Goal: Task Accomplishment & Management: Manage account settings

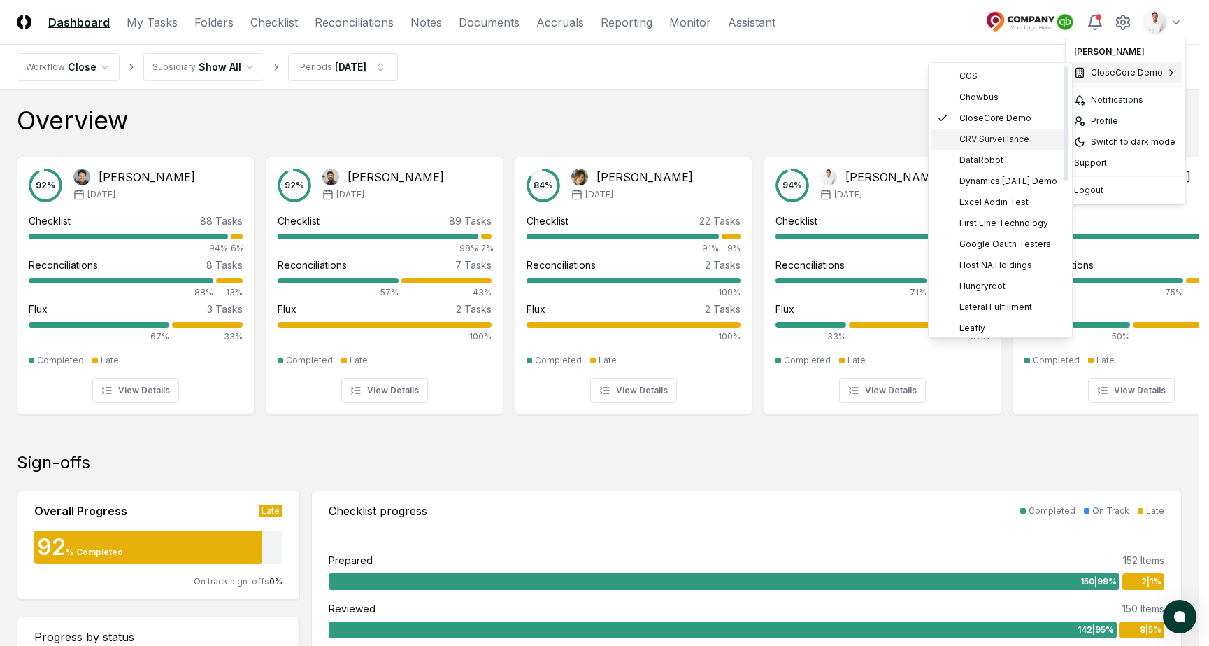
click at [1004, 142] on span "CRV Surveillance" at bounding box center [995, 139] width 70 height 13
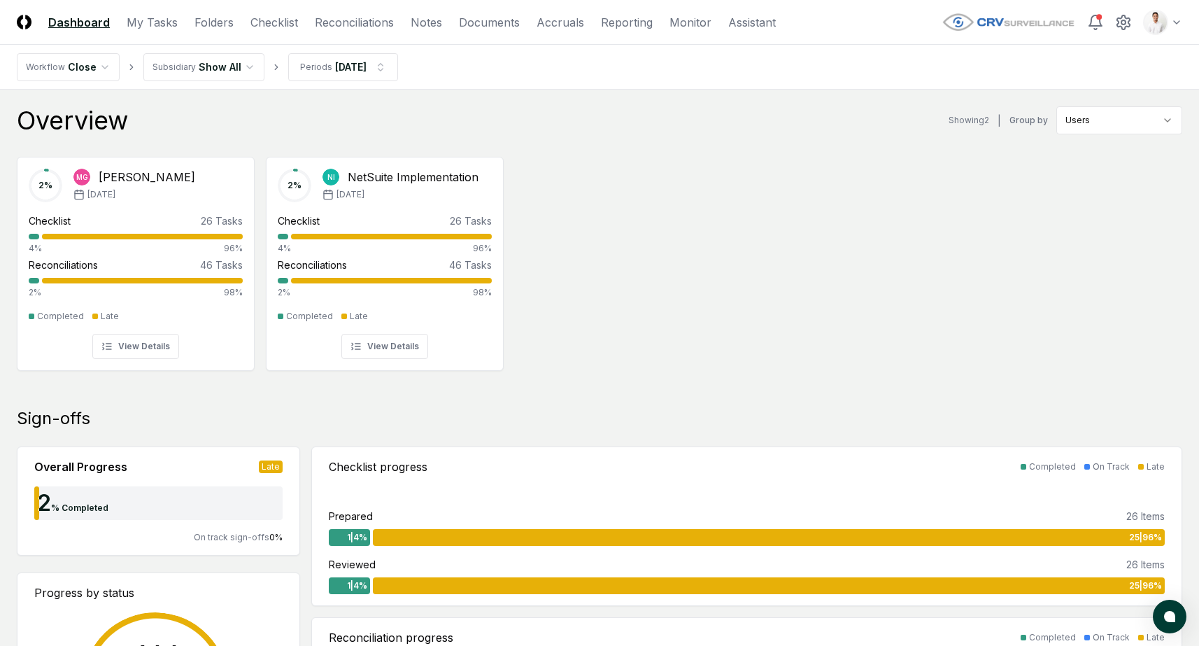
click at [242, 26] on nav "CloseCore Dashboard My Tasks Folders Checklist Reconciliations Notes Documents …" at bounding box center [396, 22] width 759 height 17
click at [260, 20] on link "Checklist" at bounding box center [274, 22] width 48 height 17
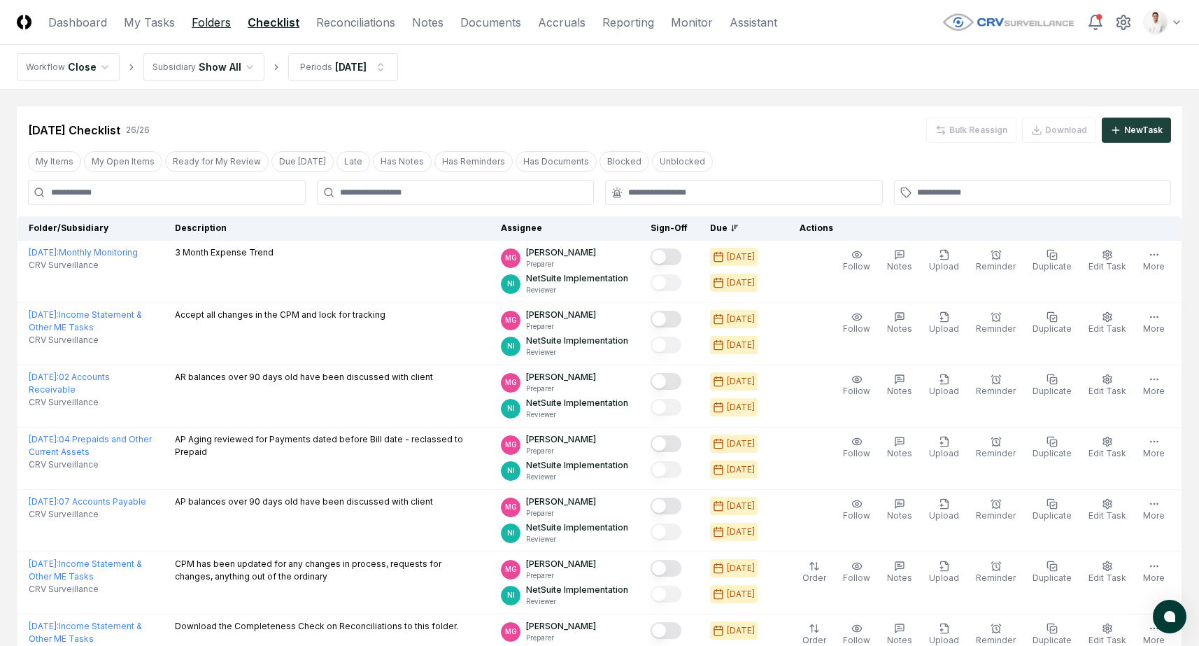
click at [224, 21] on link "Folders" at bounding box center [211, 22] width 39 height 17
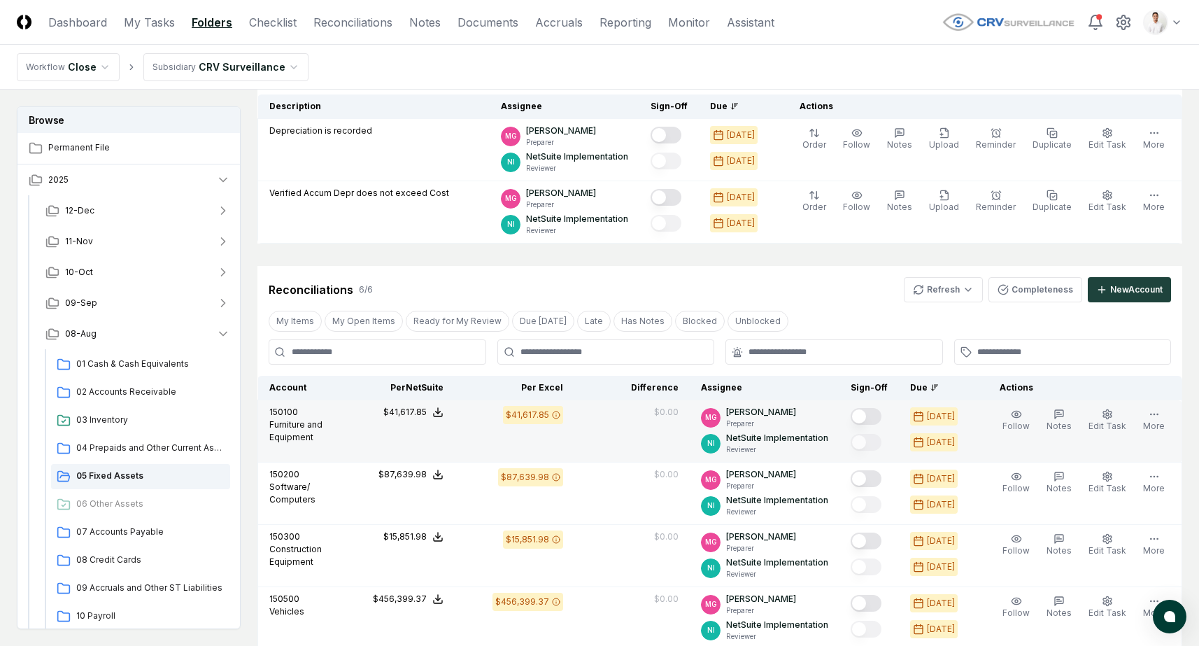
drag, startPoint x: 792, startPoint y: 404, endPoint x: 883, endPoint y: 457, distance: 105.9
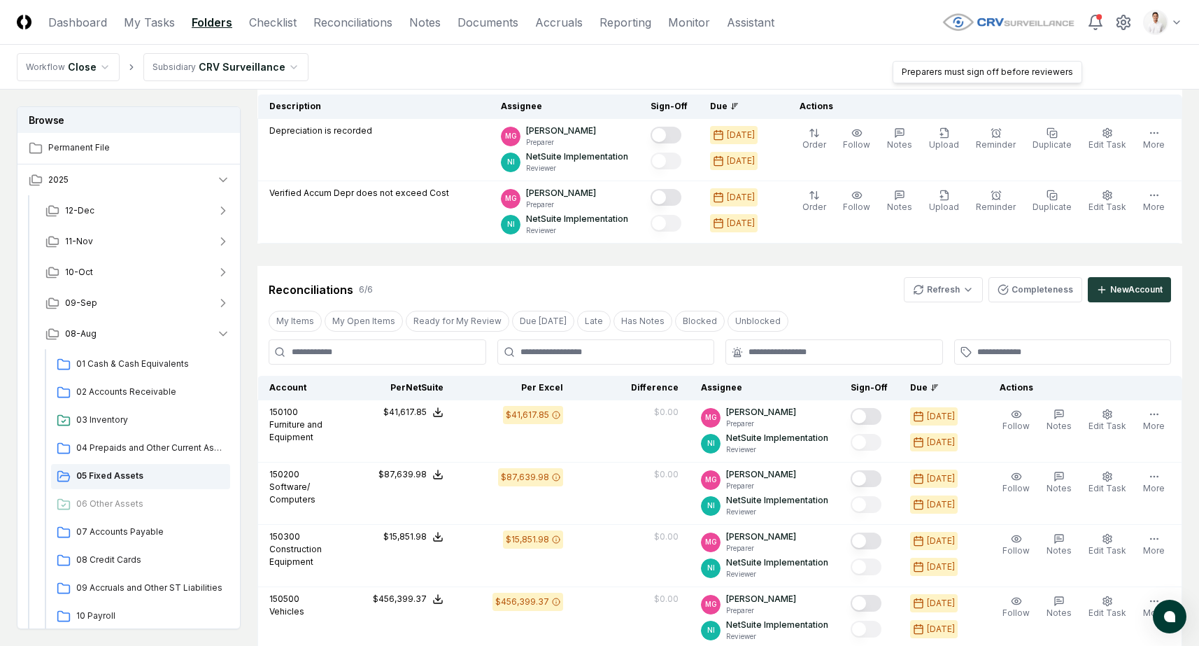
scroll to position [515, 0]
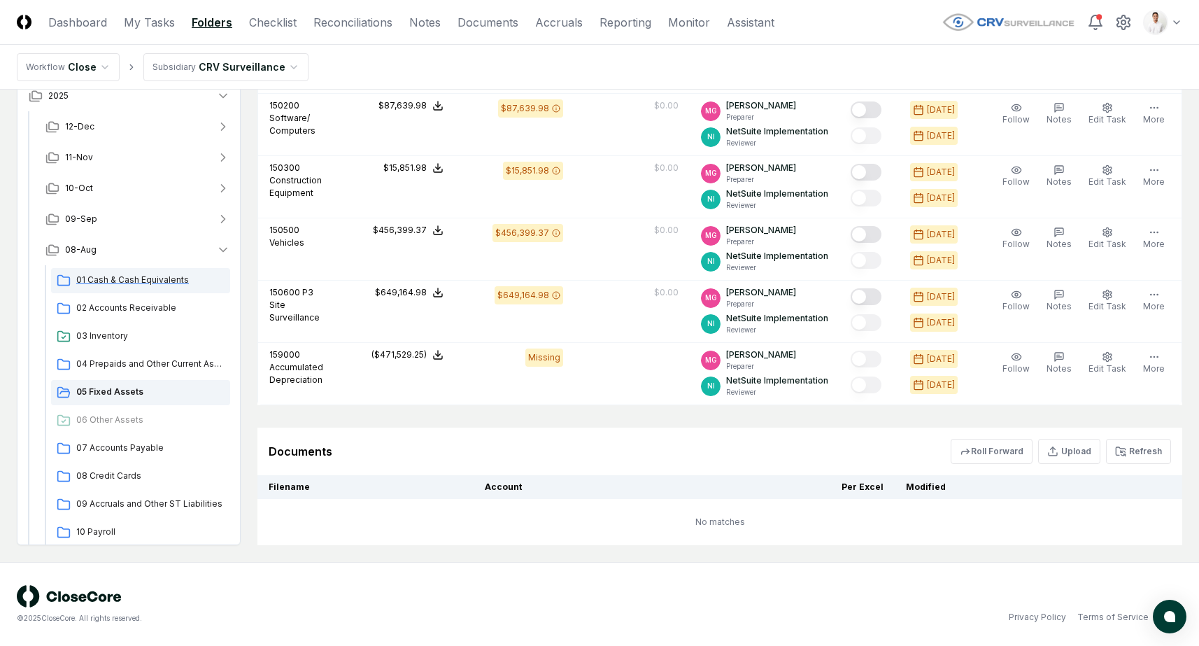
click at [125, 280] on span "01 Cash & Cash Equivalents" at bounding box center [150, 279] width 148 height 13
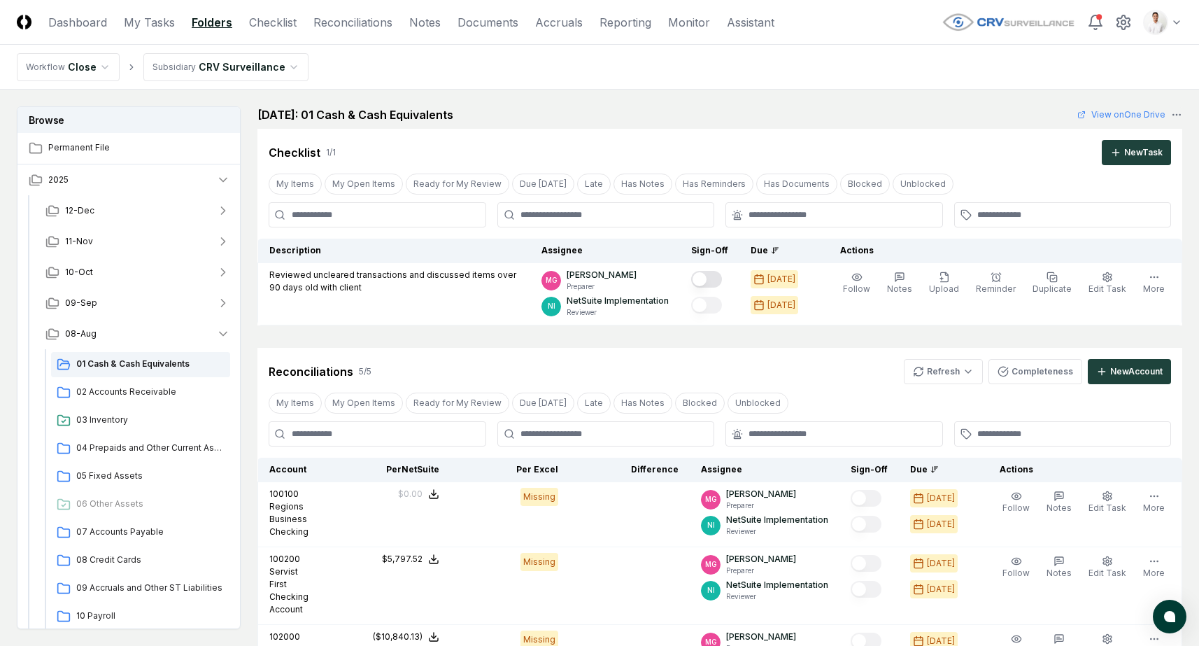
scroll to position [412, 0]
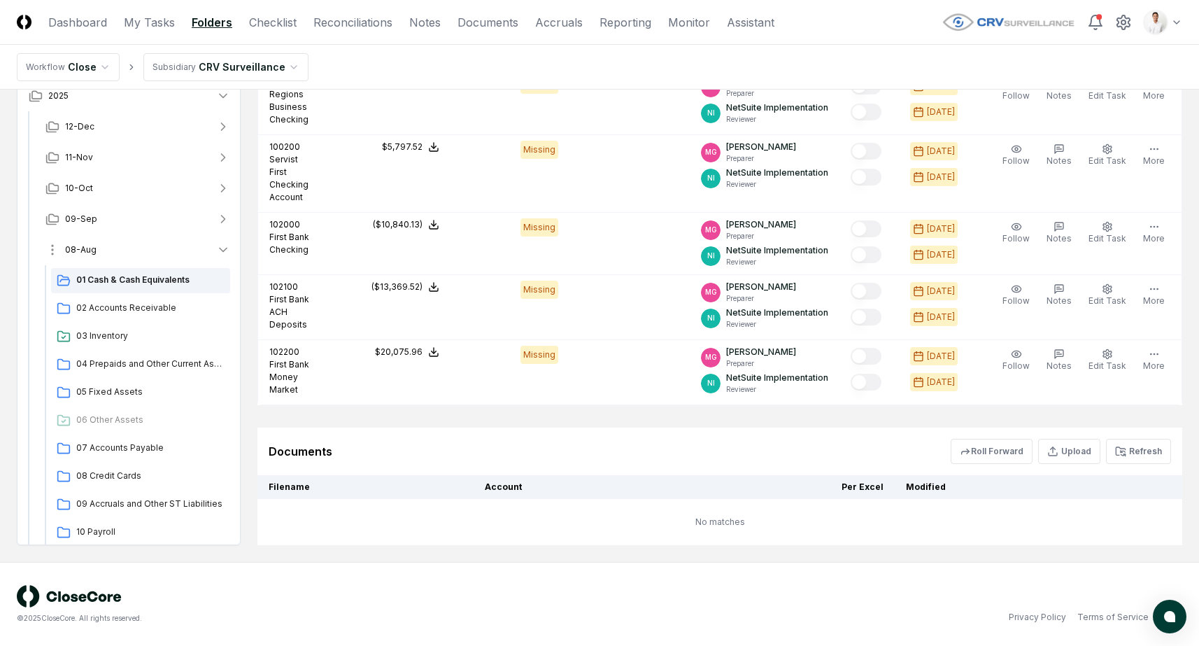
click at [131, 250] on button "08-Aug" at bounding box center [137, 249] width 207 height 31
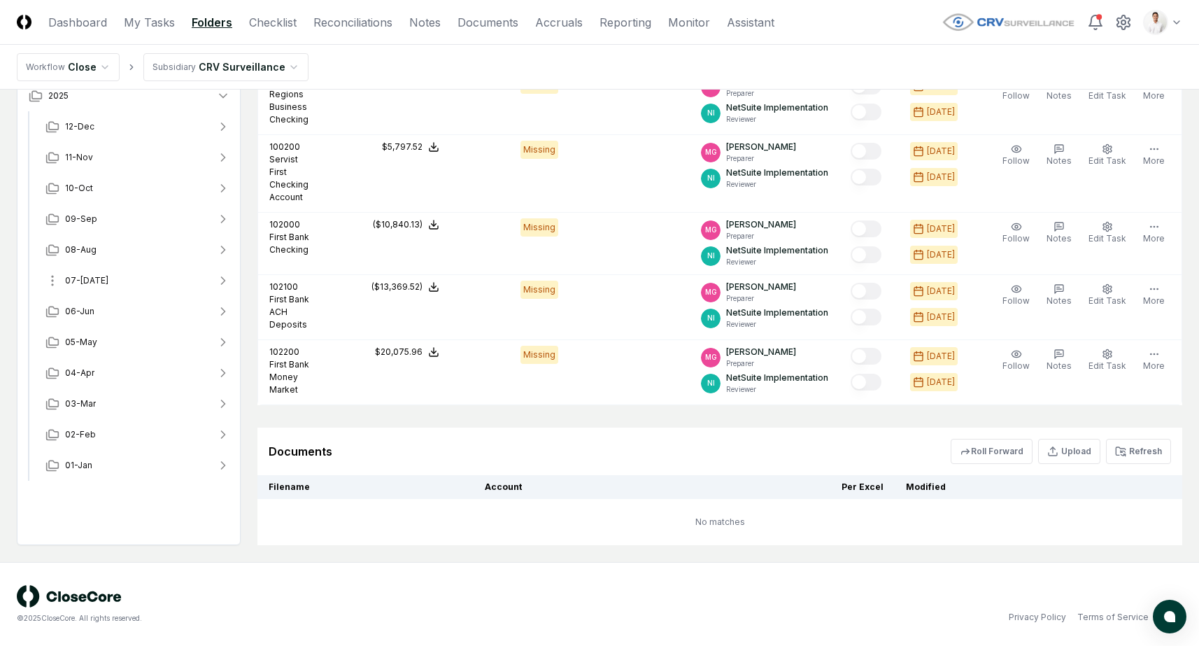
click at [116, 281] on button "07-[DATE]" at bounding box center [137, 280] width 207 height 31
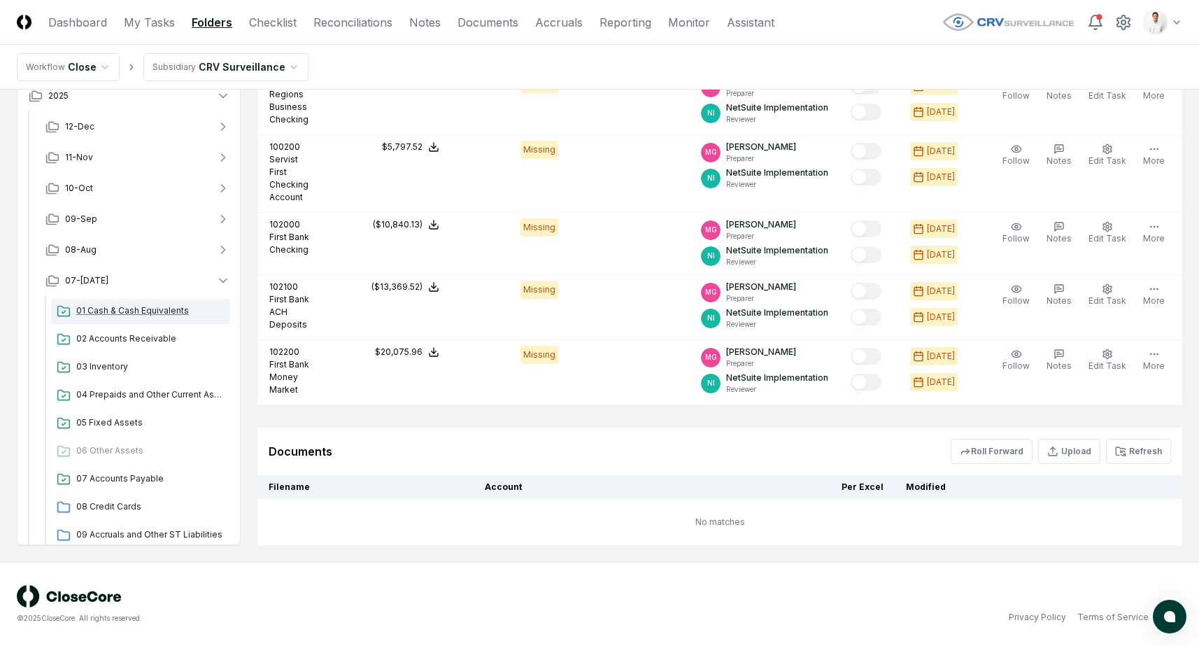
click at [138, 311] on span "01 Cash & Cash Equivalents" at bounding box center [150, 310] width 148 height 13
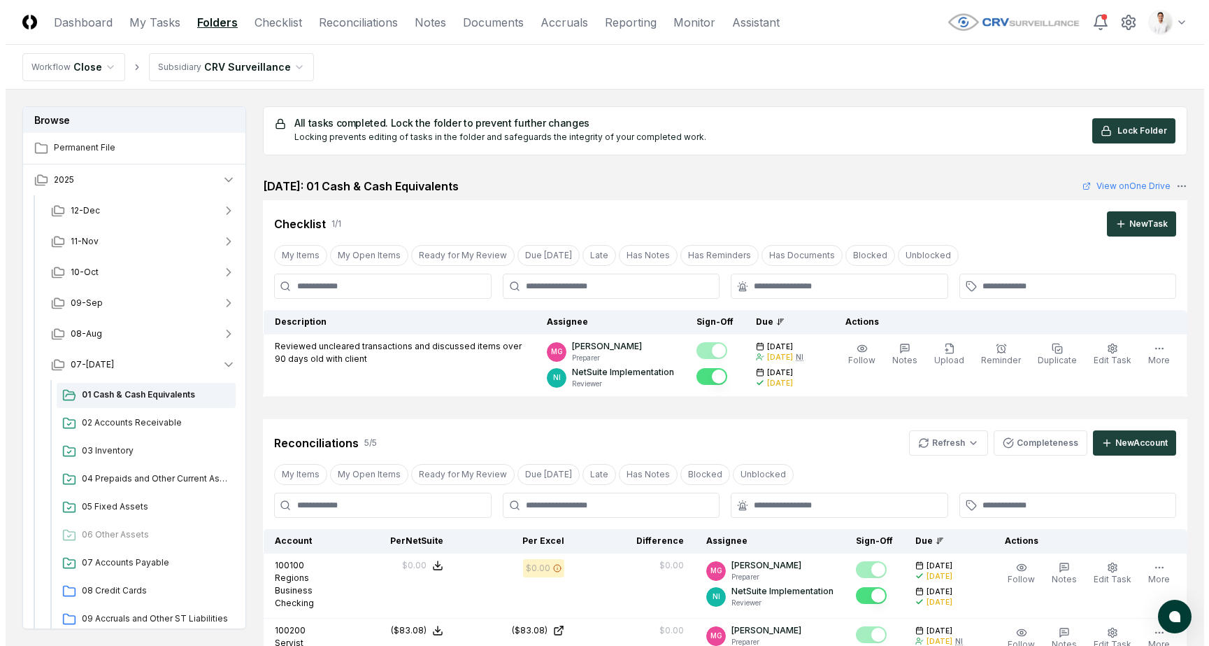
scroll to position [762, 0]
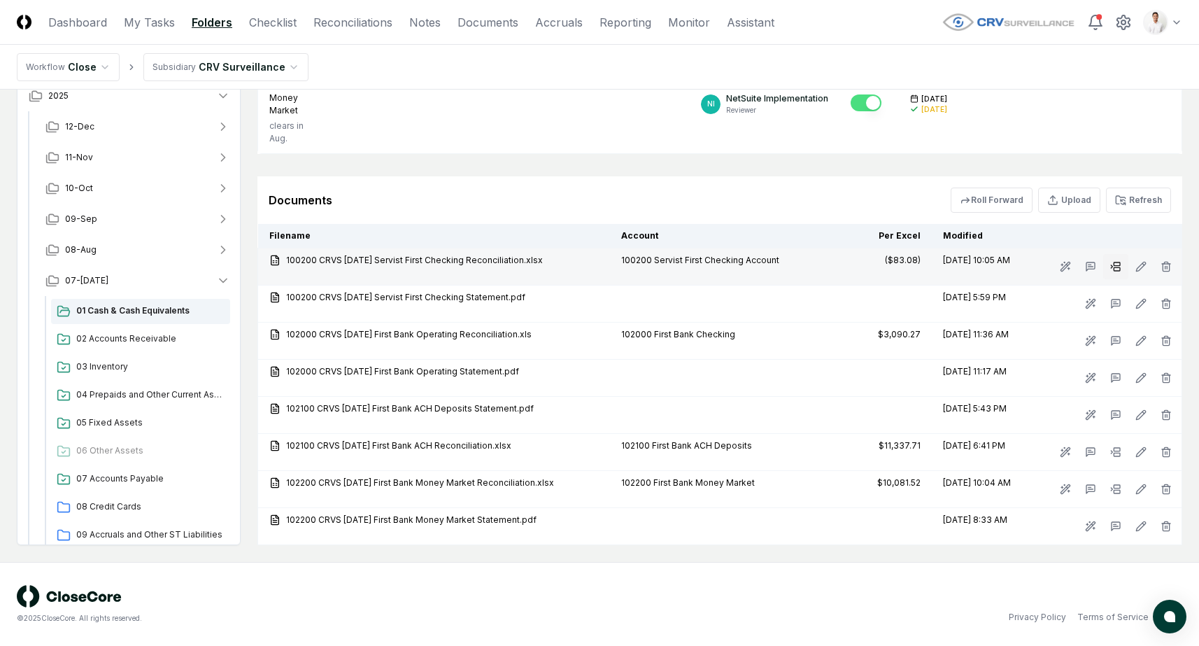
click at [1123, 263] on button at bounding box center [1115, 266] width 25 height 25
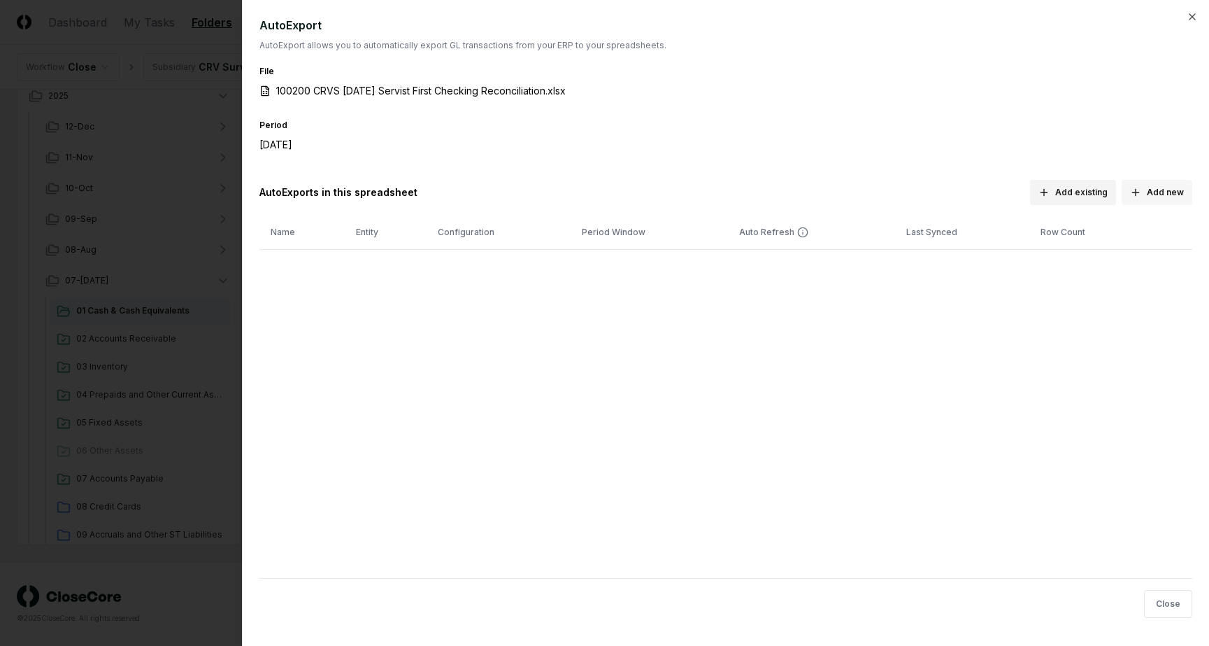
click at [1148, 190] on button "Add new" at bounding box center [1157, 192] width 71 height 25
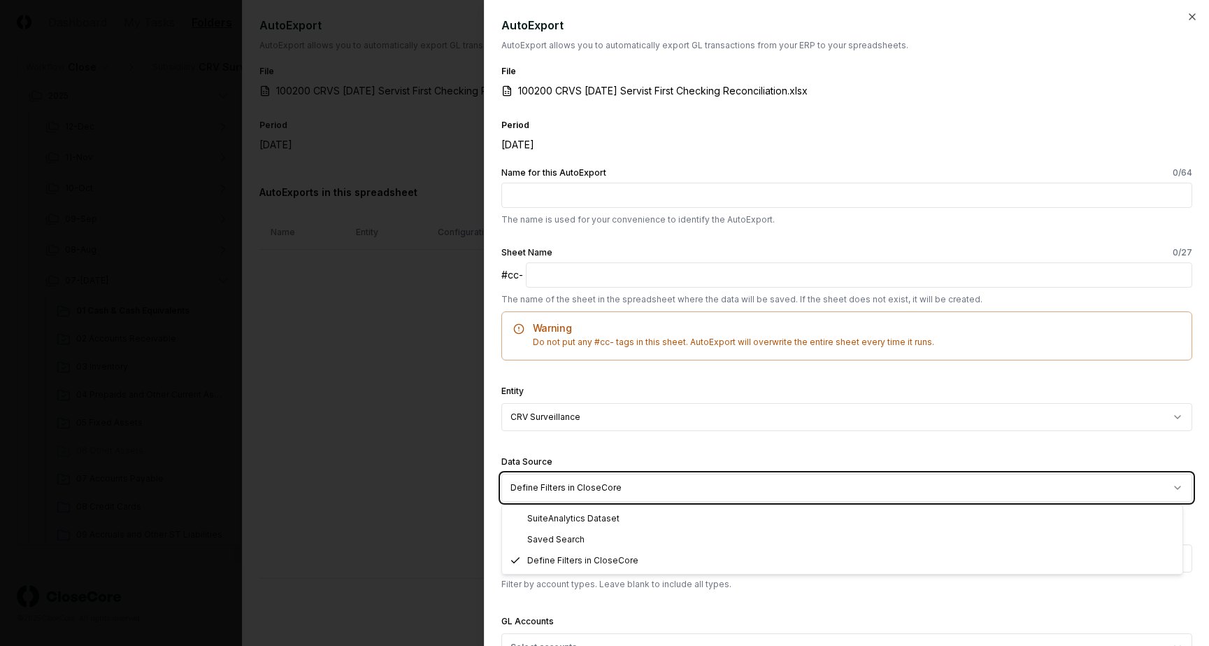
click at [145, 270] on div at bounding box center [604, 323] width 1209 height 646
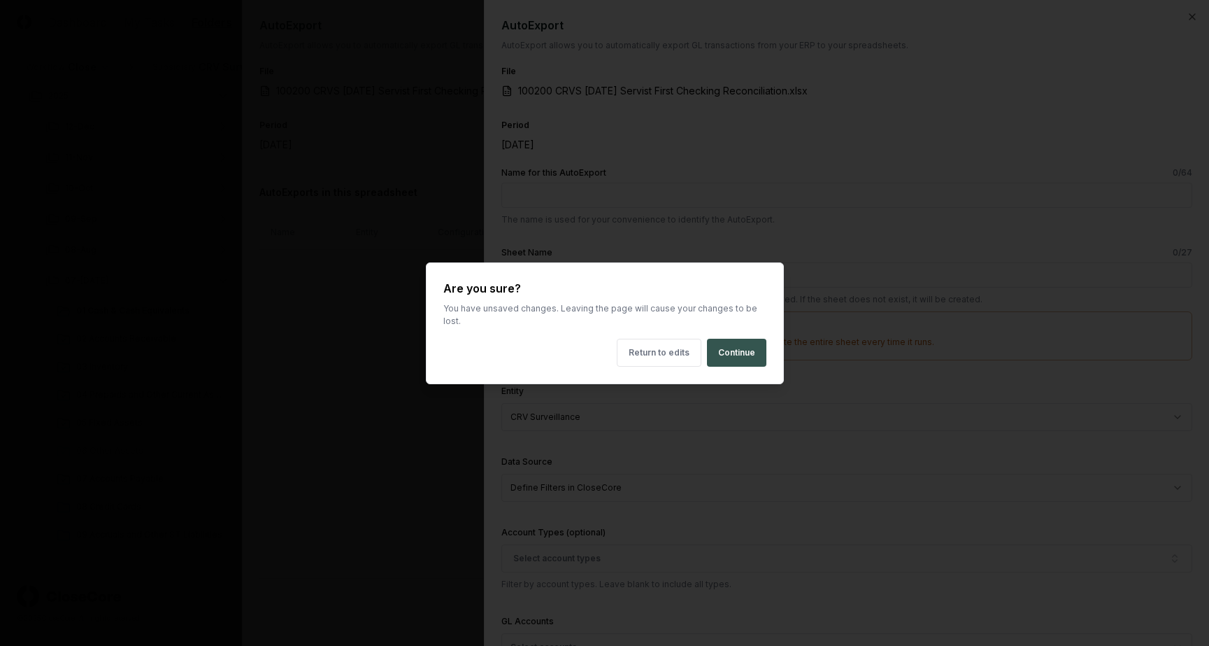
click at [743, 342] on button "Continue" at bounding box center [736, 353] width 59 height 28
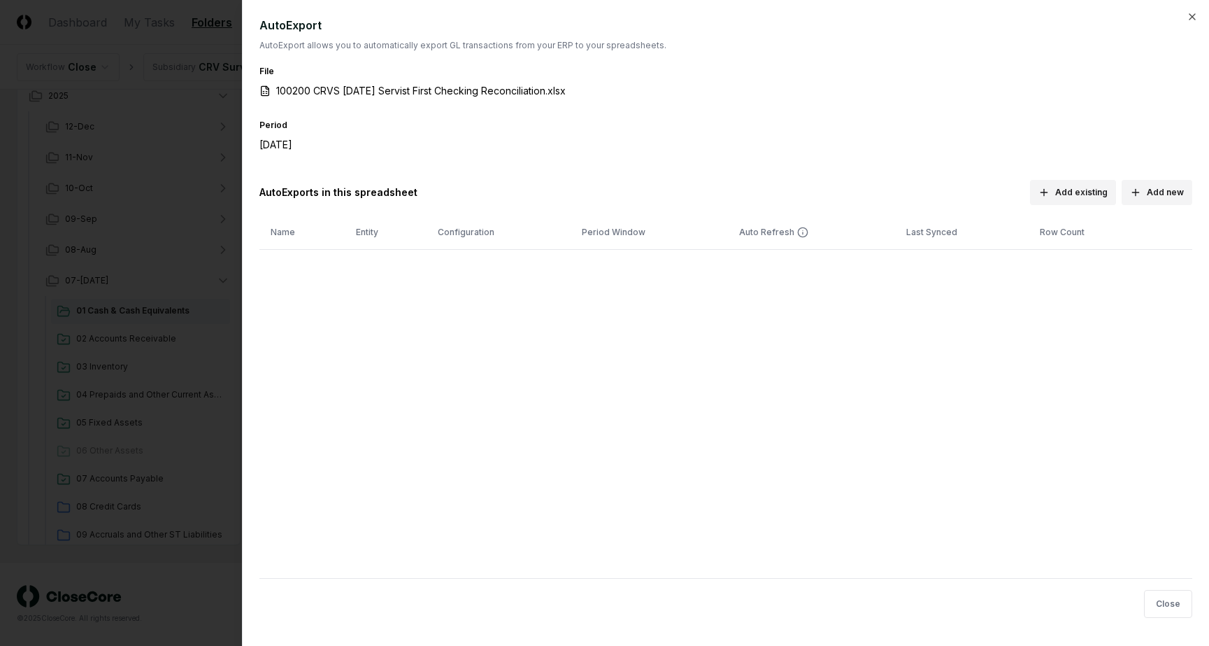
click at [148, 210] on div at bounding box center [604, 323] width 1209 height 646
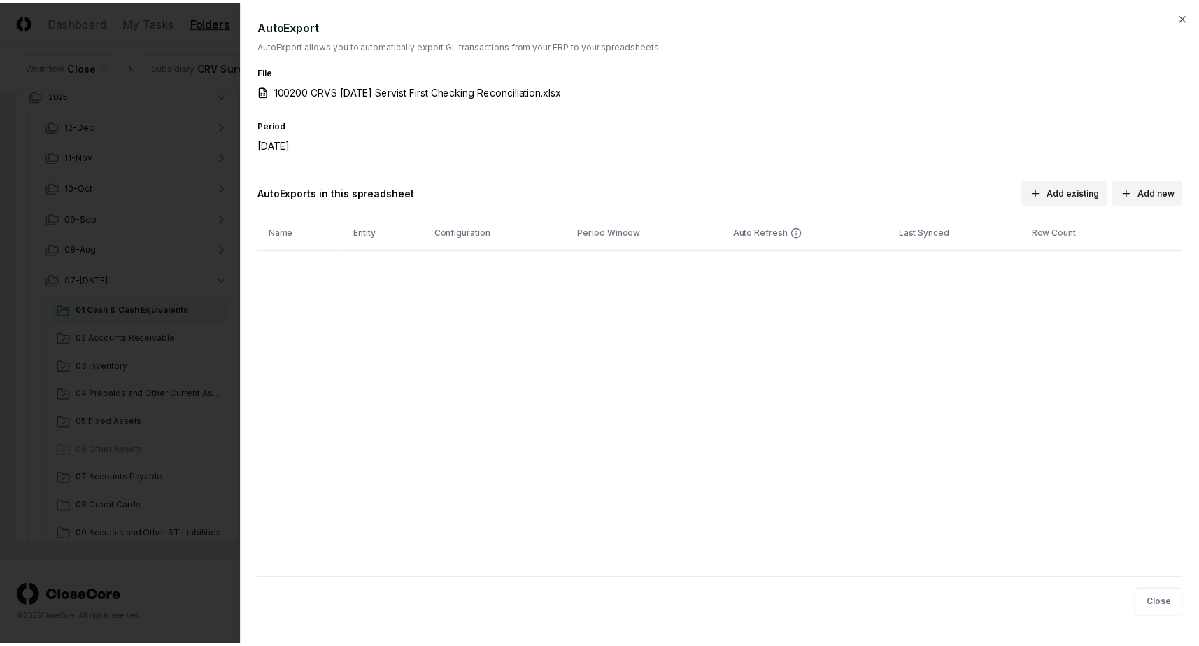
scroll to position [734, 0]
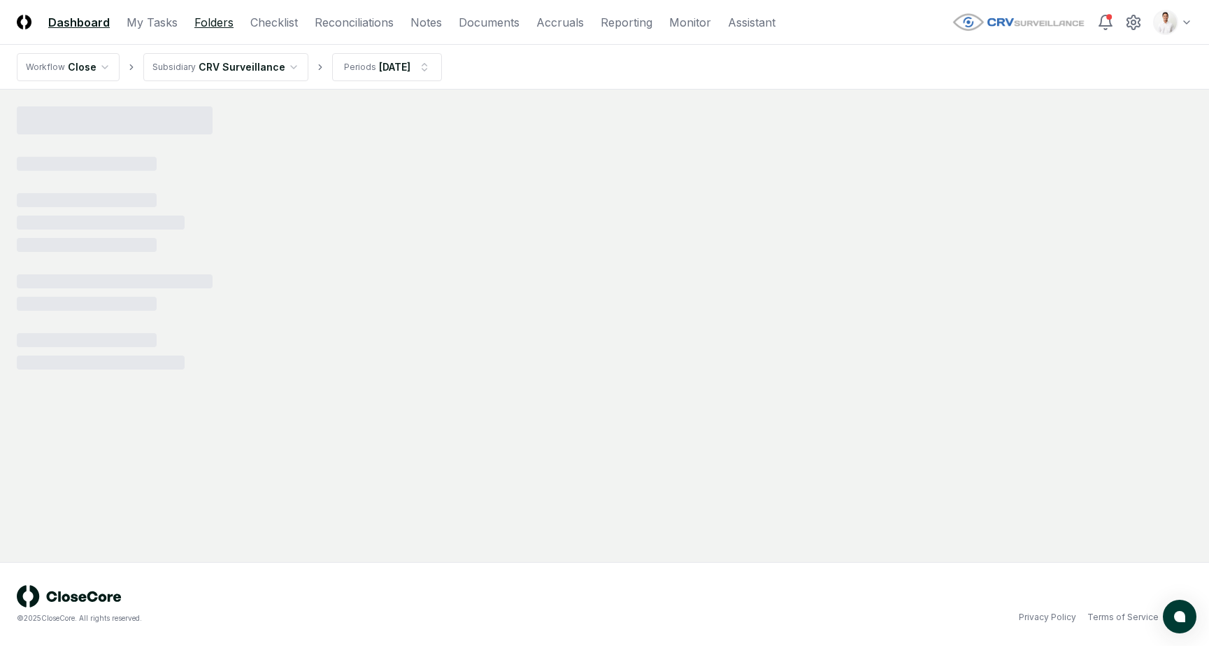
click at [211, 14] on link "Folders" at bounding box center [213, 22] width 39 height 17
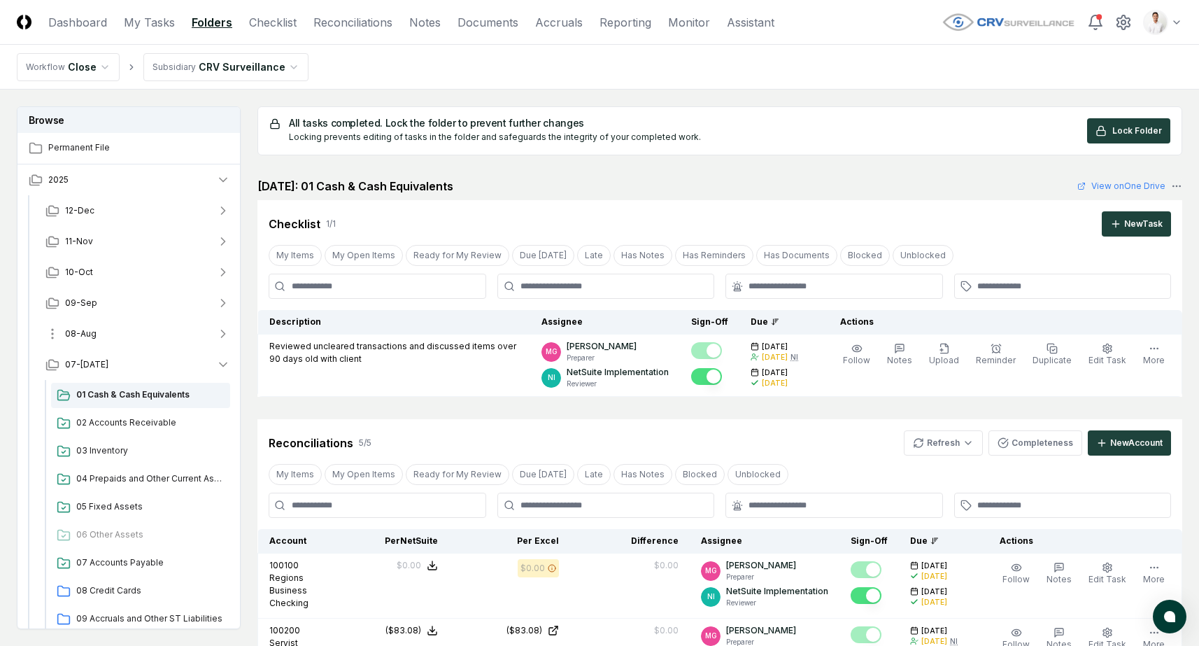
click at [165, 336] on button "08-Aug" at bounding box center [137, 333] width 207 height 31
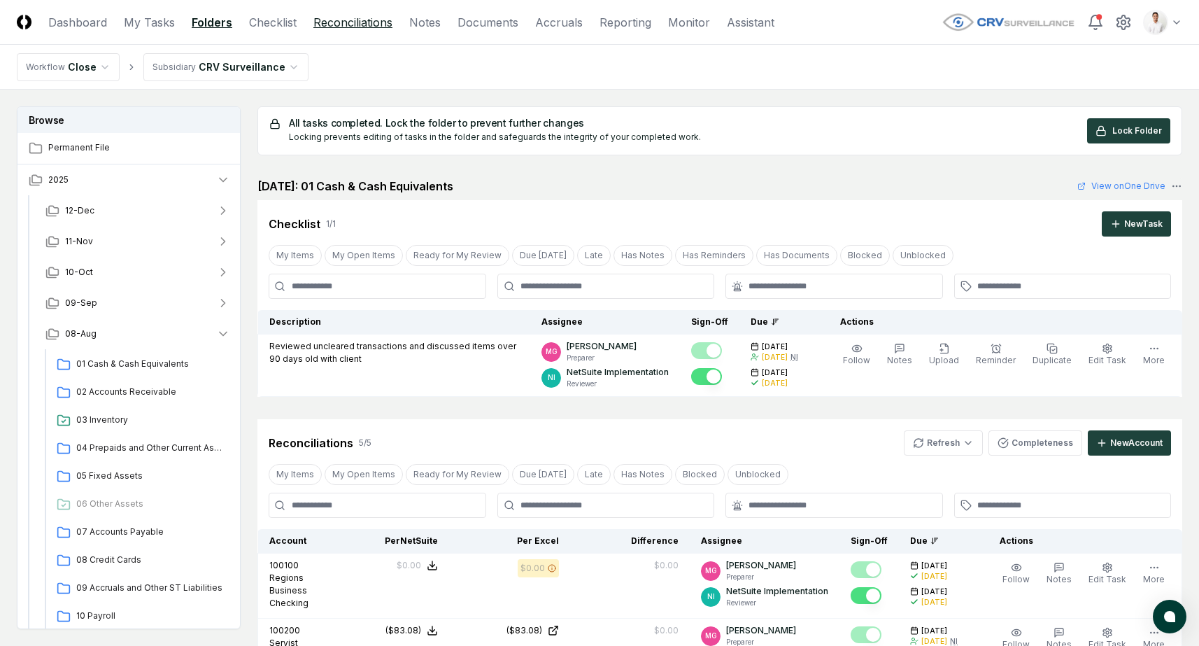
click at [345, 15] on link "Reconciliations" at bounding box center [352, 22] width 79 height 17
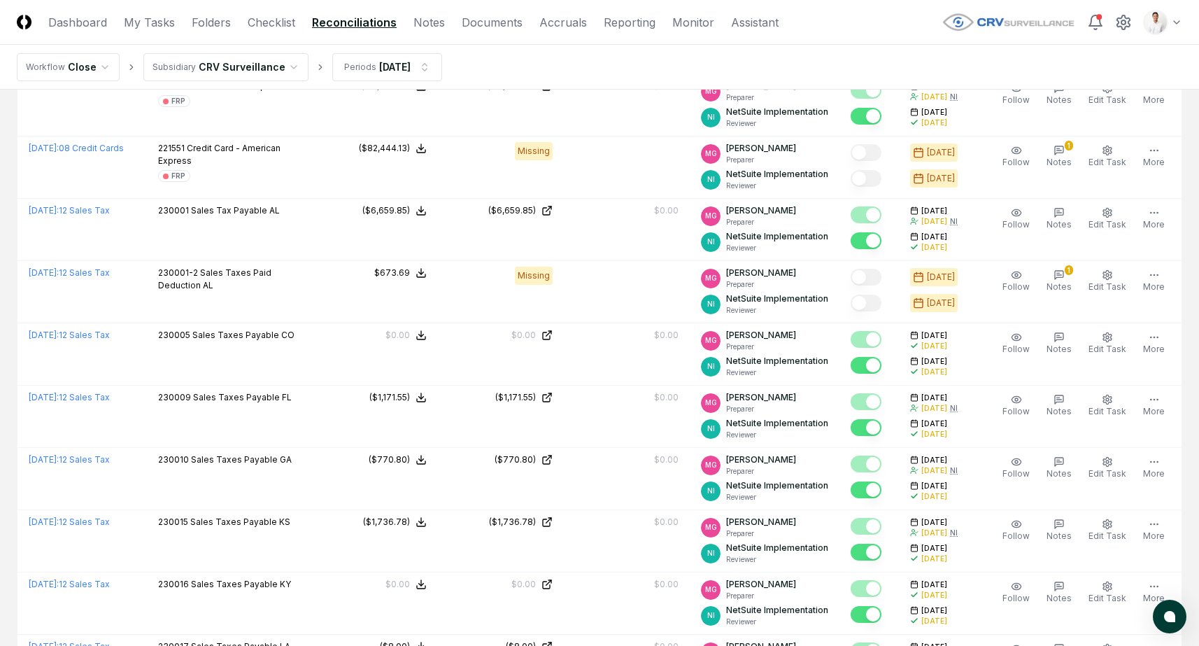
scroll to position [2850, 0]
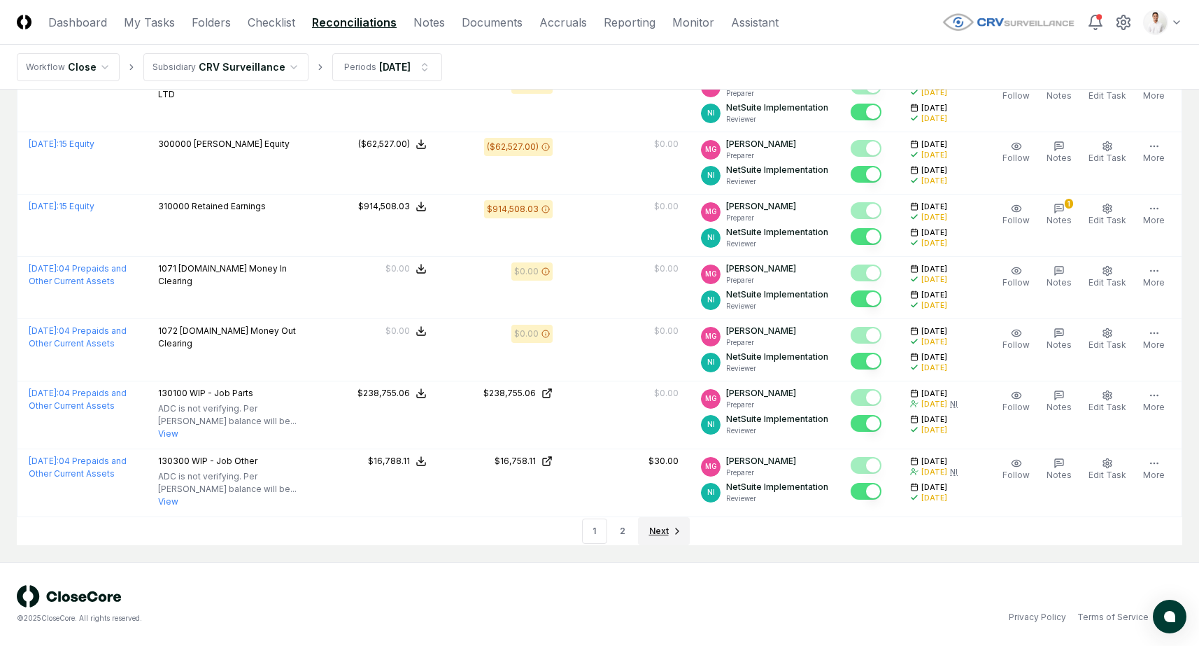
click at [651, 525] on span "Next" at bounding box center [659, 531] width 20 height 13
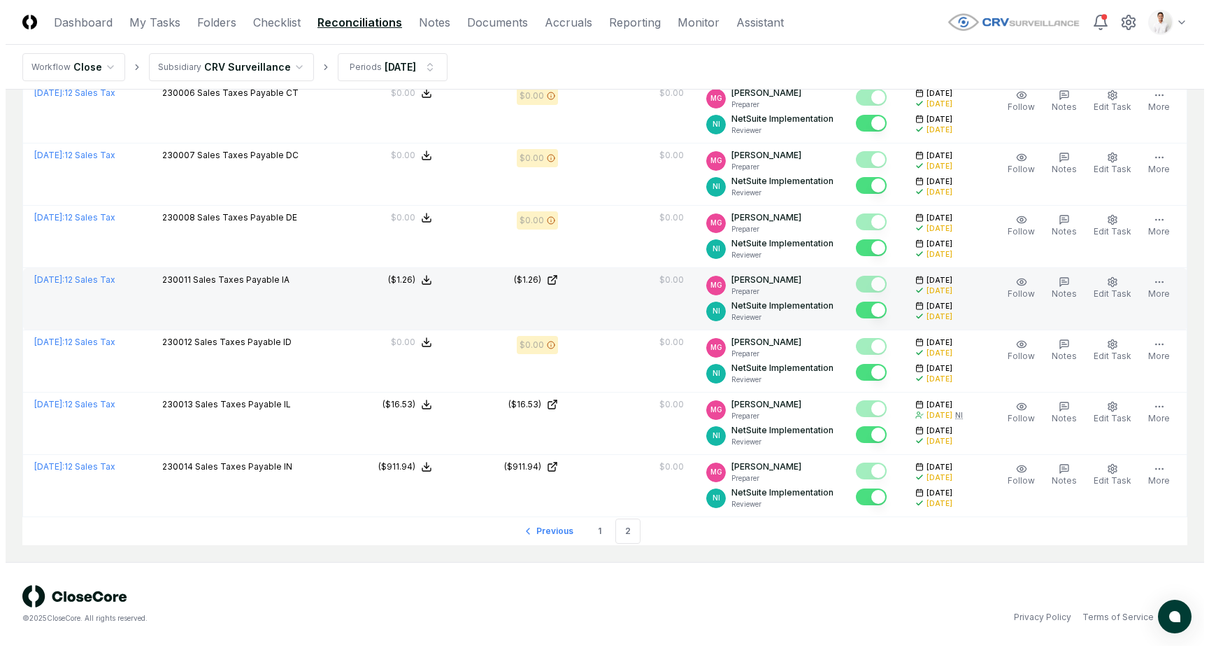
scroll to position [524, 0]
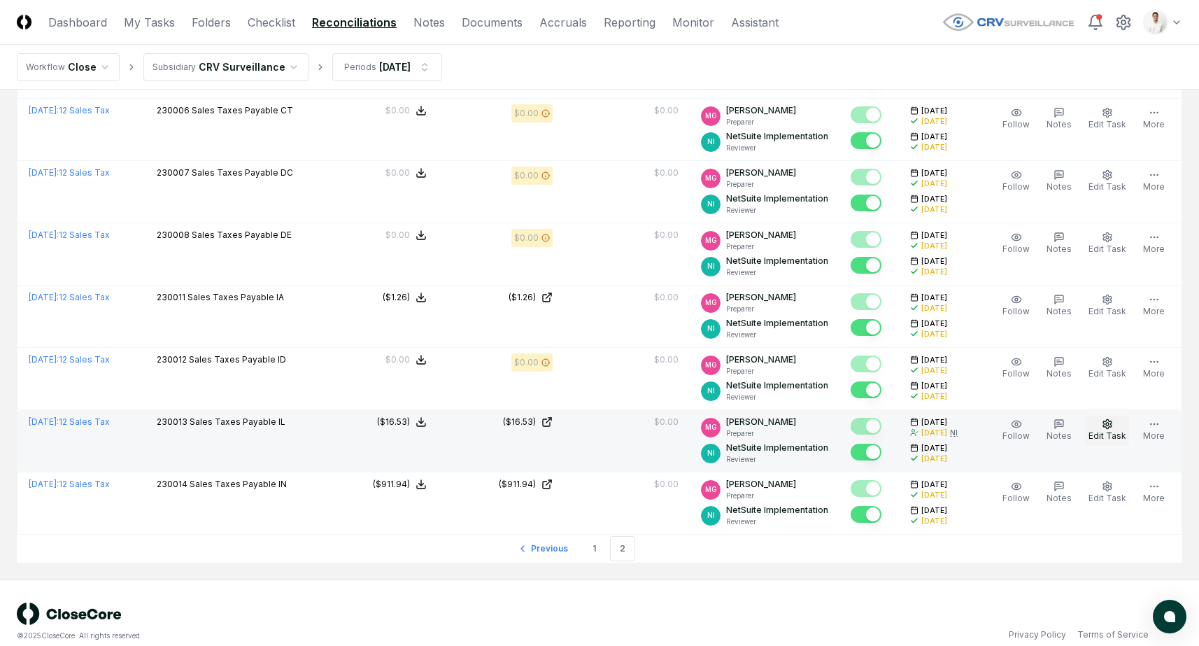
click at [1106, 430] on span "Edit Task" at bounding box center [1107, 435] width 38 height 10
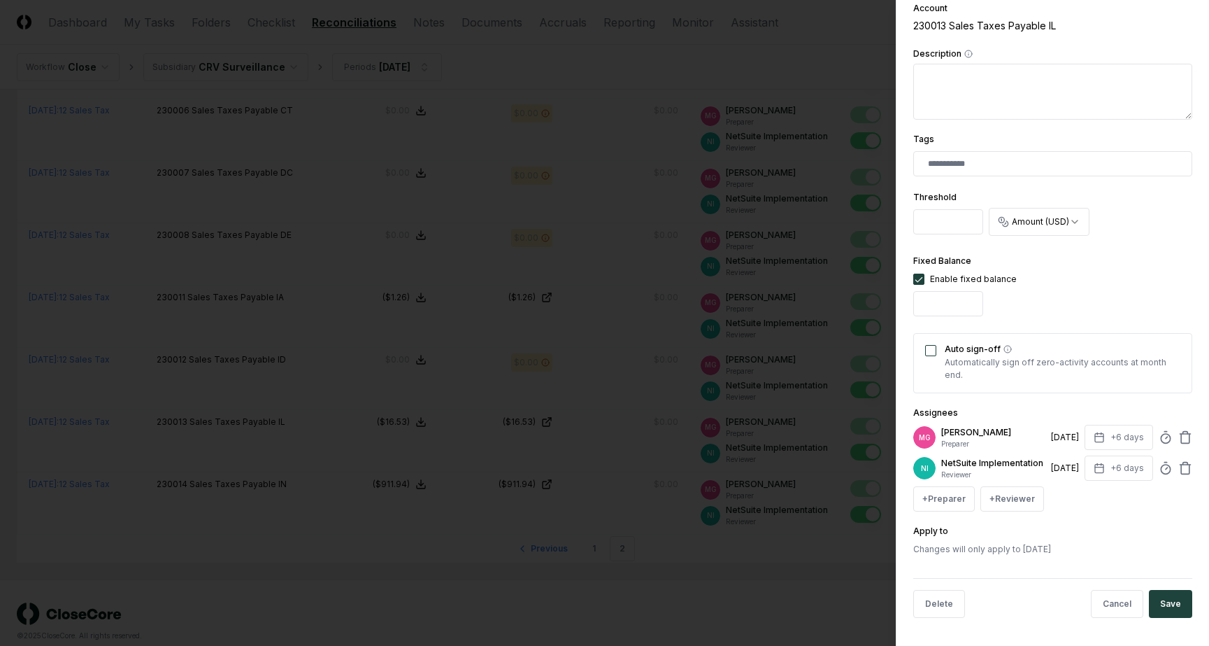
scroll to position [272, 0]
click at [753, 569] on div at bounding box center [604, 323] width 1209 height 646
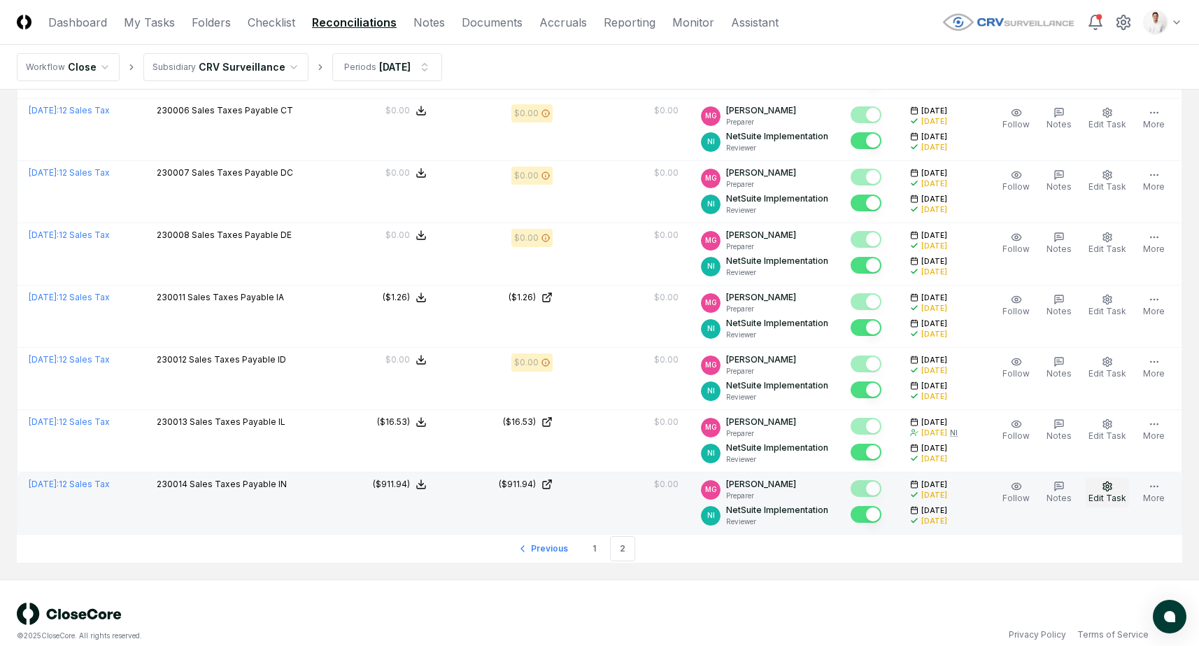
click at [1100, 483] on button "Edit Task" at bounding box center [1107, 492] width 43 height 29
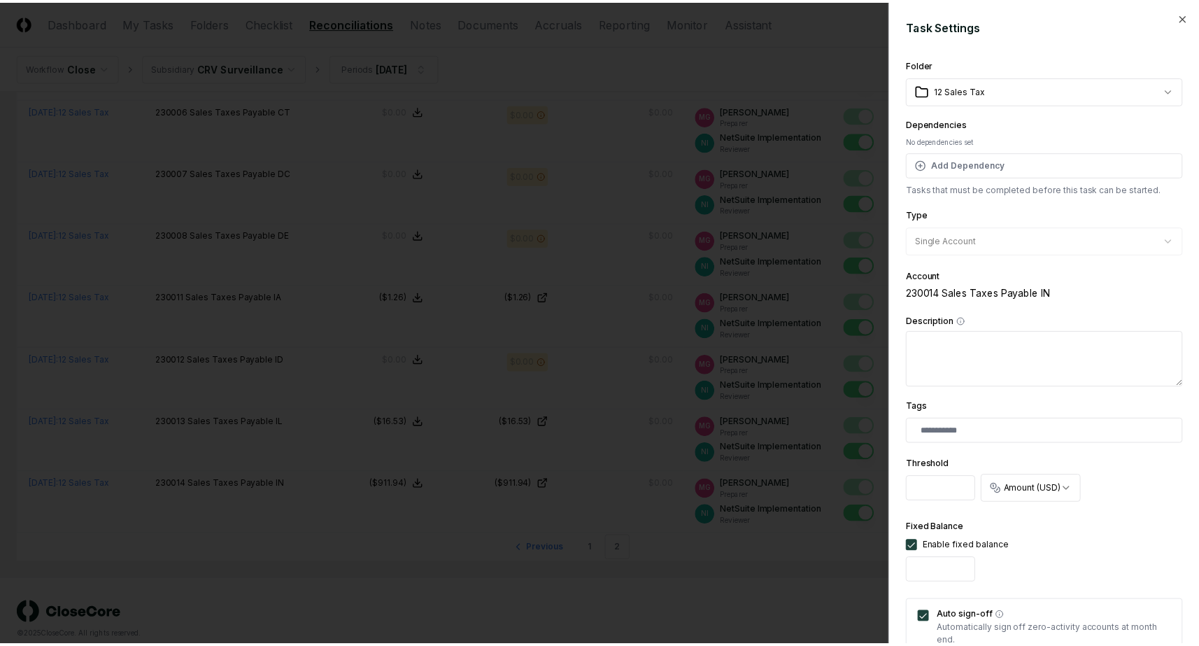
scroll to position [278, 0]
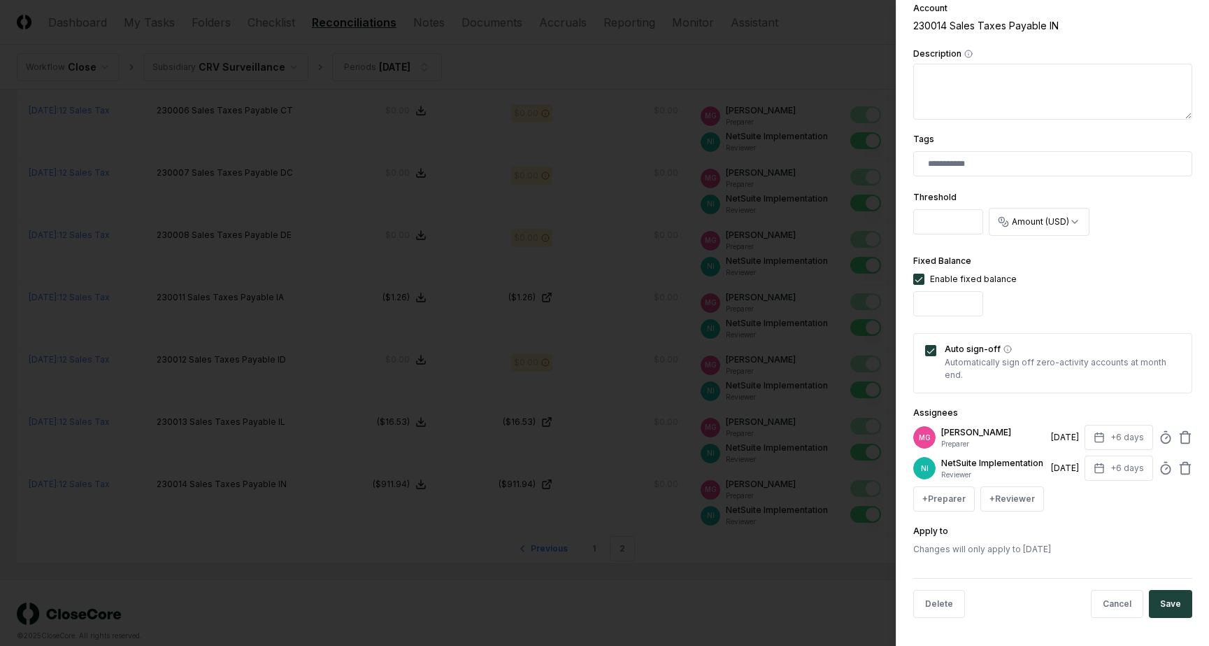
click at [450, 385] on div at bounding box center [604, 323] width 1209 height 646
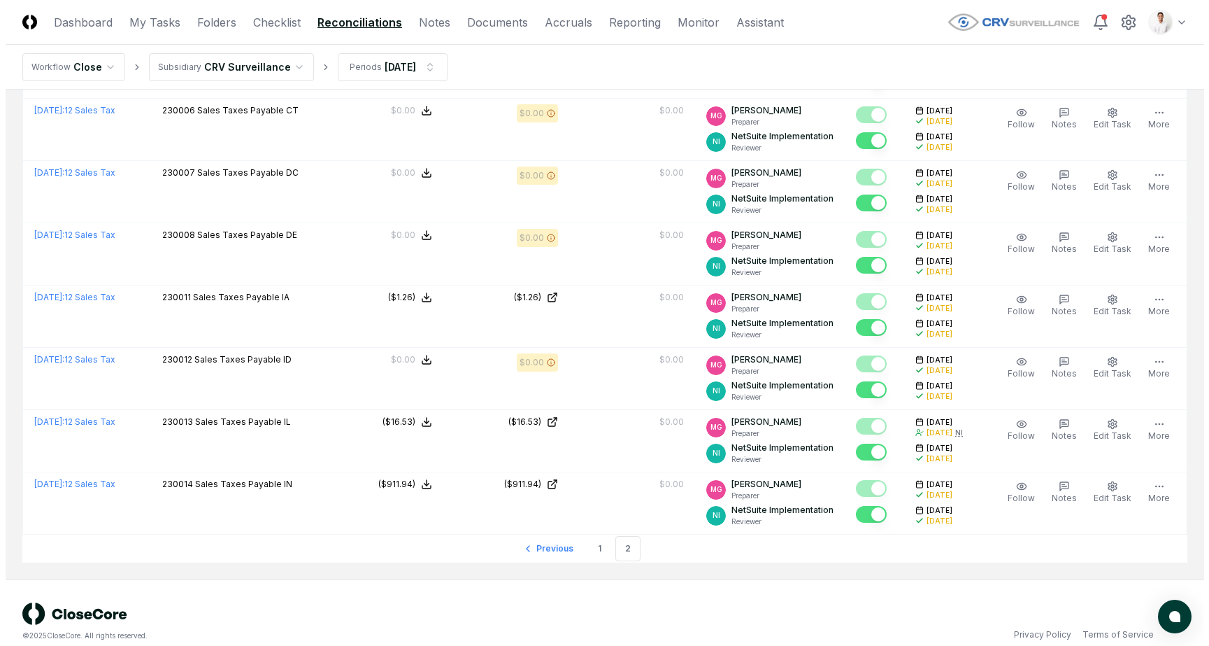
scroll to position [0, 0]
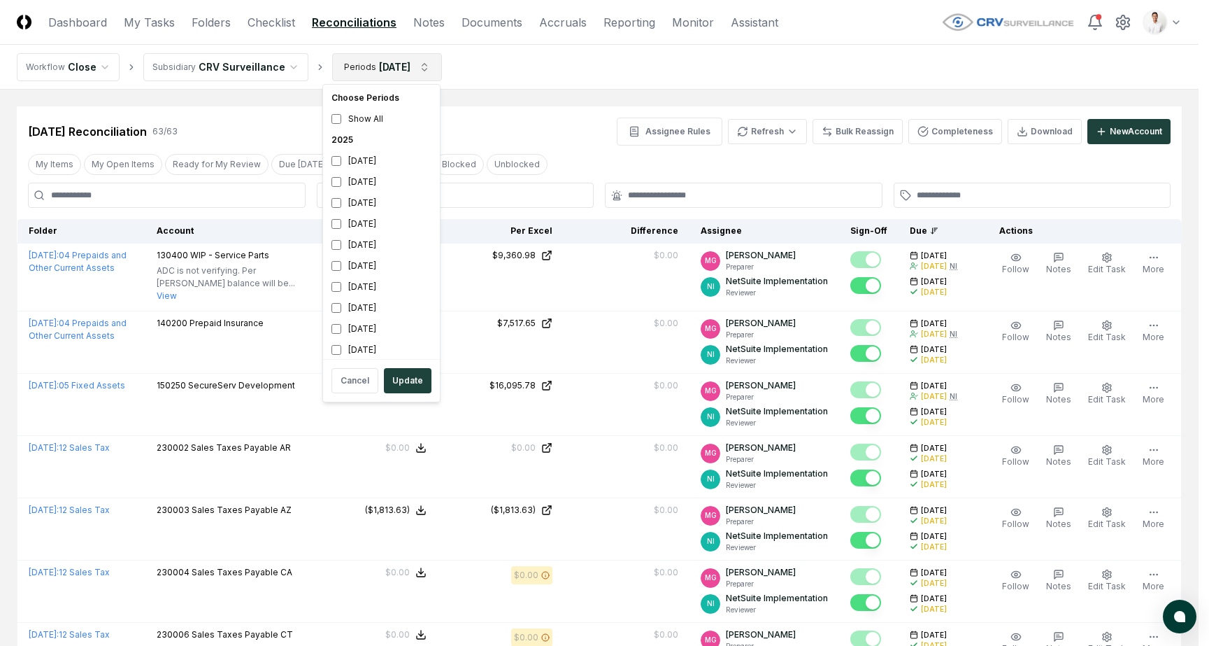
click at [365, 66] on html "CloseCore Dashboard My Tasks Folders Checklist Reconciliations Notes Documents …" at bounding box center [604, 593] width 1209 height 1187
click at [369, 246] on div "[DATE]" at bounding box center [381, 244] width 111 height 21
click at [360, 269] on div "[DATE]" at bounding box center [381, 265] width 111 height 21
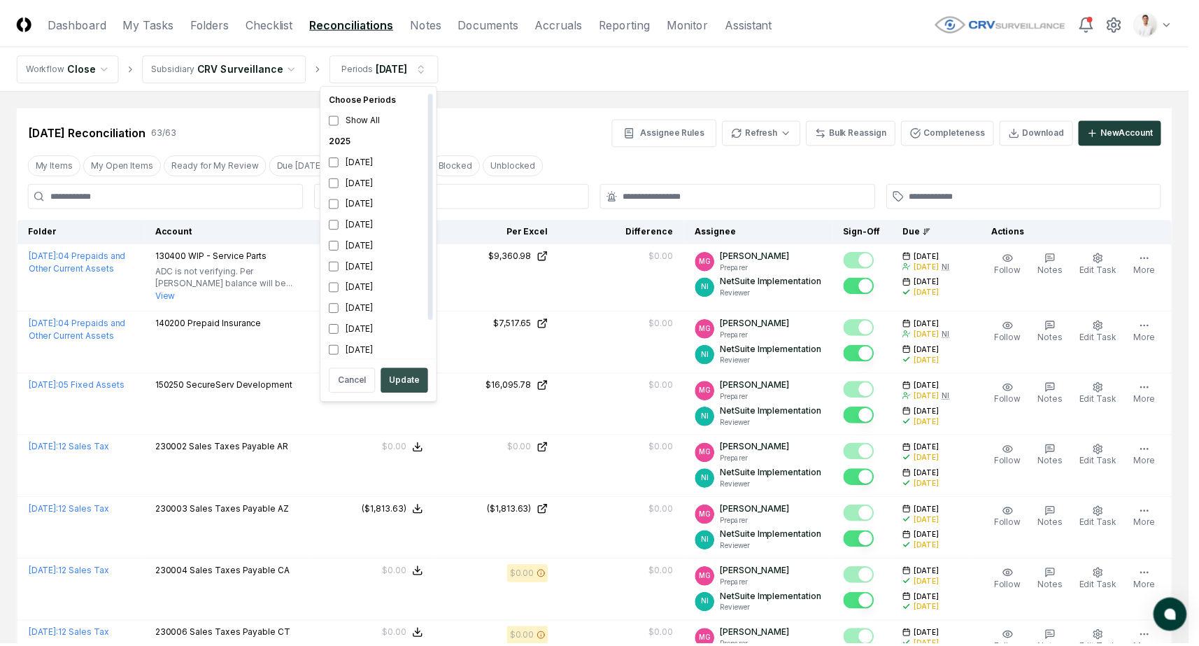
scroll to position [4, 0]
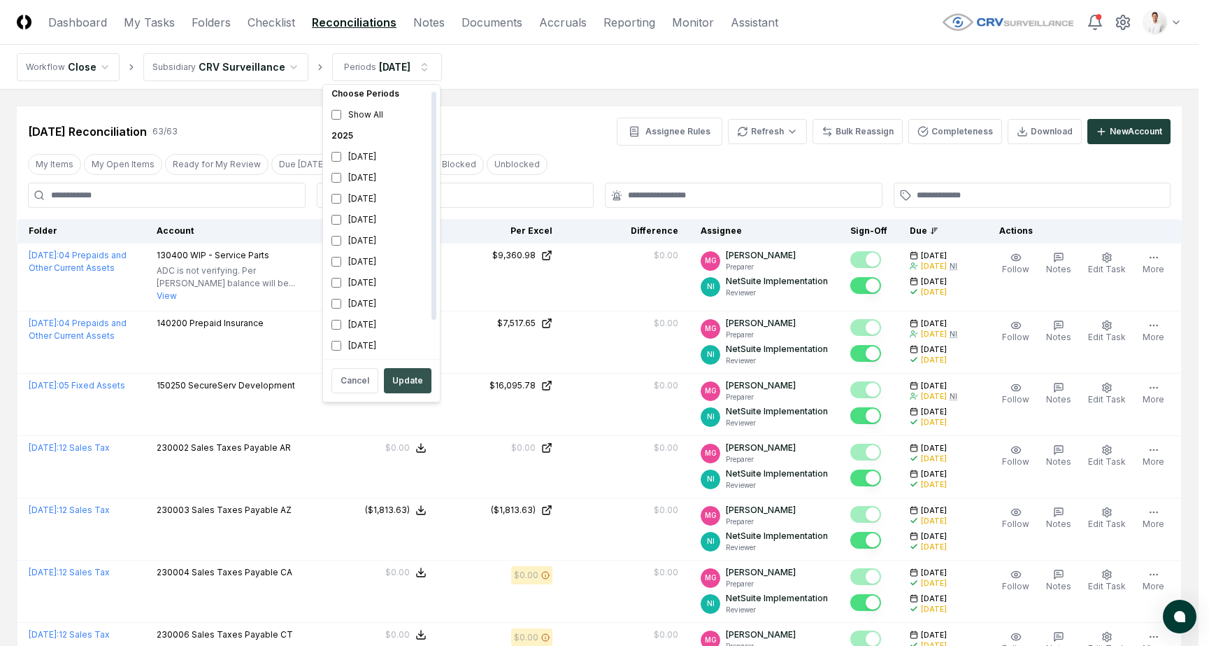
click at [415, 376] on button "Update" at bounding box center [408, 380] width 48 height 25
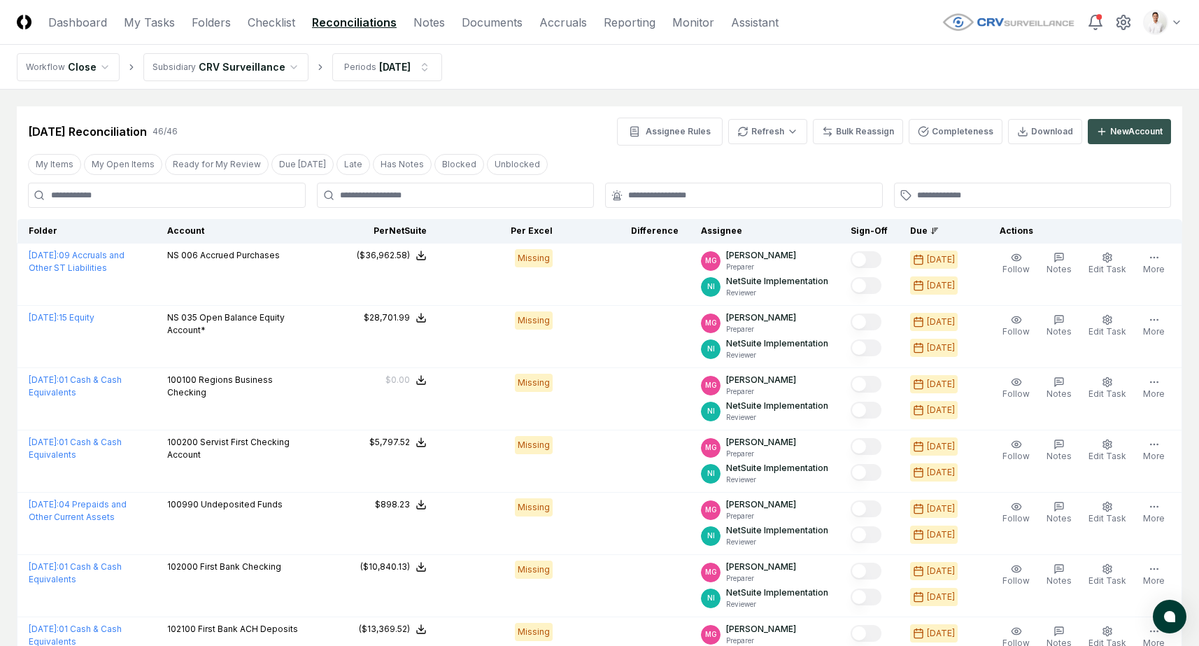
click at [1104, 124] on button "New Account" at bounding box center [1129, 131] width 83 height 25
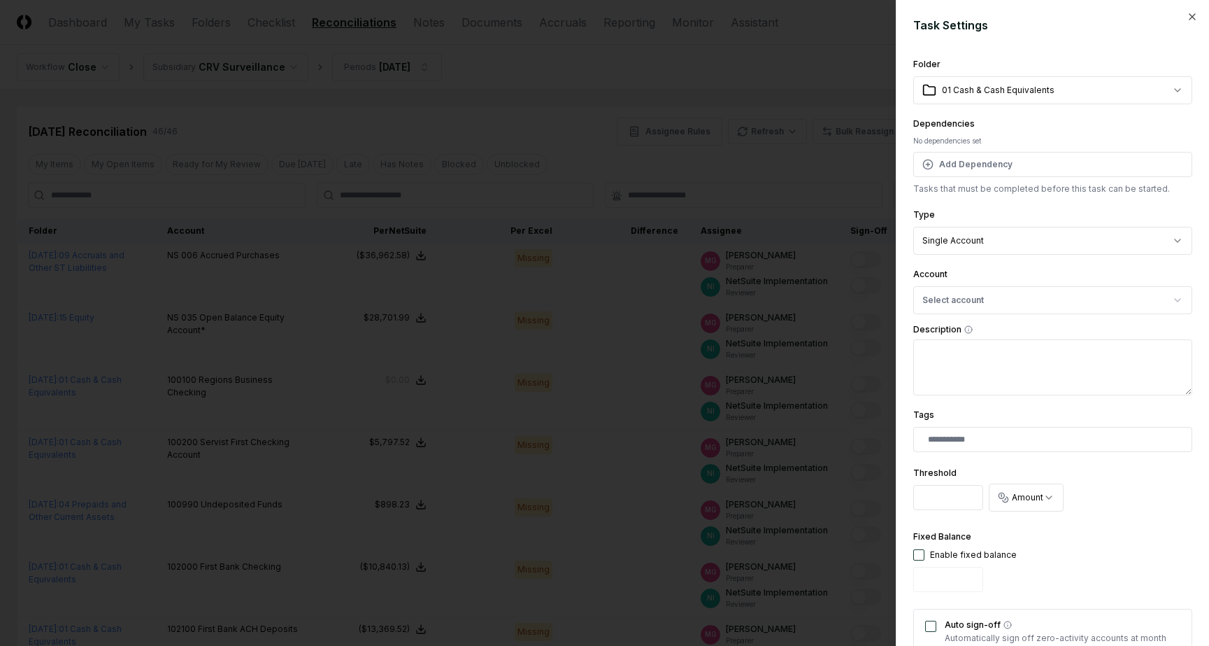
click at [329, 189] on div at bounding box center [604, 323] width 1209 height 646
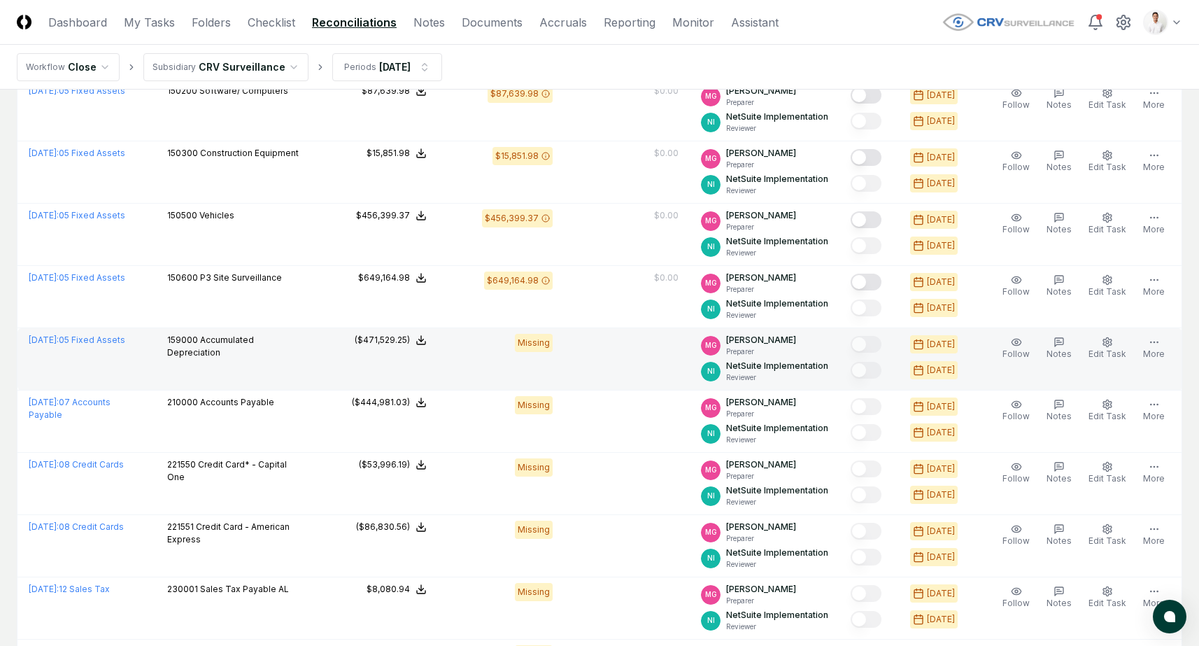
scroll to position [1053, 0]
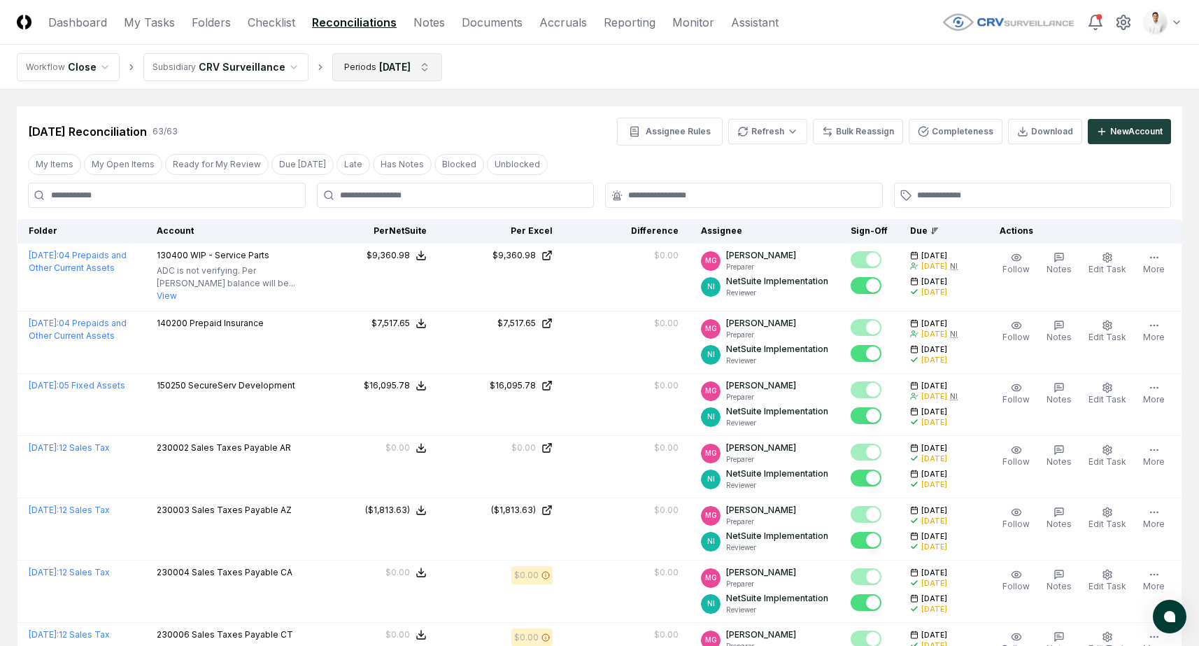
click at [411, 74] on html "CloseCore Dashboard My Tasks Folders Checklist Reconciliations Notes Documents …" at bounding box center [599, 593] width 1199 height 1187
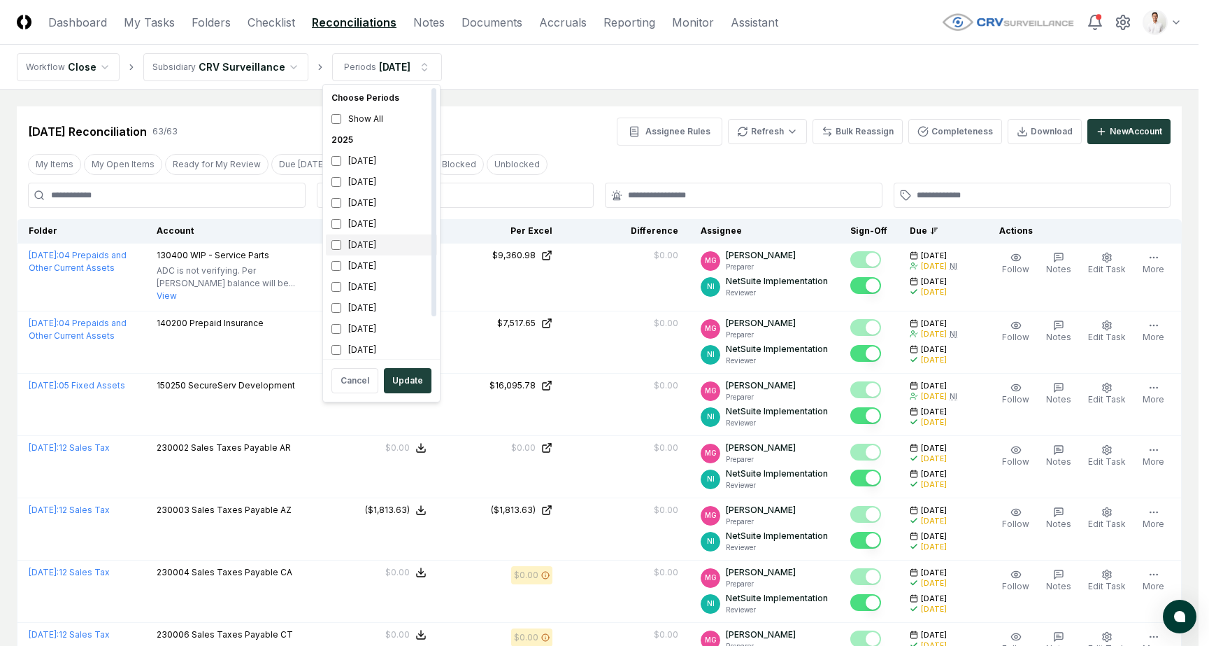
click at [364, 246] on div "[DATE]" at bounding box center [381, 244] width 111 height 21
click at [367, 262] on div "[DATE]" at bounding box center [381, 265] width 111 height 21
click at [1126, 141] on html "CloseCore Dashboard My Tasks Folders Checklist Reconciliations Notes Documents …" at bounding box center [604, 593] width 1209 height 1187
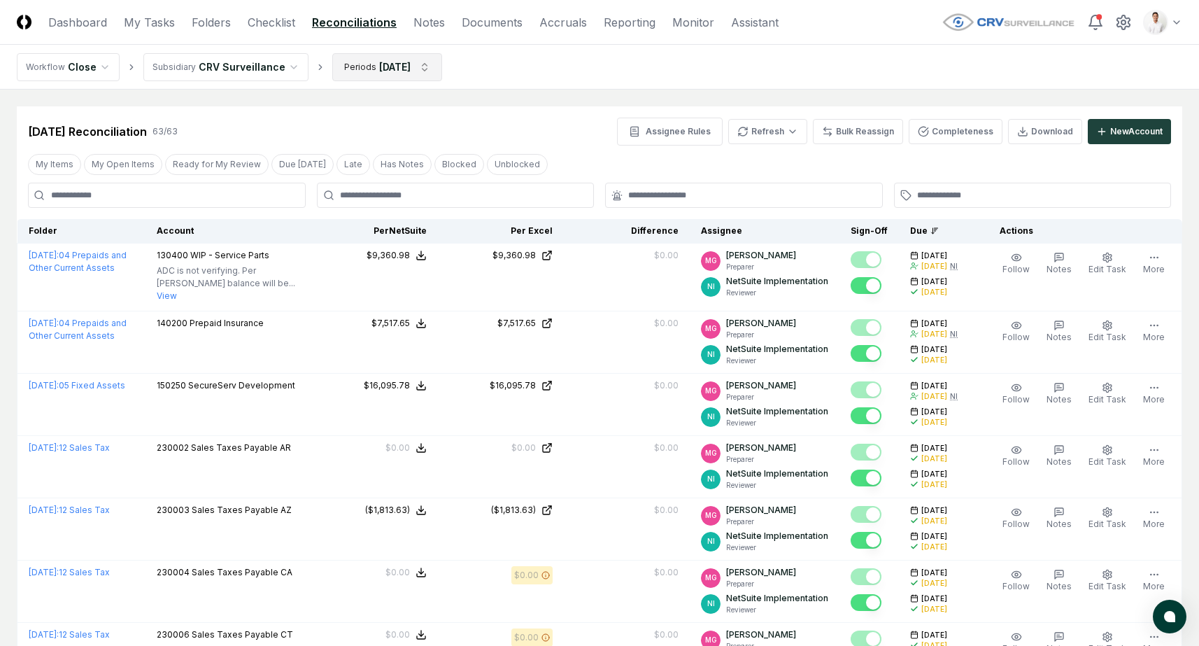
click at [425, 70] on html "CloseCore Dashboard My Tasks Folders Checklist Reconciliations Notes Documents …" at bounding box center [599, 593] width 1199 height 1187
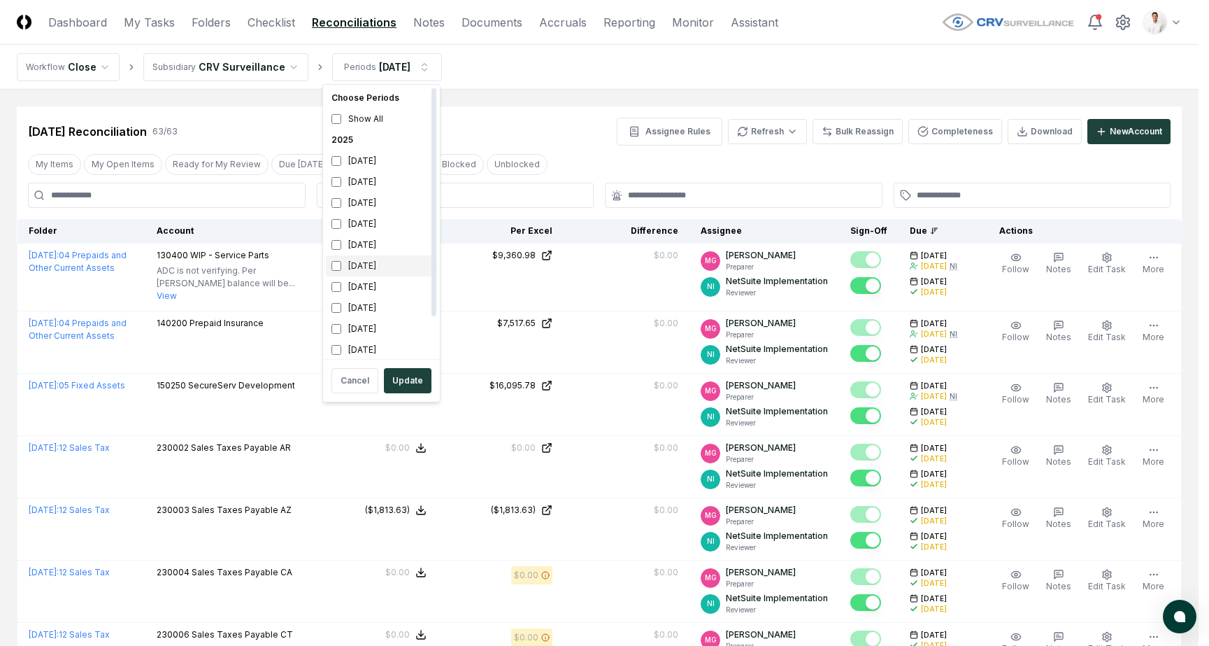
click at [357, 264] on div "[DATE]" at bounding box center [381, 265] width 111 height 21
click at [413, 381] on button "Update" at bounding box center [408, 380] width 48 height 25
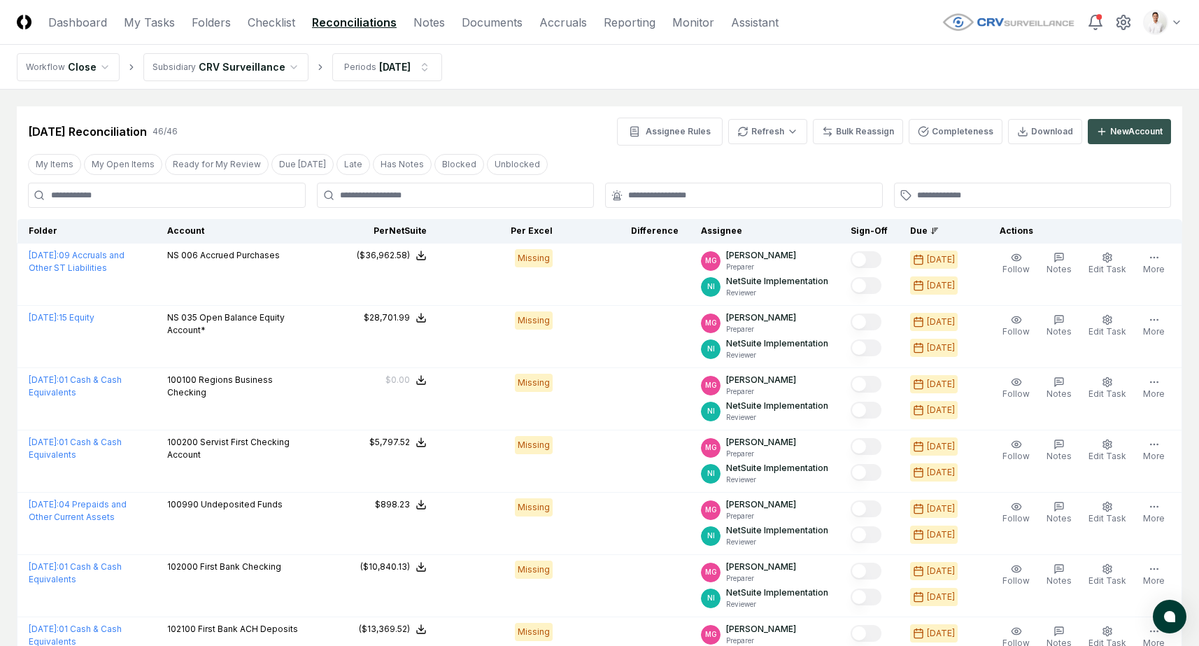
click at [1144, 120] on button "New Account" at bounding box center [1129, 131] width 83 height 25
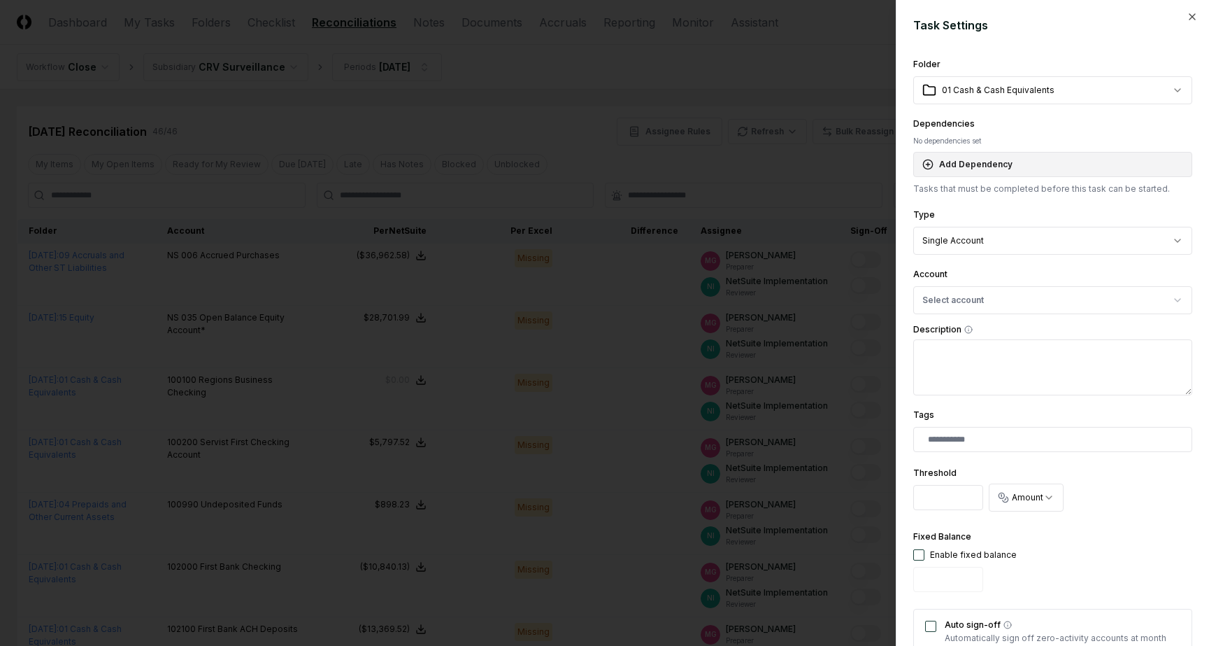
click at [983, 153] on button "Add Dependency" at bounding box center [1052, 164] width 279 height 25
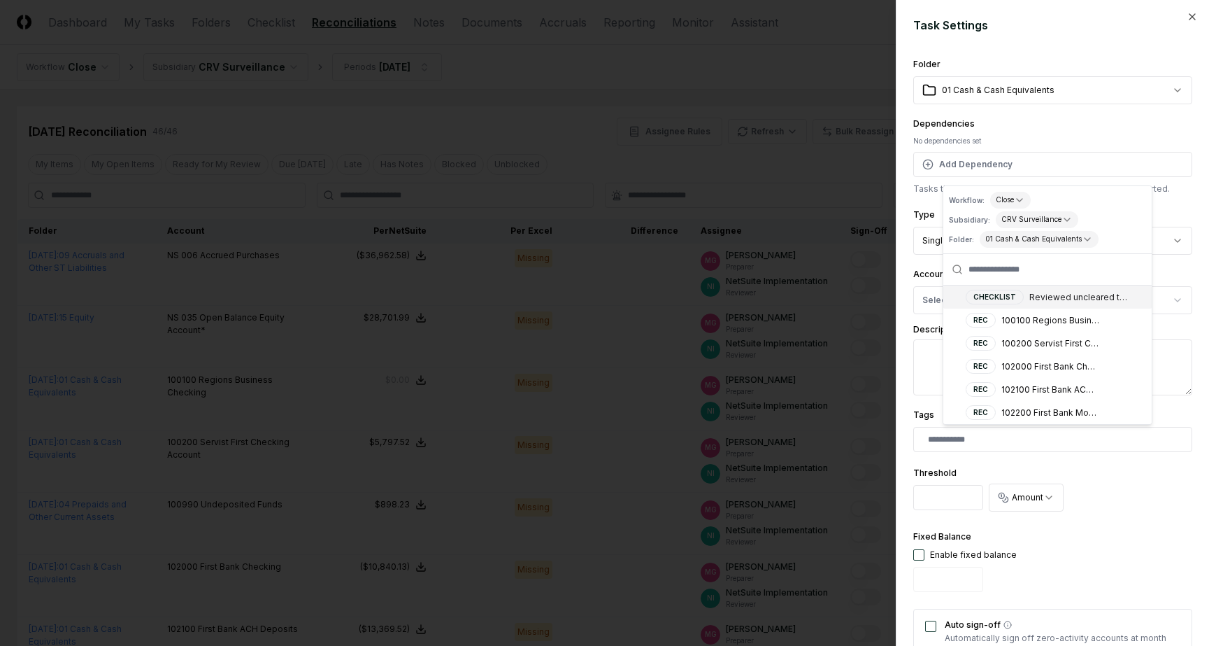
click at [1002, 128] on div "**********" at bounding box center [1052, 155] width 279 height 80
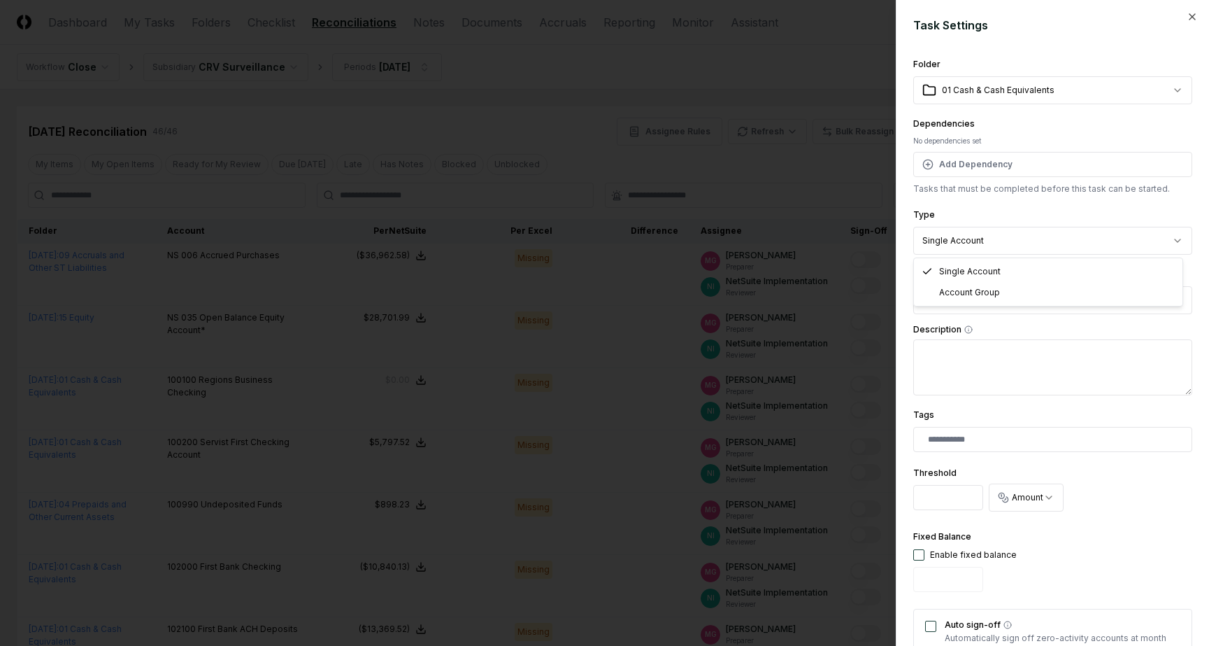
click at [1000, 304] on button "Select account" at bounding box center [1052, 300] width 279 height 28
type input "**********"
click at [1051, 383] on div "230018 Sales Taxes Payable MA ( USD )" at bounding box center [1024, 381] width 159 height 13
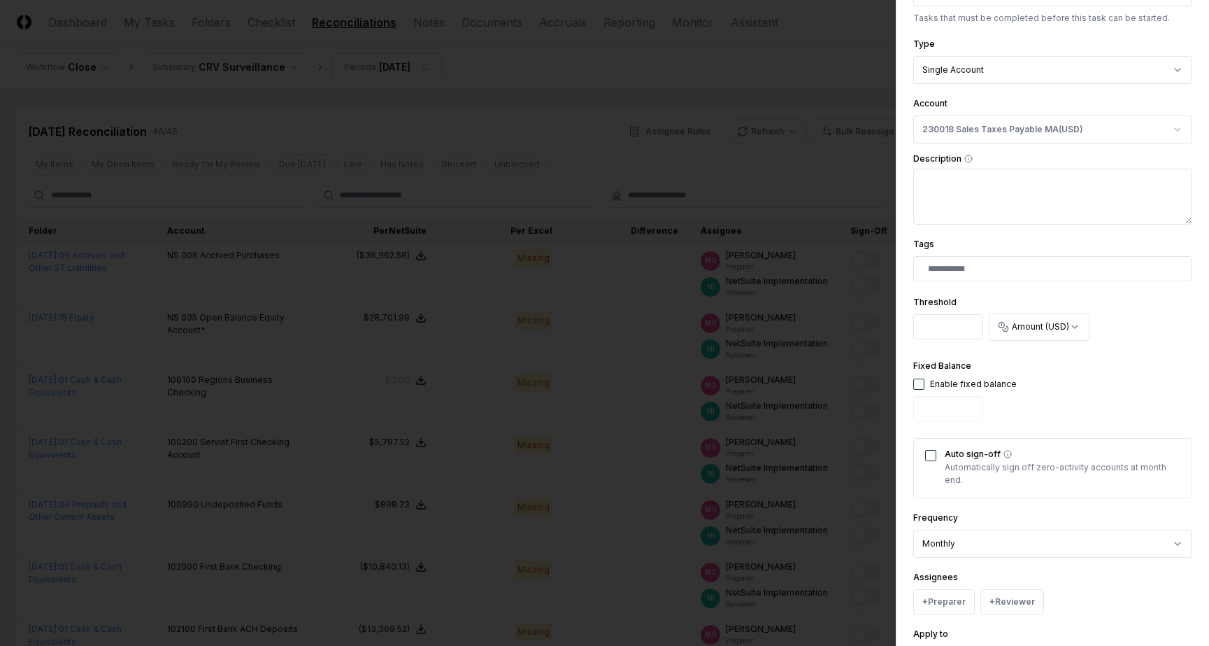
scroll to position [252, 0]
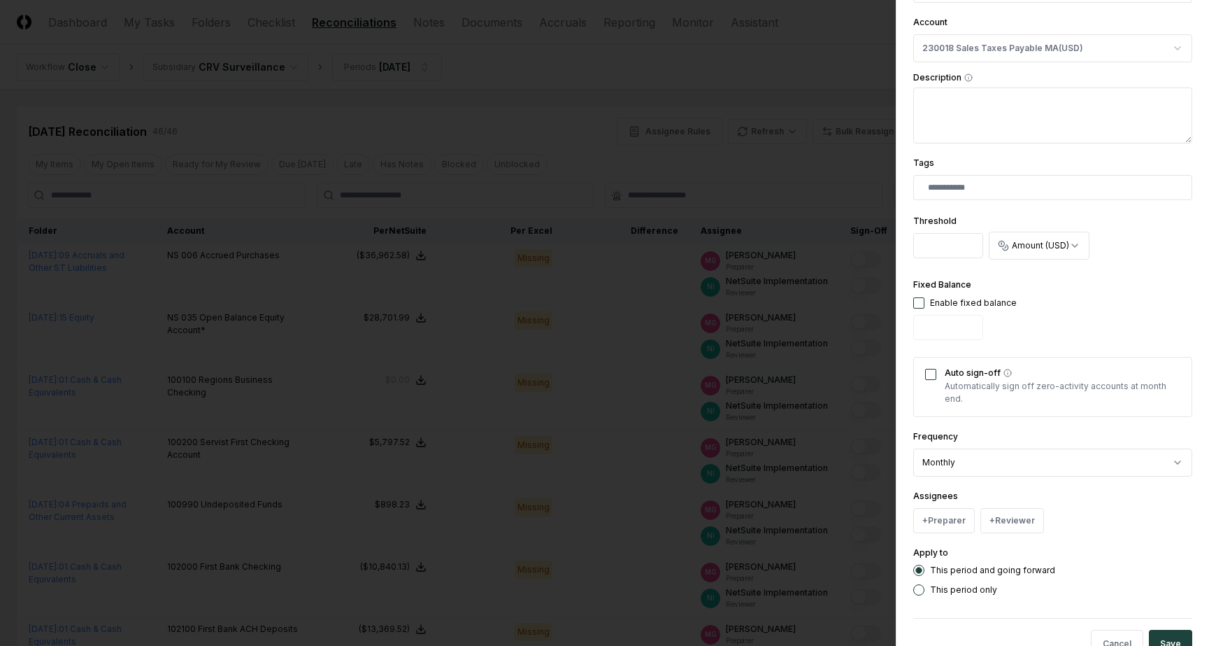
drag, startPoint x: 941, startPoint y: 308, endPoint x: 924, endPoint y: 303, distance: 17.7
click at [940, 308] on div "Enable fixed balance" at bounding box center [973, 303] width 87 height 13
click at [923, 303] on button "button" at bounding box center [918, 302] width 11 height 11
type input "*"
click at [927, 371] on button "Auto sign-off" at bounding box center [930, 374] width 11 height 11
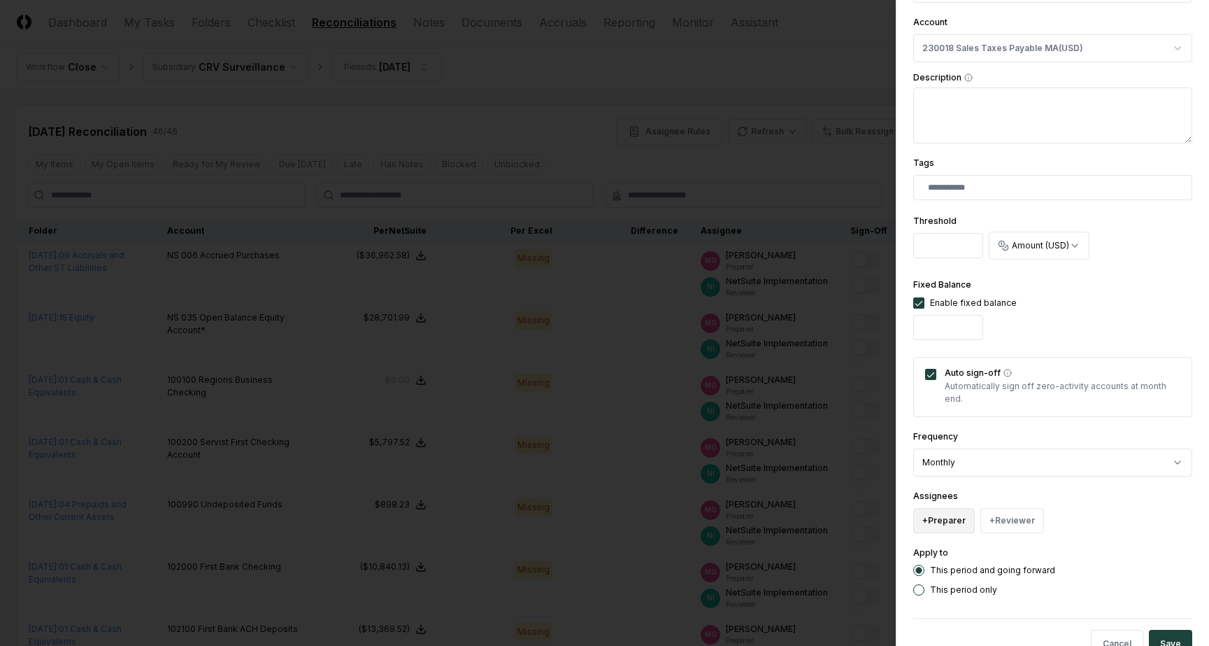
drag, startPoint x: 976, startPoint y: 507, endPoint x: 963, endPoint y: 511, distance: 13.9
click at [976, 508] on div "+ Preparer + Reviewer" at bounding box center [1052, 520] width 279 height 25
click at [950, 513] on button "+ Preparer" at bounding box center [944, 520] width 62 height 25
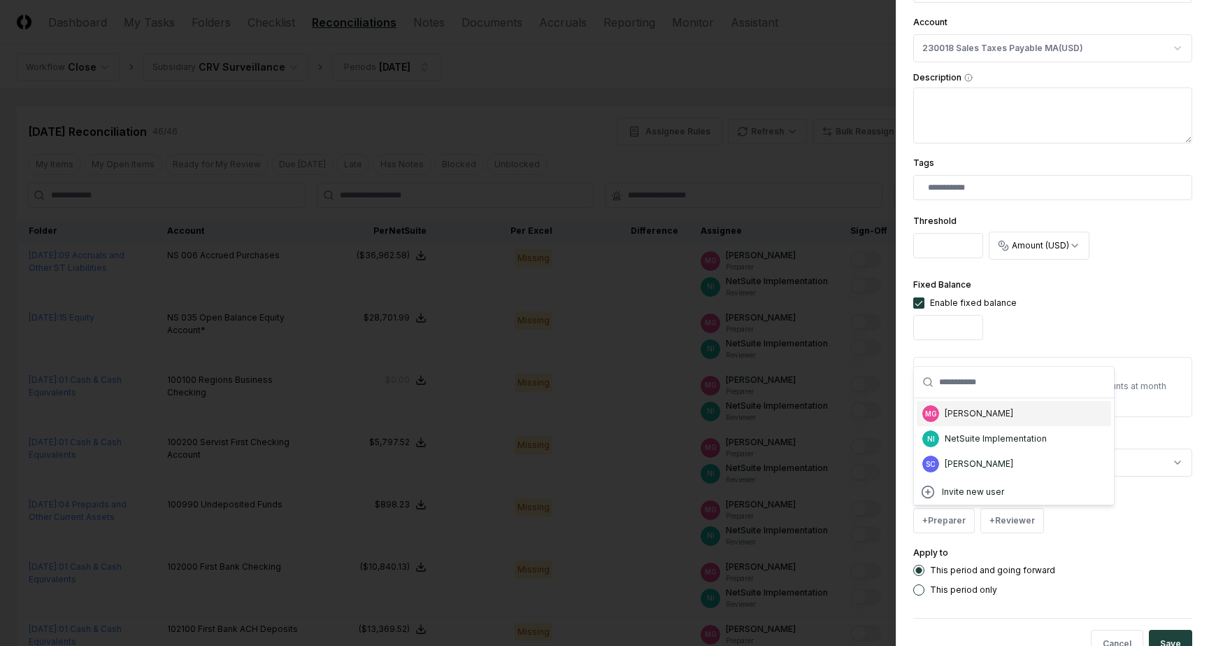
click at [958, 415] on div "[PERSON_NAME]" at bounding box center [979, 413] width 69 height 13
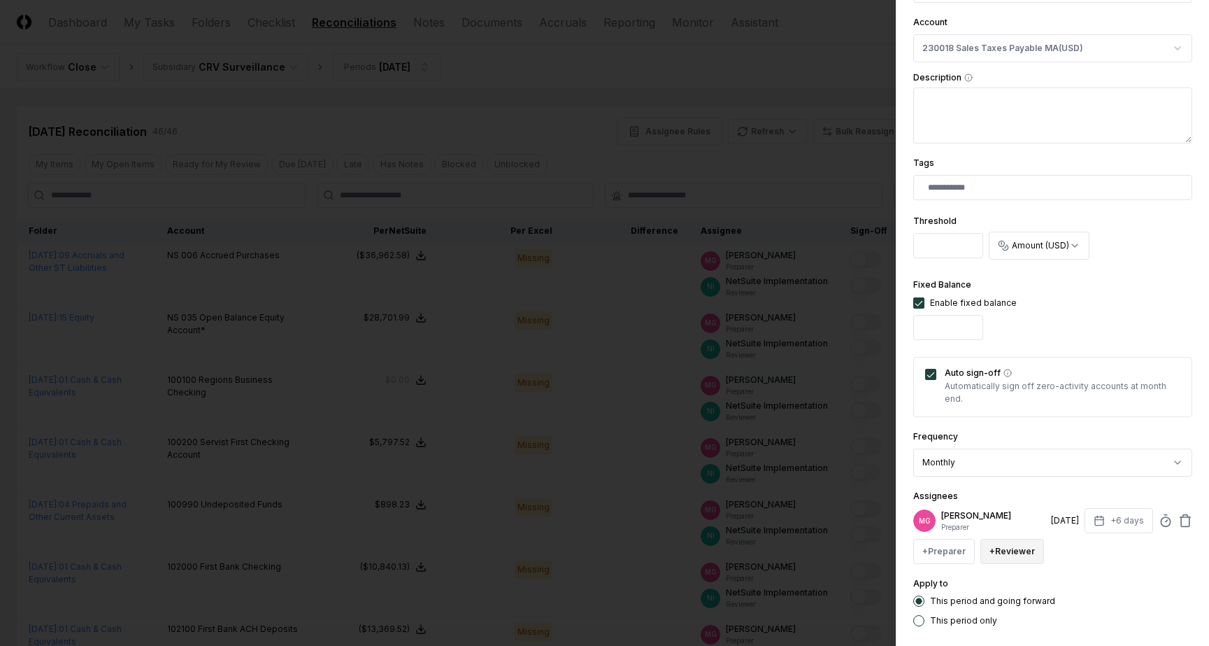
click at [1005, 549] on button "+ Reviewer" at bounding box center [1013, 551] width 64 height 25
click at [1036, 468] on div "NetSuite Implementation" at bounding box center [1062, 469] width 102 height 13
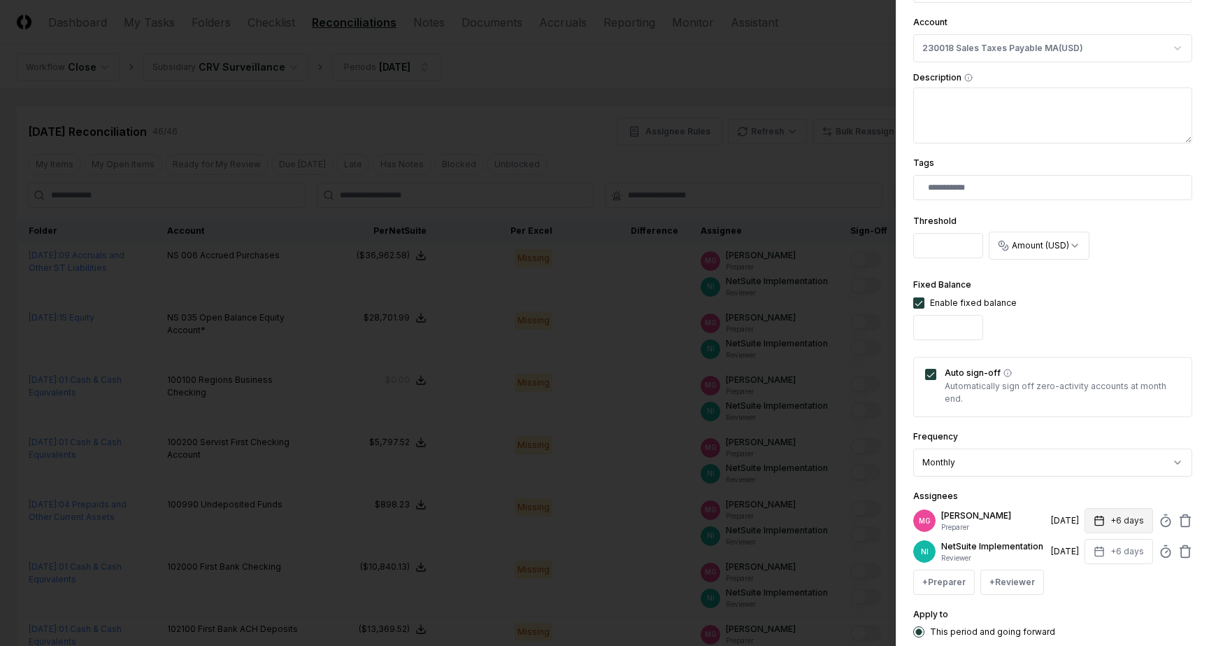
click at [1125, 515] on button "+6 days" at bounding box center [1119, 520] width 69 height 25
type input "*"
click at [1132, 488] on div "Assignees MG [PERSON_NAME] Preparer [DATE] +7 days Set Deadline * Offset ******…" at bounding box center [1052, 541] width 279 height 107
click at [1117, 549] on button "+6 days" at bounding box center [1119, 551] width 69 height 25
type input "*"
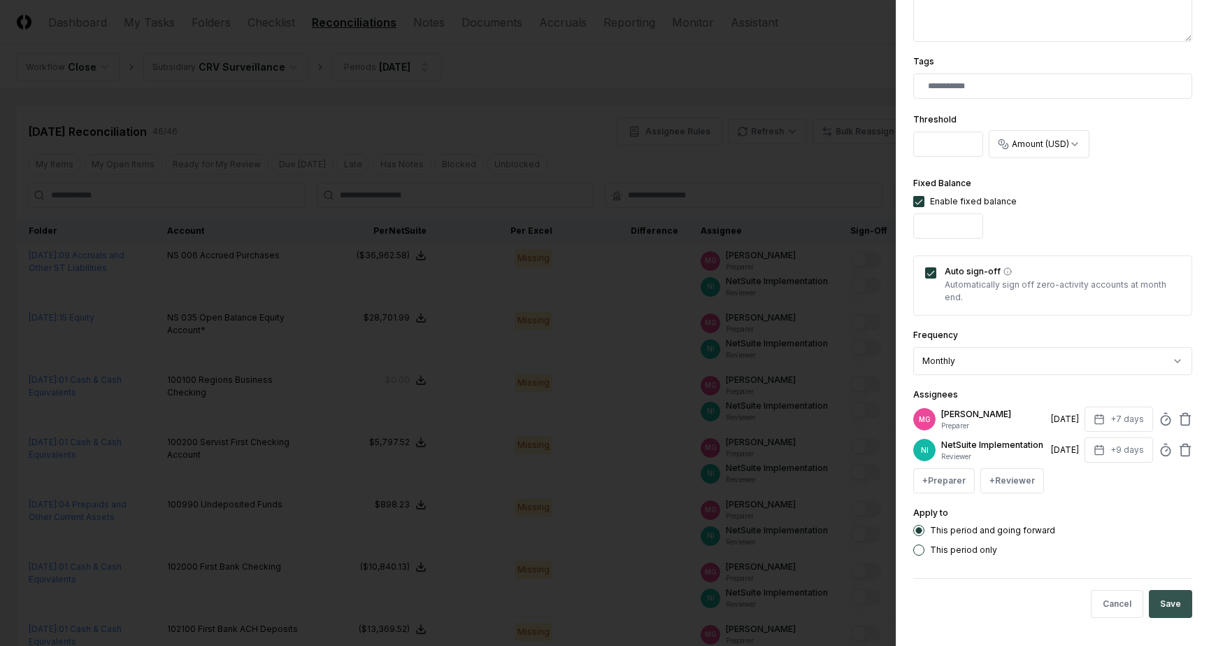
click at [1152, 604] on button "Save" at bounding box center [1170, 604] width 43 height 28
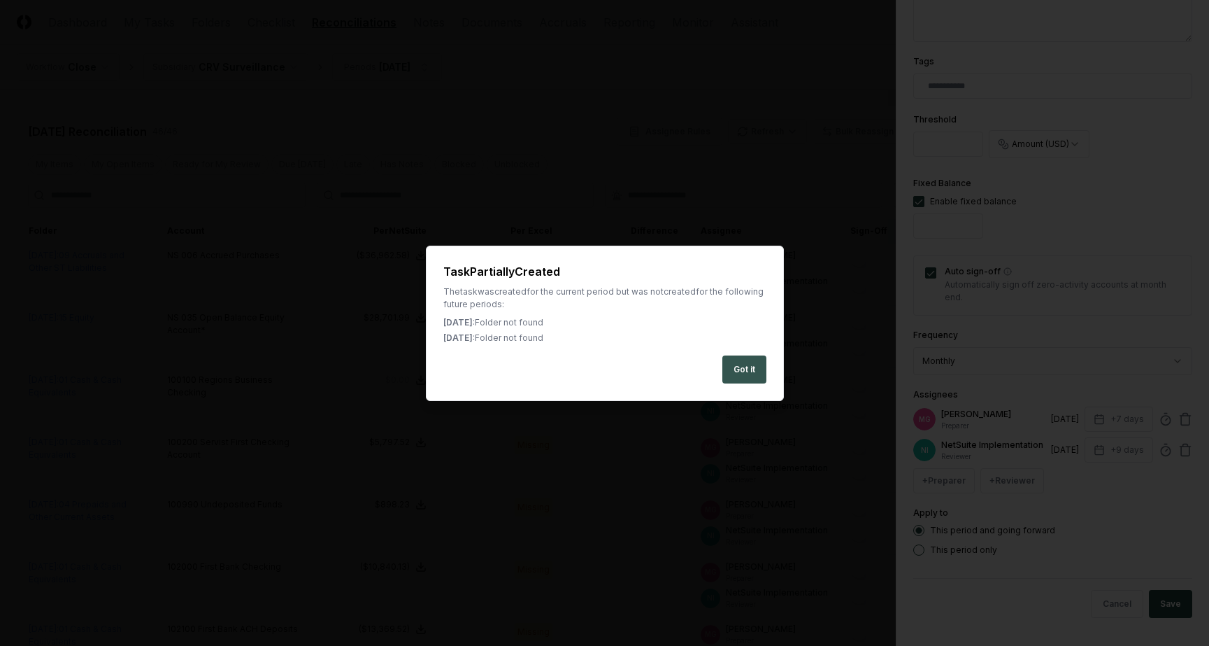
click at [753, 374] on button "Got it" at bounding box center [745, 369] width 44 height 28
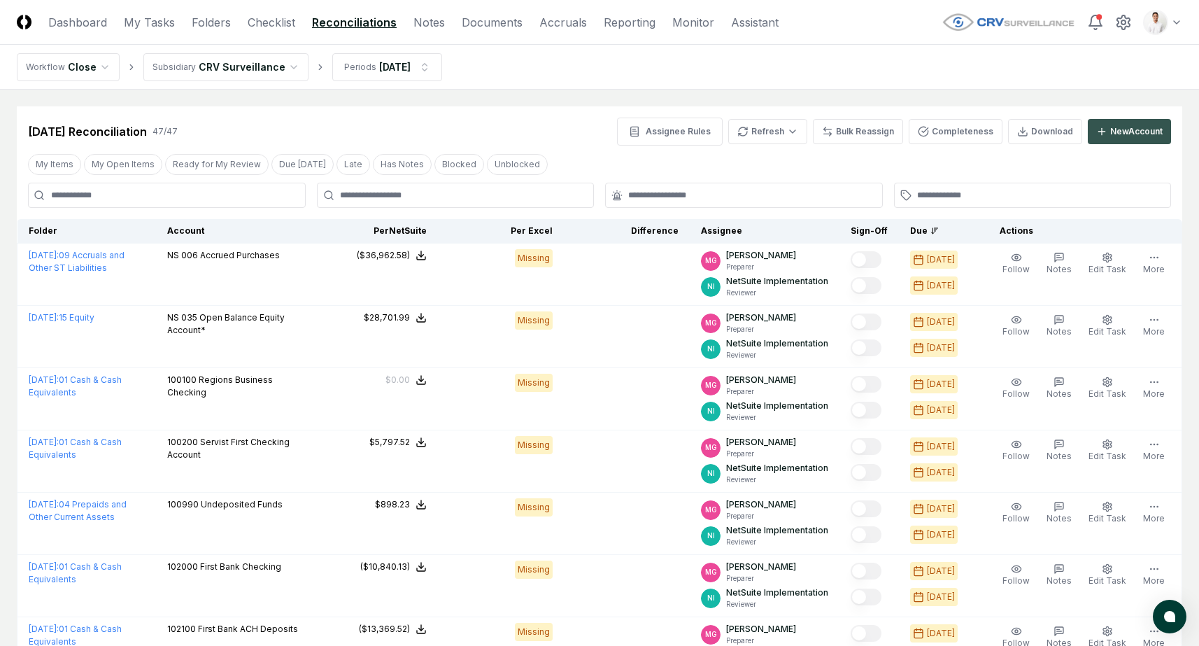
click at [1123, 129] on div "New Account" at bounding box center [1136, 131] width 52 height 13
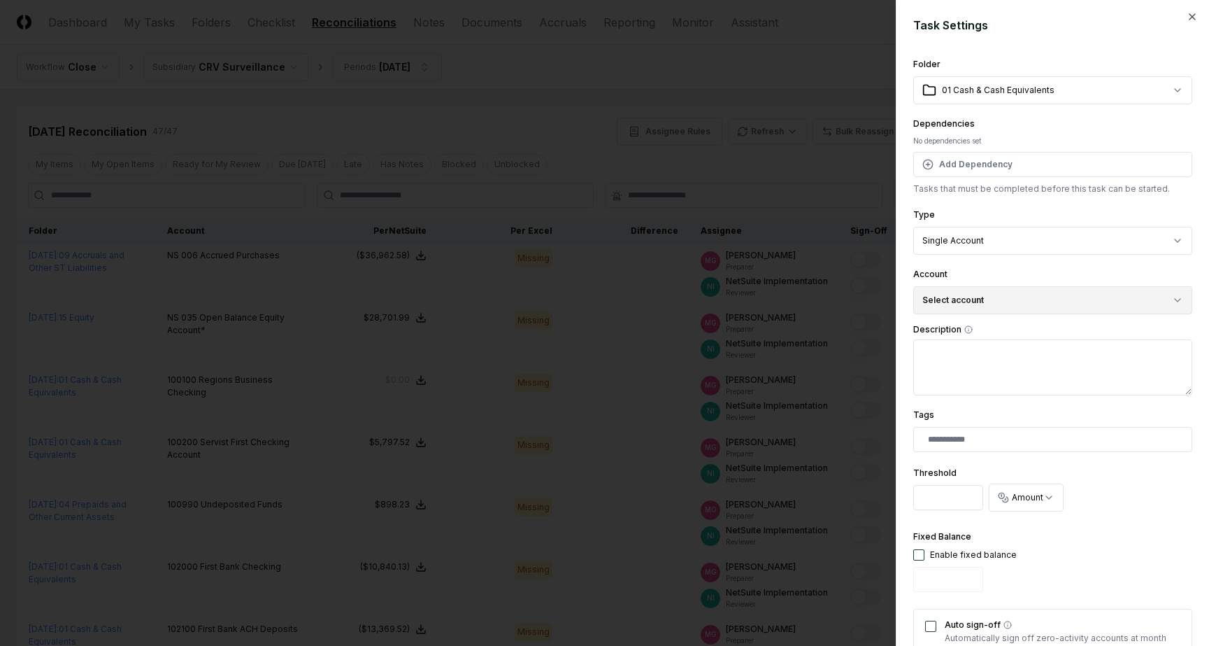
click at [1009, 303] on button "Select account" at bounding box center [1052, 300] width 279 height 28
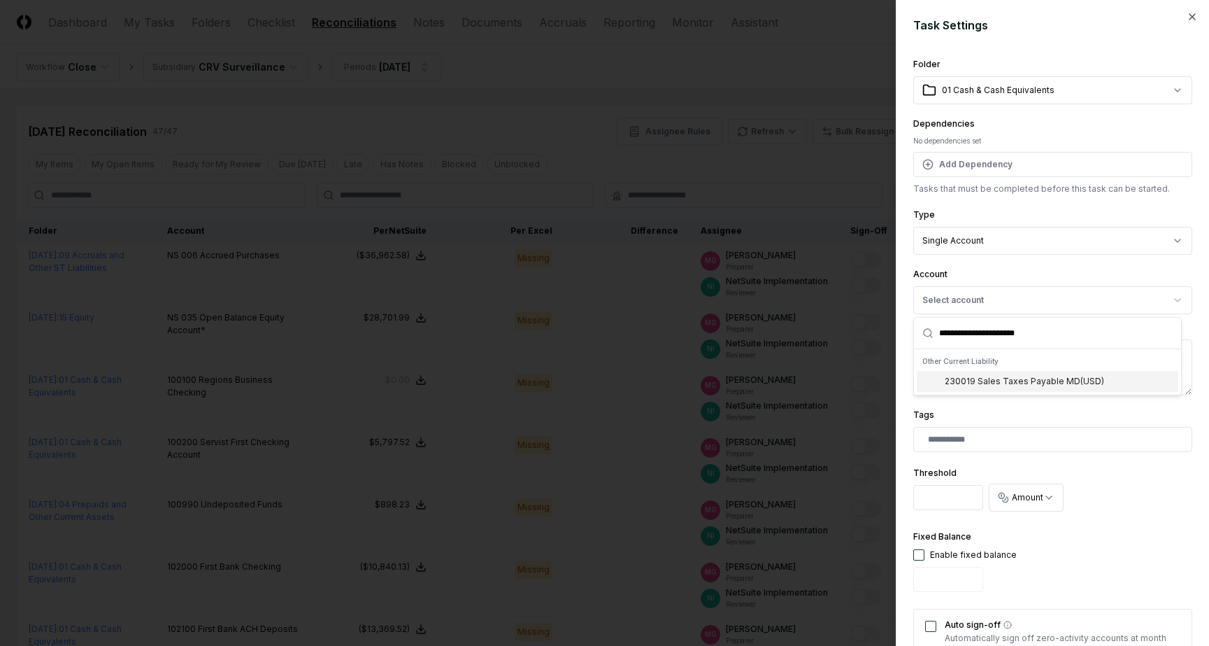
type input "**********"
click at [1033, 379] on div "230019 Sales Taxes Payable MD ( USD )" at bounding box center [1024, 381] width 159 height 13
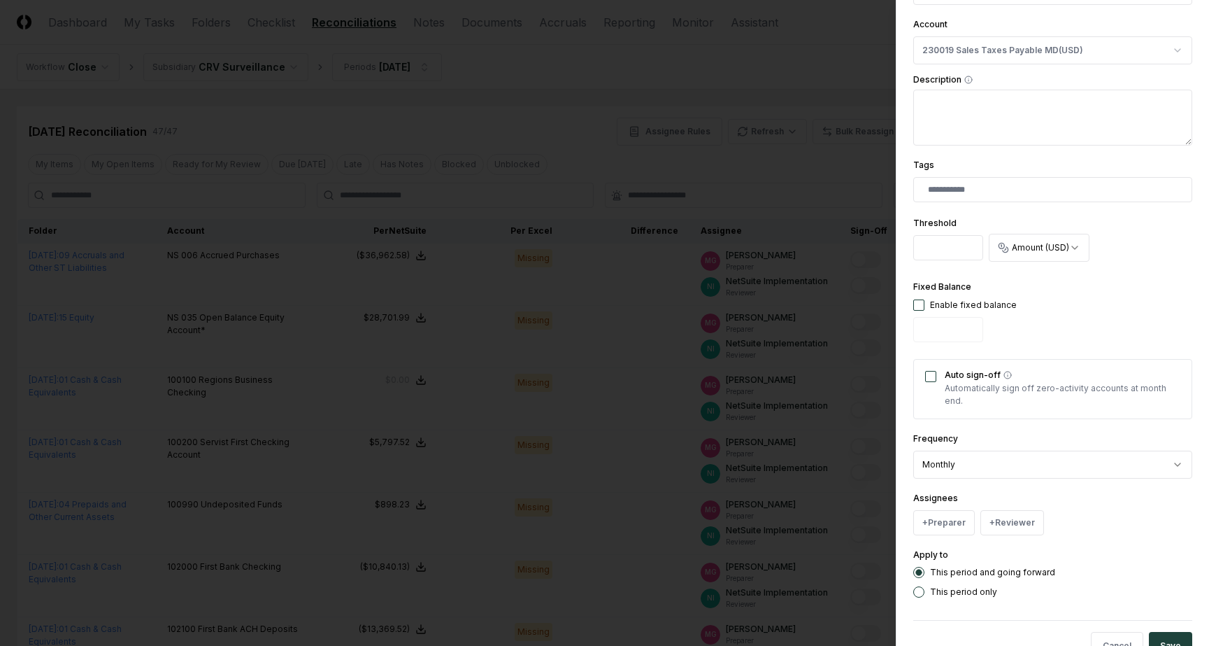
scroll to position [292, 0]
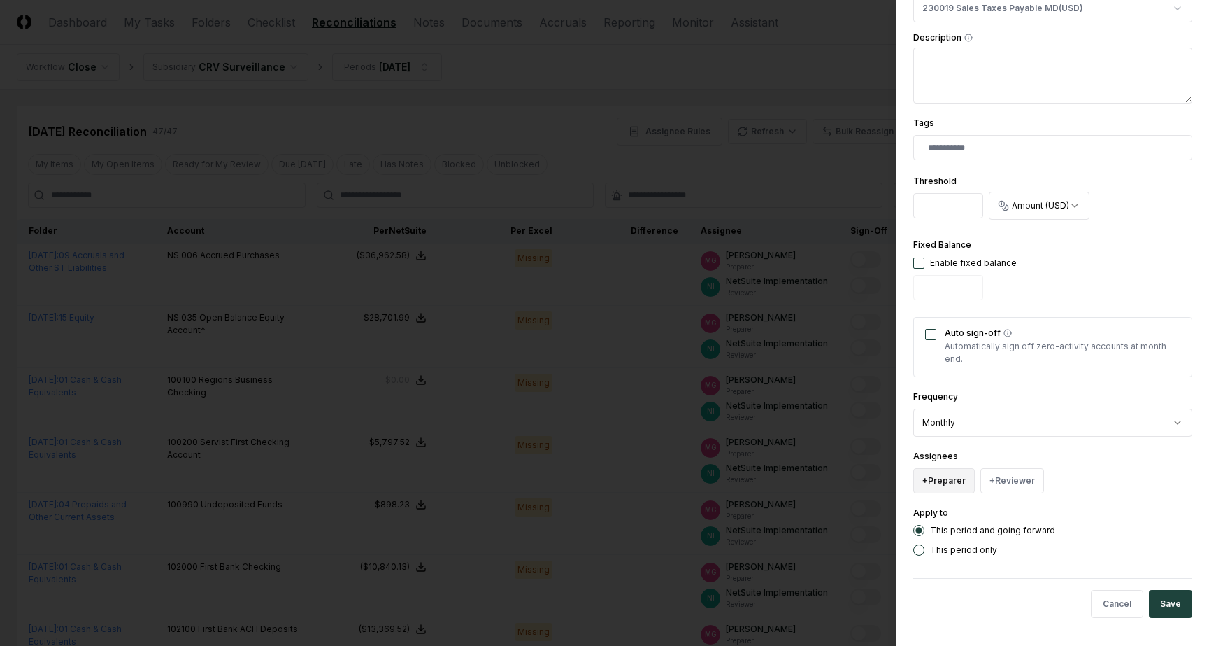
click at [934, 473] on button "+ Preparer" at bounding box center [944, 480] width 62 height 25
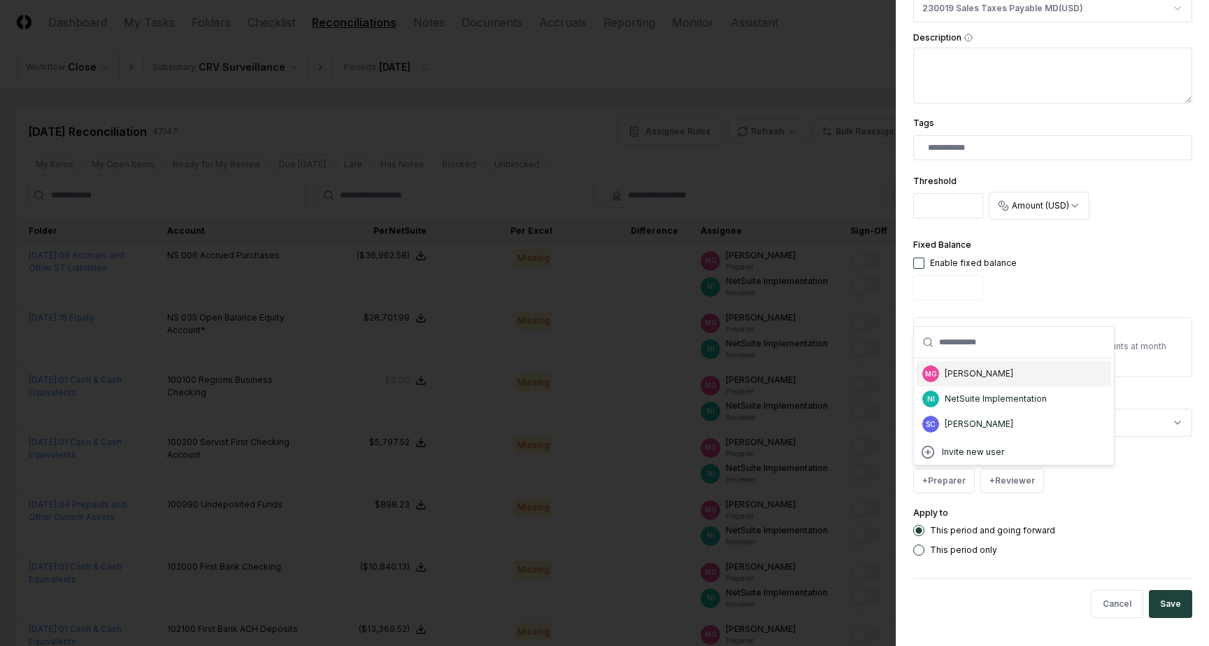
click at [981, 380] on div "MG [PERSON_NAME]" at bounding box center [1014, 373] width 194 height 25
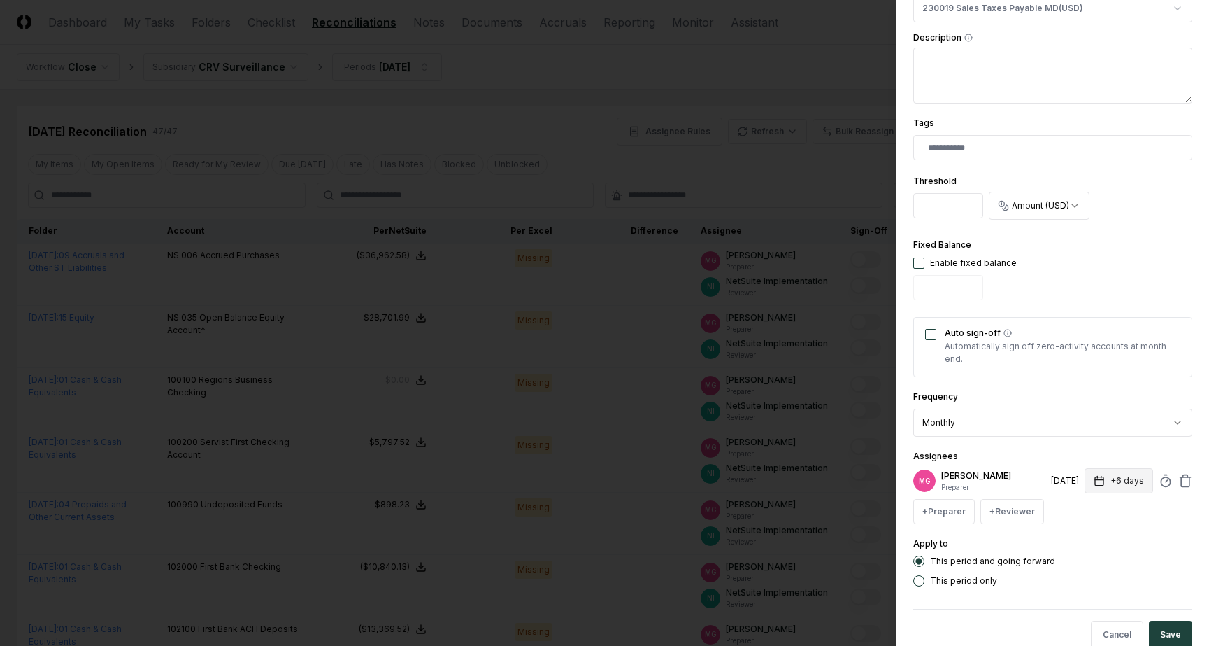
click at [1119, 476] on button "+6 days" at bounding box center [1119, 480] width 69 height 25
type input "*"
click at [1113, 453] on div "Assignees MG [PERSON_NAME] Preparer [DATE] +7 days Set Deadline * Offset ******…" at bounding box center [1052, 486] width 279 height 76
click at [1029, 512] on button "+ Reviewer" at bounding box center [1013, 511] width 64 height 25
click at [1037, 427] on div "NetSuite Implementation" at bounding box center [1062, 429] width 102 height 13
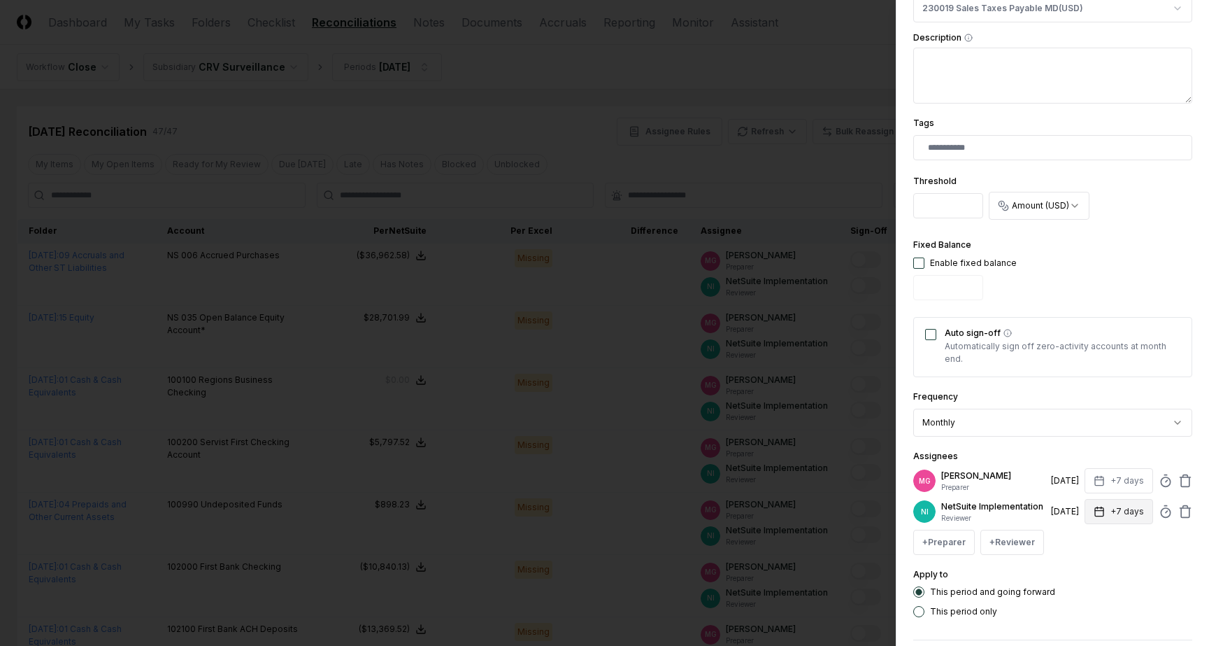
click at [1102, 514] on button "+7 days" at bounding box center [1119, 511] width 69 height 25
type input "*"
click at [1106, 448] on div "Assignees MG [PERSON_NAME] Preparer [DATE] +7 days NI NetSuite Implementation R…" at bounding box center [1052, 501] width 279 height 107
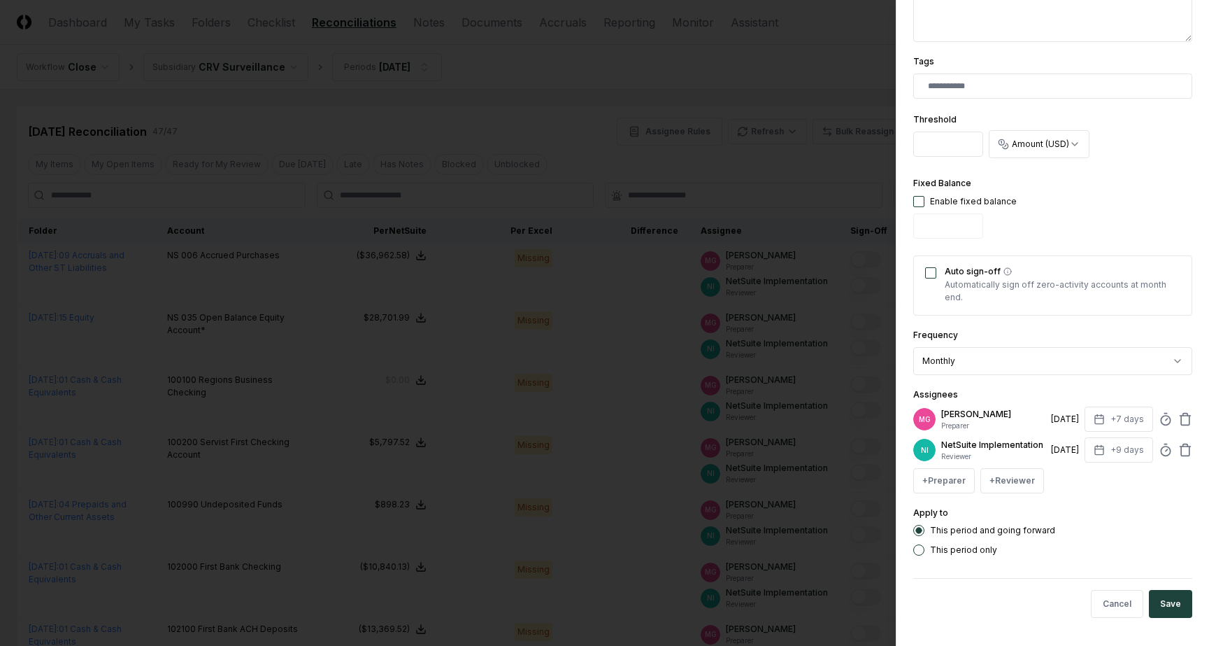
scroll to position [0, 0]
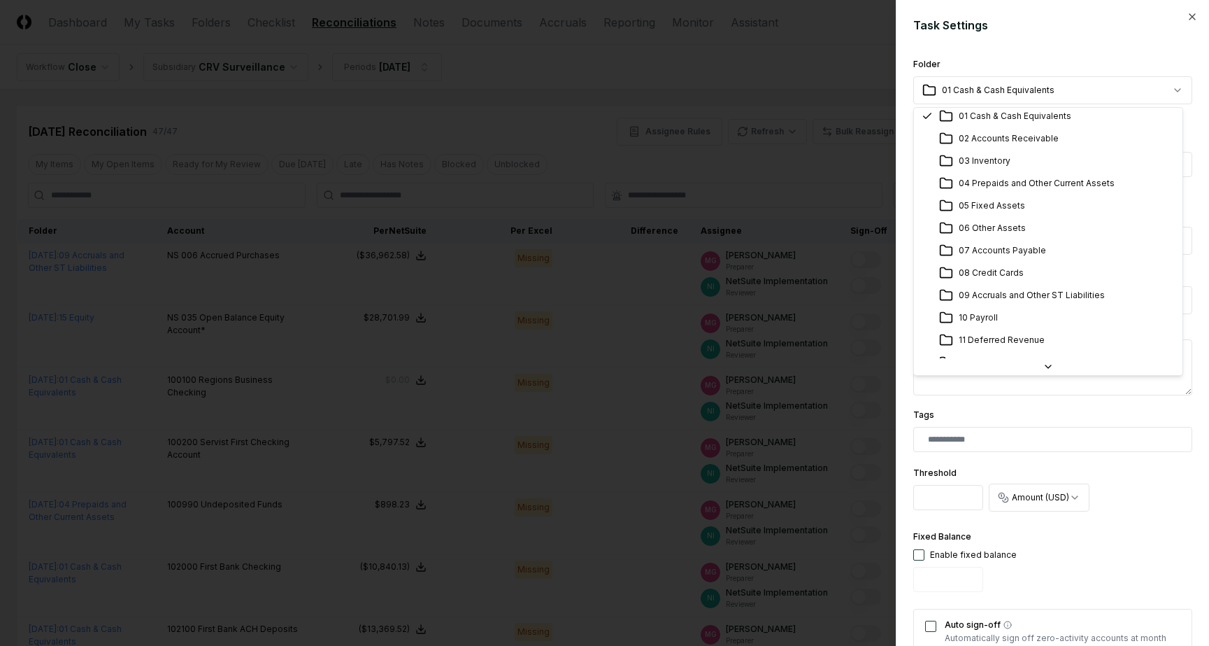
scroll to position [180, 0]
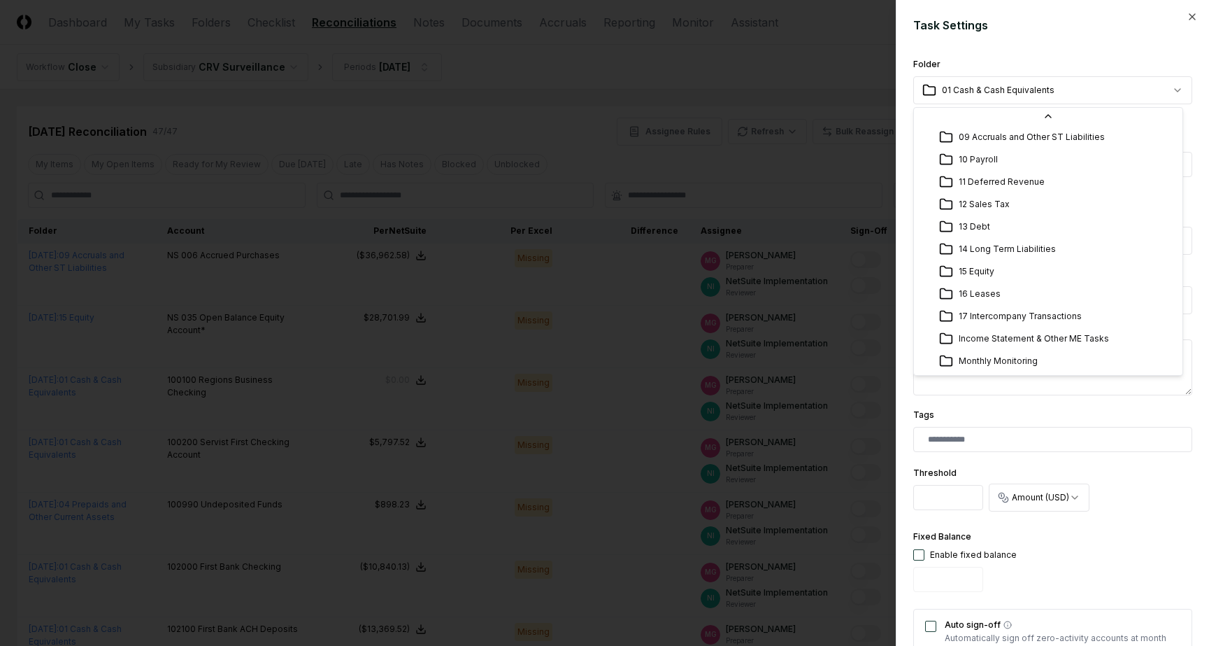
select select "**********"
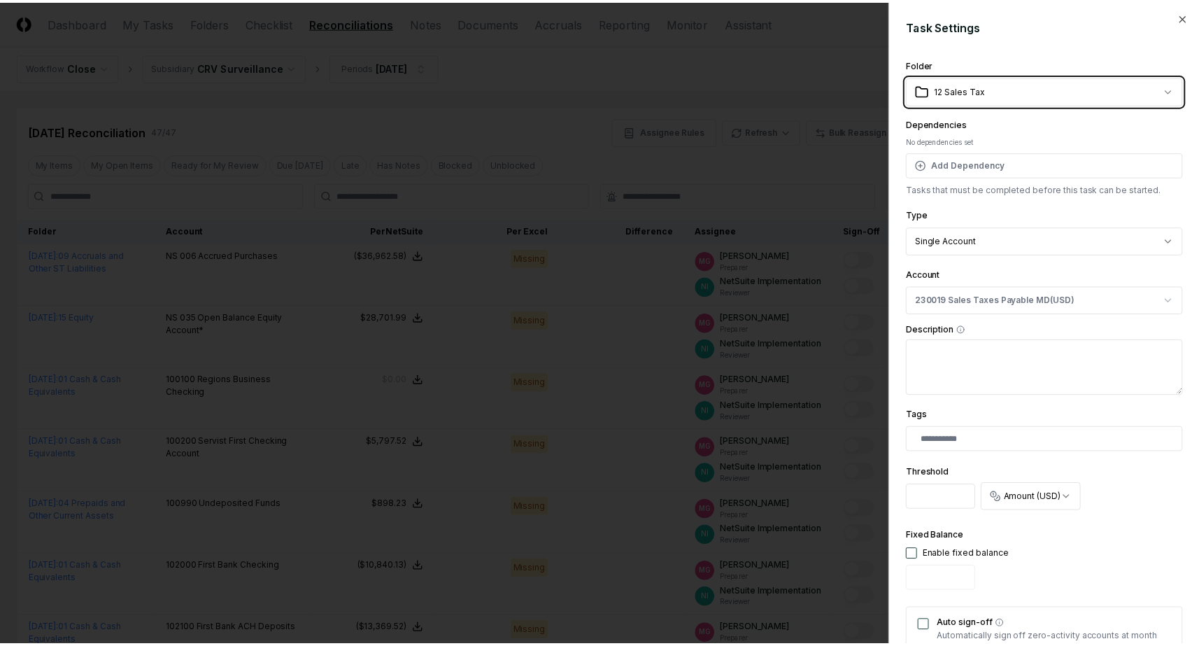
scroll to position [364, 0]
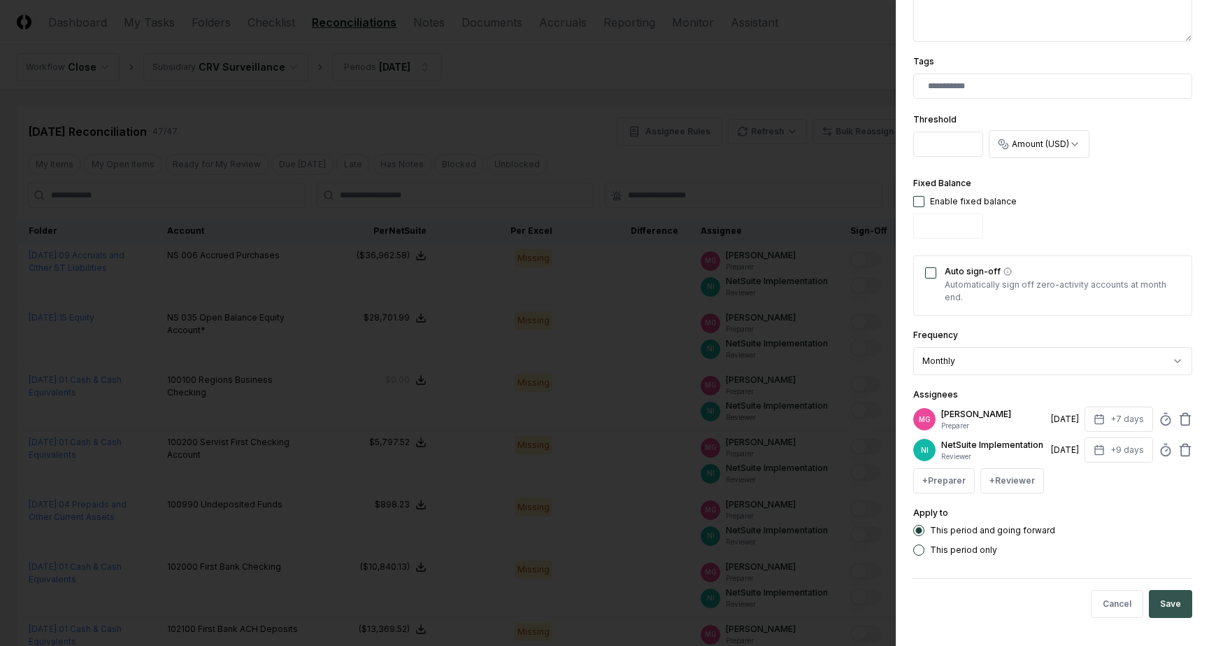
click at [1166, 599] on button "Save" at bounding box center [1170, 604] width 43 height 28
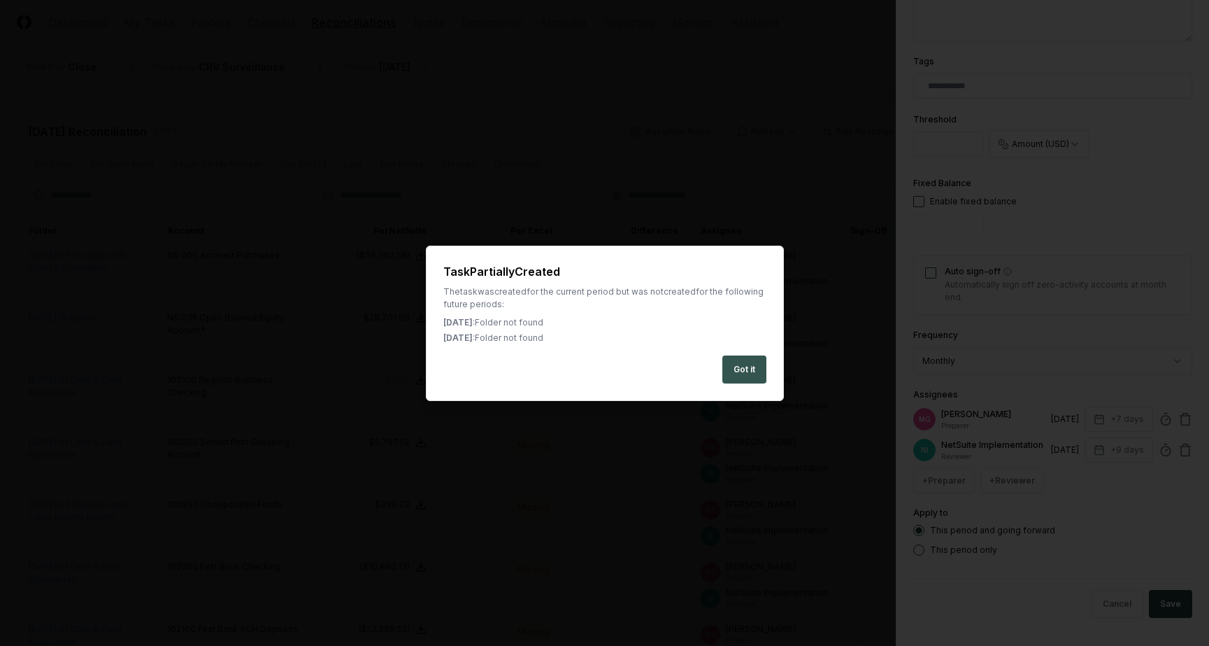
click at [748, 374] on button "Got it" at bounding box center [745, 369] width 44 height 28
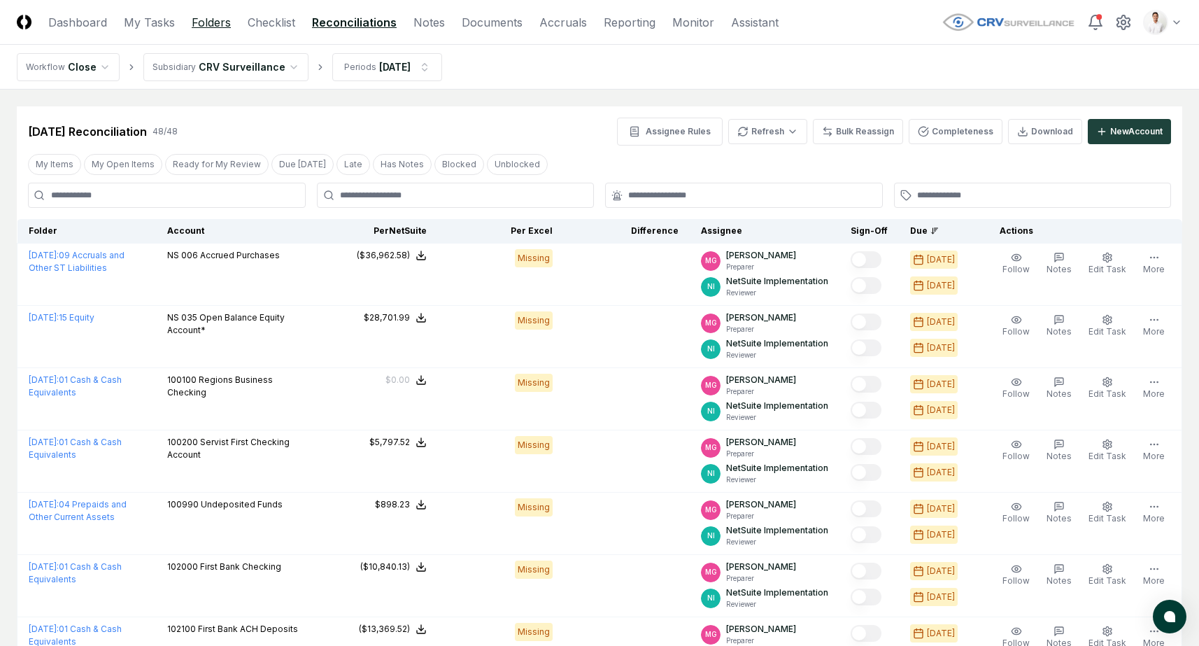
click at [199, 22] on link "Folders" at bounding box center [211, 22] width 39 height 17
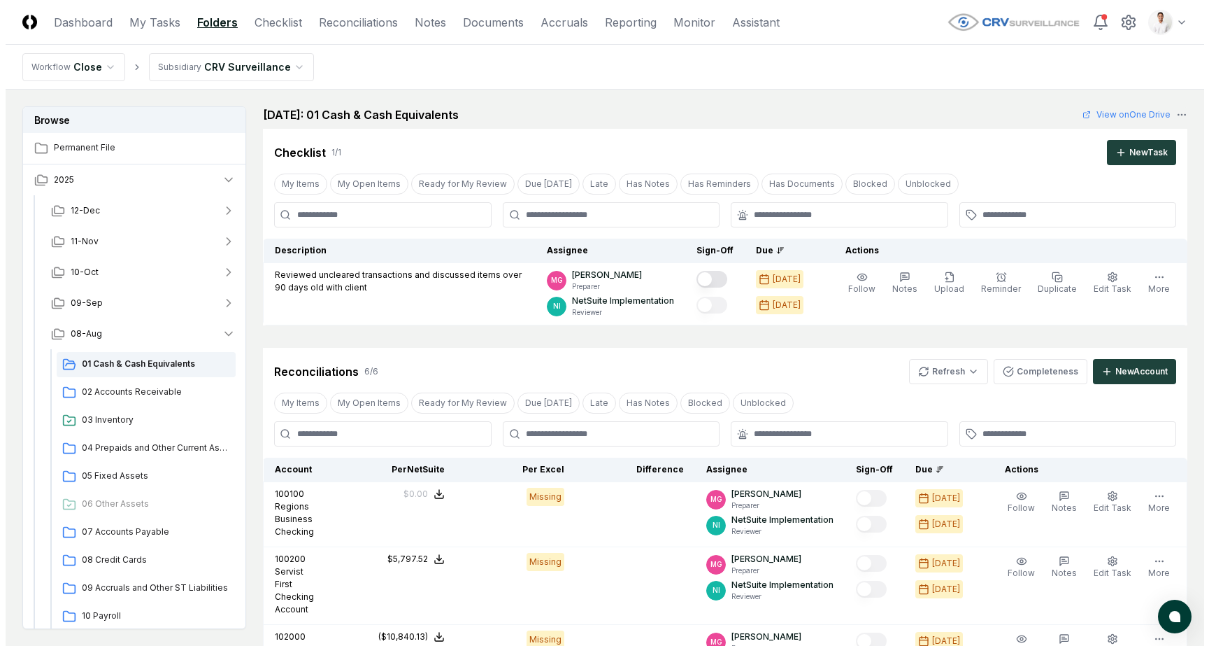
scroll to position [490, 0]
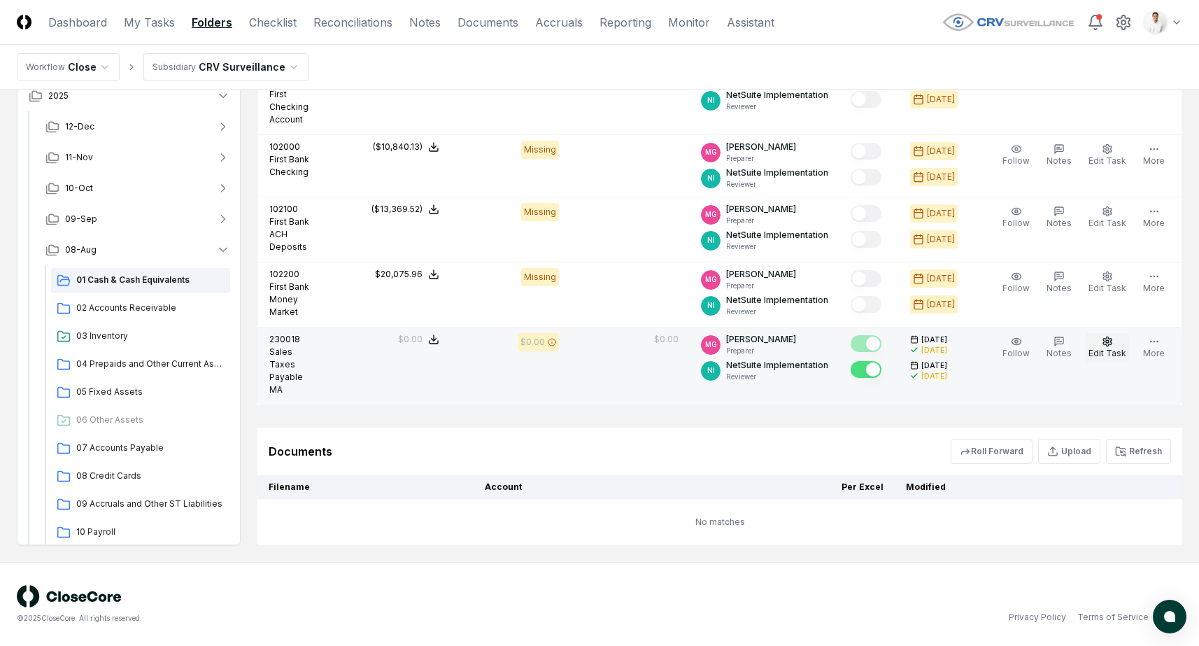
click at [1107, 344] on icon "button" at bounding box center [1107, 340] width 8 height 9
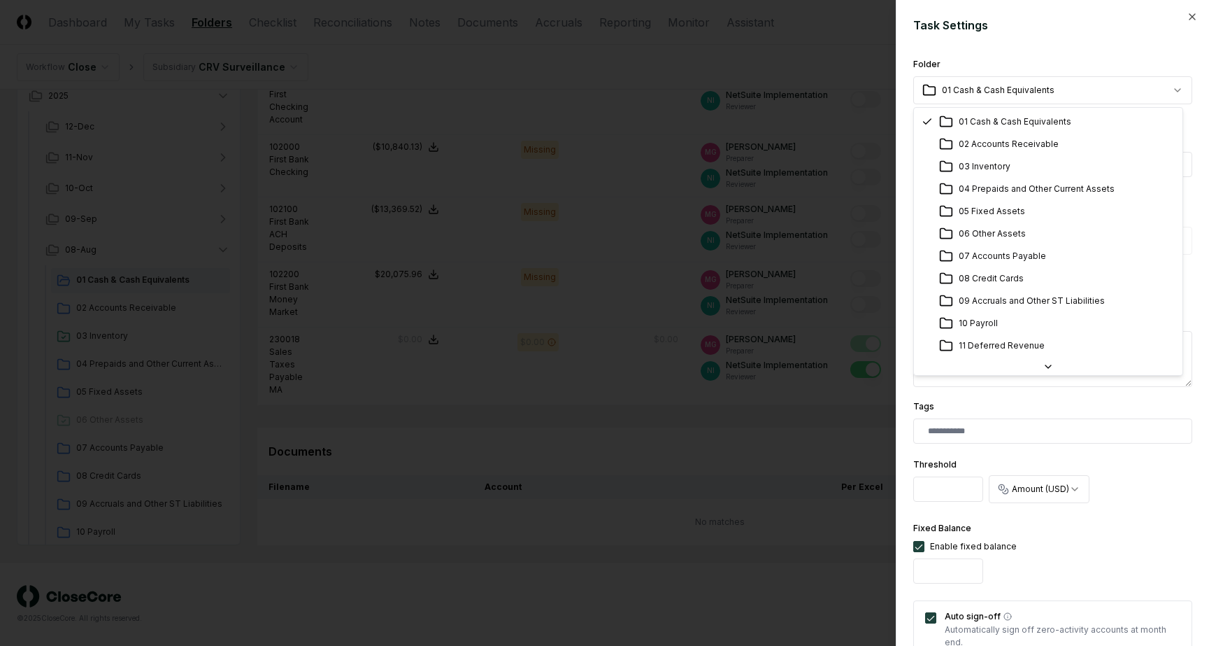
click at [1056, 99] on body "CloseCore Dashboard My Tasks Folders Checklist Reconciliations Notes Documents …" at bounding box center [599, 77] width 1199 height 1135
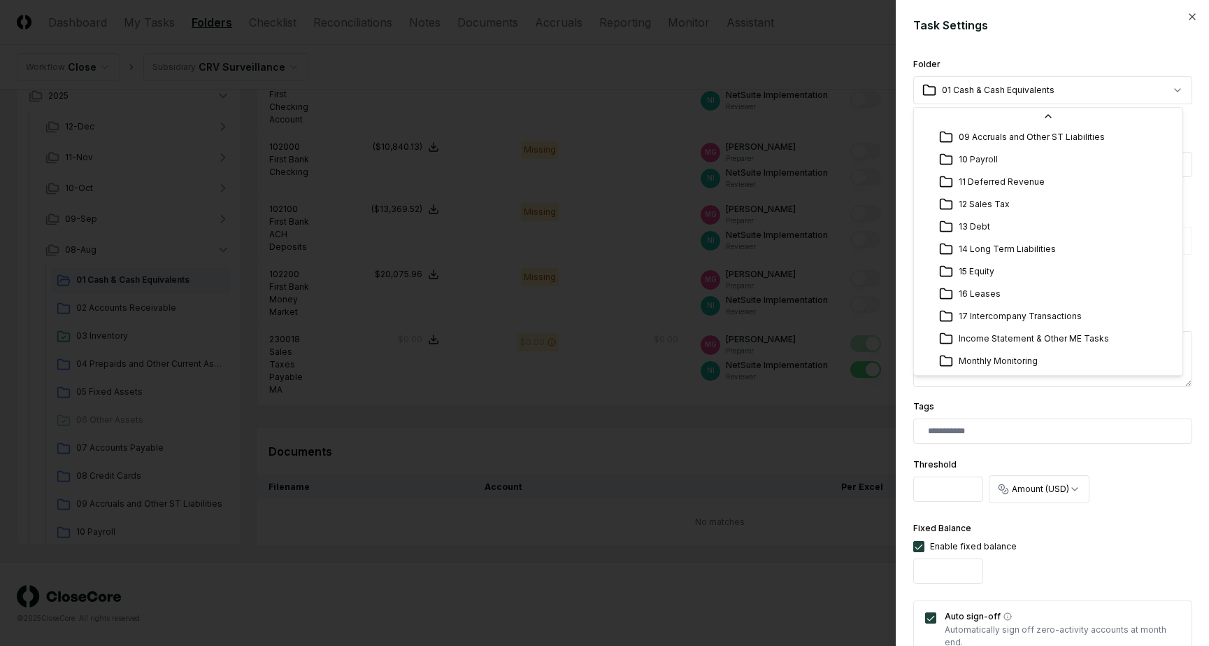
select select "**********"
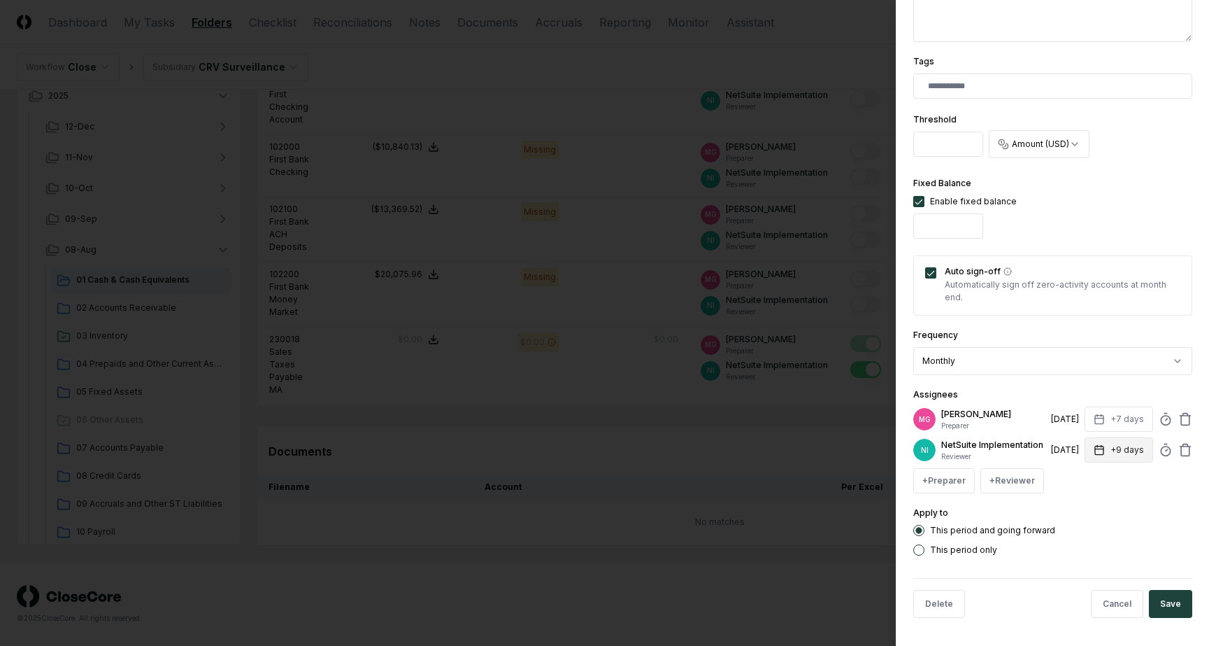
scroll to position [350, 0]
click at [1149, 602] on button "Save" at bounding box center [1170, 604] width 43 height 28
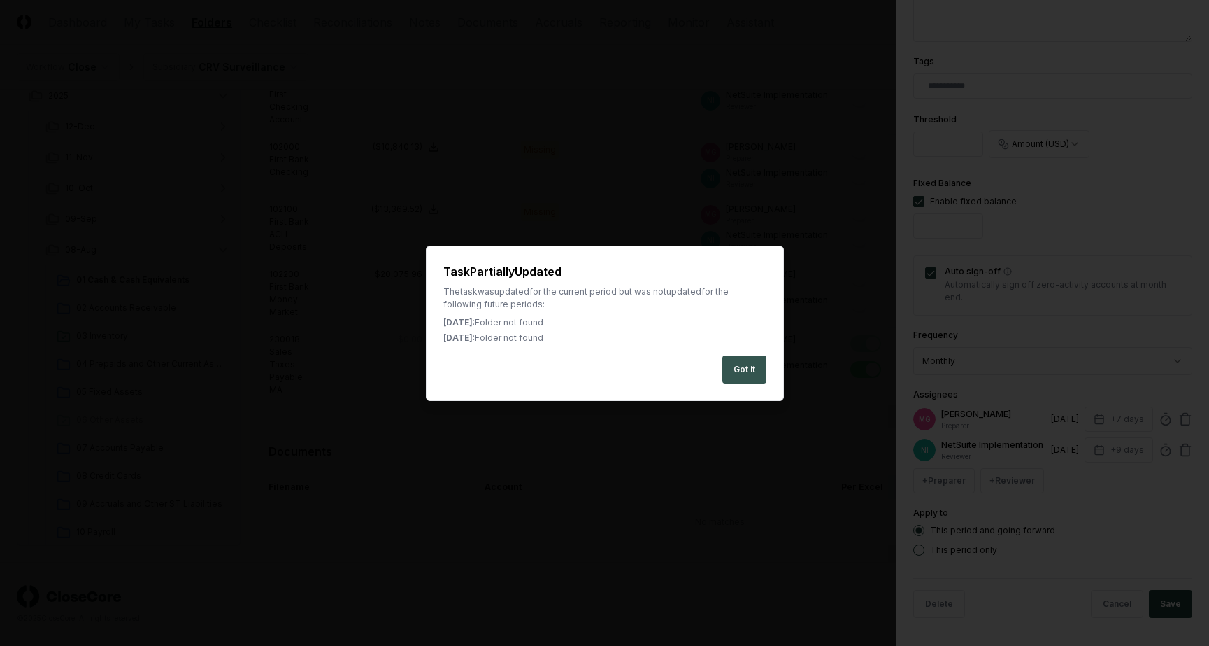
click at [739, 375] on button "Got it" at bounding box center [745, 369] width 44 height 28
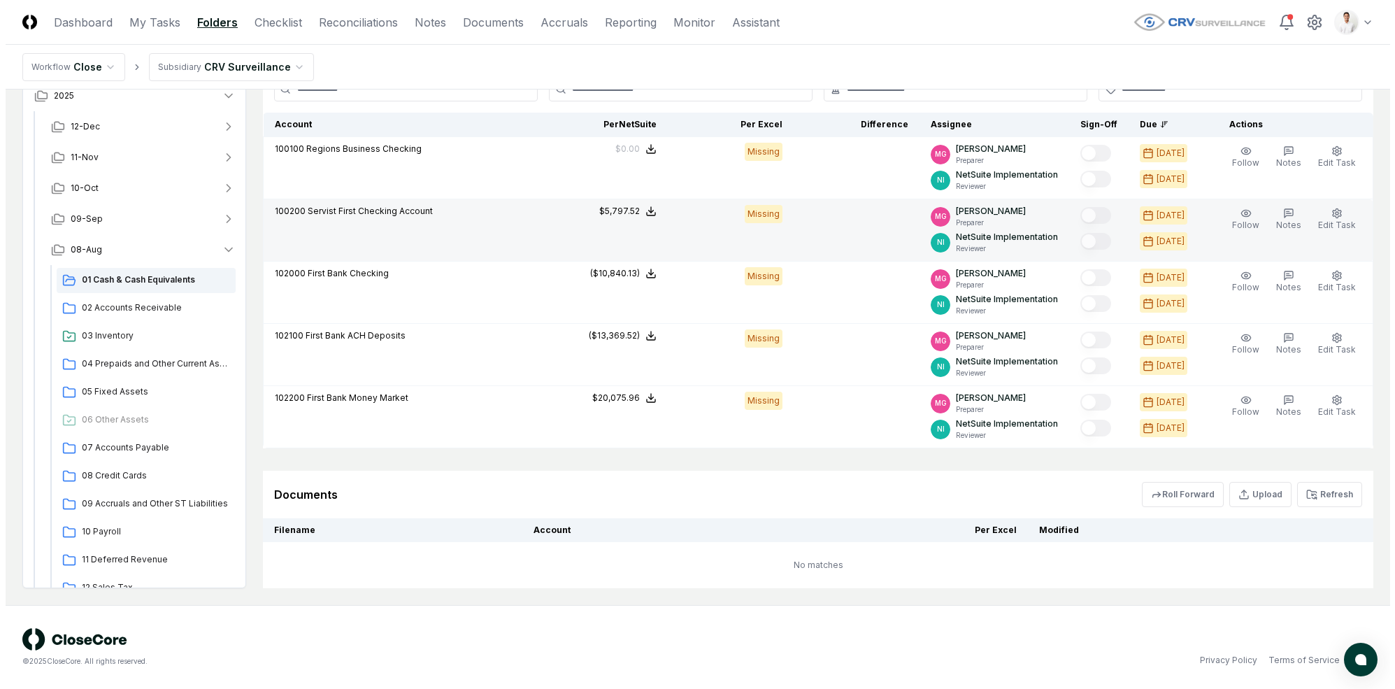
scroll to position [0, 0]
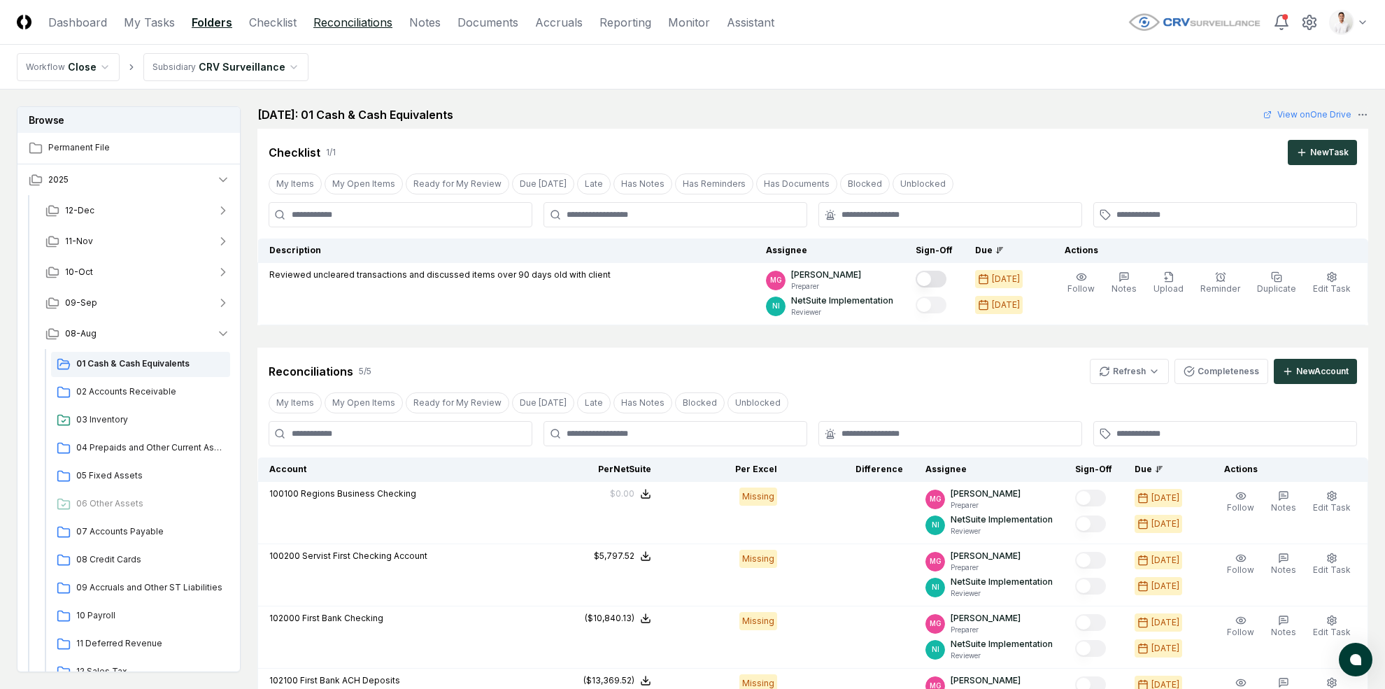
click at [364, 30] on link "Reconciliations" at bounding box center [352, 22] width 79 height 17
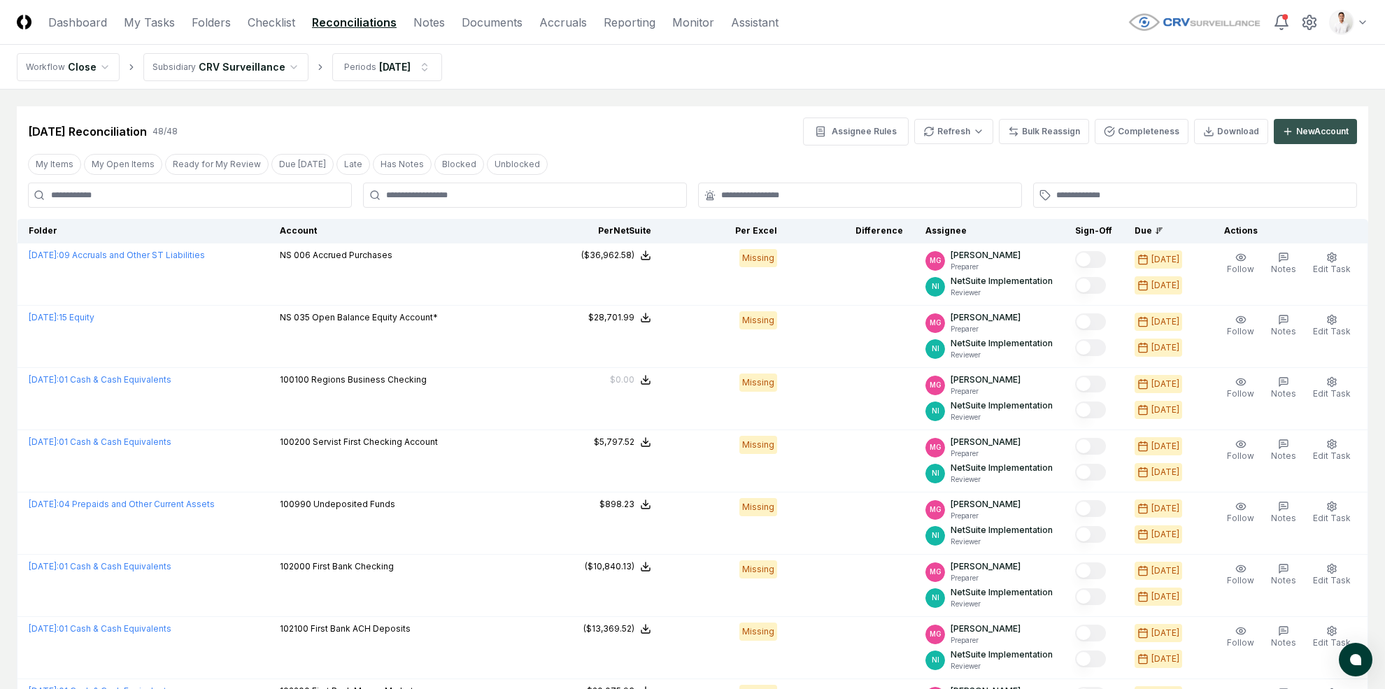
click at [1209, 125] on div "New Account" at bounding box center [1322, 131] width 52 height 13
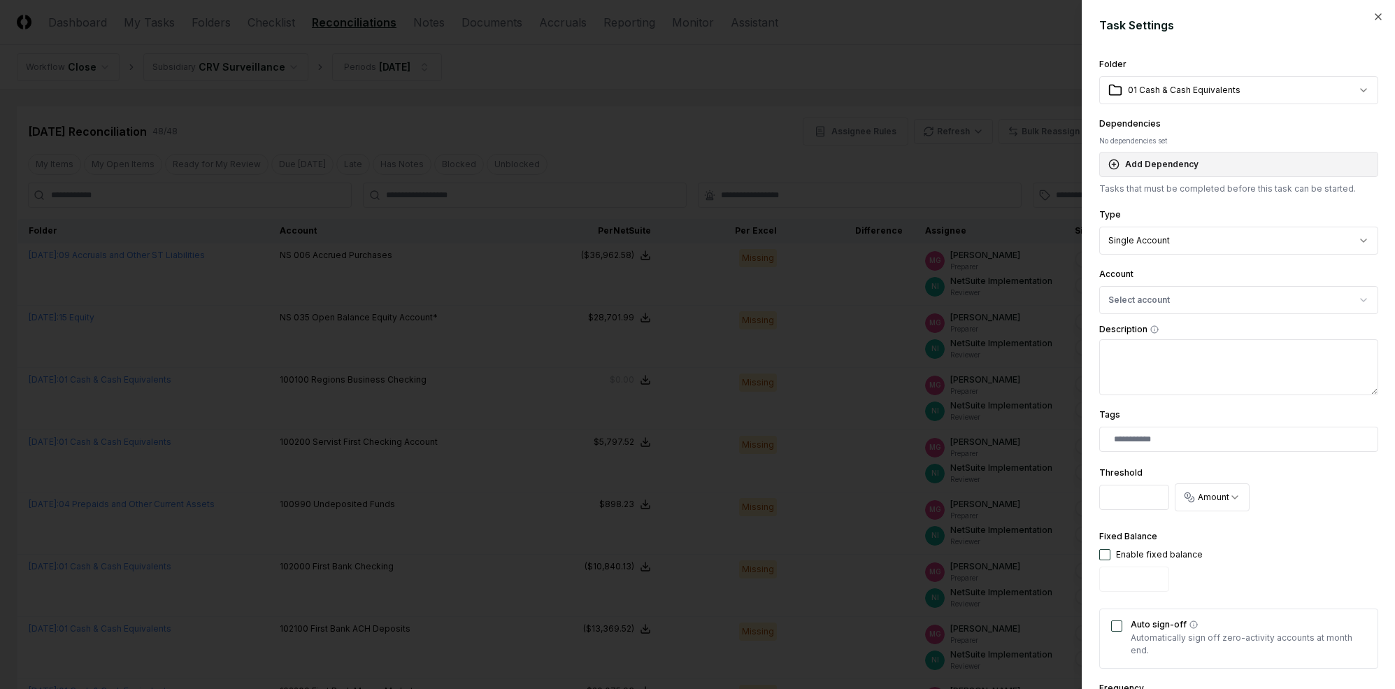
click at [1209, 160] on button "Add Dependency" at bounding box center [1239, 164] width 279 height 25
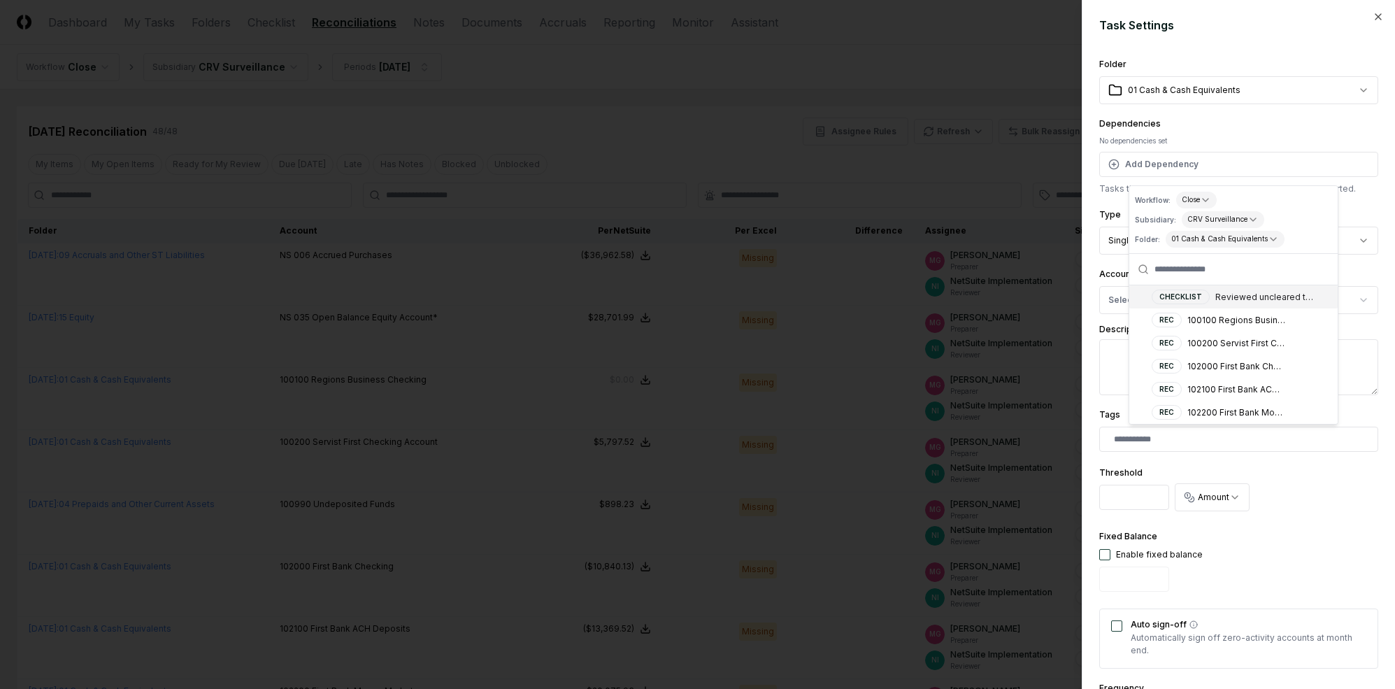
click at [1209, 118] on div "**********" at bounding box center [1239, 155] width 279 height 80
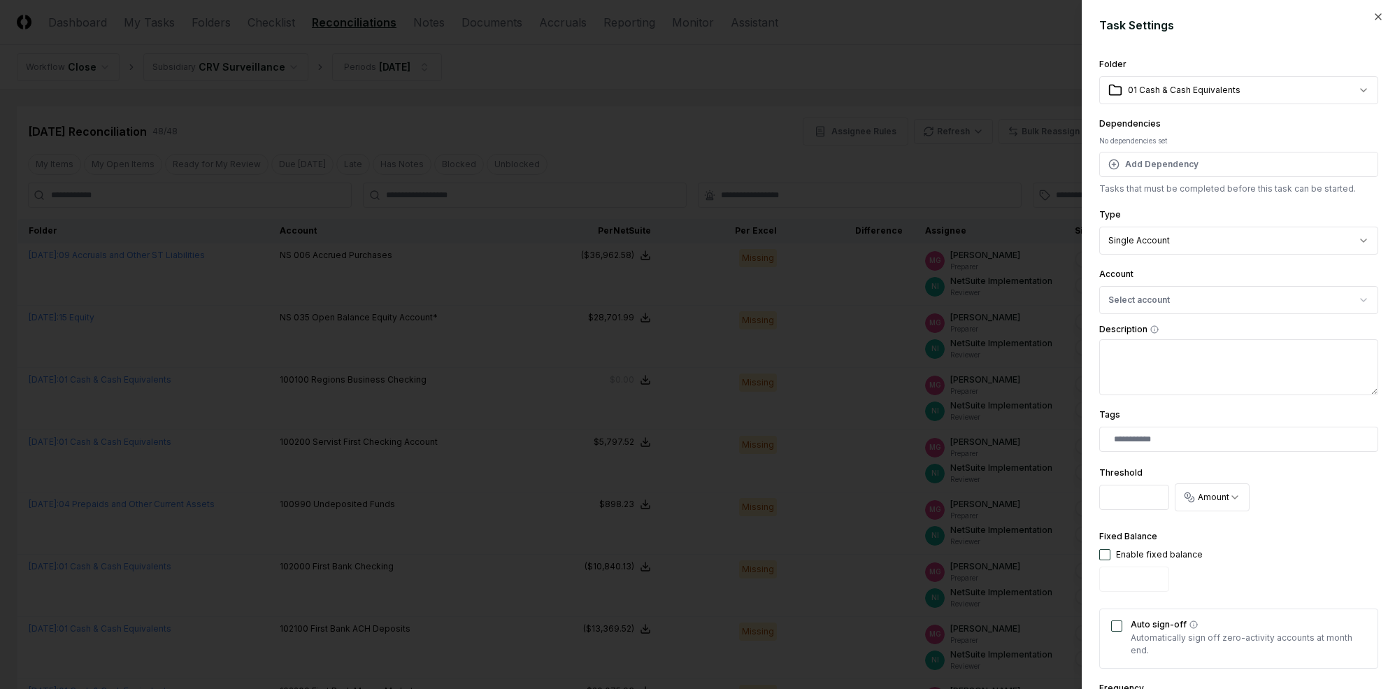
click at [1182, 309] on button "Select account" at bounding box center [1239, 300] width 279 height 28
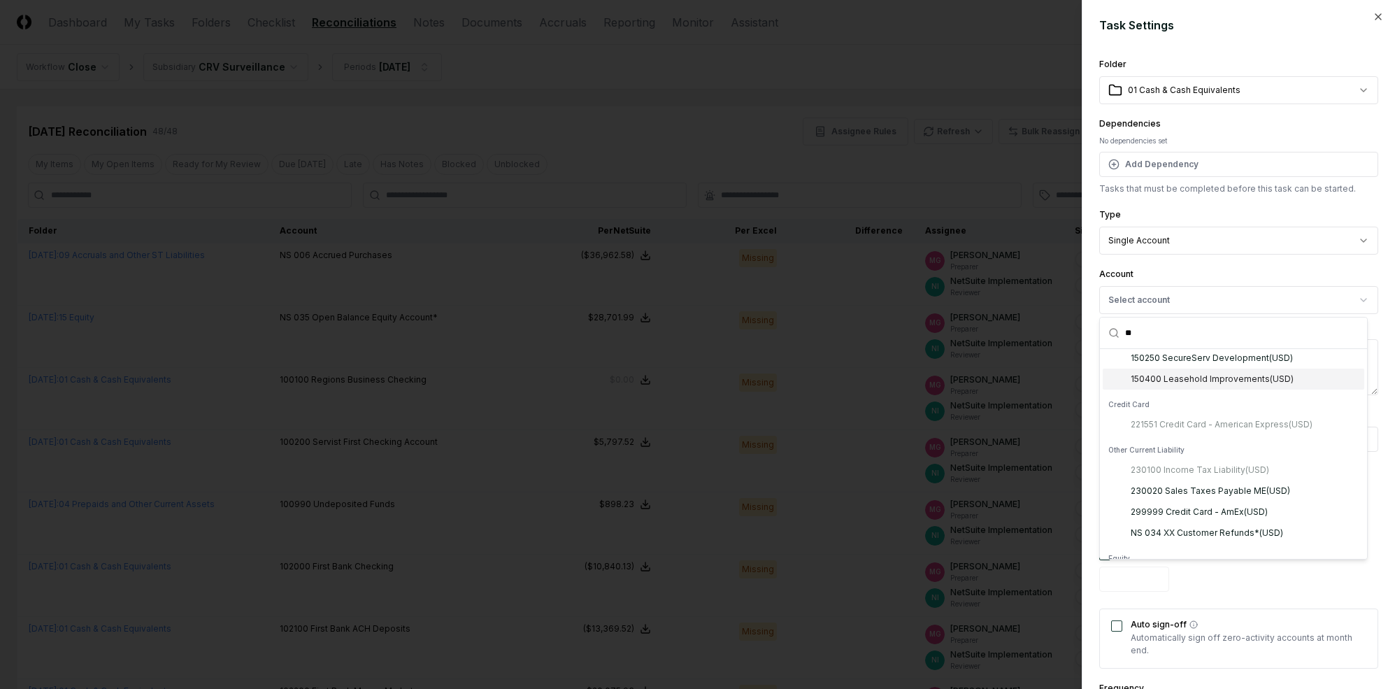
scroll to position [85, 0]
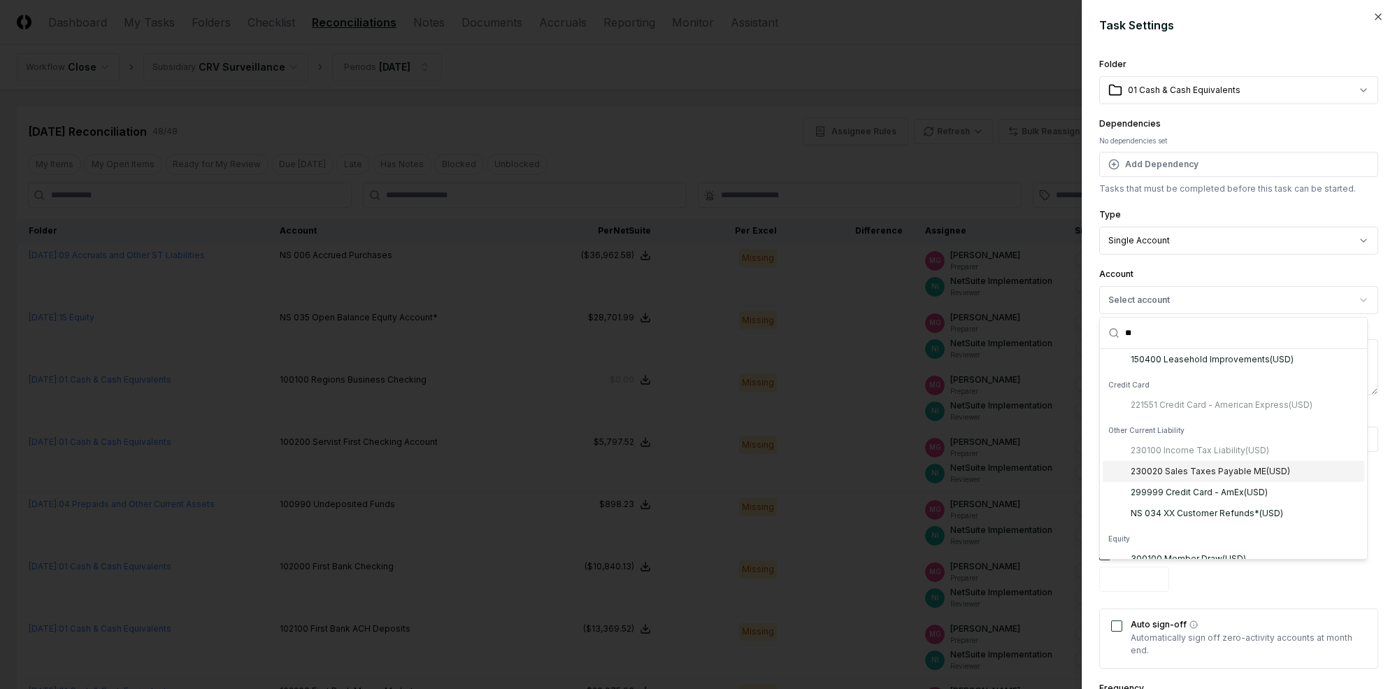
type input "**"
click at [1209, 474] on div "230020 Sales Taxes Payable ME ( USD )" at bounding box center [1210, 471] width 159 height 13
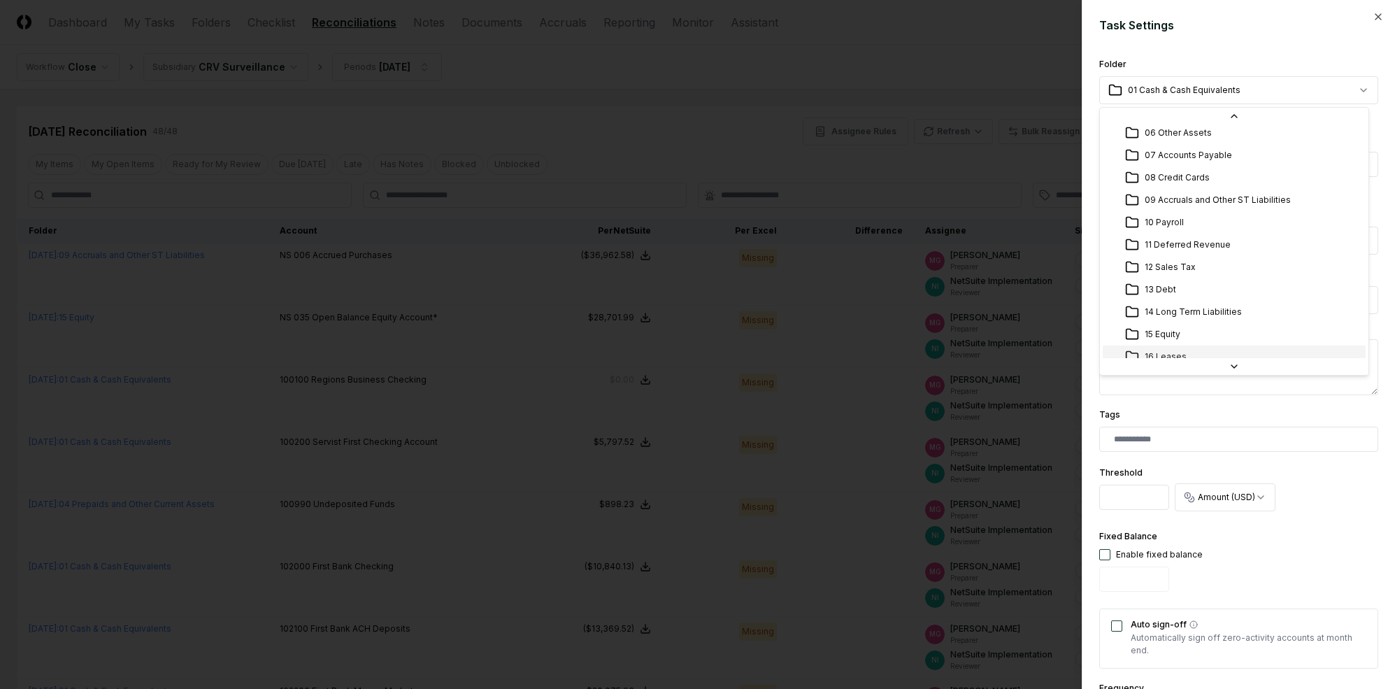
scroll to position [142, 0]
select select "**********"
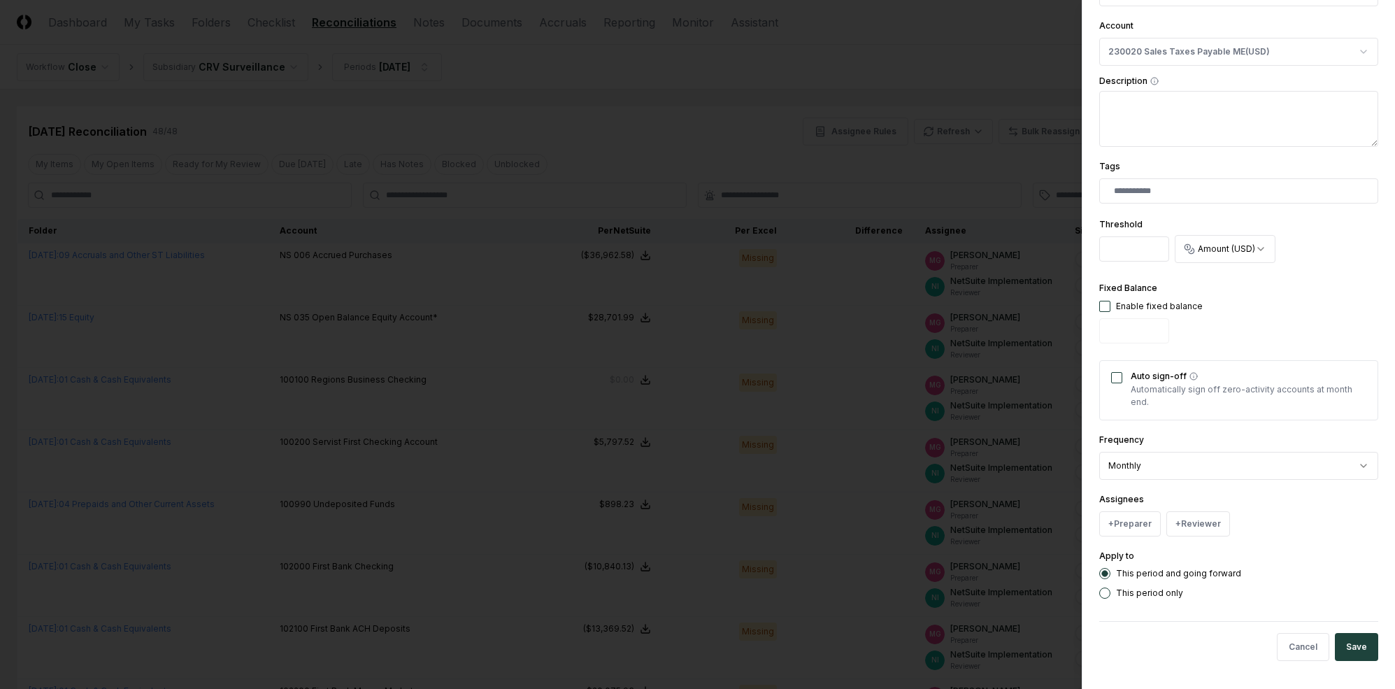
scroll to position [211, 0]
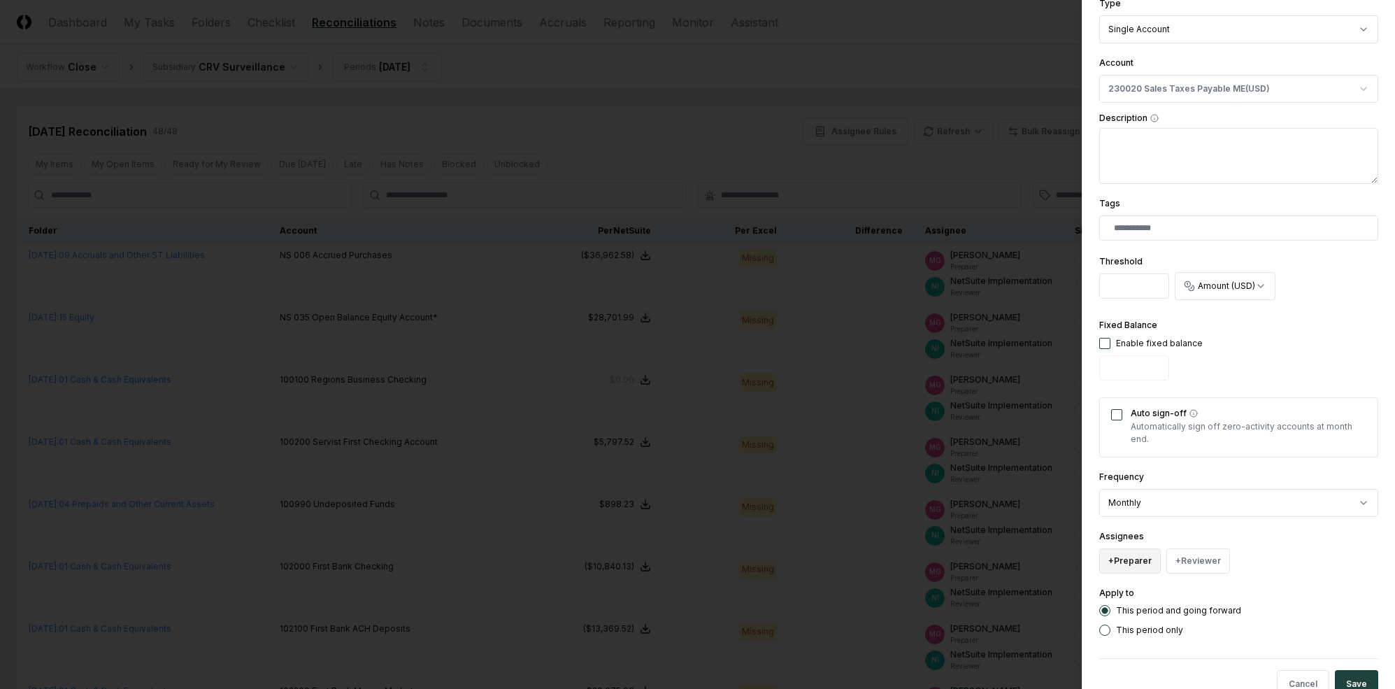
click at [1146, 564] on button "+ Preparer" at bounding box center [1131, 560] width 62 height 25
click at [1142, 457] on div "[PERSON_NAME]" at bounding box center [1165, 454] width 69 height 13
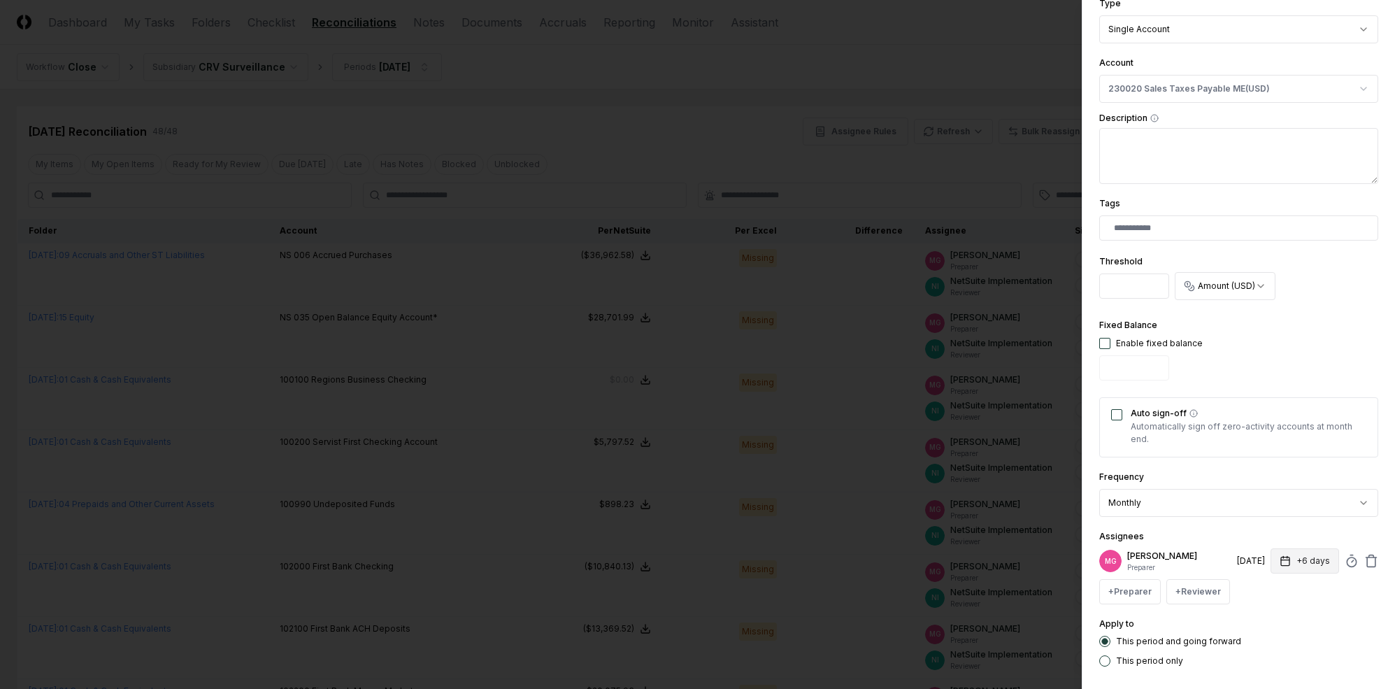
click at [1209, 551] on button "+6 days" at bounding box center [1305, 560] width 69 height 25
type input "*"
click at [1209, 527] on div "**********" at bounding box center [1239, 256] width 279 height 822
click at [1209, 579] on div "+ Preparer + Reviewer" at bounding box center [1239, 591] width 279 height 25
click at [1209, 581] on button "+ Reviewer" at bounding box center [1199, 591] width 64 height 25
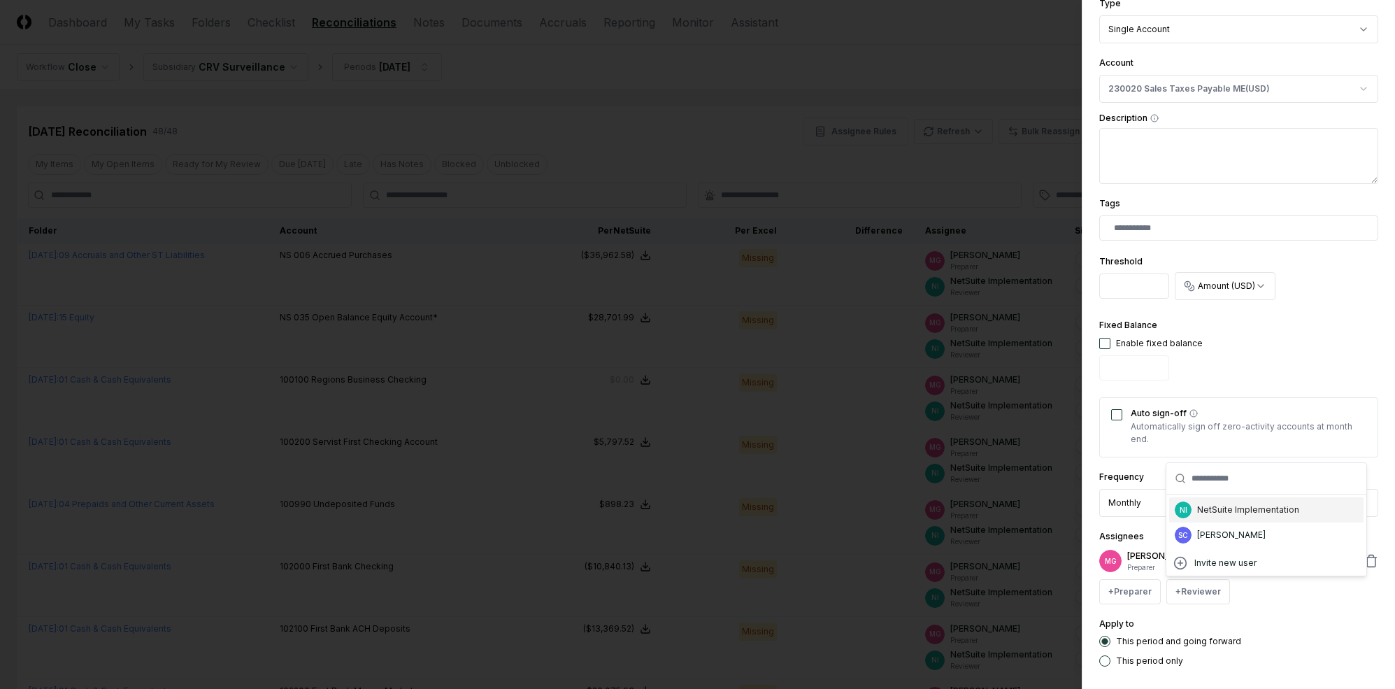
click at [1209, 513] on div "NetSuite Implementation" at bounding box center [1248, 510] width 102 height 13
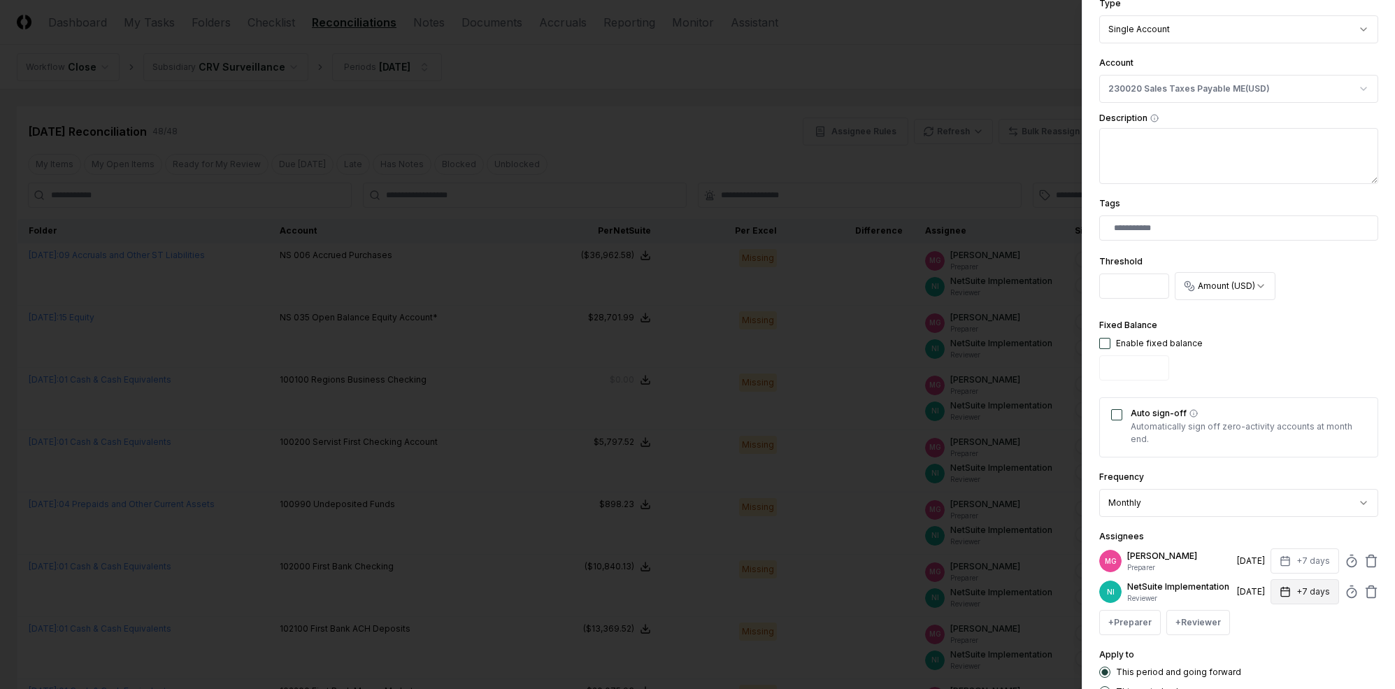
click at [1209, 591] on button "+7 days" at bounding box center [1305, 591] width 69 height 25
type input "*"
click at [1209, 519] on div "**********" at bounding box center [1239, 271] width 279 height 853
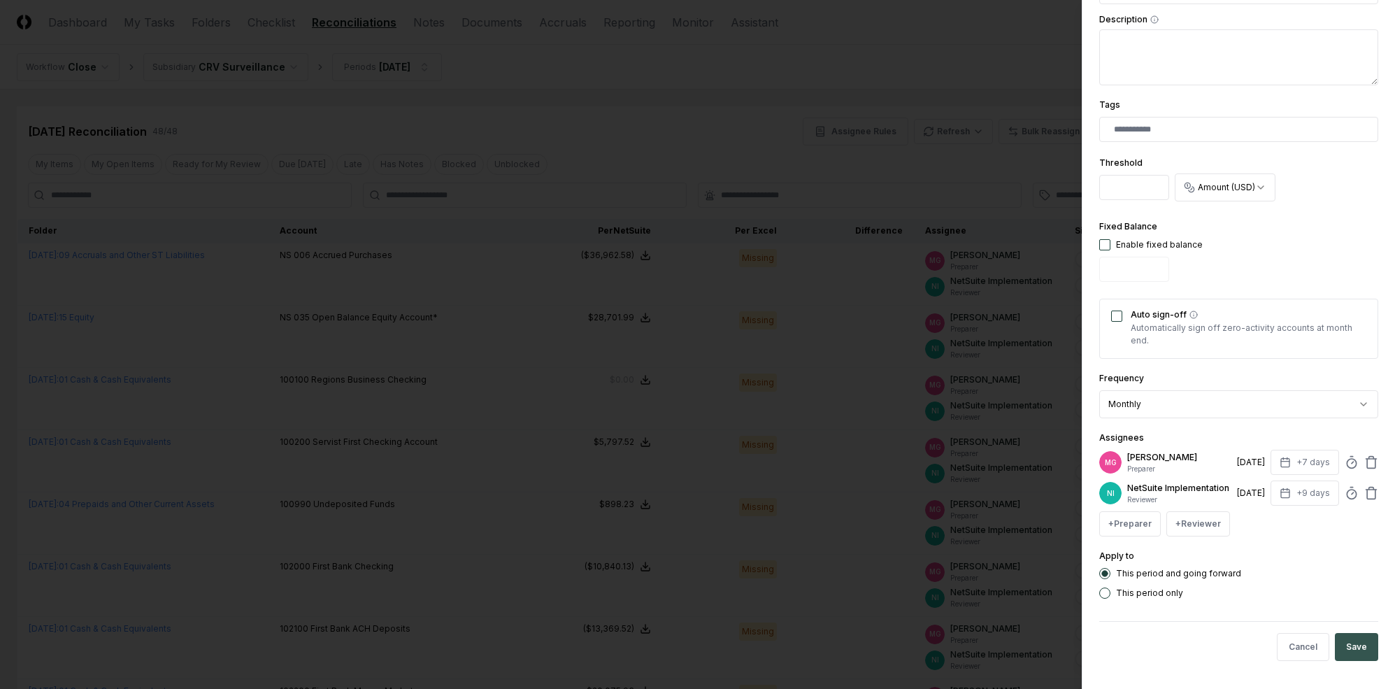
click at [1209, 645] on button "Save" at bounding box center [1356, 647] width 43 height 28
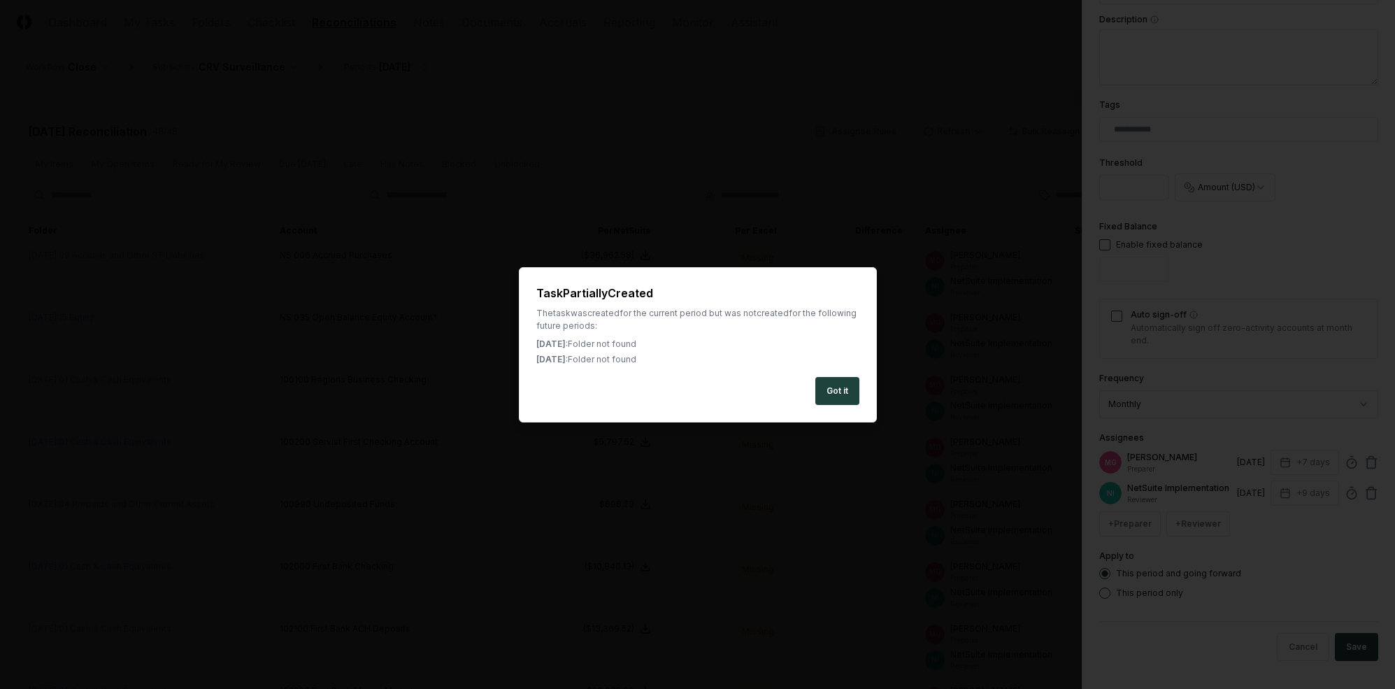
click at [845, 372] on div "Task Partially Created The task was created for the current period but was not …" at bounding box center [698, 344] width 358 height 155
click at [839, 392] on button "Got it" at bounding box center [838, 391] width 44 height 28
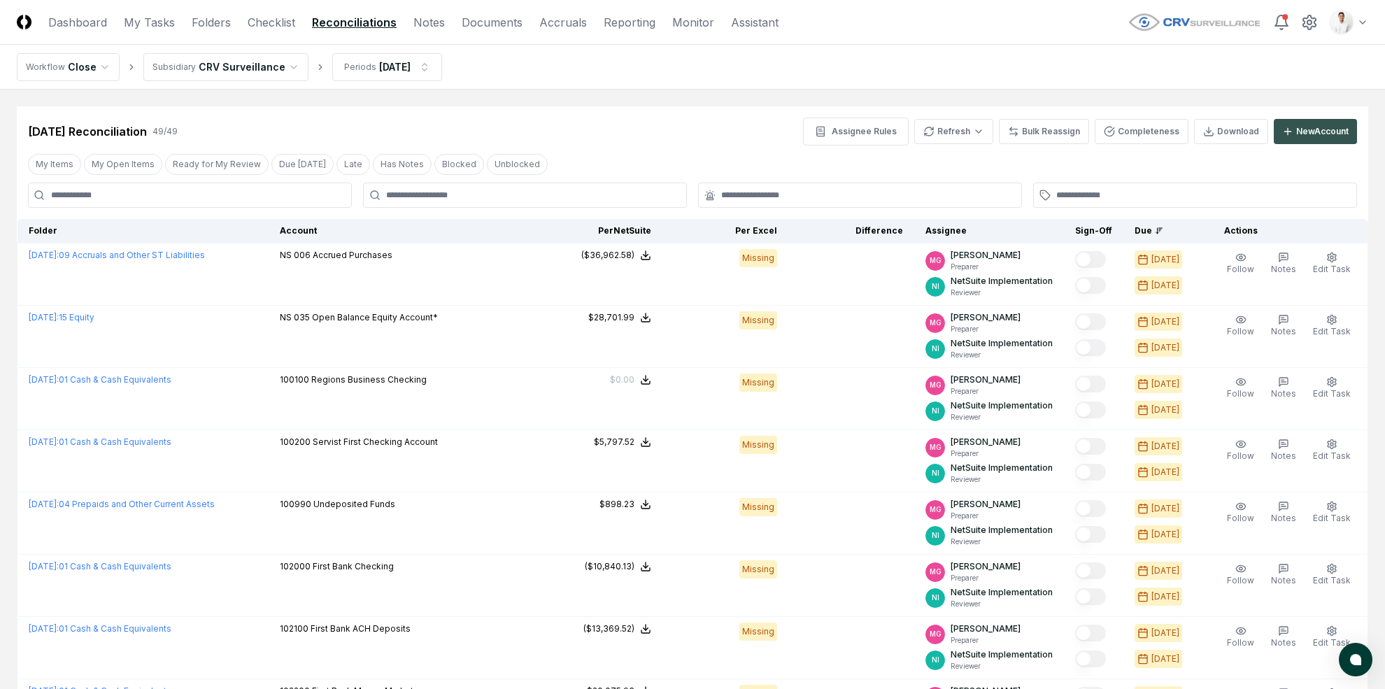
click at [1209, 138] on button "New Account" at bounding box center [1315, 131] width 83 height 25
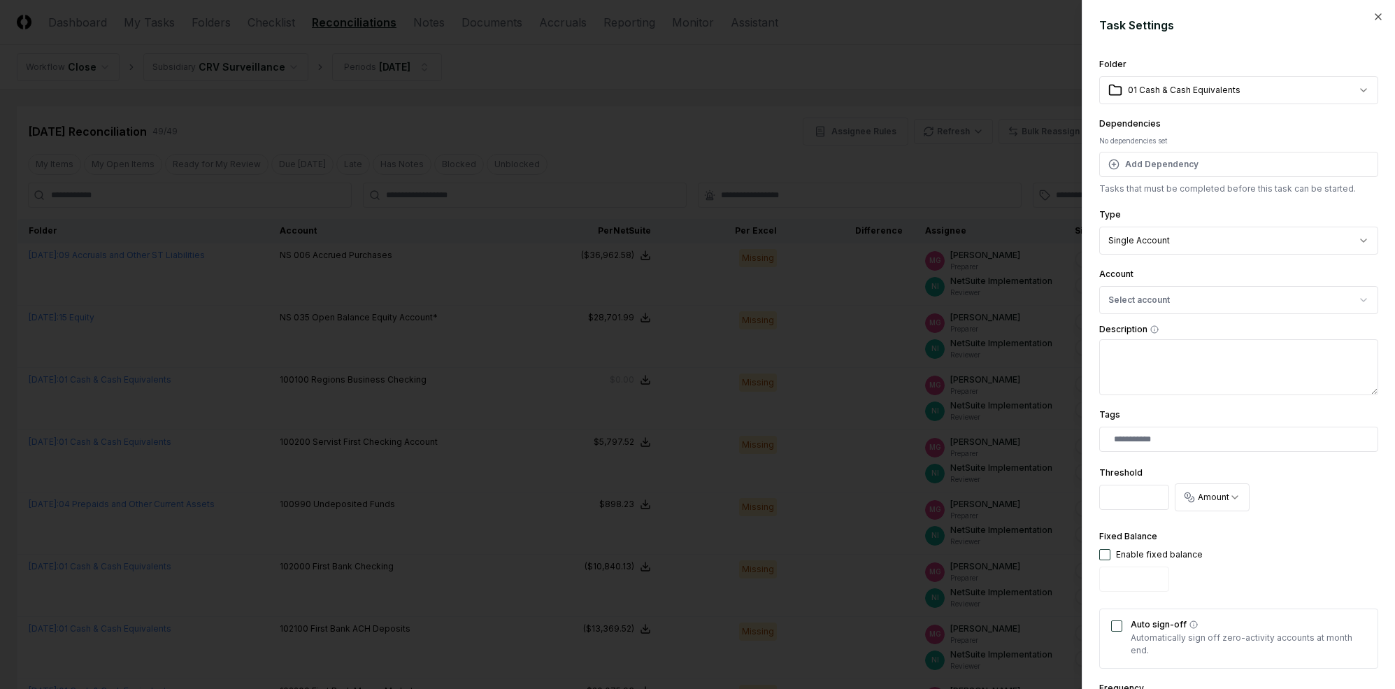
click at [1176, 104] on div "**********" at bounding box center [1239, 451] width 279 height 791
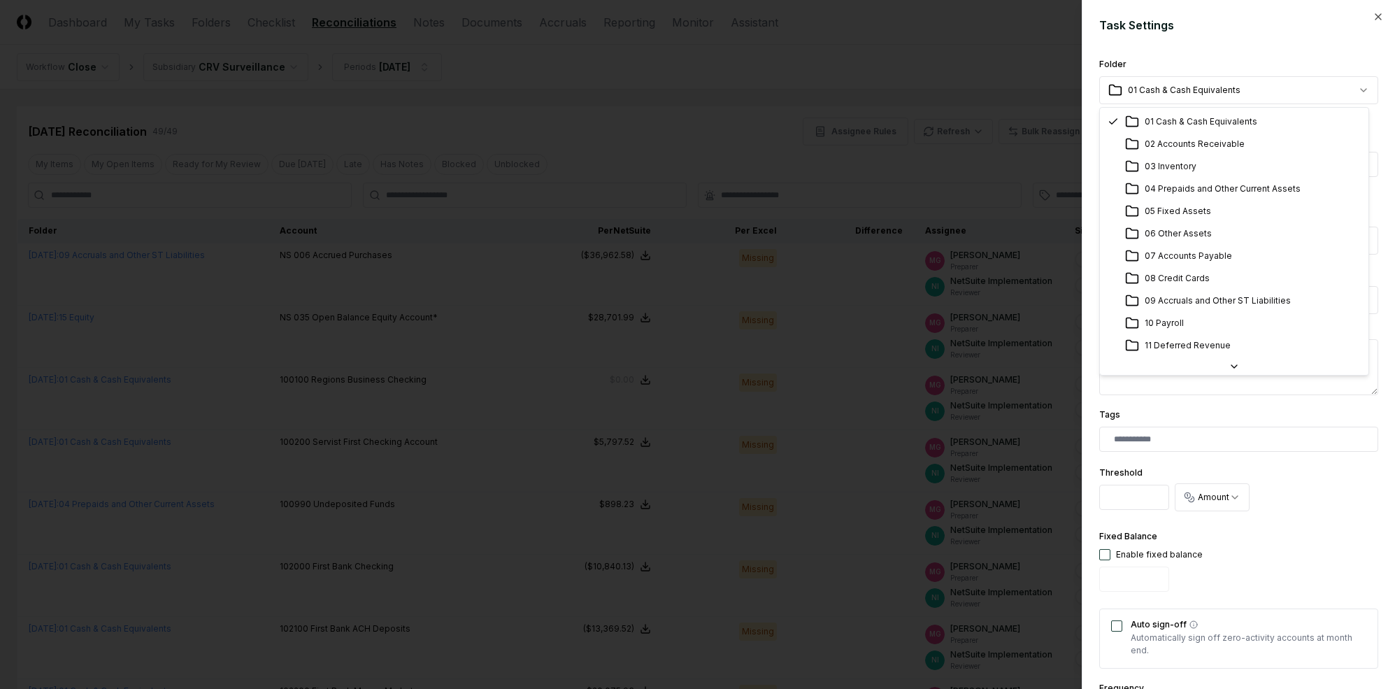
scroll to position [155, 0]
select select "**********"
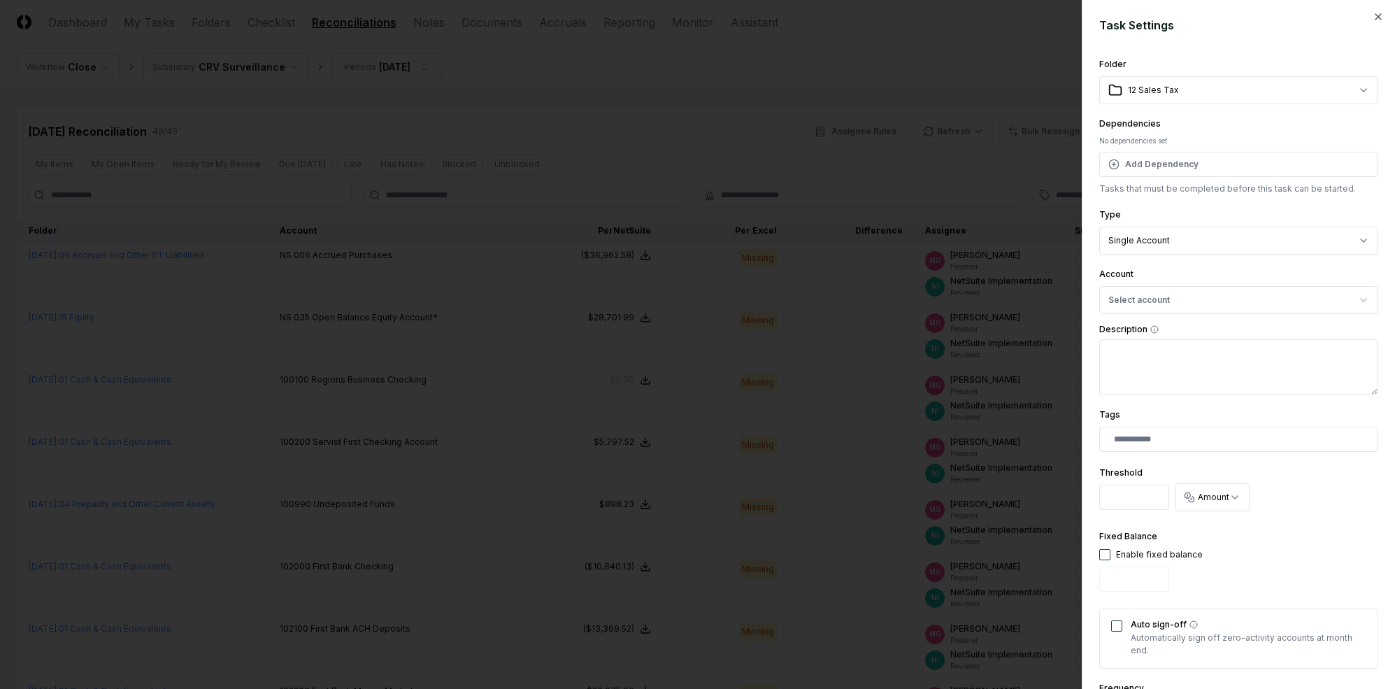
click at [1194, 285] on div "Account Select account" at bounding box center [1239, 290] width 279 height 48
click at [1190, 299] on button "Select account" at bounding box center [1239, 300] width 279 height 28
type input "**********"
click at [1202, 377] on div "230021 Sales Taxes Payable MI ( USD )" at bounding box center [1208, 381] width 155 height 13
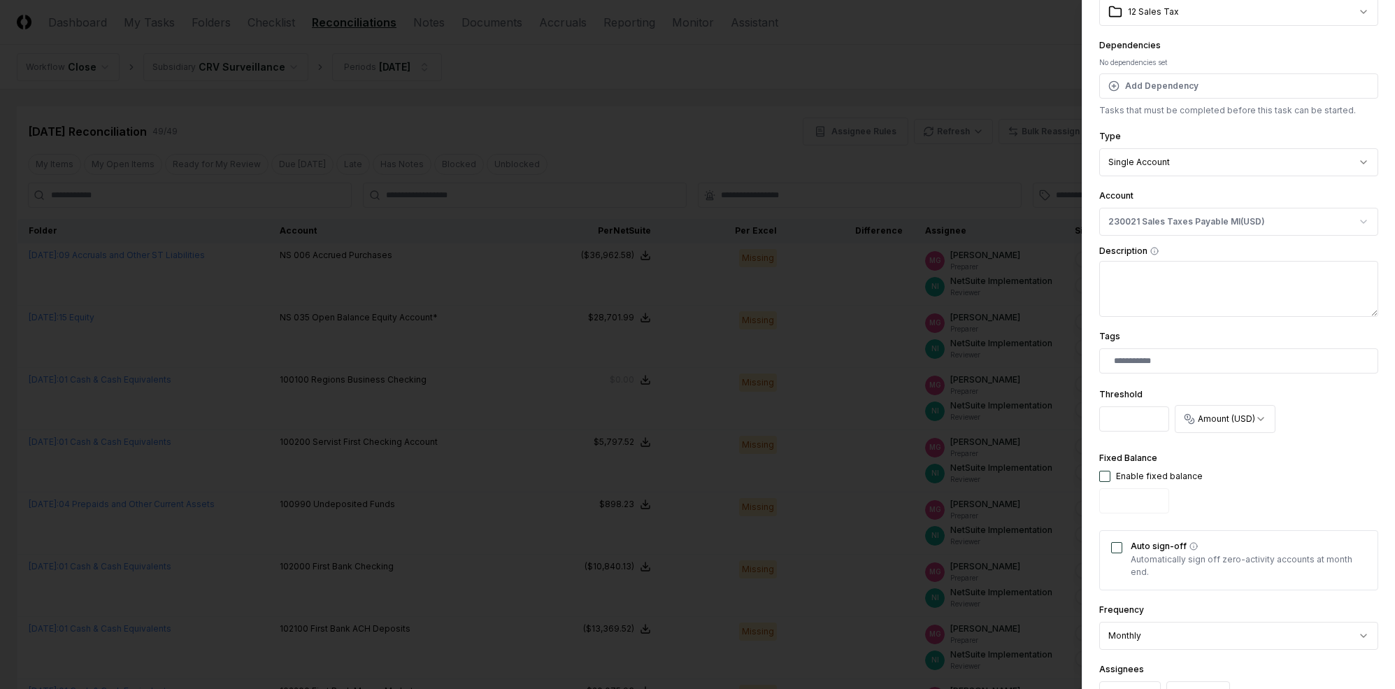
scroll to position [225, 0]
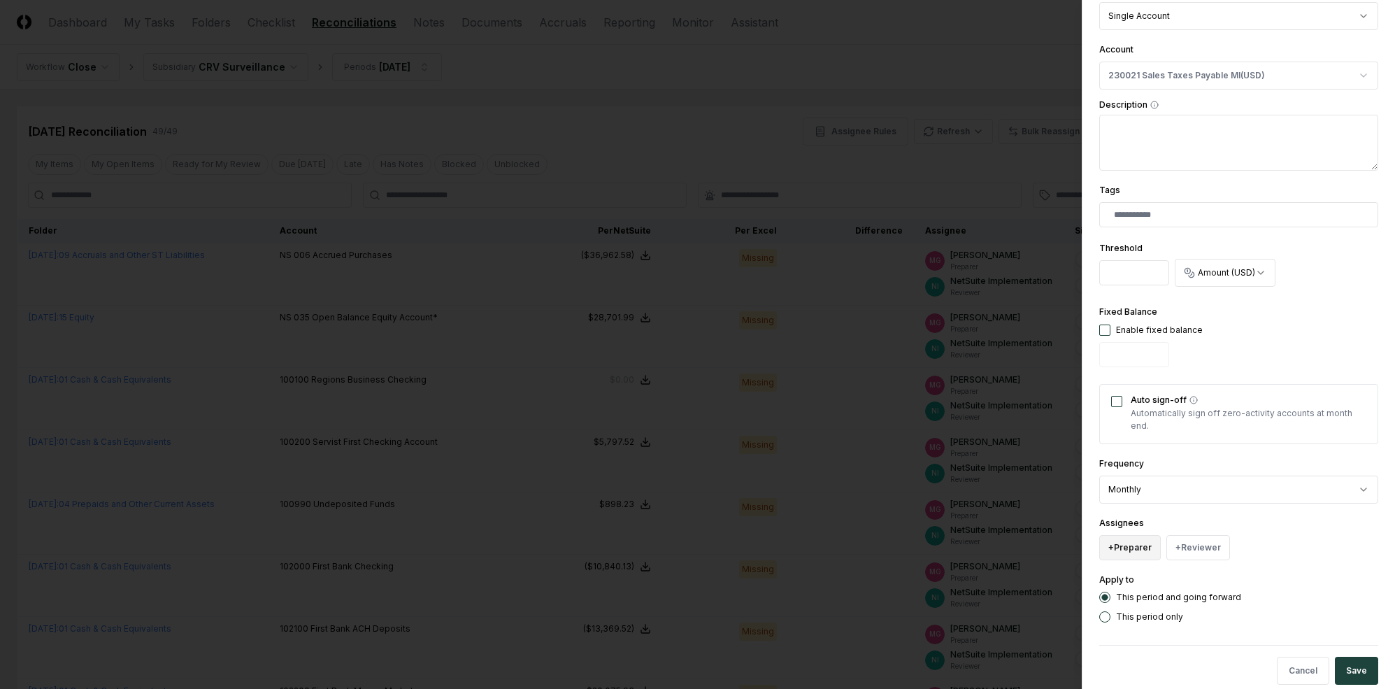
click at [1133, 550] on button "+ Preparer" at bounding box center [1131, 547] width 62 height 25
type input "*"
click at [1151, 456] on div "MG [PERSON_NAME]" at bounding box center [1200, 465] width 194 height 25
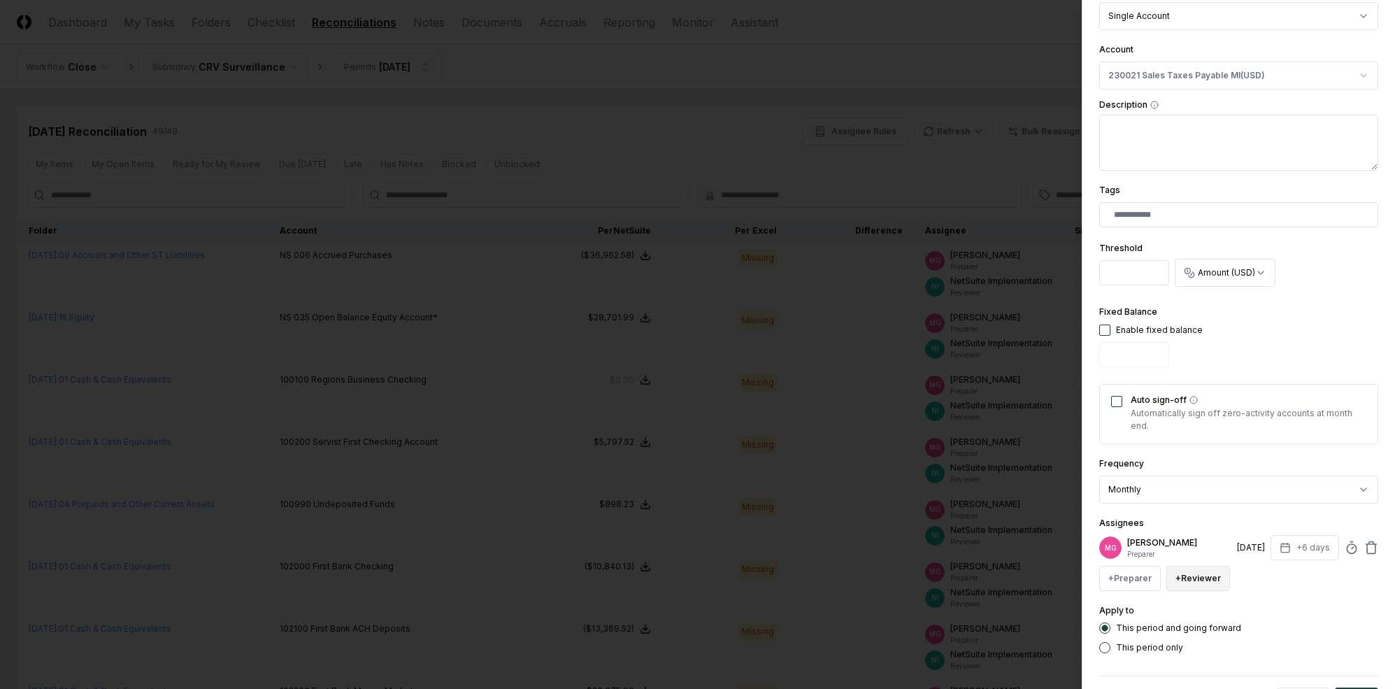
click at [1195, 578] on button "+ Reviewer" at bounding box center [1199, 578] width 64 height 25
click at [1209, 504] on div "NI NetSuite Implementation" at bounding box center [1266, 496] width 194 height 25
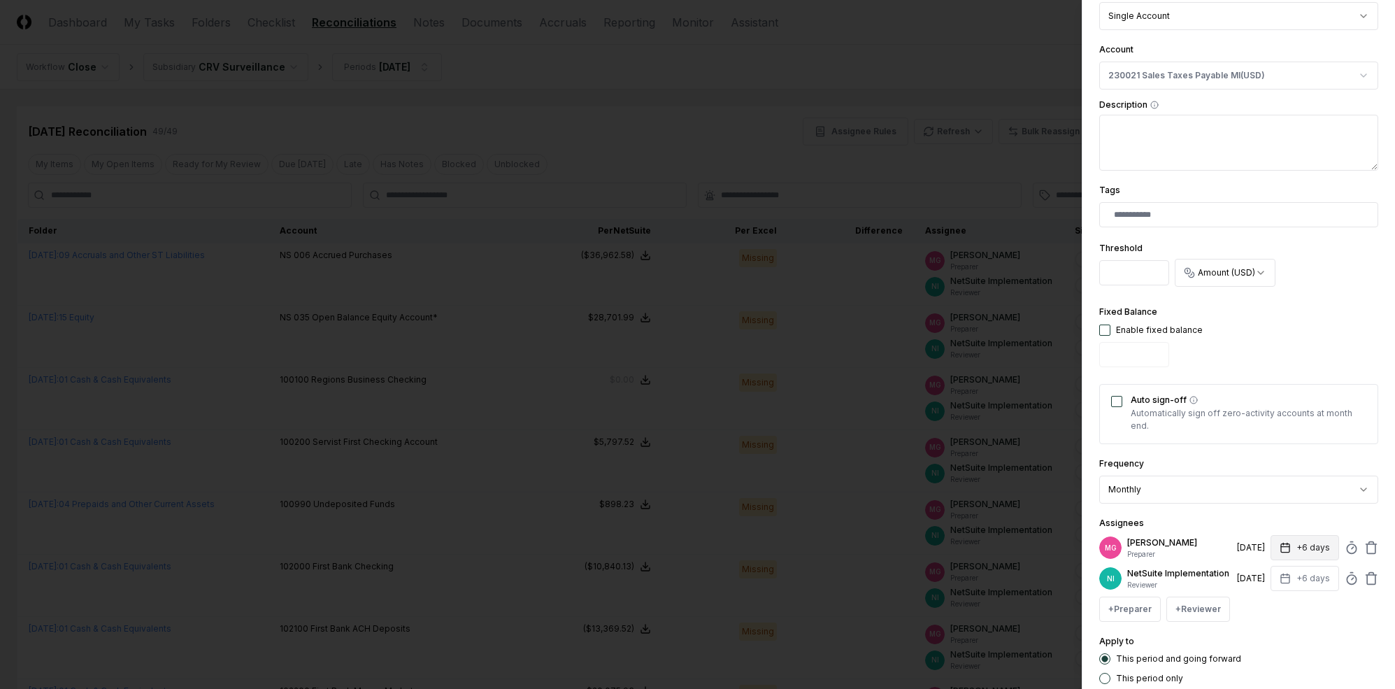
click at [1209, 543] on button "+6 days" at bounding box center [1305, 547] width 69 height 25
type input "*"
click at [1209, 504] on div "**********" at bounding box center [1239, 257] width 279 height 853
click at [1209, 576] on button "+6 days" at bounding box center [1305, 578] width 69 height 25
type input "*"
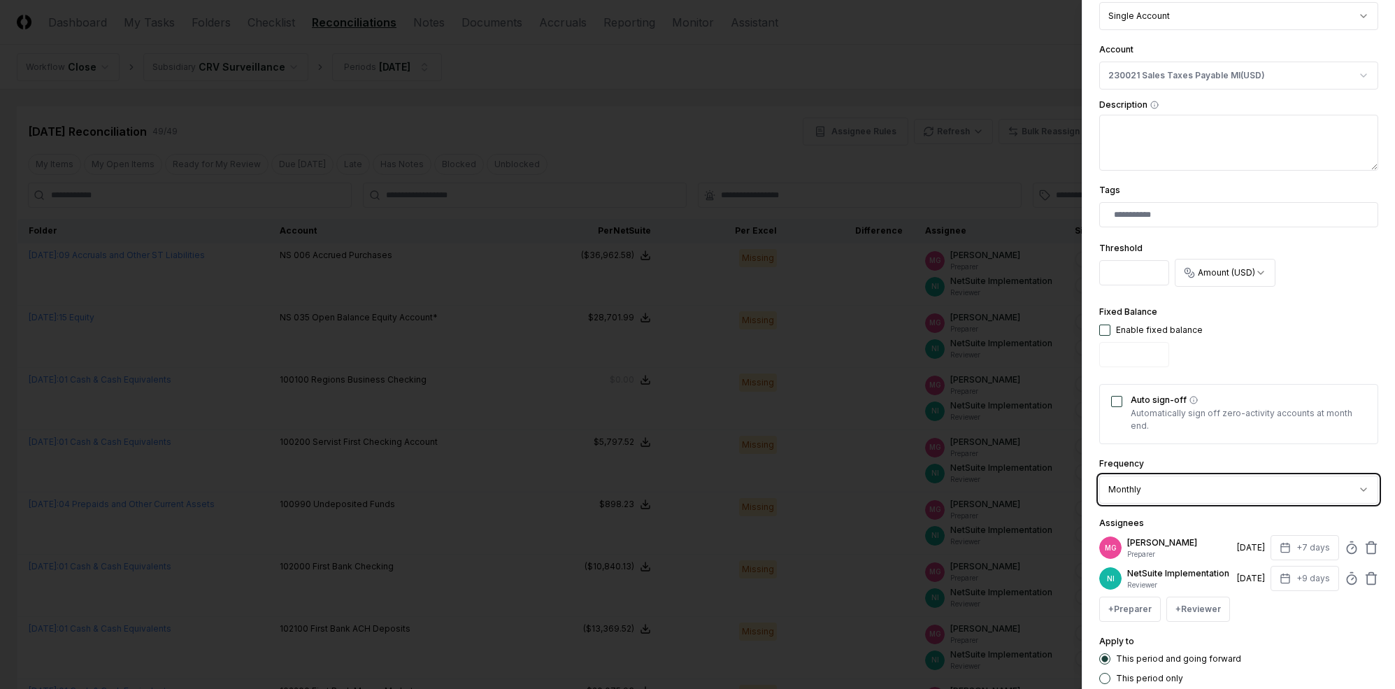
scroll to position [320, 0]
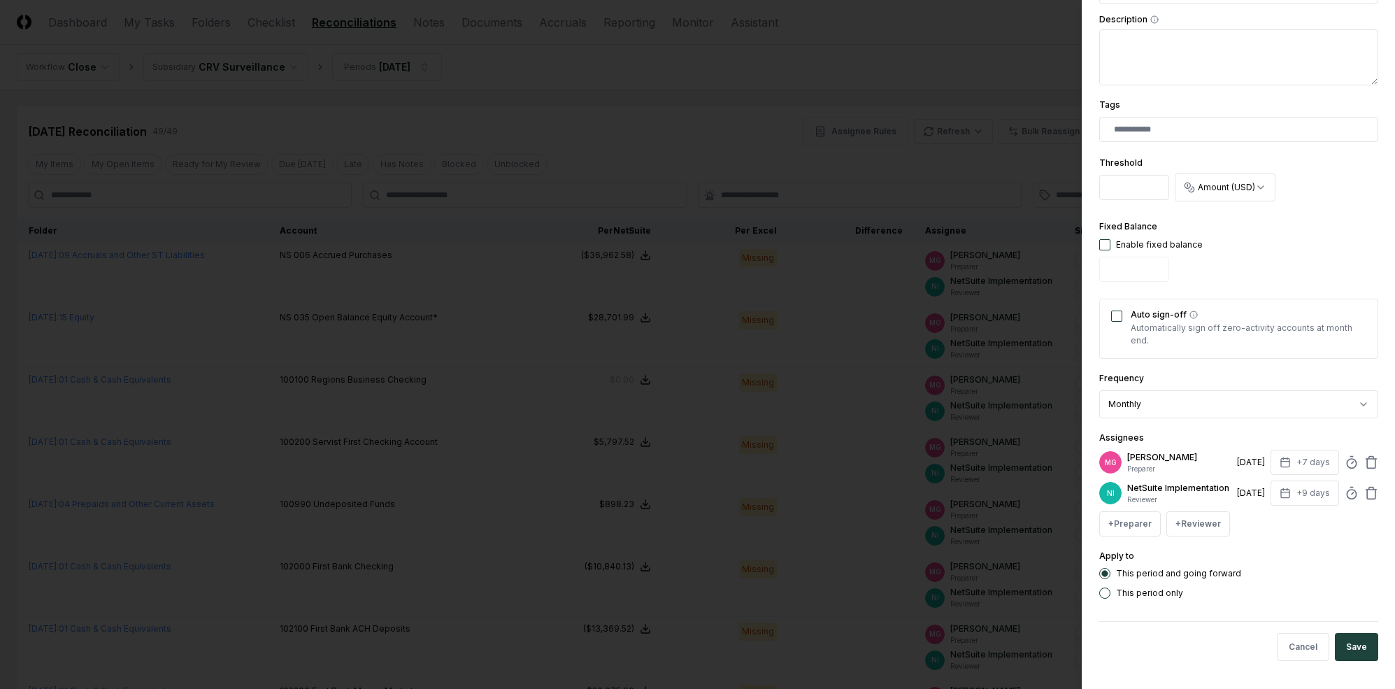
click at [1209, 645] on button "Save" at bounding box center [1356, 647] width 43 height 28
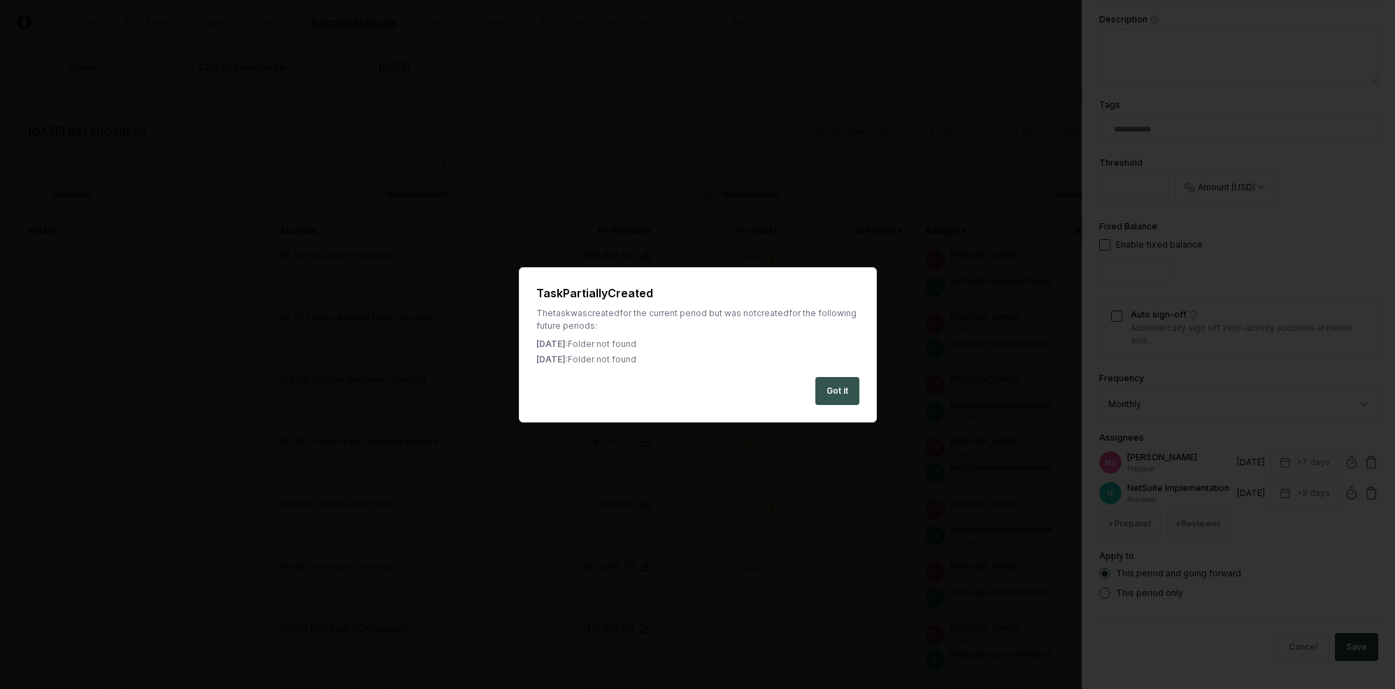
click at [849, 385] on button "Got it" at bounding box center [838, 391] width 44 height 28
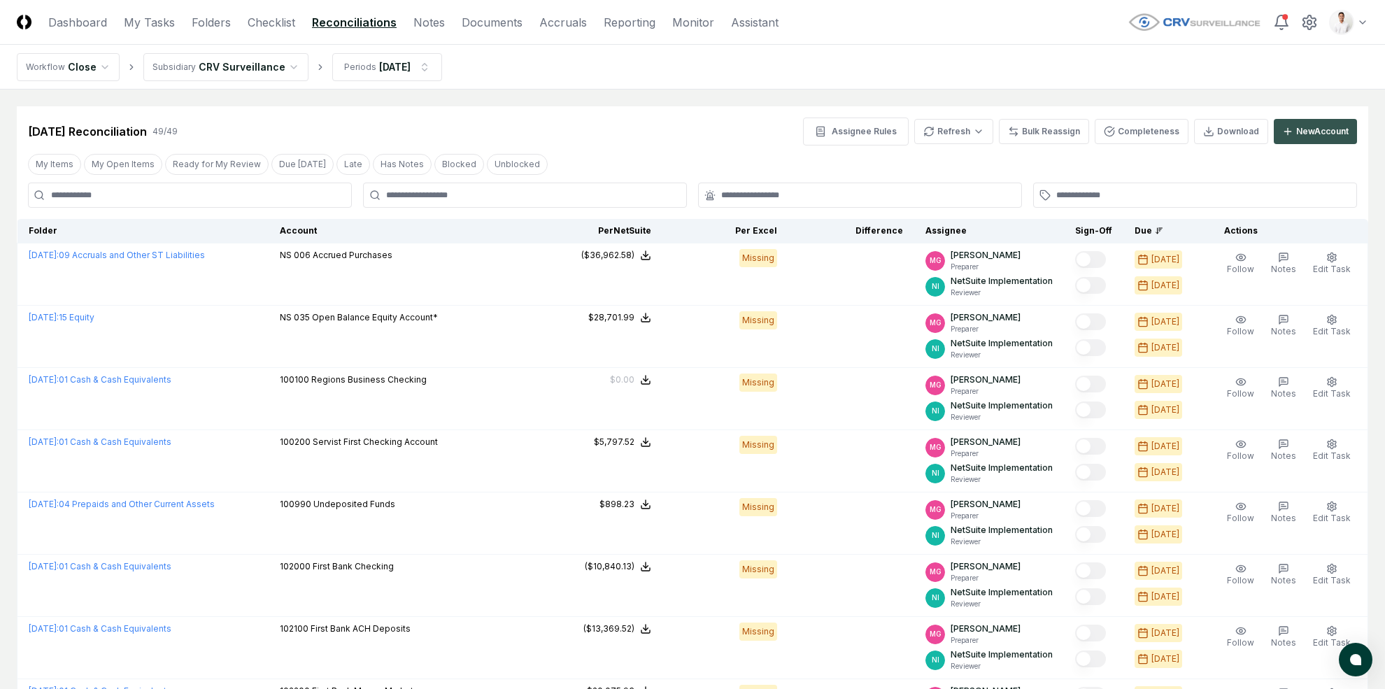
click at [1209, 138] on button "New Account" at bounding box center [1315, 131] width 83 height 25
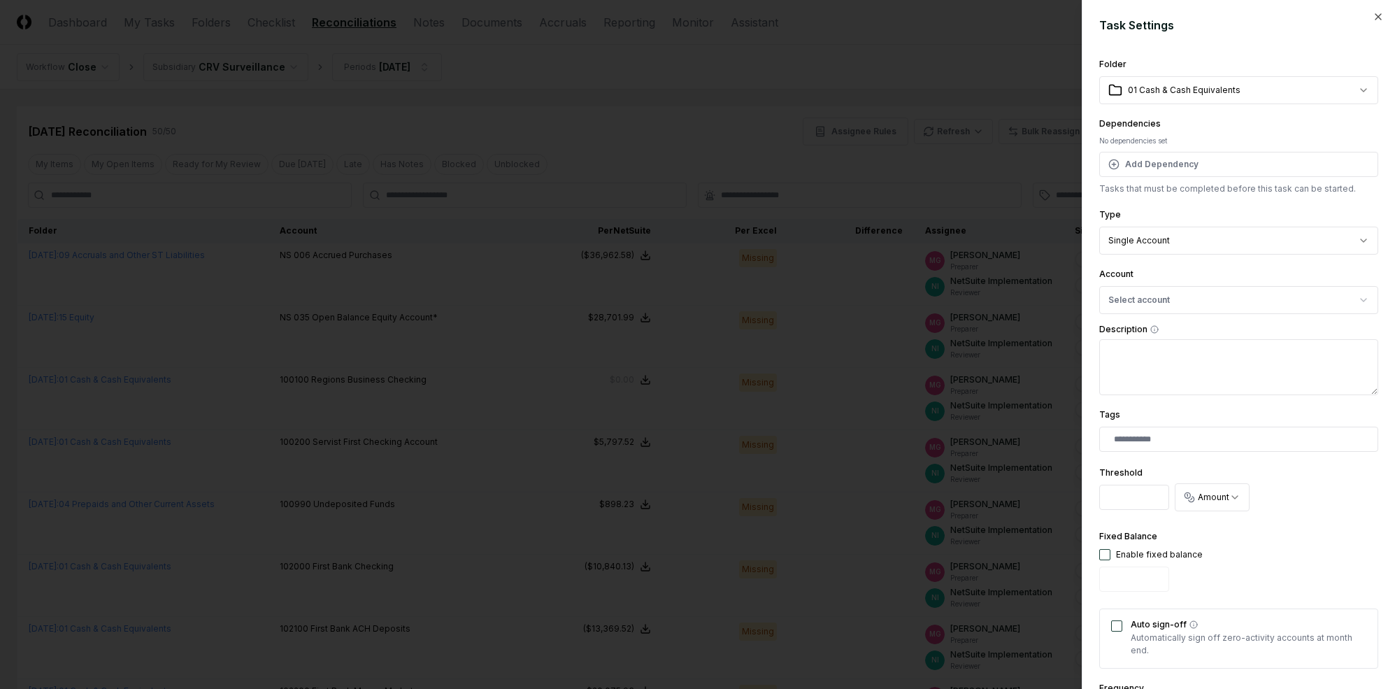
click at [1205, 310] on button "Select account" at bounding box center [1239, 300] width 279 height 28
type input "**"
click at [1209, 375] on div "230022 Sales Taxes Payable MN ( USD )" at bounding box center [1211, 381] width 160 height 13
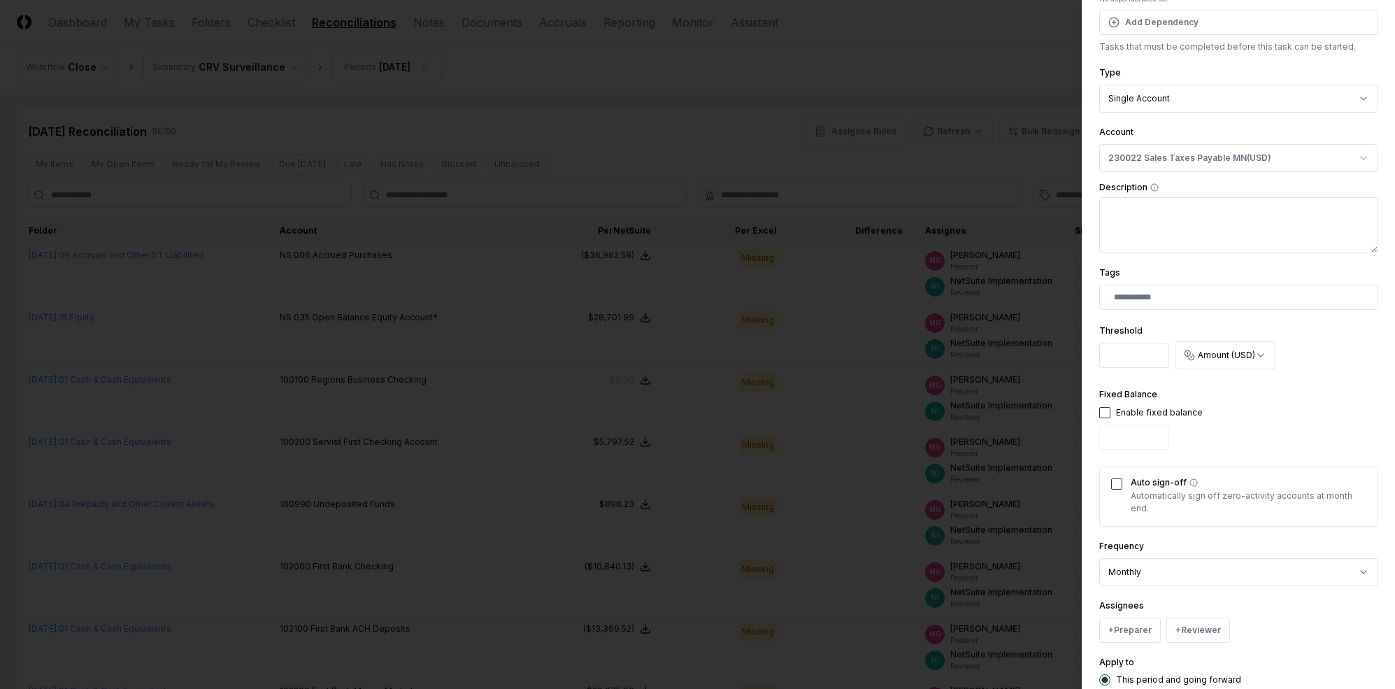
scroll to position [141, 0]
click at [1143, 638] on button "+ Preparer" at bounding box center [1131, 630] width 62 height 25
click at [1144, 520] on div "[PERSON_NAME]" at bounding box center [1165, 524] width 69 height 13
click at [1209, 628] on rect "button" at bounding box center [1285, 631] width 8 height 8
type input "*"
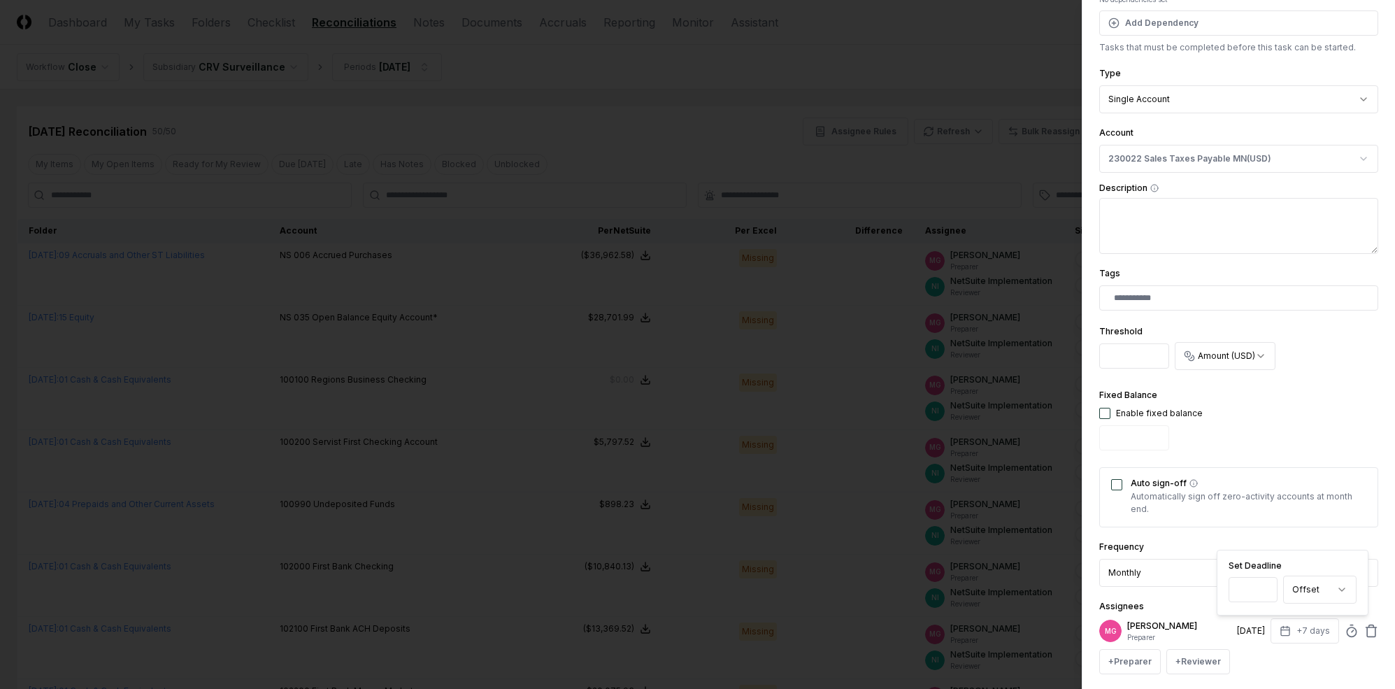
click at [1159, 597] on div "**********" at bounding box center [1239, 326] width 279 height 822
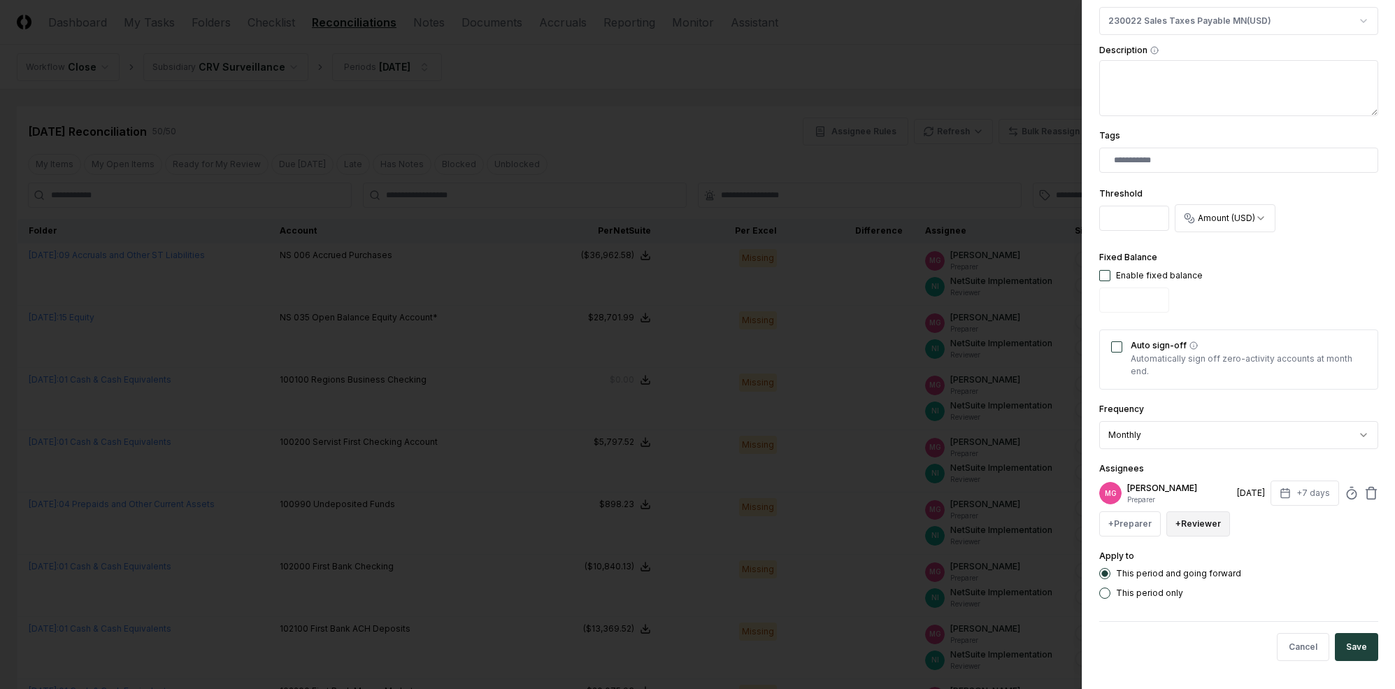
click at [1193, 526] on button "+ Reviewer" at bounding box center [1199, 523] width 64 height 25
click at [1209, 444] on div "NetSuite Implementation" at bounding box center [1248, 442] width 102 height 13
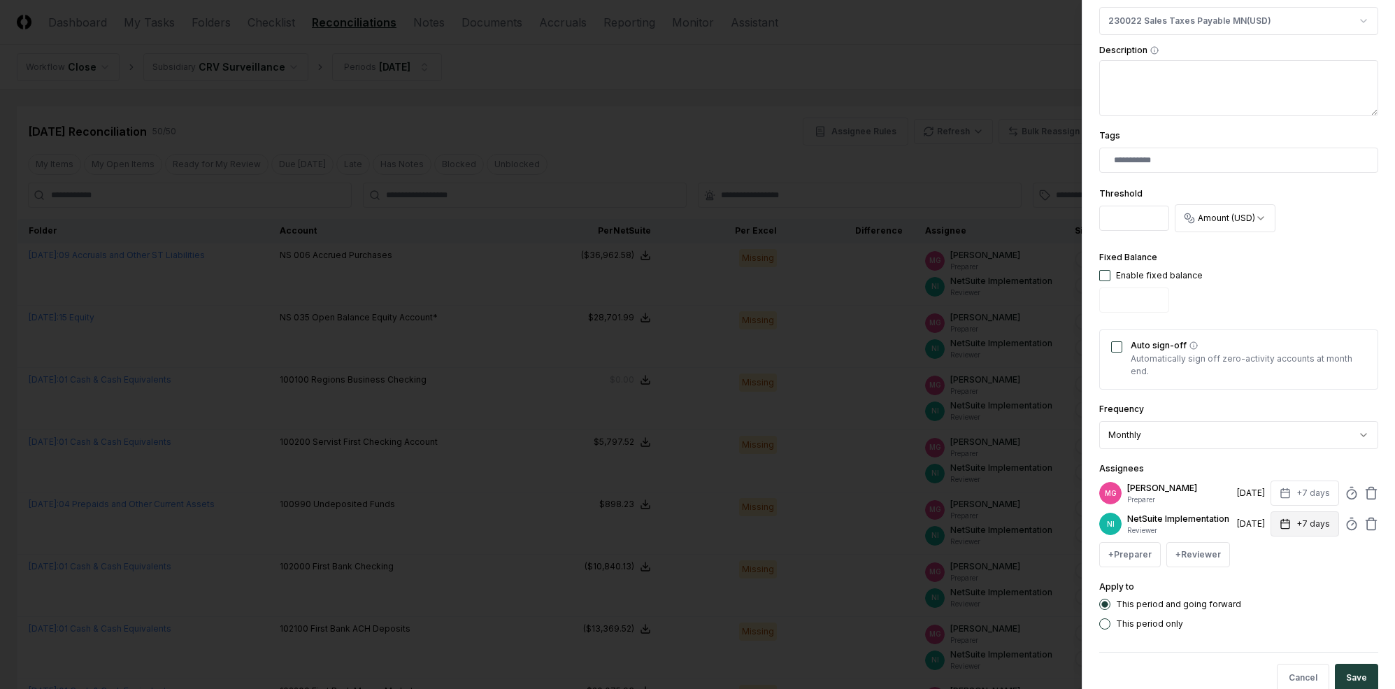
click at [1209, 528] on button "+7 days" at bounding box center [1305, 523] width 69 height 25
type input "*"
click at [1209, 464] on div "Assignees MG [PERSON_NAME] Preparer [DATE] +7 days NI NetSuite Implementation R…" at bounding box center [1239, 513] width 279 height 107
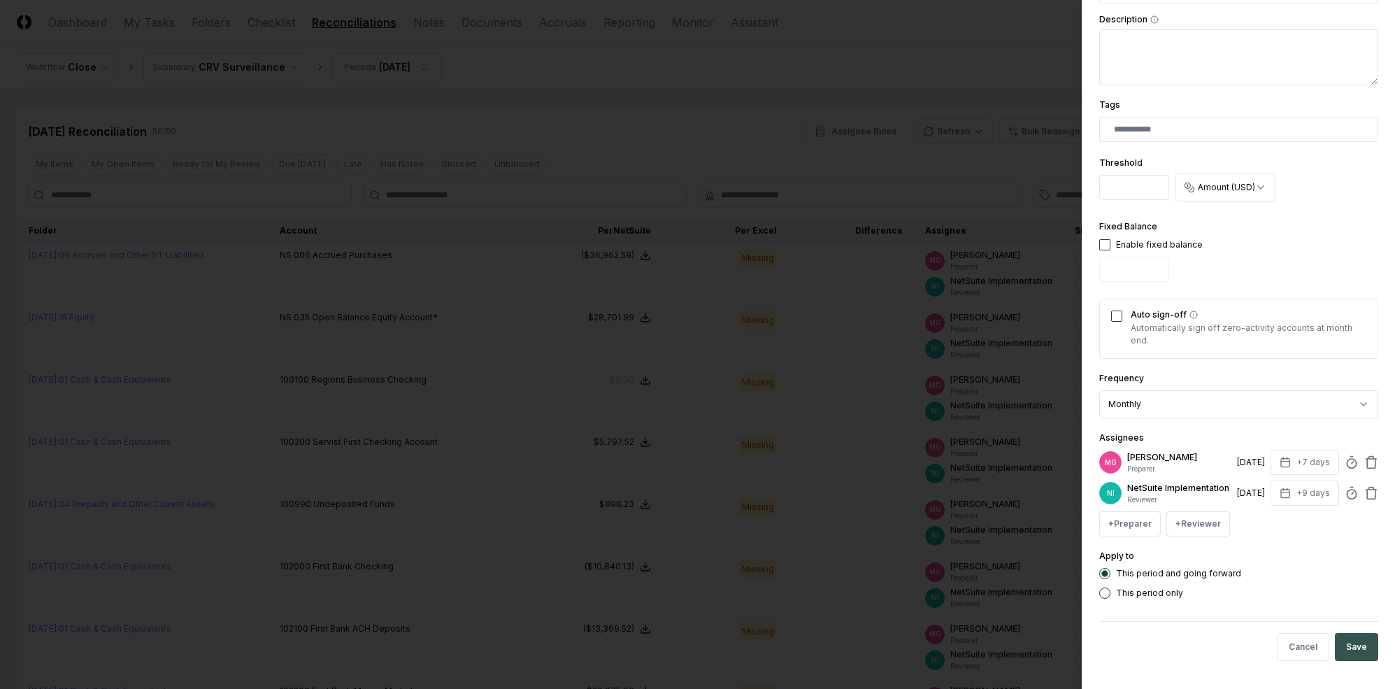
click at [1209, 645] on button "Save" at bounding box center [1356, 647] width 43 height 28
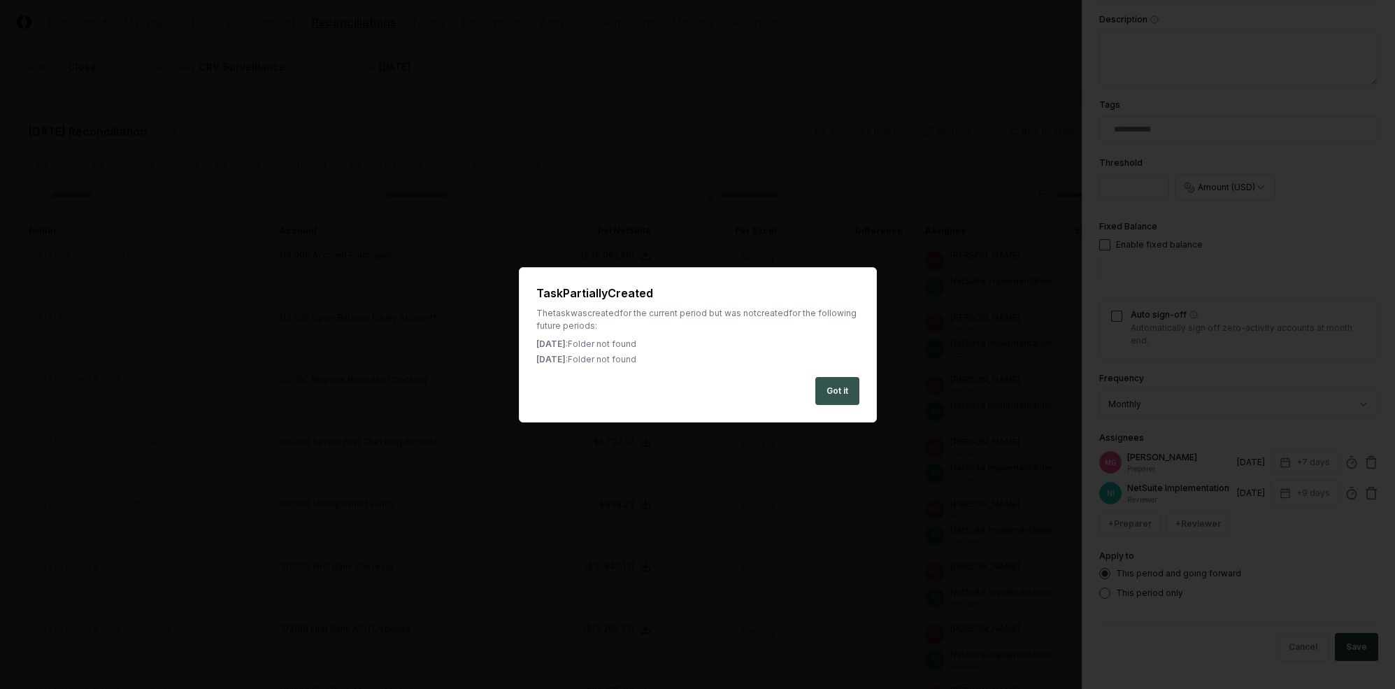
click at [823, 385] on button "Got it" at bounding box center [838, 391] width 44 height 28
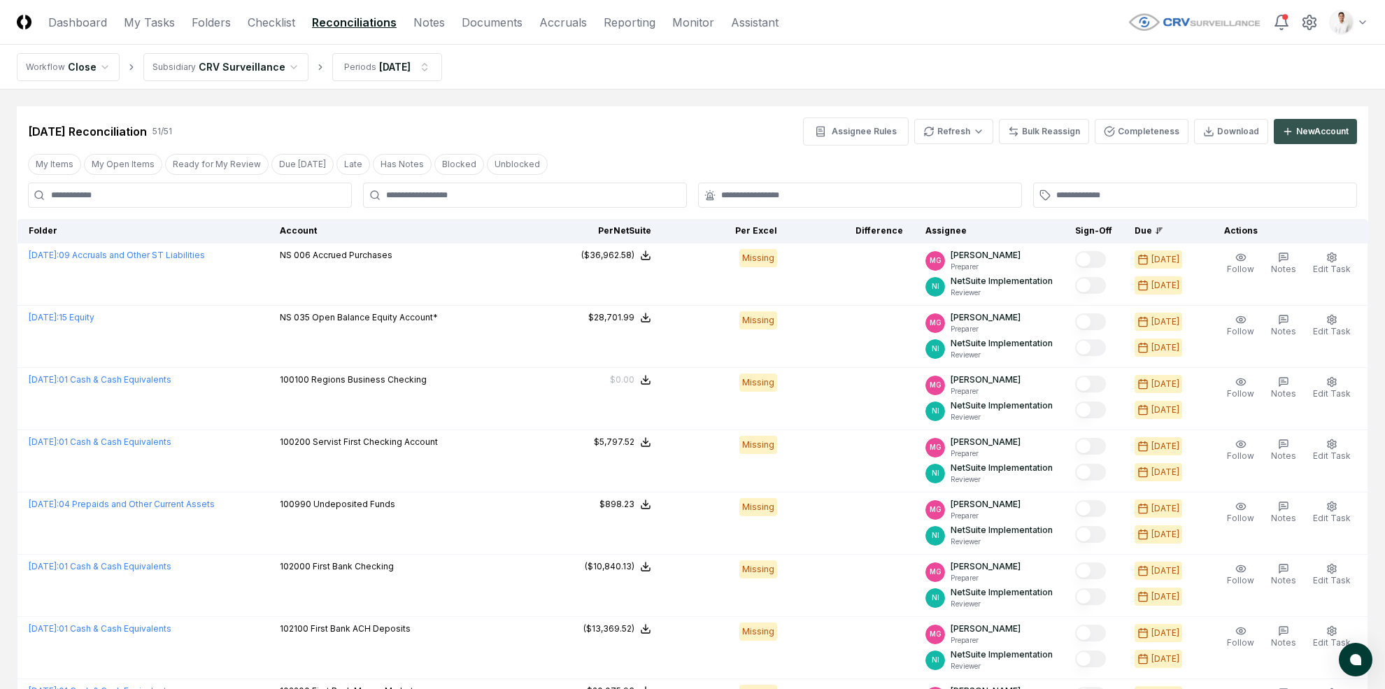
click at [1209, 129] on div "New Account" at bounding box center [1322, 131] width 52 height 13
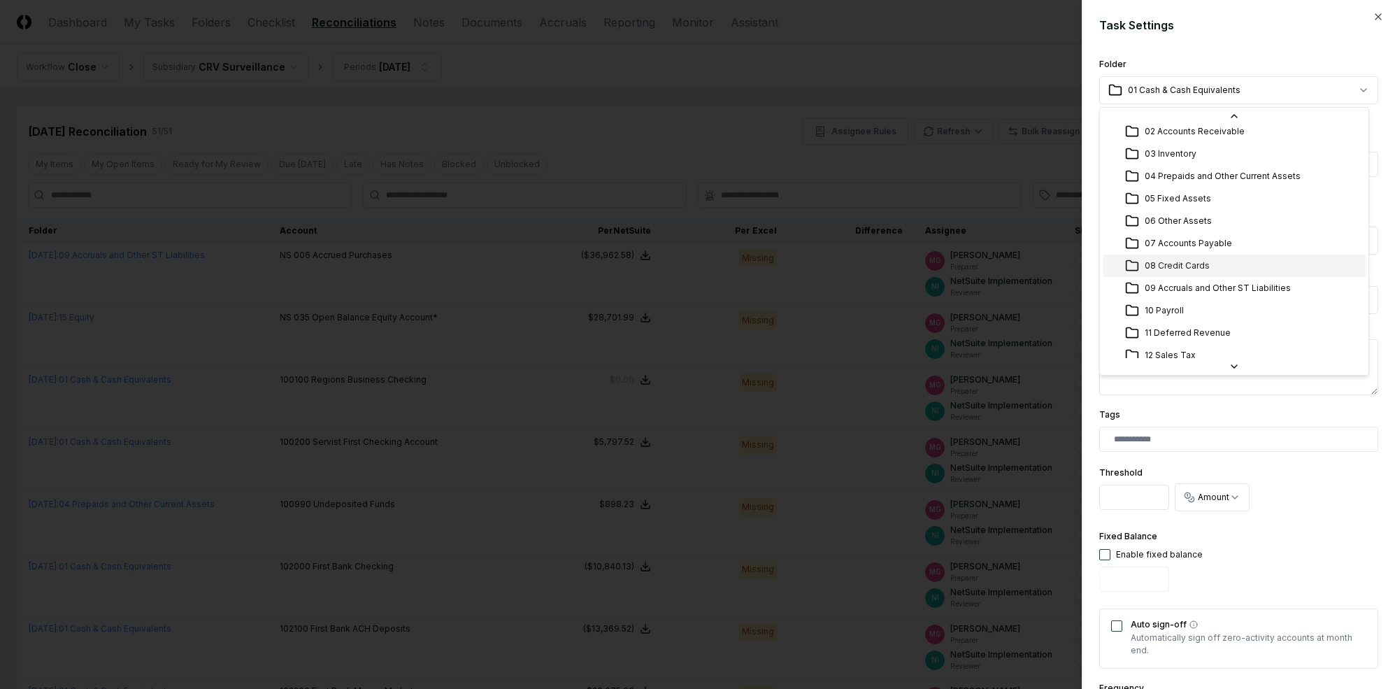
scroll to position [84, 0]
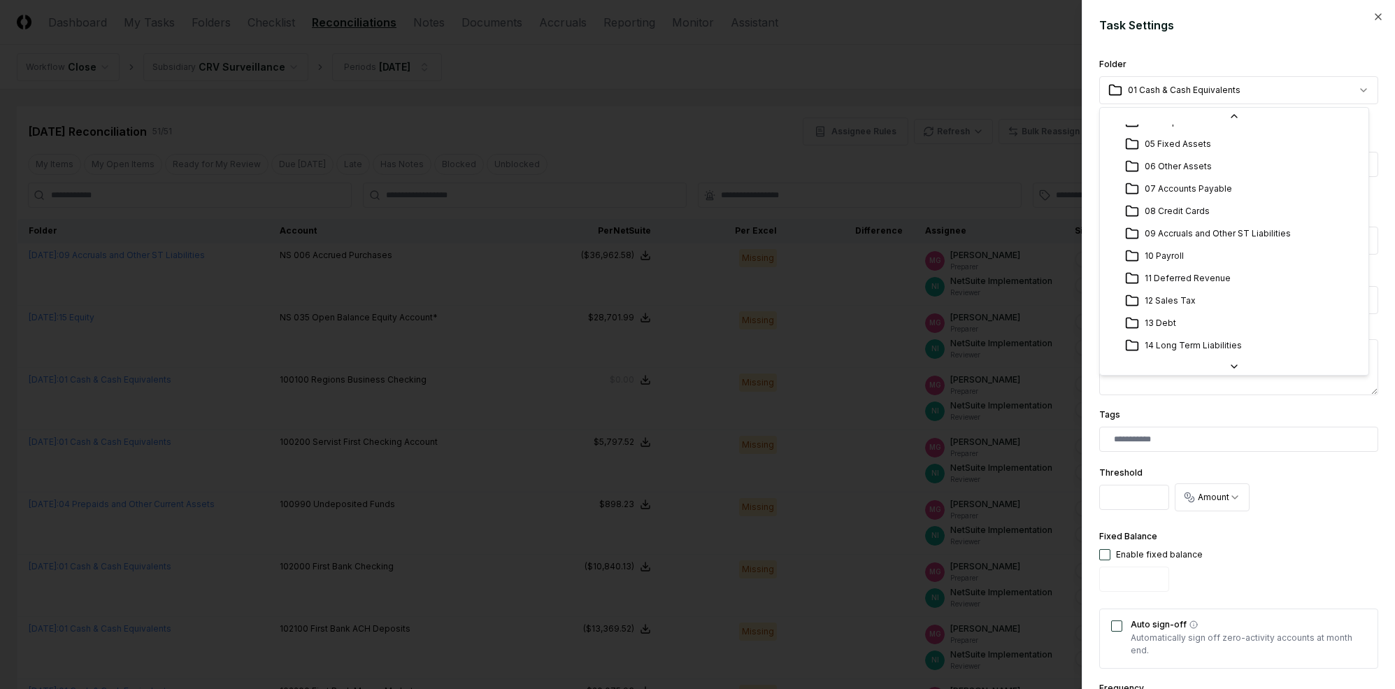
select select "**********"
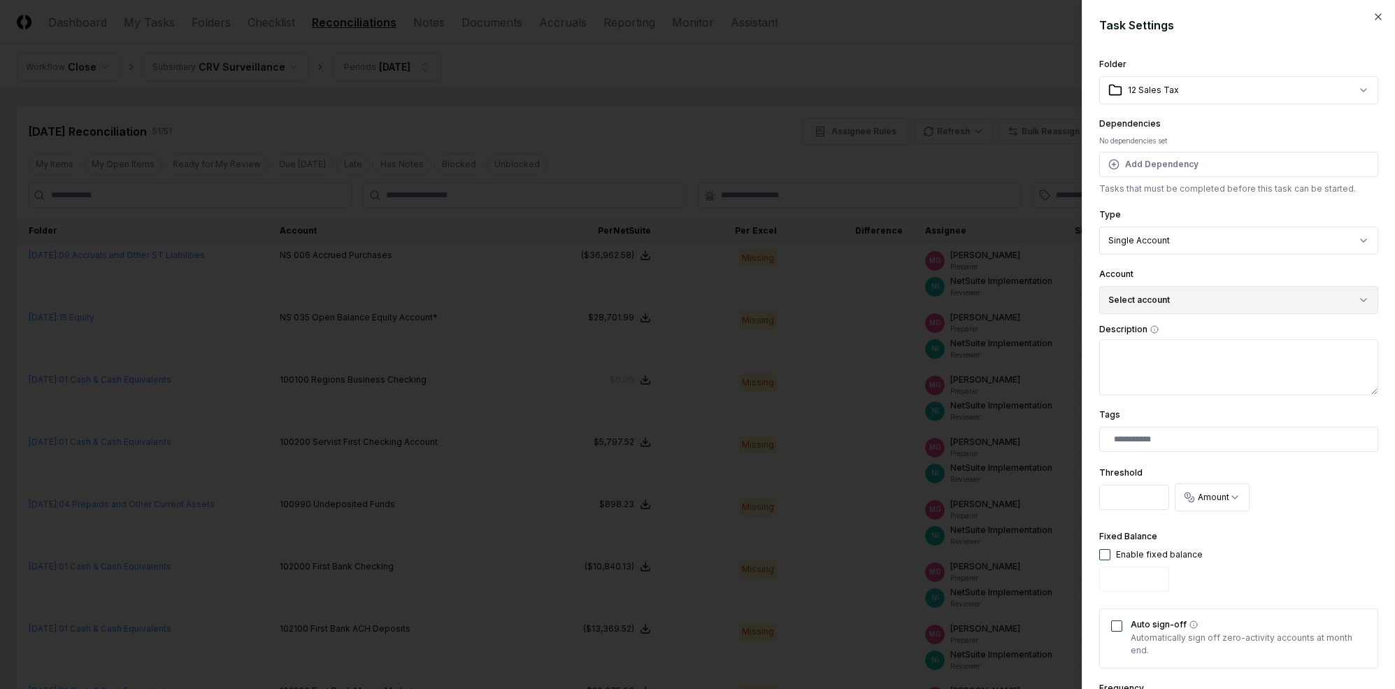
click at [1157, 306] on button "Select account" at bounding box center [1239, 300] width 279 height 28
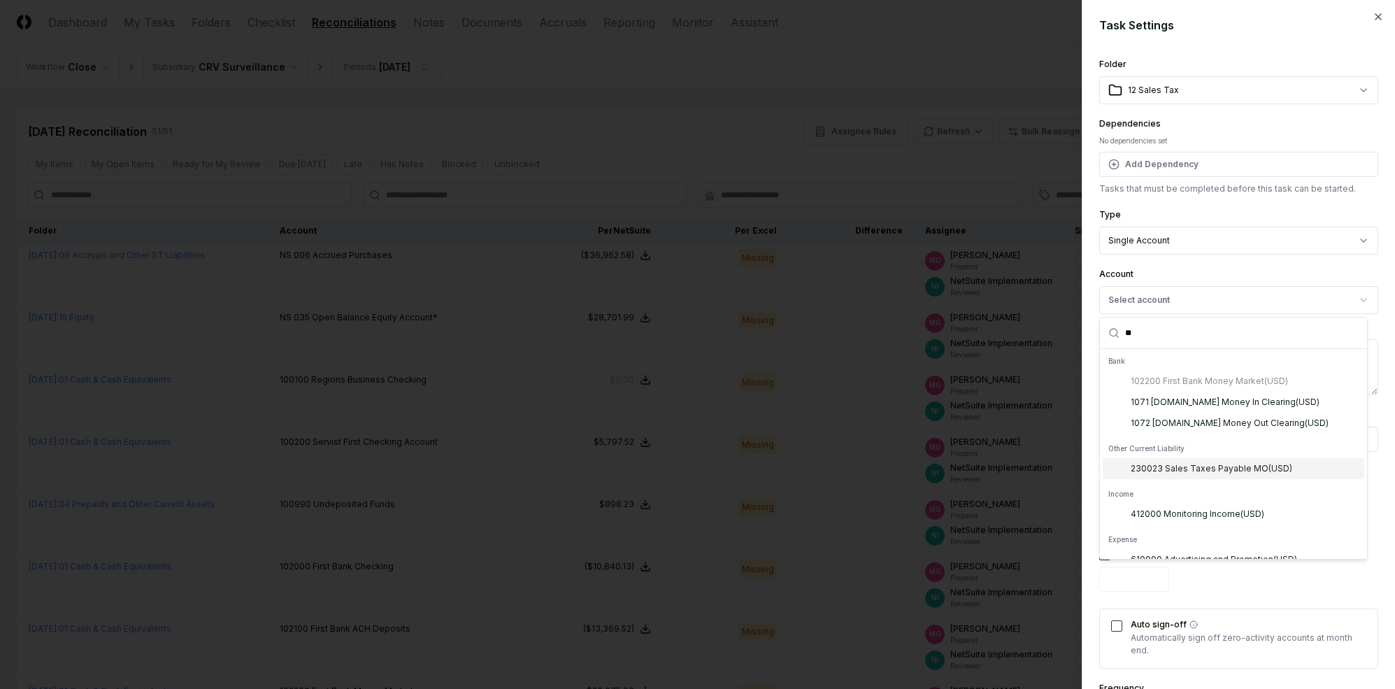
type input "**"
click at [1209, 462] on div "230023 Sales Taxes Payable MO ( USD )" at bounding box center [1212, 468] width 162 height 13
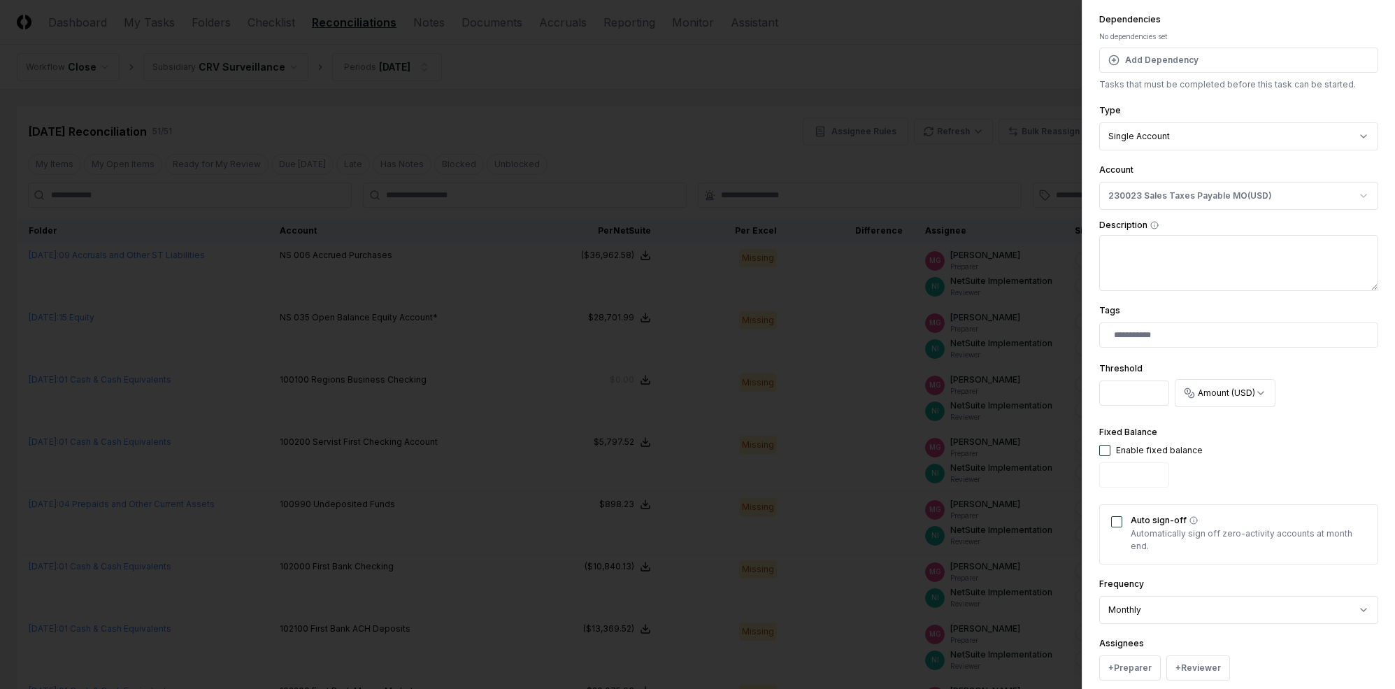
scroll to position [241, 0]
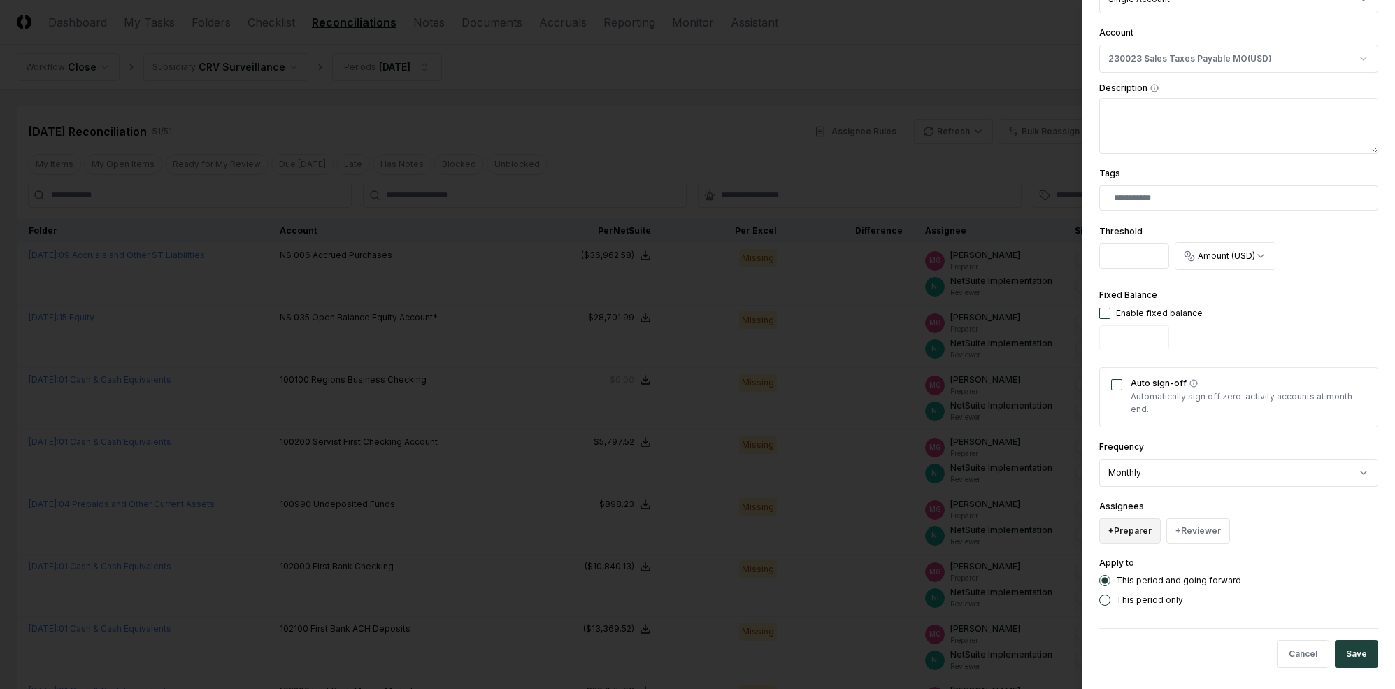
click at [1146, 529] on button "+ Preparer" at bounding box center [1131, 530] width 62 height 25
click at [1160, 423] on div "[PERSON_NAME]" at bounding box center [1165, 424] width 69 height 13
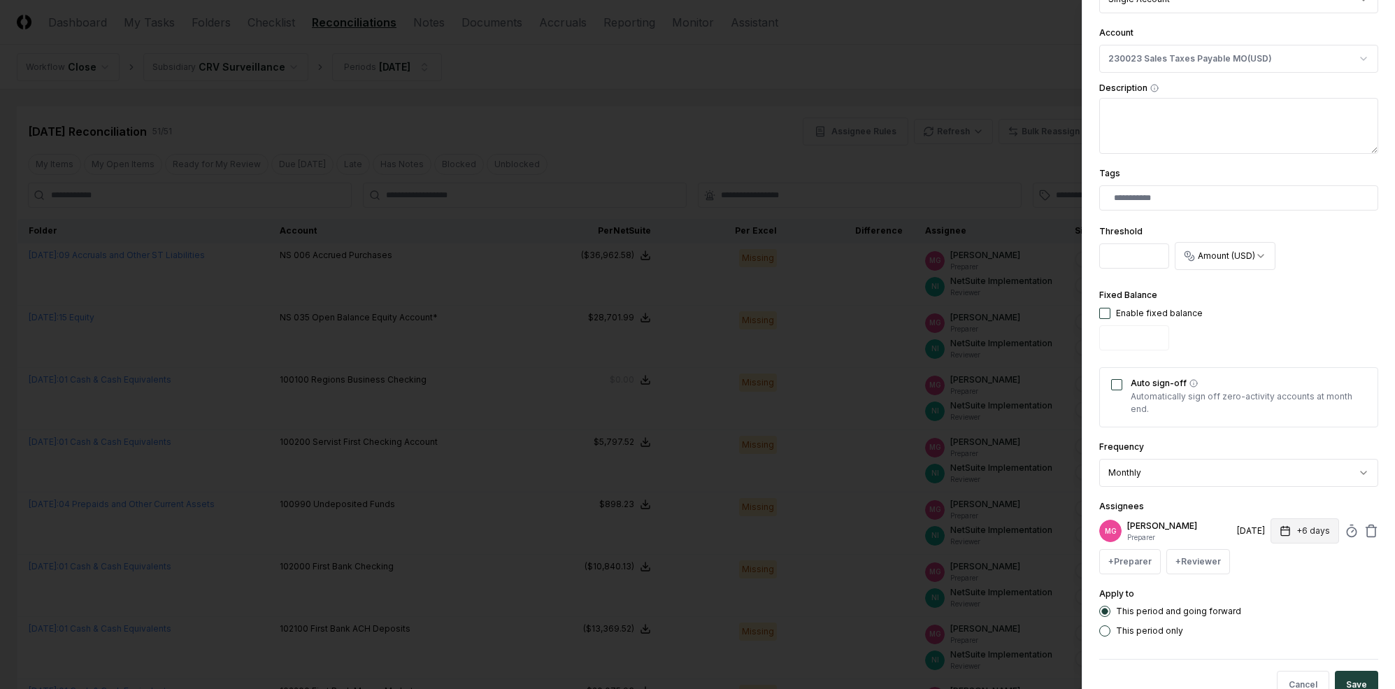
click at [1209, 530] on icon "button" at bounding box center [1285, 530] width 8 height 0
type input "*"
click at [1209, 488] on div "**********" at bounding box center [1239, 226] width 279 height 822
click at [1209, 566] on button "+ Reviewer" at bounding box center [1199, 561] width 64 height 25
type input "*"
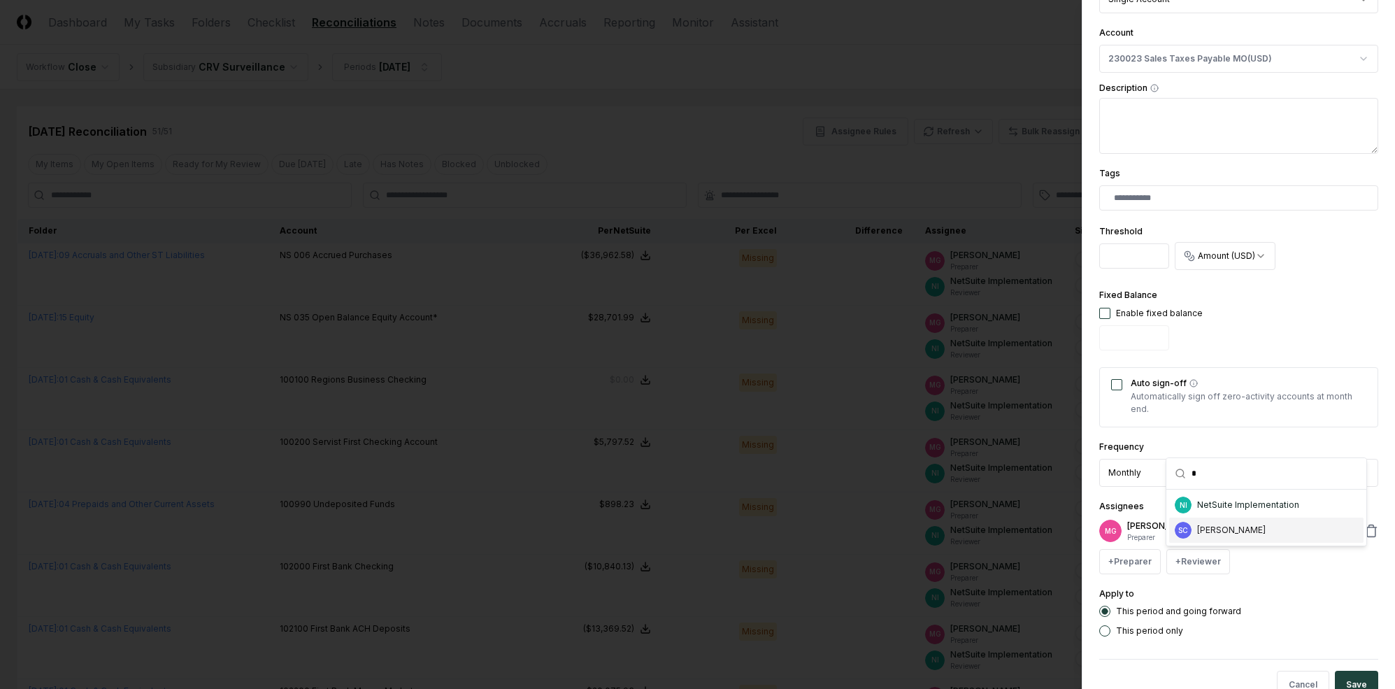
click at [1209, 501] on div "NetSuite Implementation" at bounding box center [1248, 505] width 102 height 13
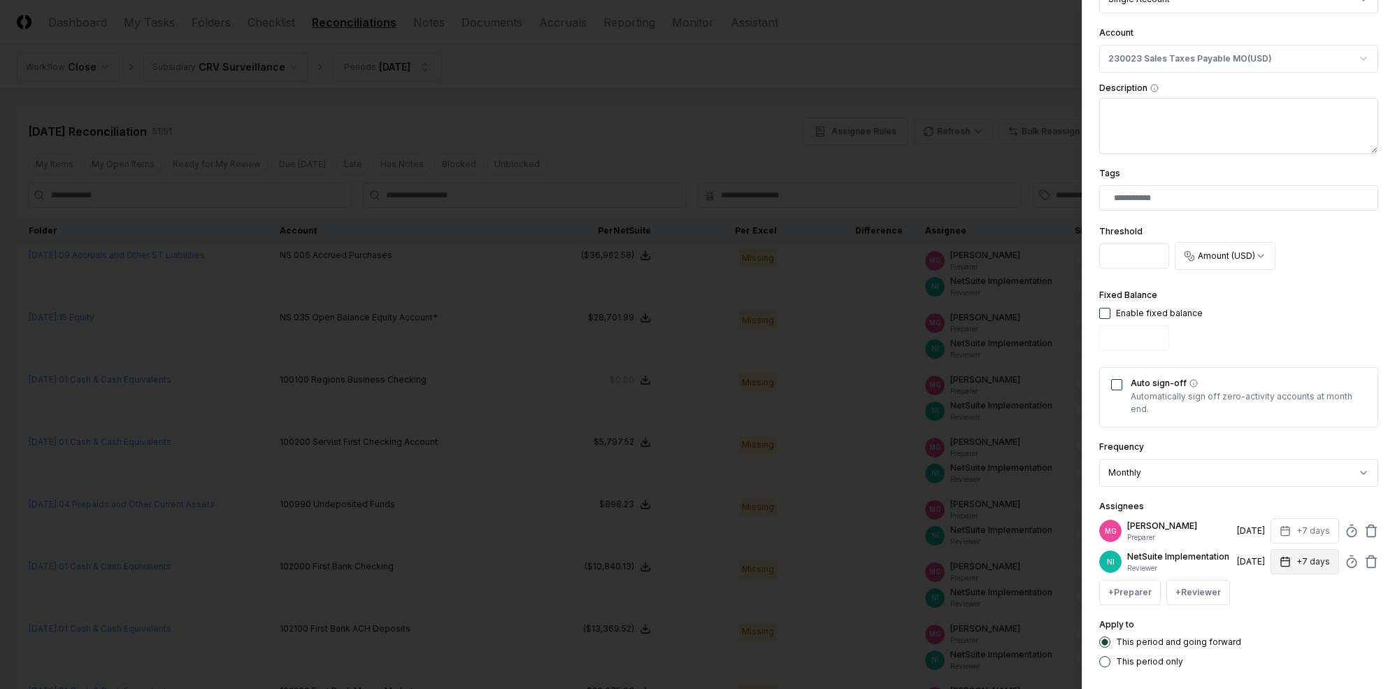
click at [1209, 563] on button "+7 days" at bounding box center [1305, 561] width 69 height 25
type input "*"
click at [1209, 497] on div "**********" at bounding box center [1239, 241] width 279 height 853
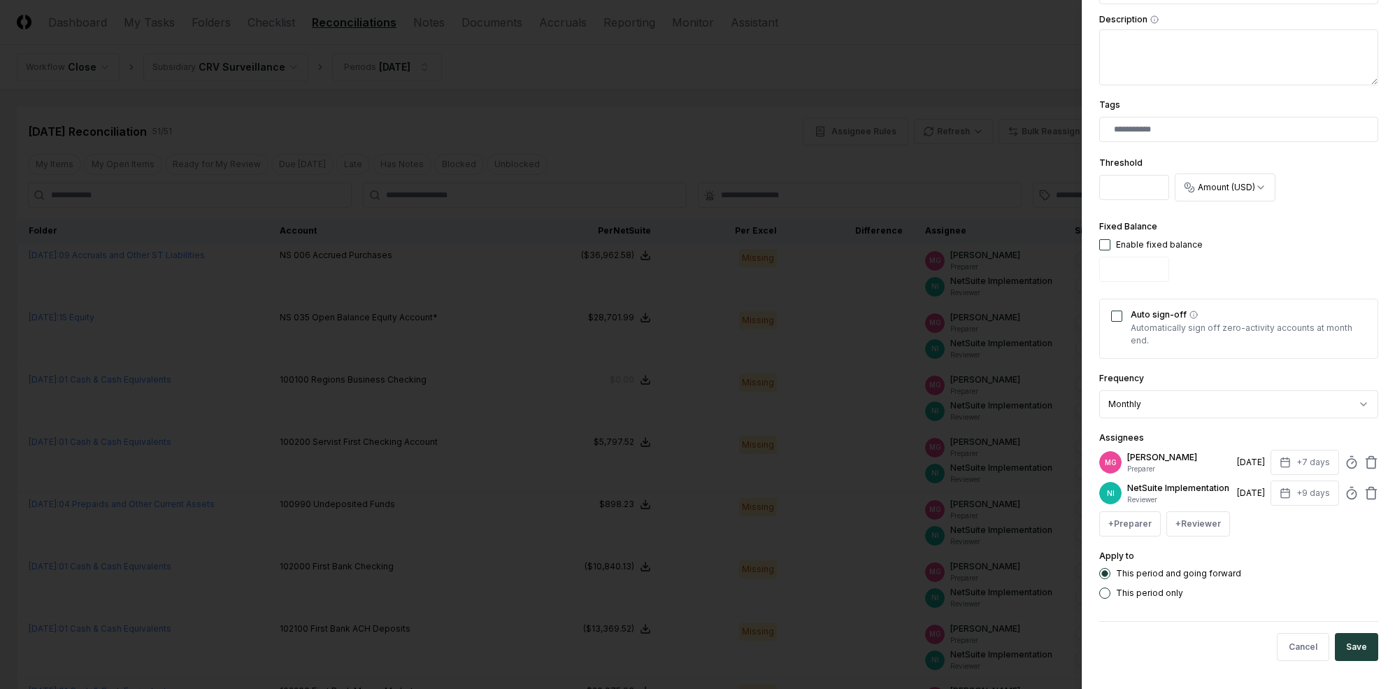
click at [1209, 645] on button "Save" at bounding box center [1356, 647] width 43 height 28
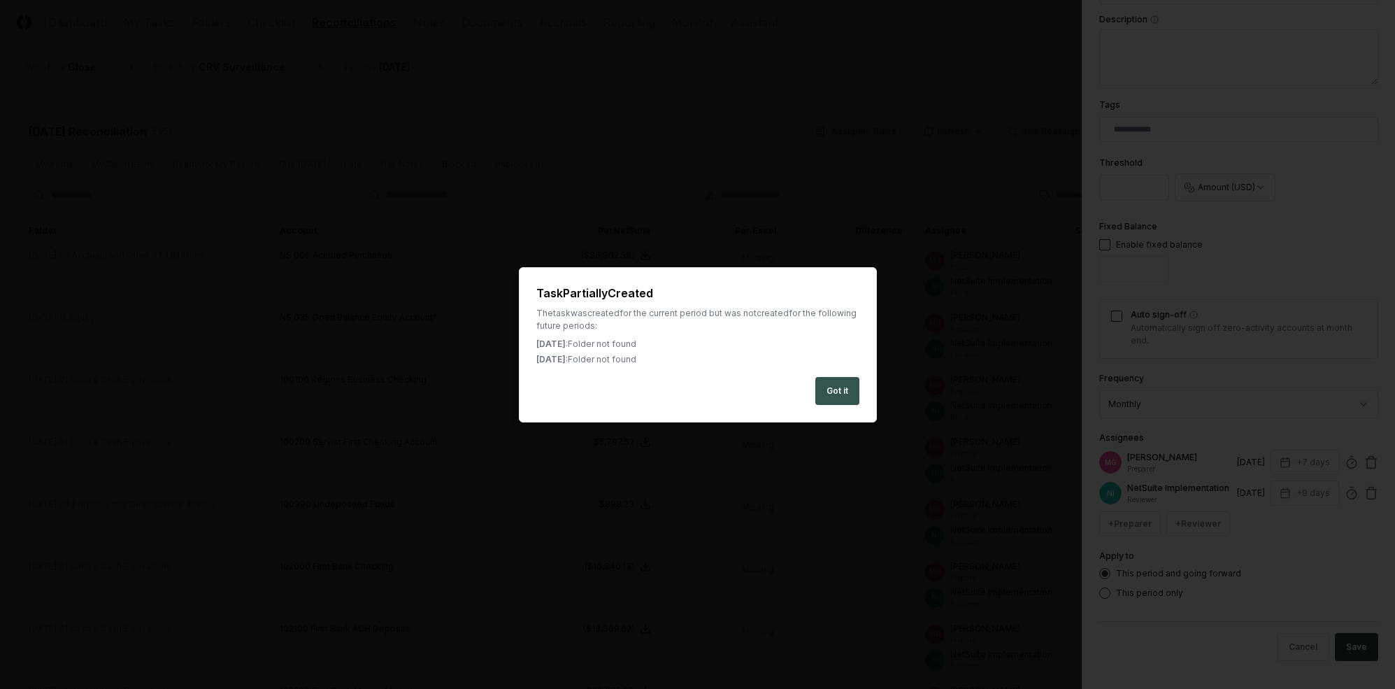
click at [836, 389] on button "Got it" at bounding box center [838, 391] width 44 height 28
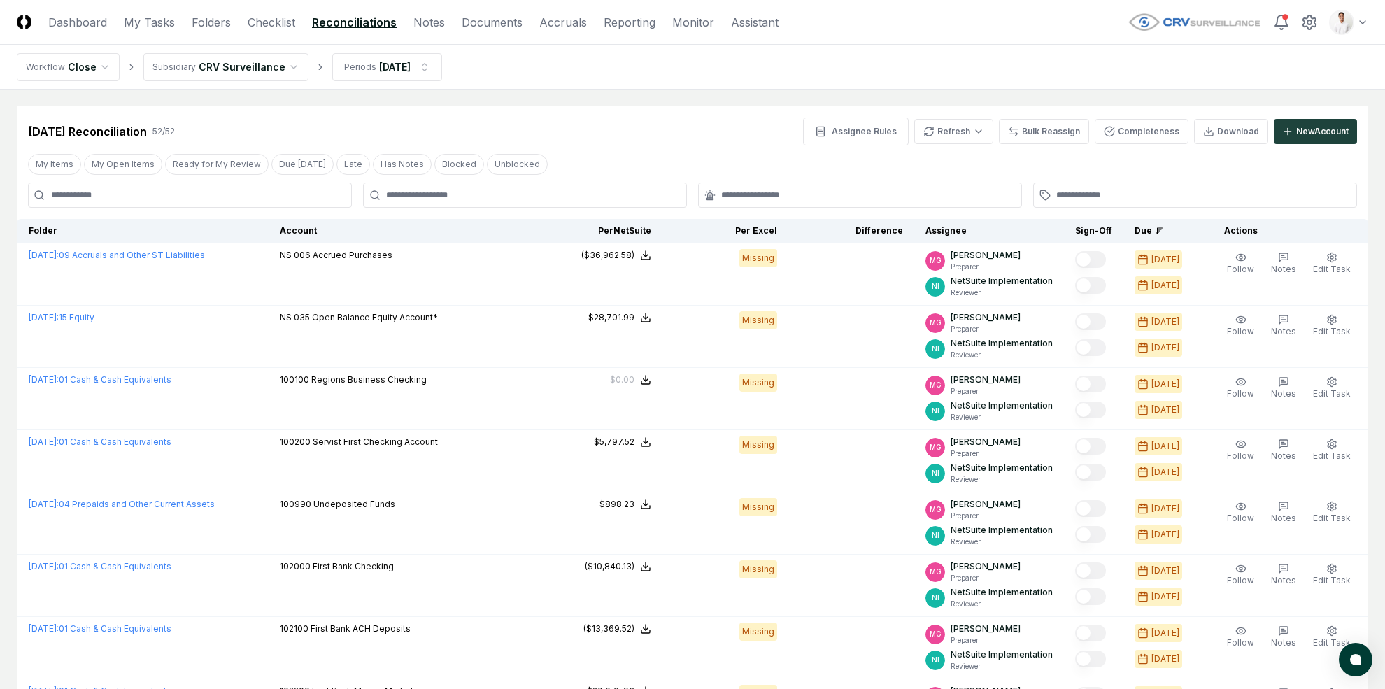
click at [1209, 168] on div "Clear Filter" at bounding box center [1319, 164] width 75 height 26
click at [1209, 138] on button "New Account" at bounding box center [1315, 131] width 83 height 25
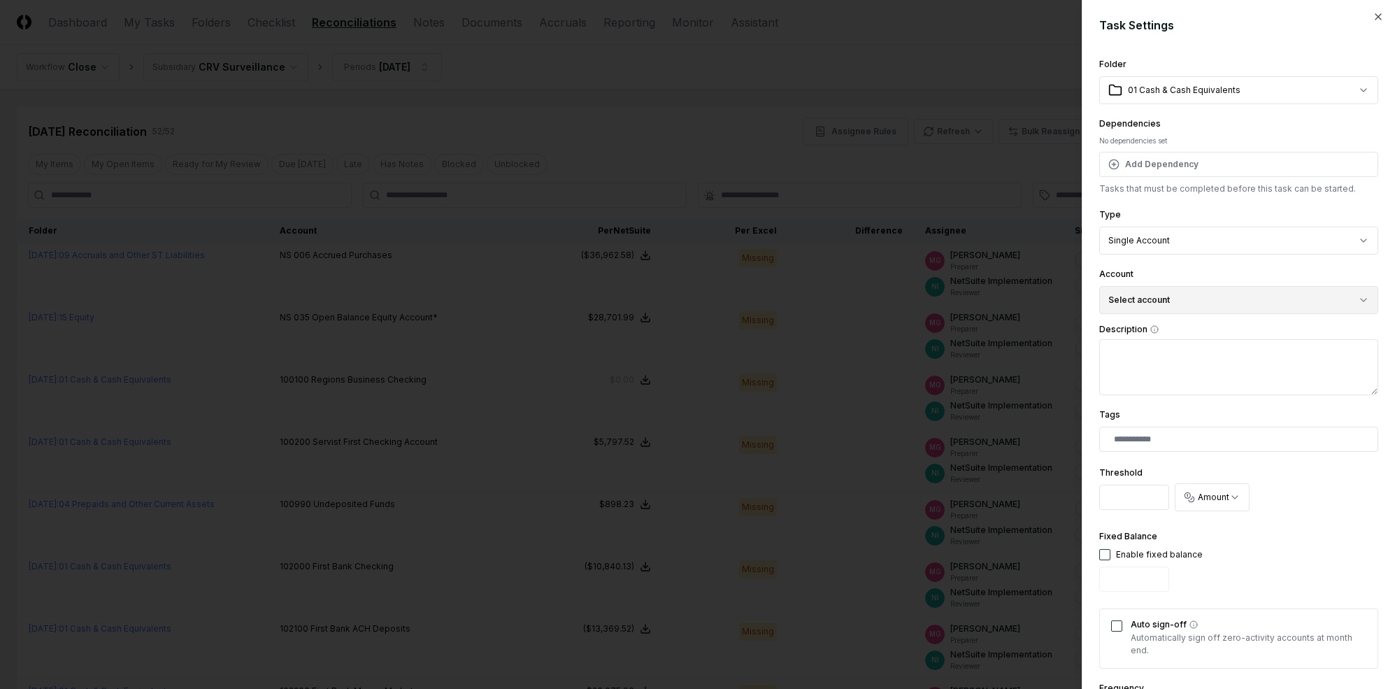
click at [1156, 311] on button "Select account" at bounding box center [1239, 300] width 279 height 28
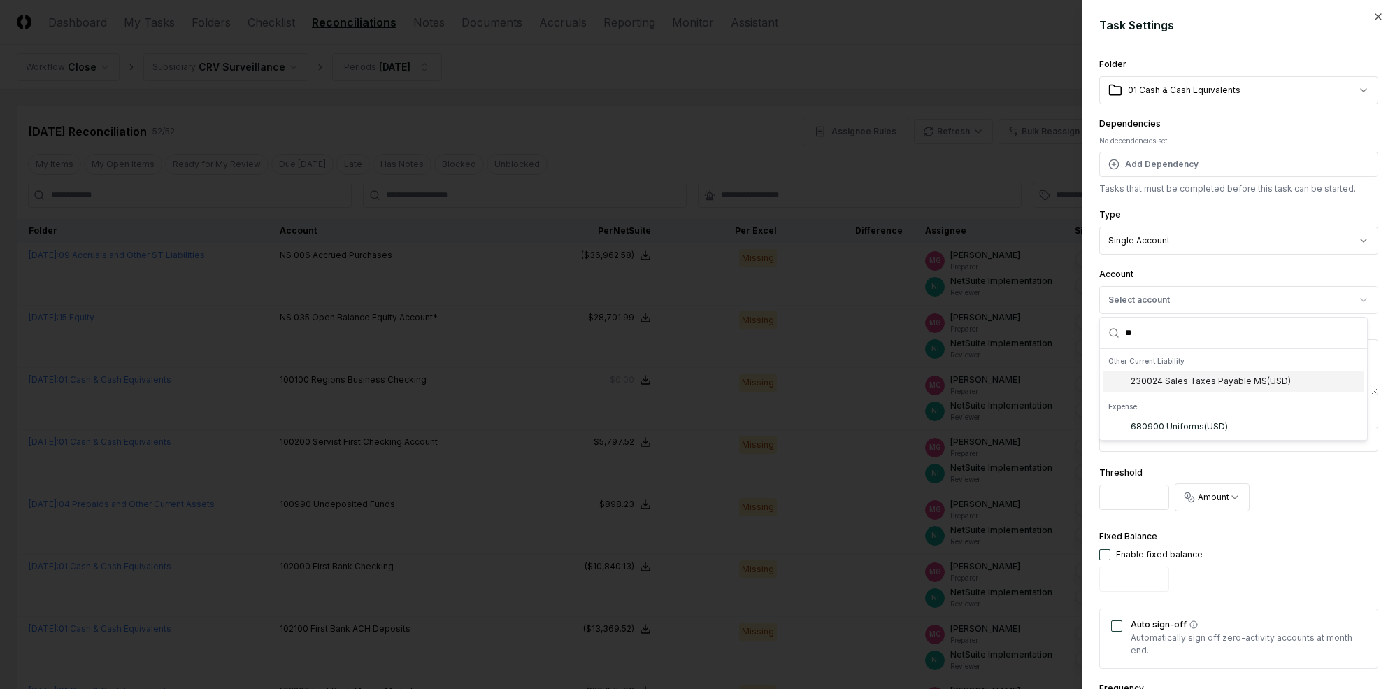
type input "**"
click at [1188, 380] on div "230024 Sales Taxes Payable MS ( USD )" at bounding box center [1211, 381] width 160 height 13
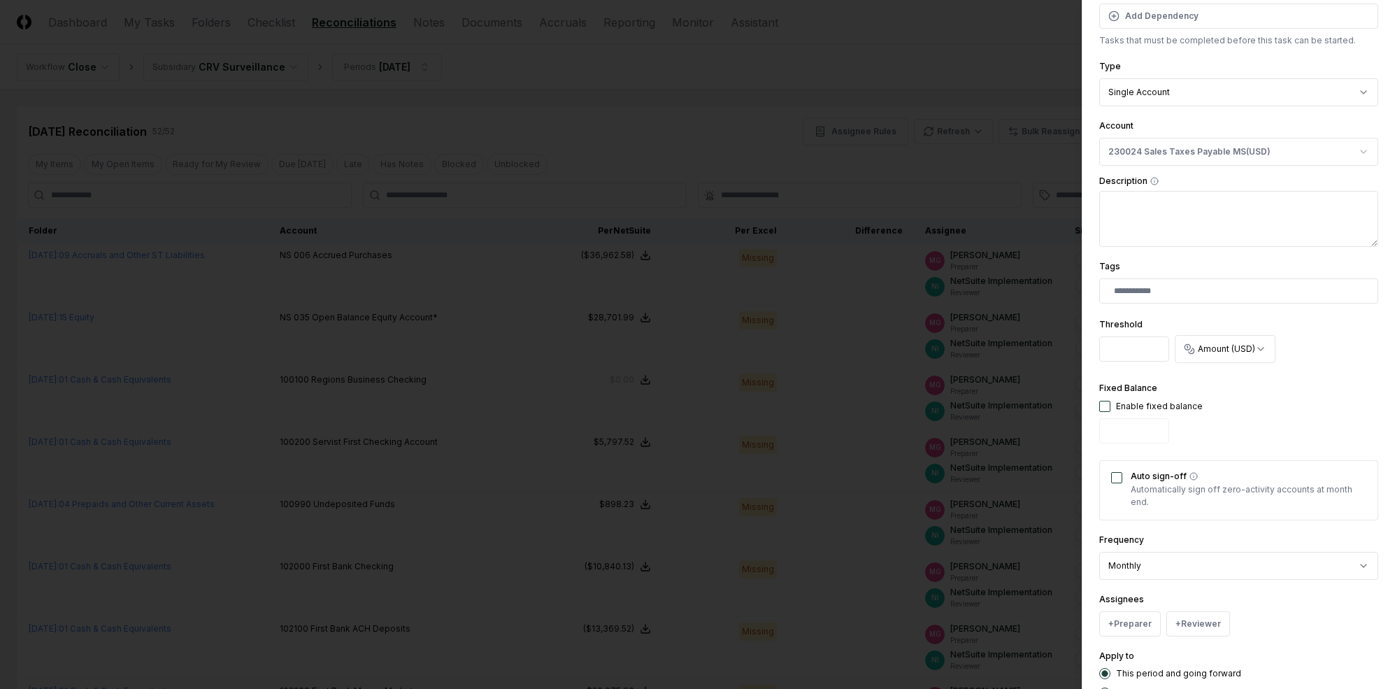
scroll to position [229, 0]
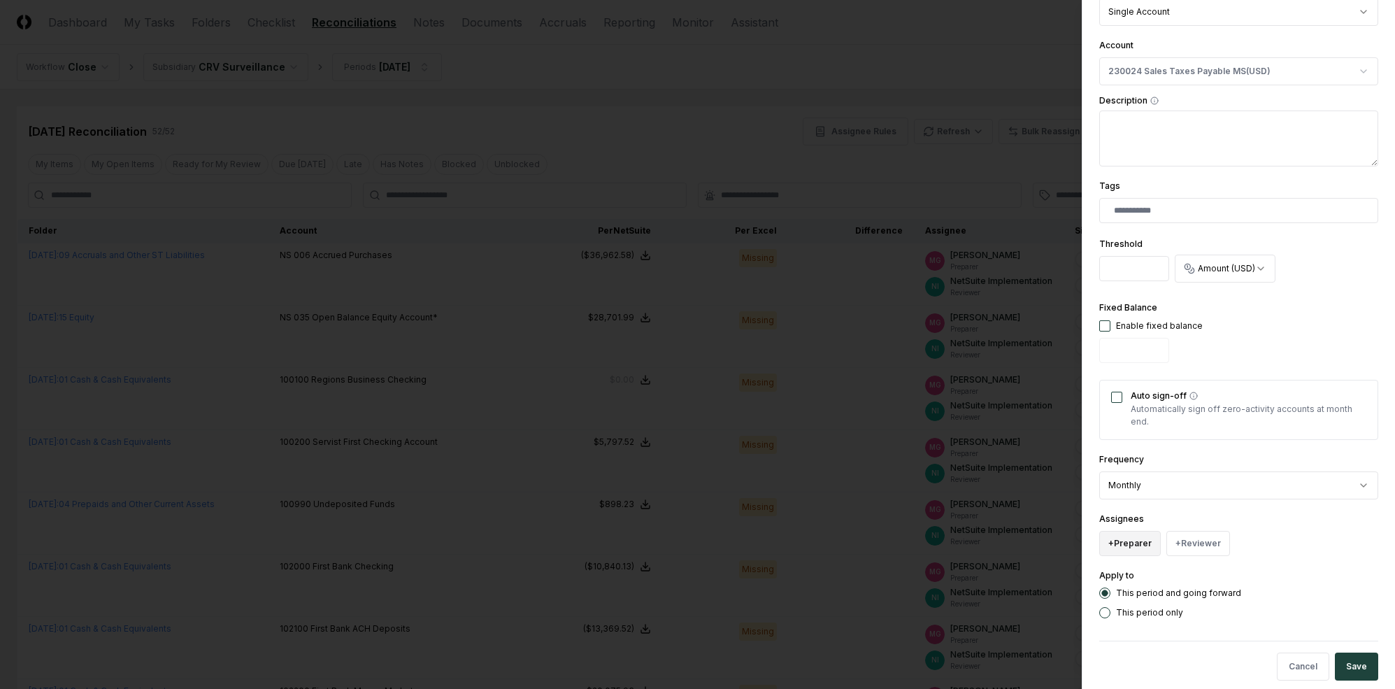
click at [1138, 545] on button "+ Preparer" at bounding box center [1131, 543] width 62 height 25
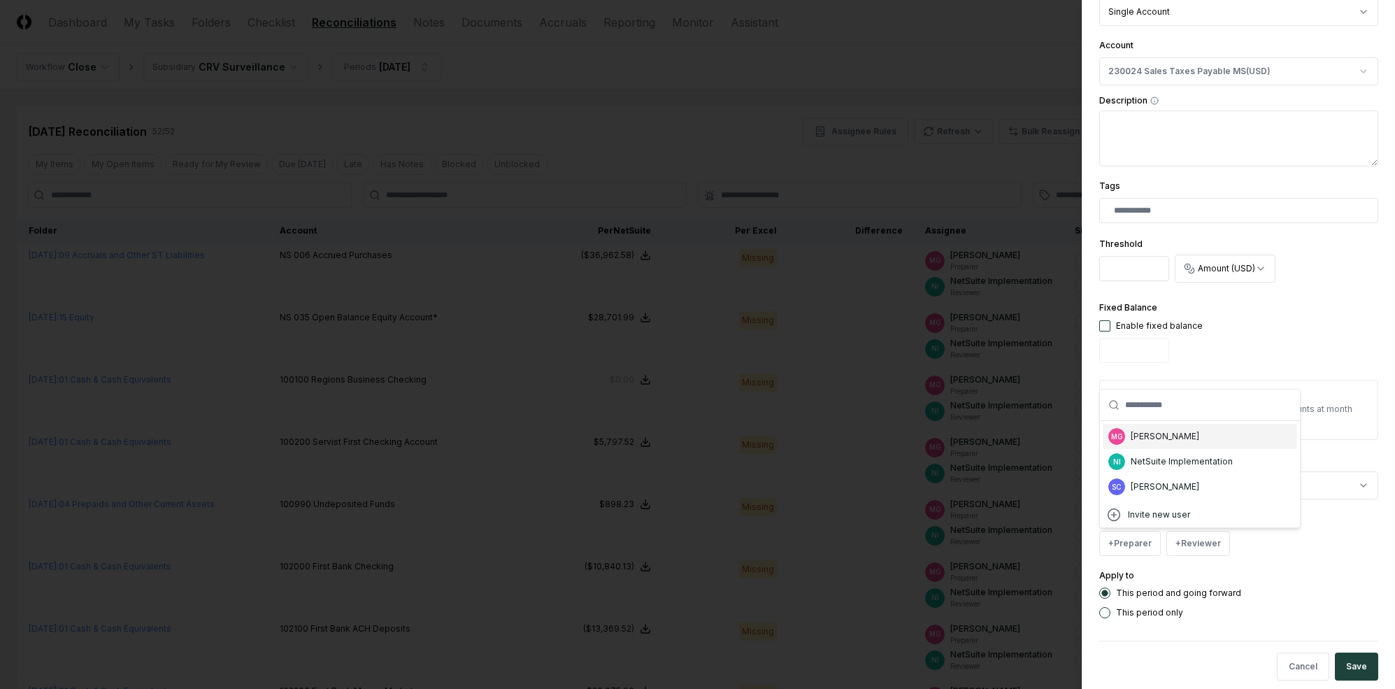
click at [1149, 436] on div "[PERSON_NAME]" at bounding box center [1165, 436] width 69 height 13
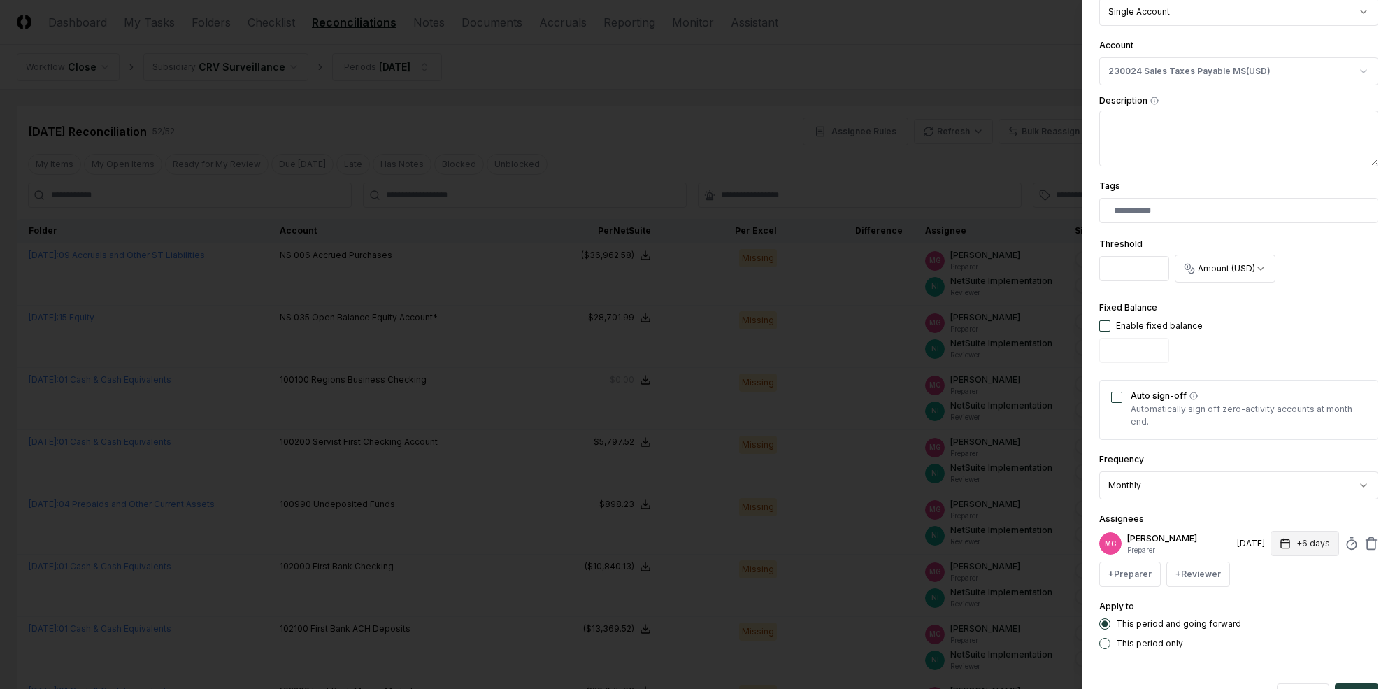
click at [1209, 541] on button "+6 days" at bounding box center [1305, 543] width 69 height 25
type input "*"
click at [1206, 529] on div "Assignees MG [PERSON_NAME] Preparer [DATE] +7 days Set Deadline * Offset ******…" at bounding box center [1239, 549] width 279 height 76
click at [1204, 564] on button "+ Reviewer" at bounding box center [1199, 574] width 64 height 25
click at [1209, 493] on div "NetSuite Implementation" at bounding box center [1248, 492] width 102 height 13
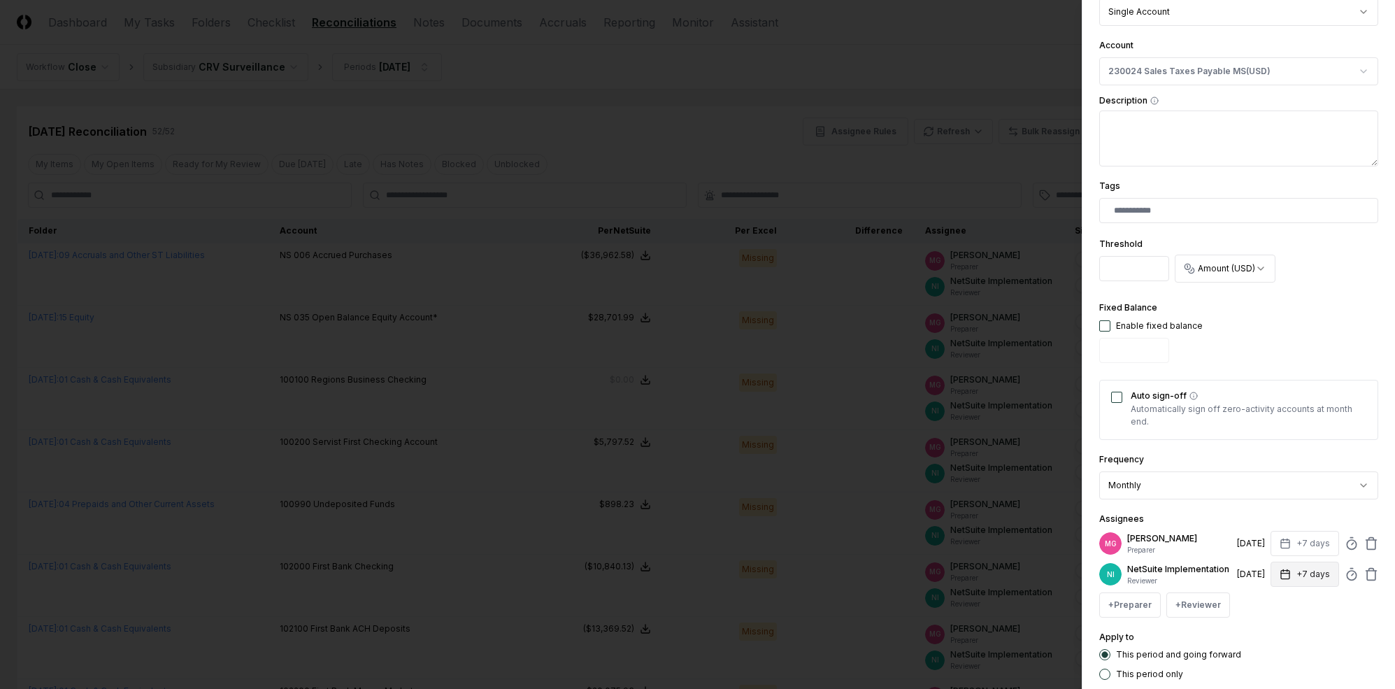
click at [1209, 576] on button "+7 days" at bounding box center [1305, 574] width 69 height 25
type input "*"
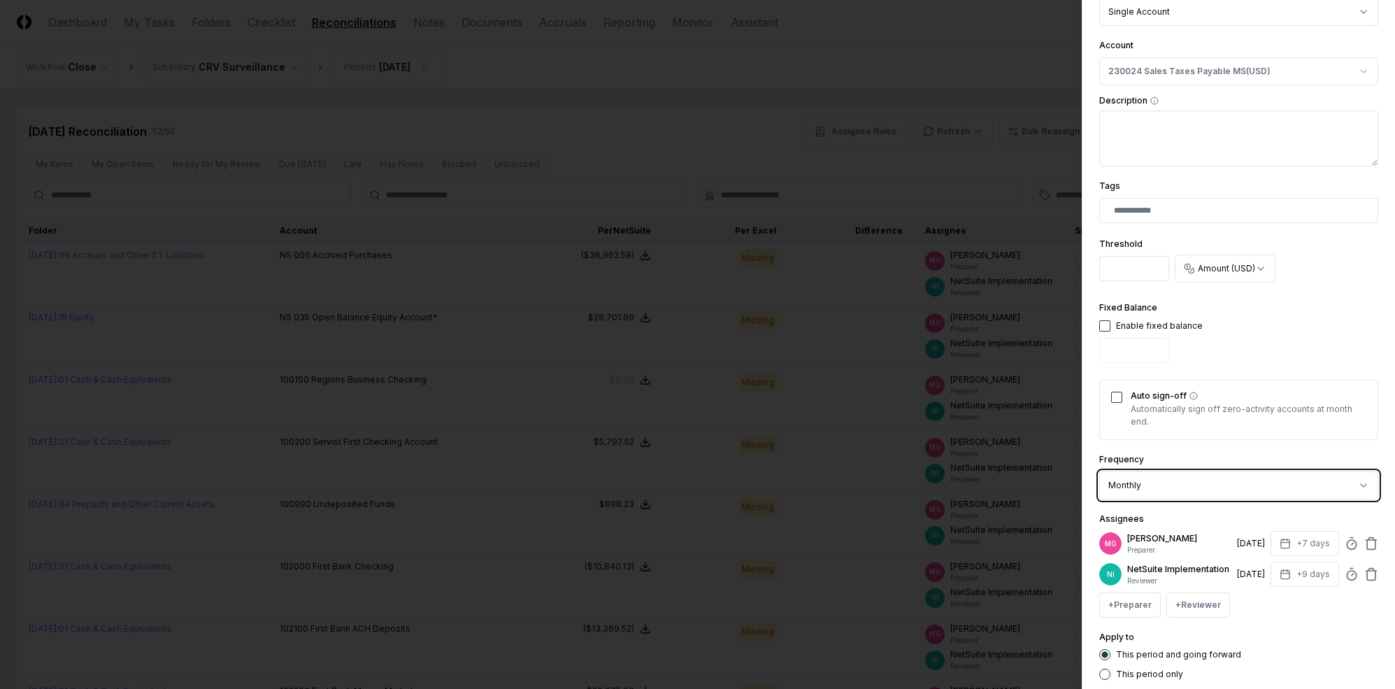
scroll to position [320, 0]
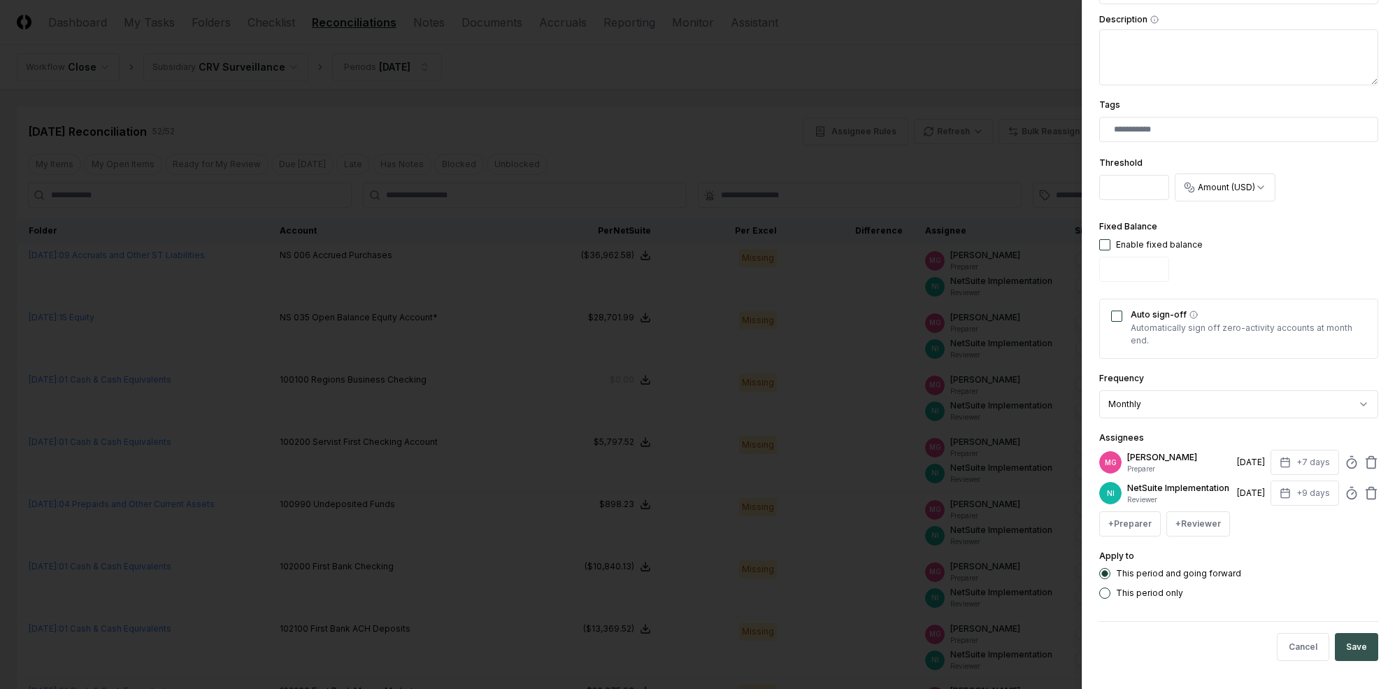
click at [1209, 645] on button "Save" at bounding box center [1356, 647] width 43 height 28
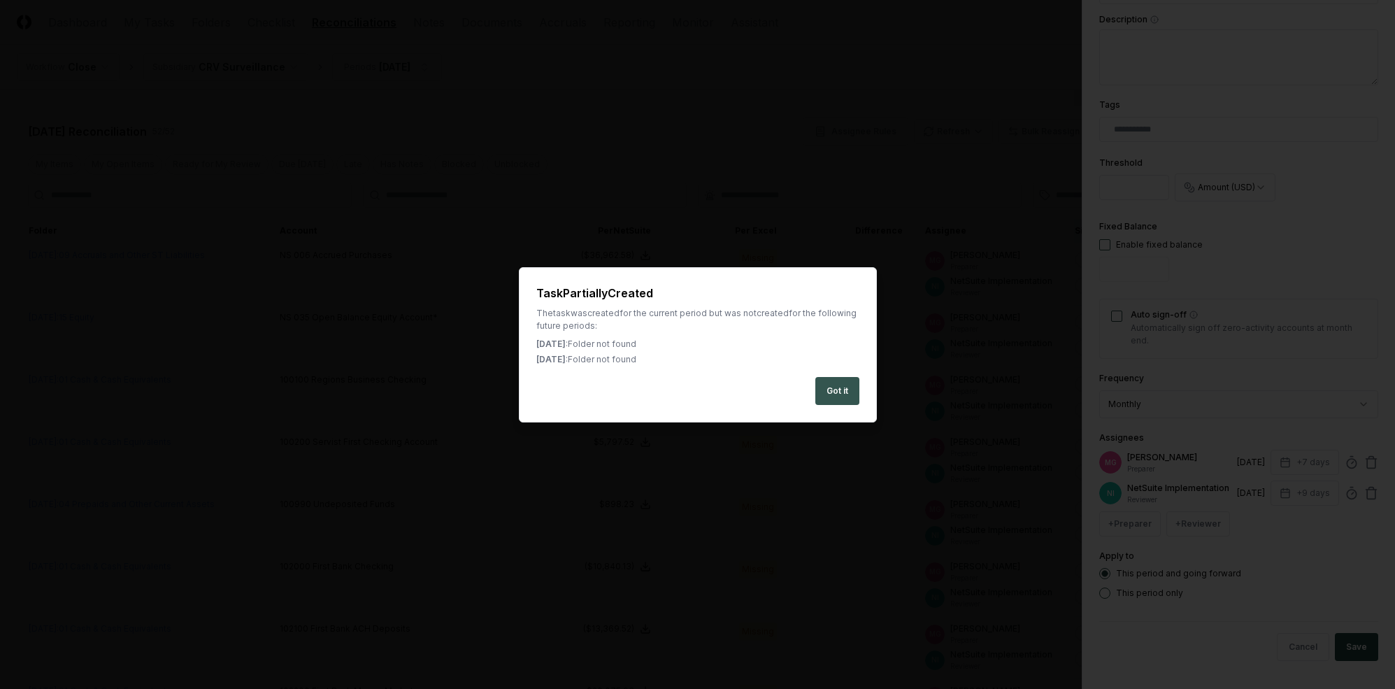
click at [839, 389] on button "Got it" at bounding box center [838, 391] width 44 height 28
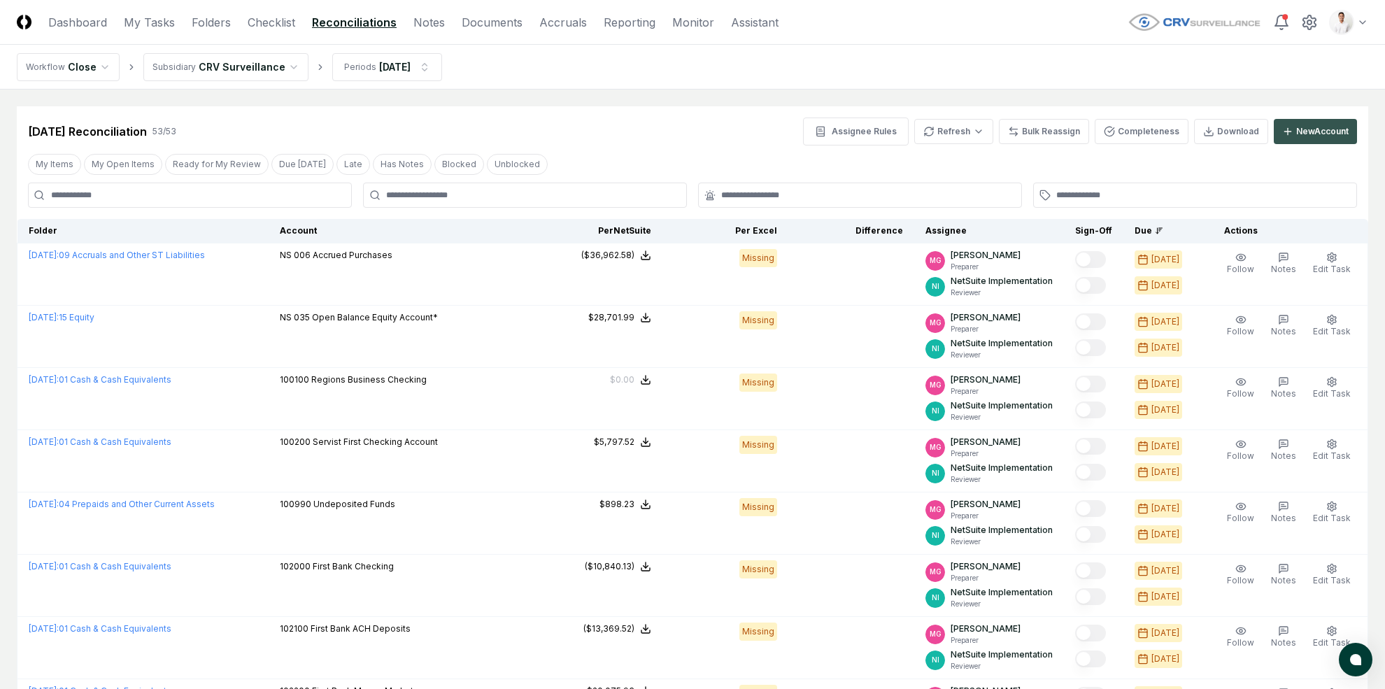
click at [1209, 131] on div "New Account" at bounding box center [1322, 131] width 52 height 13
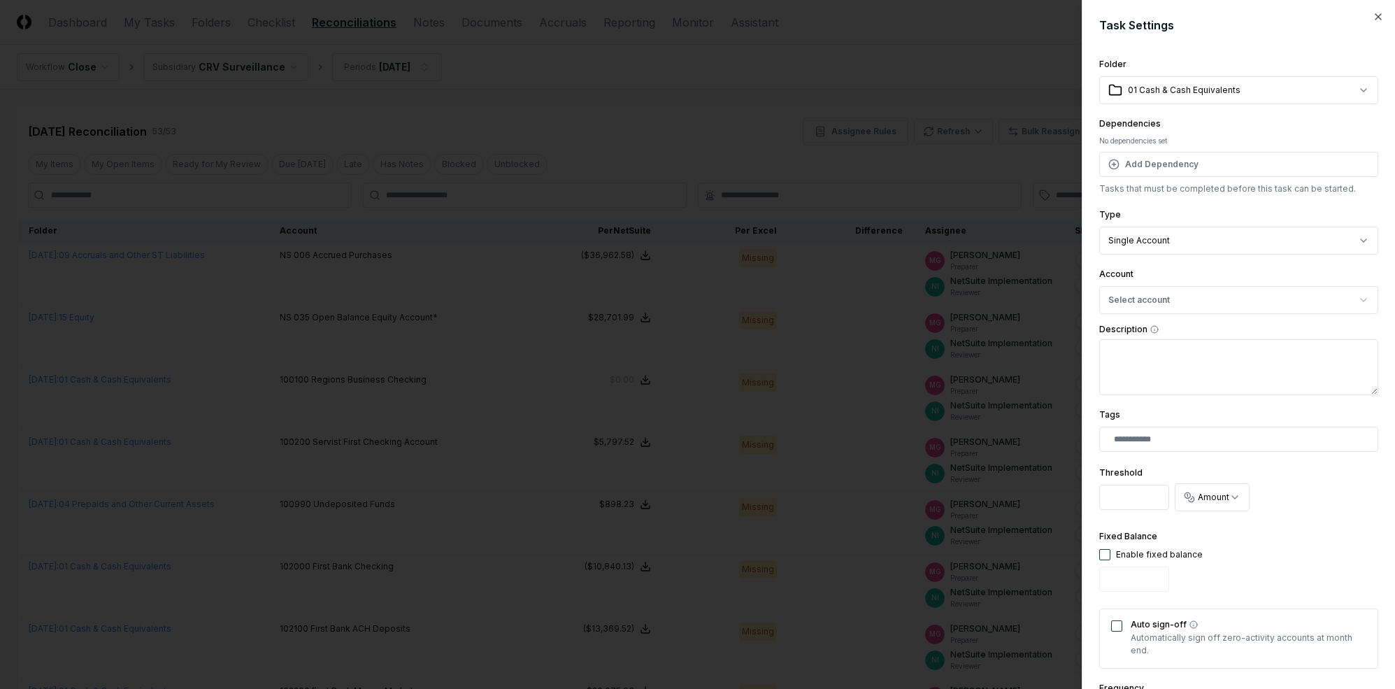
click at [1209, 74] on div "**********" at bounding box center [1239, 80] width 279 height 48
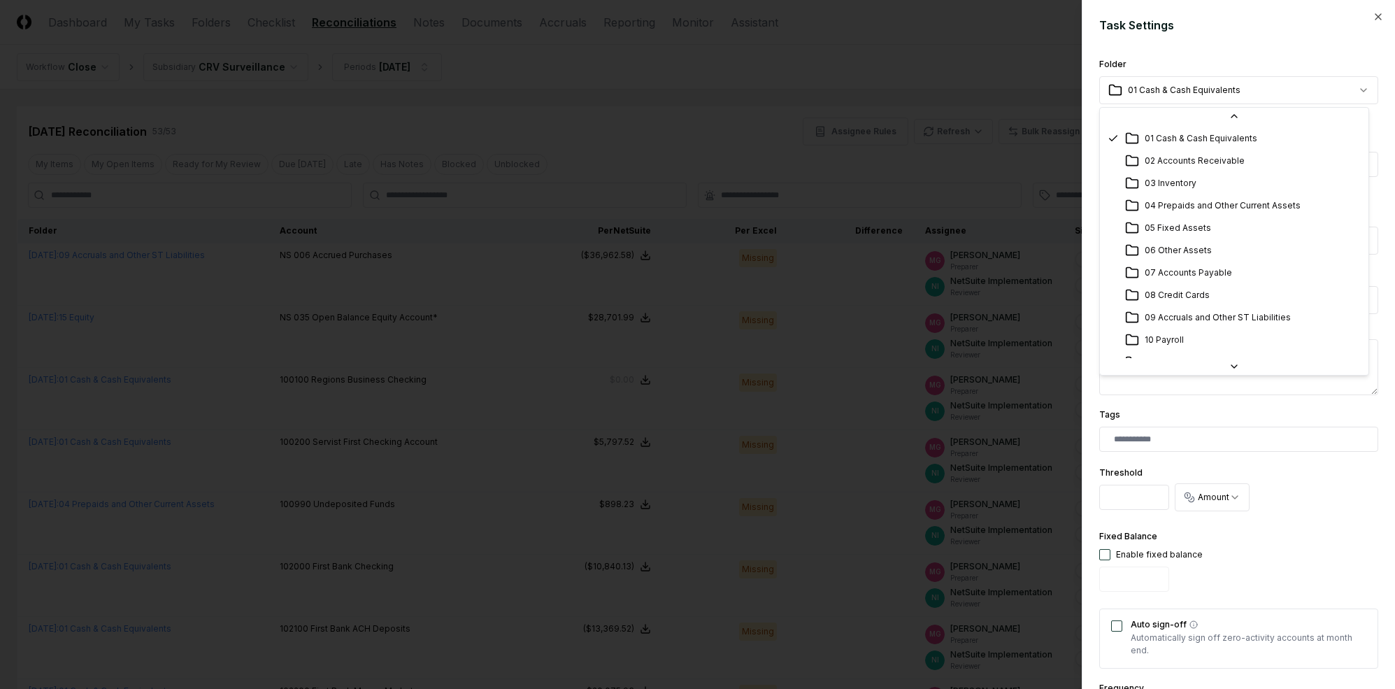
scroll to position [141, 0]
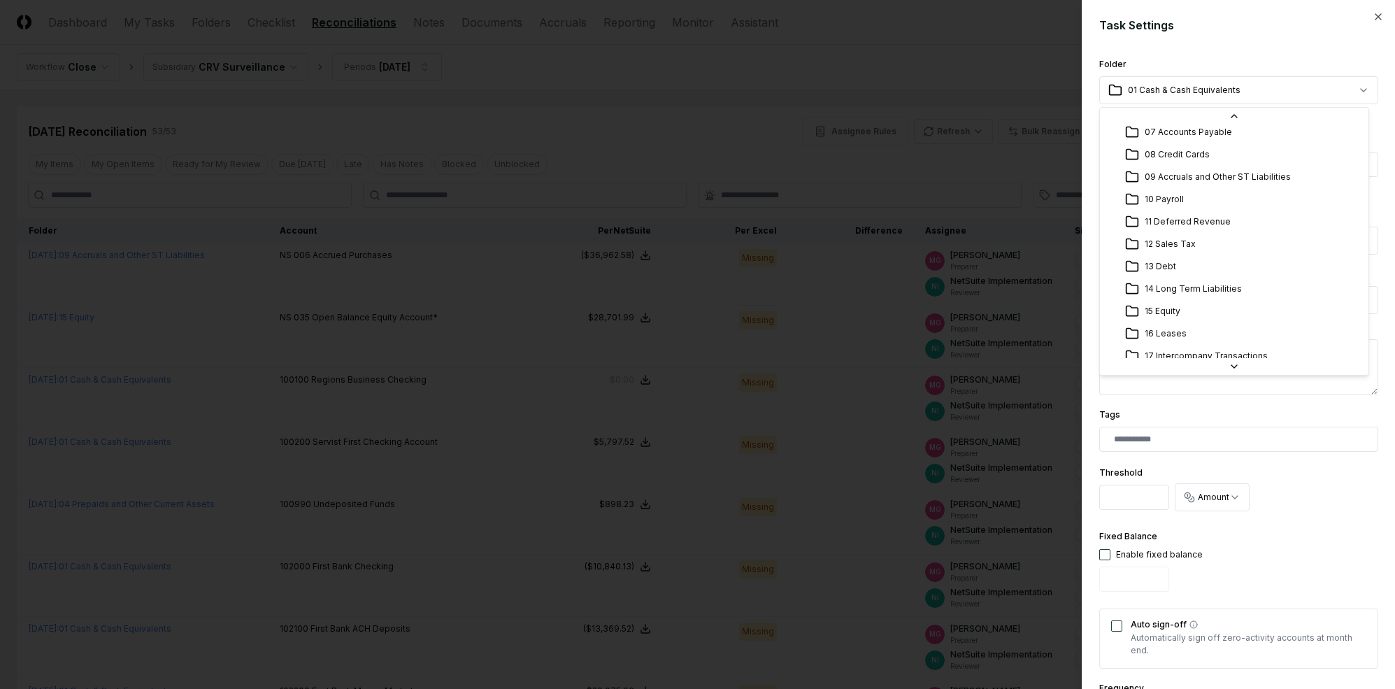
select select "**********"
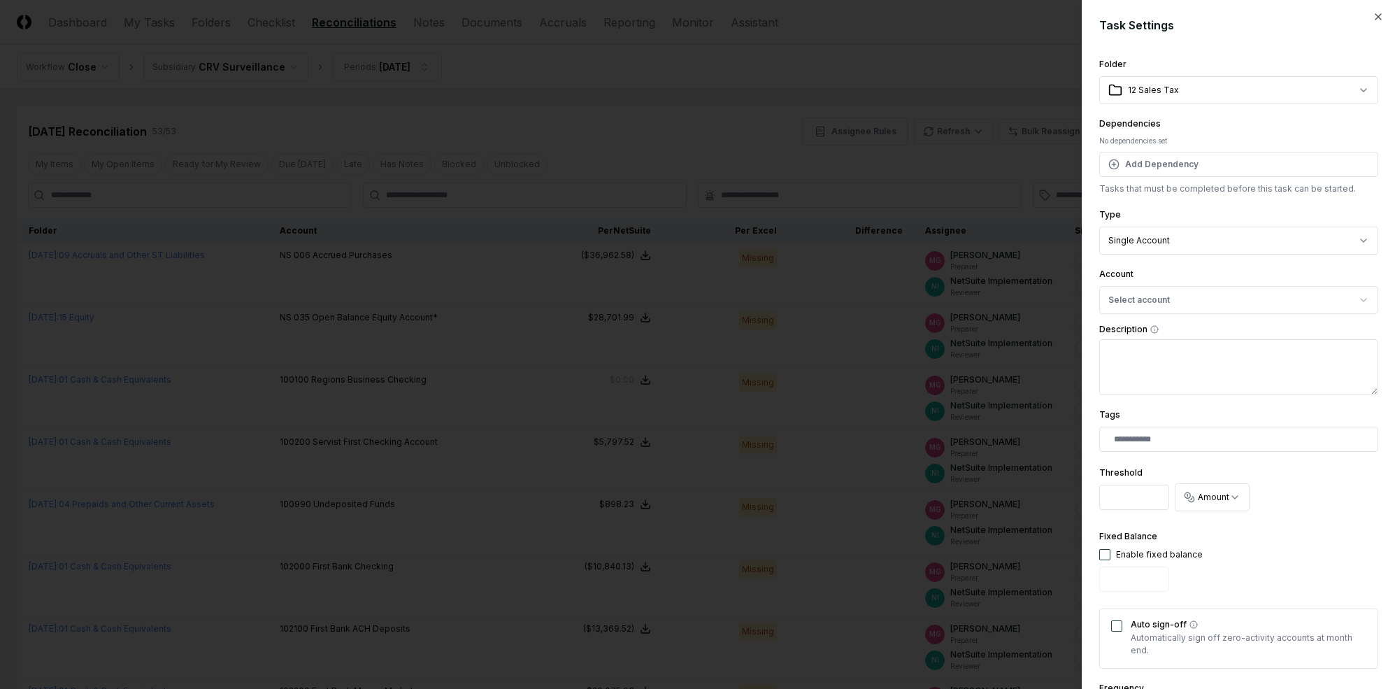
click at [1176, 325] on label "Description" at bounding box center [1239, 329] width 279 height 8
click at [1176, 339] on textarea "Description" at bounding box center [1239, 367] width 279 height 56
click at [1173, 304] on button "Select account" at bounding box center [1239, 300] width 279 height 28
type input "**"
click at [1209, 372] on div "230025 Sales Taxes Payable MT ( USD )" at bounding box center [1234, 381] width 262 height 21
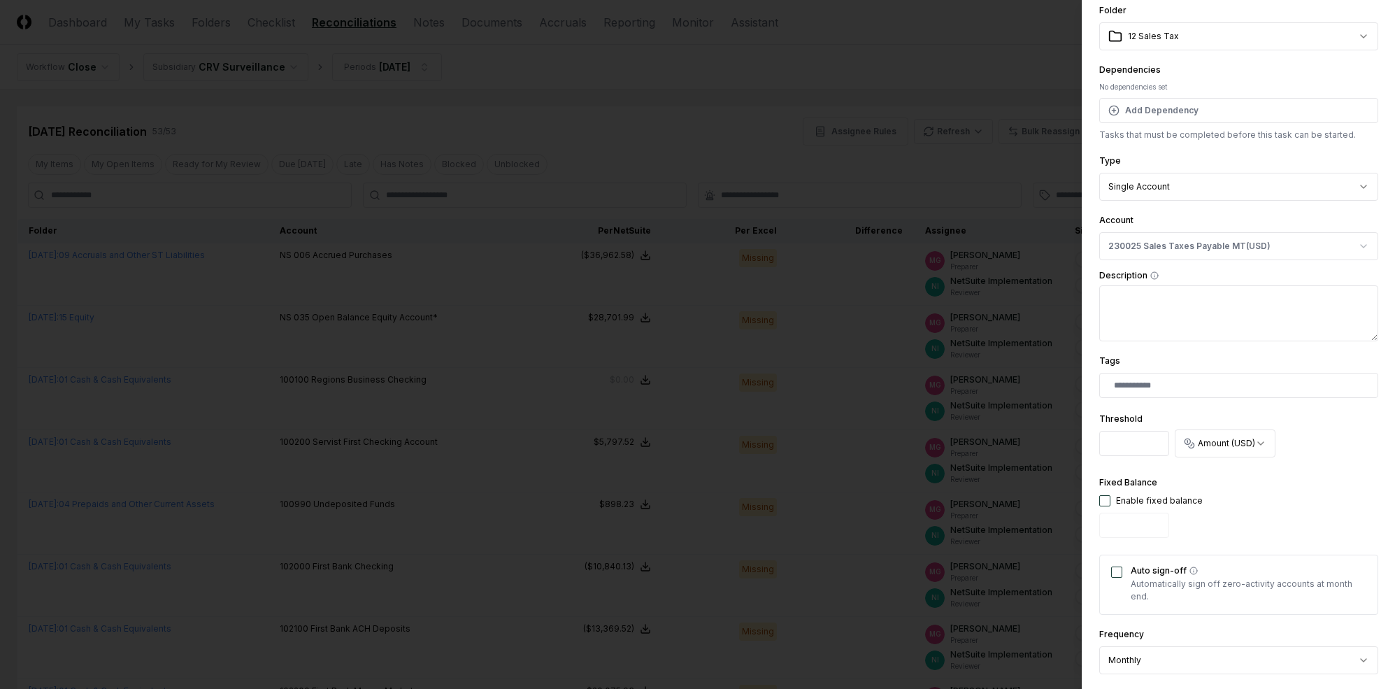
scroll to position [62, 0]
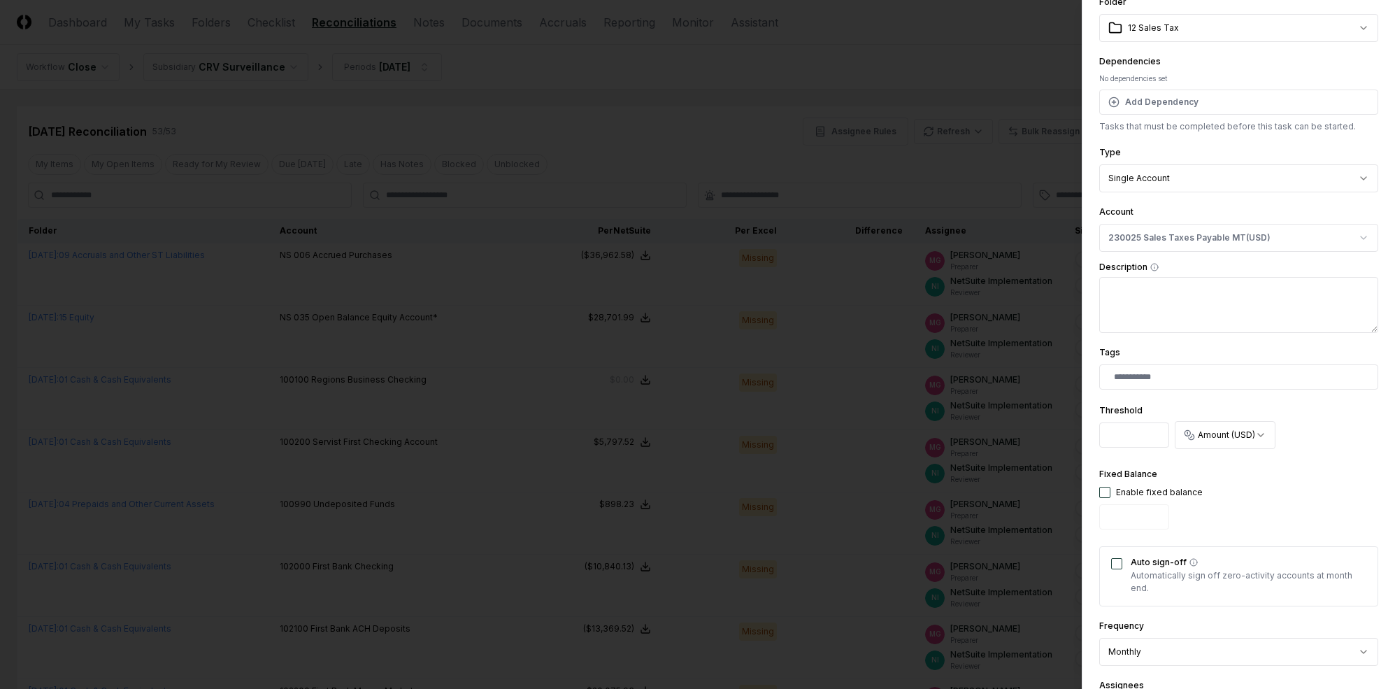
click at [1102, 487] on button "button" at bounding box center [1105, 492] width 11 height 11
type input "*"
click at [1116, 560] on button "Auto sign-off" at bounding box center [1116, 563] width 11 height 11
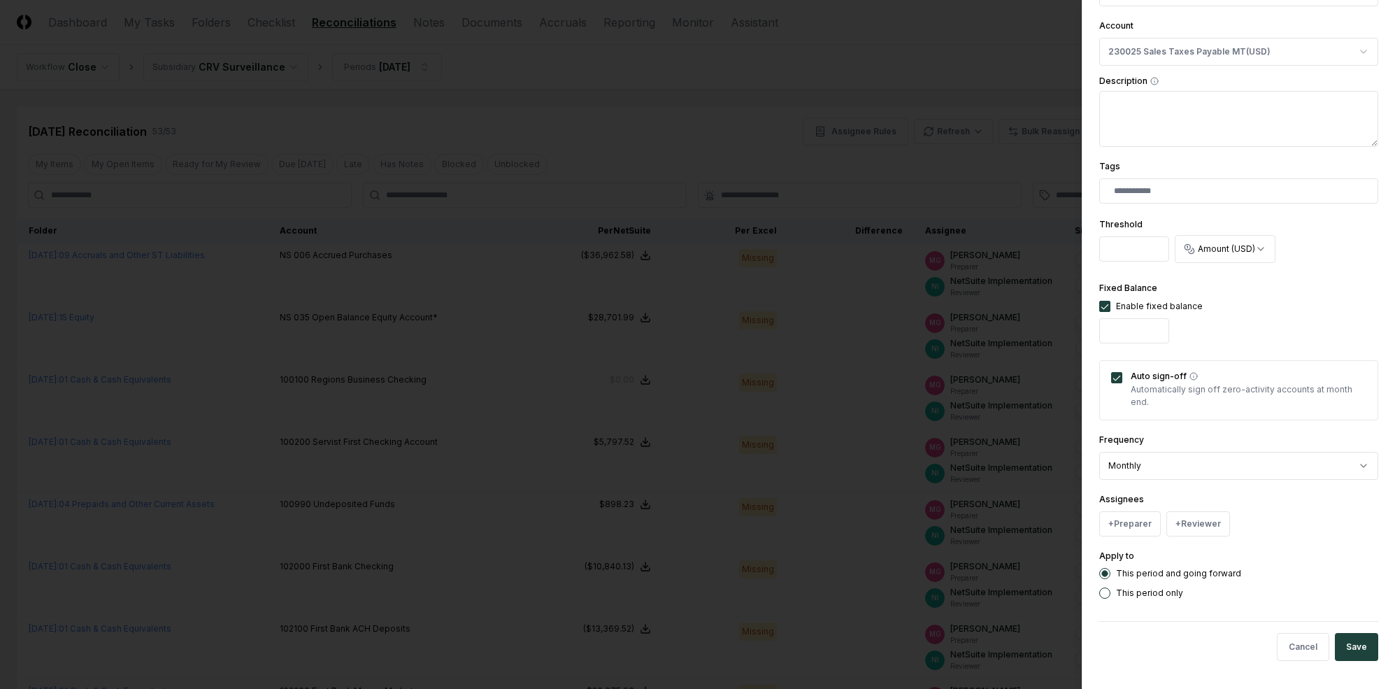
scroll to position [243, 0]
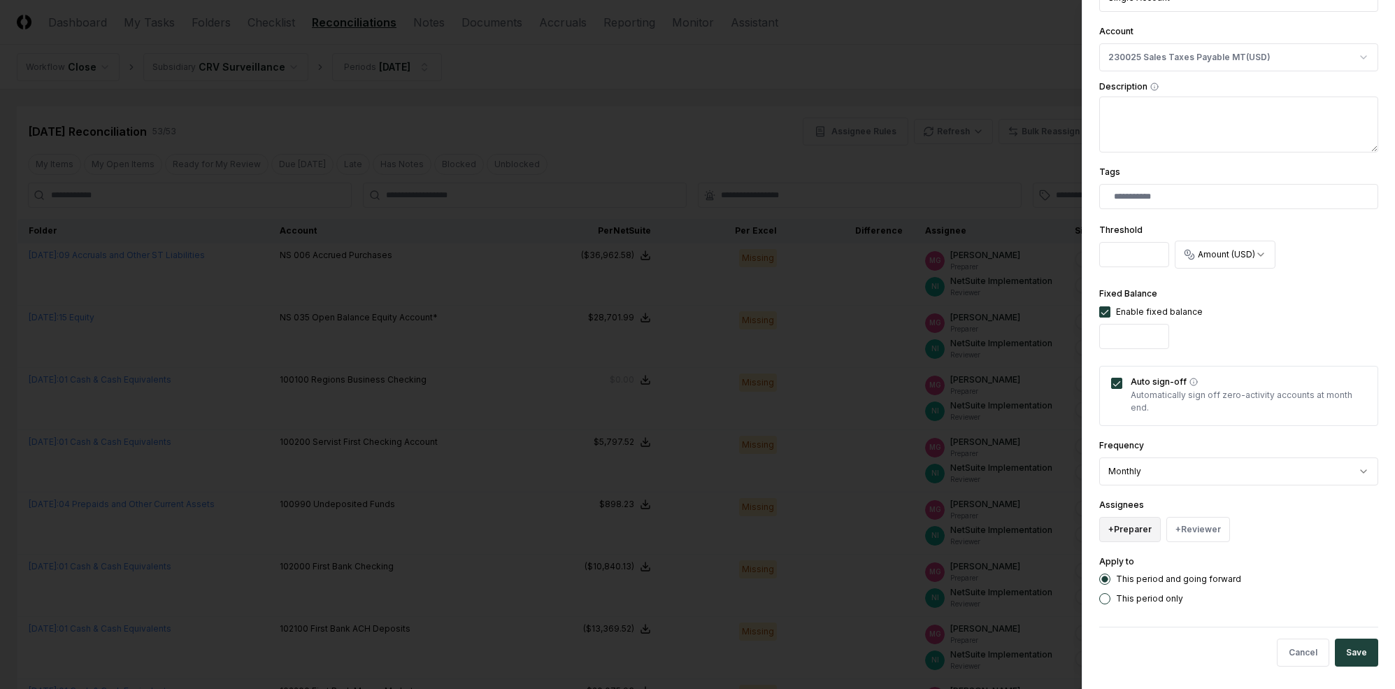
click at [1151, 531] on button "+ Preparer" at bounding box center [1131, 529] width 62 height 25
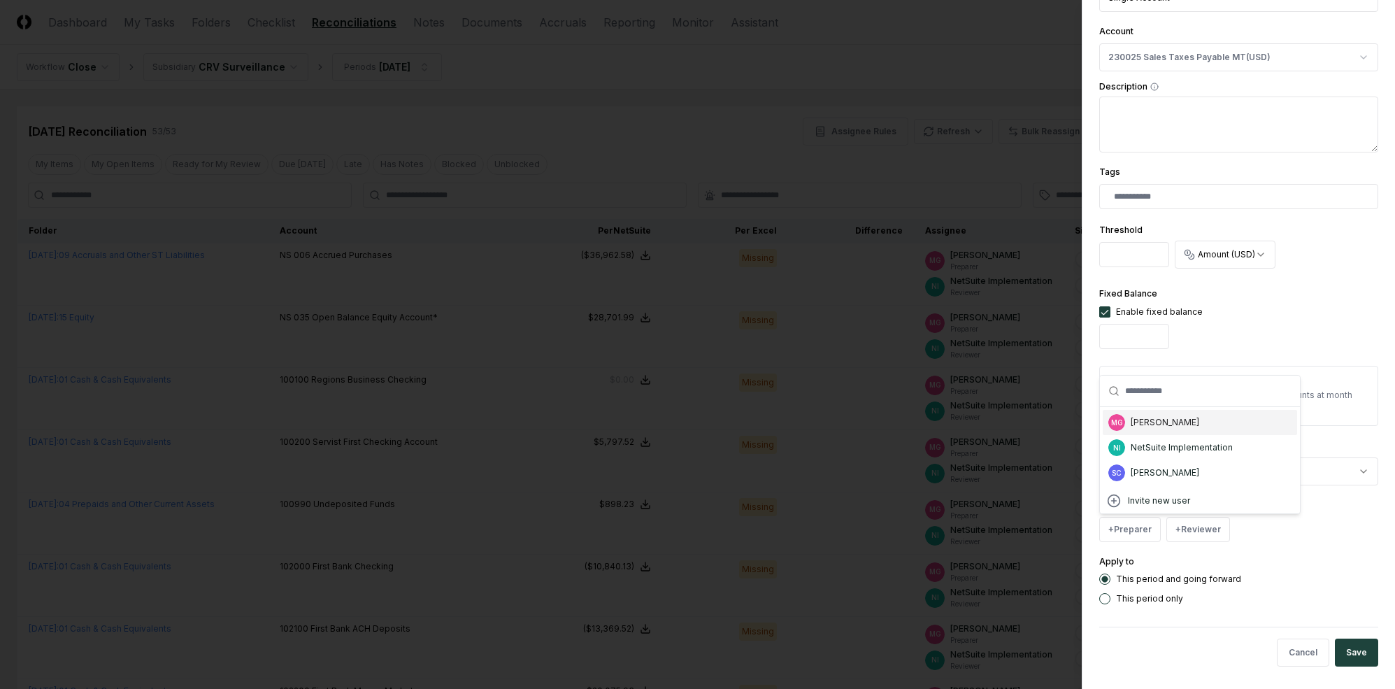
click at [1146, 413] on div "MG [PERSON_NAME]" at bounding box center [1200, 422] width 194 height 25
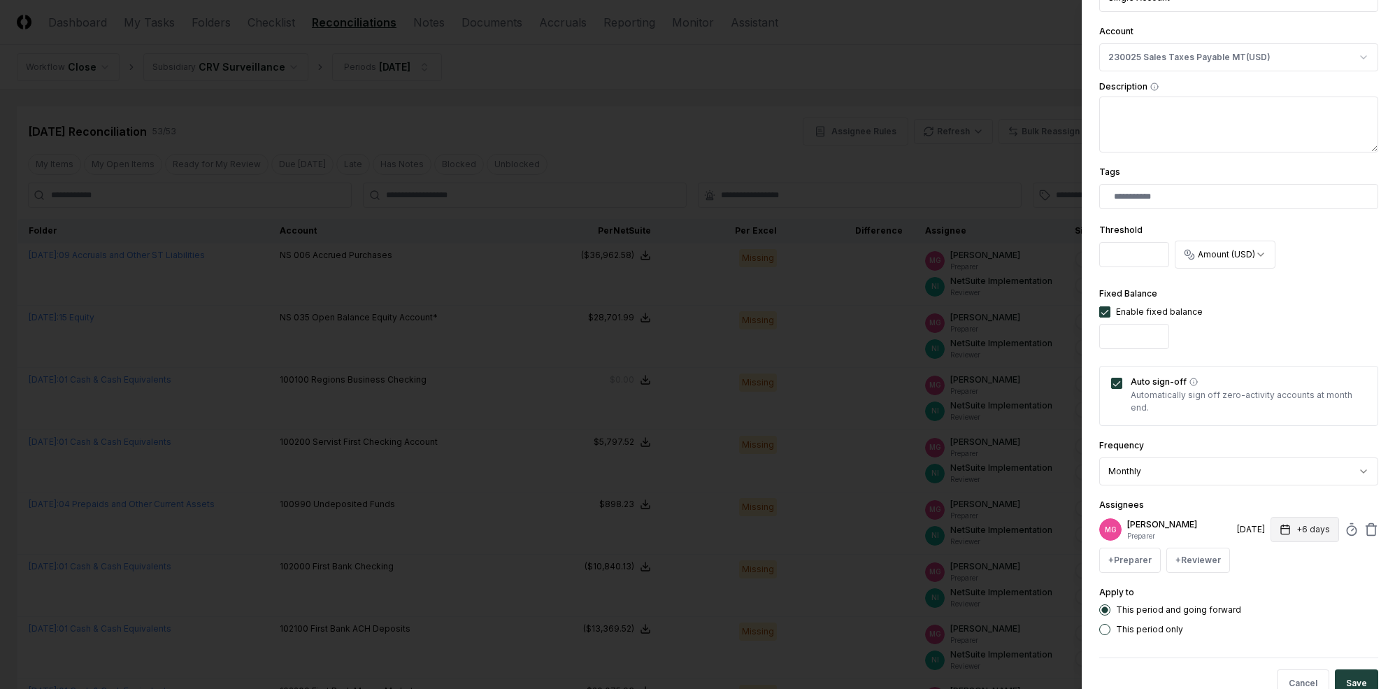
click at [1209, 530] on button "+6 days" at bounding box center [1305, 529] width 69 height 25
type input "*"
click at [1209, 509] on div "Assignees MG [PERSON_NAME] Preparer [DATE] +7 days Set Deadline * Offset ******…" at bounding box center [1239, 535] width 279 height 76
click at [1204, 564] on button "+ Reviewer" at bounding box center [1199, 560] width 64 height 25
type input "*"
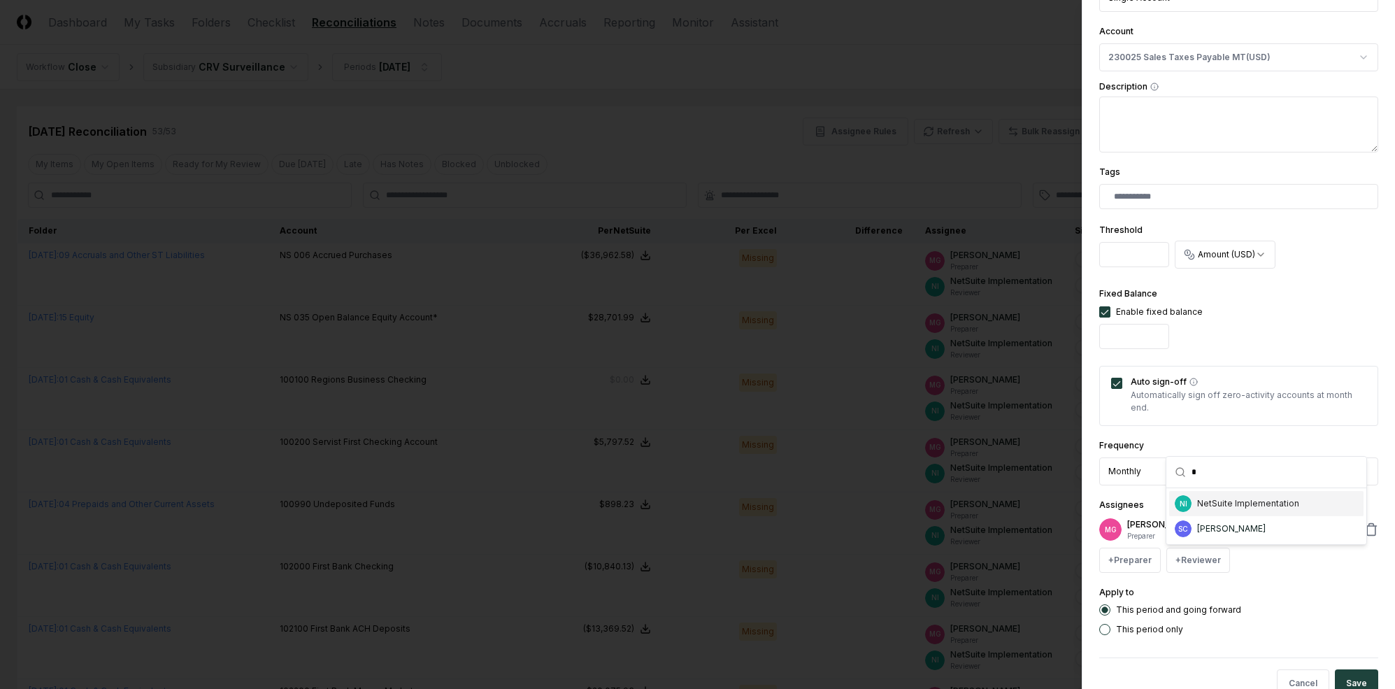
click at [1209, 492] on div "NI NetSuite Implementation" at bounding box center [1266, 503] width 194 height 25
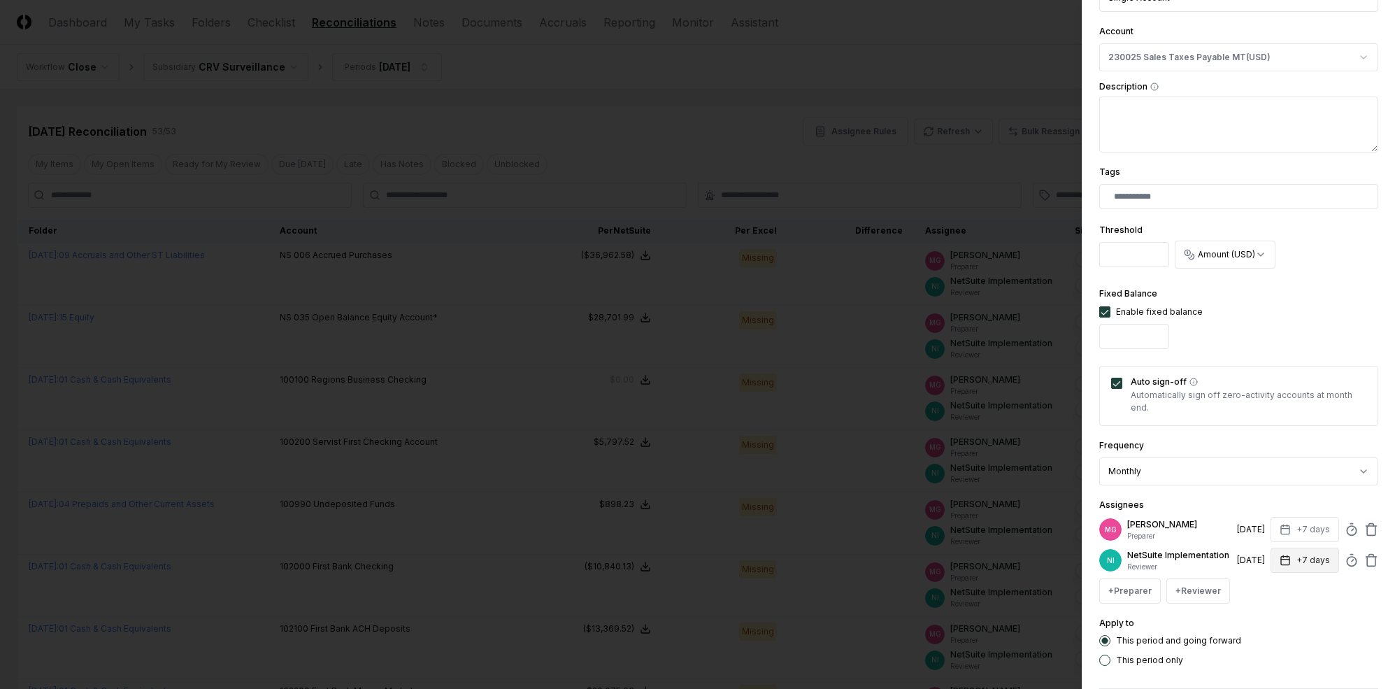
click at [1209, 569] on button "+7 days" at bounding box center [1305, 560] width 69 height 25
type input "*"
click at [1209, 503] on div "Assignees MG [PERSON_NAME] Preparer [DATE] +7 days NI NetSuite Implementation R…" at bounding box center [1239, 550] width 279 height 107
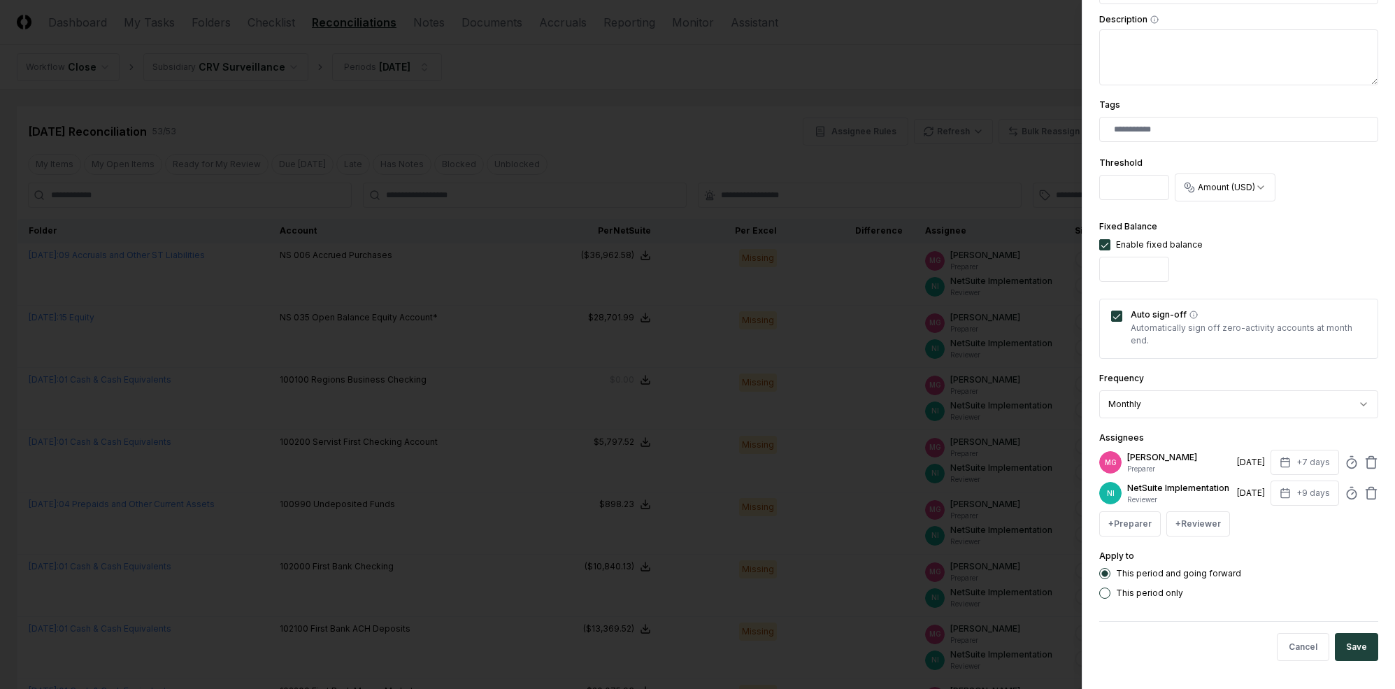
click at [1209, 640] on button "Save" at bounding box center [1356, 647] width 43 height 28
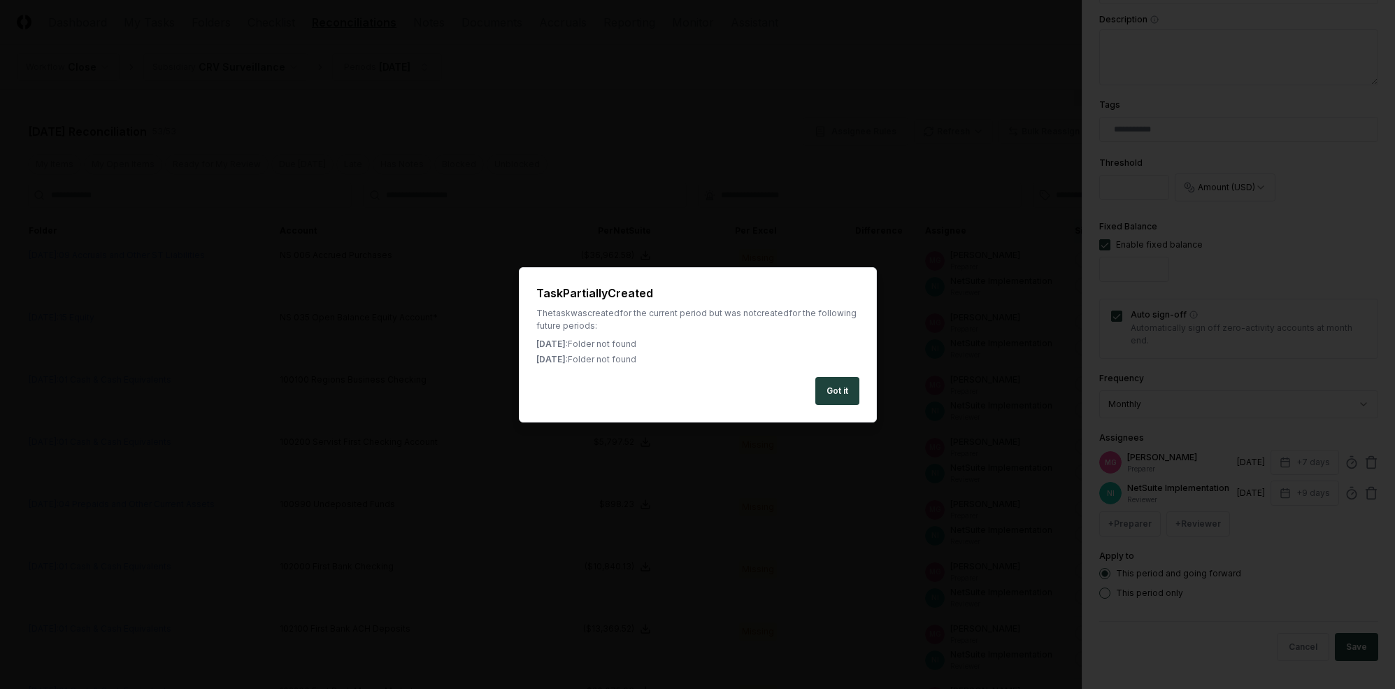
click at [846, 386] on button "Got it" at bounding box center [838, 391] width 44 height 28
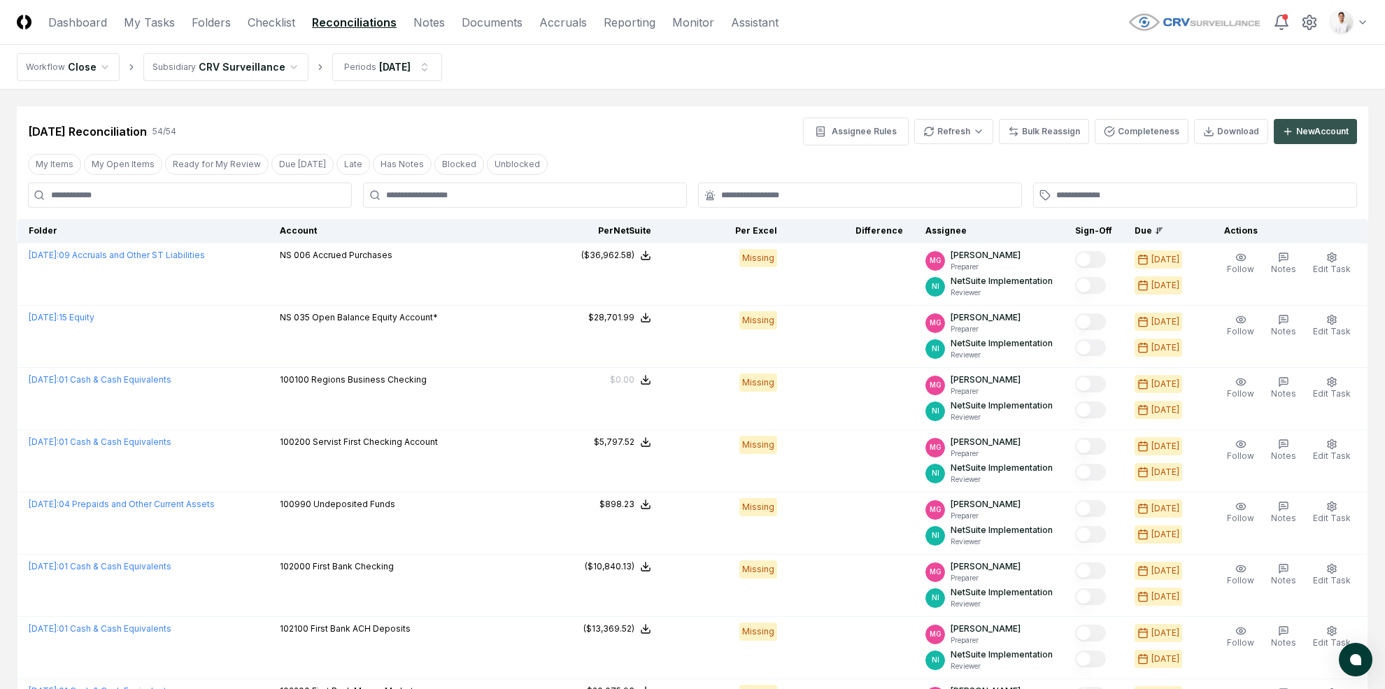
click at [1209, 138] on button "New Account" at bounding box center [1315, 131] width 83 height 25
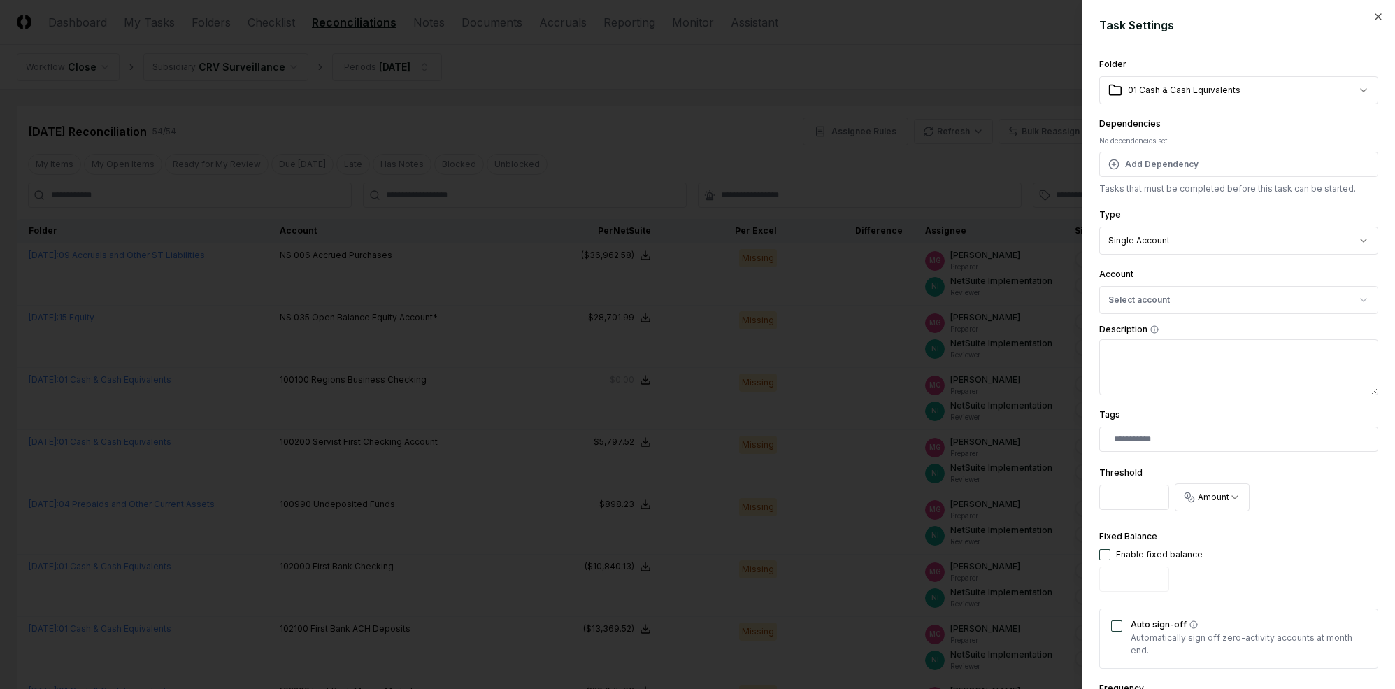
click at [1176, 297] on button "Select account" at bounding box center [1239, 300] width 279 height 28
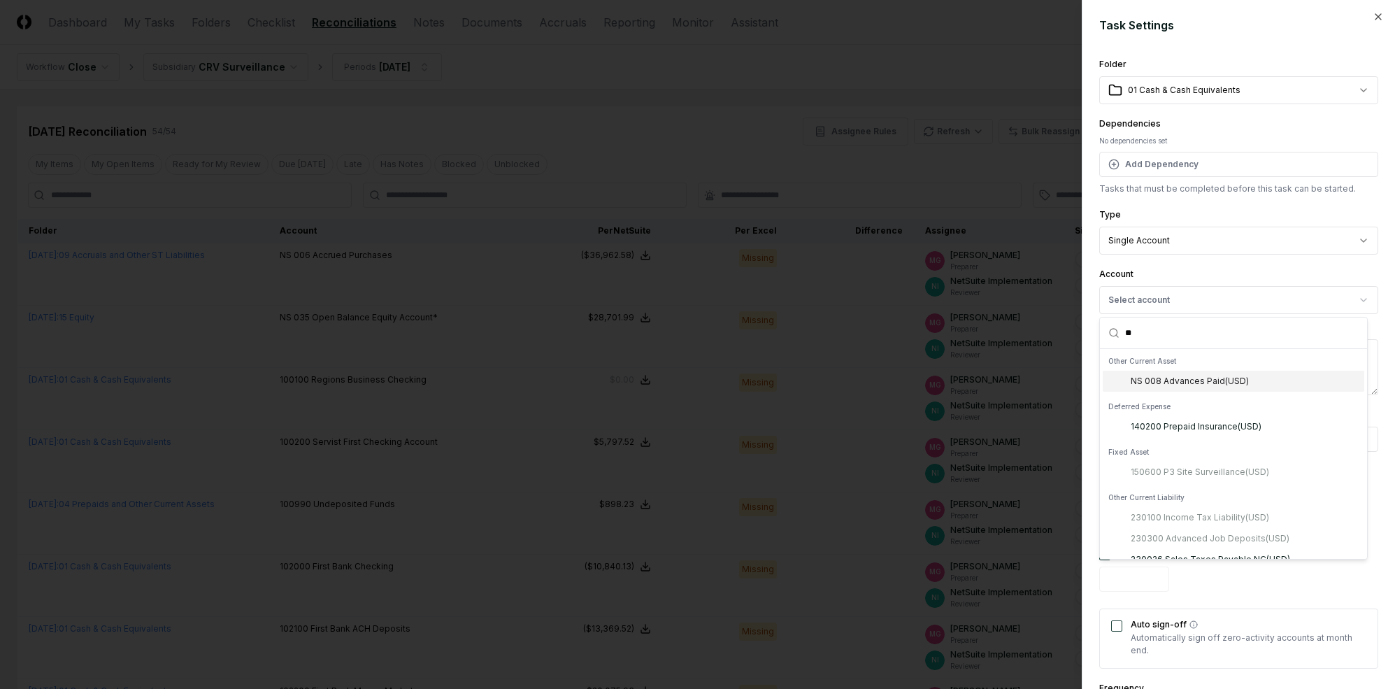
scroll to position [163, 0]
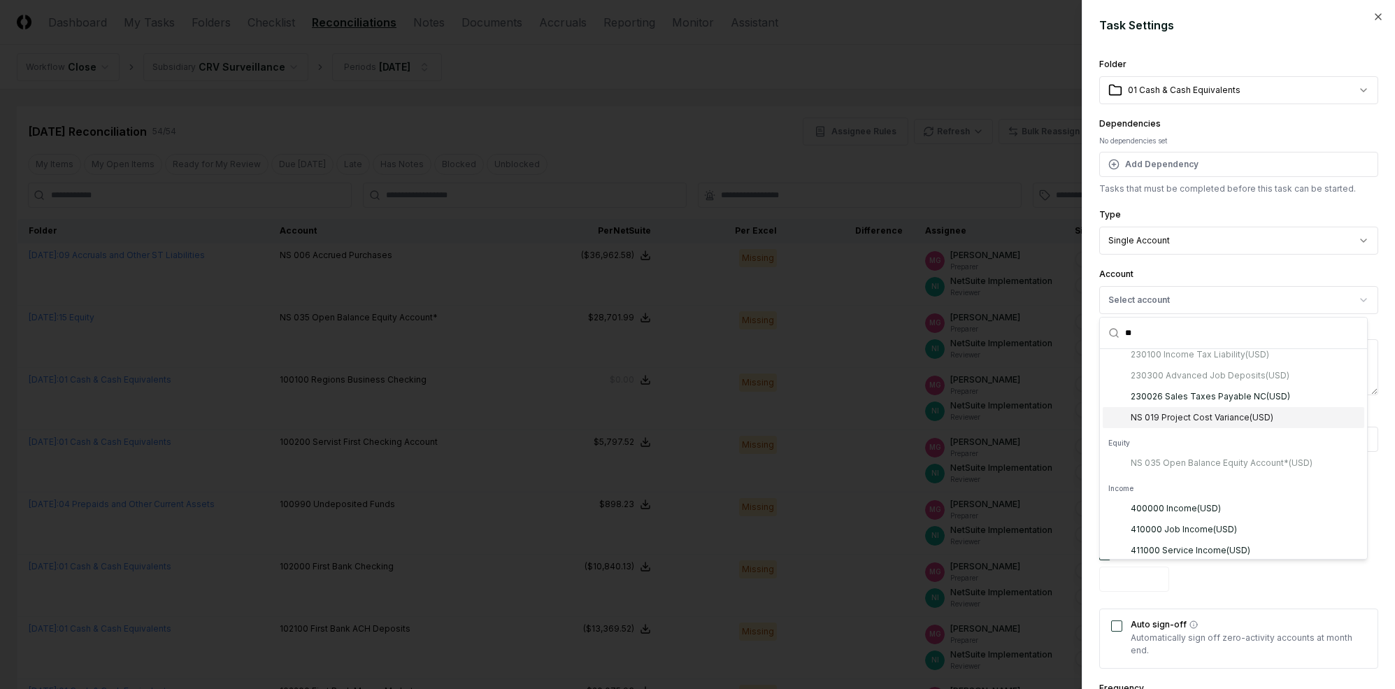
type input "**"
click at [1209, 399] on div "230026 Sales Taxes Payable NC ( USD )" at bounding box center [1210, 396] width 159 height 13
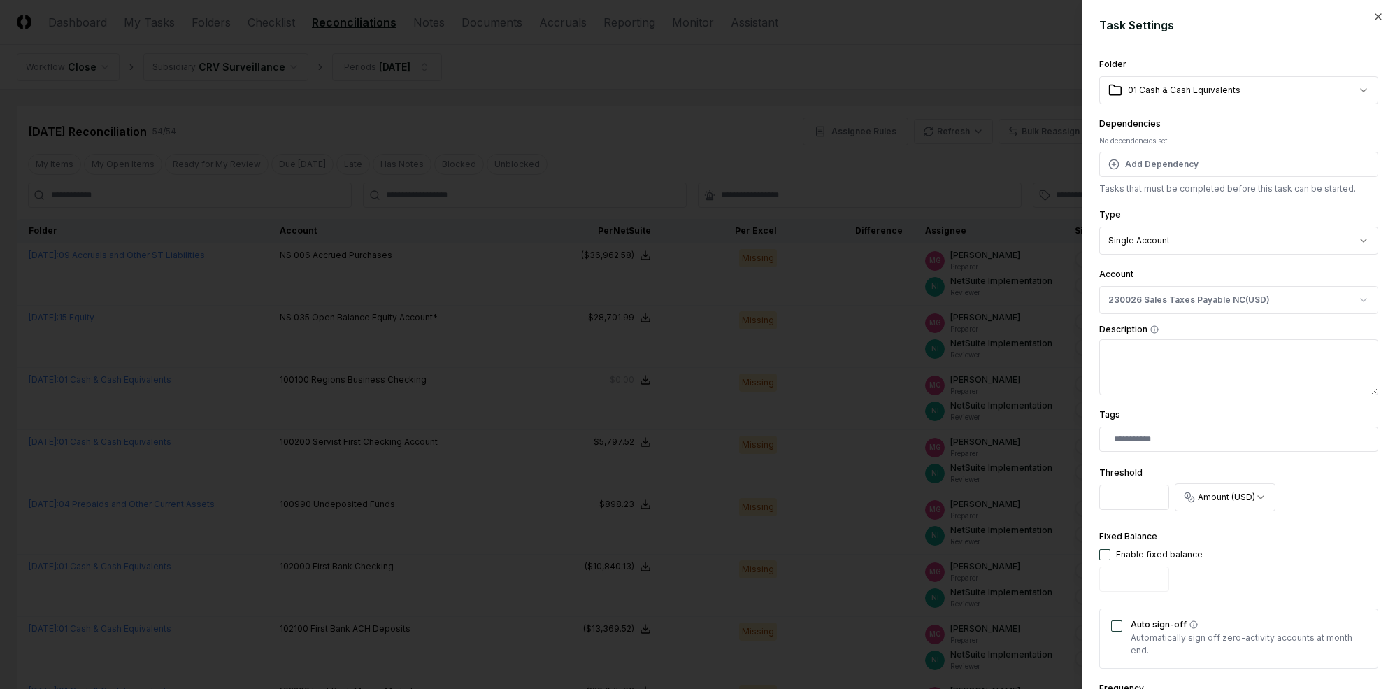
scroll to position [248, 0]
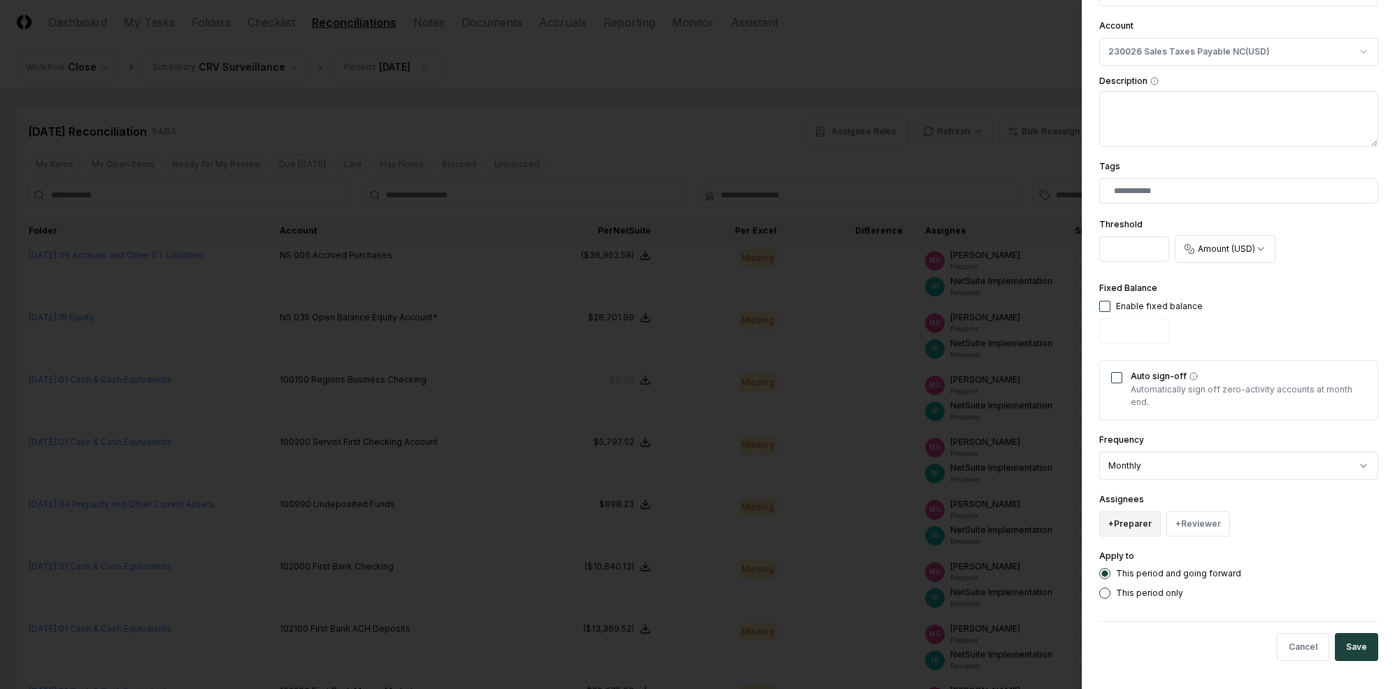
click at [1150, 534] on button "+ Preparer" at bounding box center [1131, 523] width 62 height 25
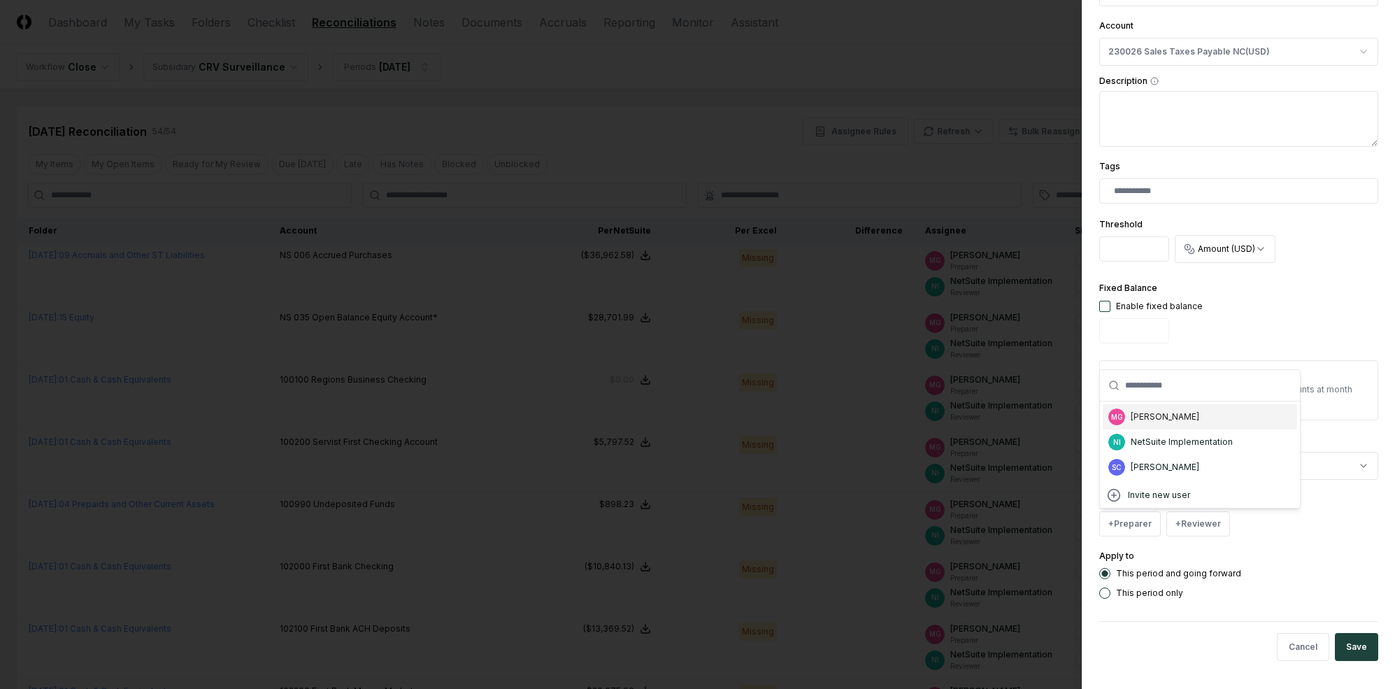
click at [1176, 422] on div "[PERSON_NAME]" at bounding box center [1165, 417] width 69 height 13
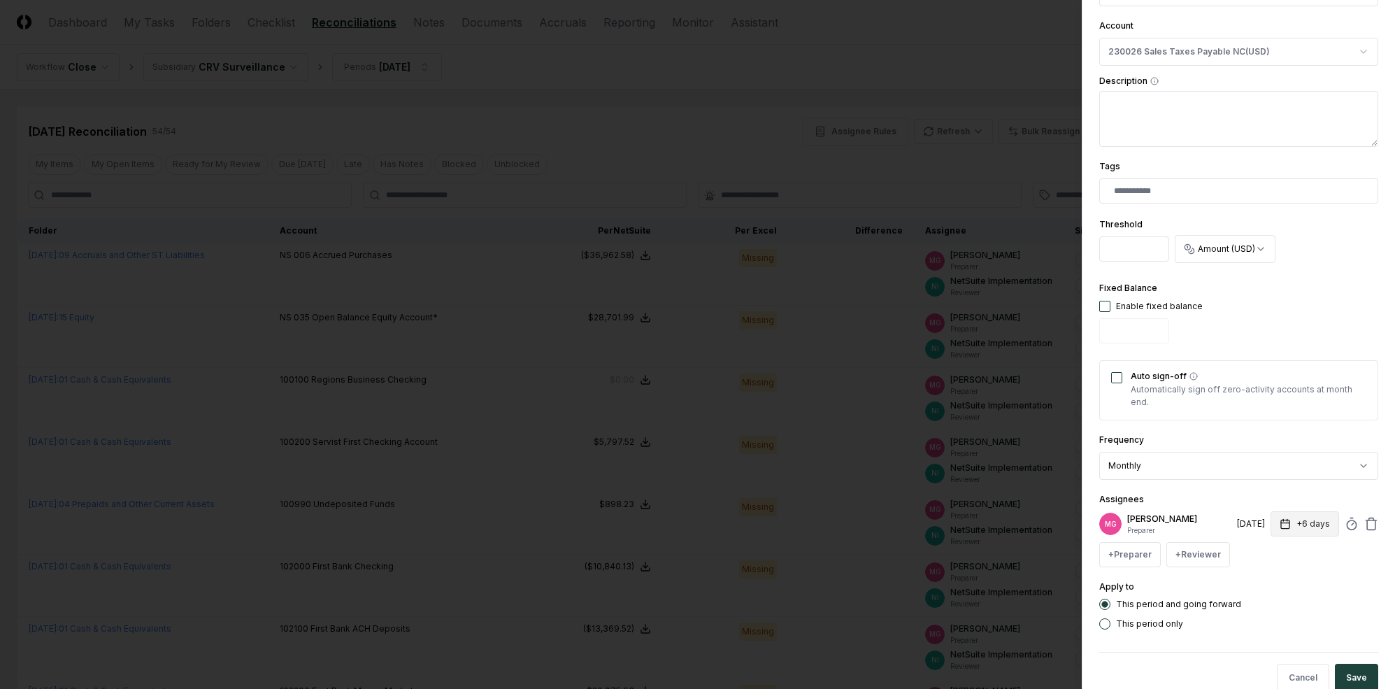
click at [1209, 527] on button "+6 days" at bounding box center [1305, 523] width 69 height 25
type input "*"
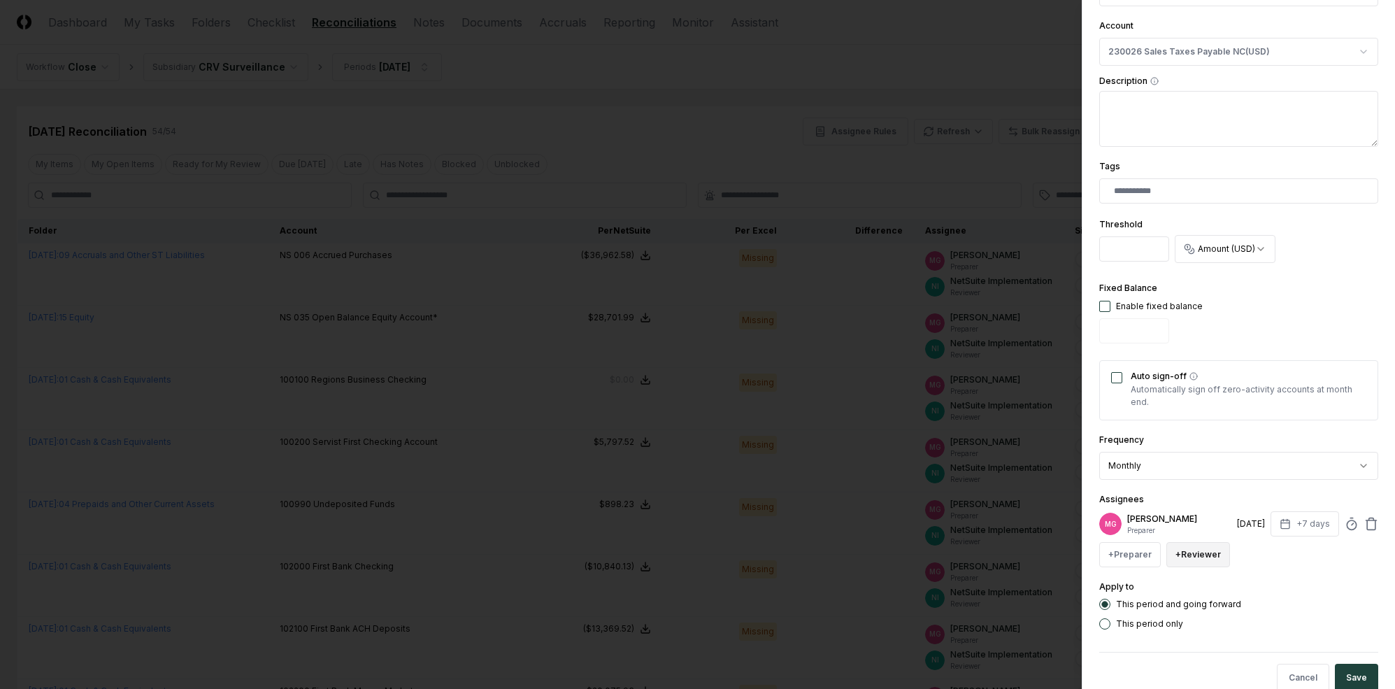
click at [1201, 552] on button "+ Reviewer" at bounding box center [1199, 554] width 64 height 25
click at [1209, 497] on div "[PERSON_NAME]" at bounding box center [1231, 498] width 69 height 13
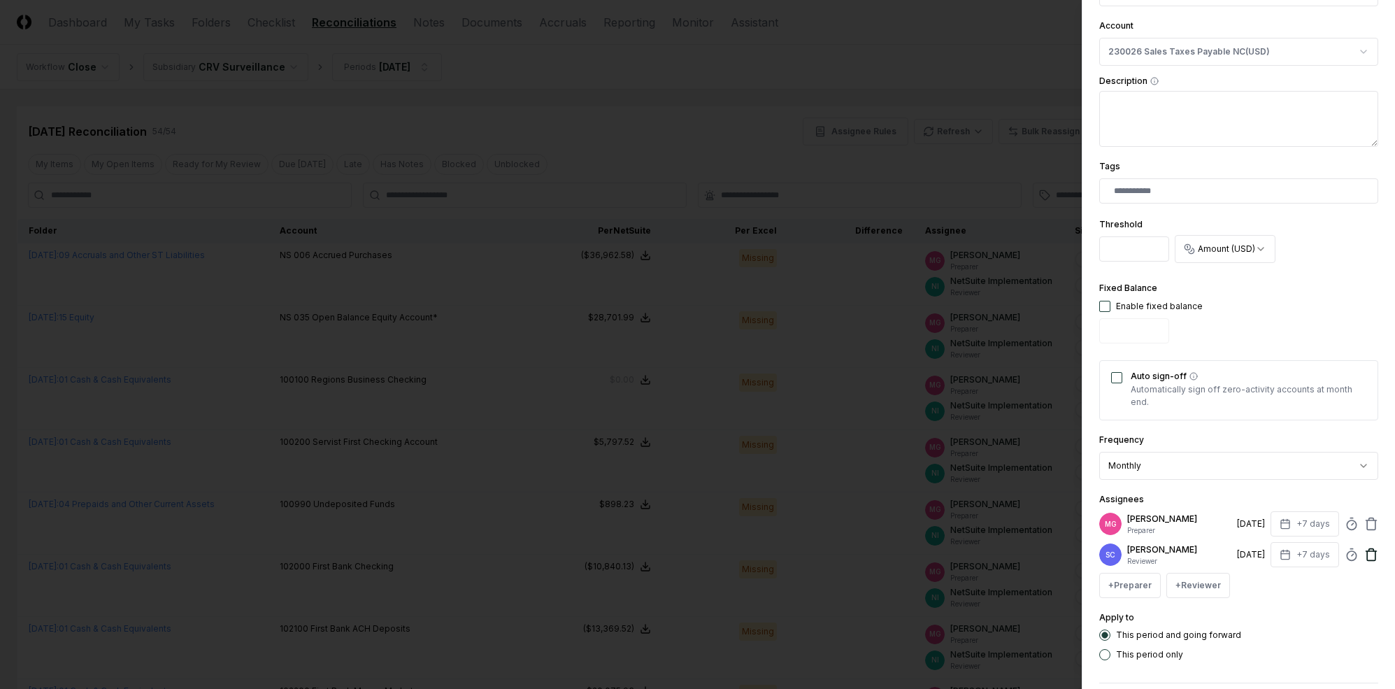
click at [1209, 554] on icon at bounding box center [1372, 555] width 14 height 14
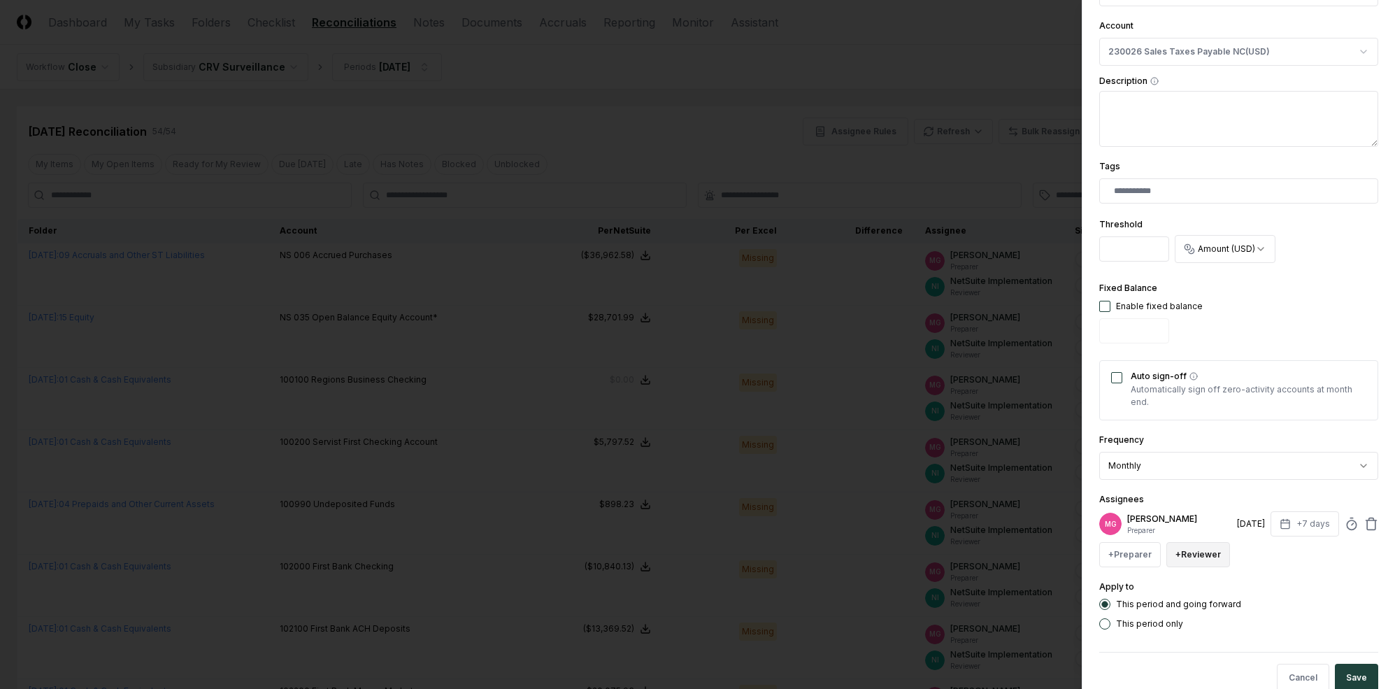
click at [1201, 555] on button "+ Reviewer" at bounding box center [1199, 554] width 64 height 25
click at [1206, 476] on div "NetSuite Implementation" at bounding box center [1248, 473] width 102 height 13
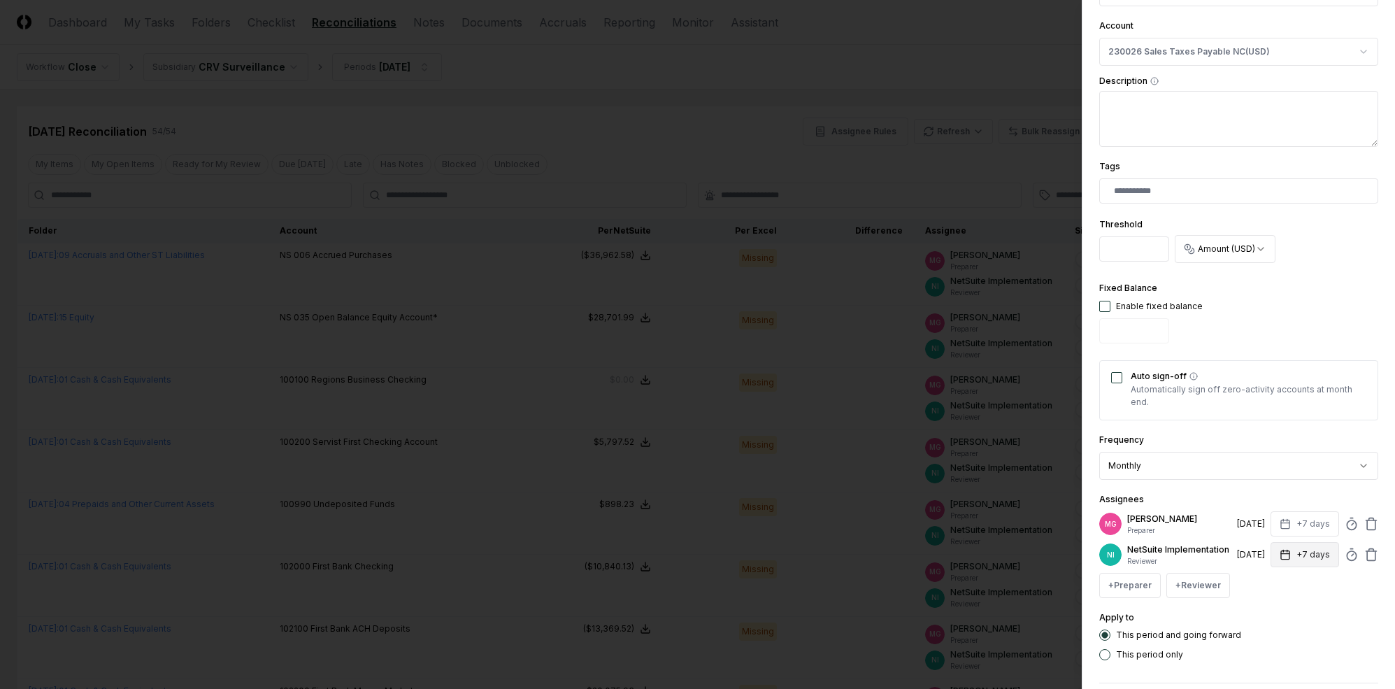
click at [1209, 547] on div "NI NetSuite Implementation Reviewer [DATE] +7 days" at bounding box center [1239, 554] width 279 height 25
click at [1209, 562] on button "+7 days" at bounding box center [1305, 554] width 69 height 25
type input "*"
click at [1209, 483] on div "**********" at bounding box center [1239, 234] width 279 height 853
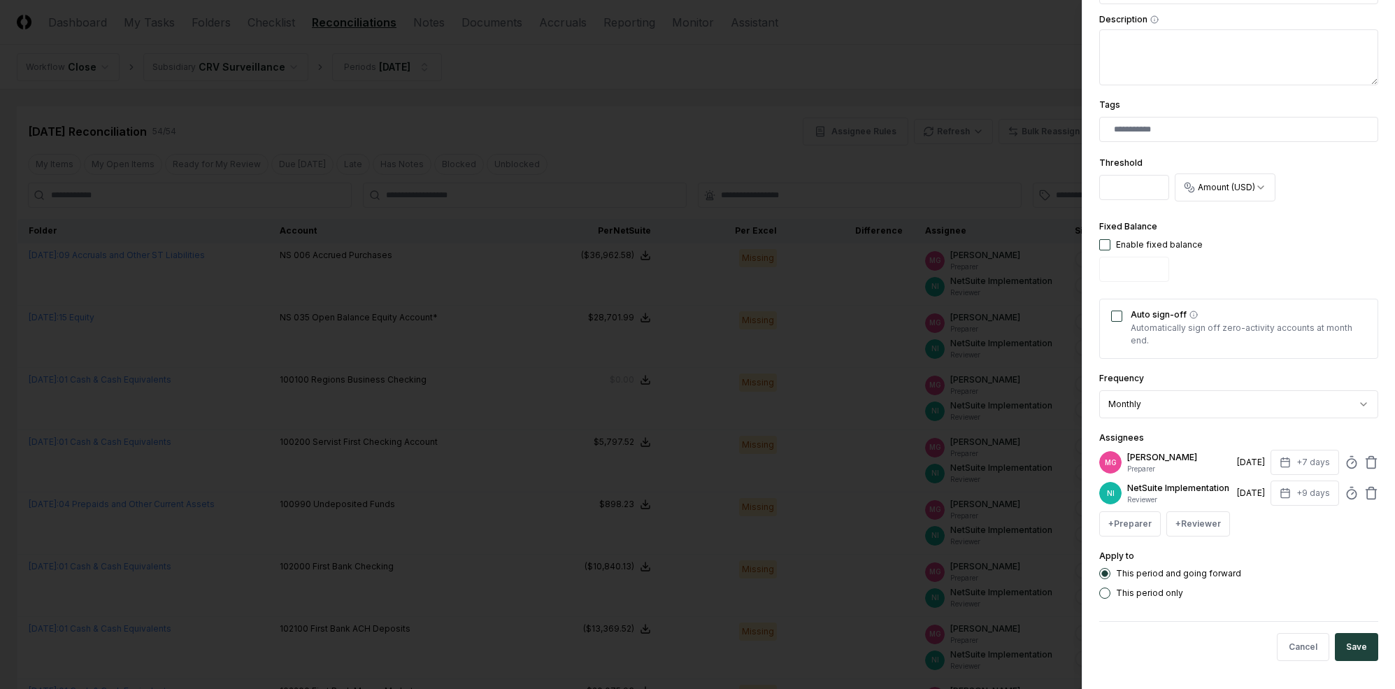
scroll to position [283, 0]
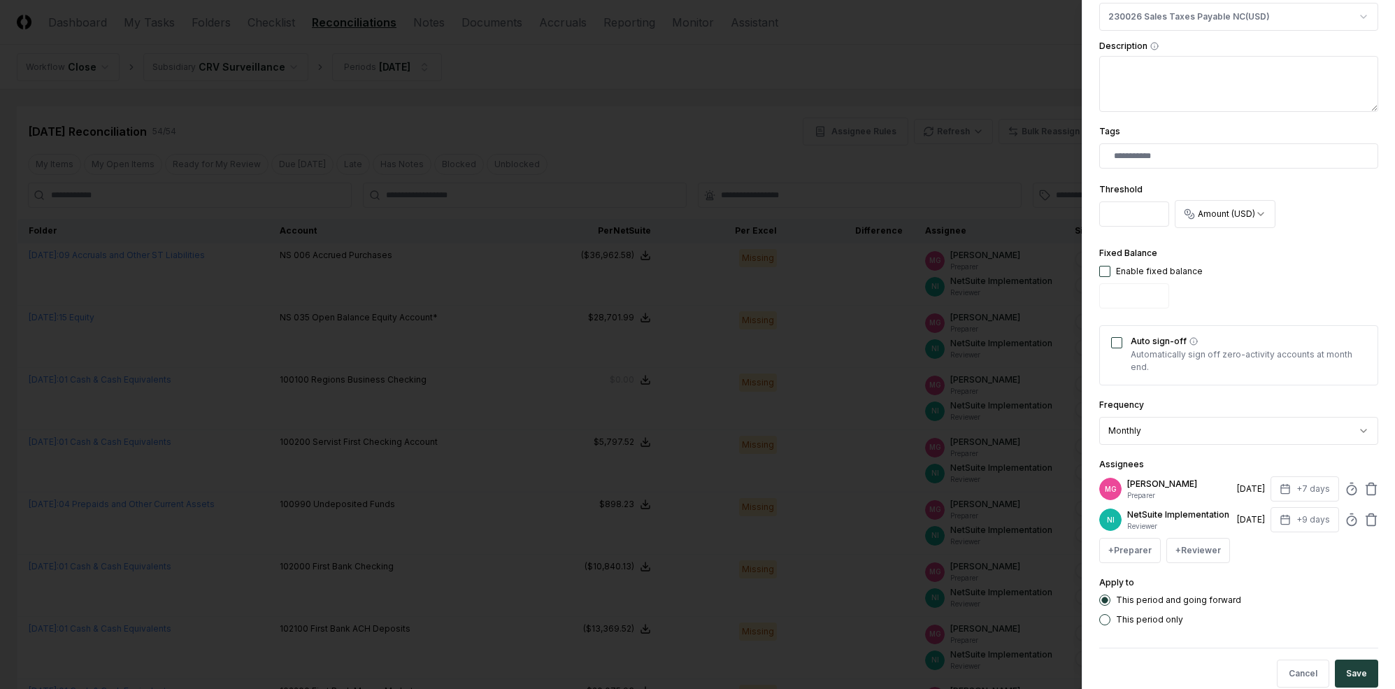
click at [1209, 645] on button "Save" at bounding box center [1356, 674] width 43 height 28
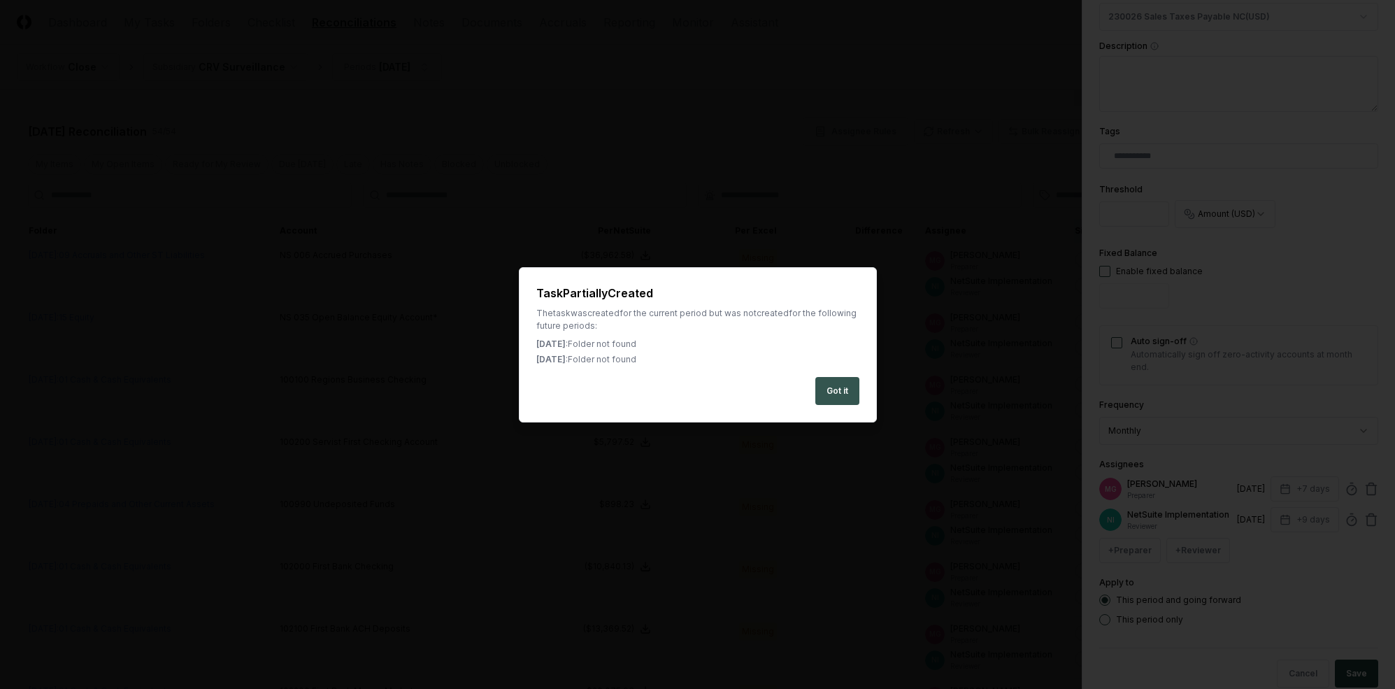
click at [851, 381] on button "Got it" at bounding box center [838, 391] width 44 height 28
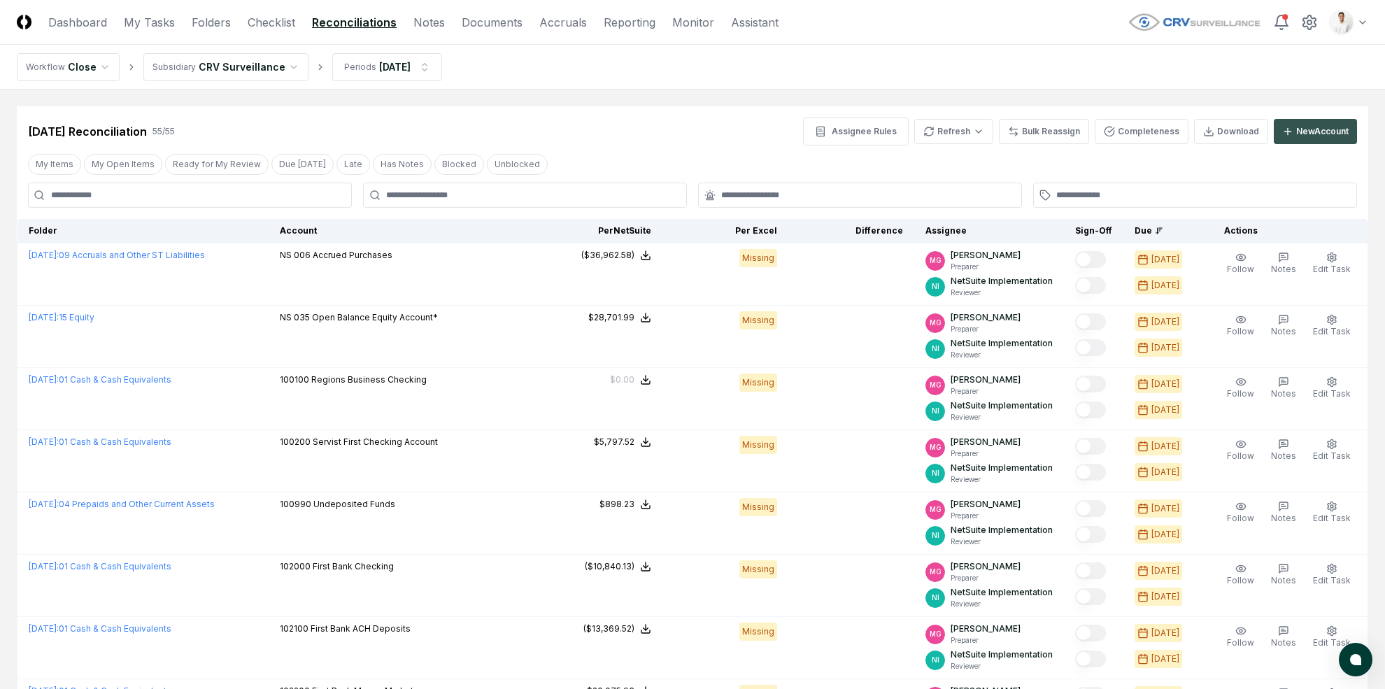
click at [1209, 133] on div "New Account" at bounding box center [1322, 131] width 52 height 13
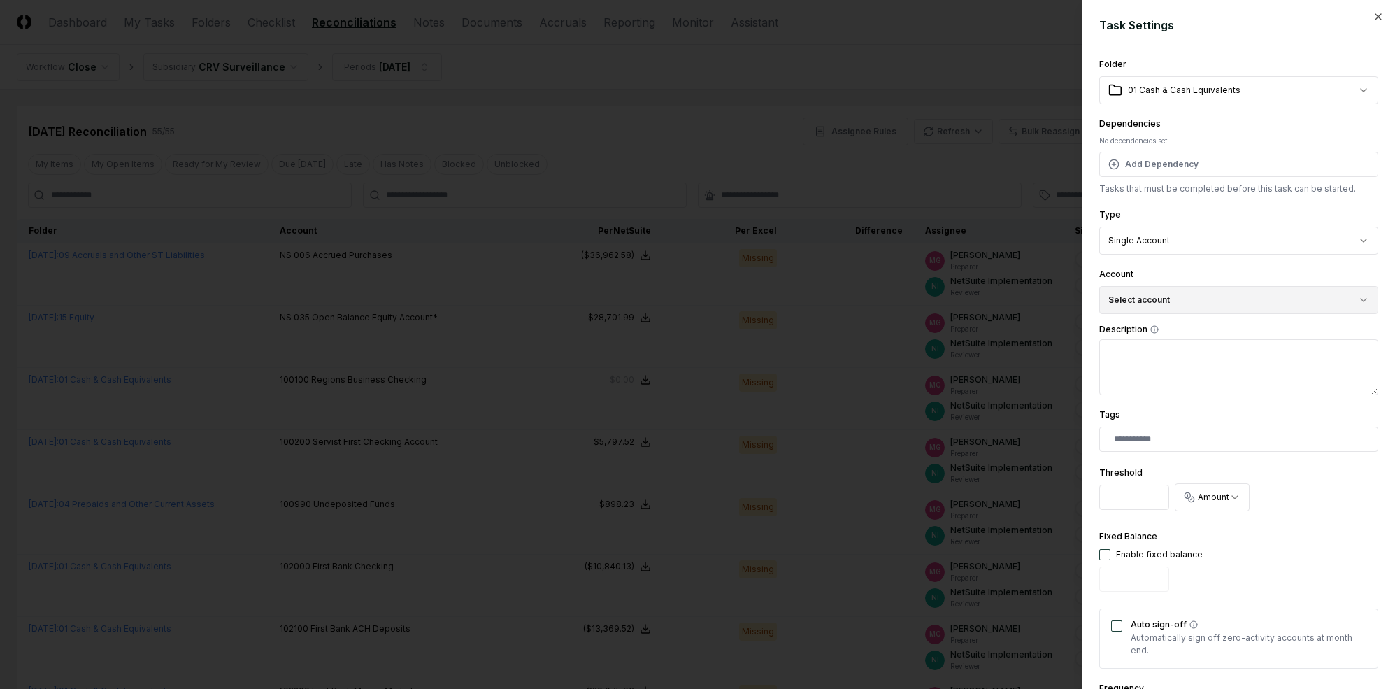
click at [1187, 302] on button "Select account" at bounding box center [1239, 300] width 279 height 28
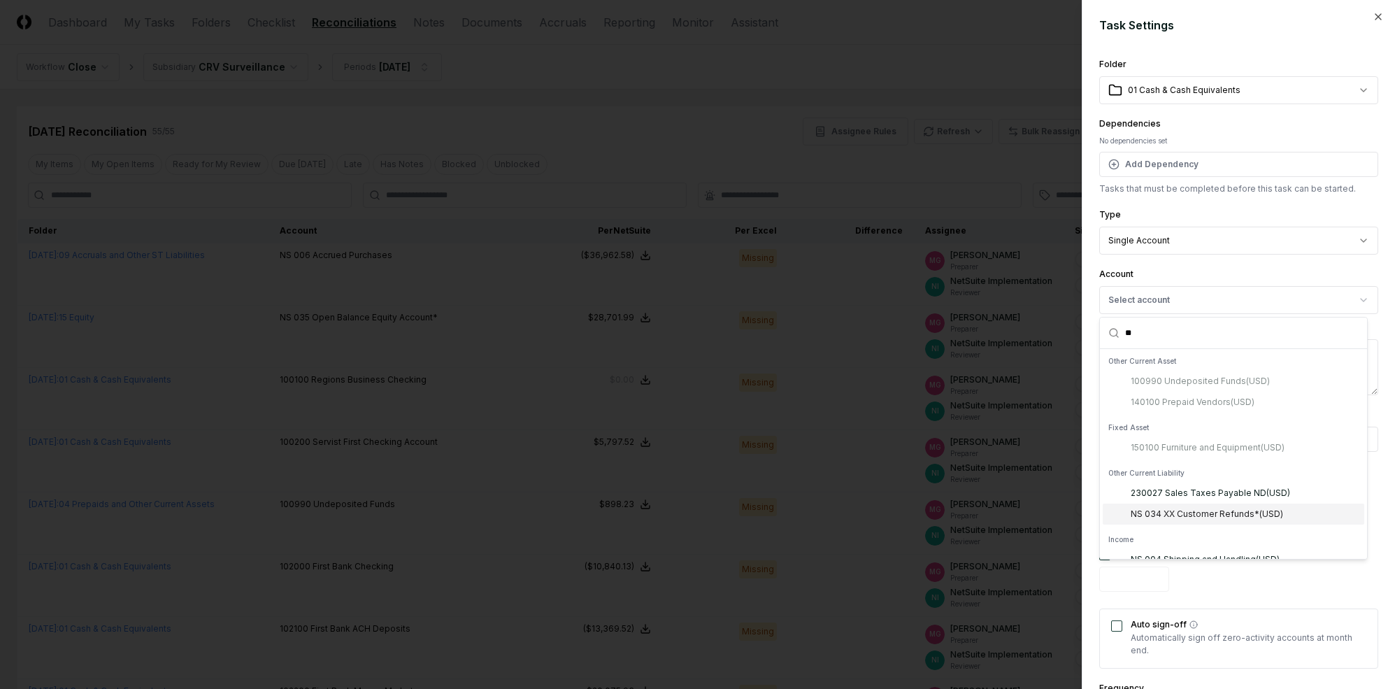
type input "**"
click at [1209, 488] on div "230027 Sales Taxes Payable ND ( USD )" at bounding box center [1210, 493] width 159 height 13
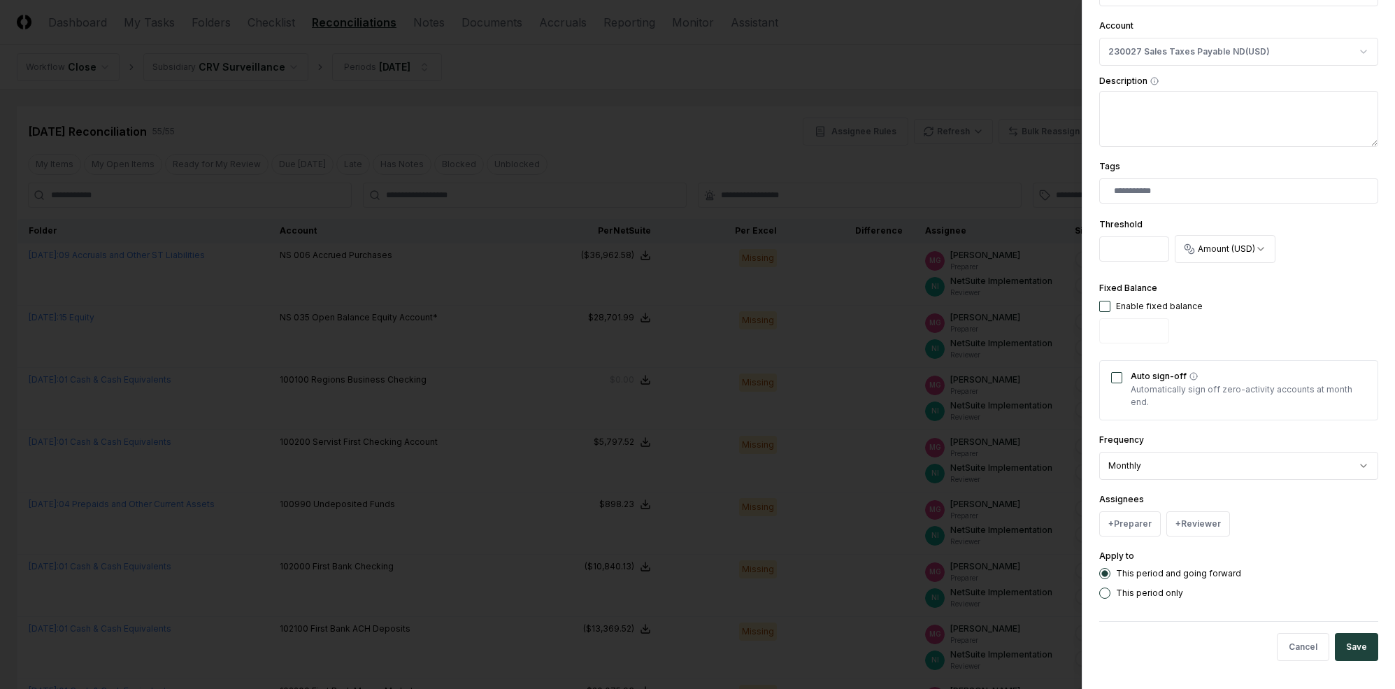
scroll to position [237, 0]
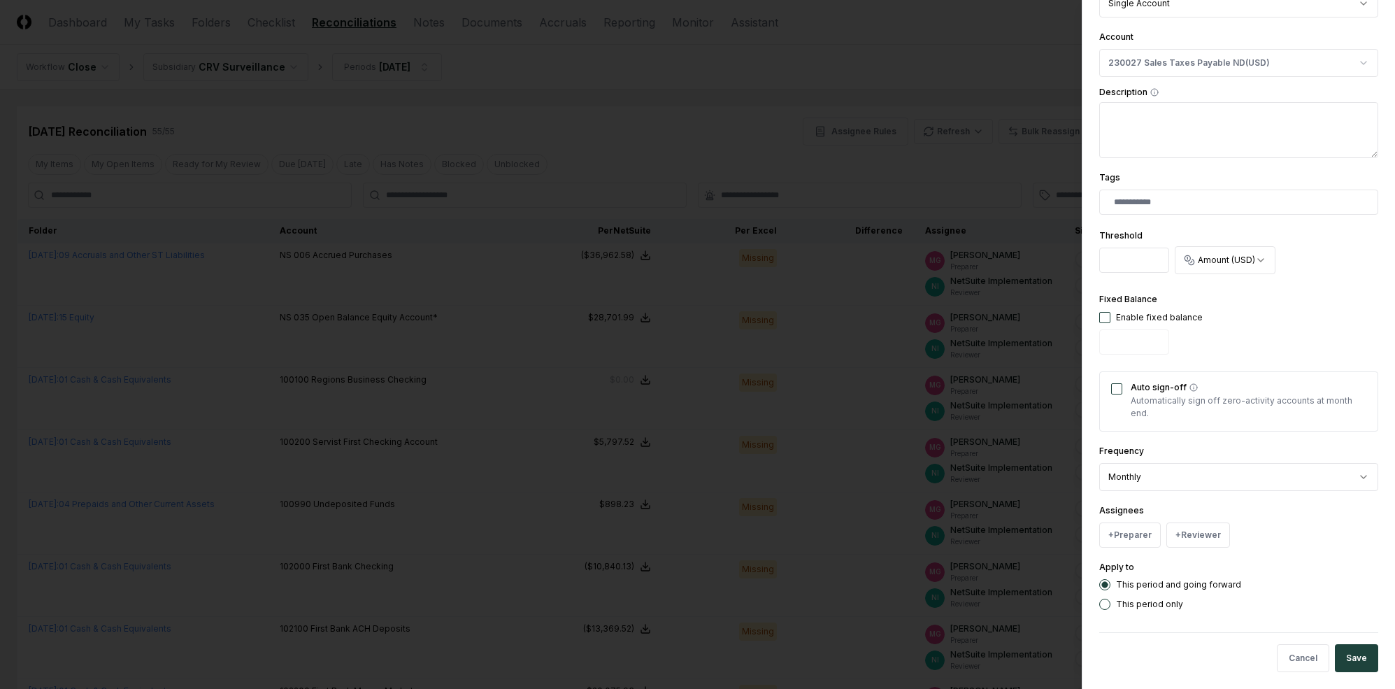
click at [1123, 322] on div "Enable fixed balance" at bounding box center [1159, 317] width 87 height 13
click at [1117, 315] on div "Enable fixed balance" at bounding box center [1159, 317] width 87 height 13
click at [1102, 322] on button "button" at bounding box center [1105, 317] width 11 height 11
type input "*"
click at [1104, 320] on button "button" at bounding box center [1105, 317] width 11 height 11
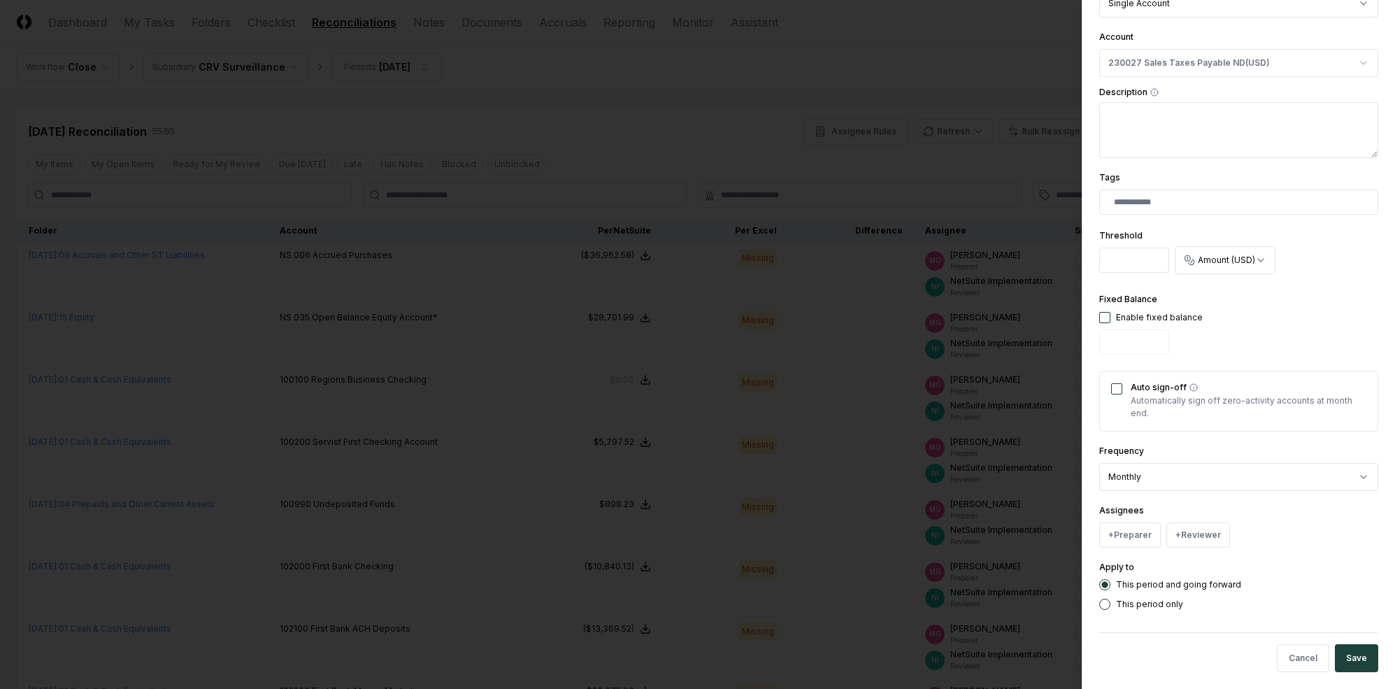
click at [1104, 311] on div "Enable fixed balance" at bounding box center [1152, 317] width 104 height 13
click at [1112, 389] on button "Auto sign-off" at bounding box center [1116, 388] width 11 height 11
click at [1097, 306] on div "**********" at bounding box center [1238, 344] width 313 height 689
click at [1101, 315] on button "button" at bounding box center [1105, 317] width 11 height 11
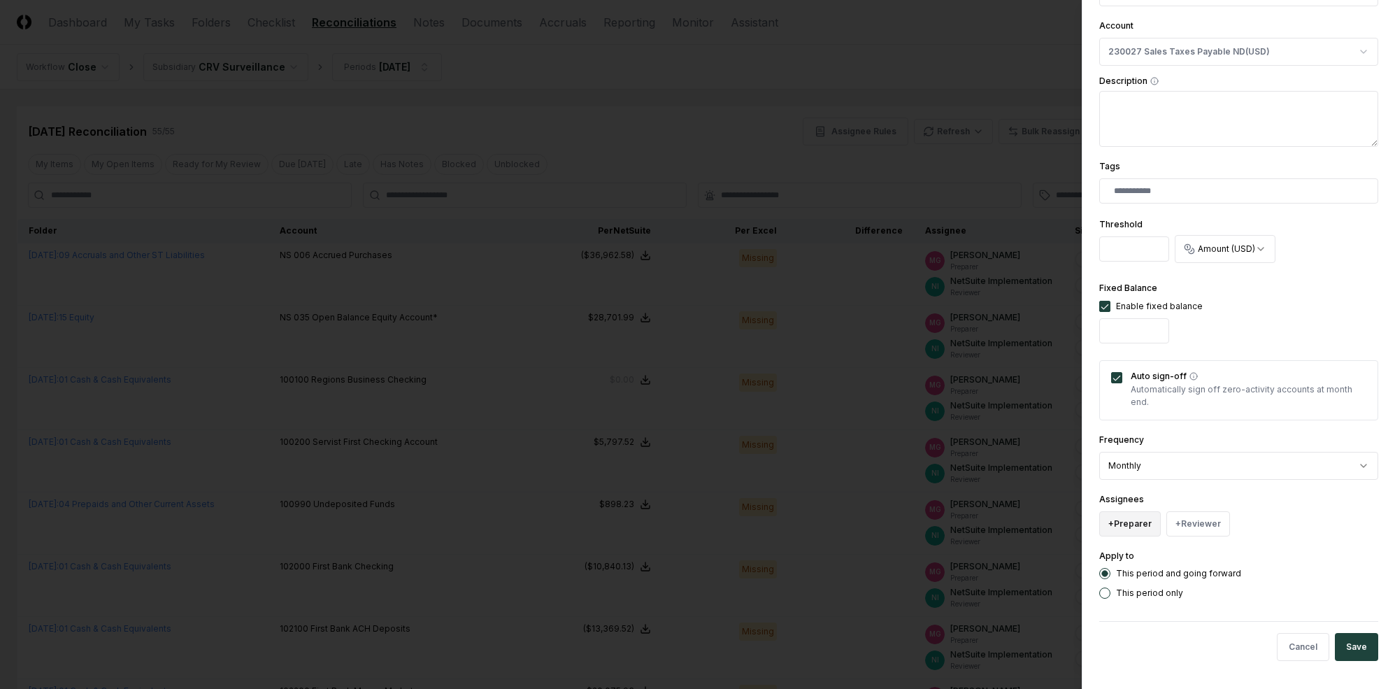
click at [1133, 524] on button "+ Preparer" at bounding box center [1131, 523] width 62 height 25
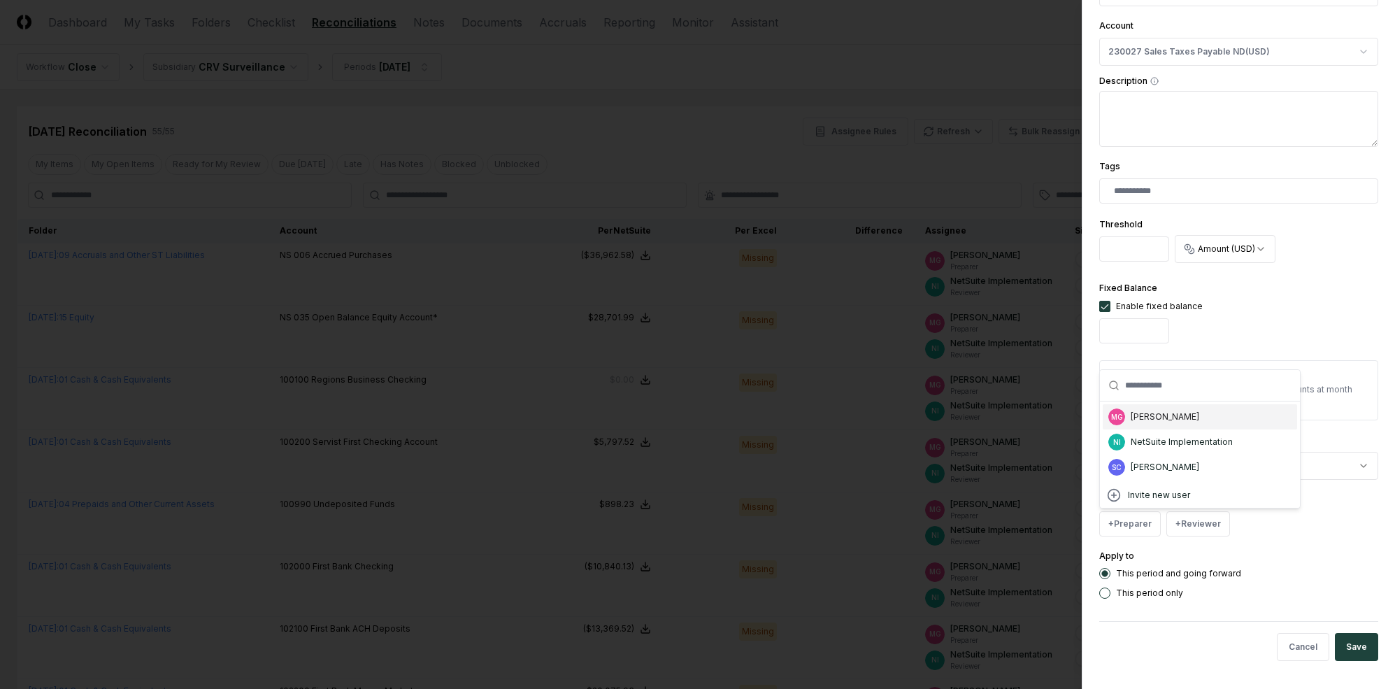
click at [1174, 415] on div "[PERSON_NAME]" at bounding box center [1165, 417] width 69 height 13
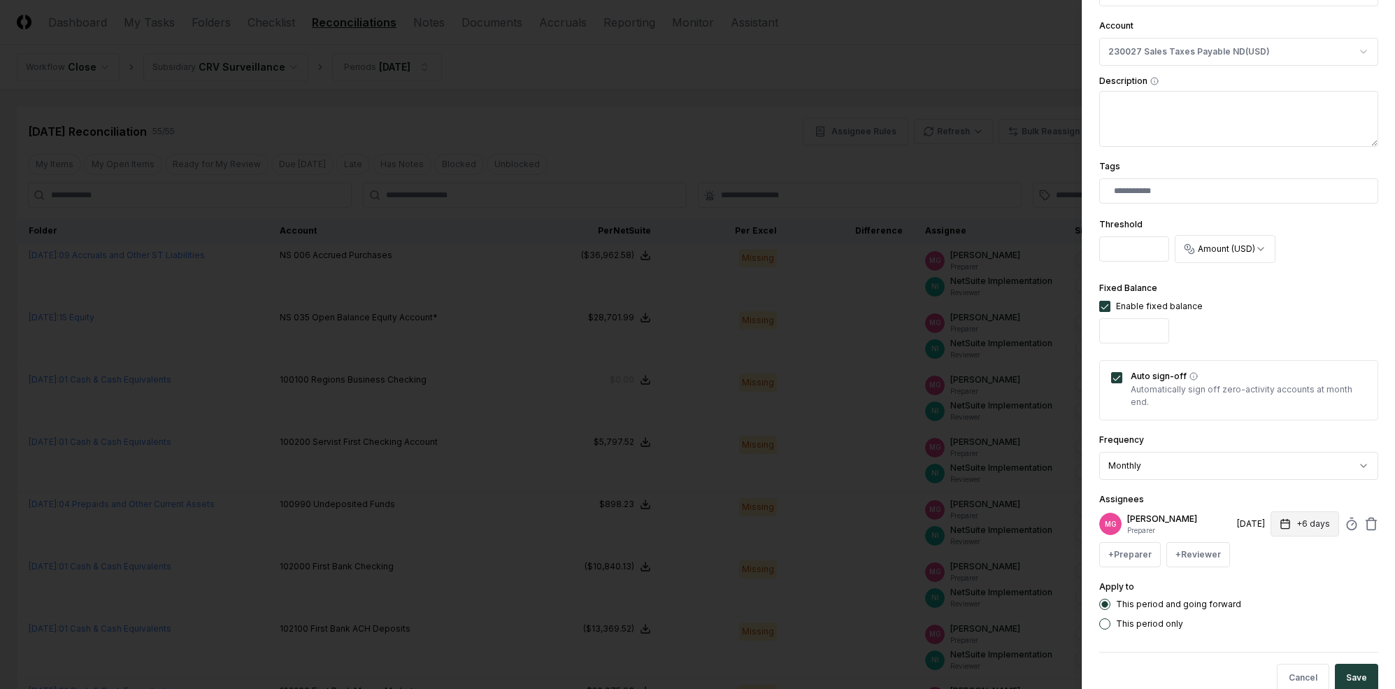
click at [1209, 520] on button "+6 days" at bounding box center [1305, 523] width 69 height 25
type input "*"
click at [1209, 482] on div "**********" at bounding box center [1239, 219] width 279 height 822
click at [1209, 550] on button "+ Reviewer" at bounding box center [1199, 554] width 64 height 25
click at [1204, 477] on div "NetSuite Implementation" at bounding box center [1248, 473] width 102 height 13
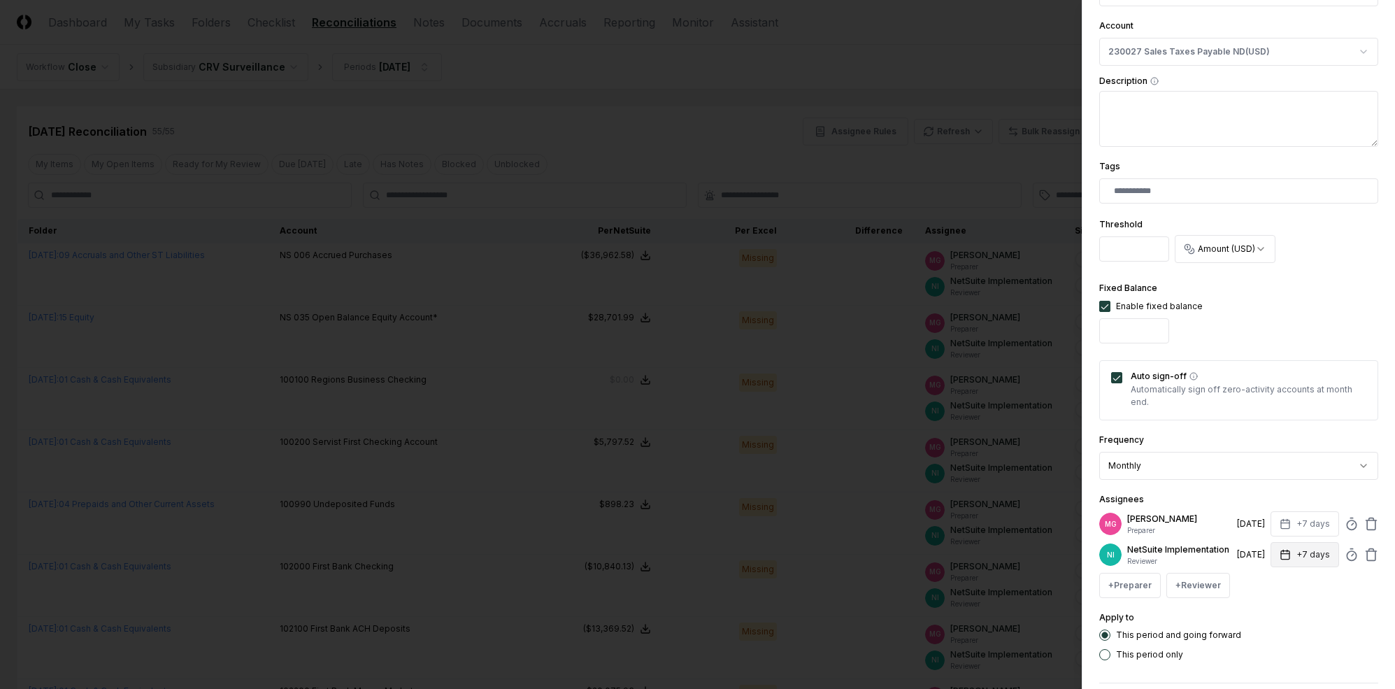
click at [1209, 551] on button "+7 days" at bounding box center [1305, 554] width 69 height 25
type input "*"
click at [1209, 487] on div "**********" at bounding box center [1239, 234] width 279 height 853
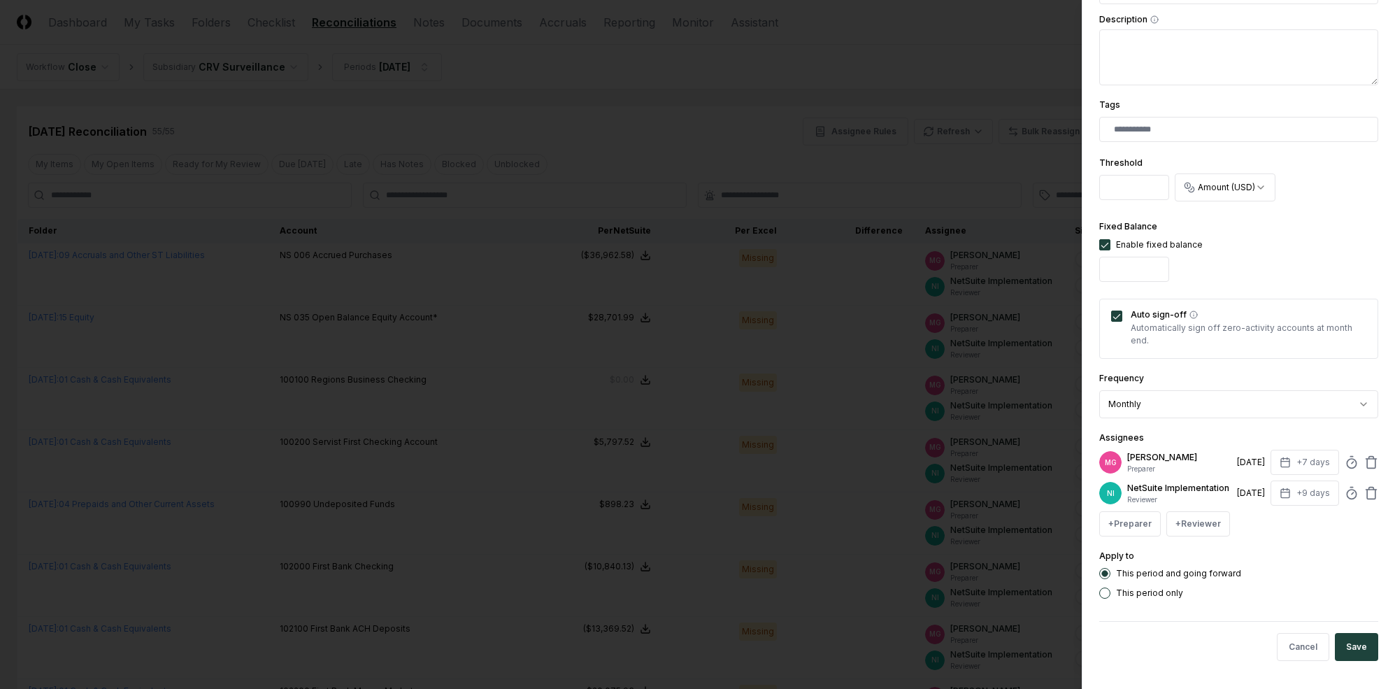
scroll to position [302, 0]
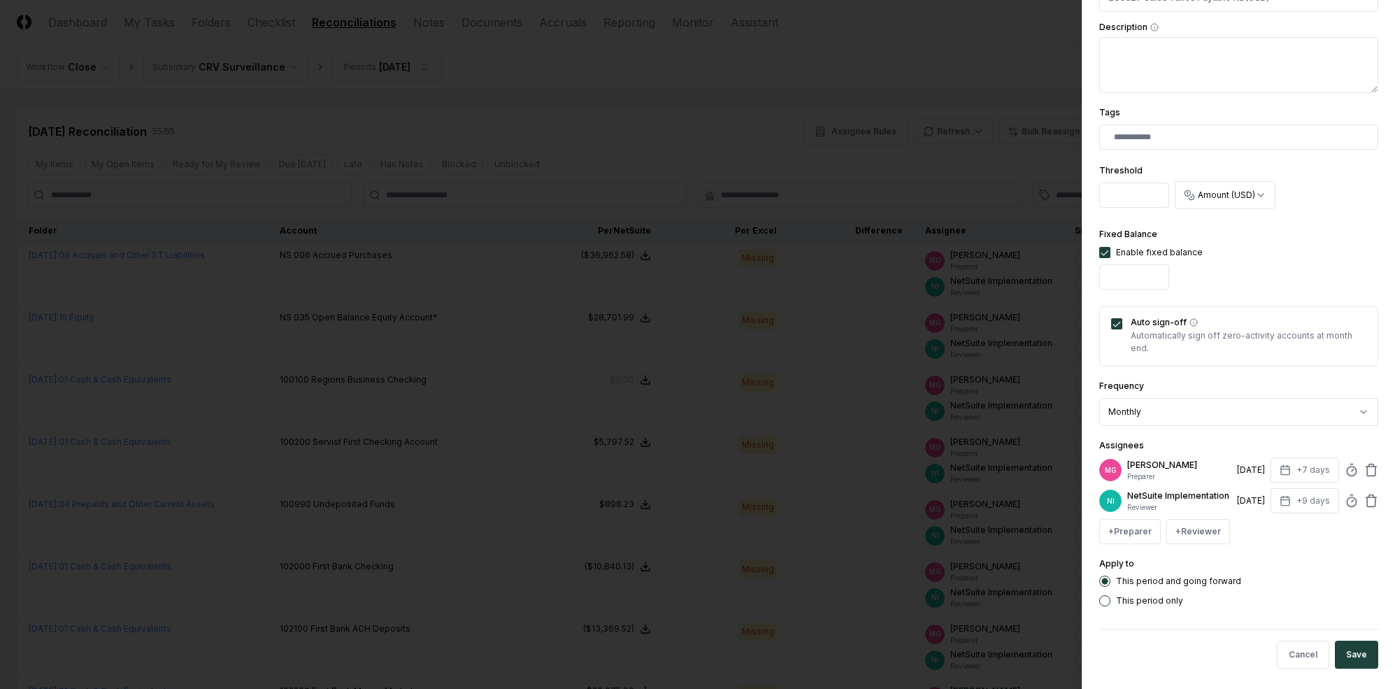
click at [1209, 645] on button "Save" at bounding box center [1356, 655] width 43 height 28
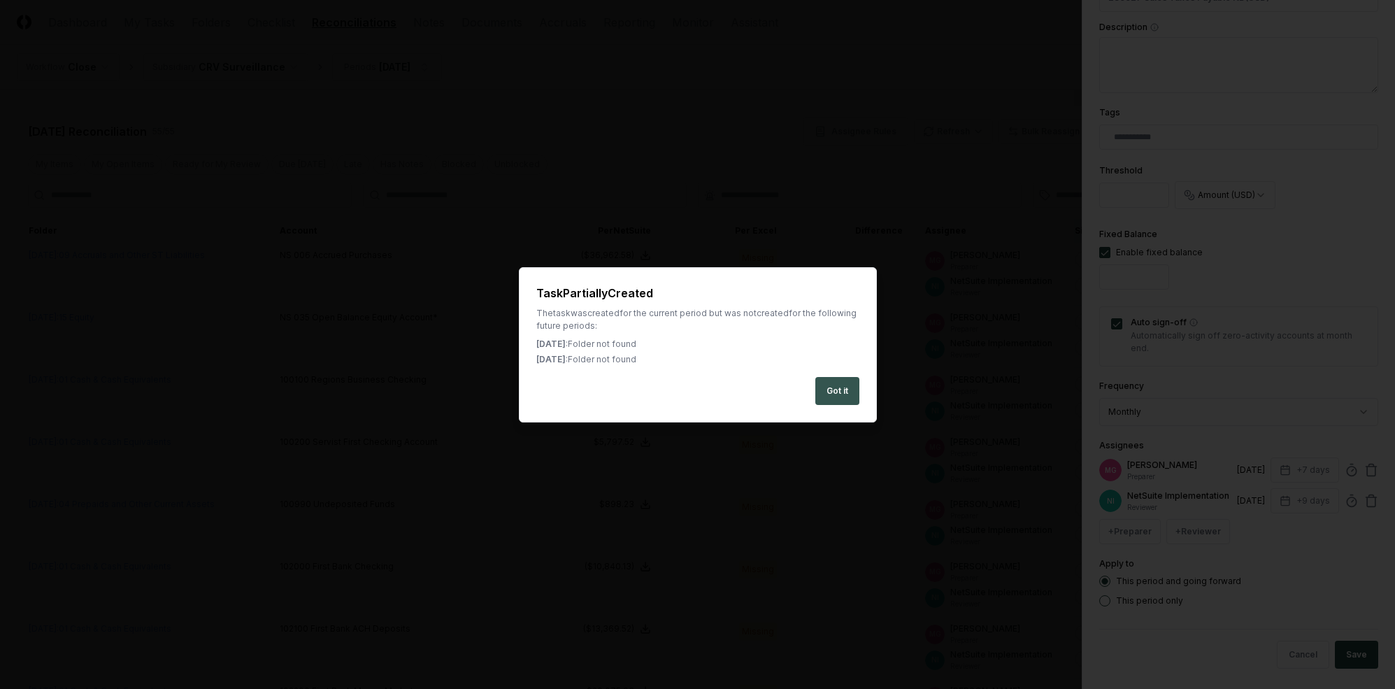
click at [852, 395] on button "Got it" at bounding box center [838, 391] width 44 height 28
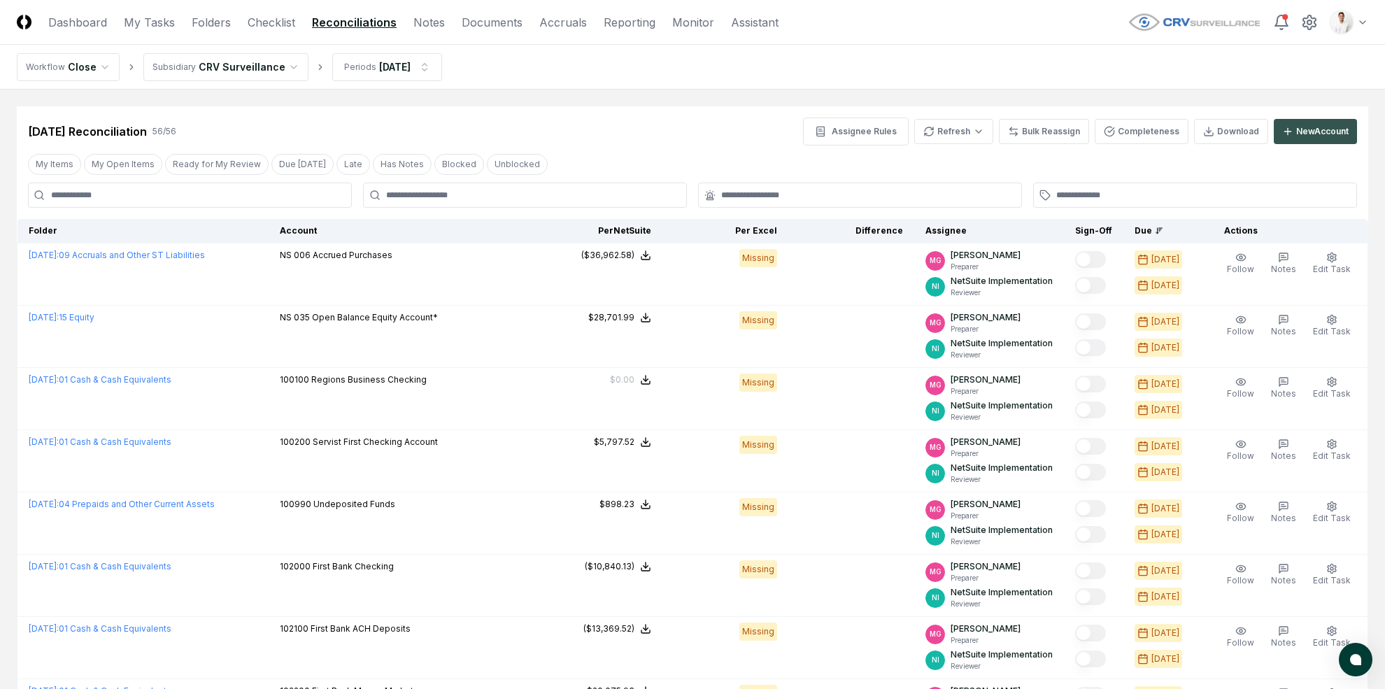
click at [1209, 134] on div "New Account" at bounding box center [1322, 131] width 52 height 13
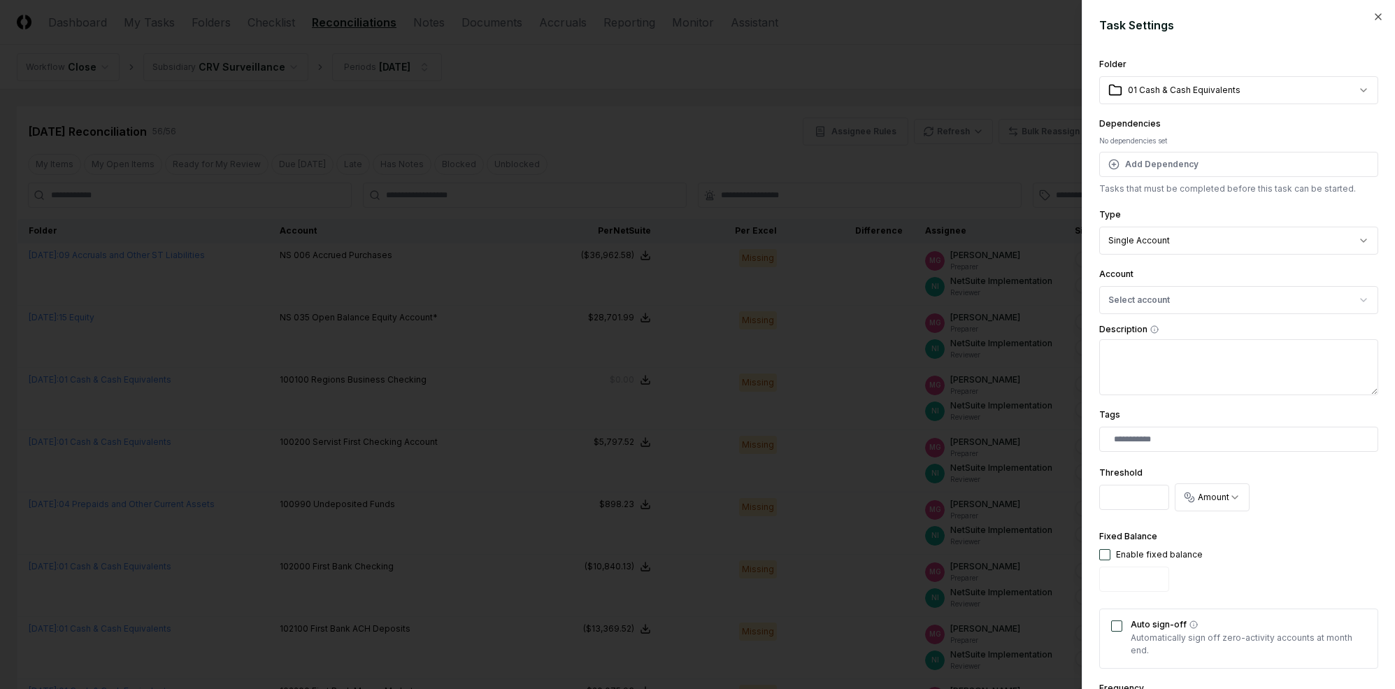
click at [1140, 303] on button "Select account" at bounding box center [1239, 300] width 279 height 28
type input "**********"
click at [1203, 377] on div "230028 Sales Taxes Payable NE ( USD )" at bounding box center [1210, 381] width 158 height 13
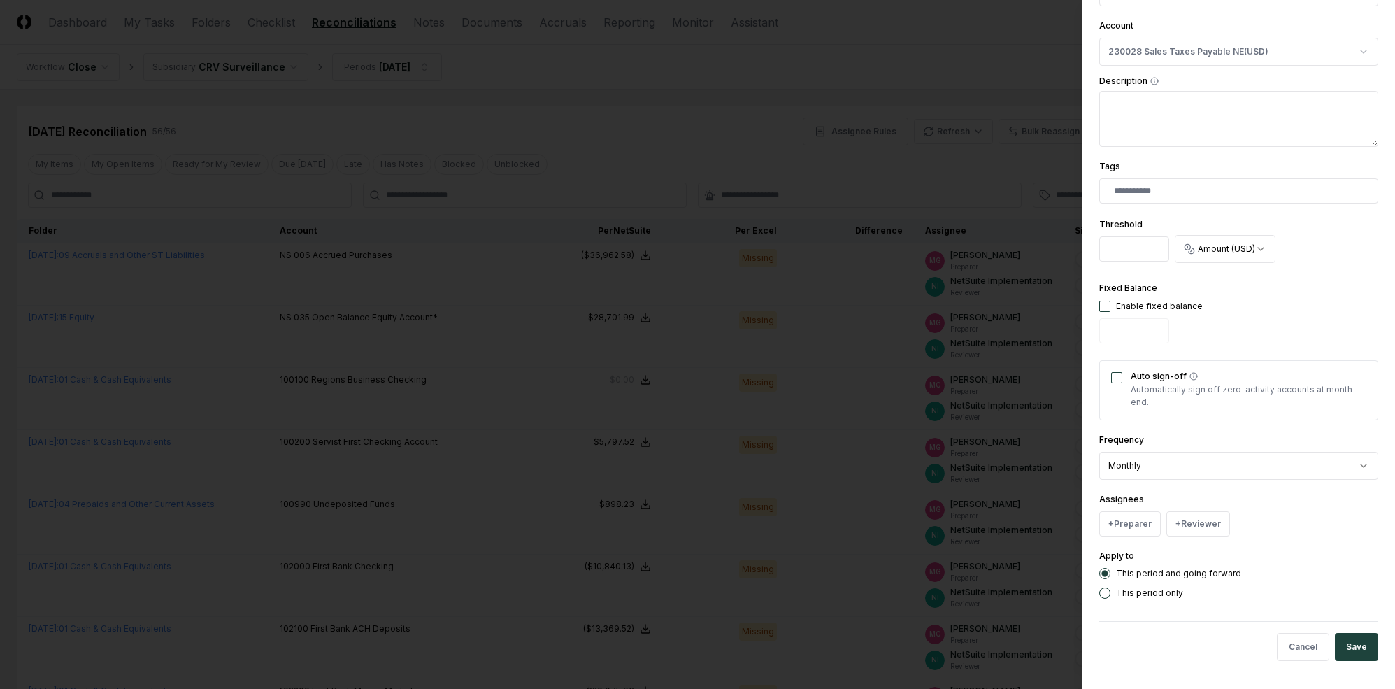
scroll to position [236, 0]
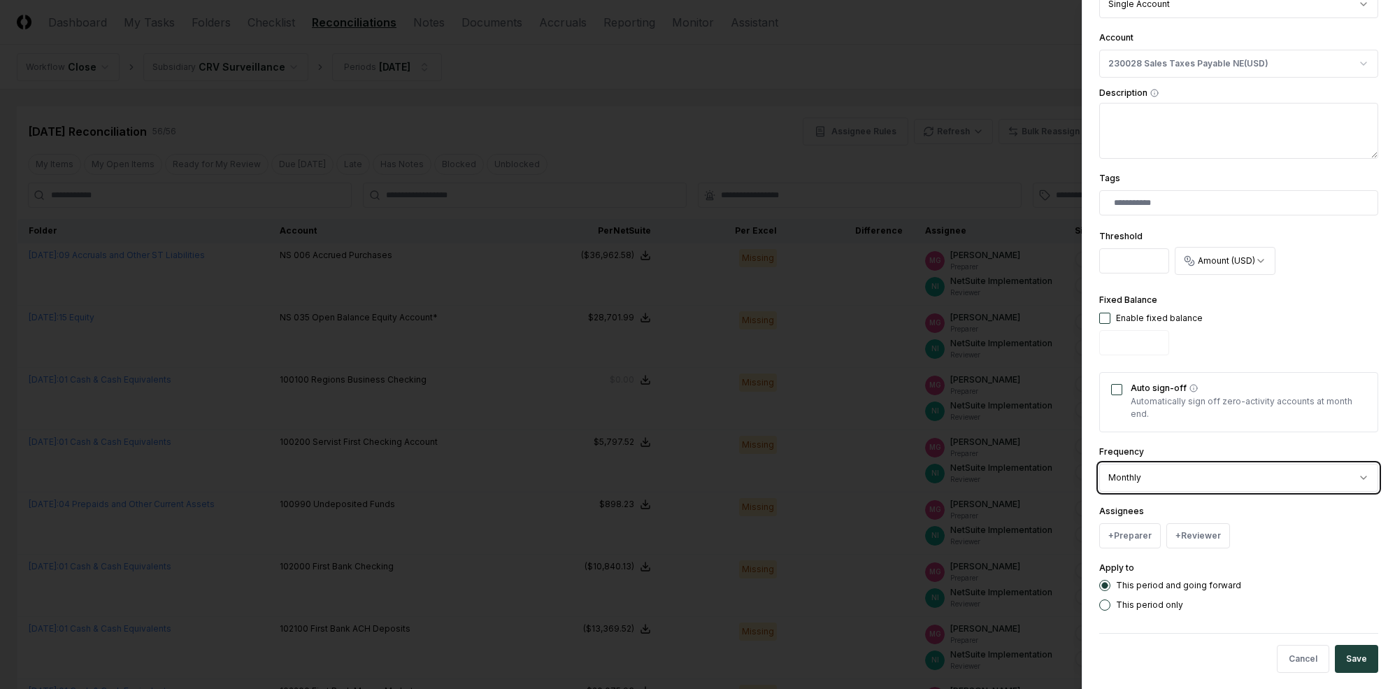
click at [1125, 544] on button "+ Preparer" at bounding box center [1131, 535] width 62 height 25
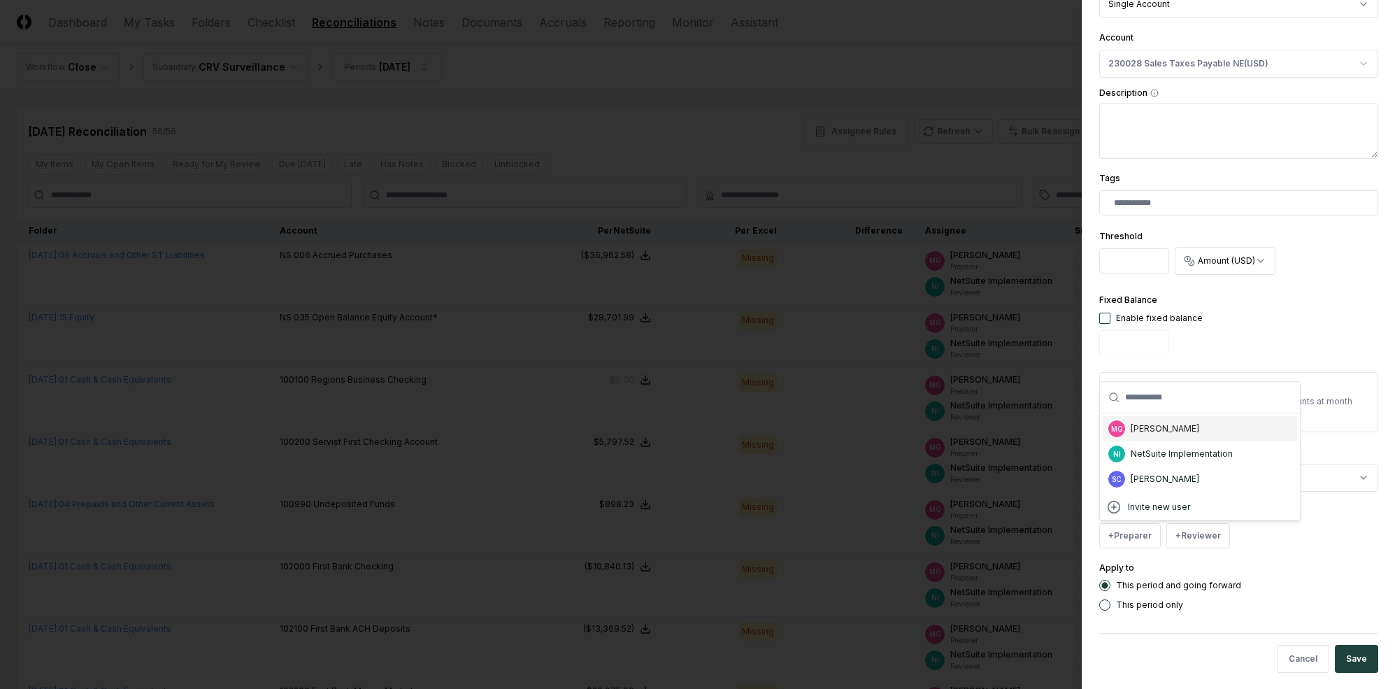
click at [1167, 435] on div "MG [PERSON_NAME]" at bounding box center [1200, 428] width 194 height 25
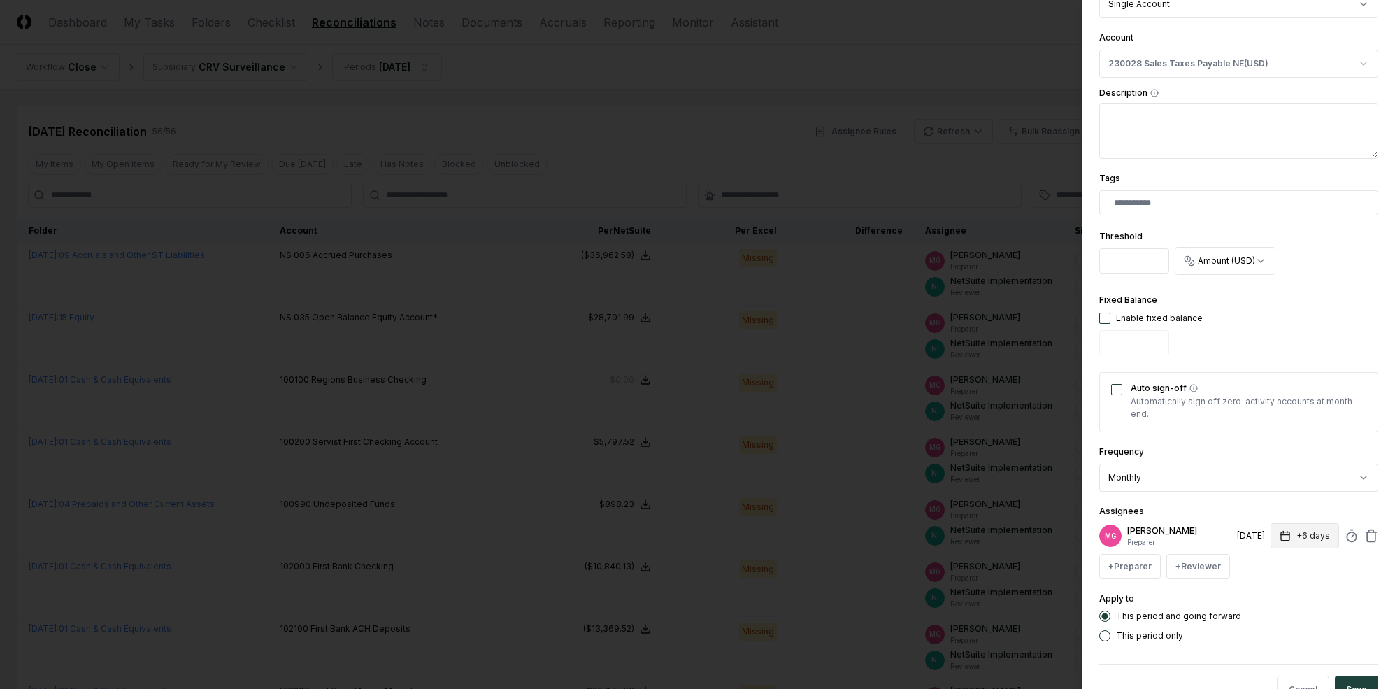
click at [1209, 538] on button "+6 days" at bounding box center [1305, 535] width 69 height 25
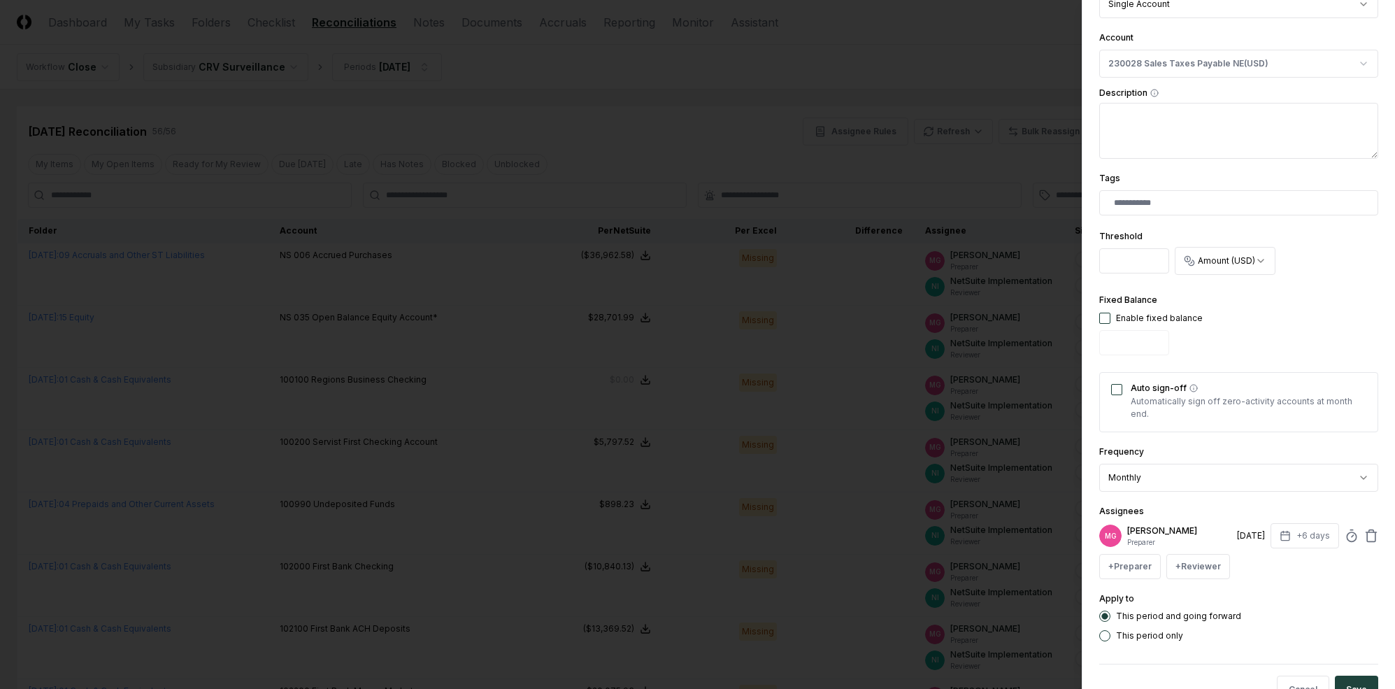
click at [1209, 554] on div "+ Preparer + Reviewer" at bounding box center [1239, 566] width 279 height 25
click at [1209, 537] on button "+6 days" at bounding box center [1305, 535] width 69 height 25
type input "*"
click at [1209, 504] on div "Assignees MG [PERSON_NAME] Preparer [DATE] +7 days Set Deadline * Offset ******…" at bounding box center [1239, 541] width 279 height 76
click at [1194, 557] on button "+ Reviewer" at bounding box center [1199, 566] width 64 height 25
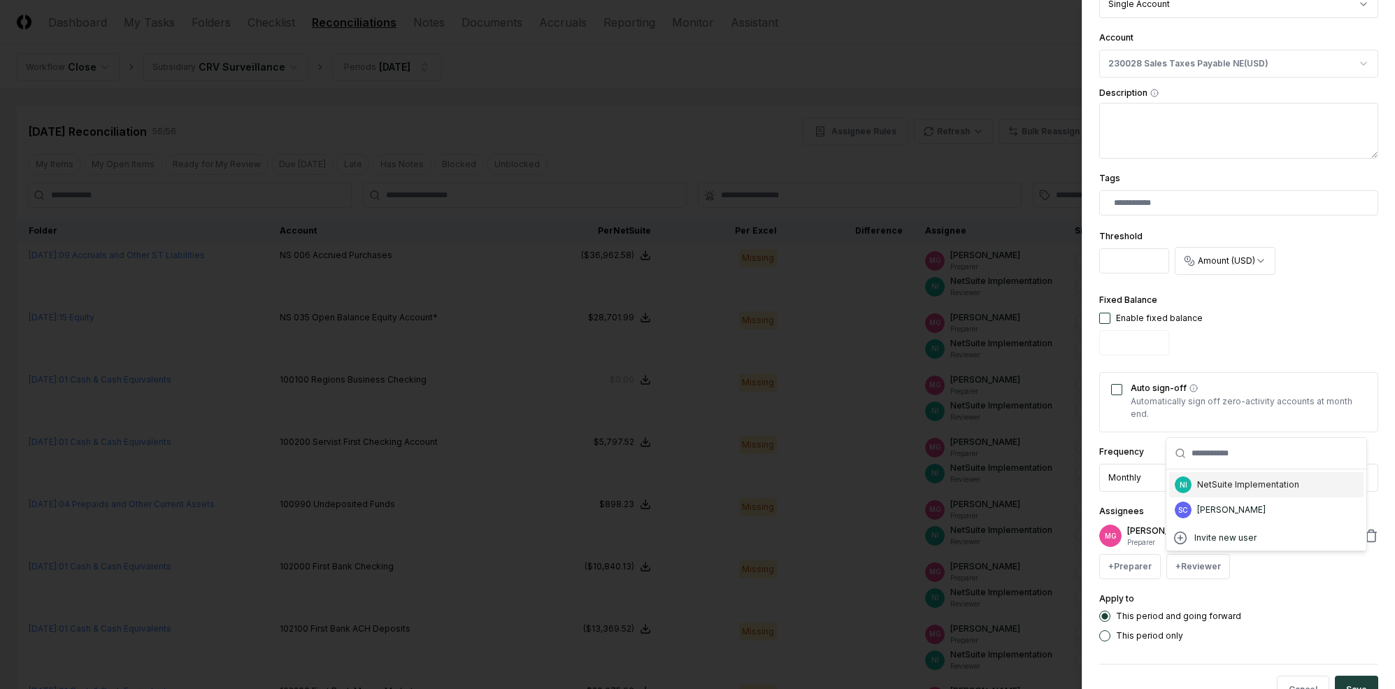
click at [1209, 487] on div "NetSuite Implementation" at bounding box center [1248, 484] width 102 height 13
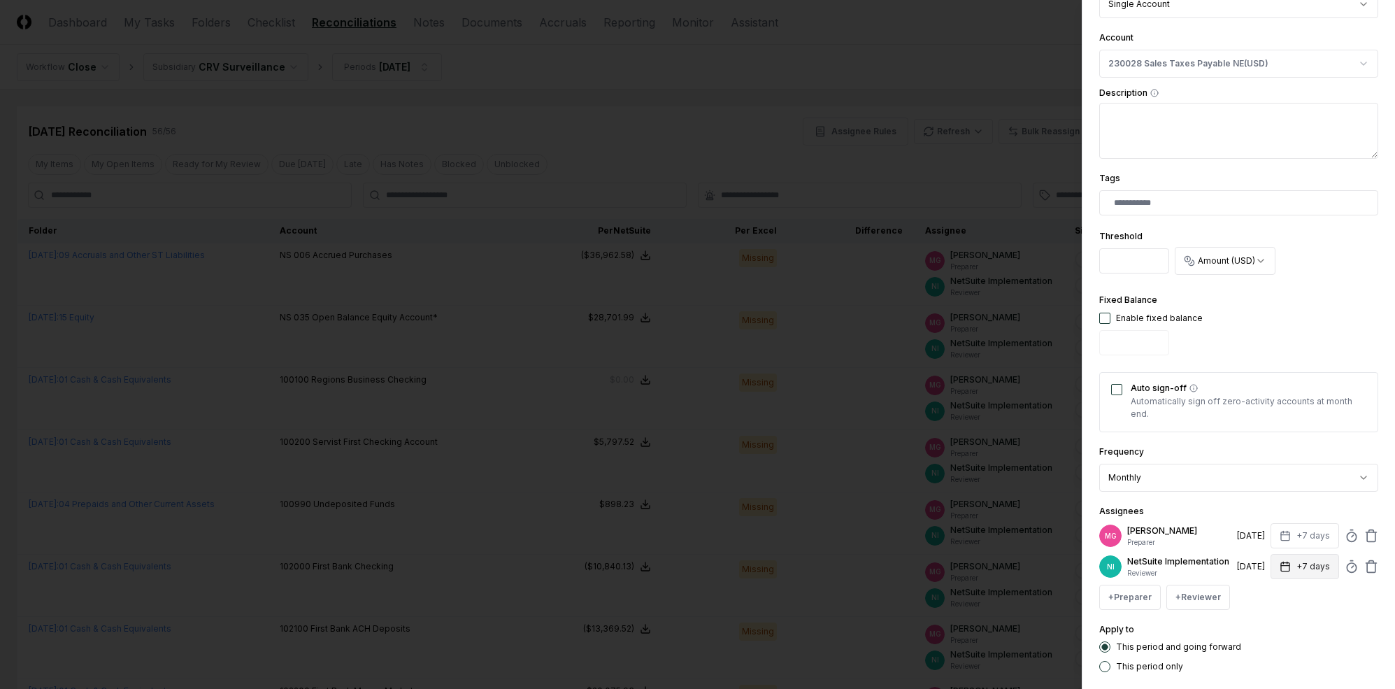
click at [1209, 578] on button "+7 days" at bounding box center [1305, 566] width 69 height 25
type input "*"
click at [1209, 511] on div "Assignees MG [PERSON_NAME] Preparer [DATE] +7 days NI NetSuite Implementation R…" at bounding box center [1239, 556] width 279 height 107
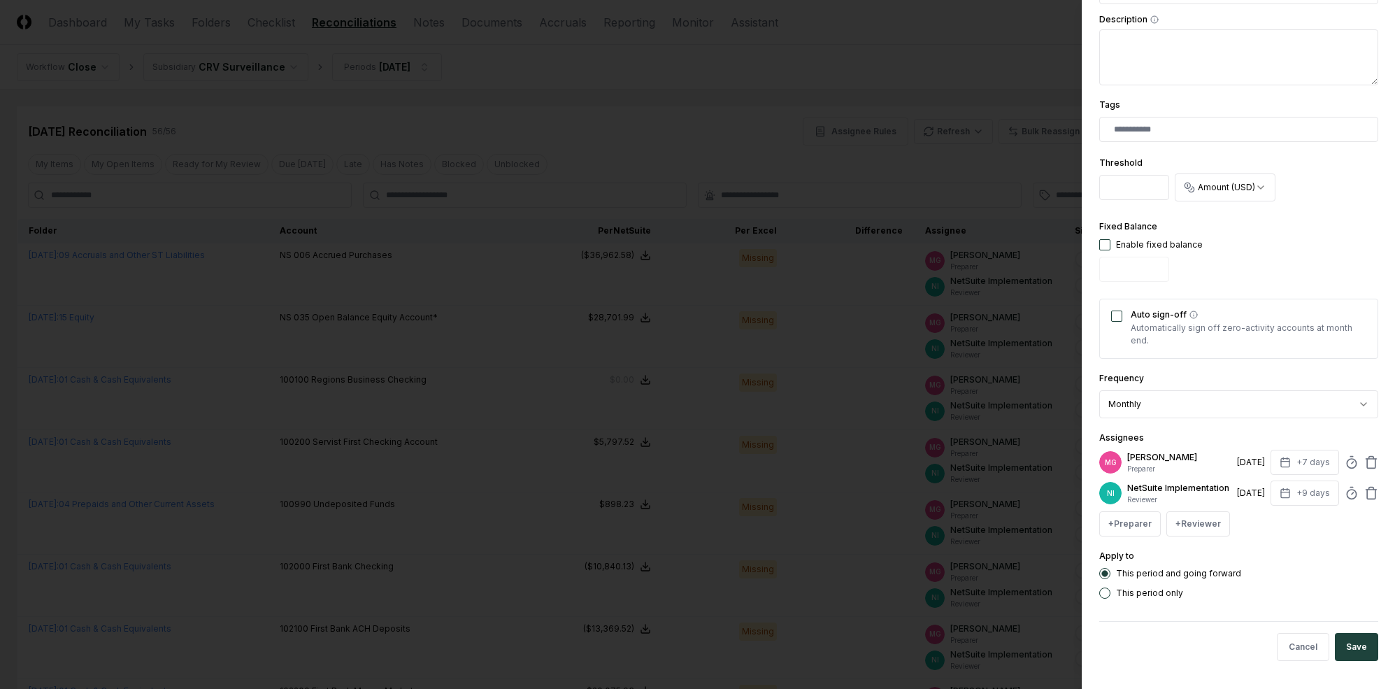
drag, startPoint x: 1367, startPoint y: 648, endPoint x: 1292, endPoint y: 408, distance: 252.0
click at [1209, 519] on form "**********" at bounding box center [1239, 189] width 279 height 965
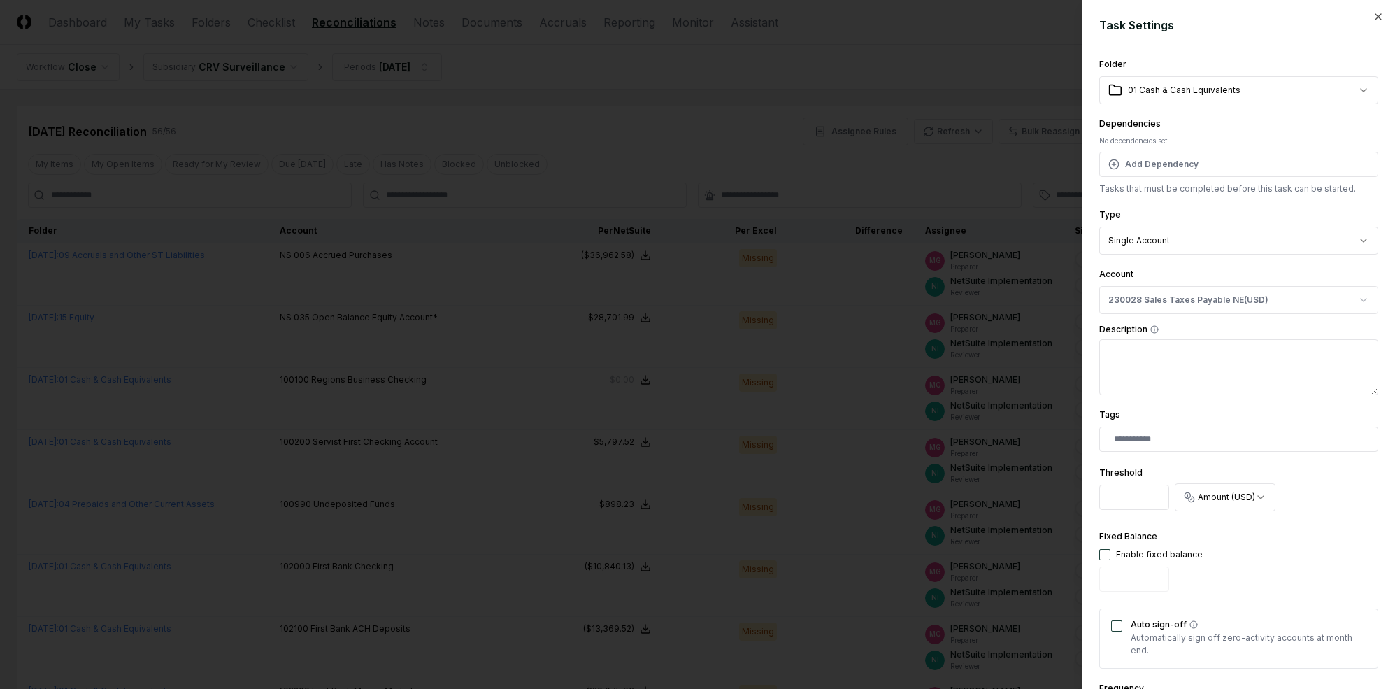
click at [1209, 75] on div "**********" at bounding box center [1239, 80] width 279 height 48
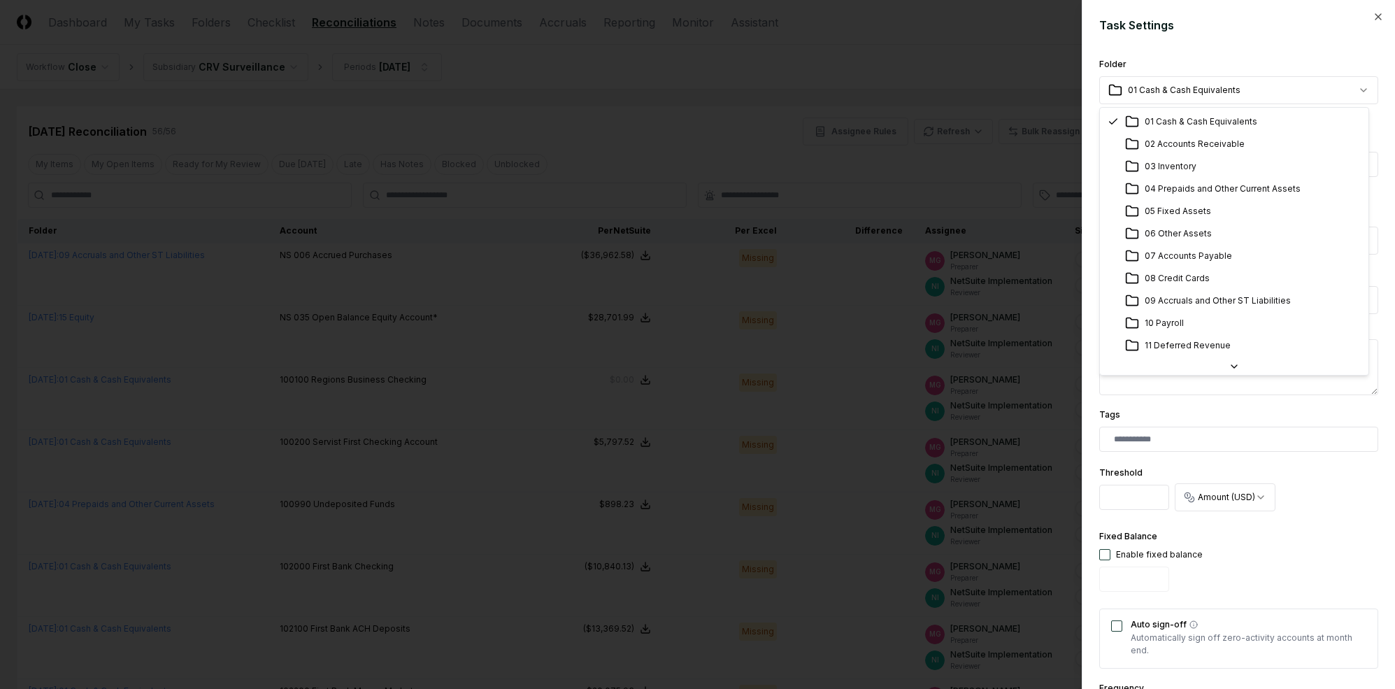
select select "**********"
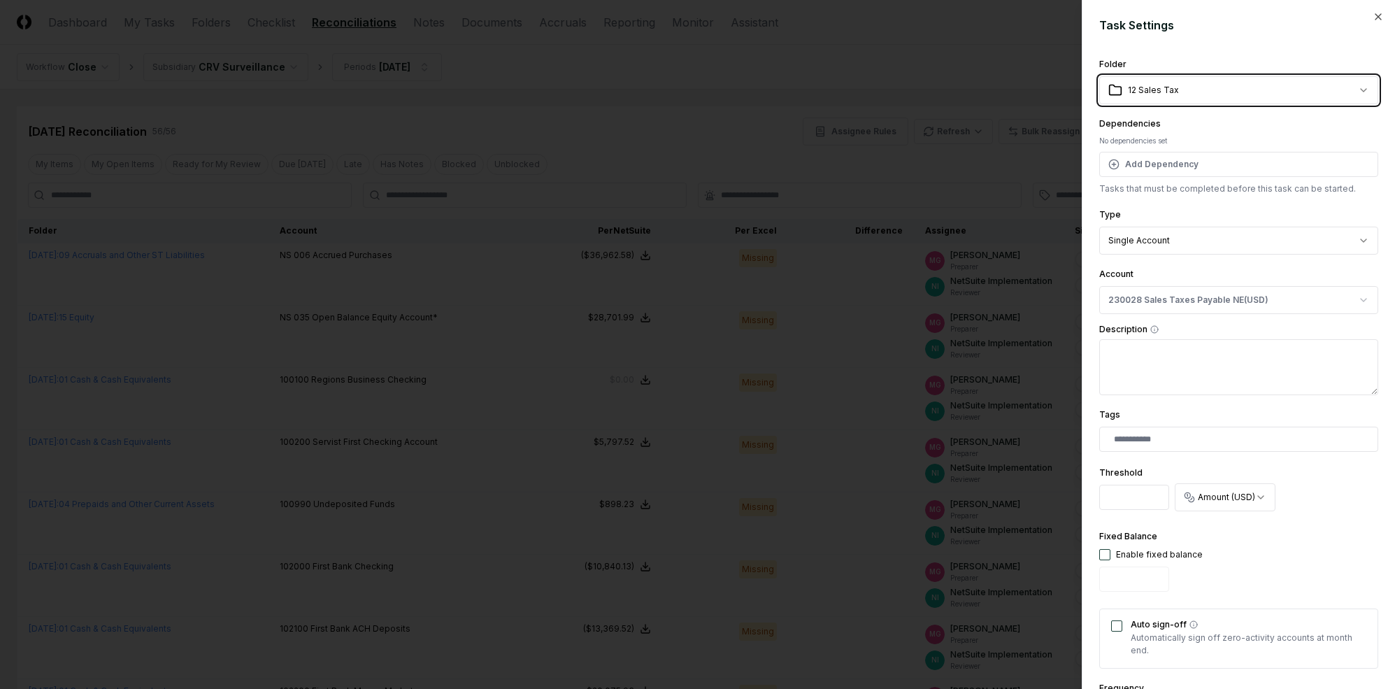
scroll to position [320, 0]
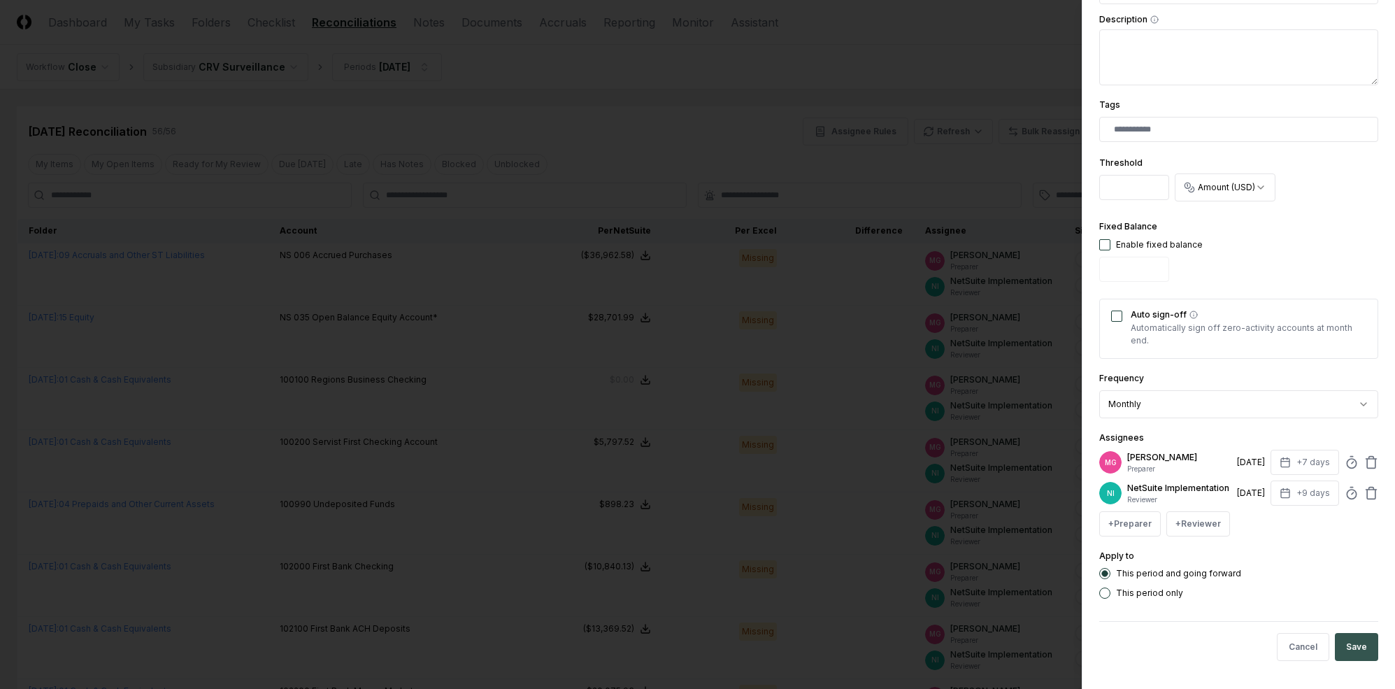
click at [1209, 645] on button "Save" at bounding box center [1356, 647] width 43 height 28
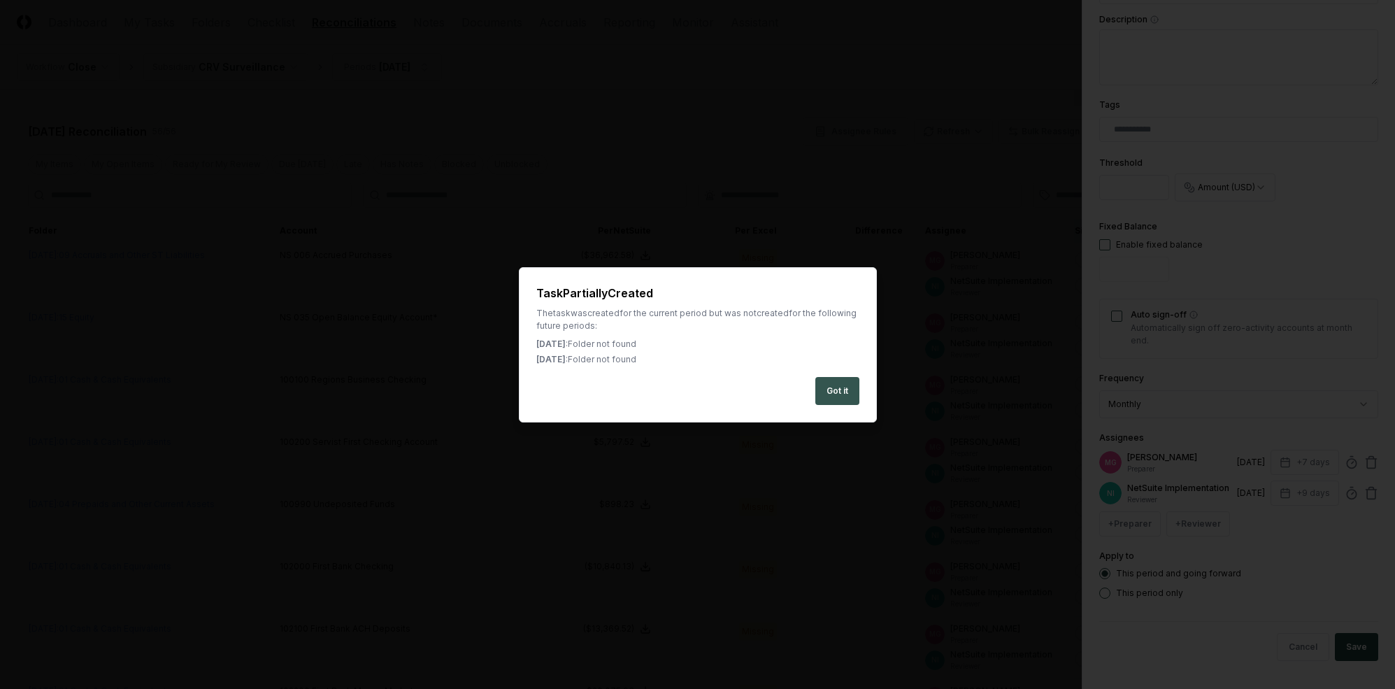
click at [839, 391] on button "Got it" at bounding box center [838, 391] width 44 height 28
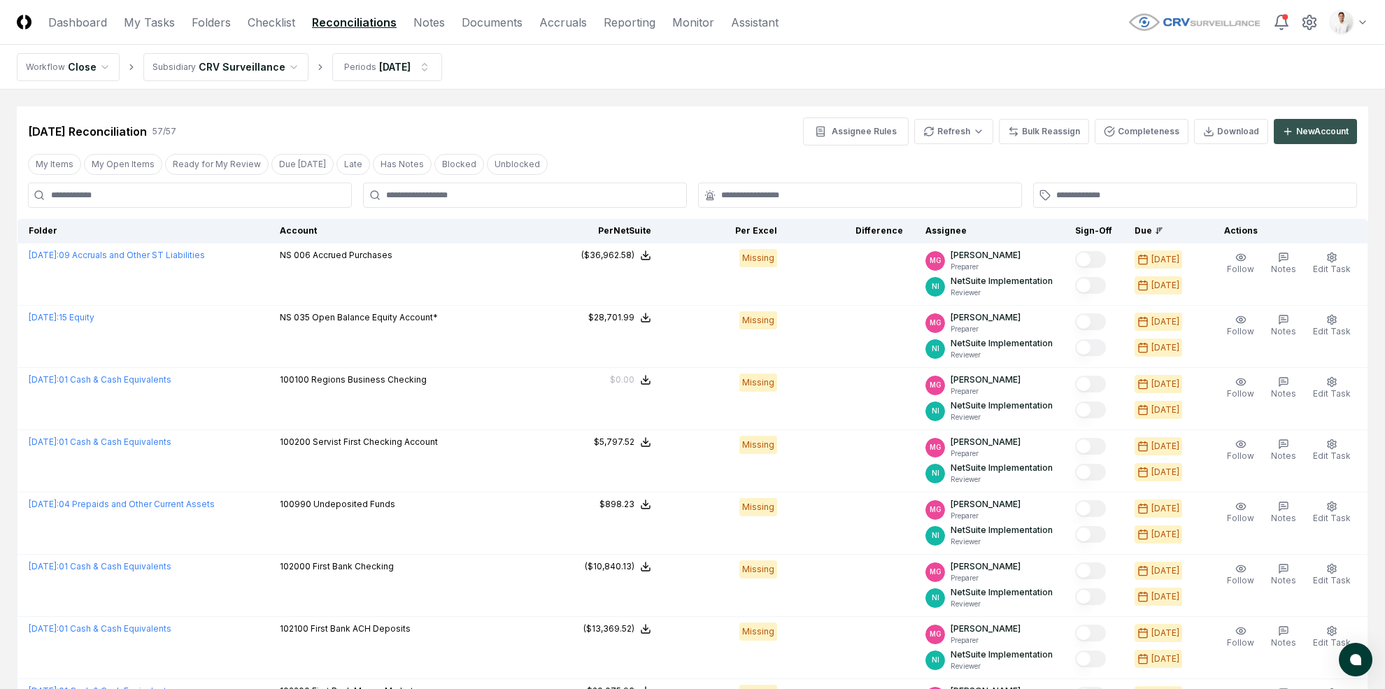
click at [1209, 143] on button "New Account" at bounding box center [1315, 131] width 83 height 25
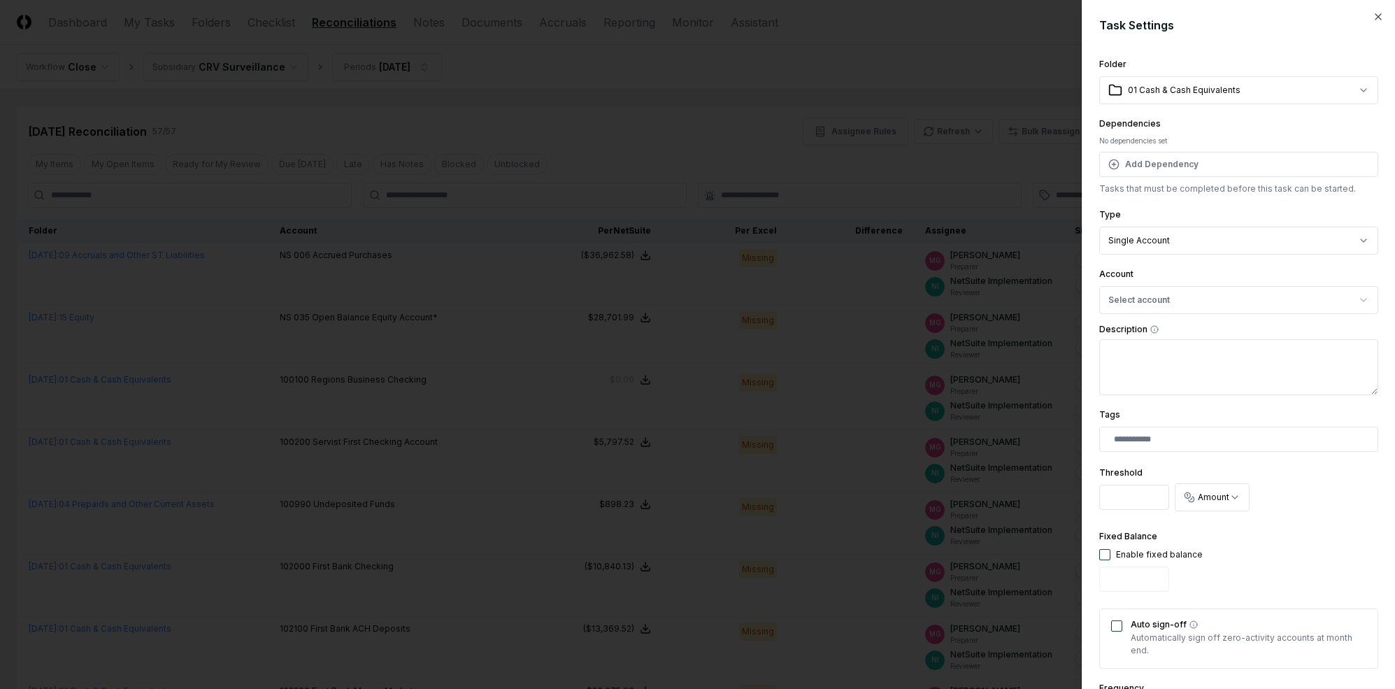
drag, startPoint x: 1165, startPoint y: 216, endPoint x: 1164, endPoint y: 245, distance: 28.7
click at [1167, 301] on button "Select account" at bounding box center [1239, 300] width 279 height 28
type input "**"
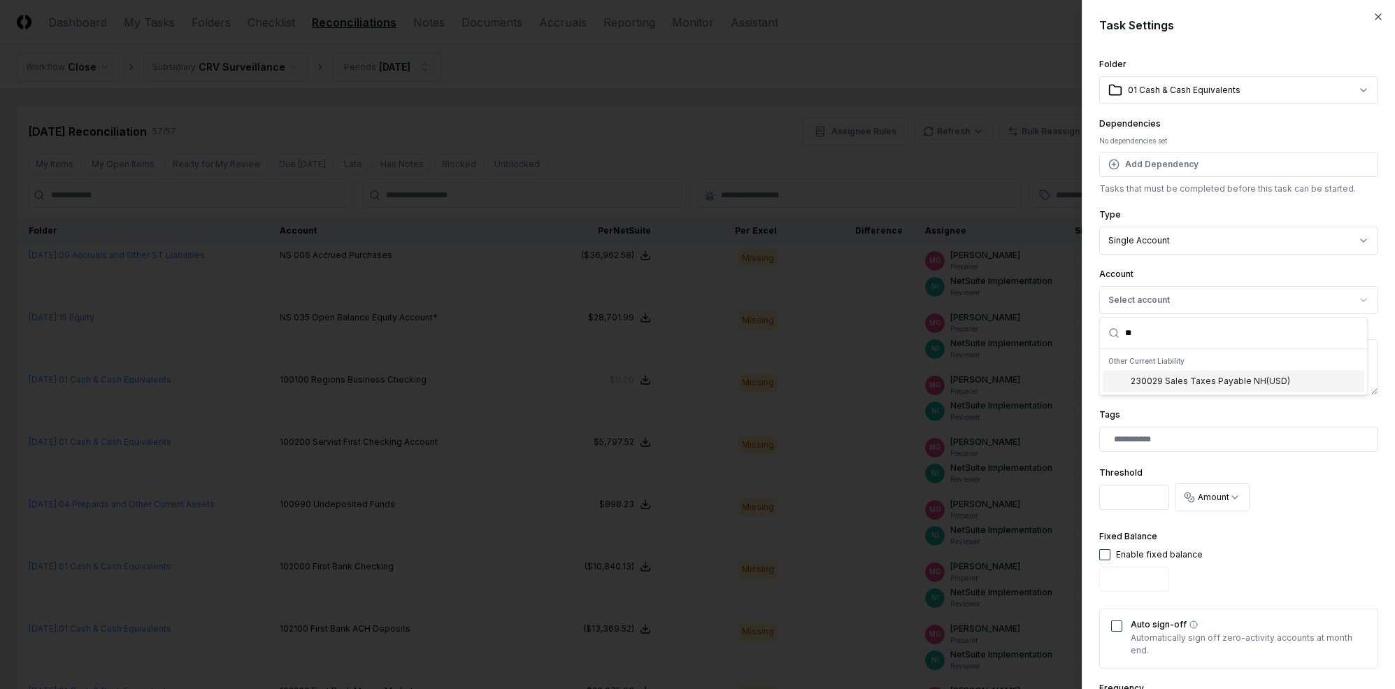
click at [1209, 386] on div "230029 Sales Taxes Payable NH ( USD )" at bounding box center [1210, 381] width 159 height 13
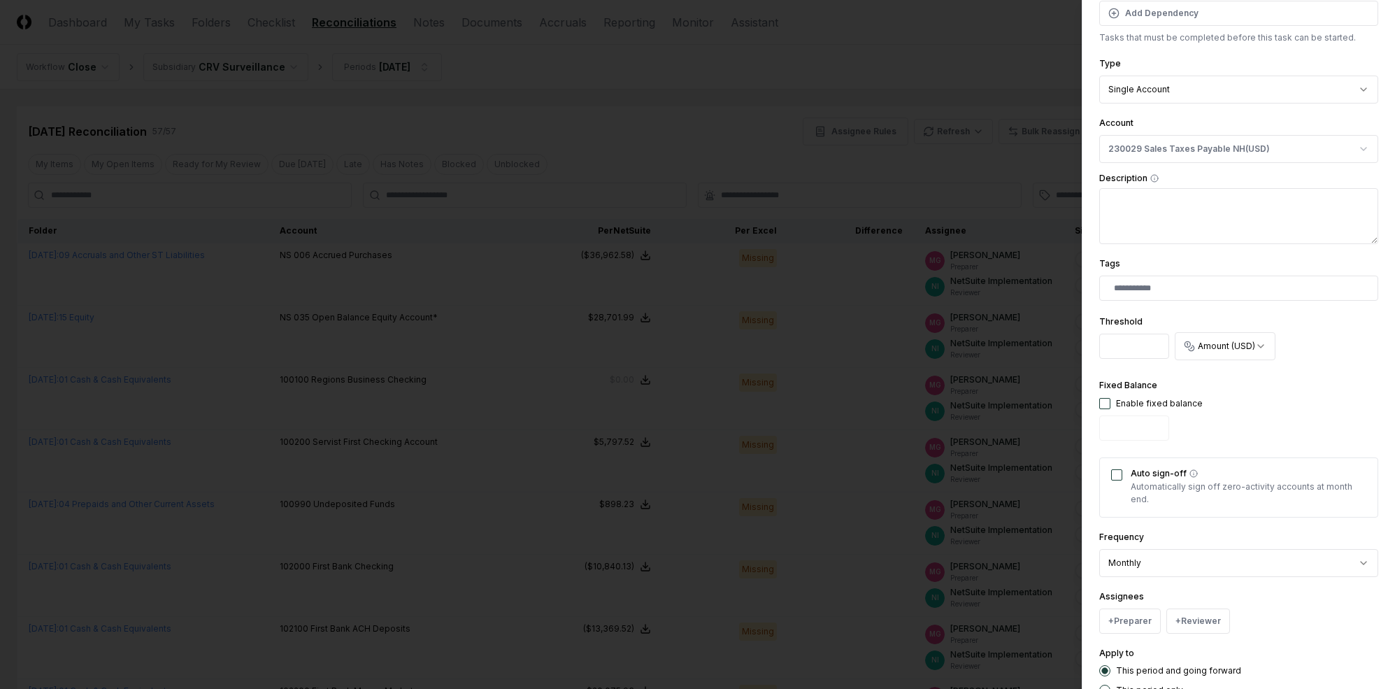
scroll to position [220, 0]
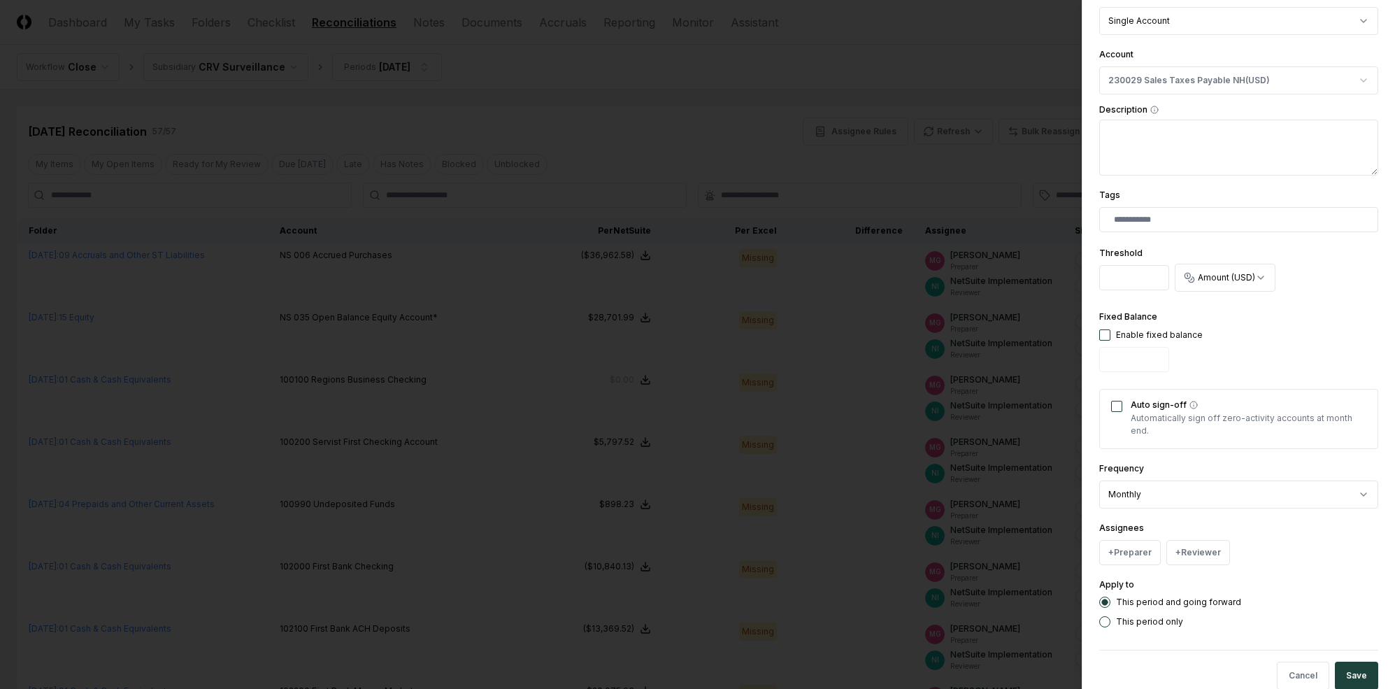
click at [1125, 334] on div "Enable fixed balance" at bounding box center [1159, 335] width 87 height 13
click at [1100, 329] on button "button" at bounding box center [1105, 334] width 11 height 11
type input "*"
click at [1109, 406] on div "Auto sign-off Automatically sign off zero-activity accounts at month end." at bounding box center [1239, 419] width 279 height 60
click at [1114, 406] on button "Auto sign-off" at bounding box center [1116, 406] width 11 height 11
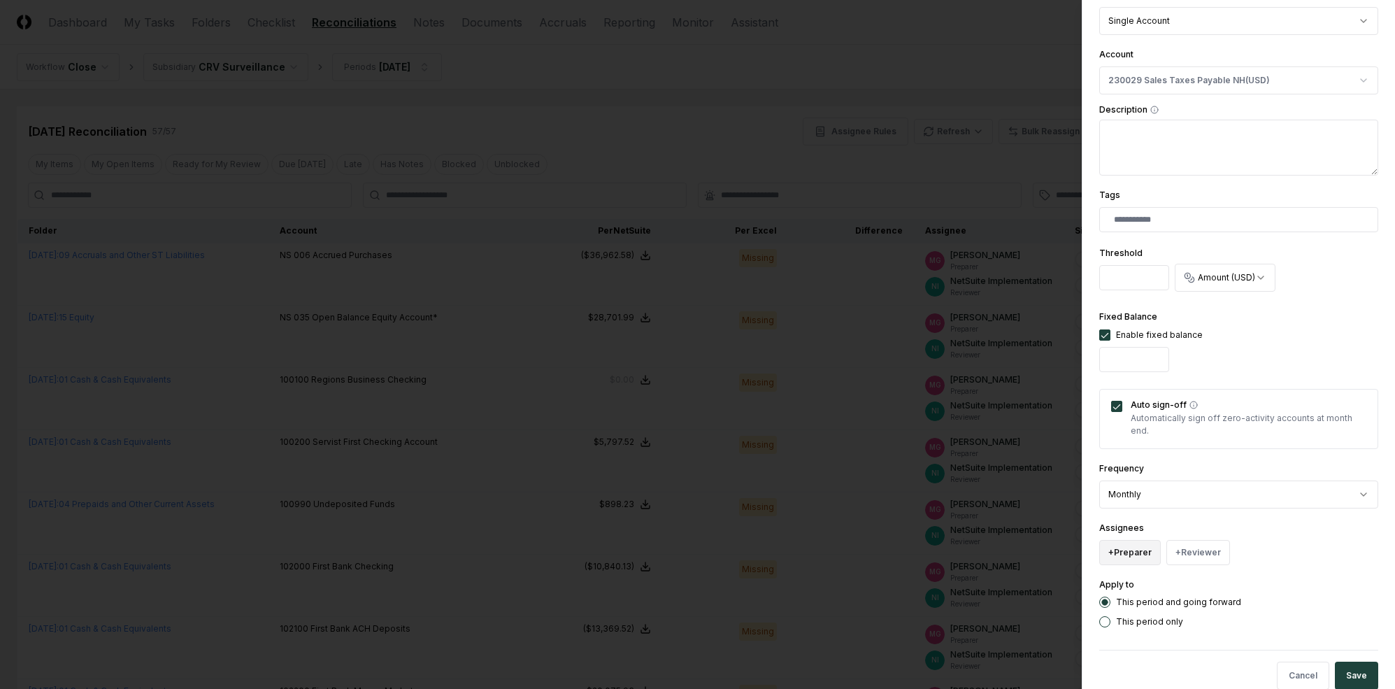
click at [1145, 541] on button "+ Preparer" at bounding box center [1131, 552] width 62 height 25
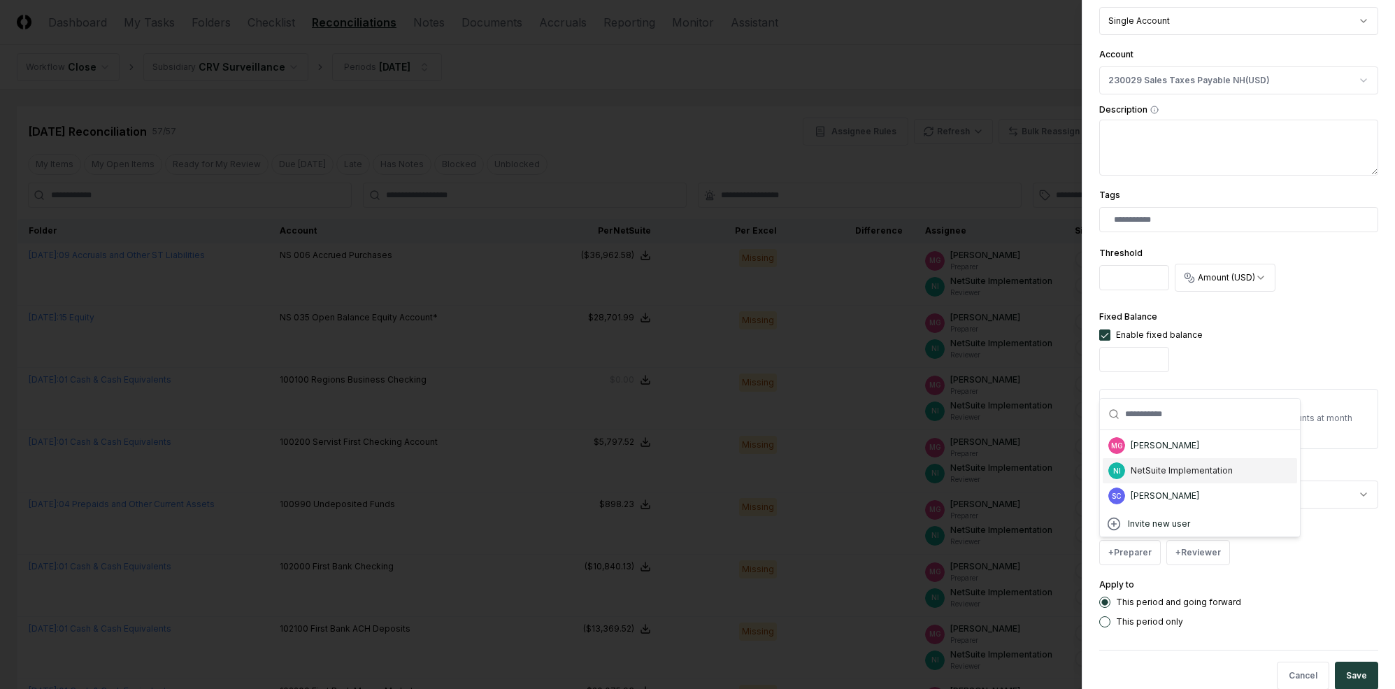
click at [1149, 448] on div "[PERSON_NAME]" at bounding box center [1165, 445] width 69 height 13
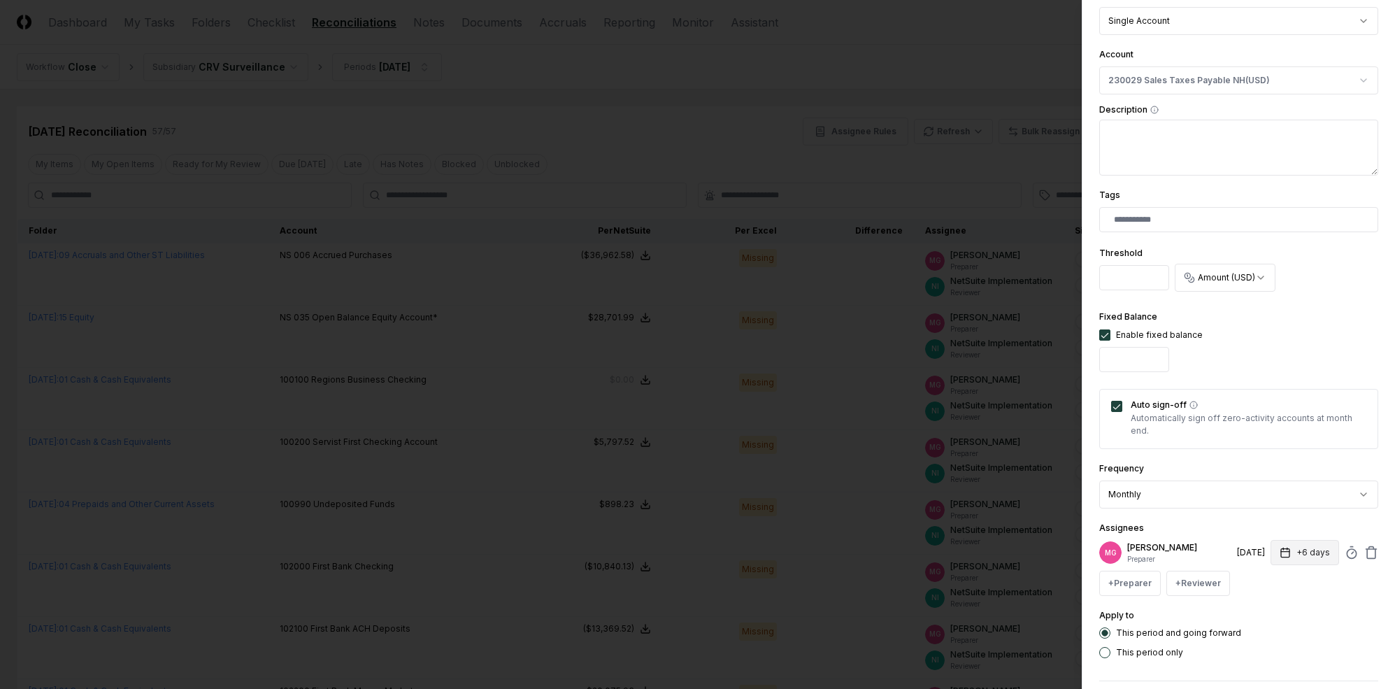
click at [1209, 545] on button "+6 days" at bounding box center [1305, 552] width 69 height 25
type input "*"
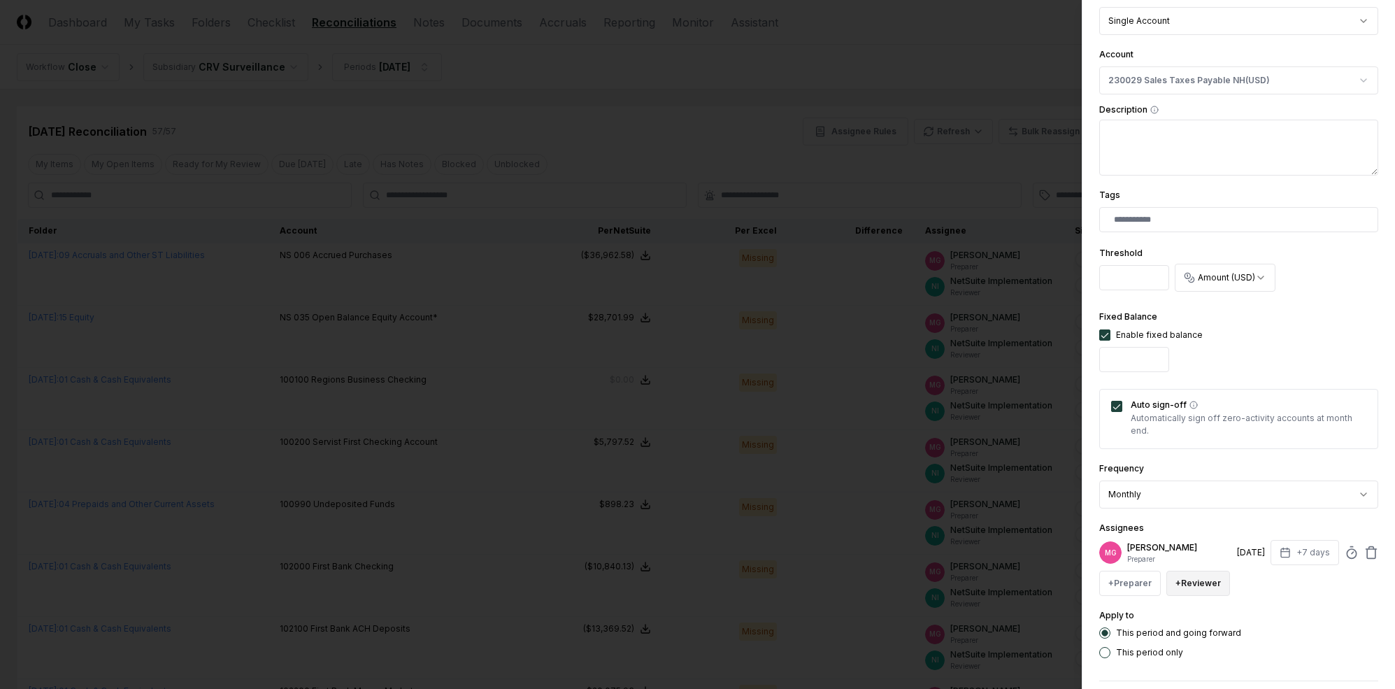
click at [1195, 581] on button "+ Reviewer" at bounding box center [1199, 583] width 64 height 25
click at [1209, 502] on div "NetSuite Implementation" at bounding box center [1248, 501] width 102 height 13
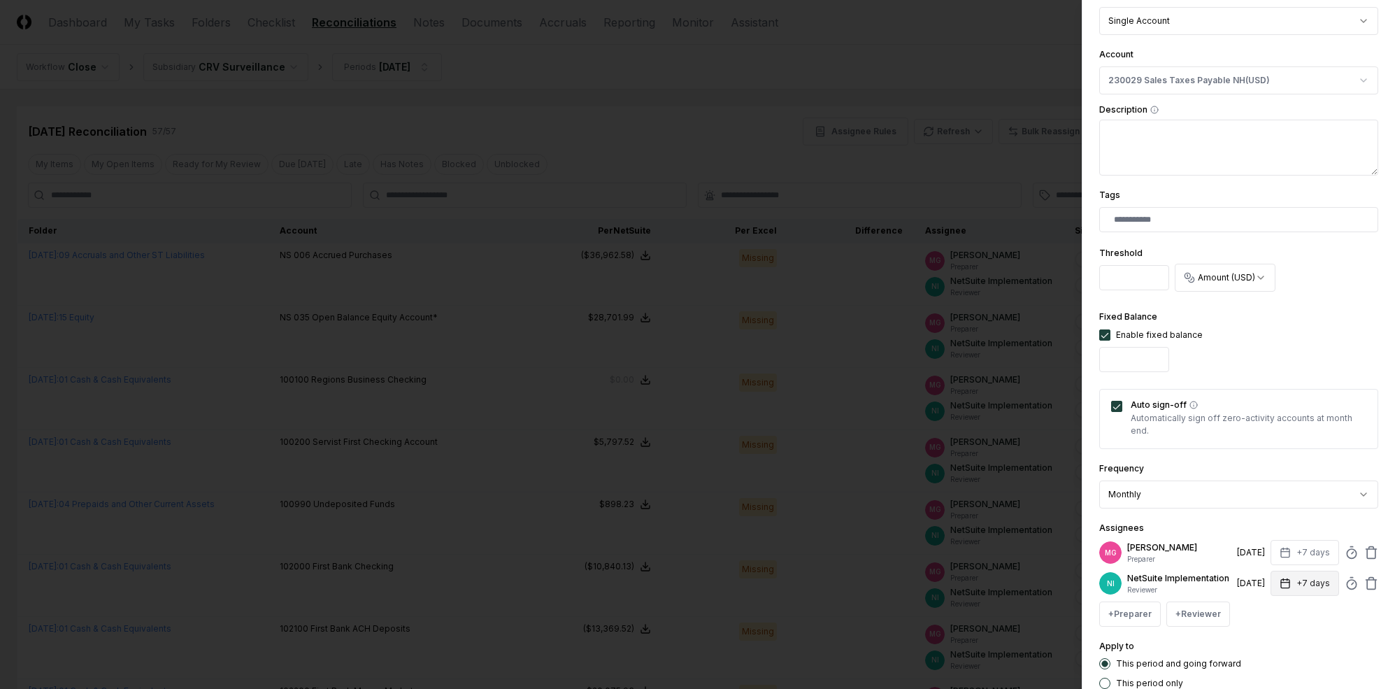
click at [1209, 585] on button "+7 days" at bounding box center [1305, 583] width 69 height 25
type input "*"
click at [1209, 528] on div "Assignees MG [PERSON_NAME] Preparer [DATE] +7 days NI NetSuite Implementation R…" at bounding box center [1239, 573] width 279 height 107
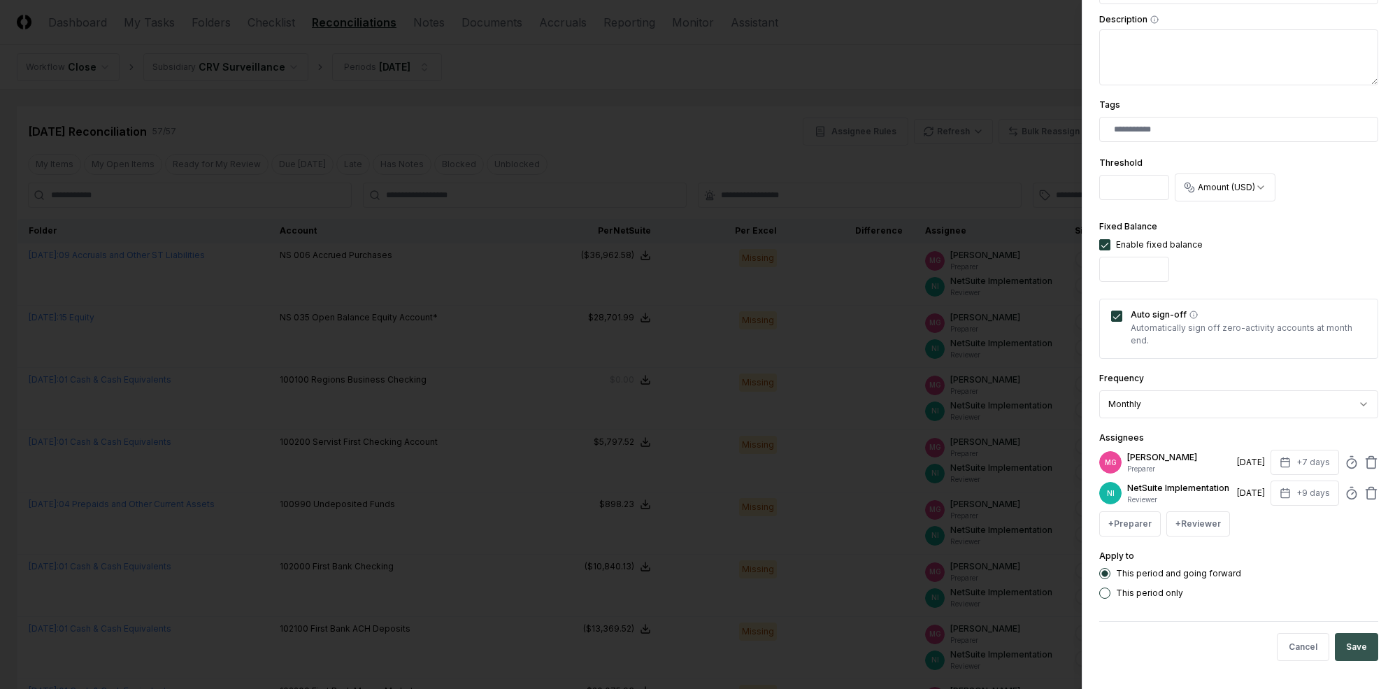
click at [1209, 645] on button "Save" at bounding box center [1356, 647] width 43 height 28
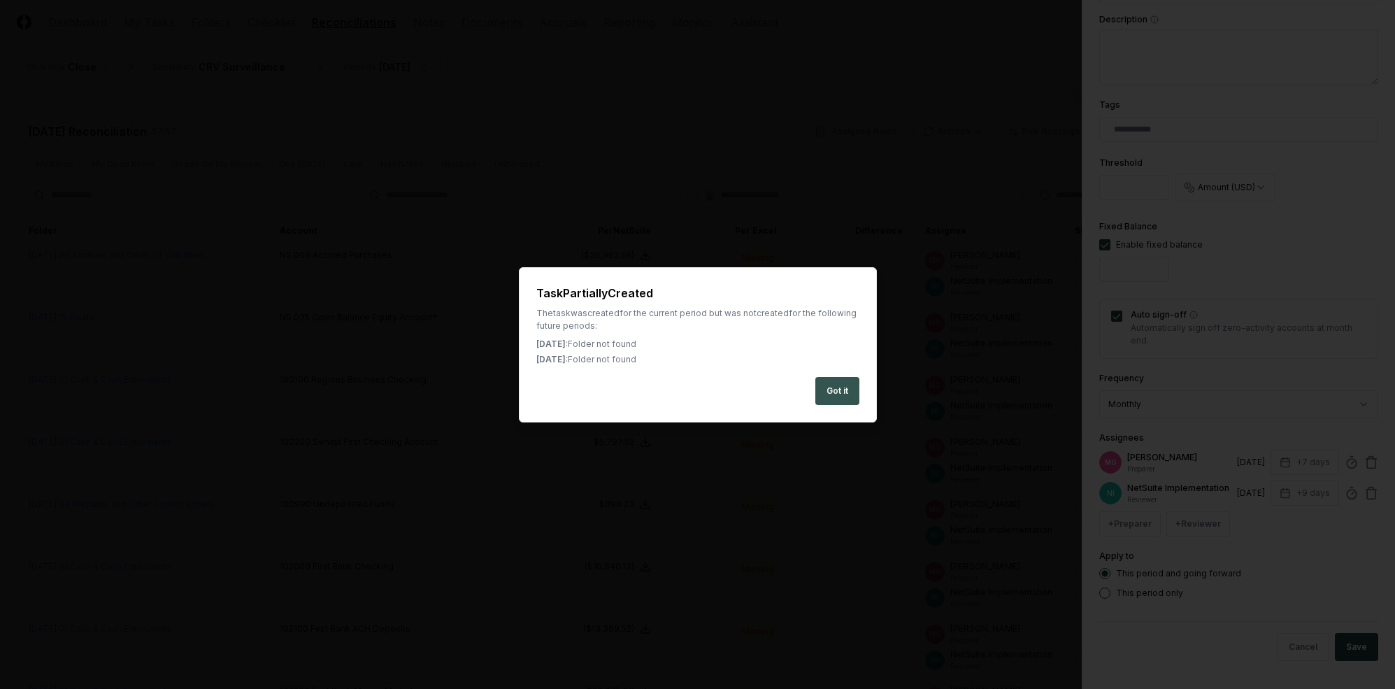
click at [809, 399] on div "Got it" at bounding box center [697, 391] width 323 height 28
click at [848, 394] on button "Got it" at bounding box center [838, 391] width 44 height 28
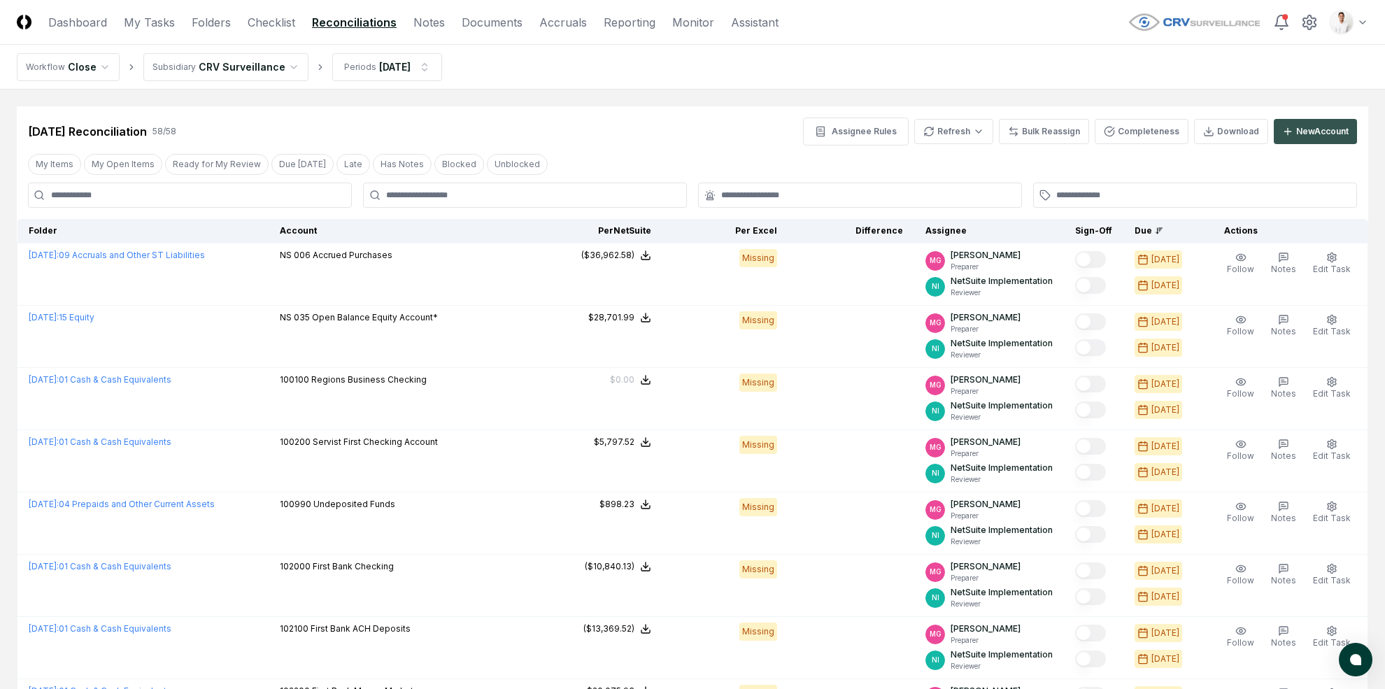
click at [1209, 136] on div "New Account" at bounding box center [1322, 131] width 52 height 13
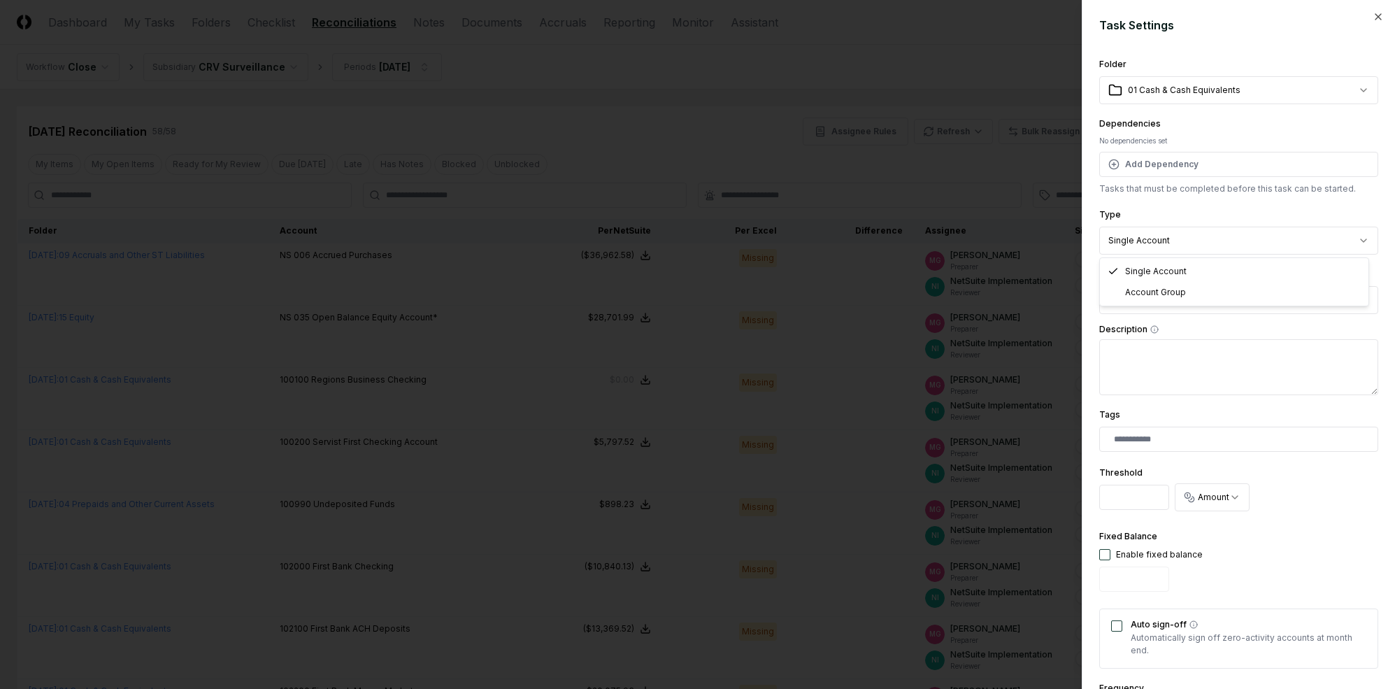
click at [1209, 304] on button "Select account" at bounding box center [1239, 300] width 279 height 28
type input "*"
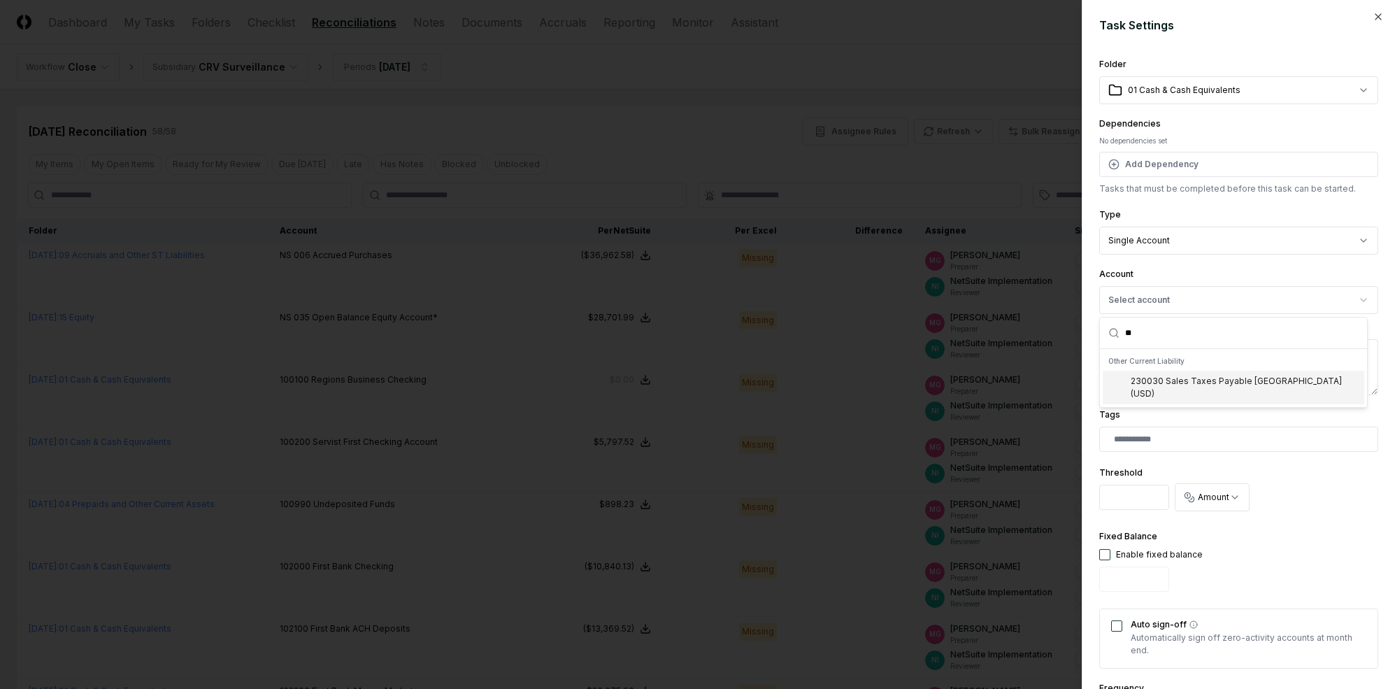
type input "**"
click at [1209, 369] on div "Other Current Liability" at bounding box center [1234, 361] width 262 height 19
click at [1209, 383] on div "230030 Sales Taxes Payable NJ ( USD )" at bounding box center [1245, 387] width 228 height 25
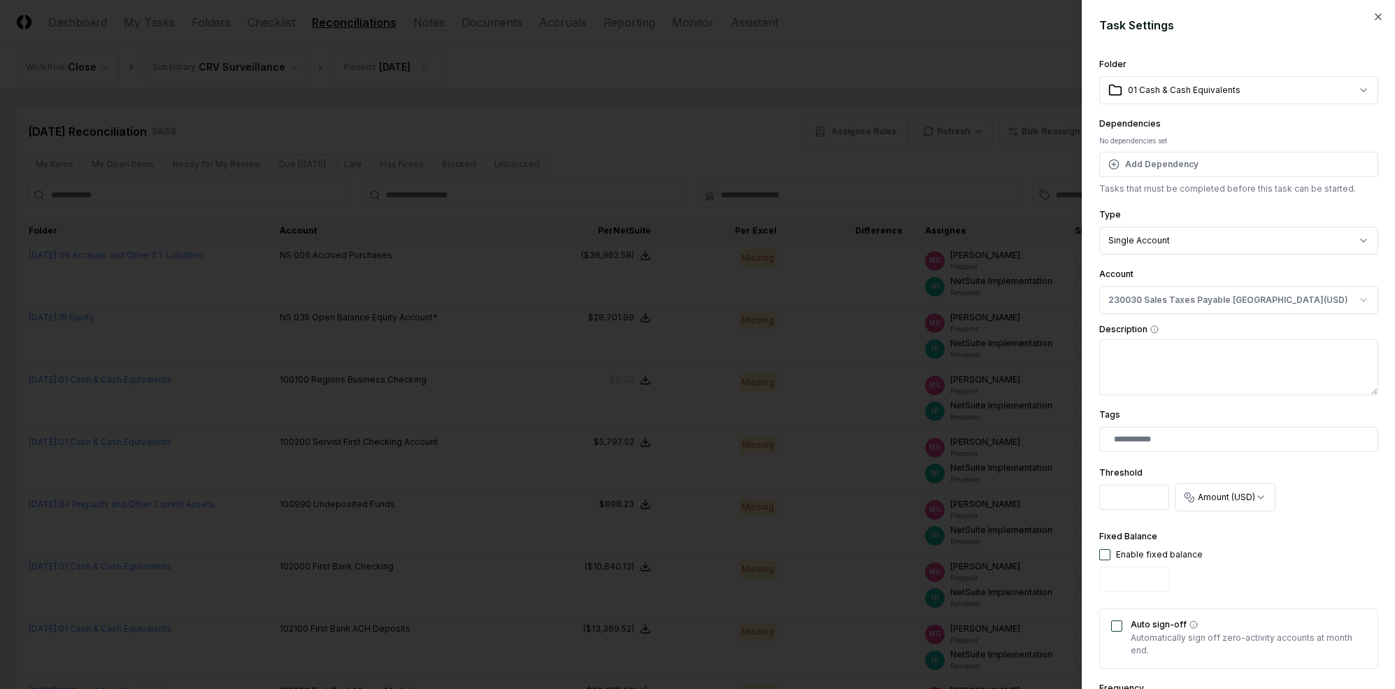
scroll to position [248, 0]
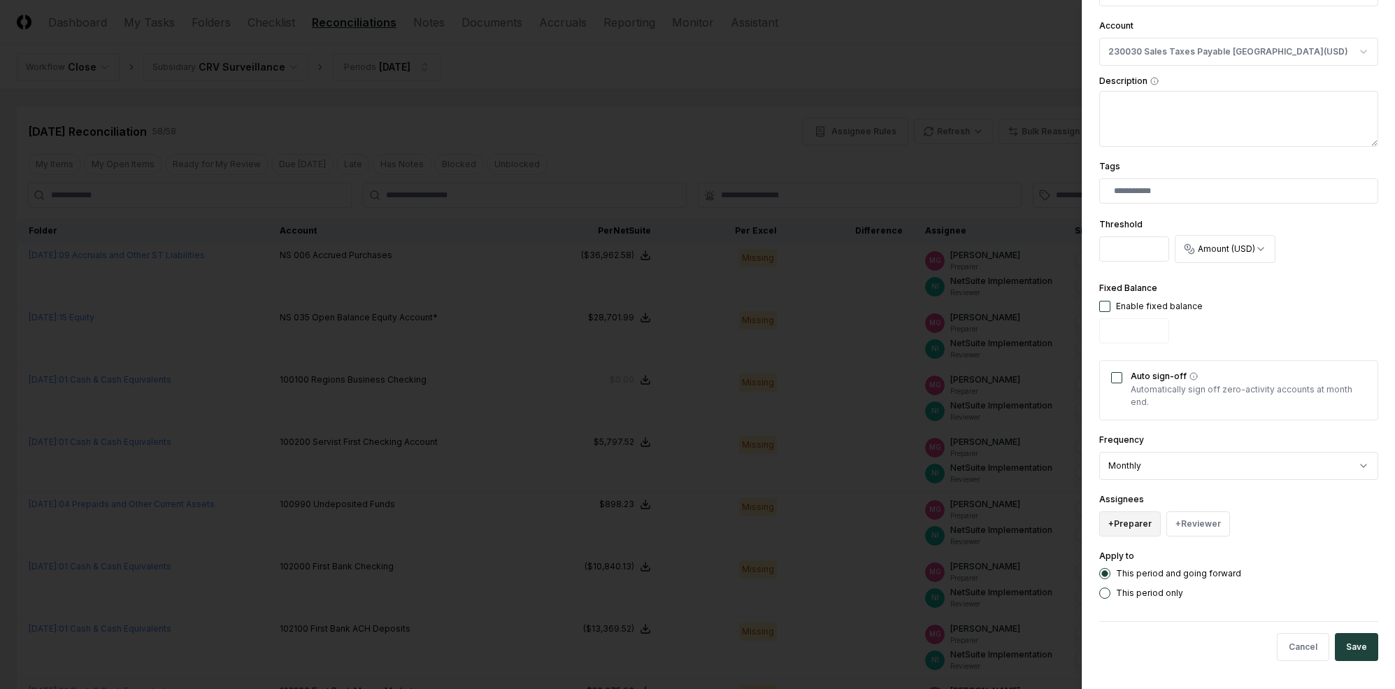
click at [1141, 512] on button "+ Preparer" at bounding box center [1131, 523] width 62 height 25
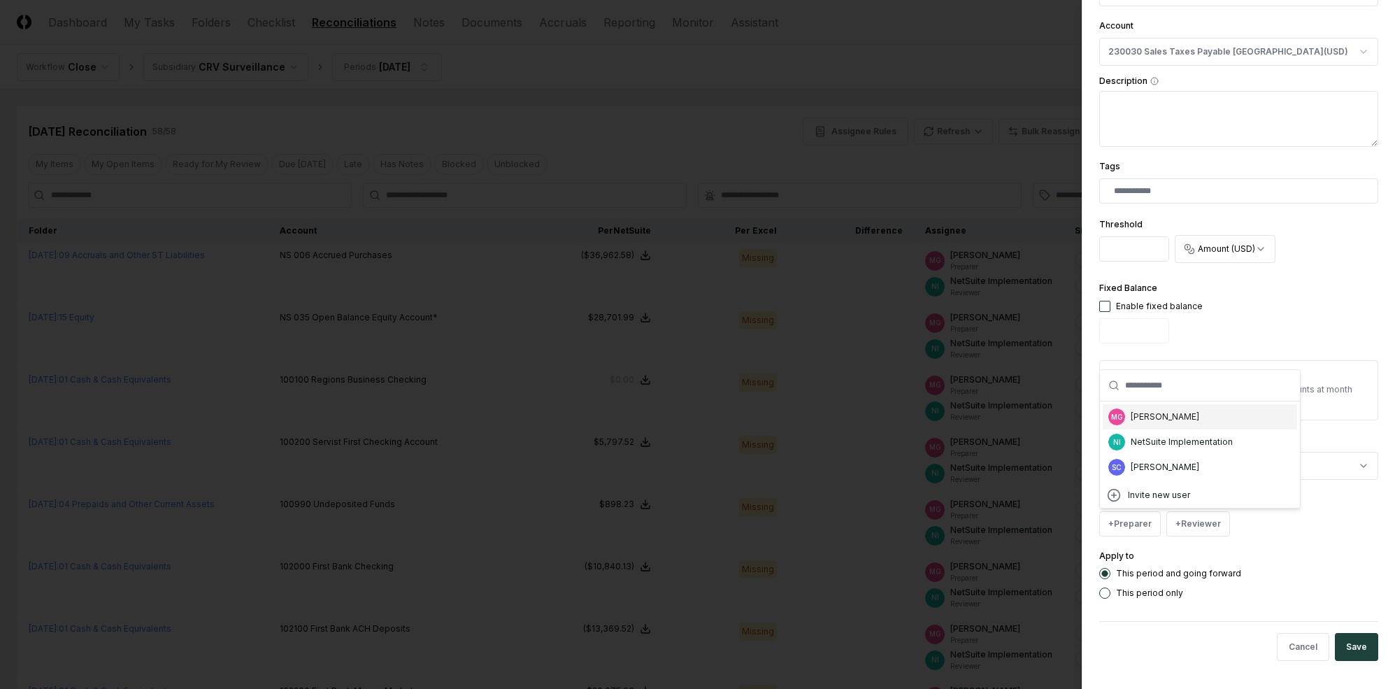
click at [1153, 423] on div "MG [PERSON_NAME]" at bounding box center [1200, 416] width 194 height 25
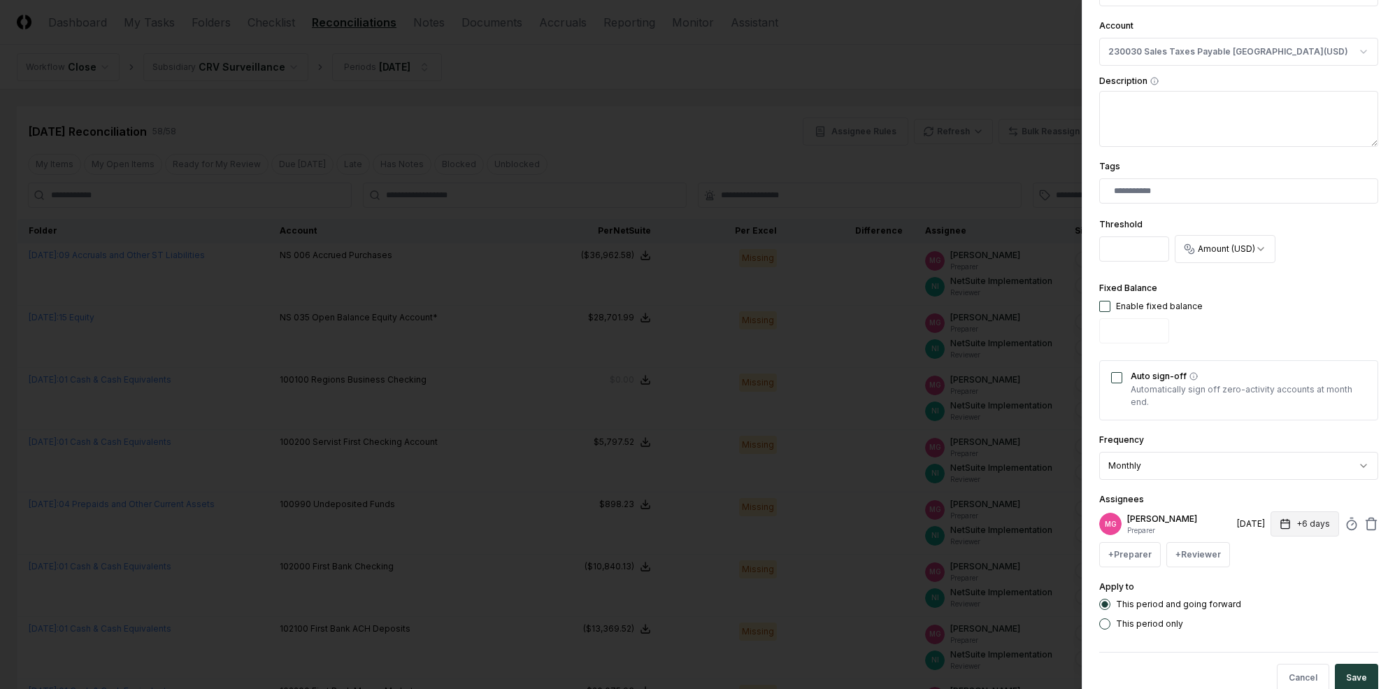
drag, startPoint x: 1305, startPoint y: 522, endPoint x: 1288, endPoint y: 534, distance: 20.2
click at [1209, 522] on button "+6 days" at bounding box center [1305, 523] width 69 height 25
type input "*"
click at [1200, 491] on div "Assignees MG [PERSON_NAME] Preparer [DATE] +7 days Set Deadline * Offset ******…" at bounding box center [1239, 529] width 279 height 76
click at [1183, 553] on button "+ Reviewer" at bounding box center [1199, 554] width 64 height 25
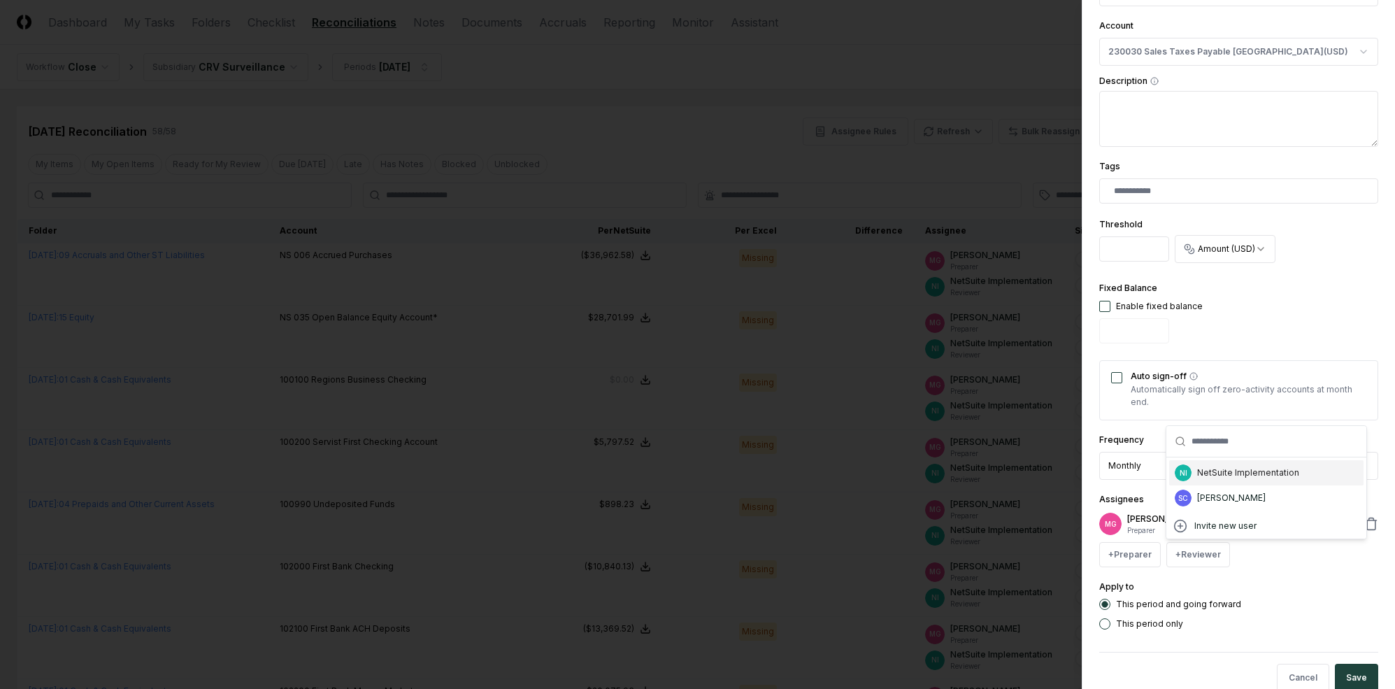
click at [1209, 476] on div "NetSuite Implementation" at bounding box center [1248, 473] width 102 height 13
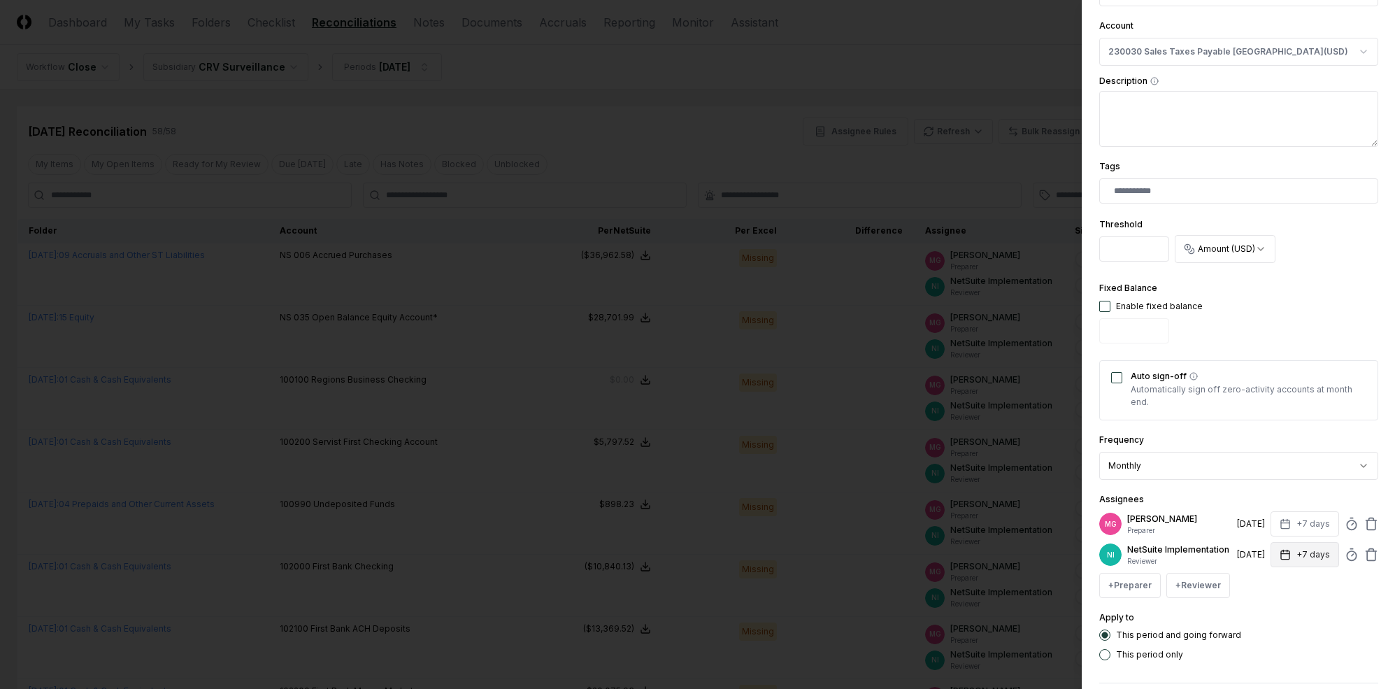
click at [1209, 564] on button "+7 days" at bounding box center [1305, 554] width 69 height 25
type input "*"
click at [1209, 497] on div "Assignees MG [PERSON_NAME] Preparer [DATE] +7 days NI NetSuite Implementation R…" at bounding box center [1239, 544] width 279 height 107
click at [1126, 380] on div "Auto sign-off Automatically sign off zero-activity accounts at month end." at bounding box center [1239, 390] width 279 height 60
click at [1123, 379] on div "Auto sign-off Automatically sign off zero-activity accounts at month end." at bounding box center [1239, 390] width 279 height 60
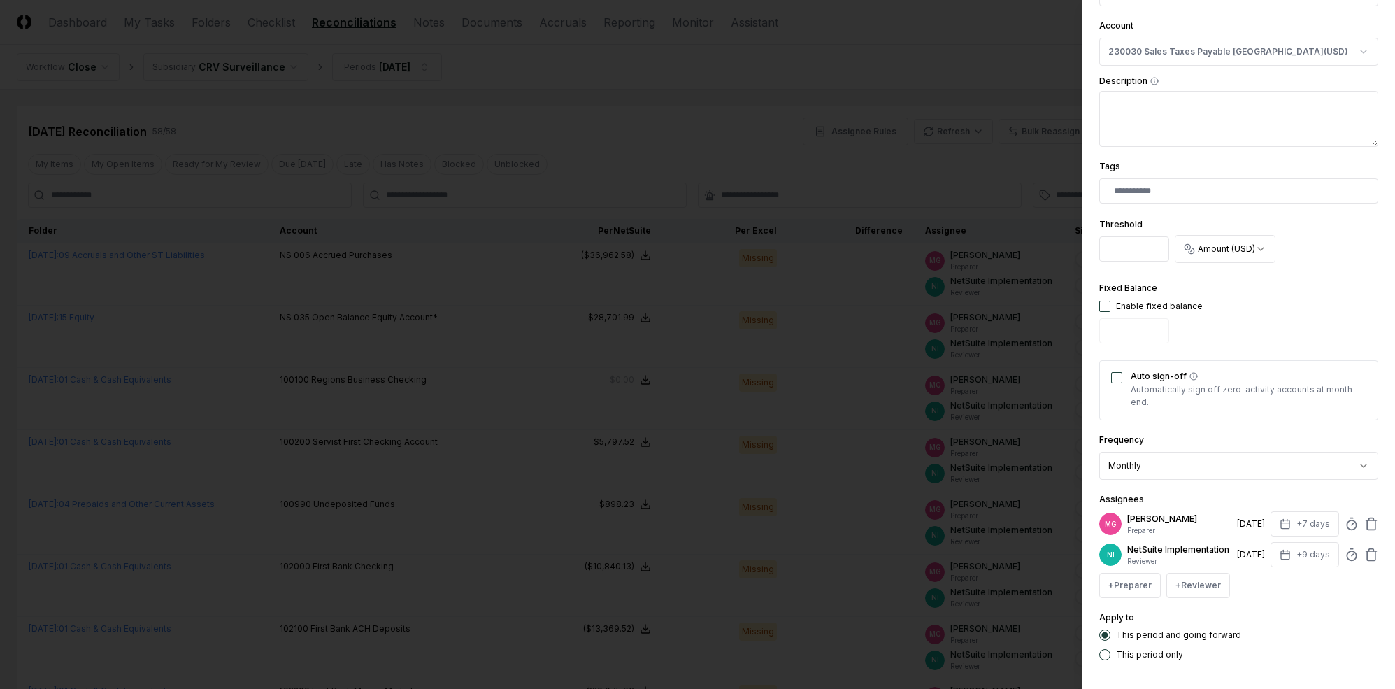
click at [1121, 378] on button "Auto sign-off" at bounding box center [1116, 377] width 11 height 11
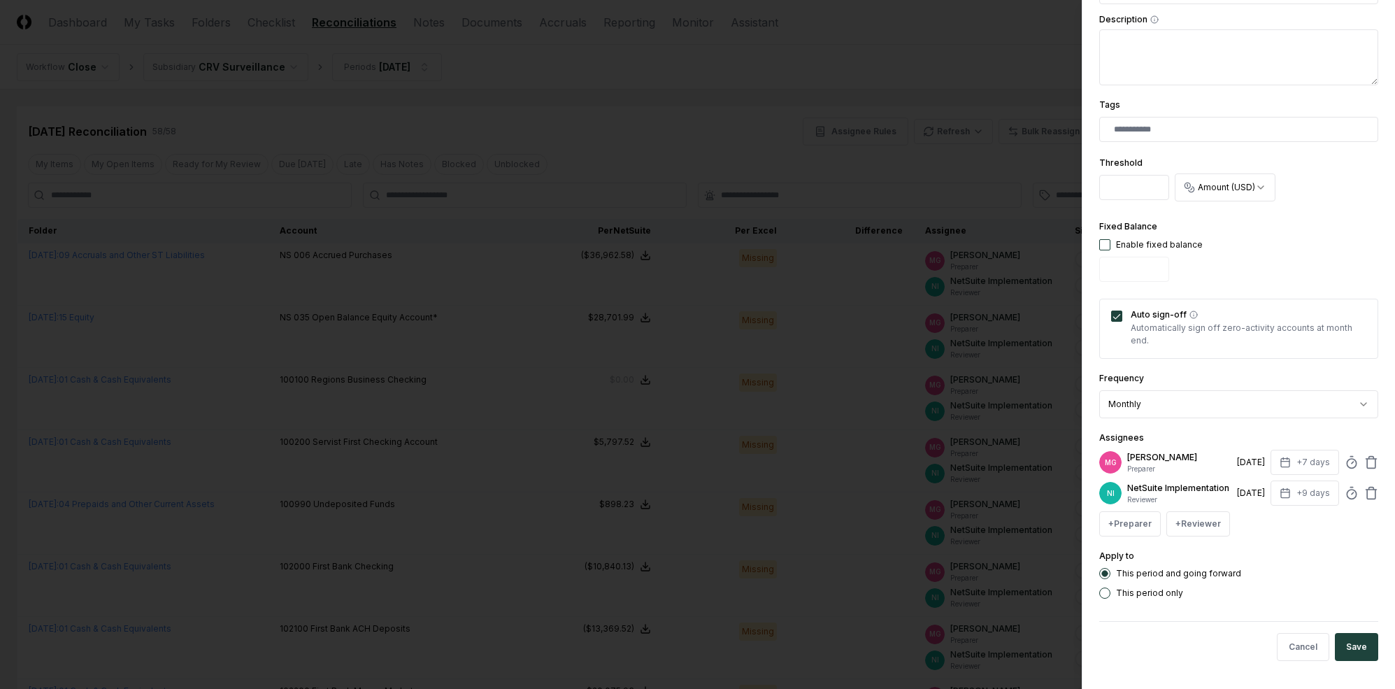
scroll to position [315, 0]
click at [1106, 239] on button "button" at bounding box center [1105, 244] width 11 height 11
type input "*"
click at [1209, 645] on button "Save" at bounding box center [1356, 647] width 43 height 28
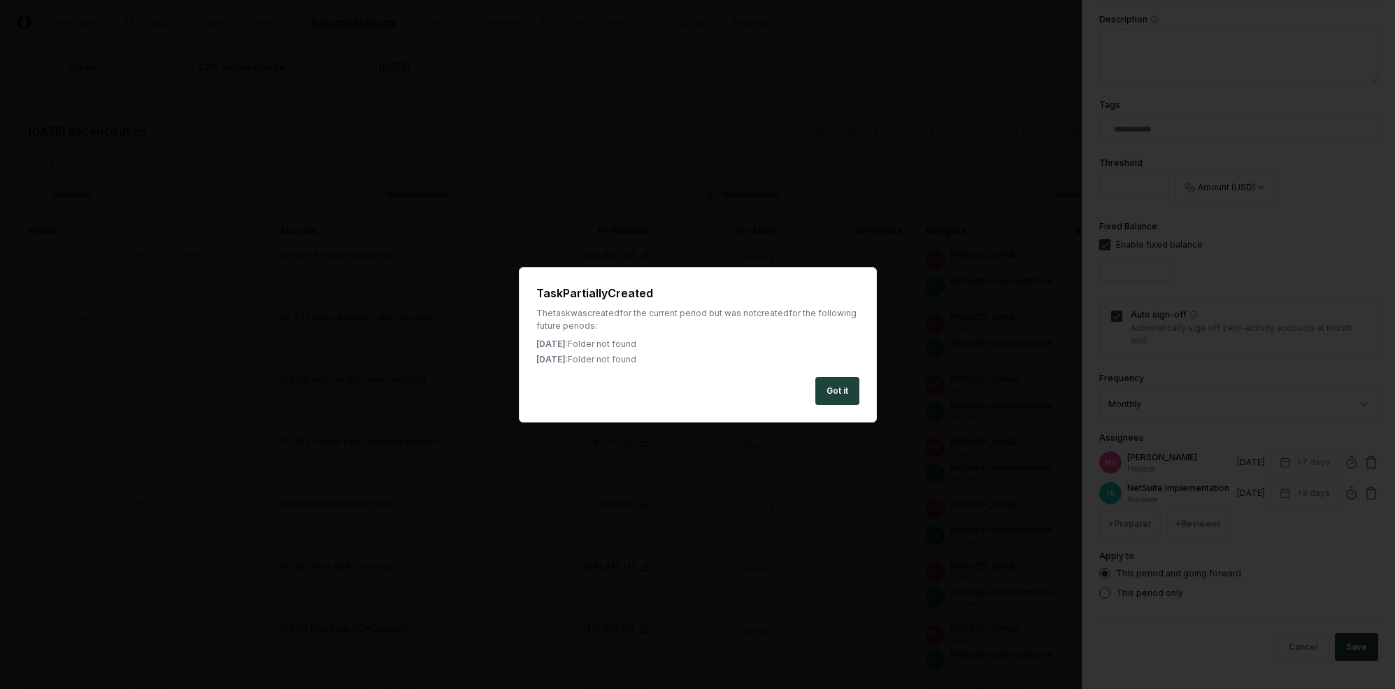
drag, startPoint x: 846, startPoint y: 390, endPoint x: 735, endPoint y: 383, distance: 110.7
click at [845, 390] on button "Got it" at bounding box center [838, 391] width 44 height 28
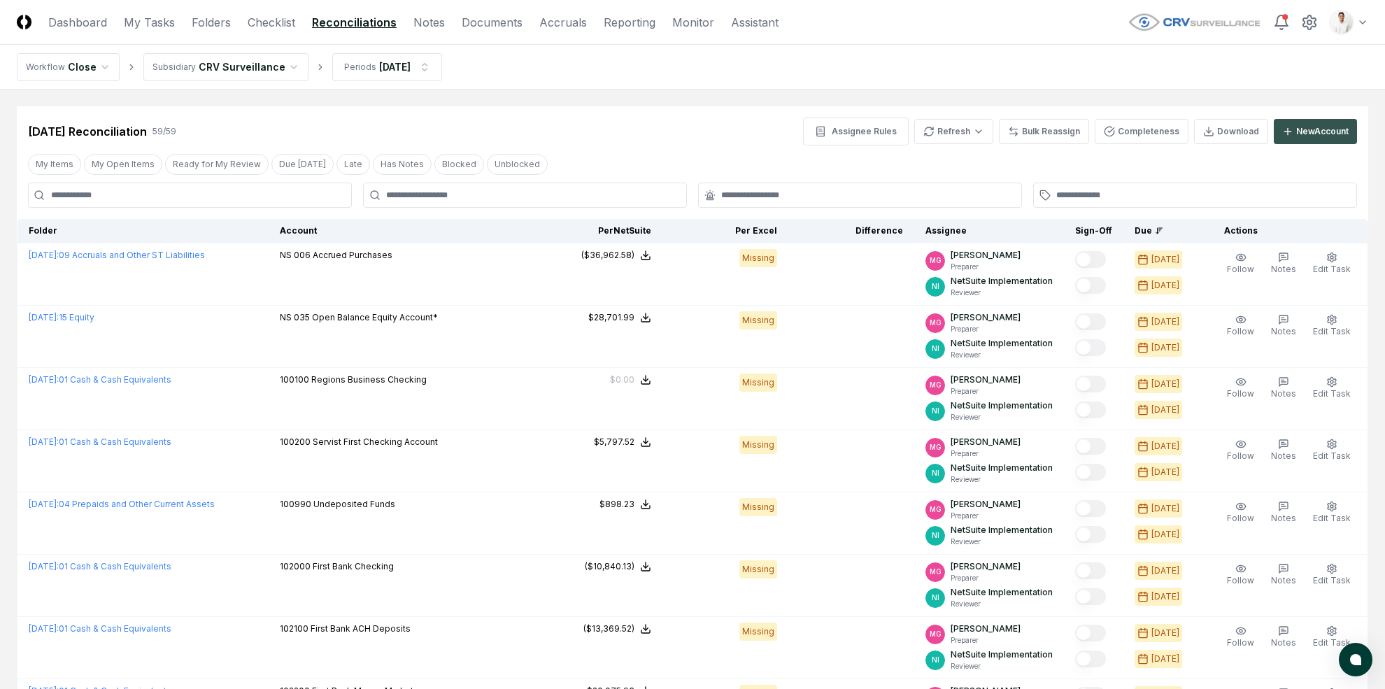
click at [1209, 128] on div "New Account" at bounding box center [1322, 131] width 52 height 13
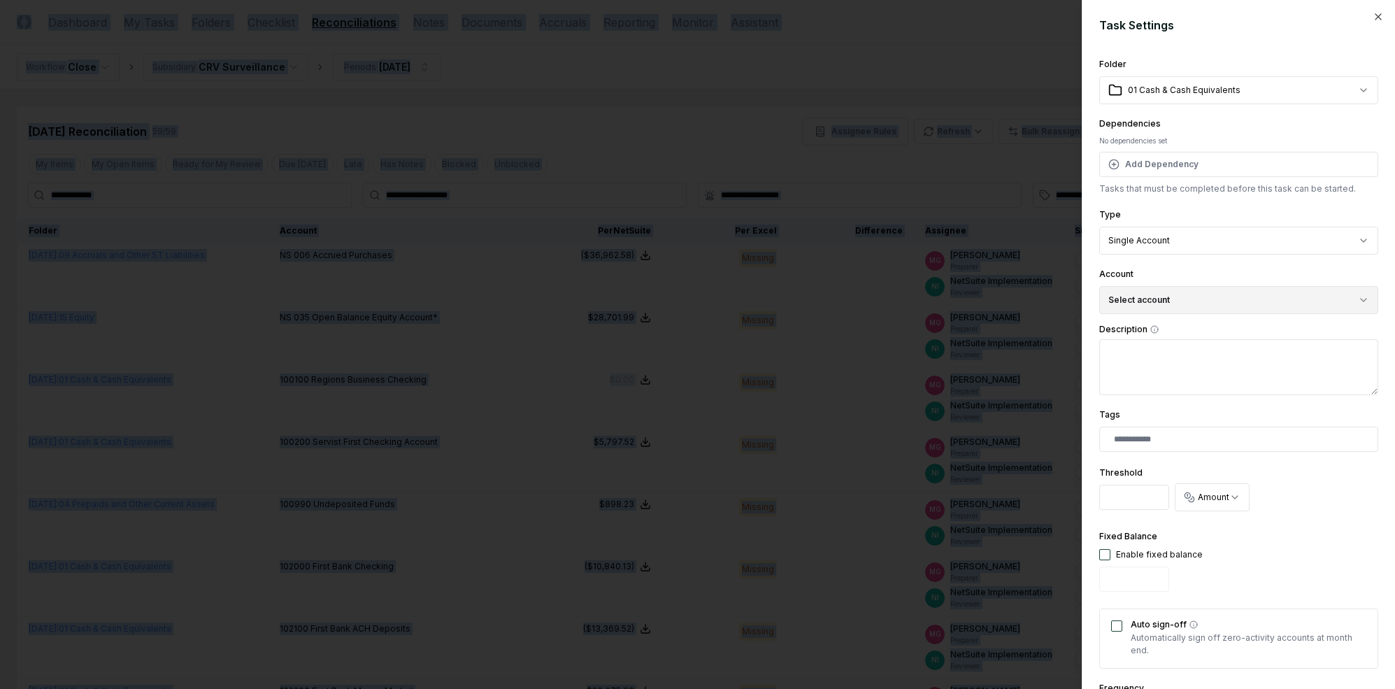
click at [1202, 306] on button "Select account" at bounding box center [1239, 300] width 279 height 28
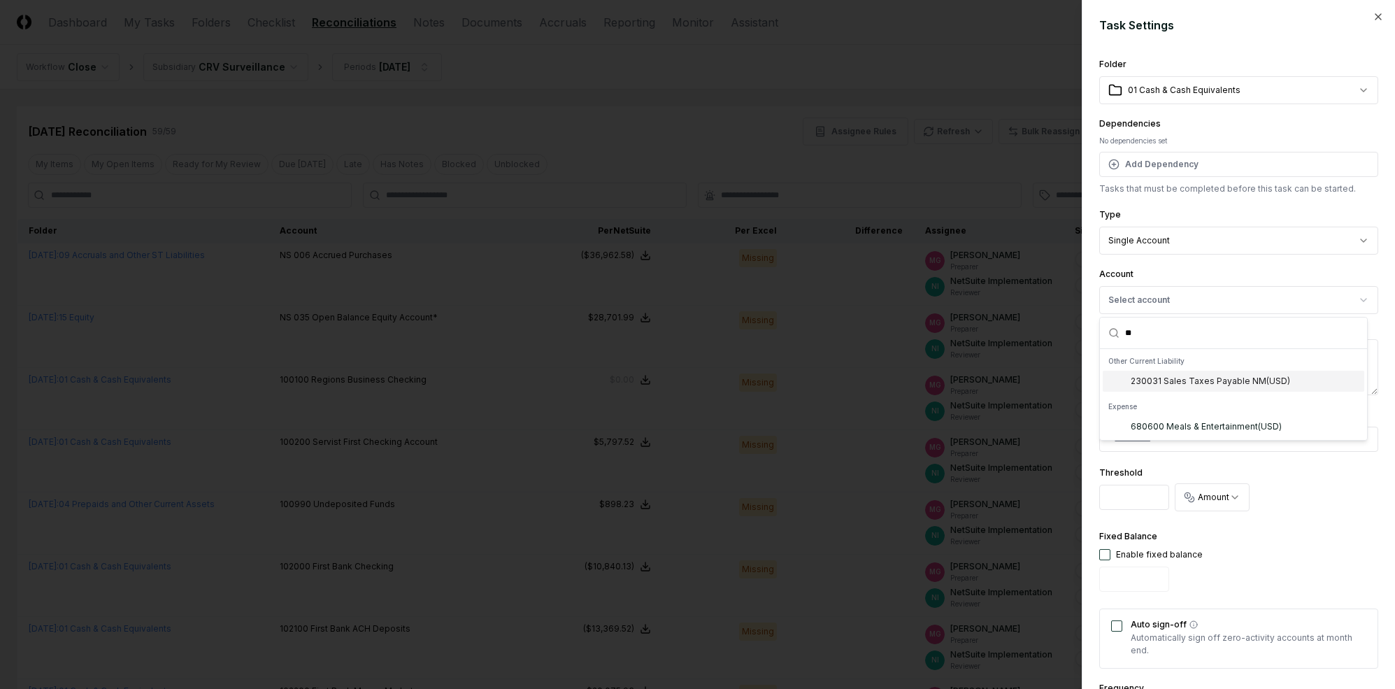
type input "**"
click at [1209, 381] on div "230031 Sales Taxes Payable NM ( USD )" at bounding box center [1210, 381] width 159 height 13
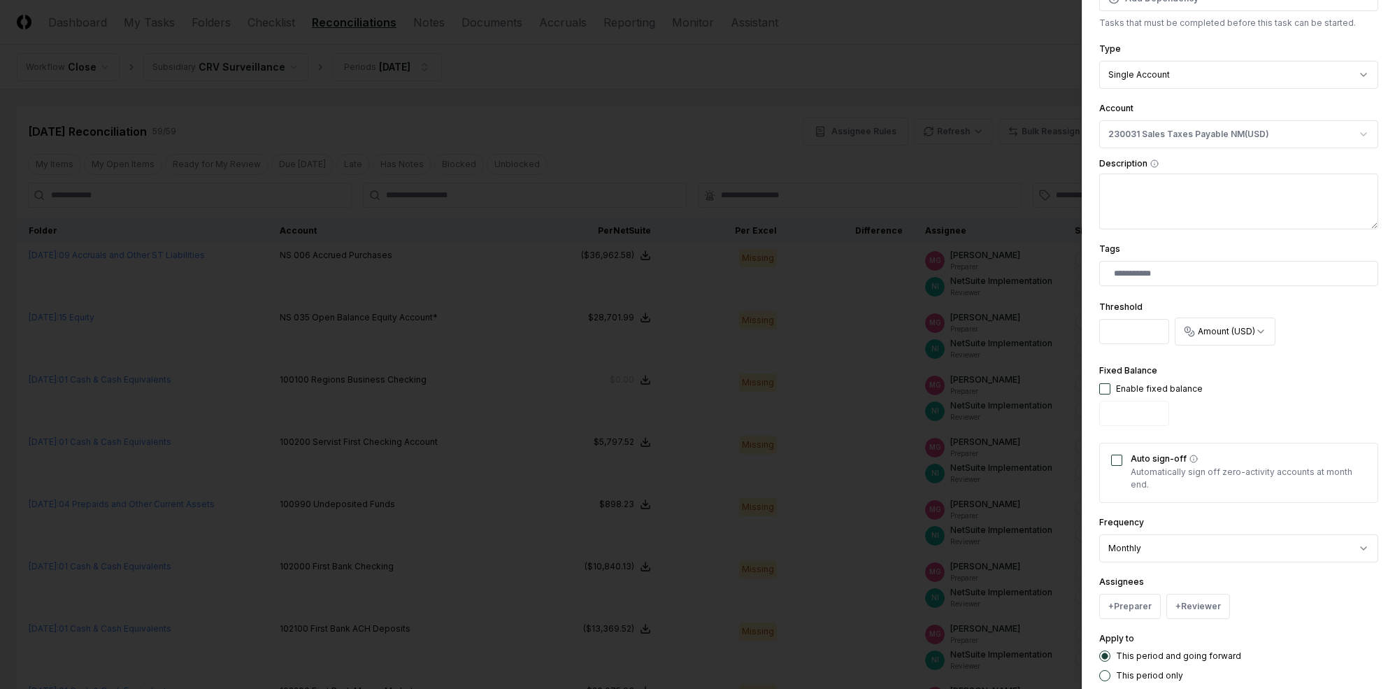
scroll to position [248, 0]
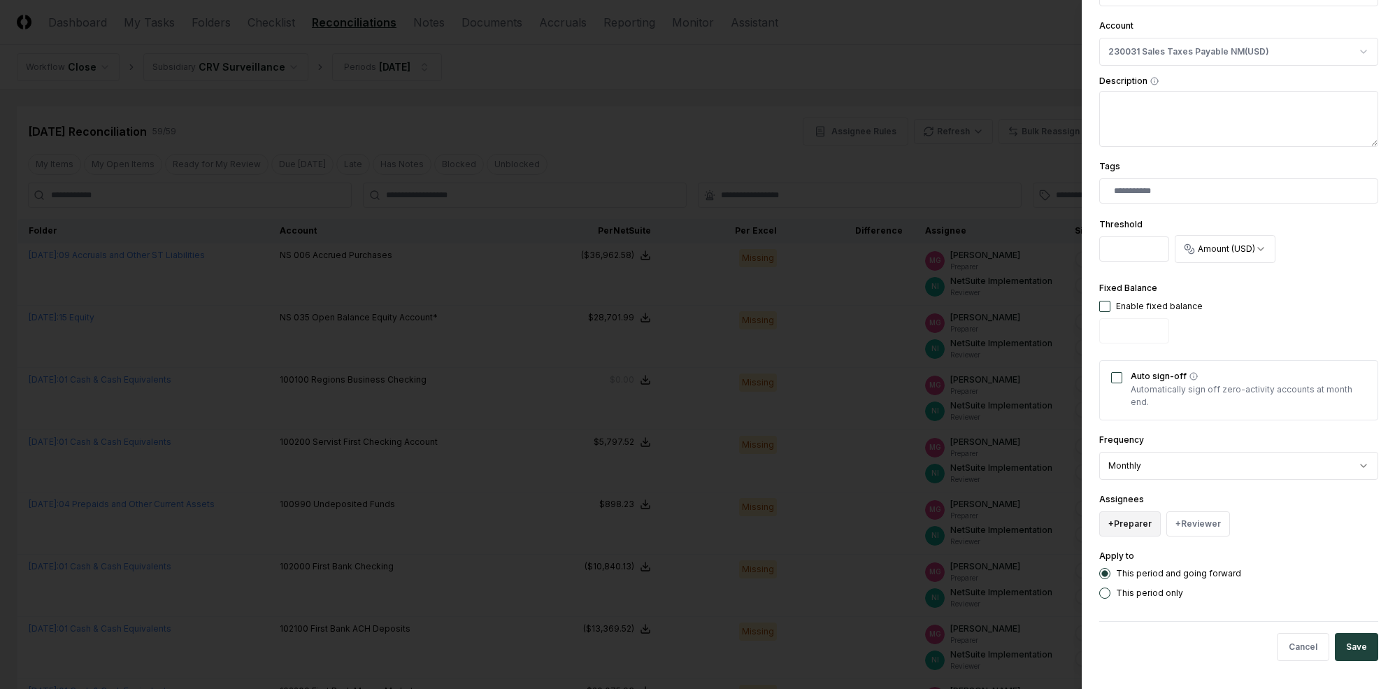
click at [1128, 528] on button "+ Preparer" at bounding box center [1131, 523] width 62 height 25
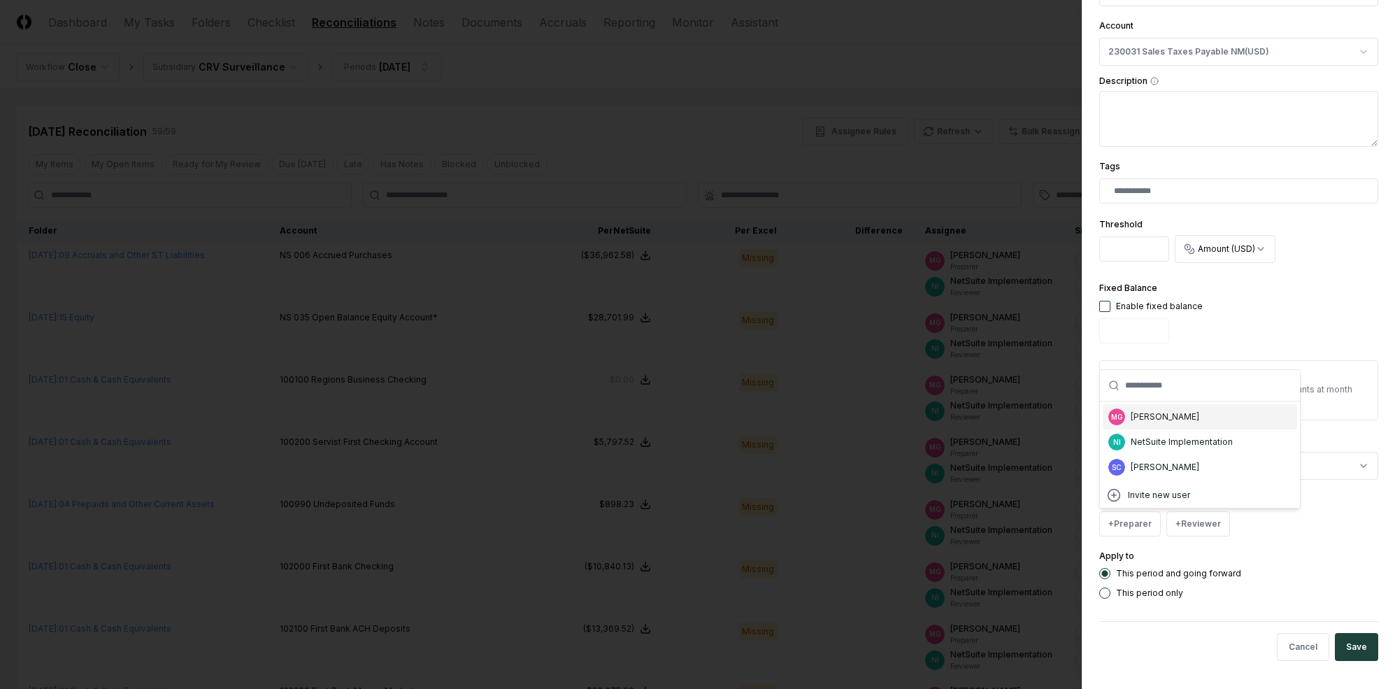
click at [1157, 411] on div "[PERSON_NAME]" at bounding box center [1165, 417] width 69 height 13
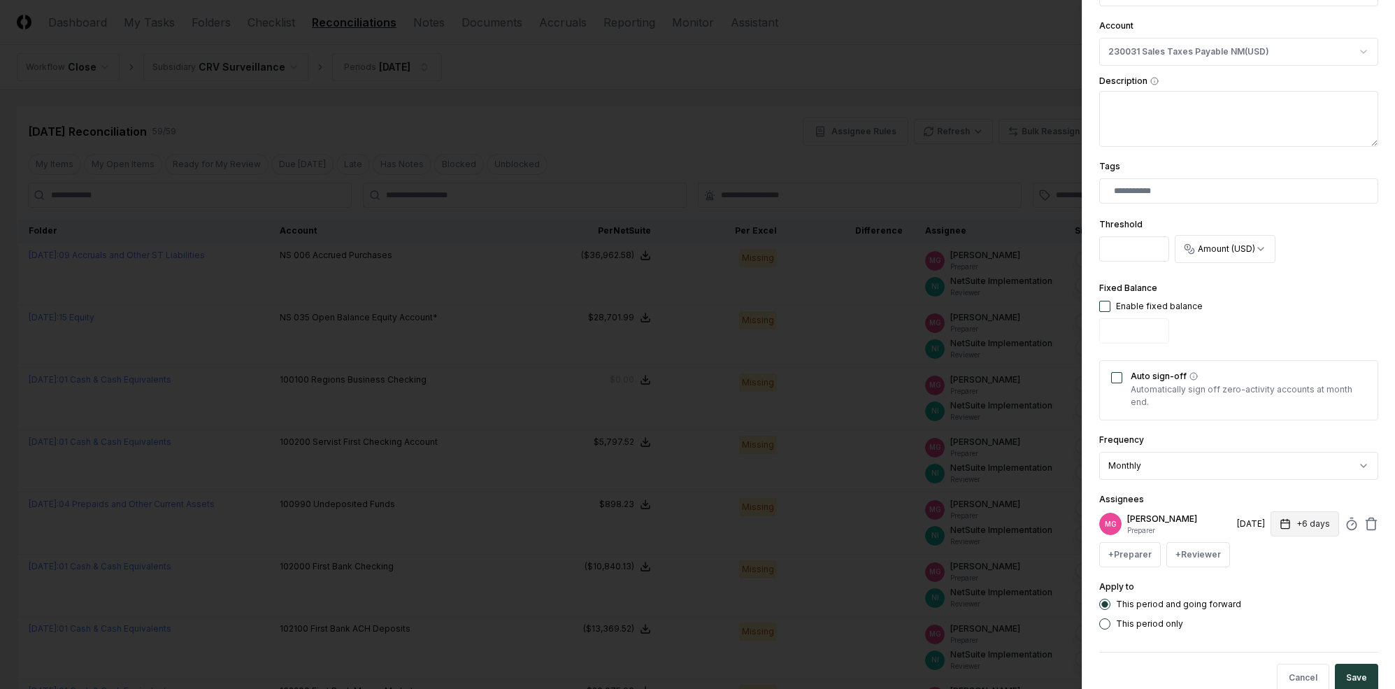
click at [1209, 521] on button "+6 days" at bounding box center [1305, 523] width 69 height 25
type input "*"
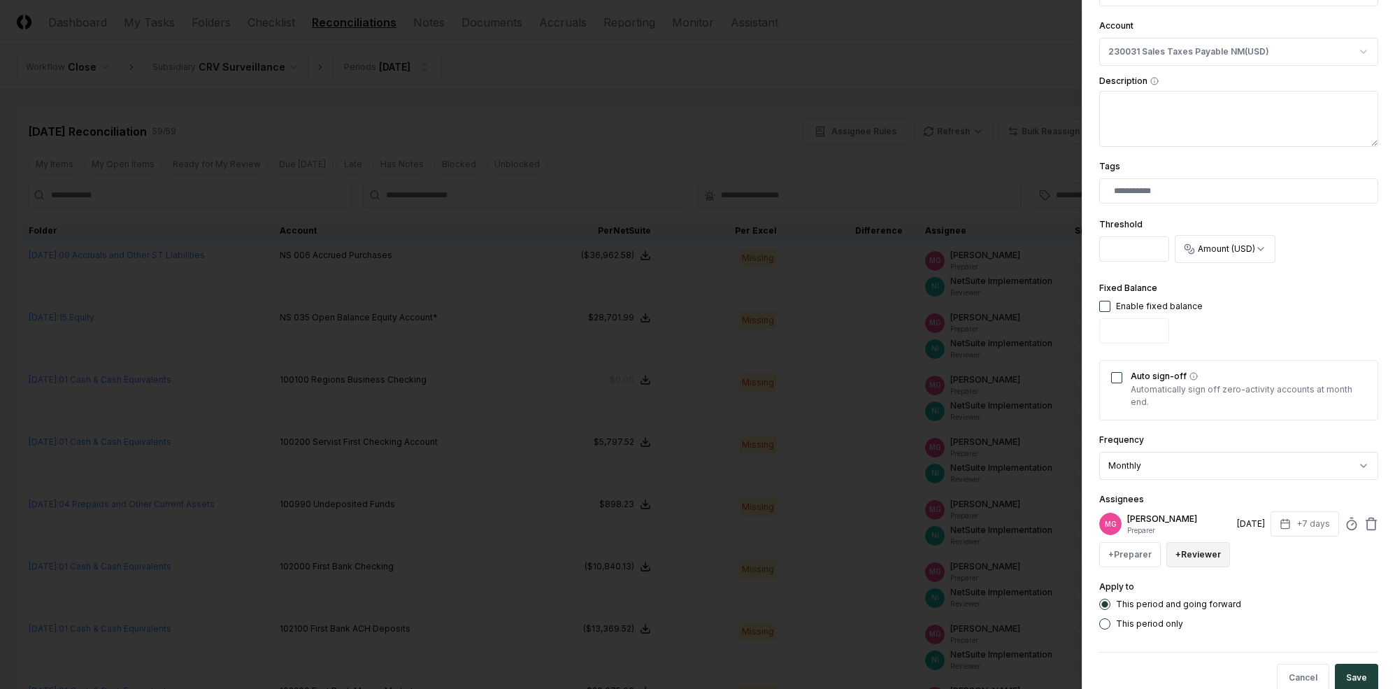
click at [1201, 550] on button "+ Reviewer" at bounding box center [1199, 554] width 64 height 25
click at [1209, 472] on div "NetSuite Implementation" at bounding box center [1248, 473] width 102 height 13
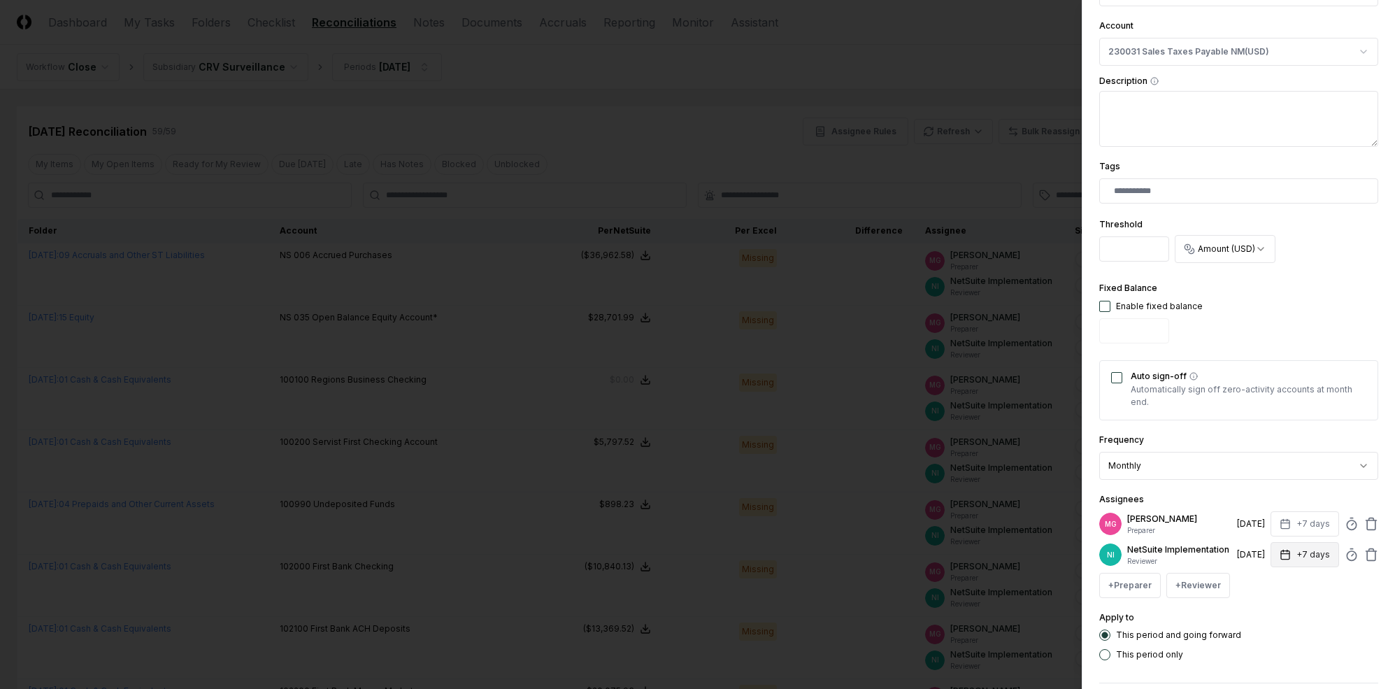
click at [1209, 560] on button "+7 days" at bounding box center [1305, 554] width 69 height 25
type input "*"
click at [1209, 484] on div "**********" at bounding box center [1239, 234] width 279 height 853
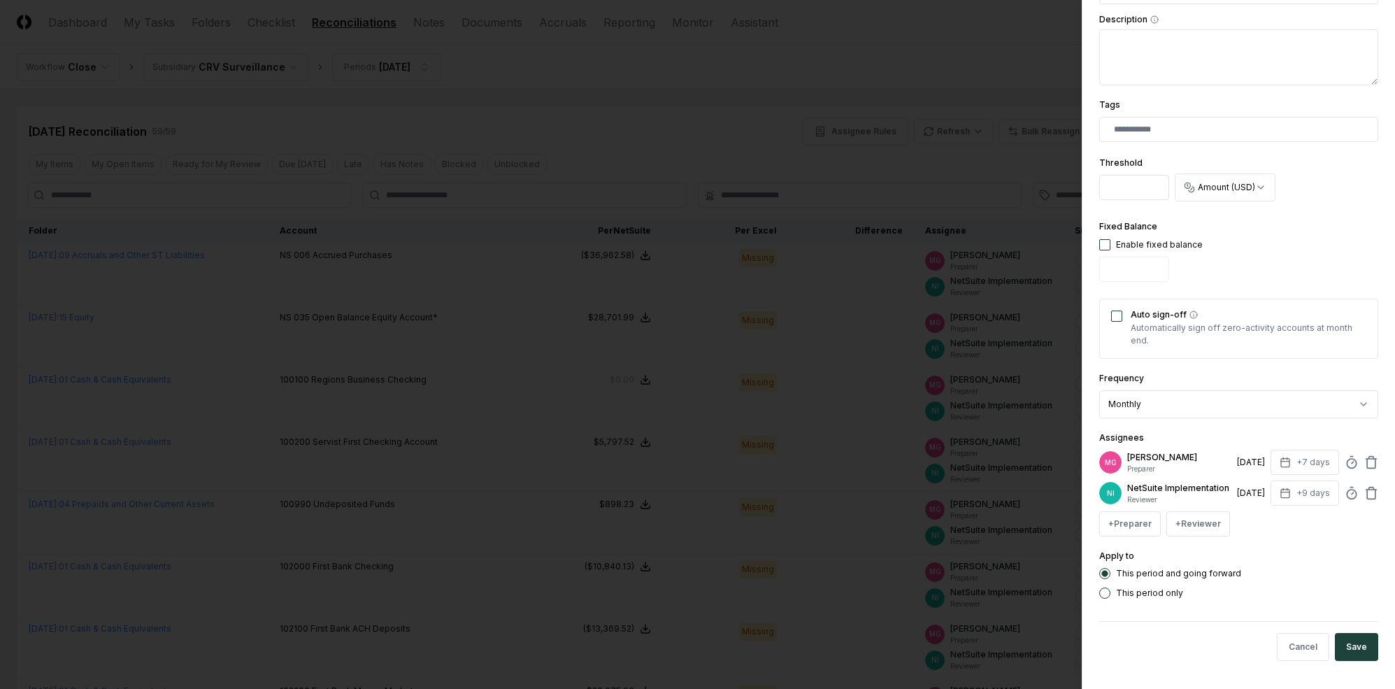
scroll to position [320, 0]
click at [1209, 639] on button "Save" at bounding box center [1356, 647] width 43 height 28
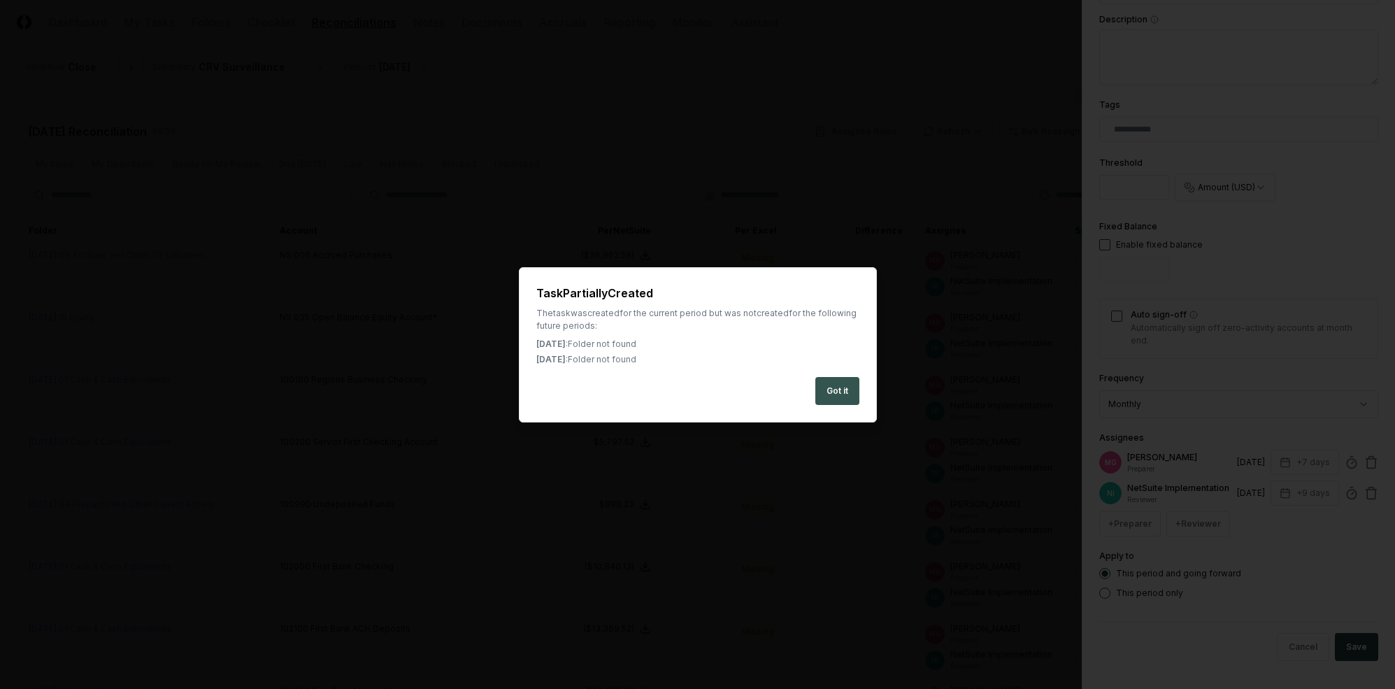
click at [825, 387] on button "Got it" at bounding box center [838, 391] width 44 height 28
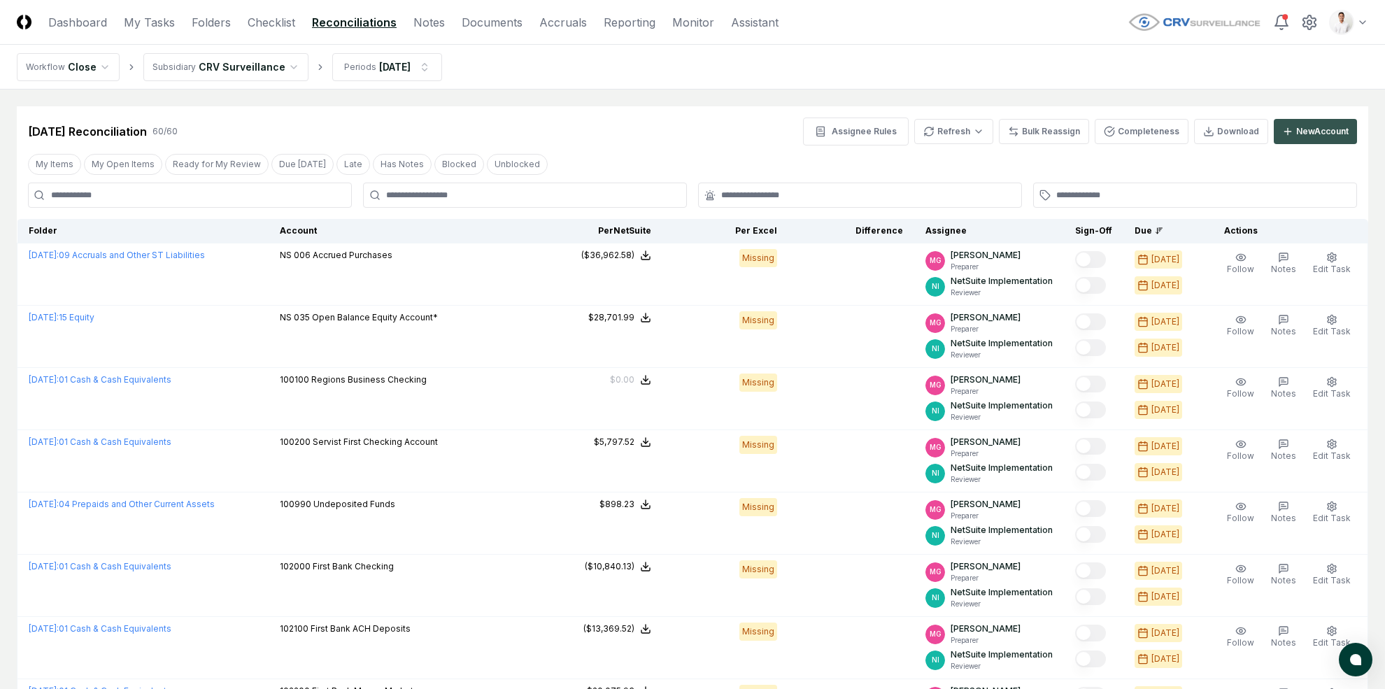
click at [1209, 131] on div "New Account" at bounding box center [1322, 131] width 52 height 13
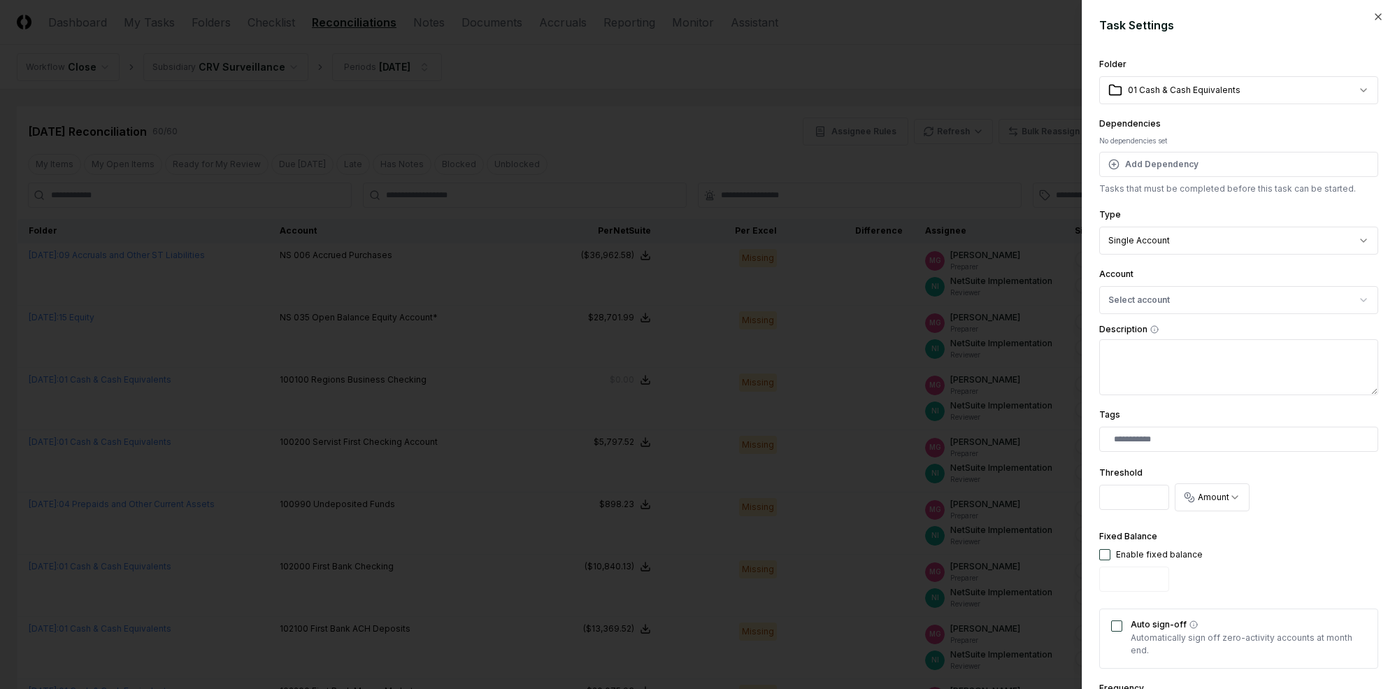
click at [1163, 295] on button "Select account" at bounding box center [1239, 300] width 279 height 28
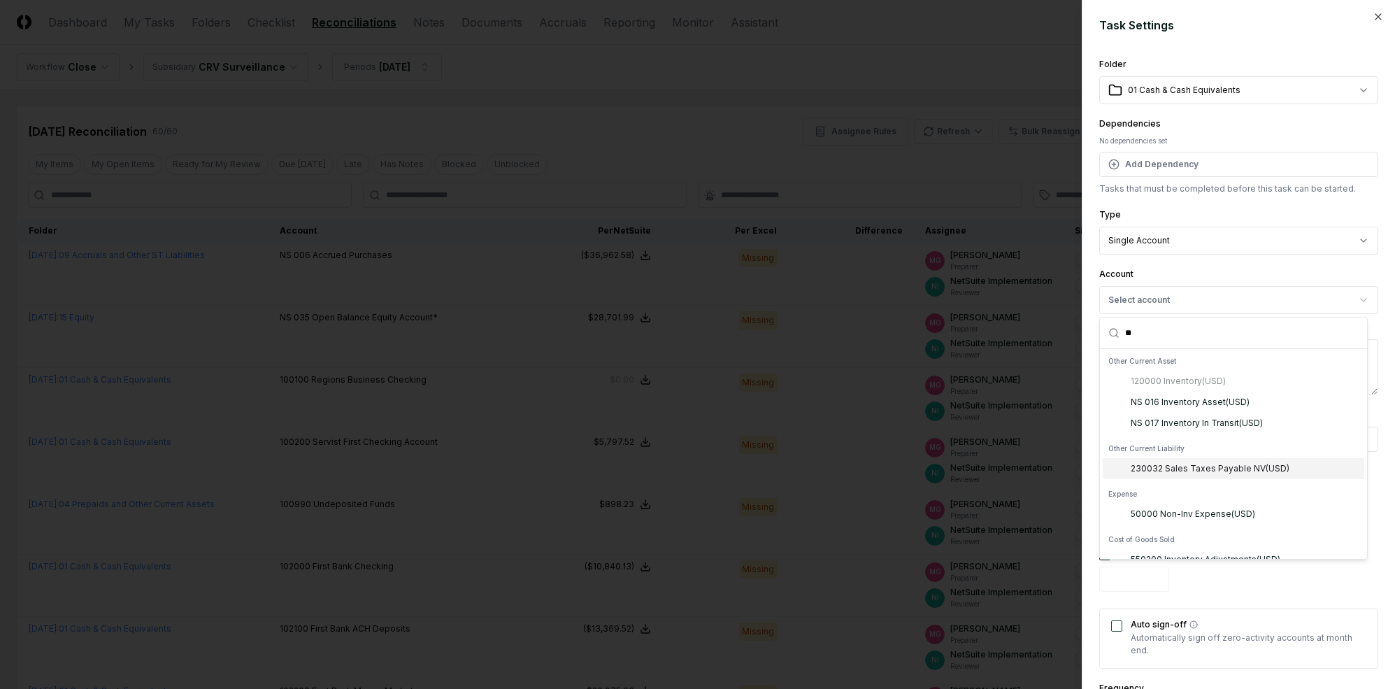
type input "**"
click at [1209, 472] on div "230032 Sales Taxes Payable NV ( USD )" at bounding box center [1210, 468] width 159 height 13
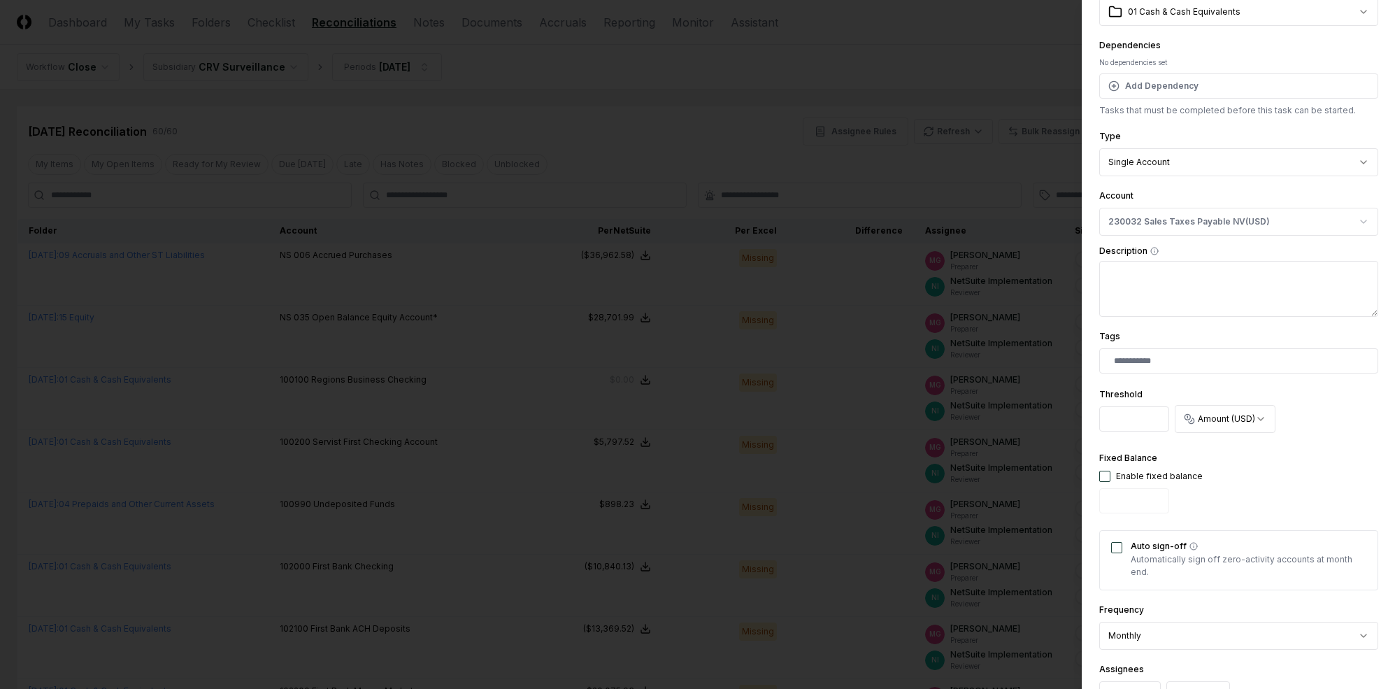
scroll to position [248, 0]
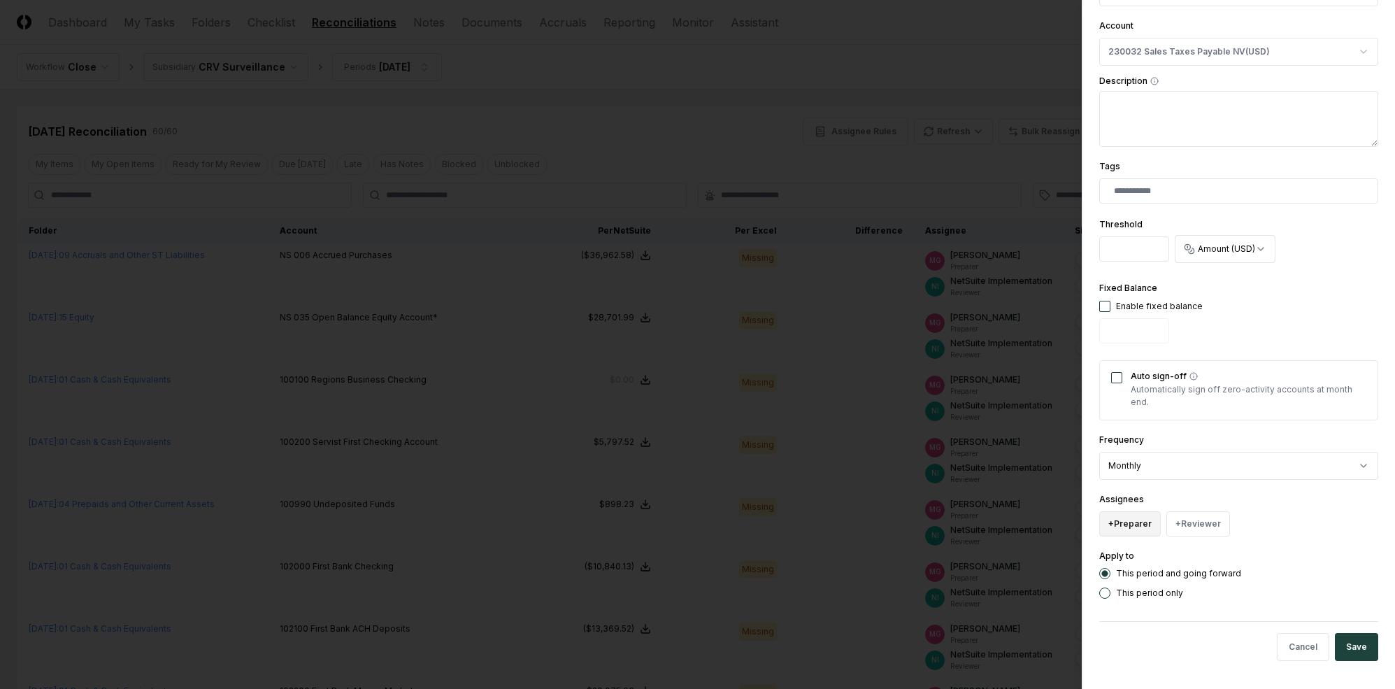
click at [1145, 518] on button "+ Preparer" at bounding box center [1131, 523] width 62 height 25
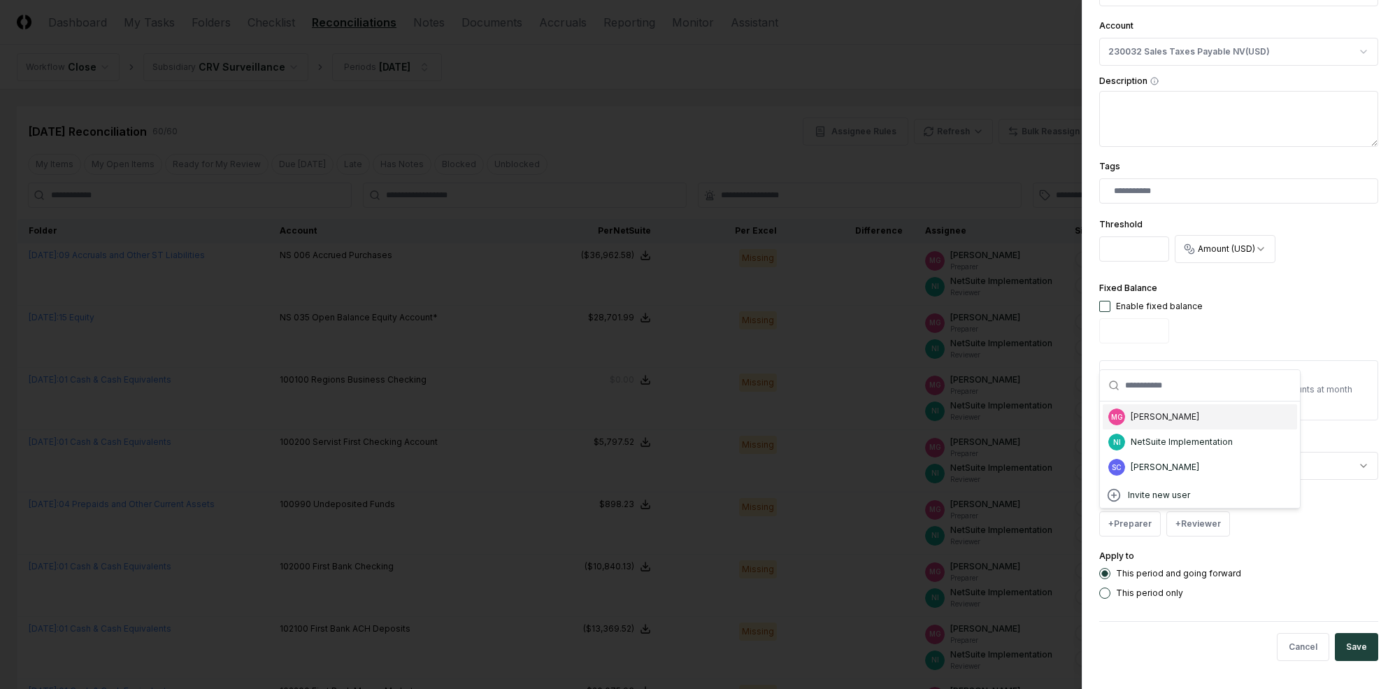
click at [1179, 420] on div "MG [PERSON_NAME]" at bounding box center [1200, 416] width 194 height 25
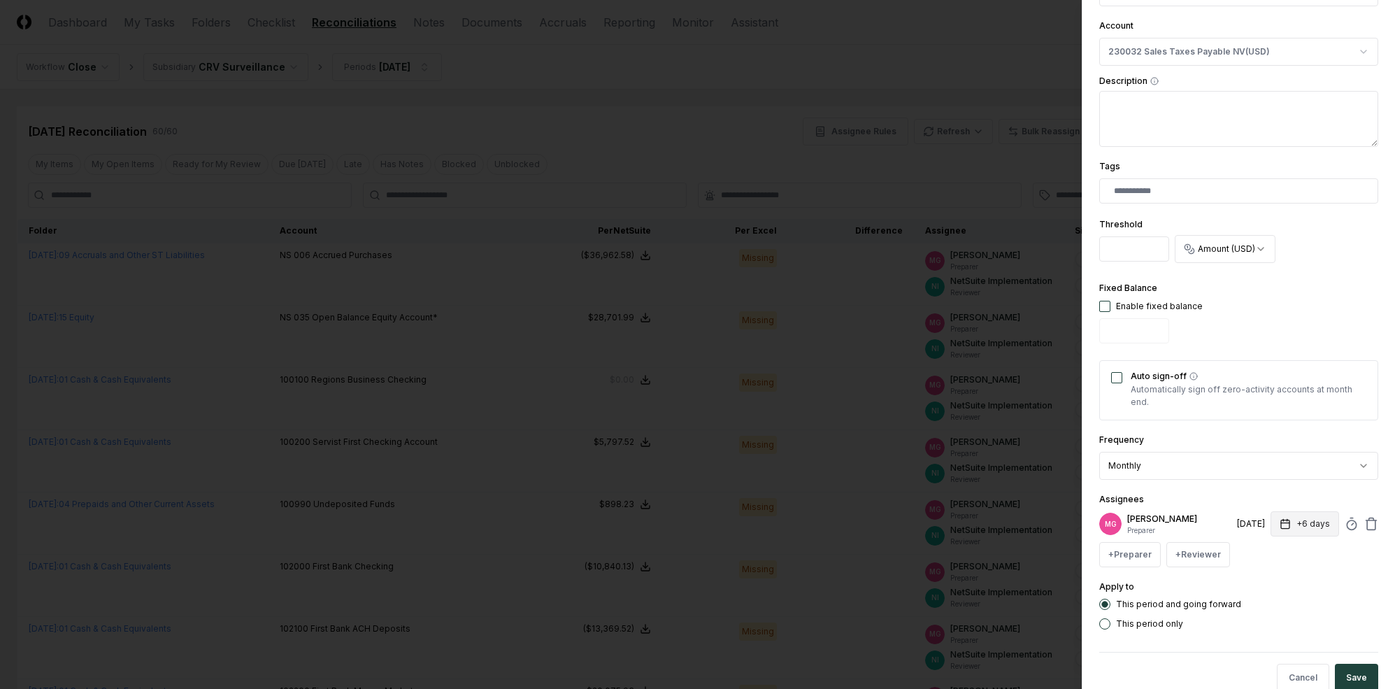
click at [1209, 520] on icon "button" at bounding box center [1285, 523] width 11 height 11
type input "*"
click at [1209, 486] on div "**********" at bounding box center [1239, 219] width 279 height 822
click at [1194, 553] on button "+ Reviewer" at bounding box center [1199, 554] width 64 height 25
type input "*"
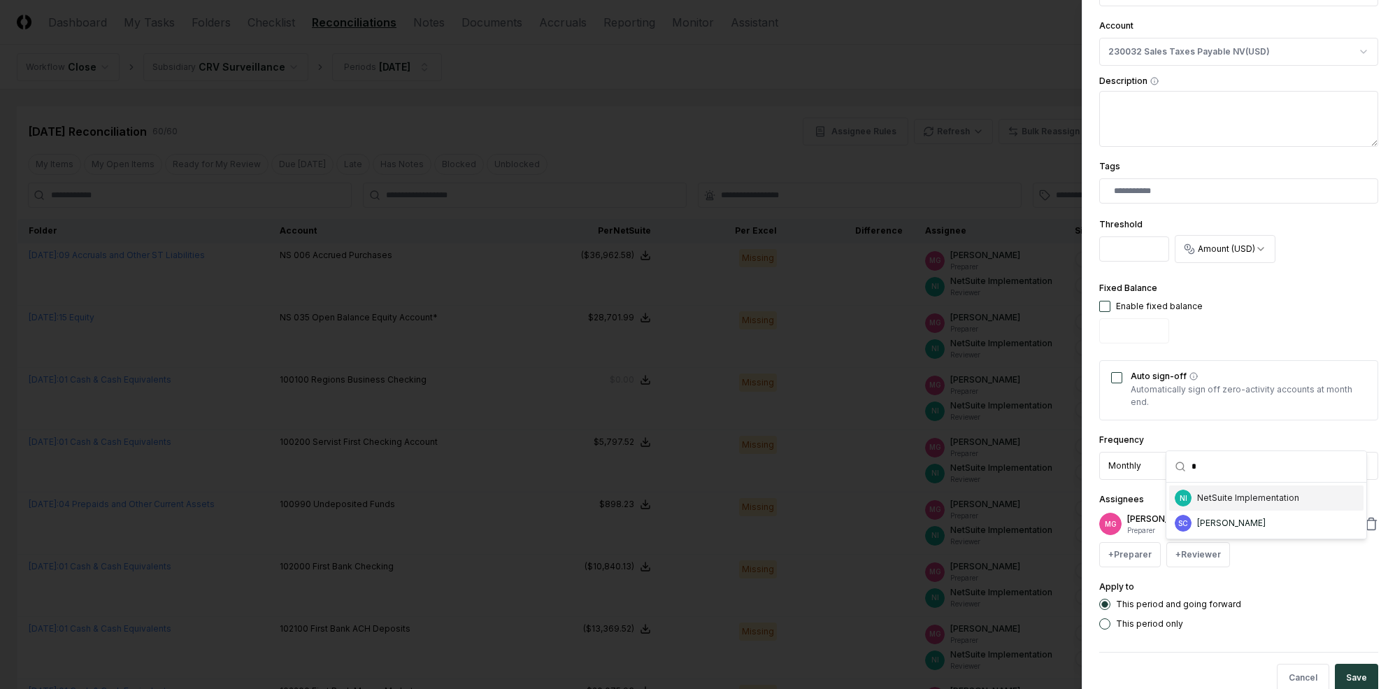
click at [1209, 492] on div "NetSuite Implementation" at bounding box center [1248, 498] width 102 height 13
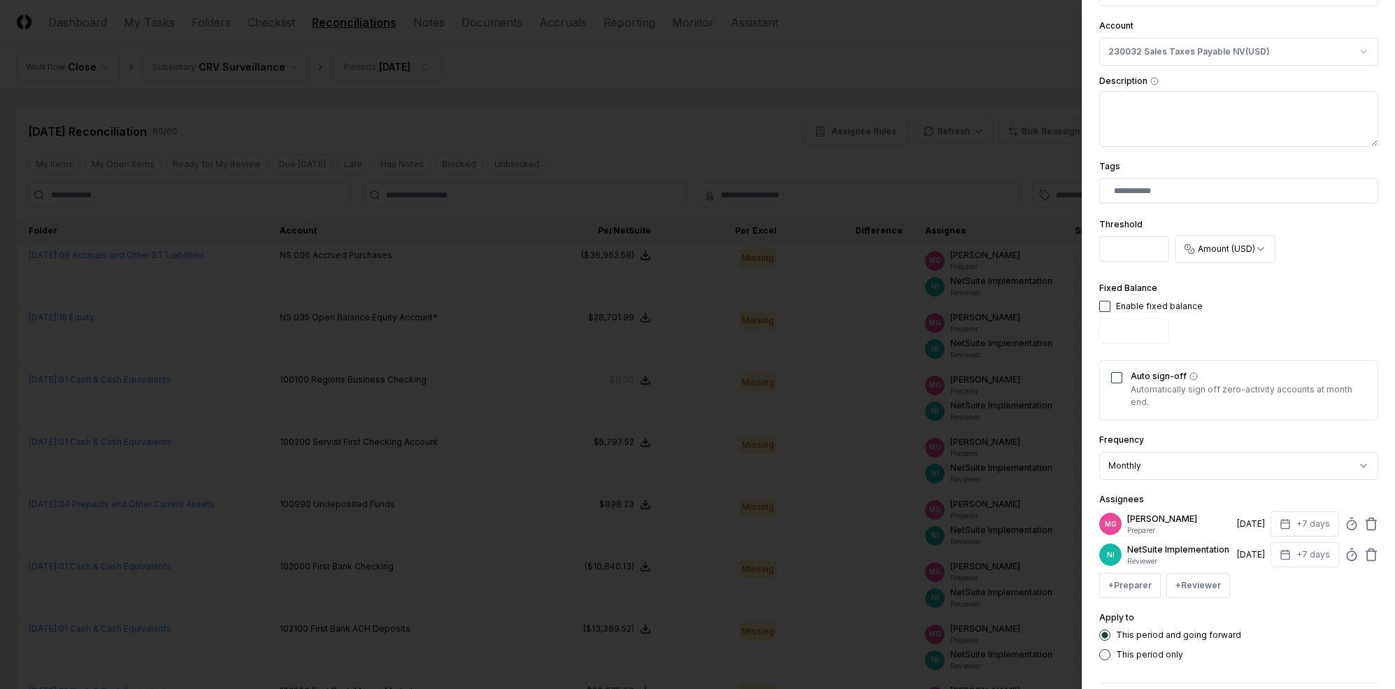
drag, startPoint x: 1307, startPoint y: 568, endPoint x: 1295, endPoint y: 538, distance: 32.6
click at [1209, 565] on button "+7 days" at bounding box center [1305, 554] width 69 height 25
type input "*"
click at [1209, 489] on div "**********" at bounding box center [1239, 234] width 279 height 853
drag, startPoint x: 1163, startPoint y: 311, endPoint x: 1138, endPoint y: 309, distance: 25.2
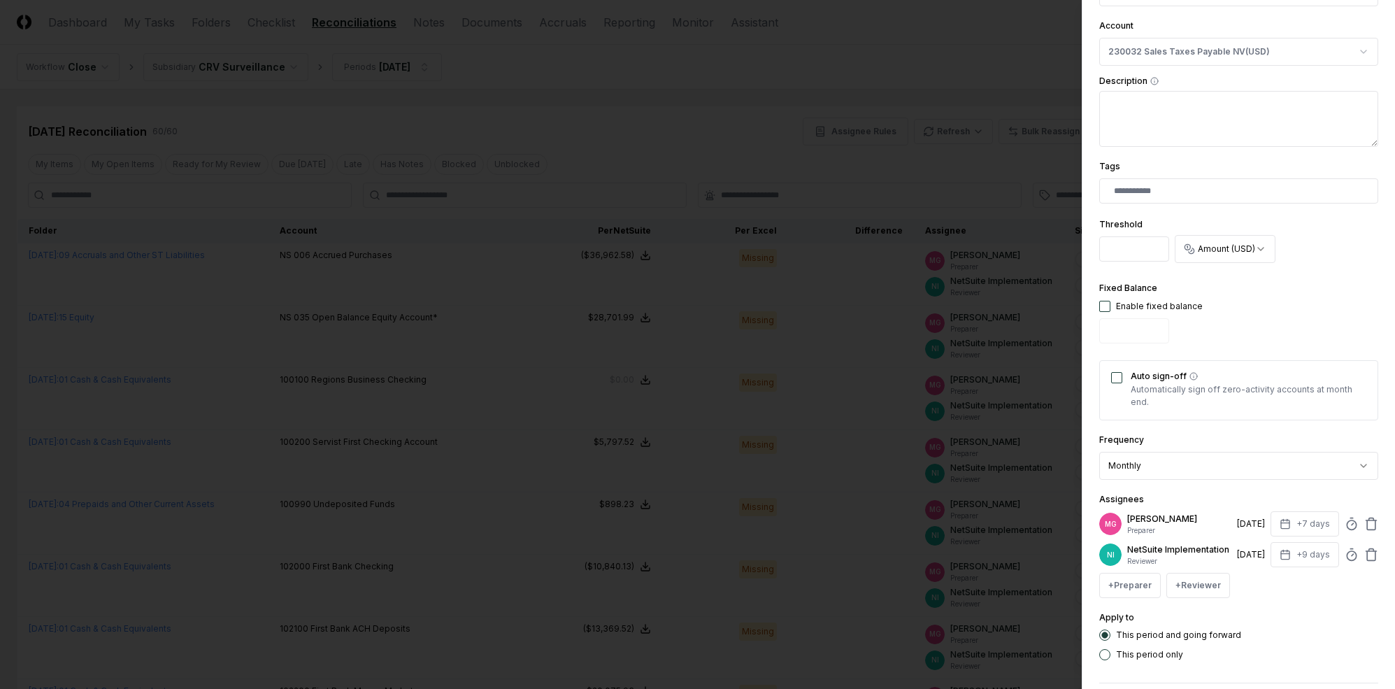
click at [1162, 310] on div "Enable fixed balance" at bounding box center [1159, 306] width 87 height 13
click at [1128, 307] on div "Enable fixed balance" at bounding box center [1159, 306] width 87 height 13
click at [1106, 307] on button "button" at bounding box center [1105, 306] width 11 height 11
type input "*"
click at [1121, 381] on button "Auto sign-off" at bounding box center [1116, 377] width 11 height 11
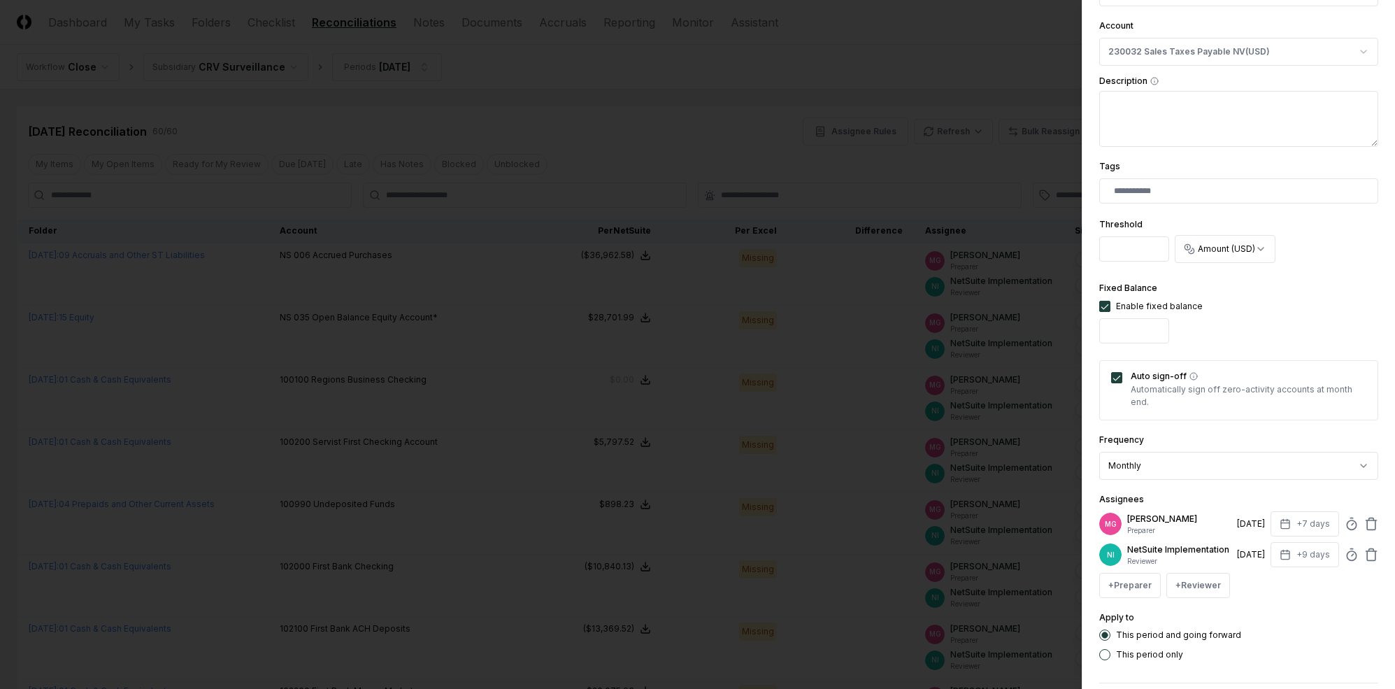
scroll to position [320, 0]
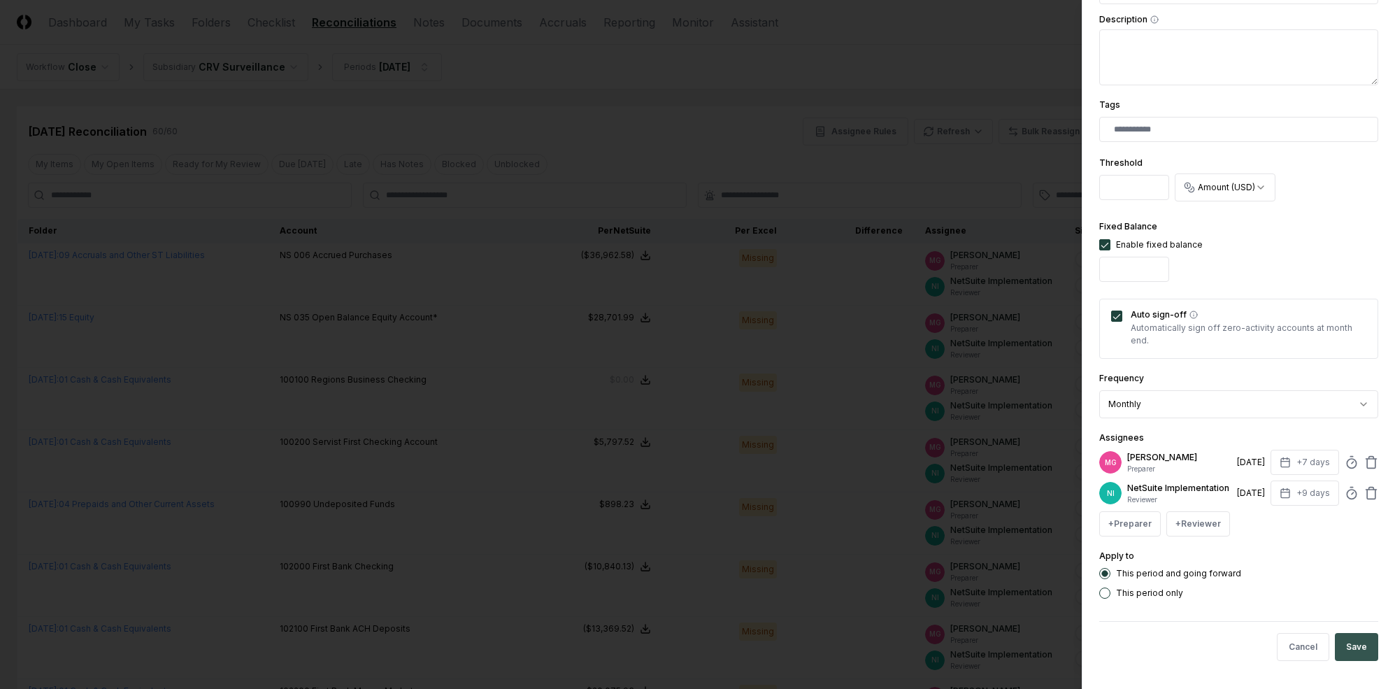
click at [1209, 645] on button "Save" at bounding box center [1356, 647] width 43 height 28
click at [1209, 645] on div "Cancel Save" at bounding box center [1239, 647] width 279 height 28
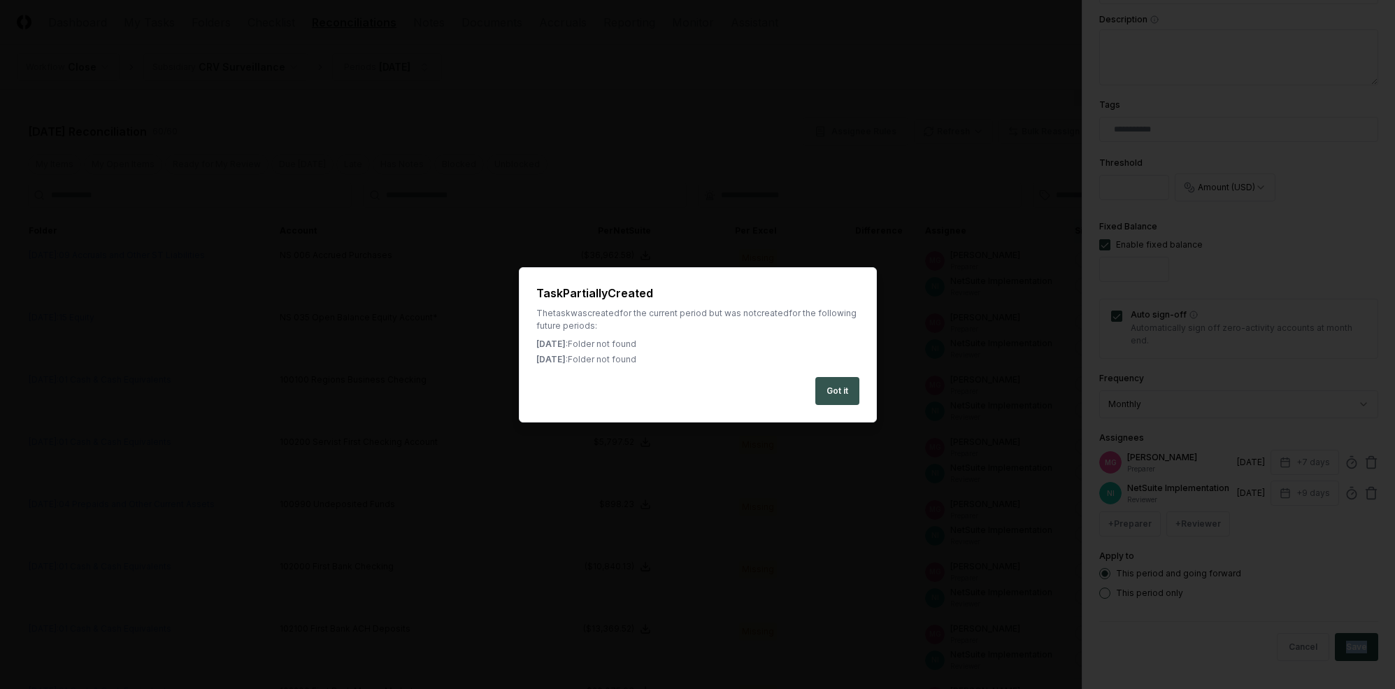
click at [825, 403] on button "Got it" at bounding box center [838, 391] width 44 height 28
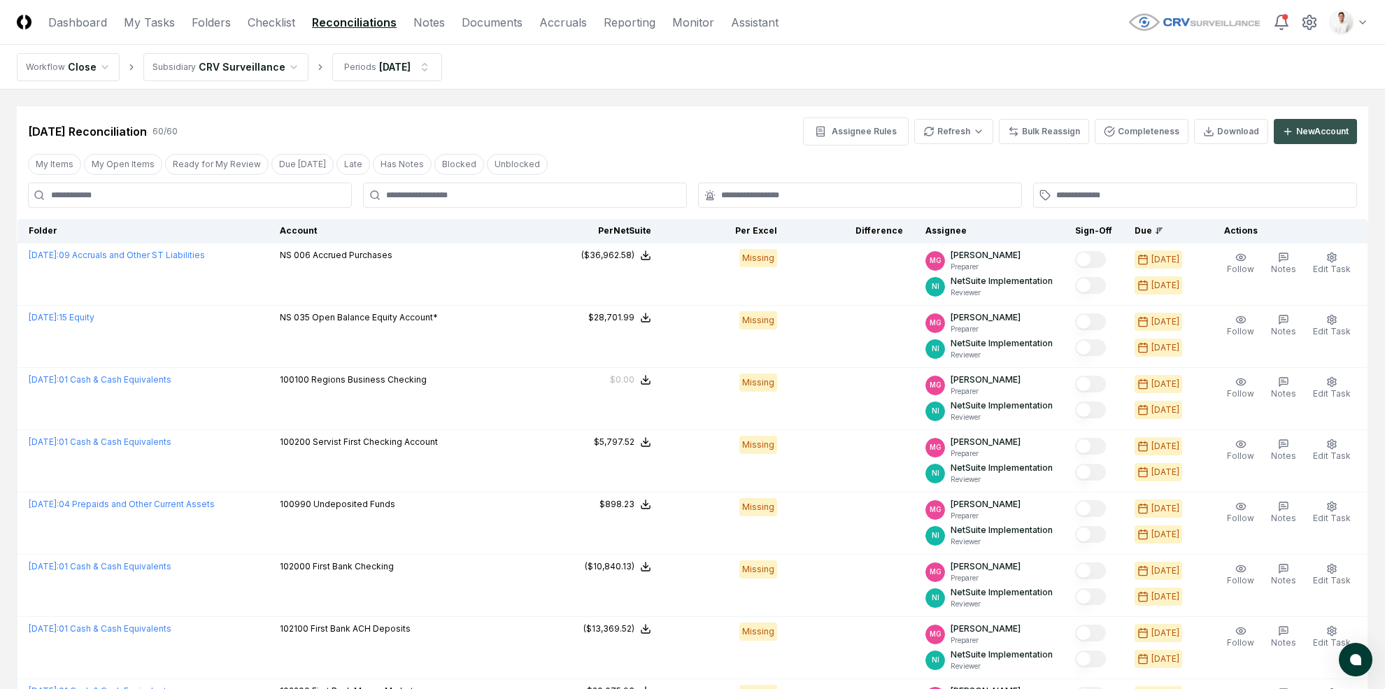
click at [1209, 136] on div "New Account" at bounding box center [1322, 131] width 52 height 13
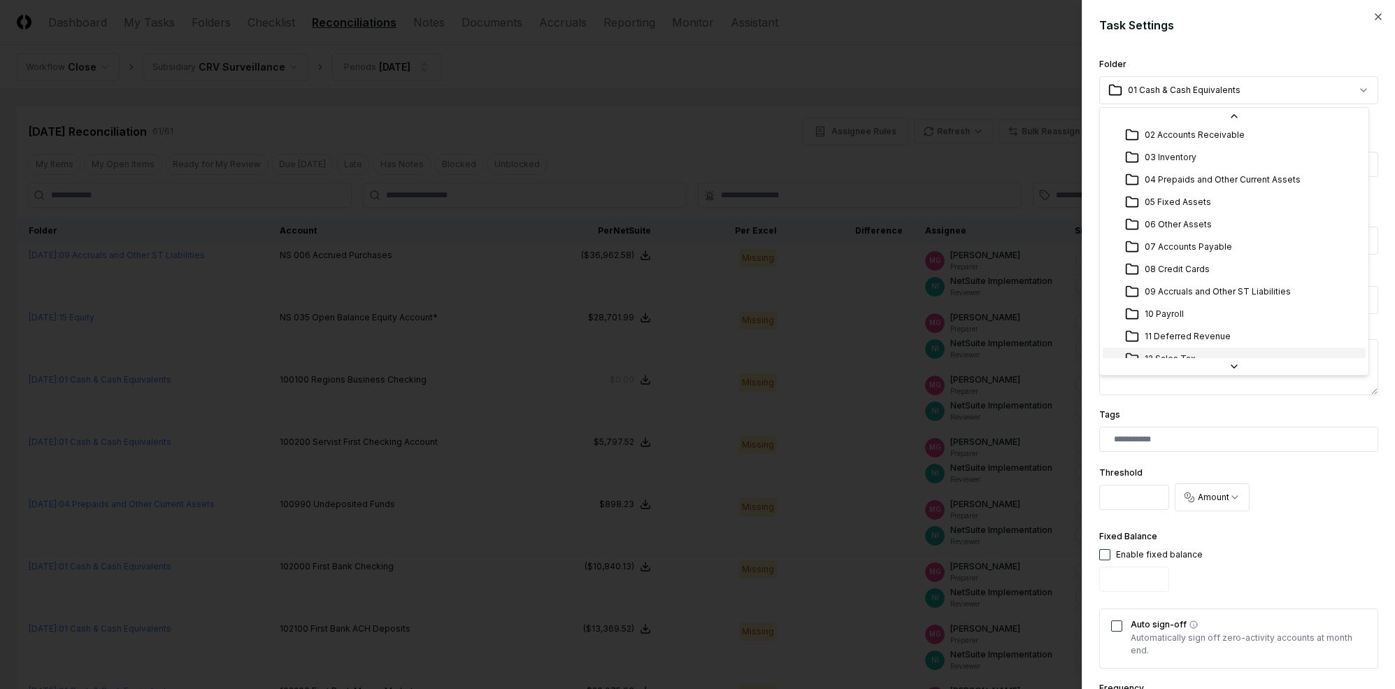
scroll to position [50, 0]
select select "**********"
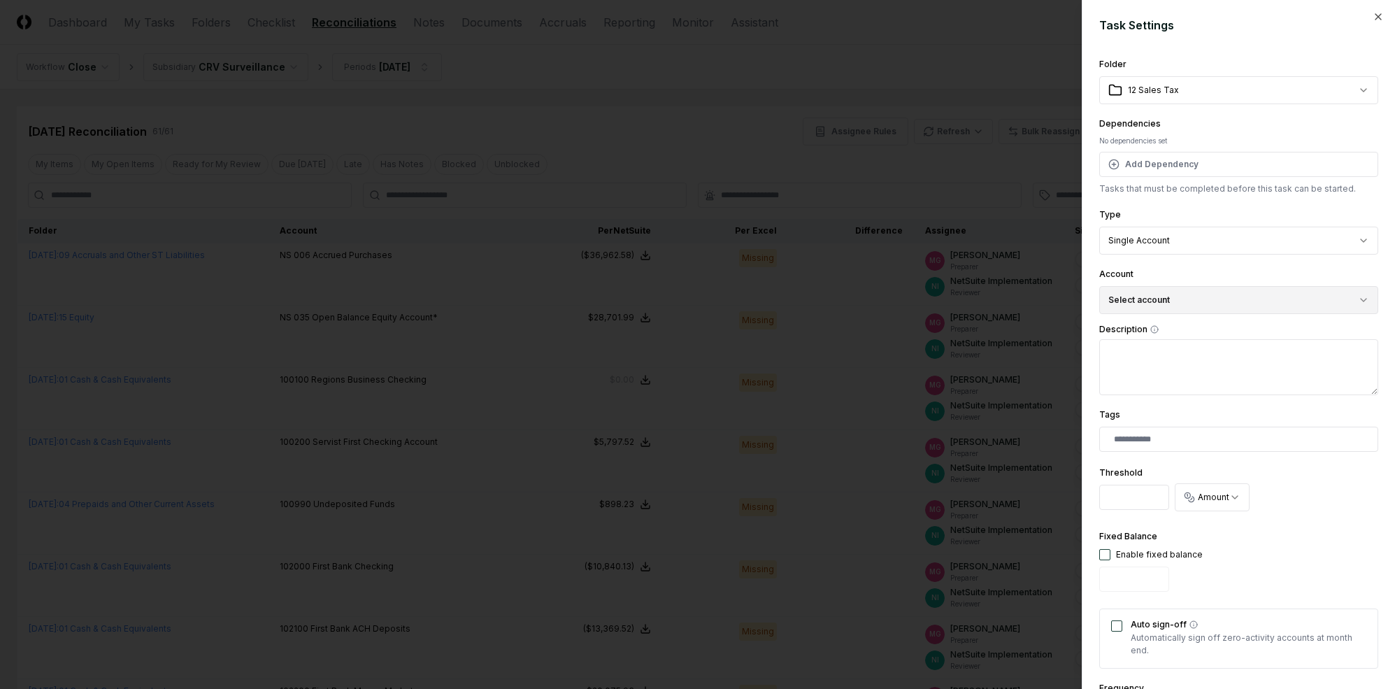
click at [1201, 292] on button "Select account" at bounding box center [1239, 300] width 279 height 28
type input "**"
click at [1209, 384] on div "230033 Sales Taxes Payable OH ( USD )" at bounding box center [1211, 381] width 161 height 13
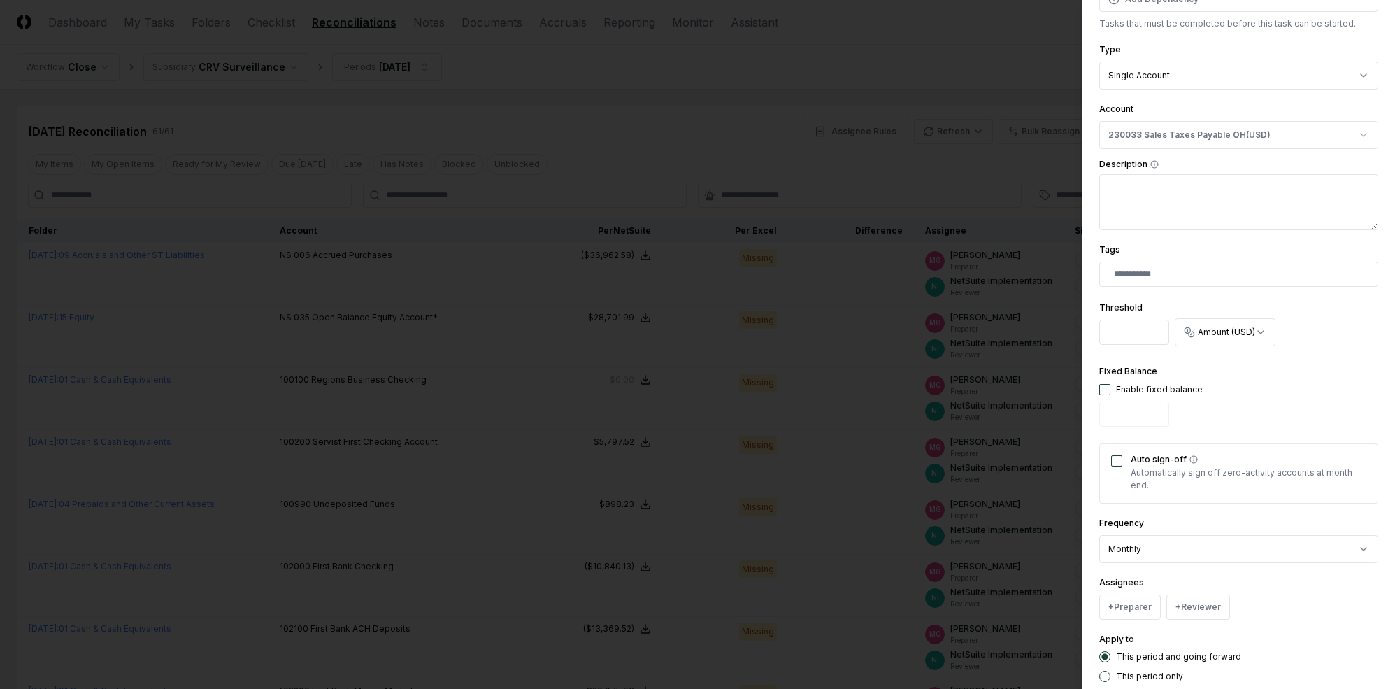
scroll to position [248, 0]
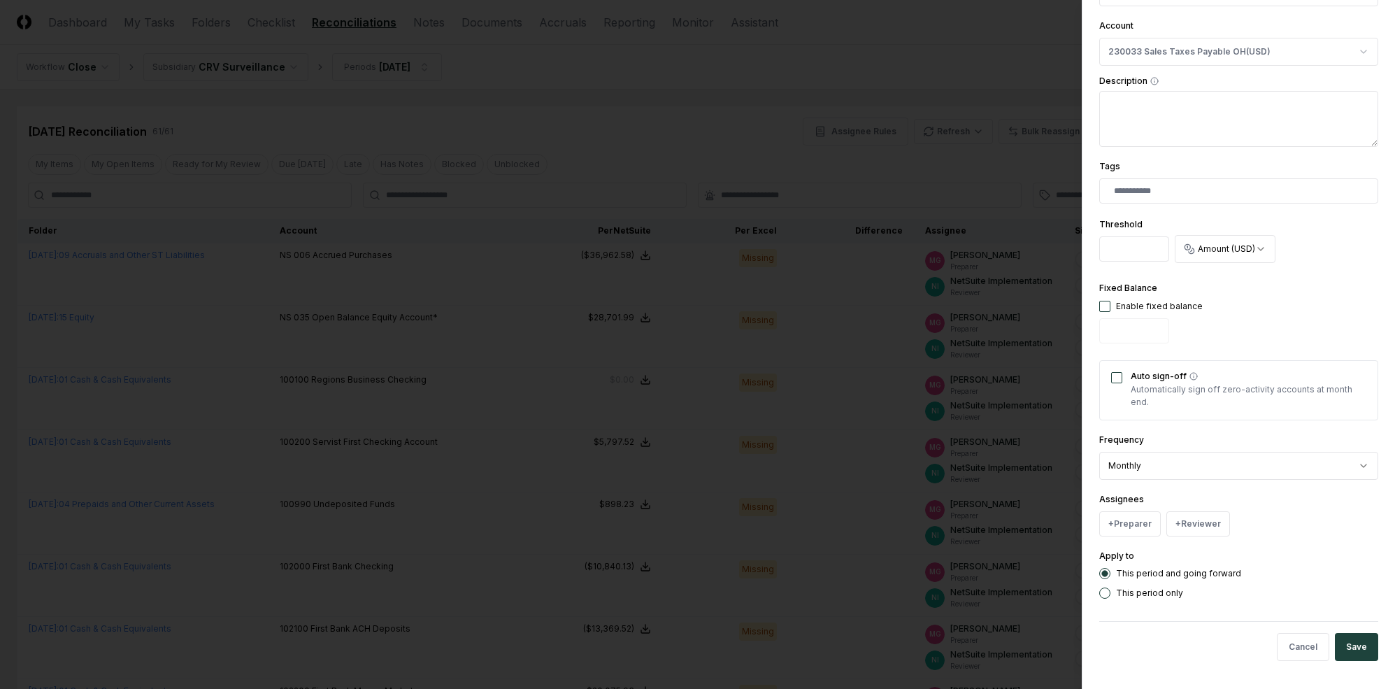
click at [1121, 508] on div "Assignees + Preparer + Reviewer" at bounding box center [1239, 513] width 279 height 45
click at [1126, 522] on button "+ Preparer" at bounding box center [1131, 523] width 62 height 25
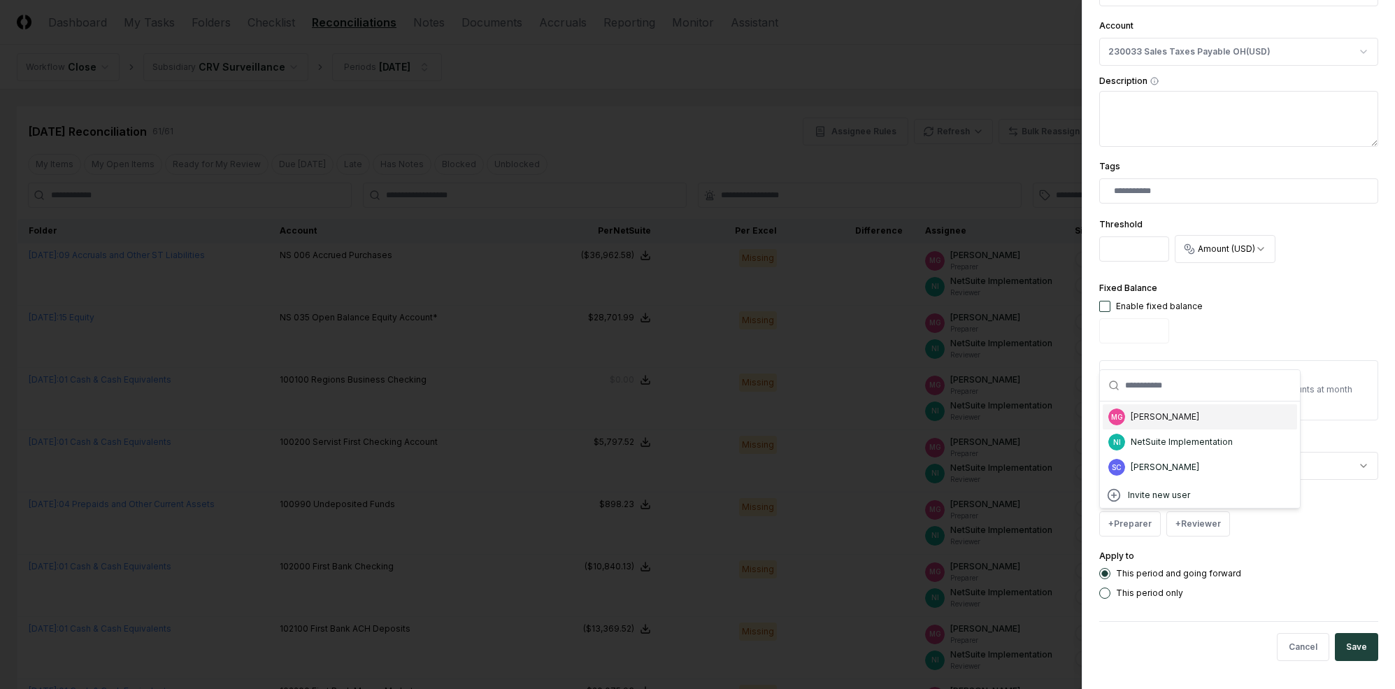
drag, startPoint x: 1156, startPoint y: 420, endPoint x: 1204, endPoint y: 433, distance: 50.1
click at [1156, 420] on div "[PERSON_NAME]" at bounding box center [1165, 417] width 69 height 13
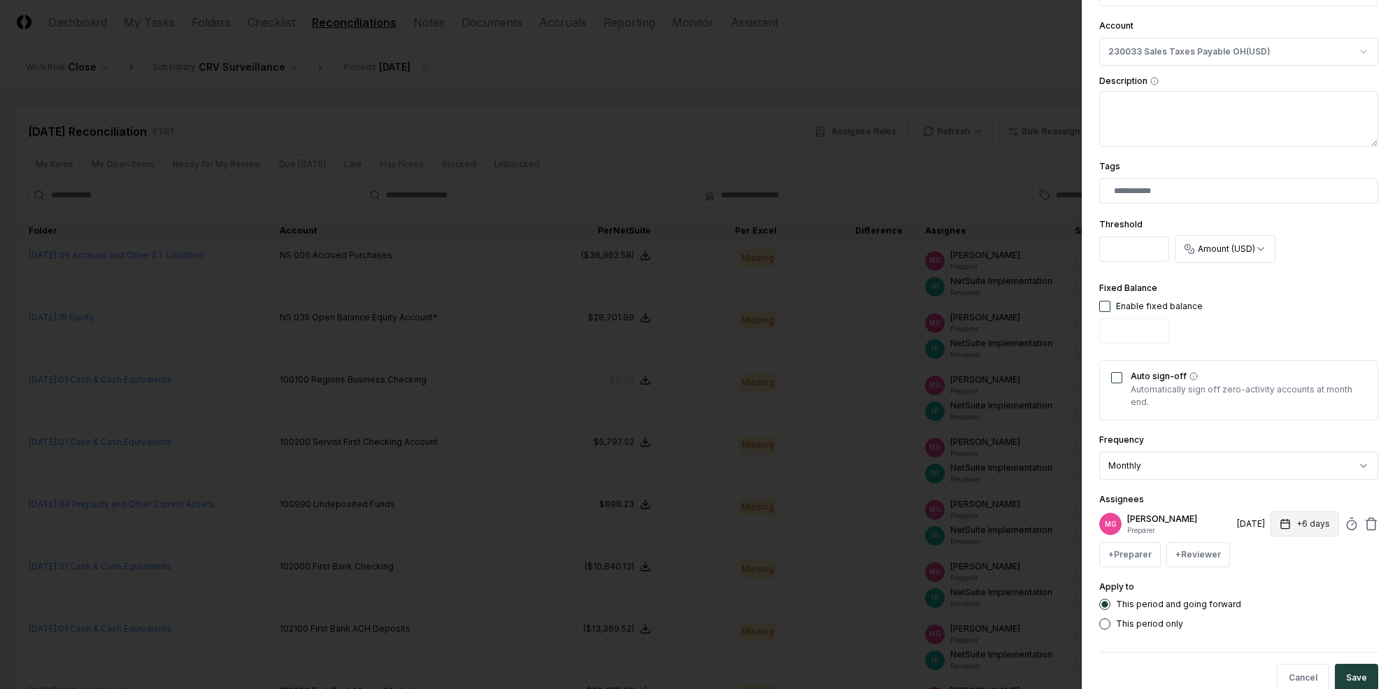
click at [1209, 525] on button "+6 days" at bounding box center [1305, 523] width 69 height 25
type input "*"
drag, startPoint x: 1297, startPoint y: 486, endPoint x: 1279, endPoint y: 499, distance: 22.1
click at [1209, 486] on div "**********" at bounding box center [1239, 219] width 279 height 822
click at [1204, 537] on div "MG [PERSON_NAME] Preparer [DATE] +7 days + Preparer + Reviewer" at bounding box center [1239, 539] width 279 height 56
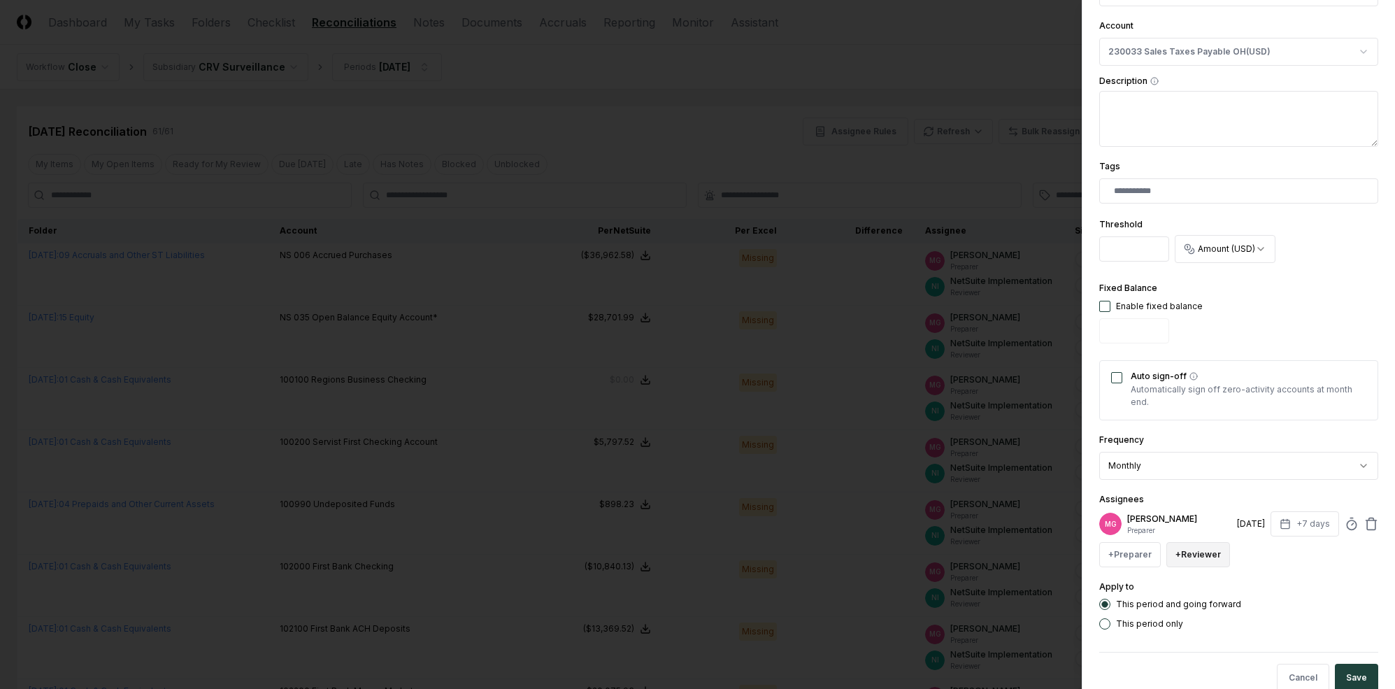
click at [1198, 544] on button "+ Reviewer" at bounding box center [1199, 554] width 64 height 25
click at [1209, 474] on div "NetSuite Implementation" at bounding box center [1248, 473] width 102 height 13
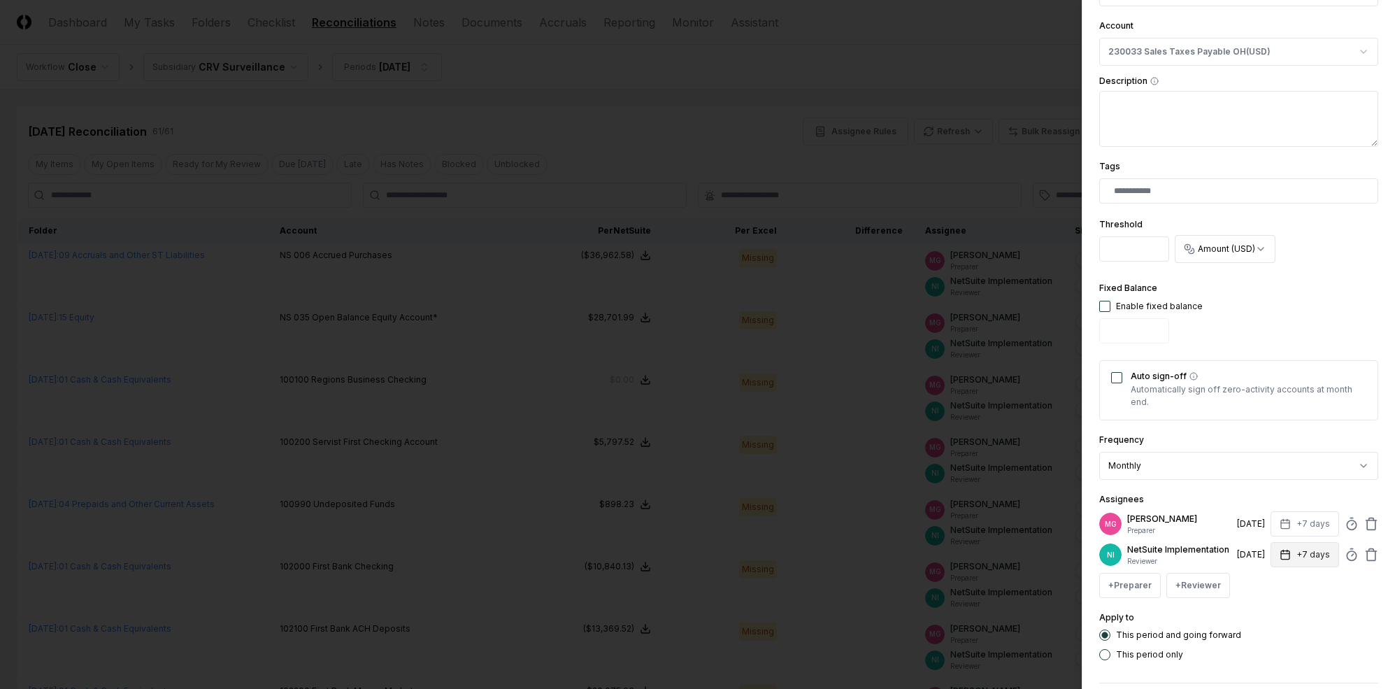
click at [1209, 567] on button "+7 days" at bounding box center [1305, 554] width 69 height 25
type input "*"
click at [1209, 489] on div "**********" at bounding box center [1239, 234] width 279 height 853
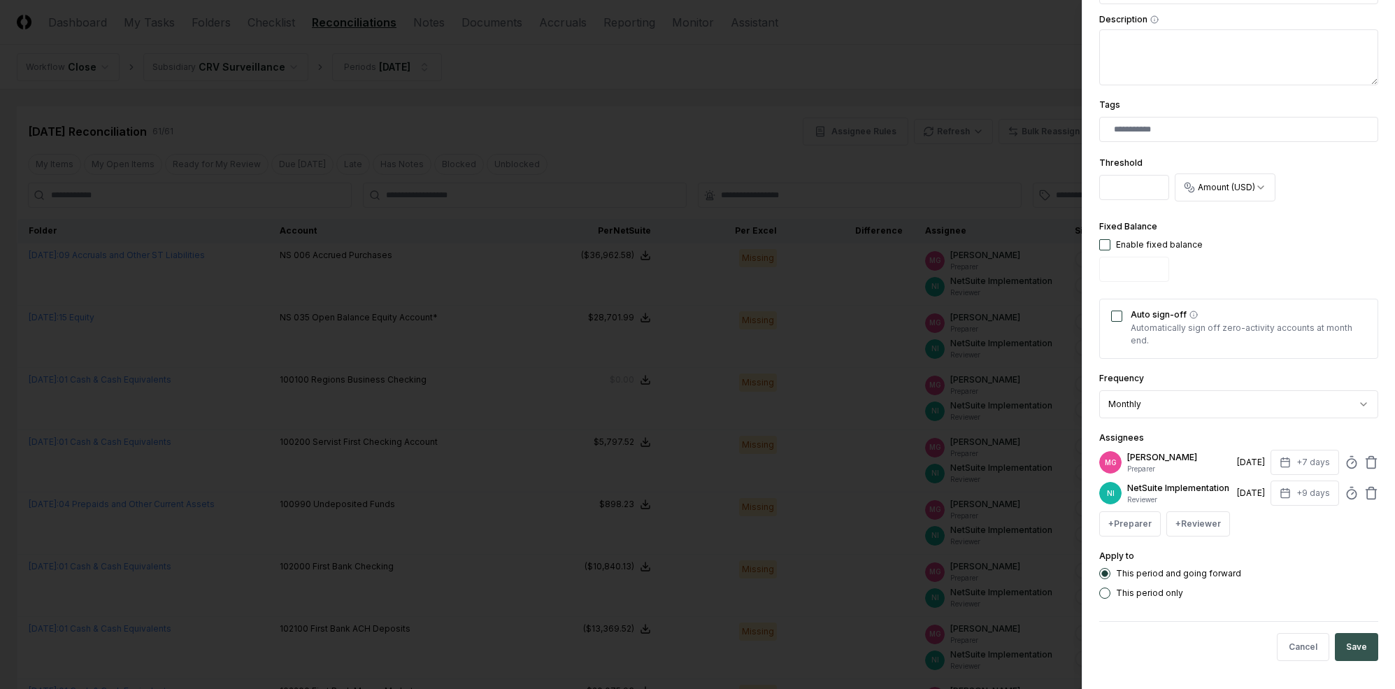
drag, startPoint x: 1311, startPoint y: 630, endPoint x: 1340, endPoint y: 644, distance: 31.9
click at [1209, 632] on div "Cancel Save" at bounding box center [1239, 646] width 279 height 51
click at [1209, 644] on button "Save" at bounding box center [1356, 647] width 43 height 28
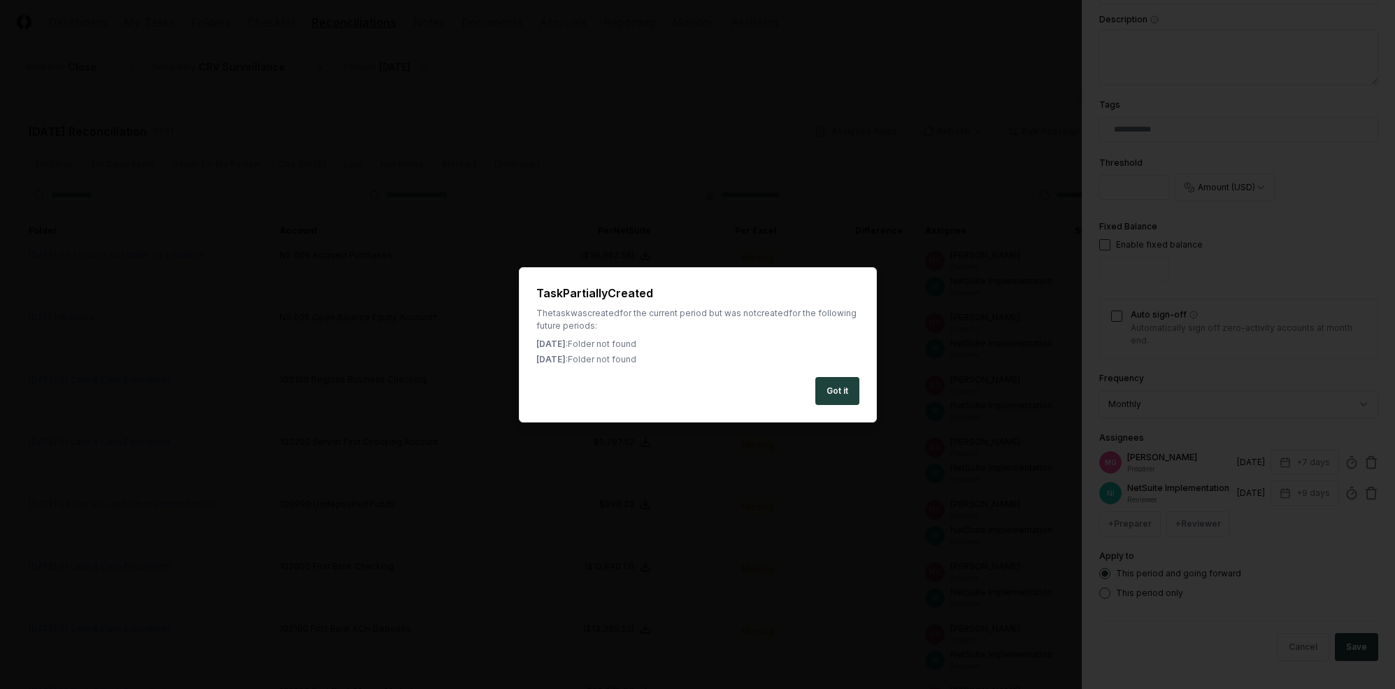
click at [806, 383] on div "Got it" at bounding box center [697, 391] width 323 height 28
click at [827, 386] on button "Got it" at bounding box center [838, 391] width 44 height 28
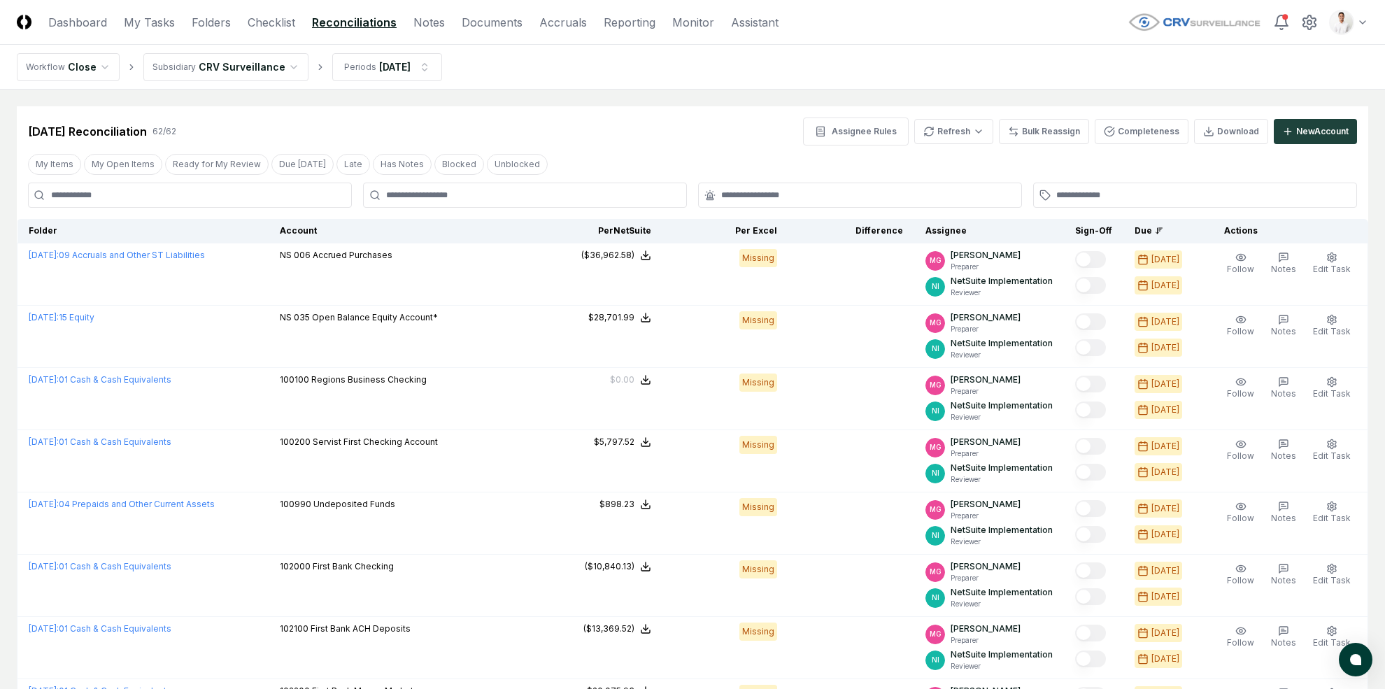
click at [1209, 108] on div "[DATE] Reconciliation 62 / 62 Assignee Rules Refresh Bulk Reassign Completeness…" at bounding box center [692, 125] width 1351 height 39
click at [1209, 125] on div "New Account" at bounding box center [1322, 131] width 52 height 13
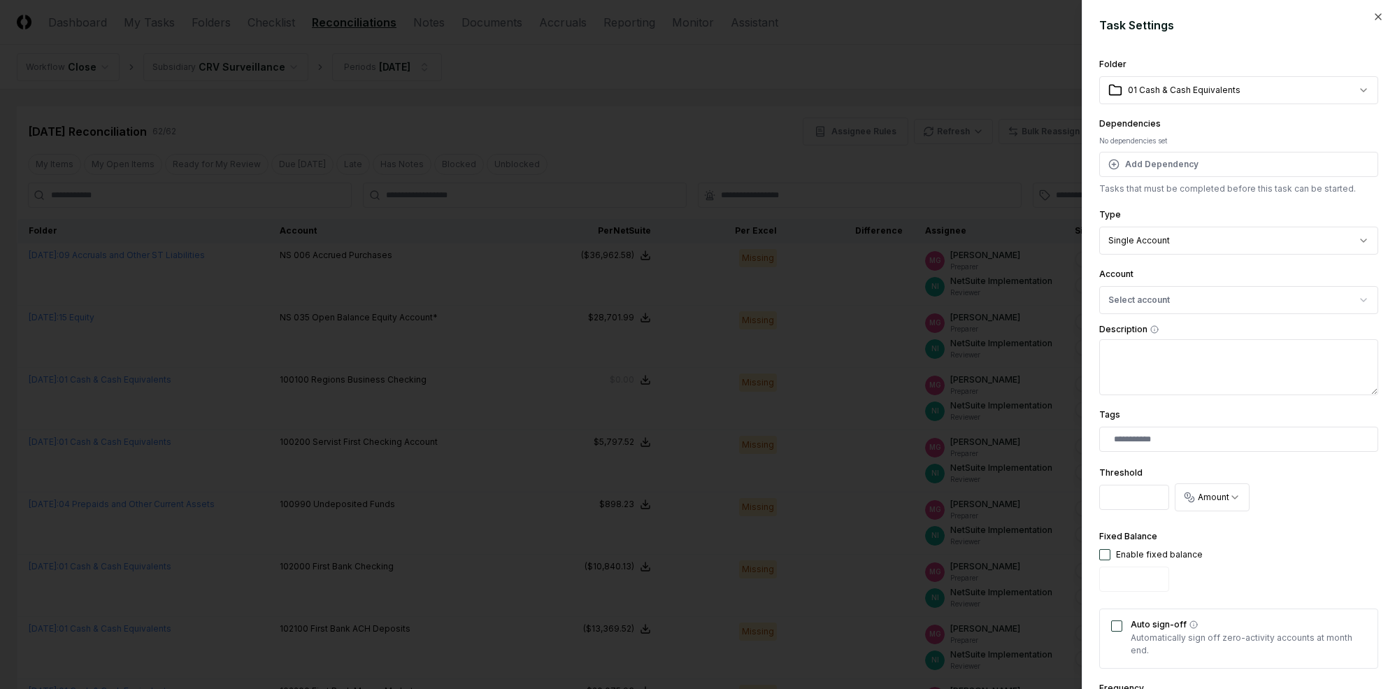
click at [1185, 224] on div "**********" at bounding box center [1239, 230] width 279 height 48
click at [1182, 299] on button "Select account" at bounding box center [1239, 300] width 279 height 28
type input "**"
click at [1209, 368] on div "Other Current Liability" at bounding box center [1234, 361] width 262 height 19
click at [1209, 373] on div "230034 Sales Taxes Payable OK ( USD )" at bounding box center [1234, 381] width 262 height 21
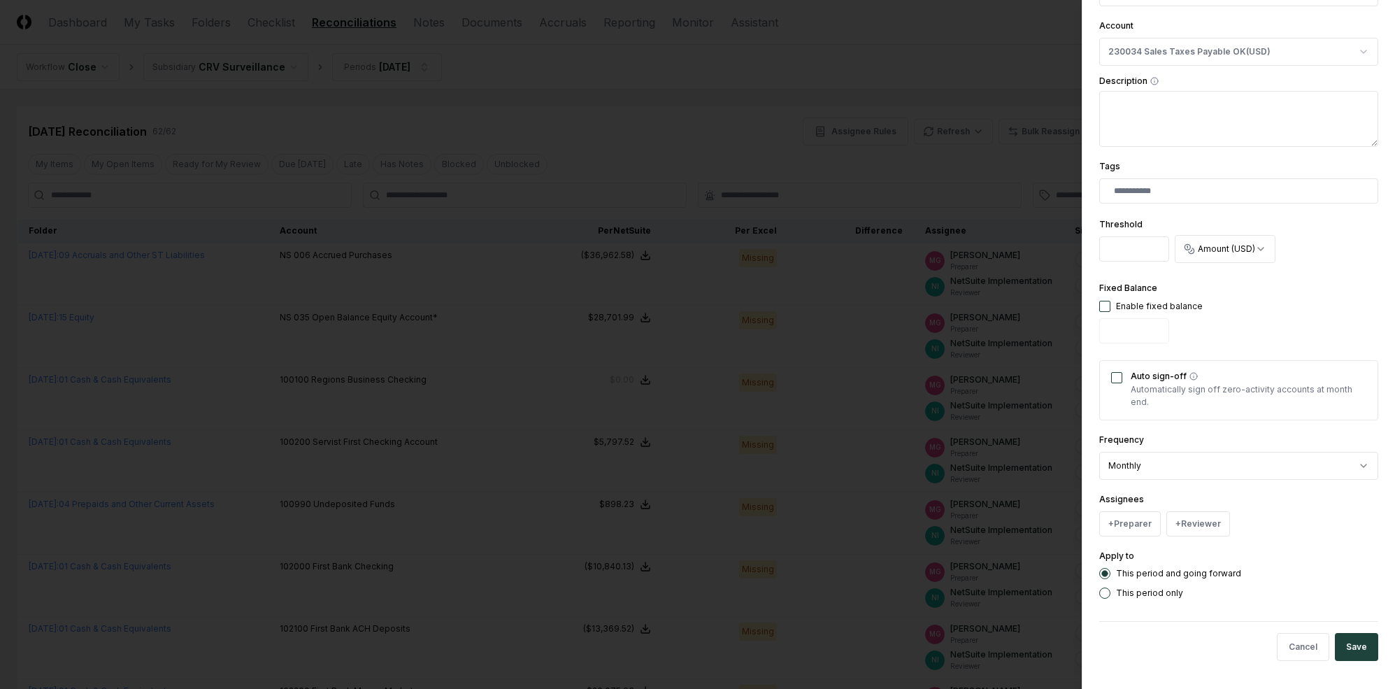
scroll to position [230, 0]
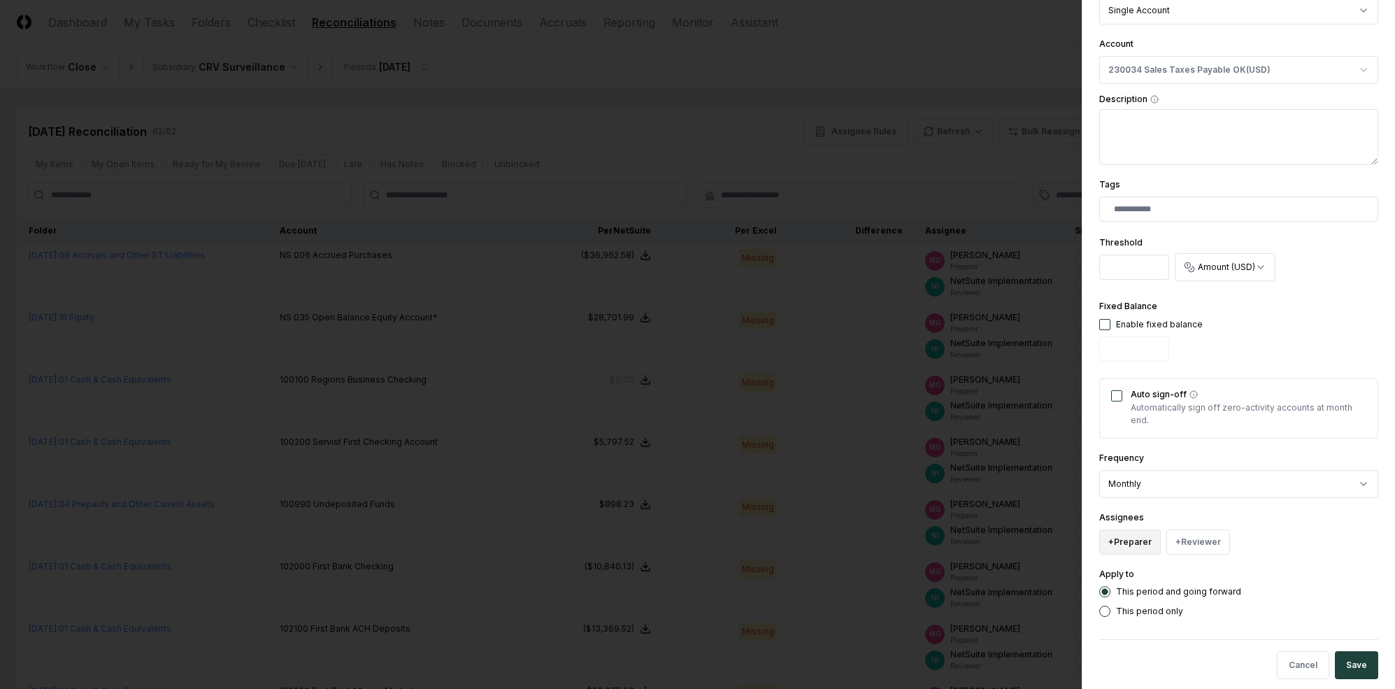
click at [1130, 539] on button "+ Preparer" at bounding box center [1131, 541] width 62 height 25
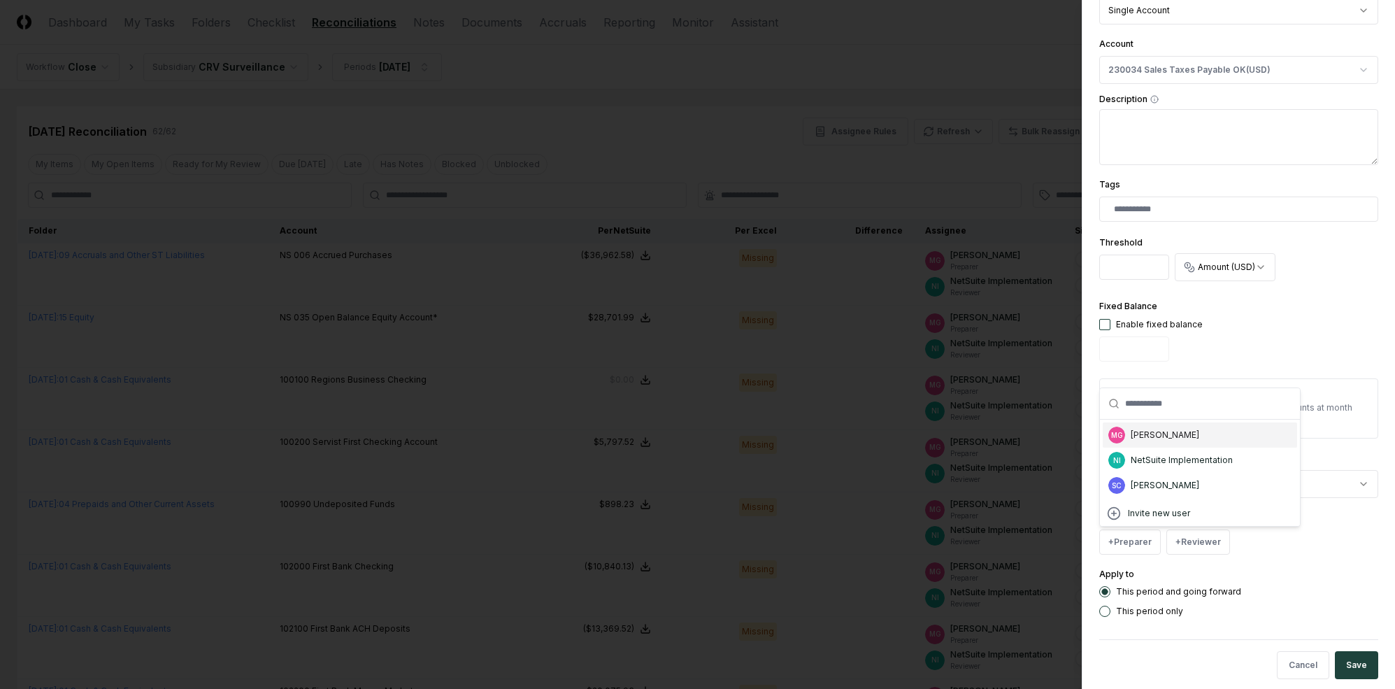
click at [1155, 437] on div "[PERSON_NAME]" at bounding box center [1165, 435] width 69 height 13
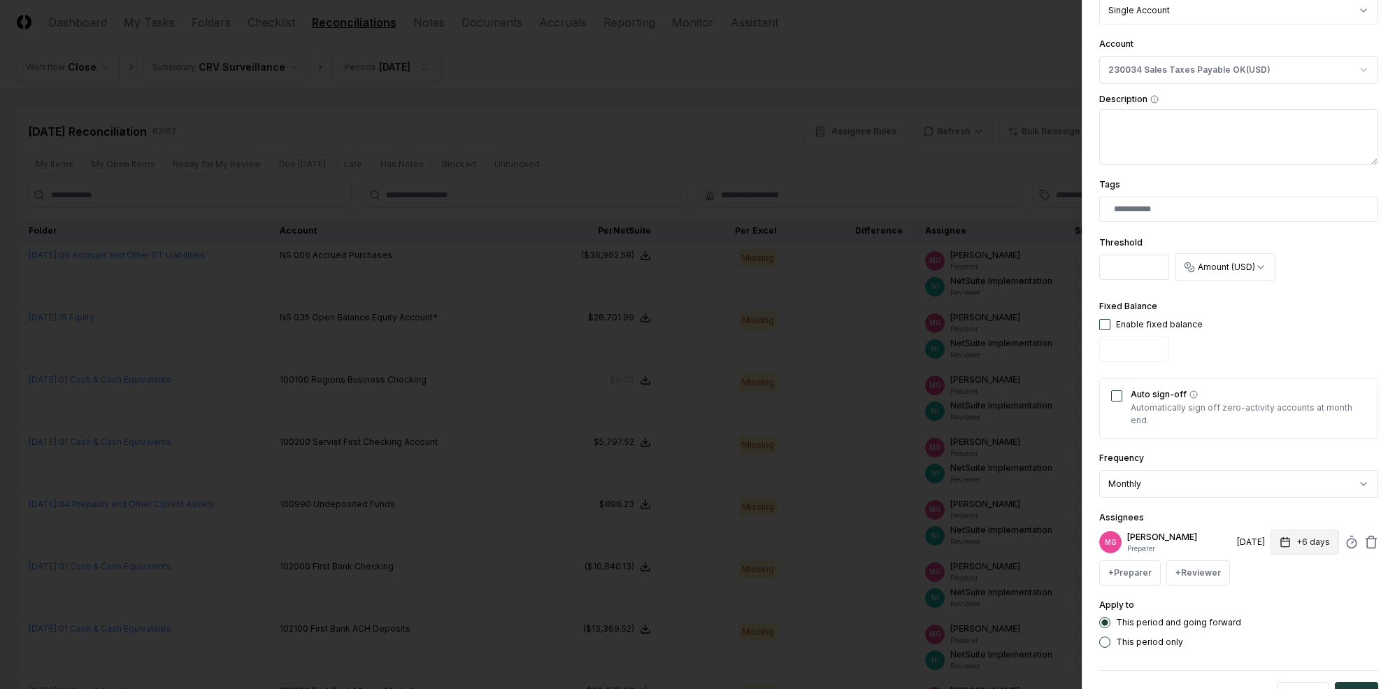
click at [1209, 542] on button "+6 days" at bounding box center [1305, 541] width 69 height 25
type input "*"
click at [1209, 509] on div "Assignees MG [PERSON_NAME] Preparer [DATE] +7 days Set Deadline * Offset ******…" at bounding box center [1239, 547] width 279 height 76
click at [1209, 567] on button "+ Reviewer" at bounding box center [1199, 572] width 64 height 25
click at [1209, 489] on div "NetSuite Implementation" at bounding box center [1248, 491] width 102 height 13
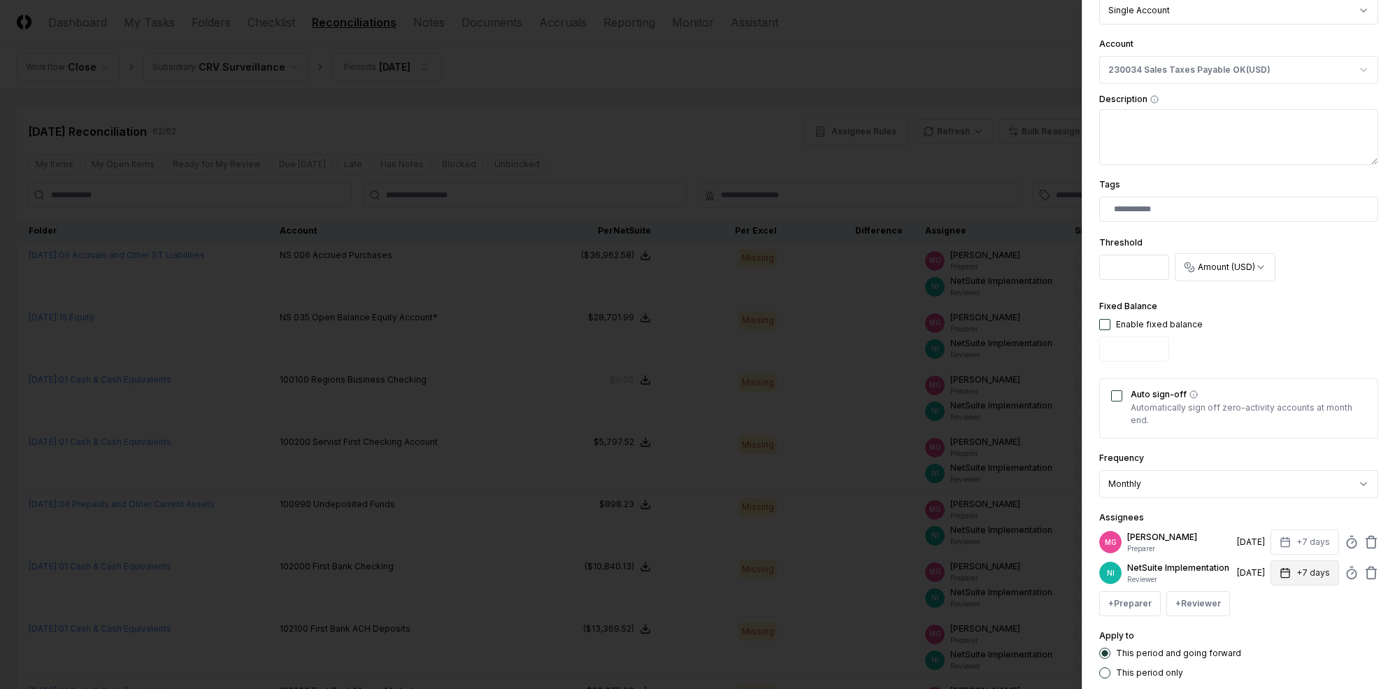
click at [1209, 571] on button "+7 days" at bounding box center [1305, 572] width 69 height 25
click at [1209, 499] on div "**********" at bounding box center [1239, 252] width 279 height 853
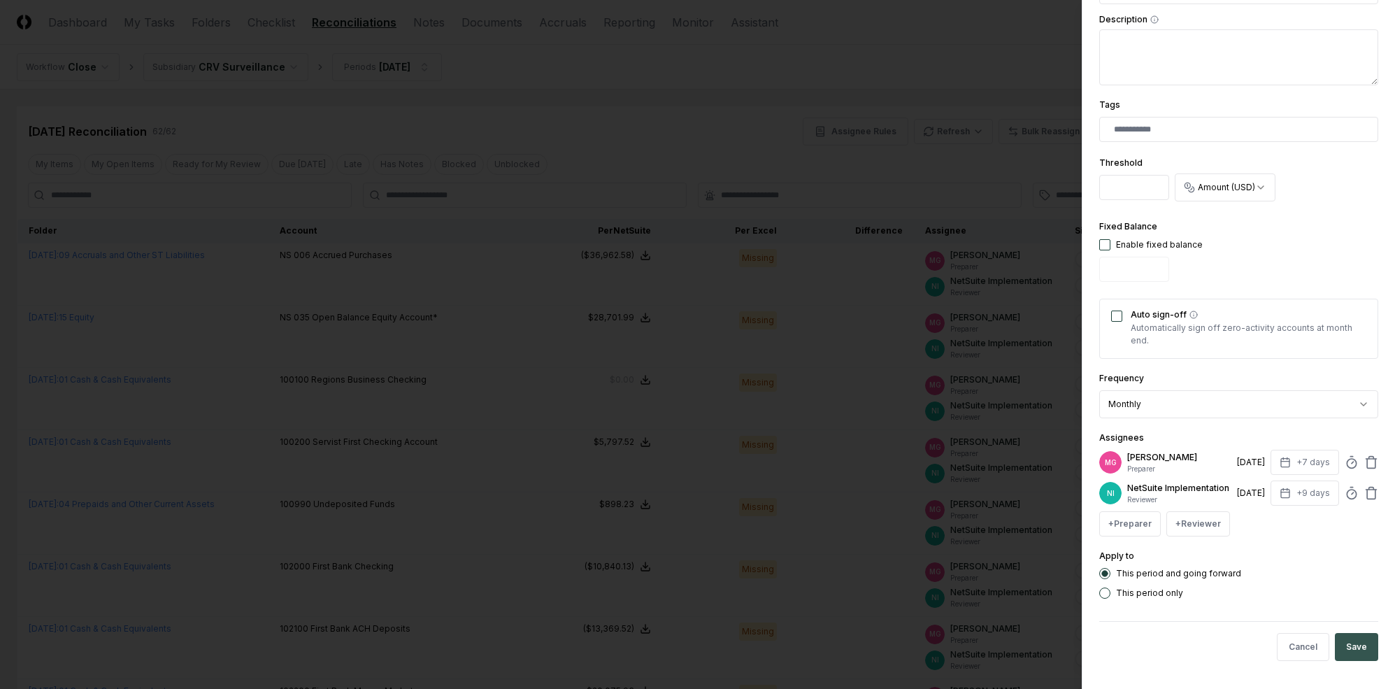
click at [1209, 637] on button "Save" at bounding box center [1356, 647] width 43 height 28
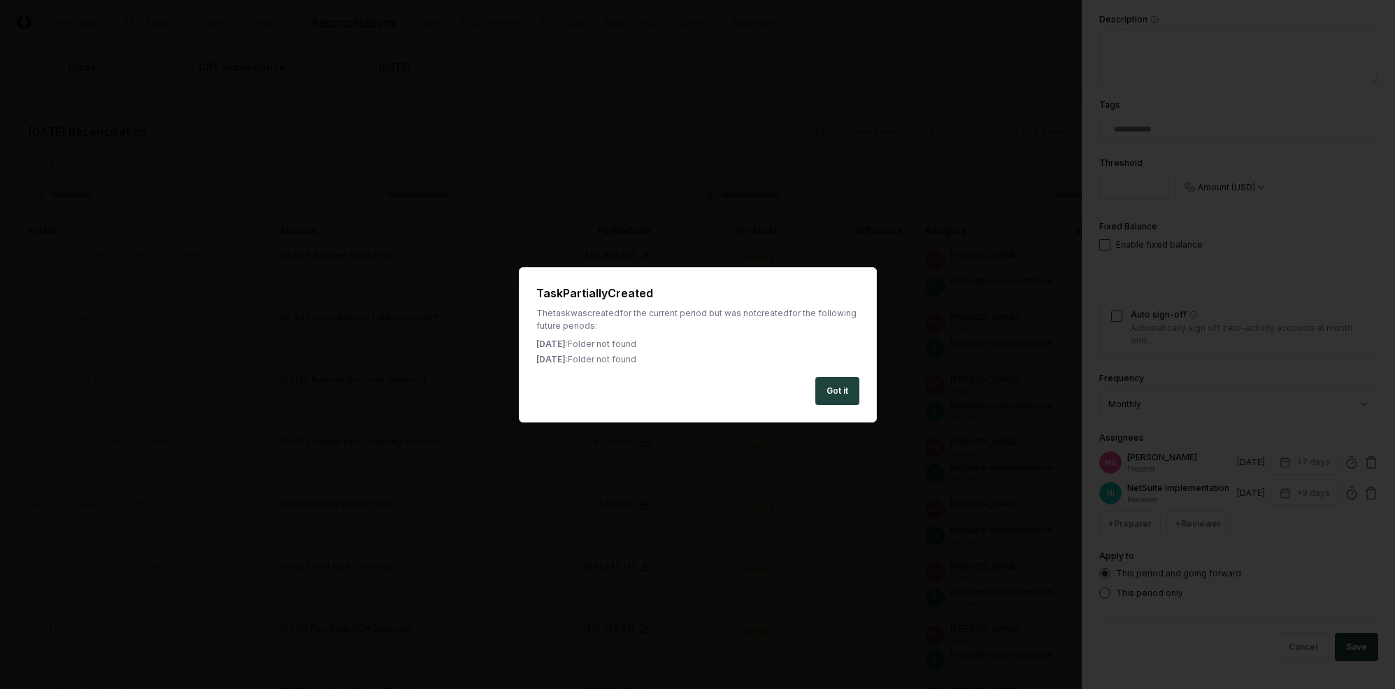
click at [811, 390] on div "Got it" at bounding box center [697, 391] width 323 height 28
click at [817, 390] on button "Got it" at bounding box center [838, 391] width 44 height 28
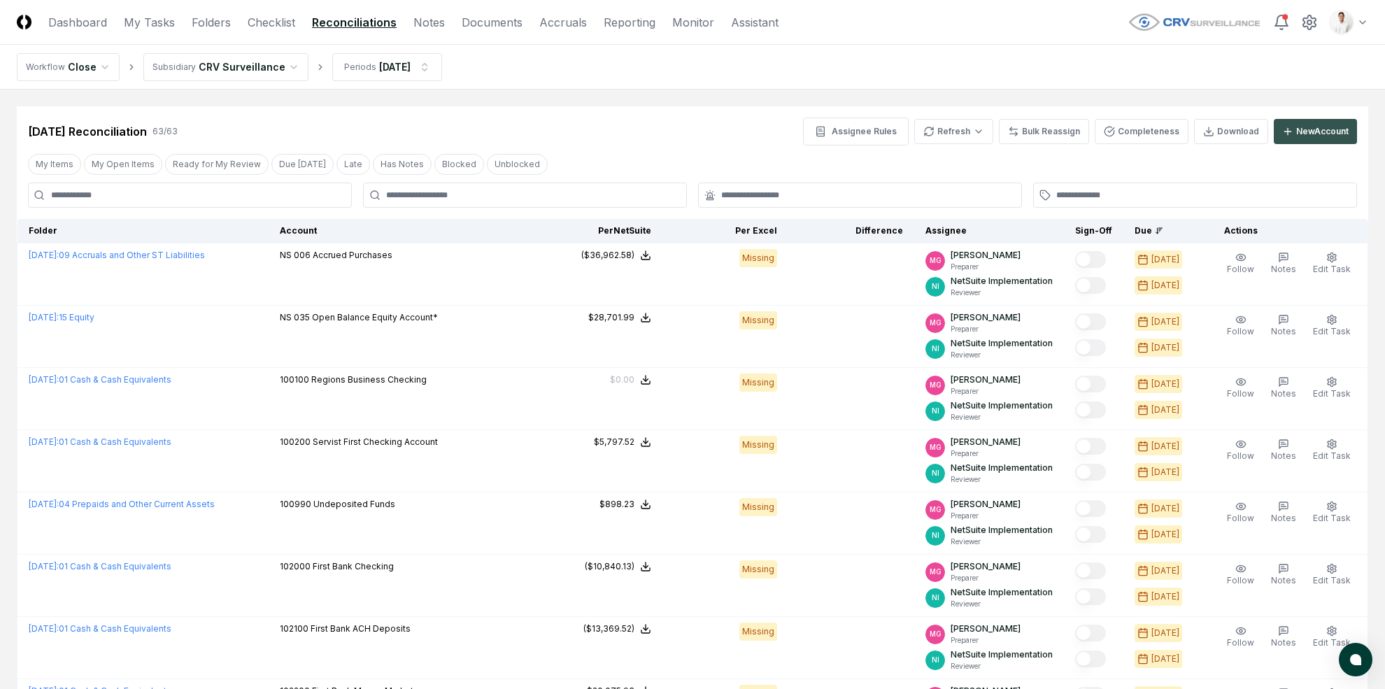
click at [1209, 136] on div "New Account" at bounding box center [1322, 131] width 52 height 13
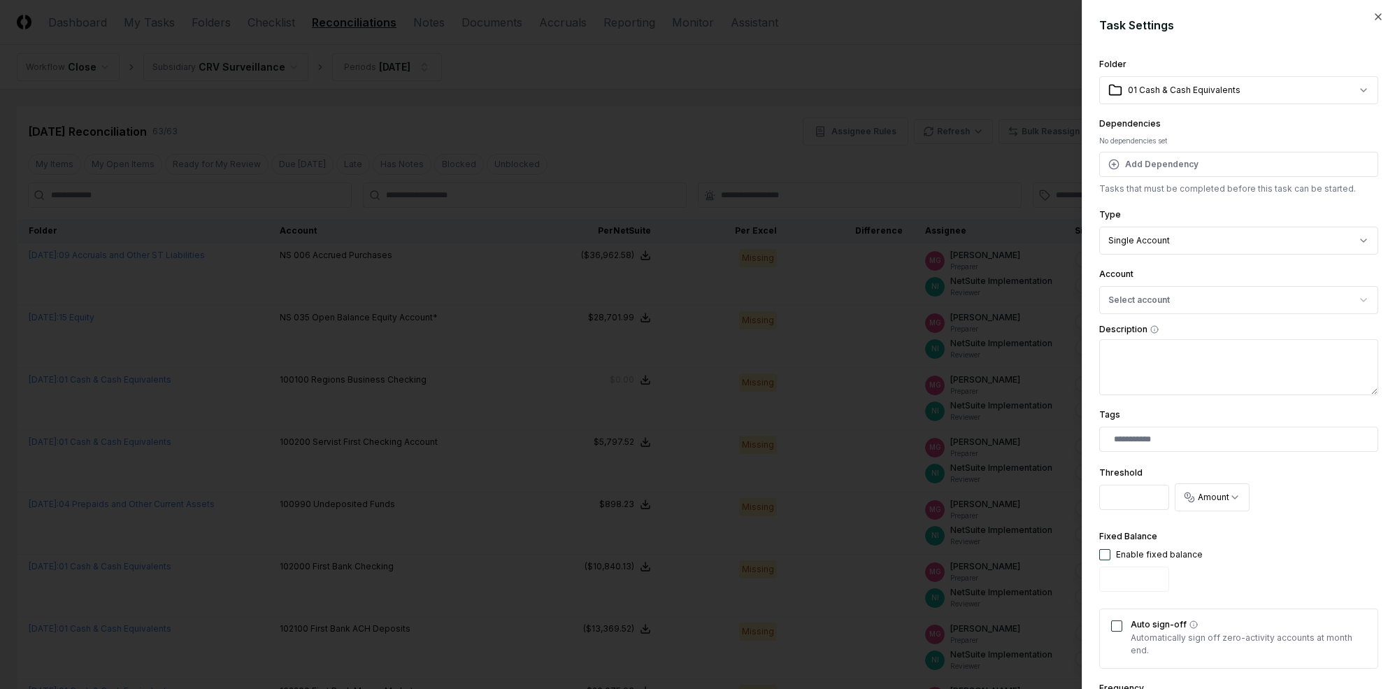
click at [1209, 282] on div "Account Select account" at bounding box center [1239, 290] width 279 height 48
click at [1209, 296] on button "Select account" at bounding box center [1239, 300] width 279 height 28
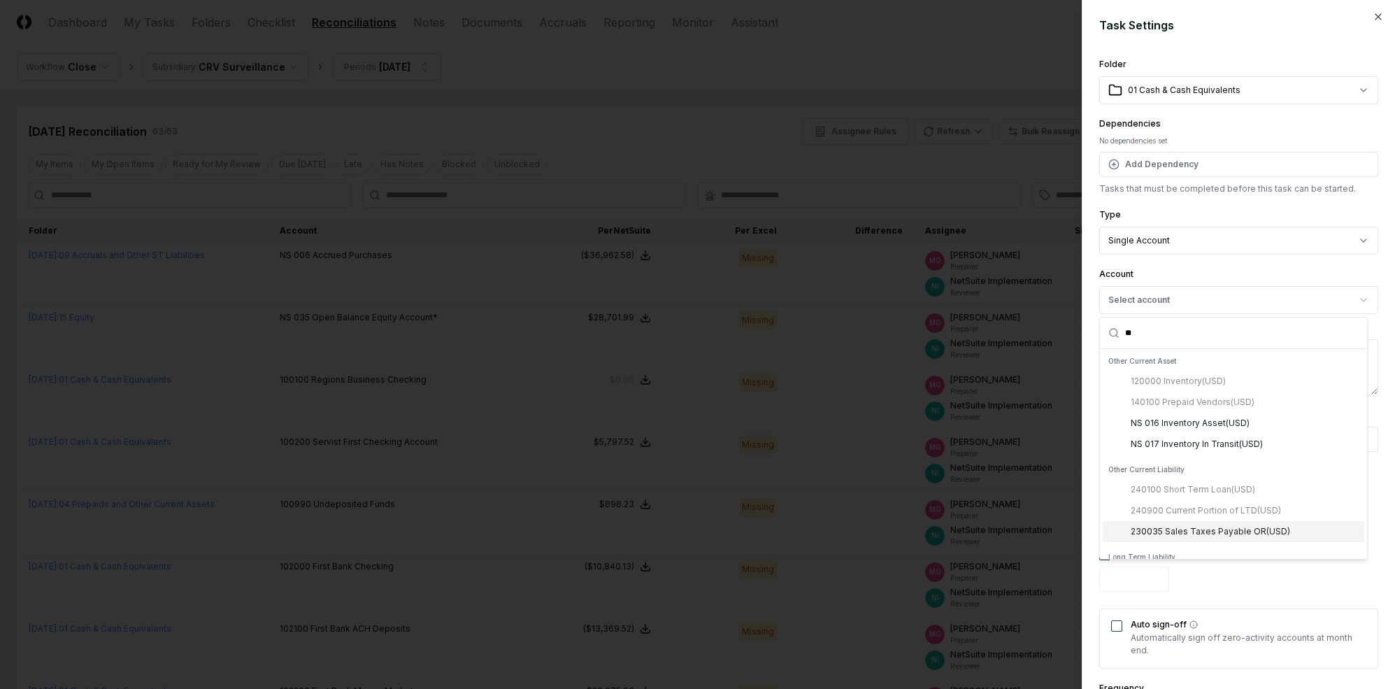
type input "**"
click at [1209, 529] on div "230035 Sales Taxes Payable OR ( USD )" at bounding box center [1210, 531] width 159 height 13
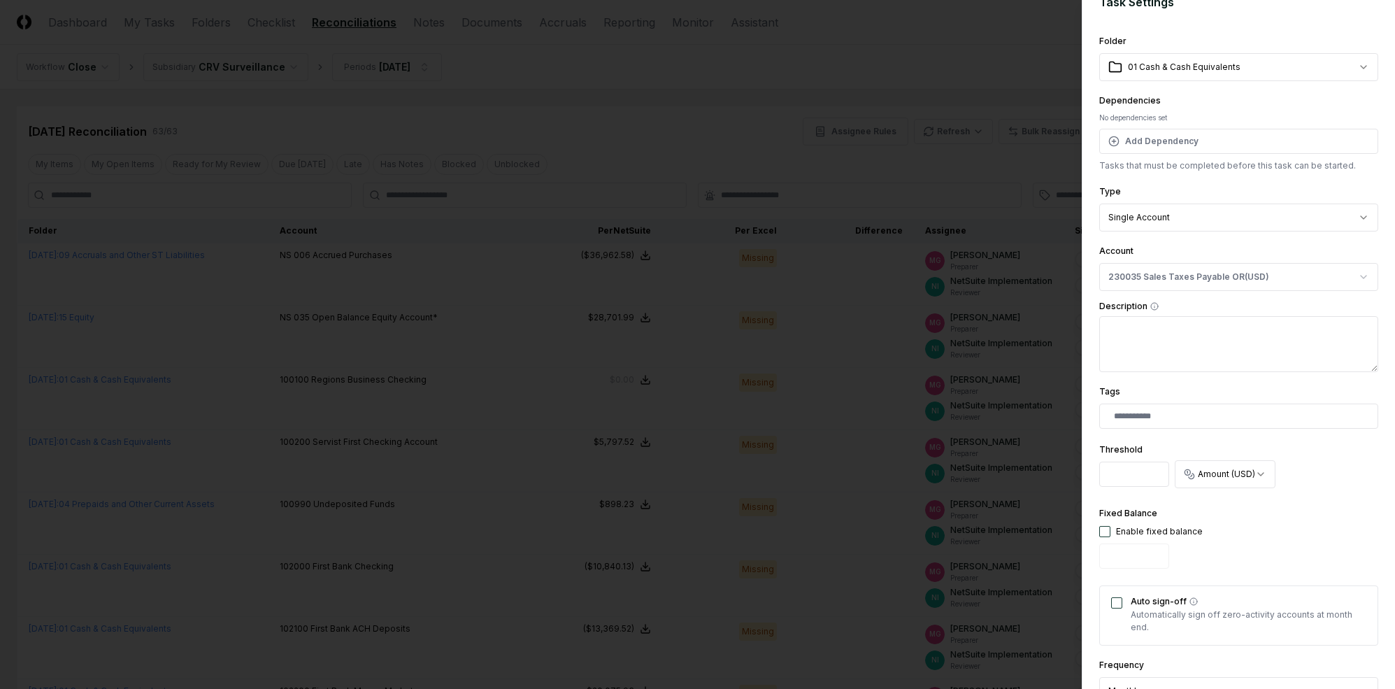
scroll to position [158, 0]
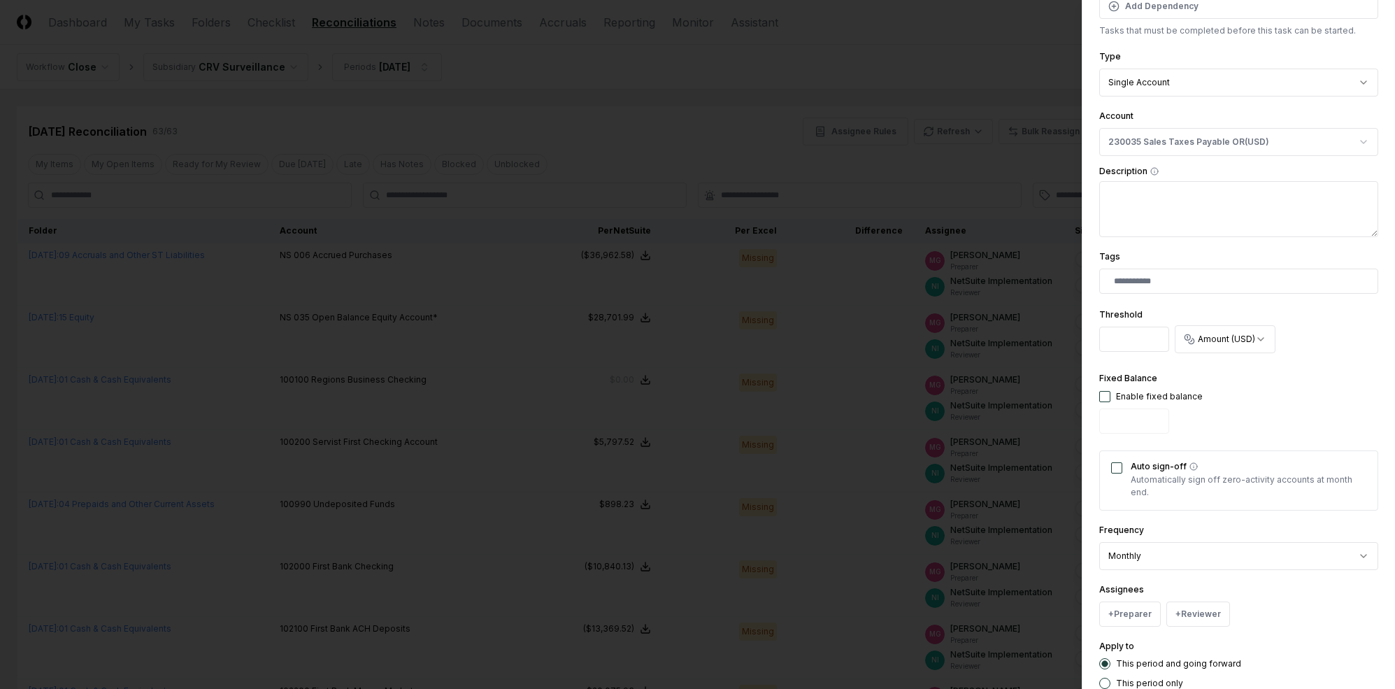
click at [1126, 397] on div "Enable fixed balance" at bounding box center [1159, 396] width 87 height 13
click at [1098, 394] on div "**********" at bounding box center [1238, 344] width 313 height 689
click at [1102, 395] on button "button" at bounding box center [1105, 396] width 11 height 11
type input "*"
click at [1119, 470] on button "Auto sign-off" at bounding box center [1116, 467] width 11 height 11
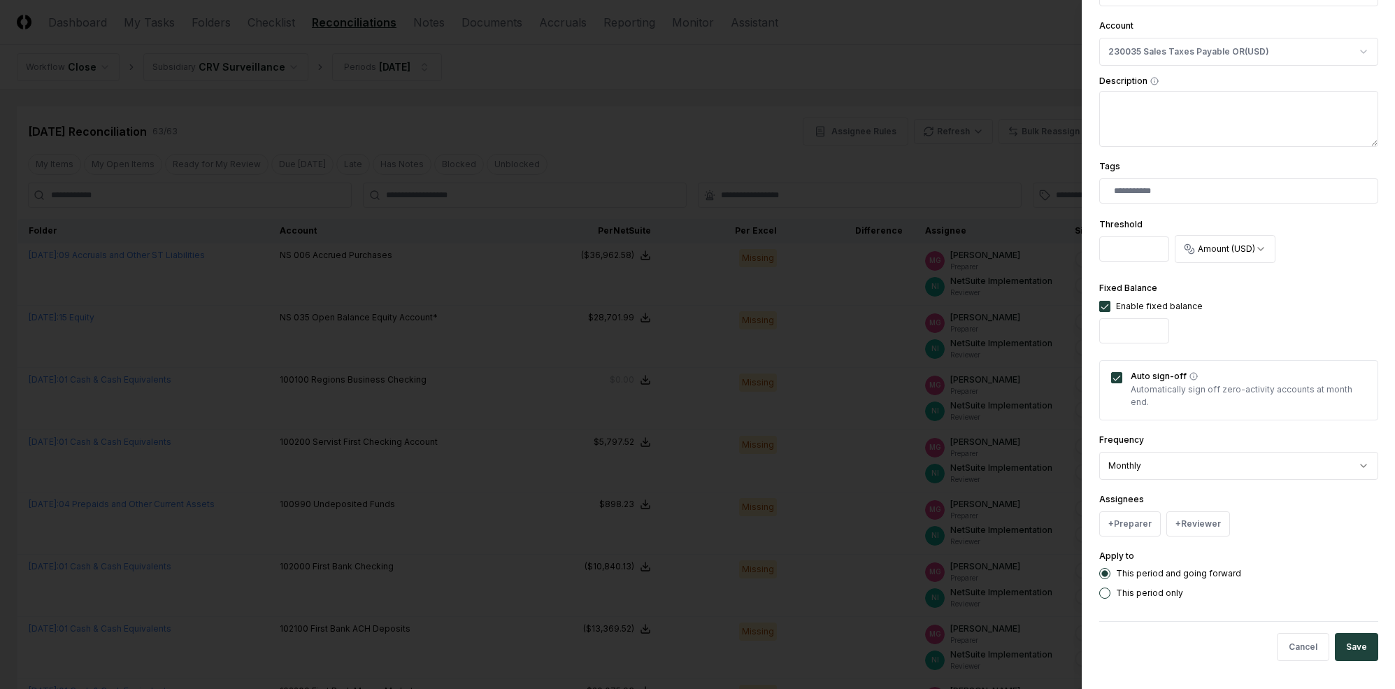
scroll to position [248, 0]
click at [1143, 539] on div "**********" at bounding box center [1239, 203] width 279 height 791
click at [1139, 522] on button "+ Preparer" at bounding box center [1131, 524] width 62 height 25
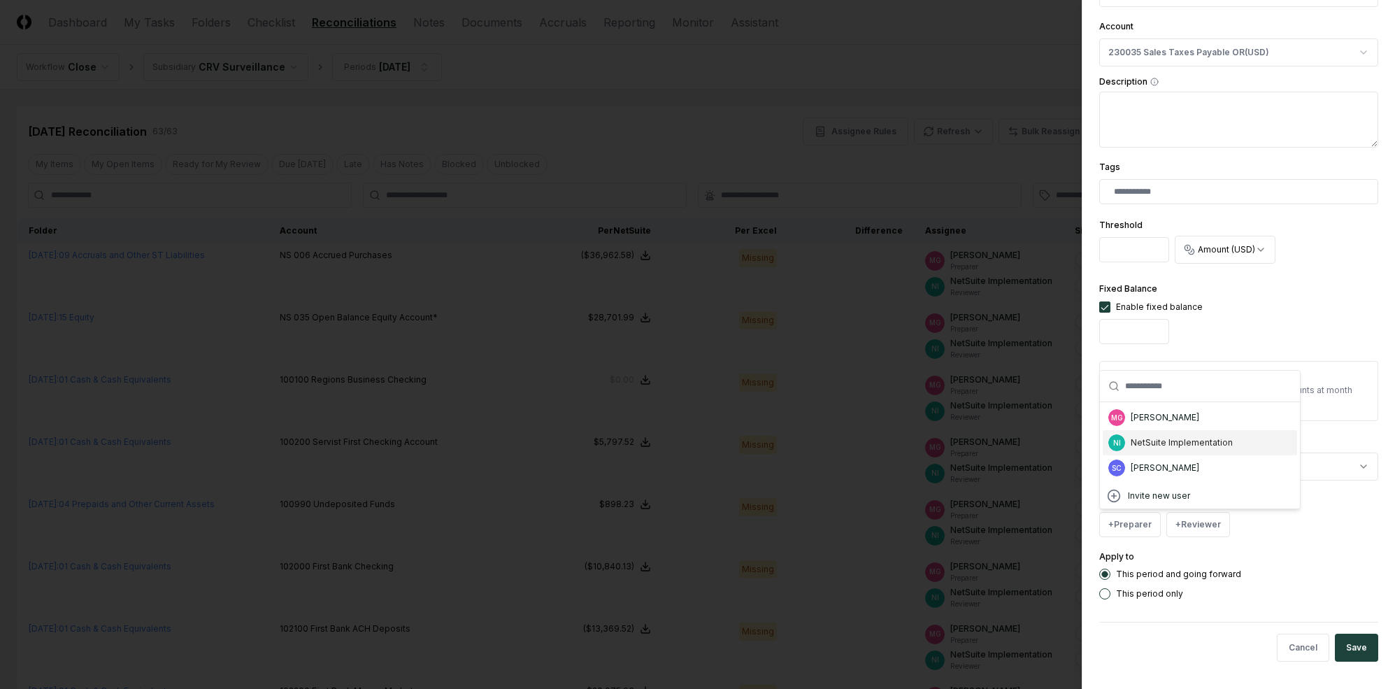
click at [1168, 422] on div "[PERSON_NAME]" at bounding box center [1165, 417] width 69 height 13
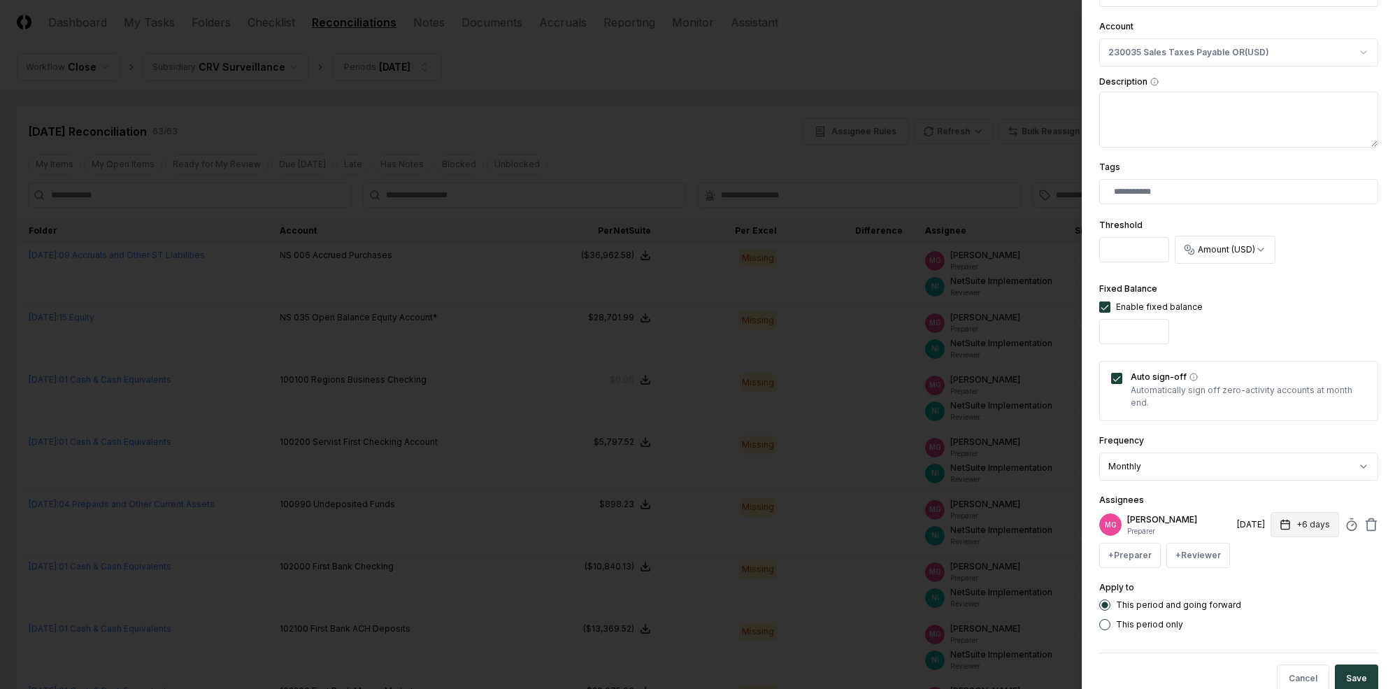
click at [1209, 521] on button "+6 days" at bounding box center [1305, 524] width 69 height 25
type input "*"
click at [1209, 483] on div "**********" at bounding box center [1239, 219] width 279 height 822
click at [1195, 550] on button "+ Reviewer" at bounding box center [1199, 555] width 64 height 25
click at [1209, 475] on div "NetSuite Implementation" at bounding box center [1248, 473] width 102 height 13
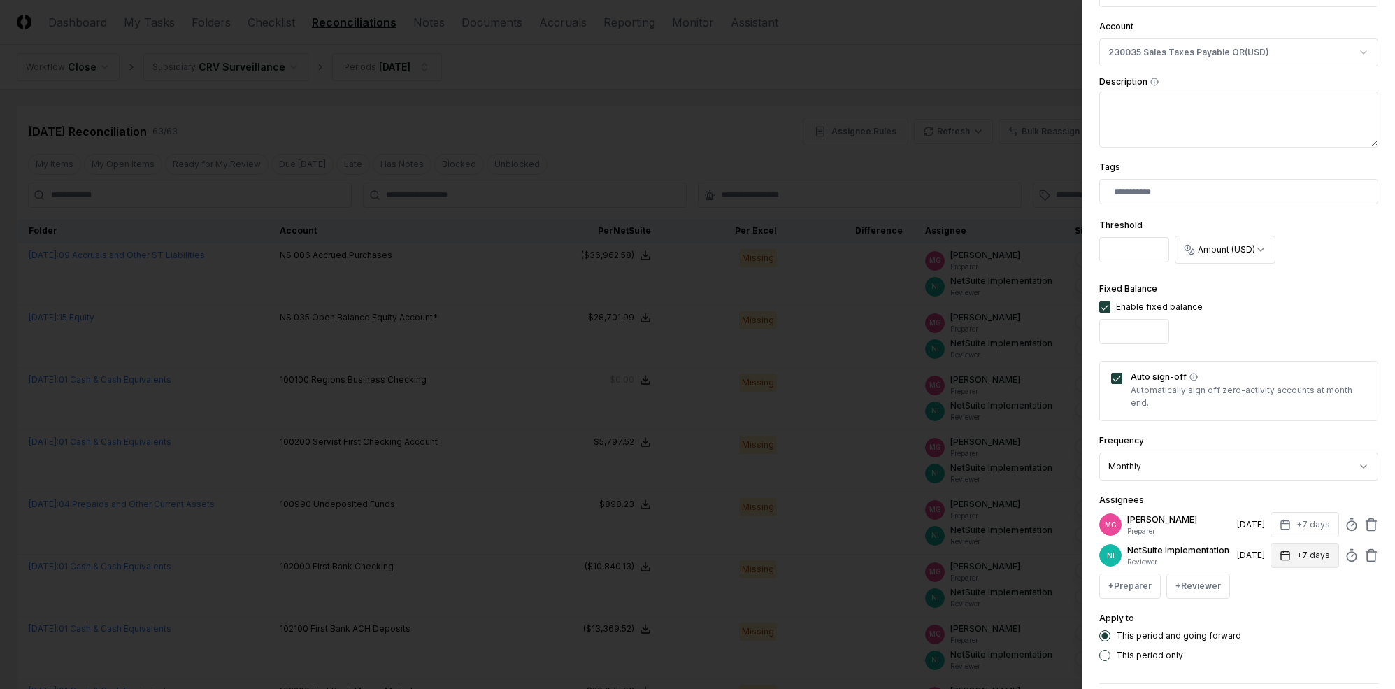
click at [1209, 564] on button "+7 days" at bounding box center [1305, 555] width 69 height 25
type input "*"
click at [1209, 497] on div "Assignees MG [PERSON_NAME] Preparer [DATE] +7 days NI NetSuite Implementation R…" at bounding box center [1239, 545] width 279 height 107
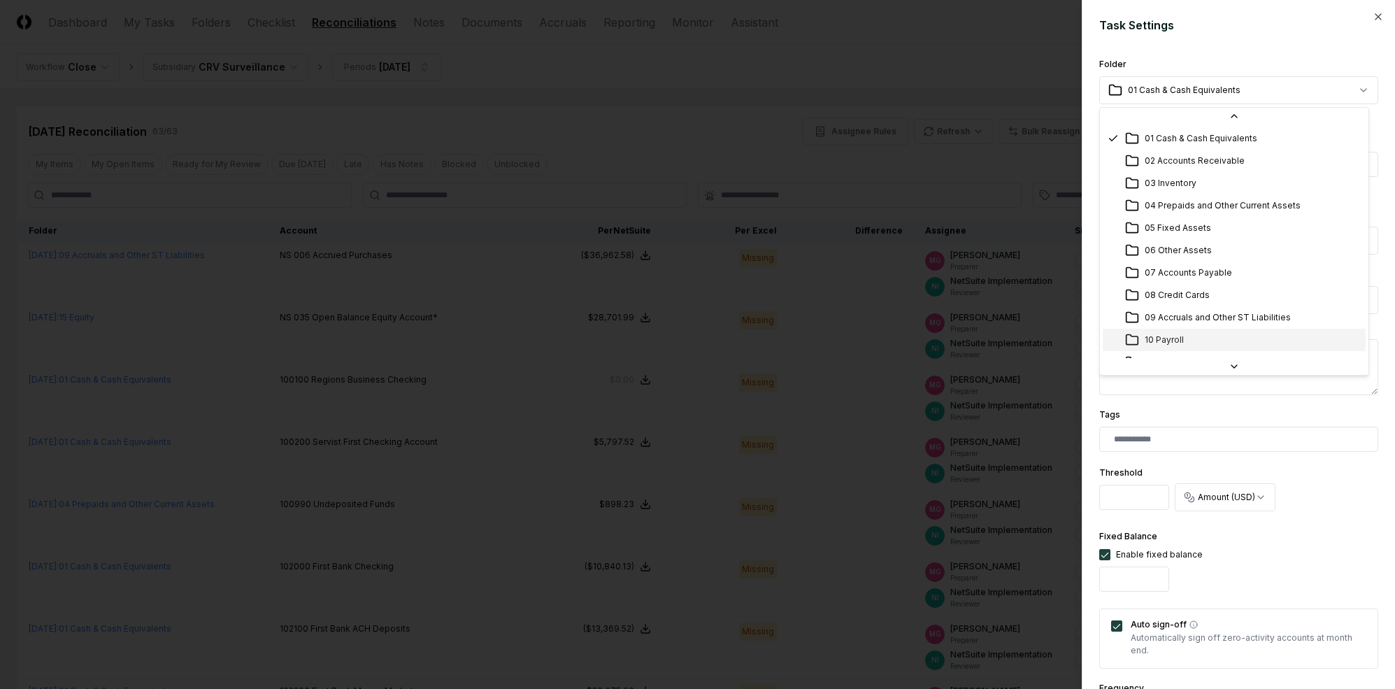
scroll to position [38, 0]
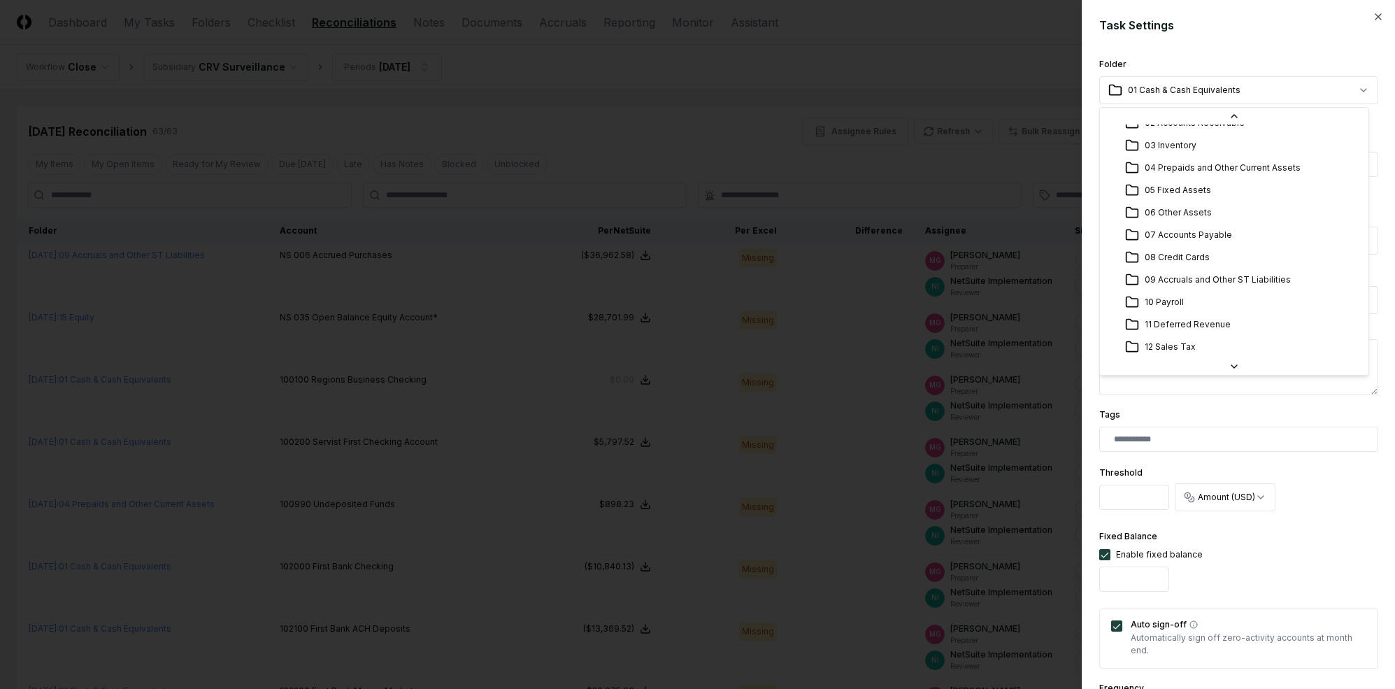
select select "**********"
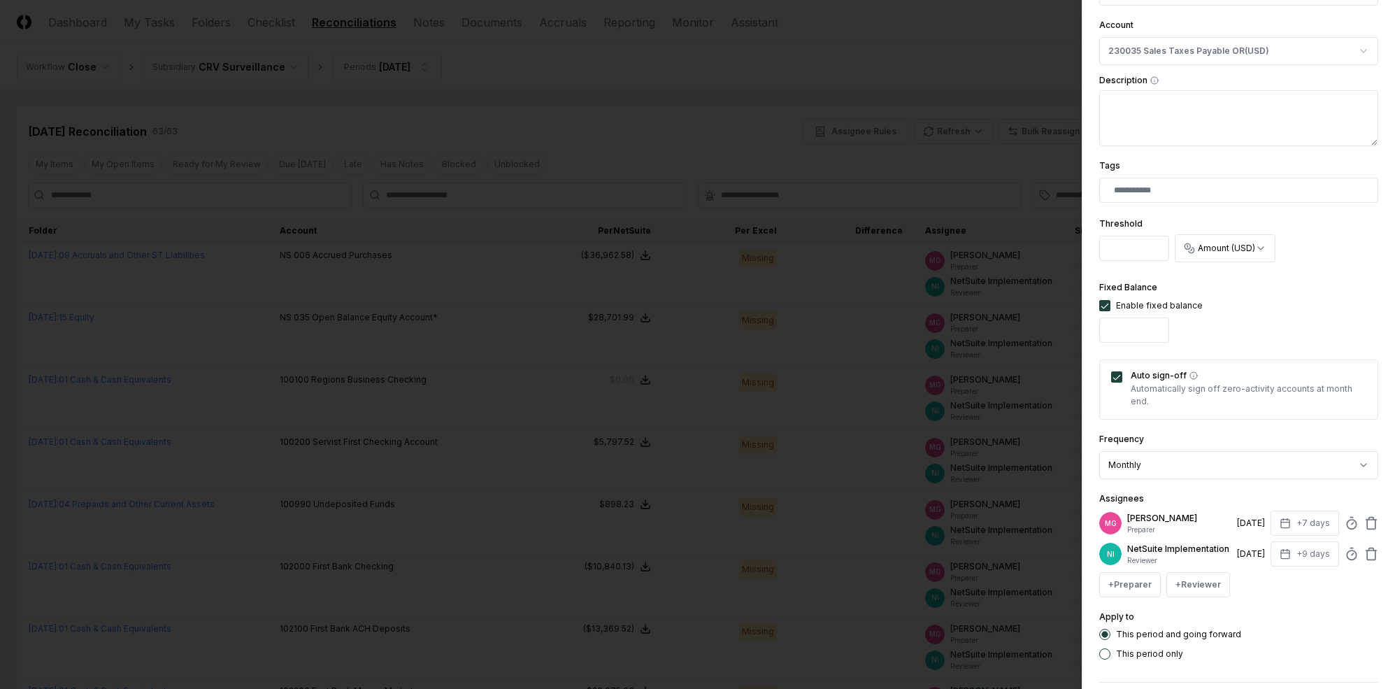
scroll to position [318, 0]
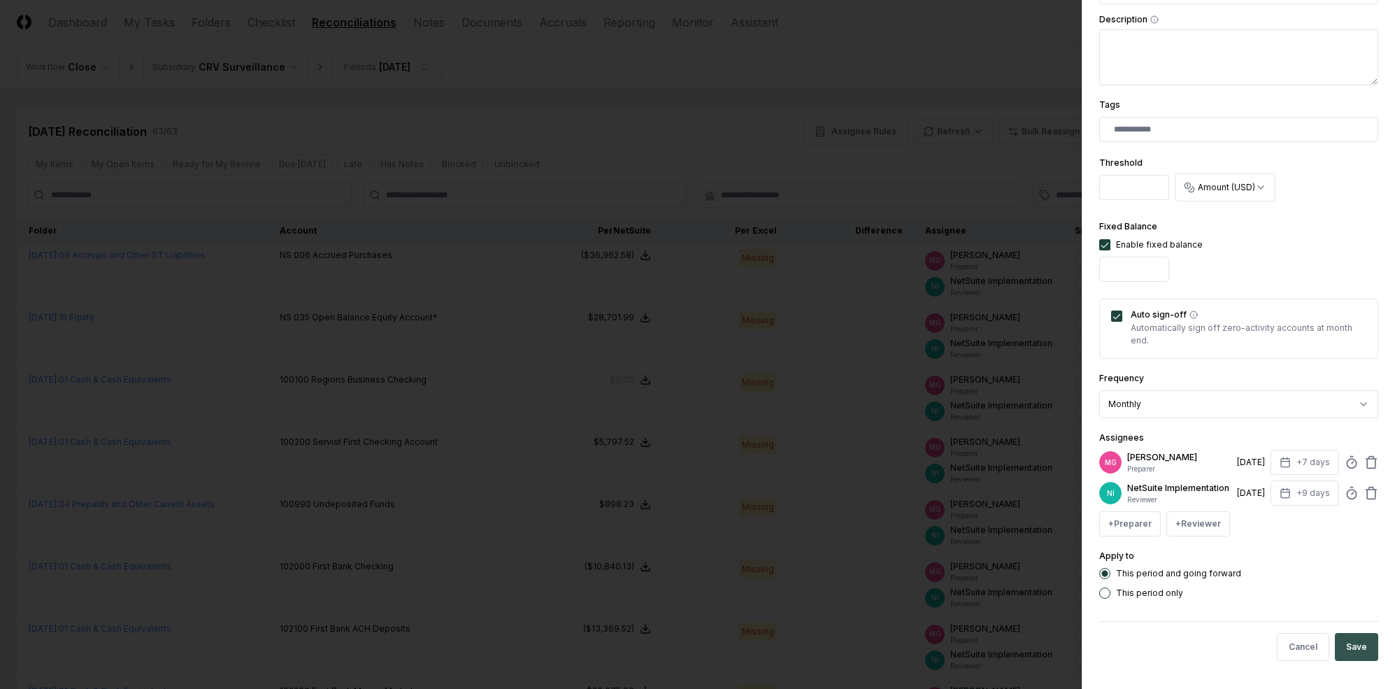
click at [1209, 645] on button "Save" at bounding box center [1356, 647] width 43 height 28
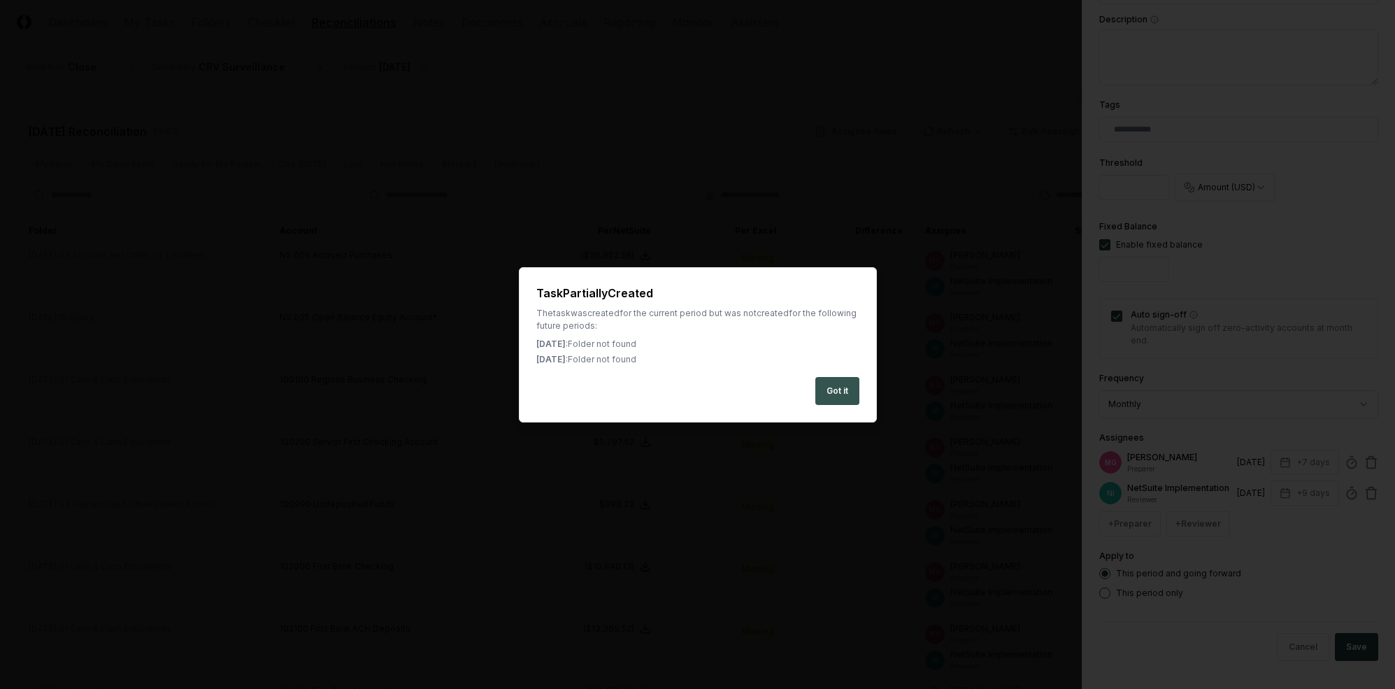
click at [832, 391] on button "Got it" at bounding box center [838, 391] width 44 height 28
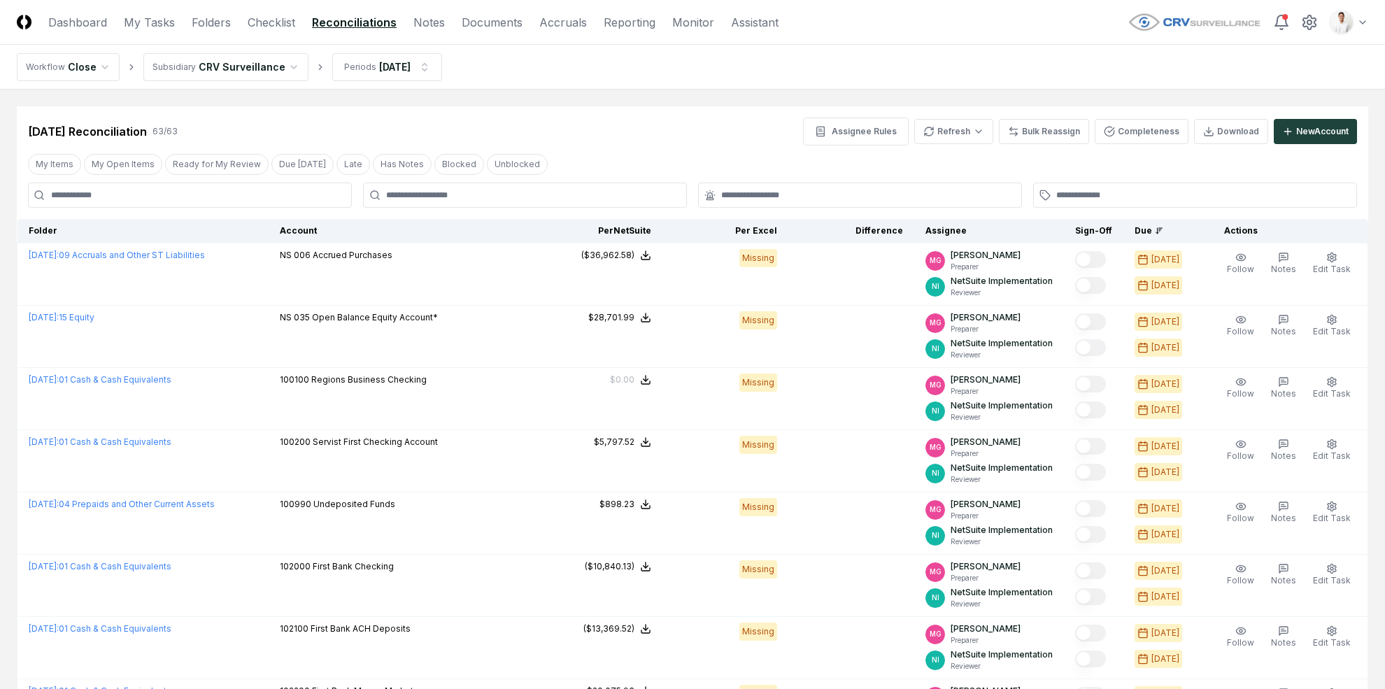
click at [654, 155] on div "My Items My Open Items Ready for My Review Due [DATE] Late Has Notes Blocked Un…" at bounding box center [692, 164] width 1351 height 26
click at [1209, 132] on div "New Account" at bounding box center [1322, 131] width 52 height 13
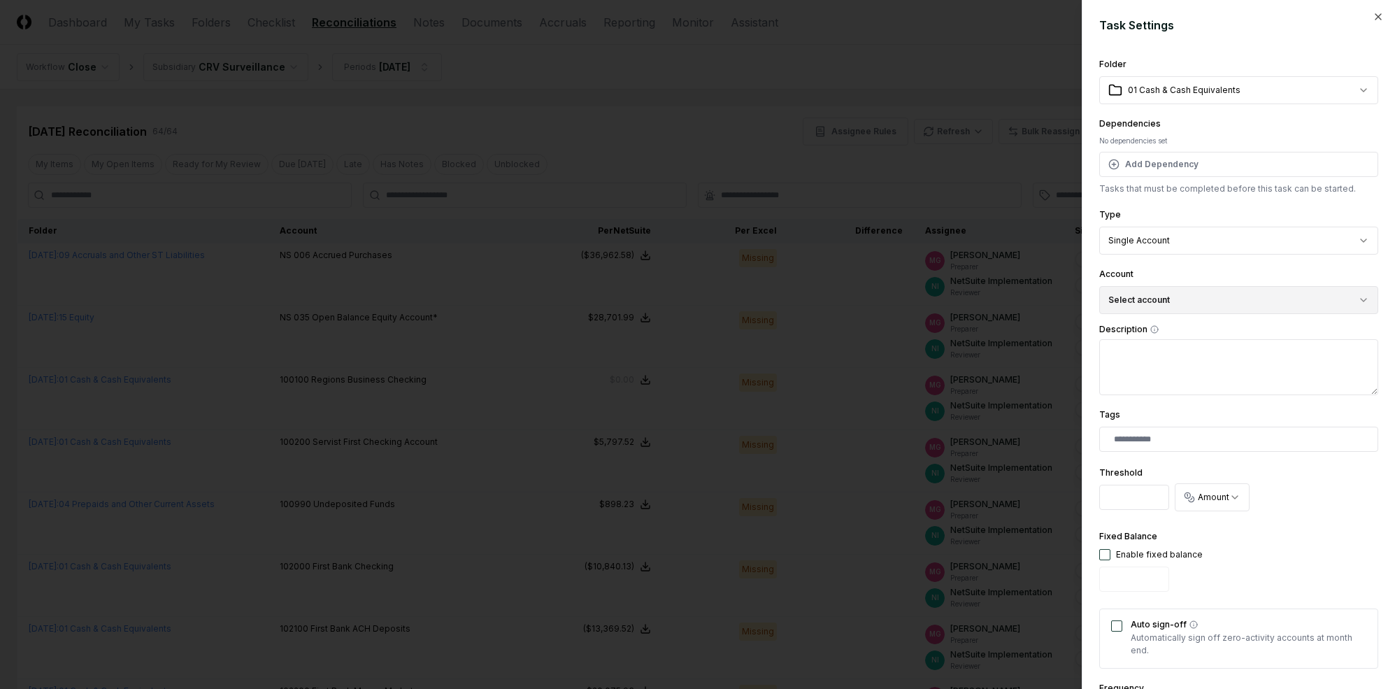
click at [1181, 311] on button "Select account" at bounding box center [1239, 300] width 279 height 28
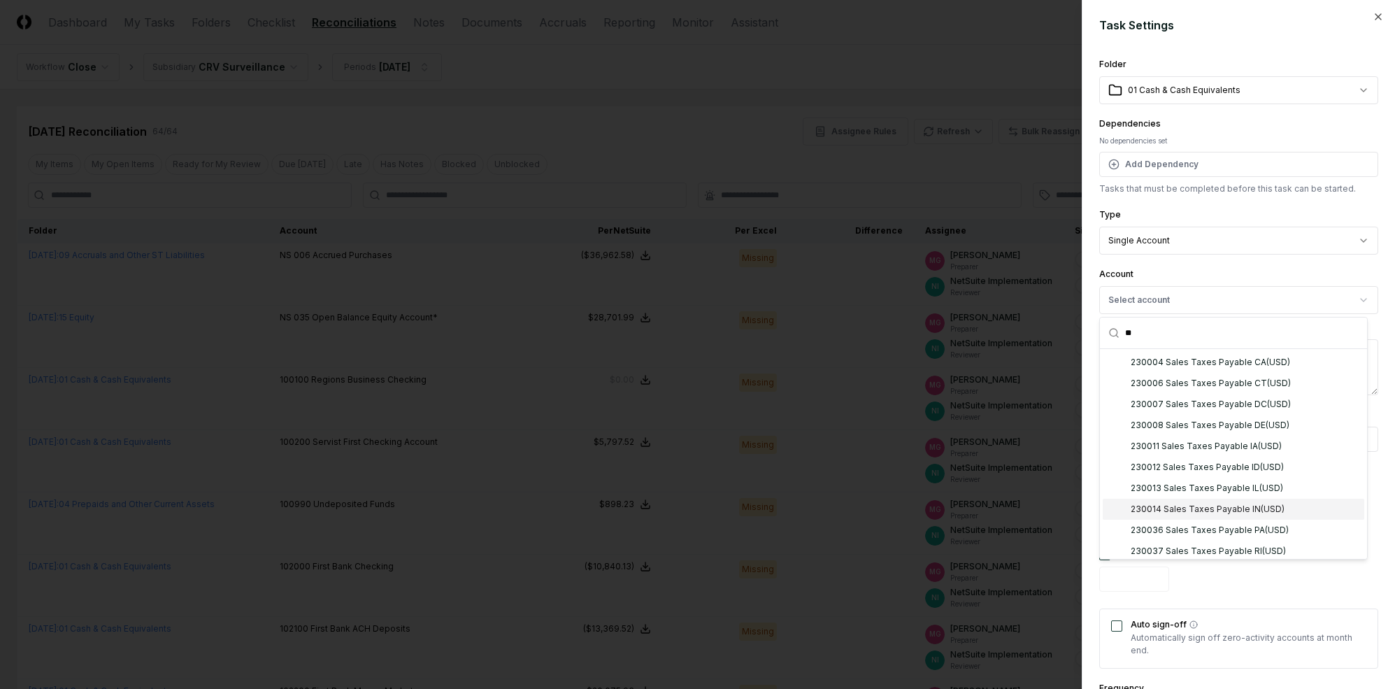
scroll to position [958, 0]
type input "**"
click at [1209, 506] on div "230036 Sales Taxes Payable PA ( USD )" at bounding box center [1234, 516] width 262 height 21
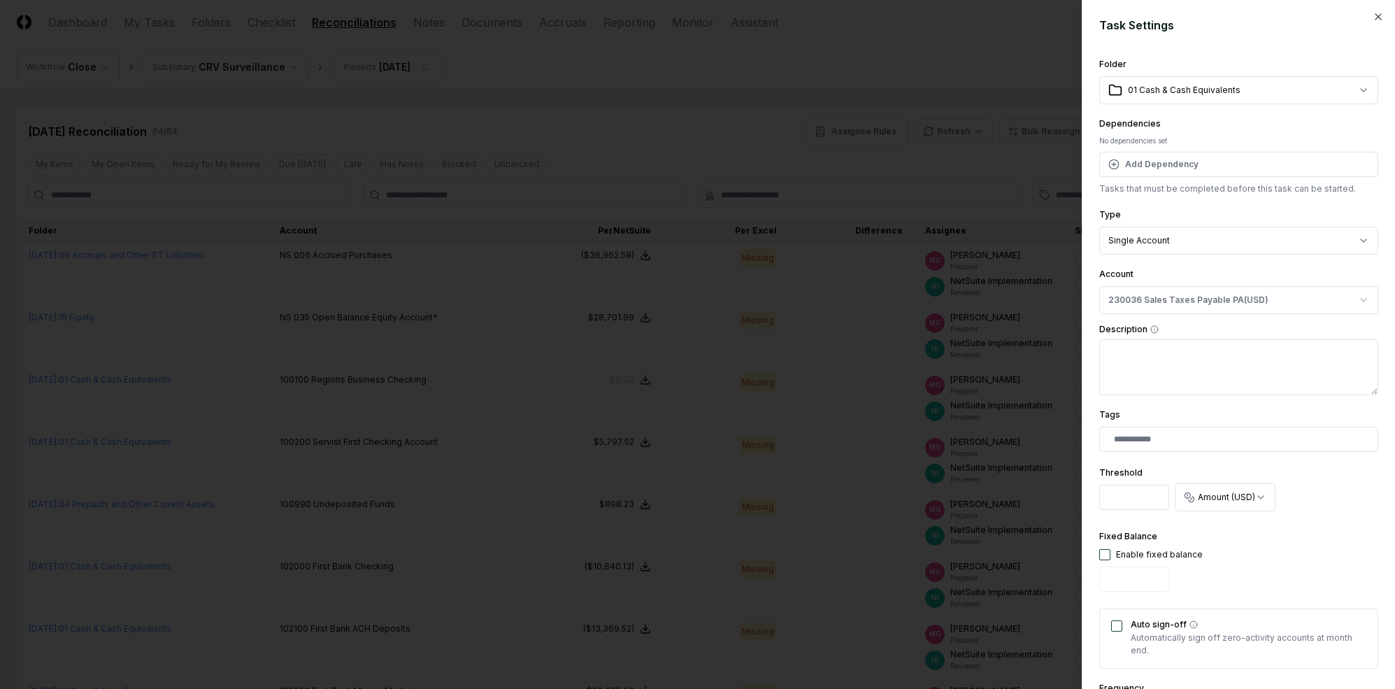
scroll to position [223, 0]
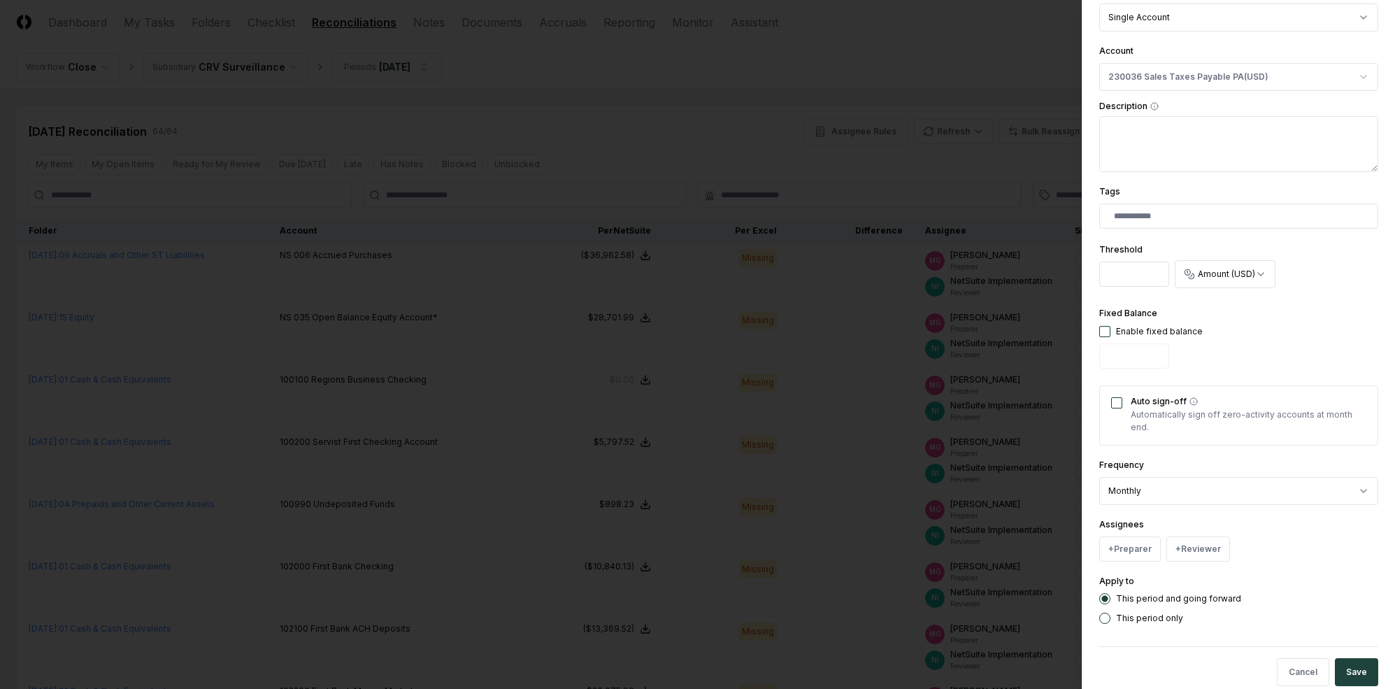
click at [1125, 519] on label "Assignees" at bounding box center [1122, 524] width 45 height 10
click at [1127, 533] on div "Assignees + Preparer + Reviewer" at bounding box center [1239, 538] width 279 height 45
click at [1124, 541] on button "+ Preparer" at bounding box center [1131, 548] width 62 height 25
click at [1156, 440] on div "[PERSON_NAME]" at bounding box center [1165, 442] width 69 height 13
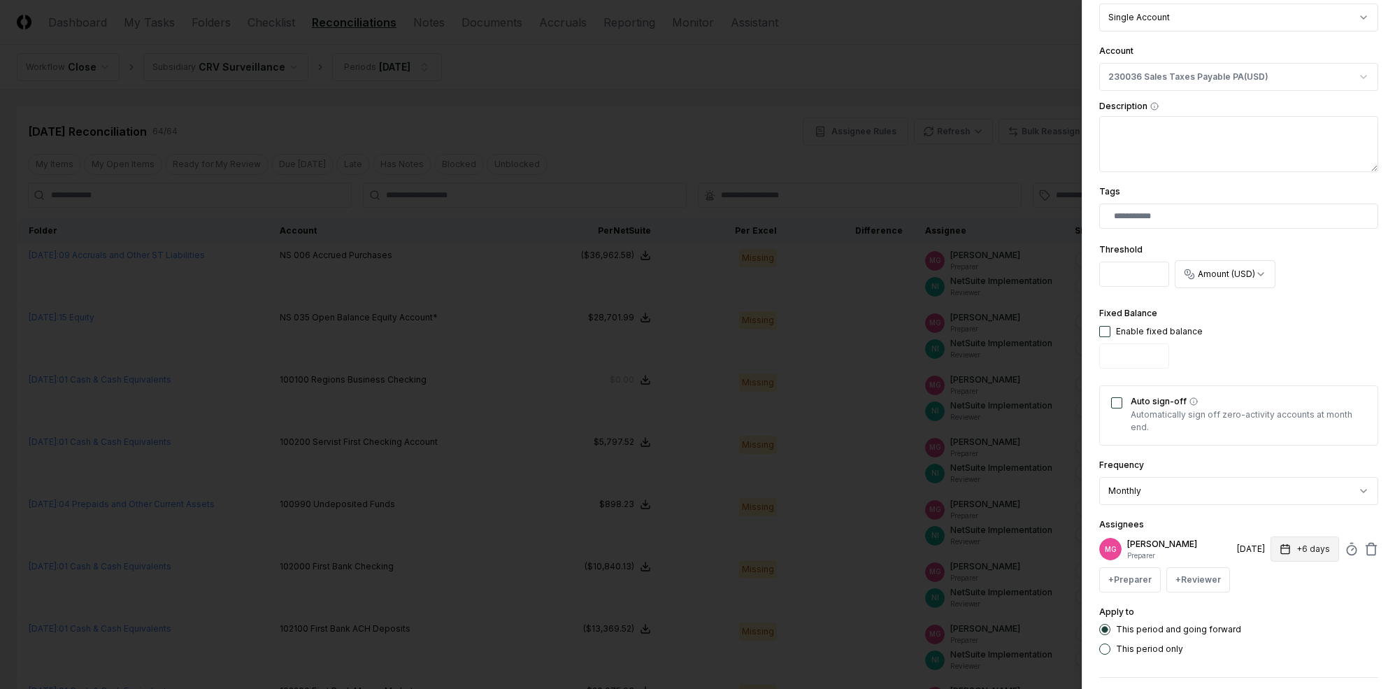
click at [1209, 548] on button "+6 days" at bounding box center [1305, 548] width 69 height 25
type input "*"
click at [1209, 520] on div "Assignees MG [PERSON_NAME] Preparer [DATE] +7 days Set Deadline * Offset ******…" at bounding box center [1239, 554] width 279 height 76
click at [1209, 582] on button "+ Reviewer" at bounding box center [1199, 579] width 64 height 25
click at [1209, 499] on div "NetSuite Implementation" at bounding box center [1248, 498] width 102 height 13
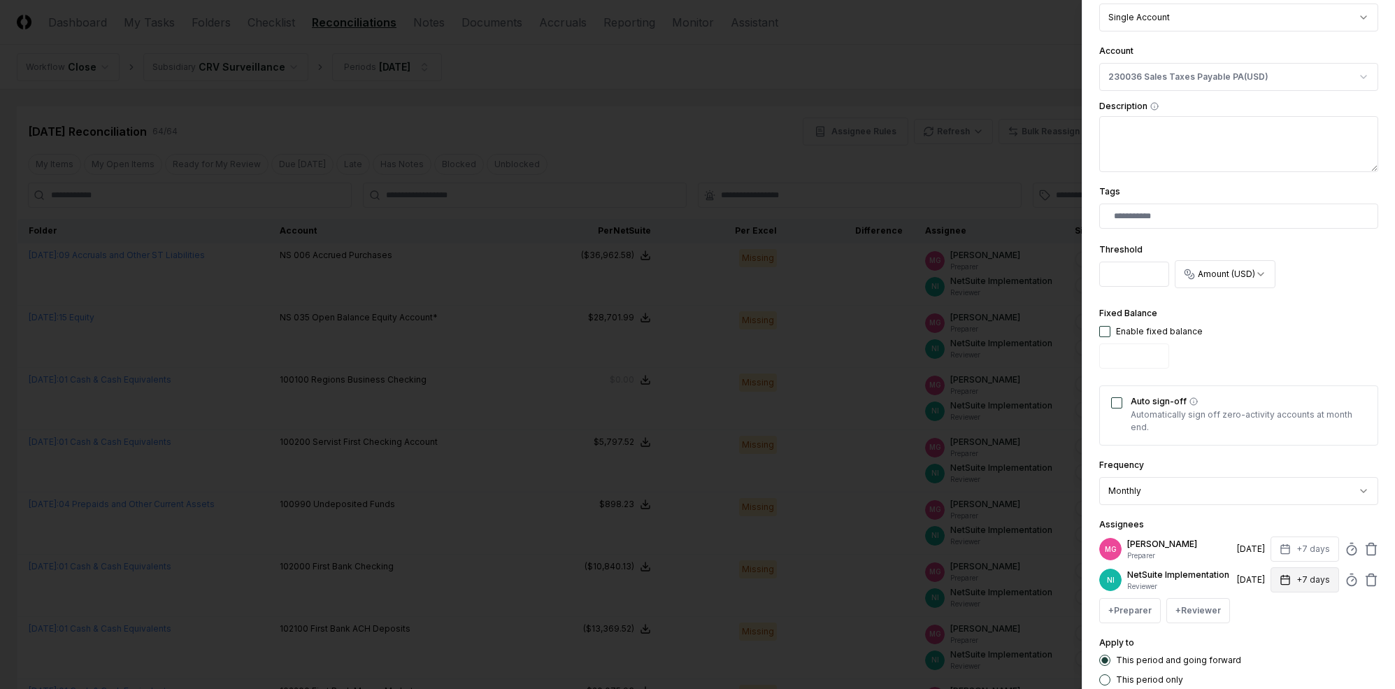
click at [1209, 578] on button "+7 days" at bounding box center [1305, 579] width 69 height 25
type input "*"
click at [1209, 526] on div "Assignees MG [PERSON_NAME] Preparer [DATE] +7 days NI NetSuite Implementation R…" at bounding box center [1239, 569] width 279 height 107
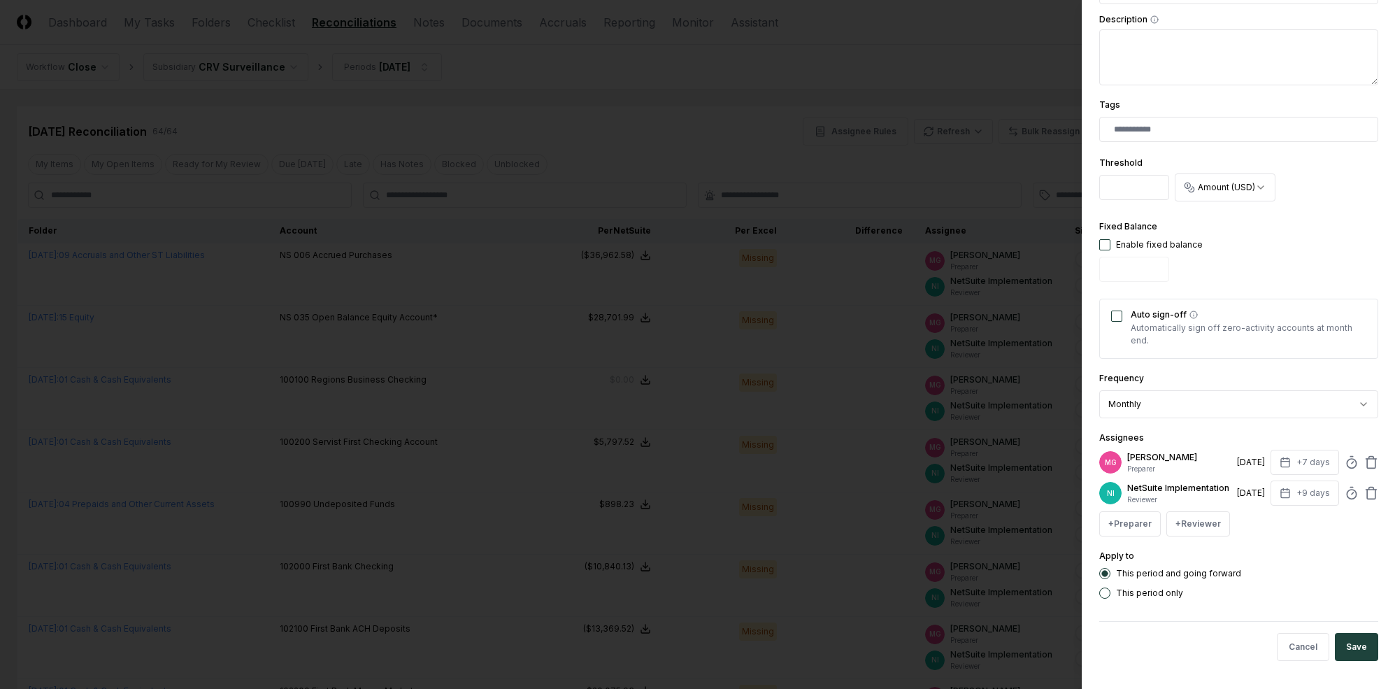
scroll to position [0, 0]
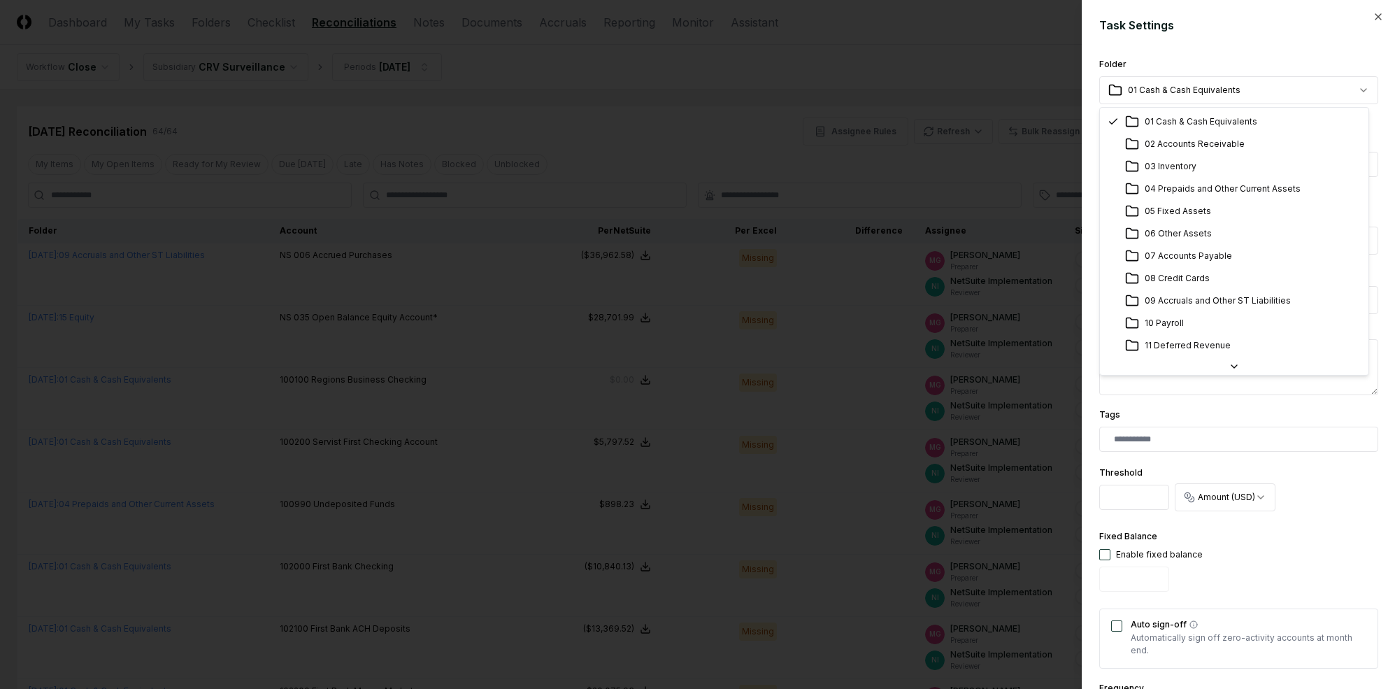
select select "**********"
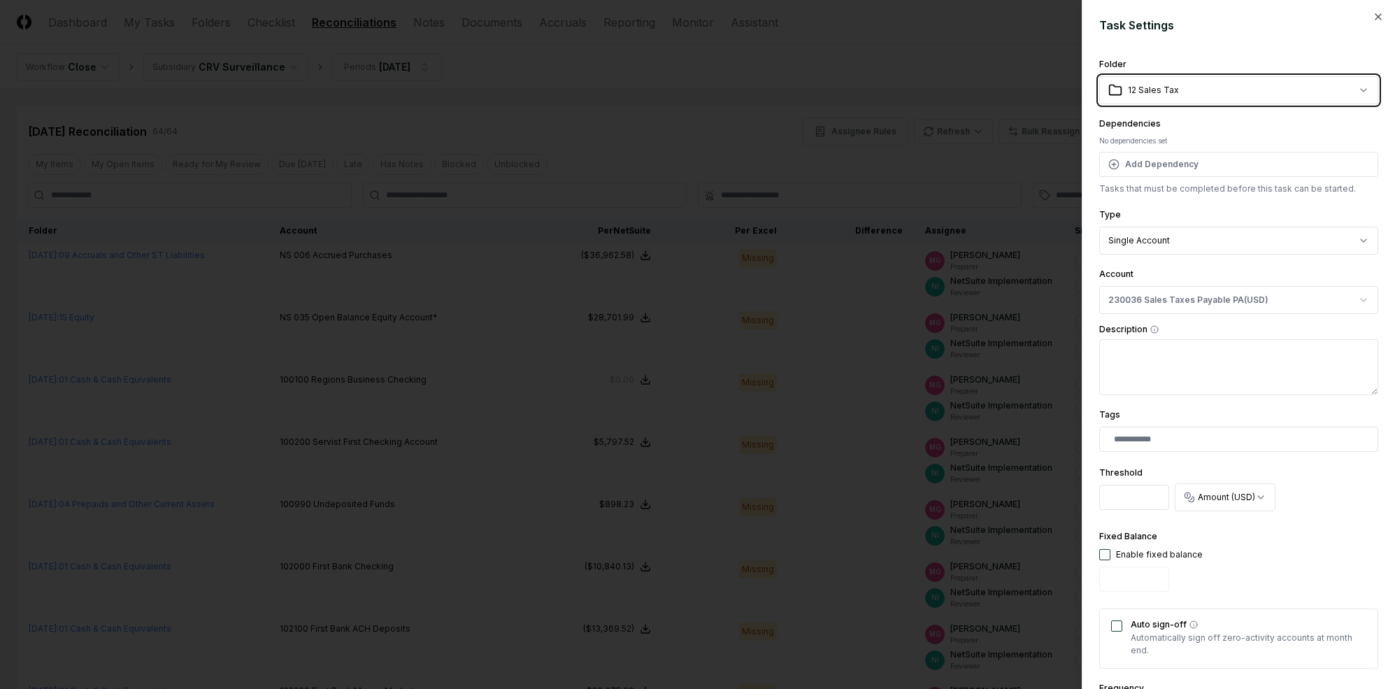
scroll to position [320, 0]
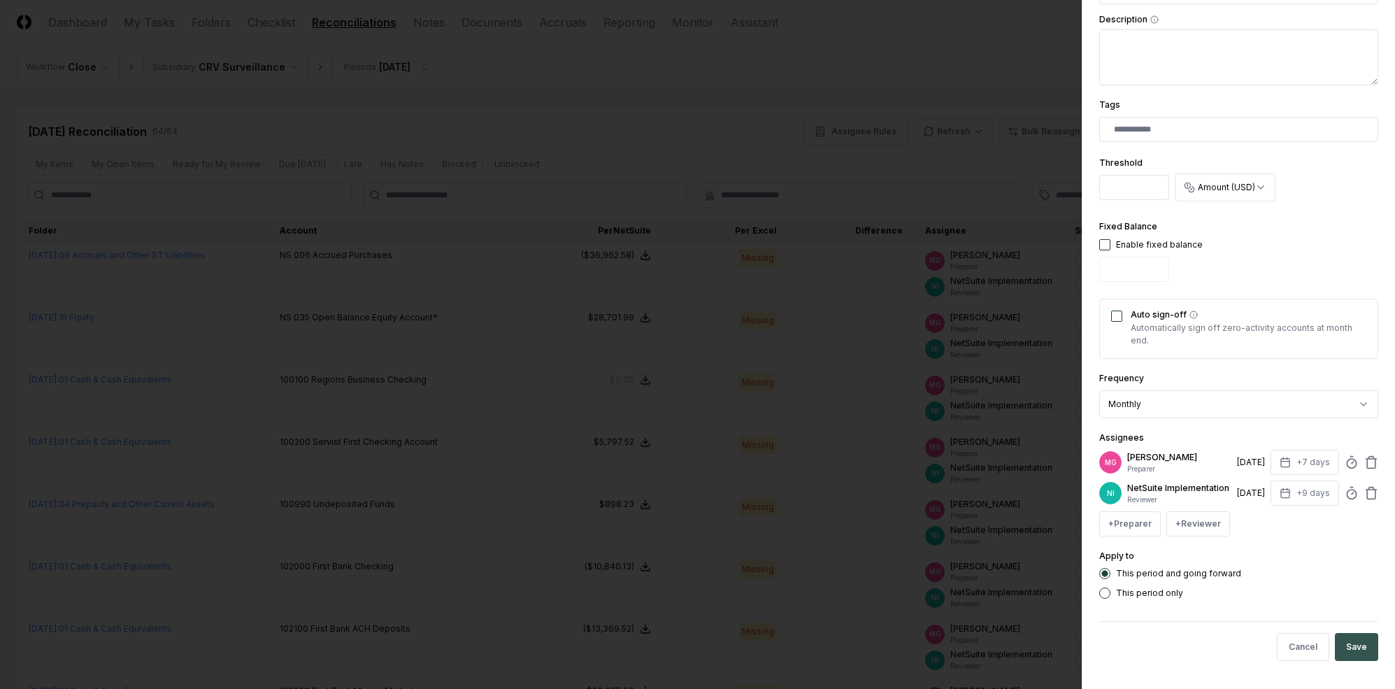
click at [1209, 645] on button "Save" at bounding box center [1356, 647] width 43 height 28
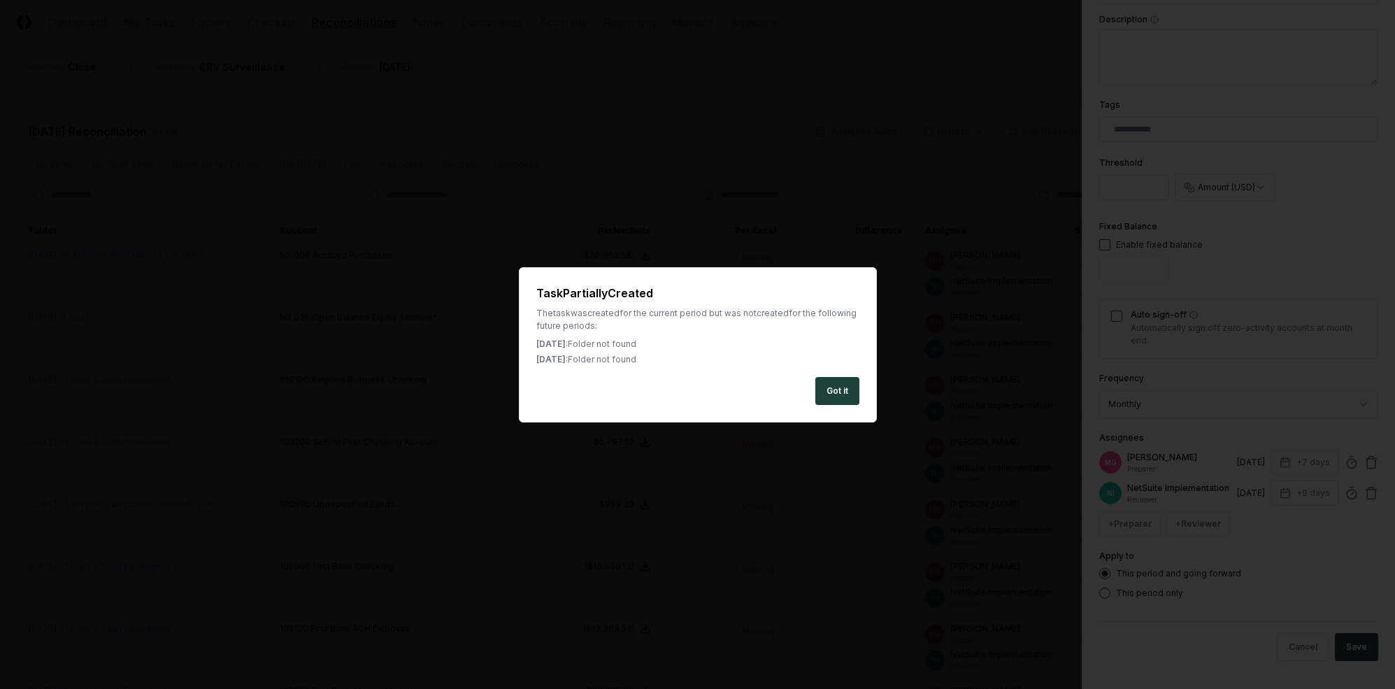
click at [699, 315] on div "The task was created for the current period but was not created for the followi…" at bounding box center [697, 319] width 323 height 25
drag, startPoint x: 824, startPoint y: 367, endPoint x: 828, endPoint y: 378, distance: 12.6
click at [825, 367] on div "Task Partially Created The task was created for the current period but was not …" at bounding box center [698, 344] width 358 height 155
click at [837, 401] on button "Got it" at bounding box center [838, 391] width 44 height 28
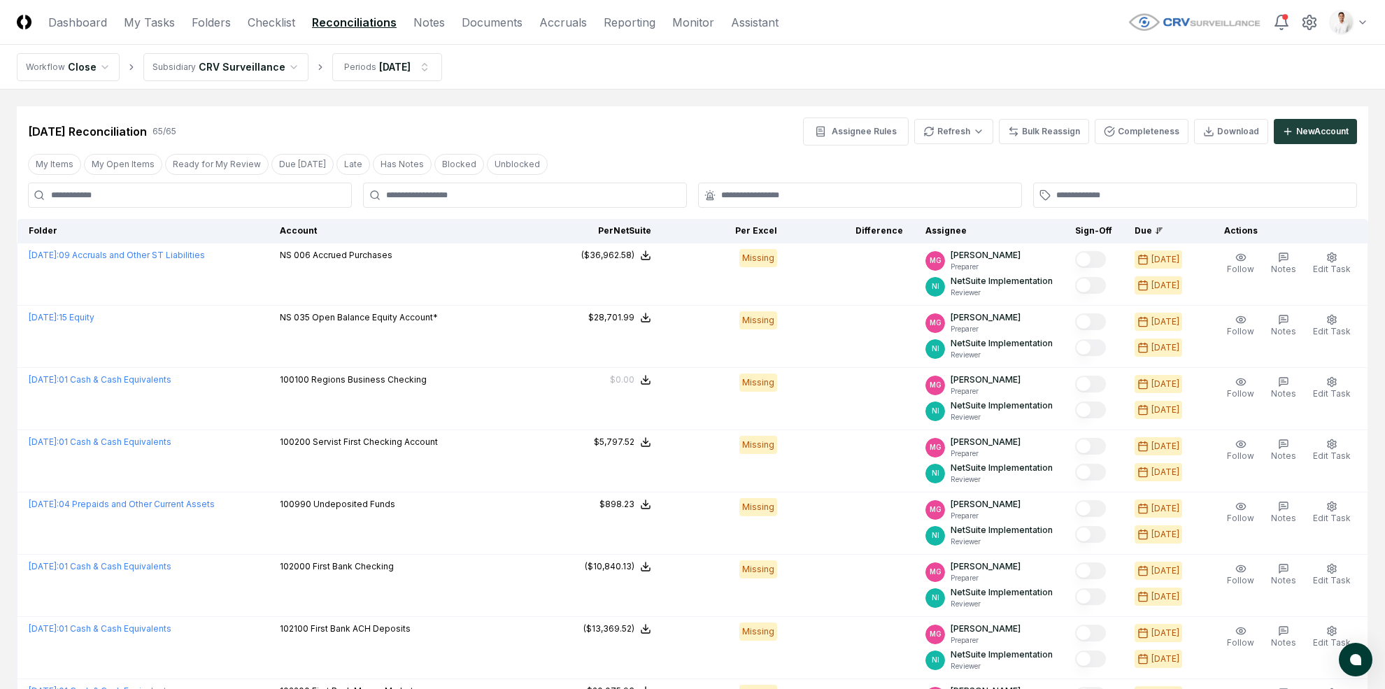
drag, startPoint x: 1286, startPoint y: 106, endPoint x: 1290, endPoint y: 111, distance: 7.4
click at [1209, 106] on div "[DATE] Reconciliation 65 / 65 Assignee Rules Refresh Bulk Reassign Completeness…" at bounding box center [692, 125] width 1351 height 39
click at [1209, 115] on div "[DATE] Reconciliation 65 / 65 Assignee Rules Refresh Bulk Reassign Completeness…" at bounding box center [692, 125] width 1351 height 39
click at [1209, 125] on div "New Account" at bounding box center [1322, 131] width 52 height 13
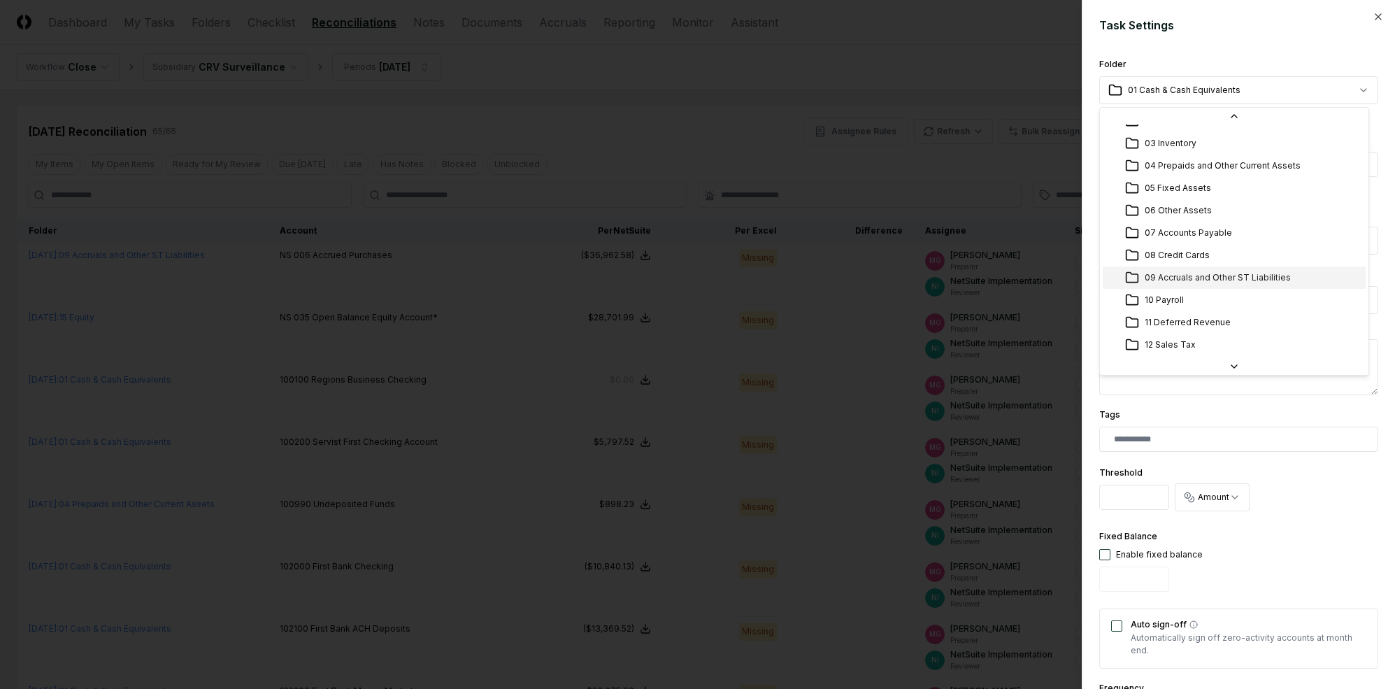
scroll to position [39, 0]
select select "**********"
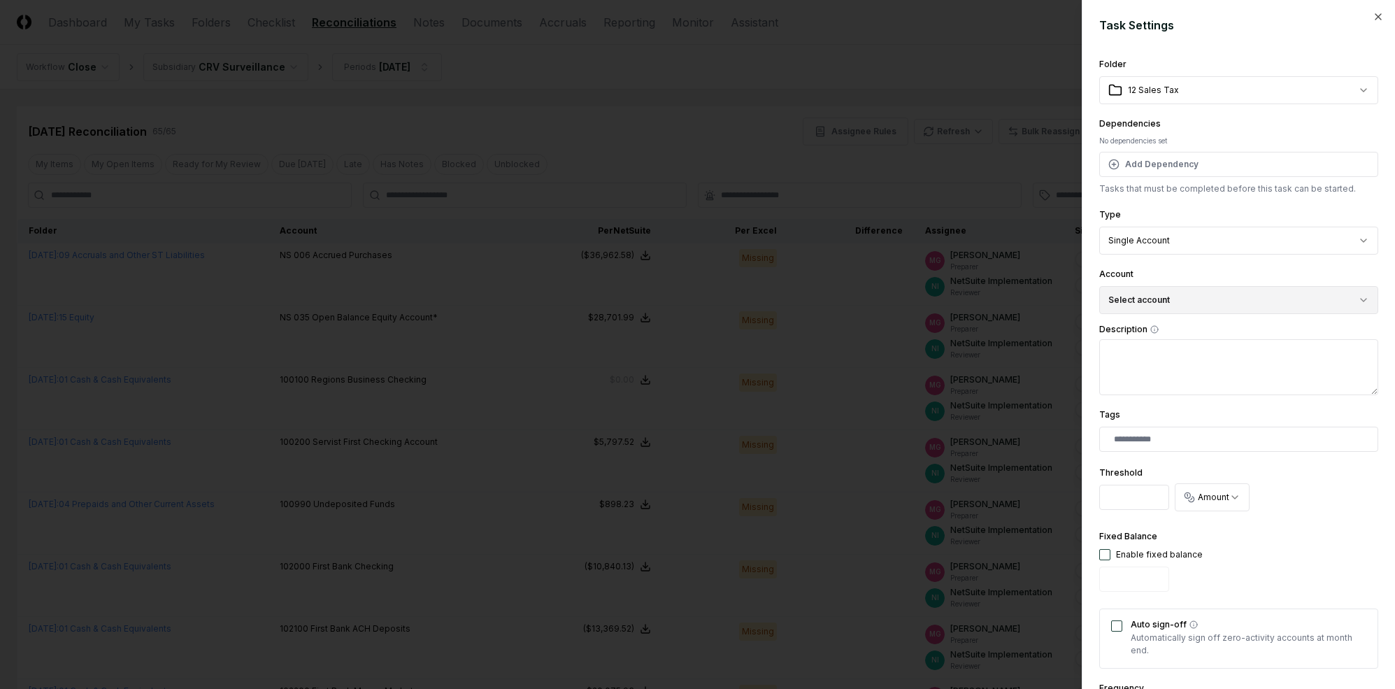
click at [1196, 312] on button "Select account" at bounding box center [1239, 300] width 279 height 28
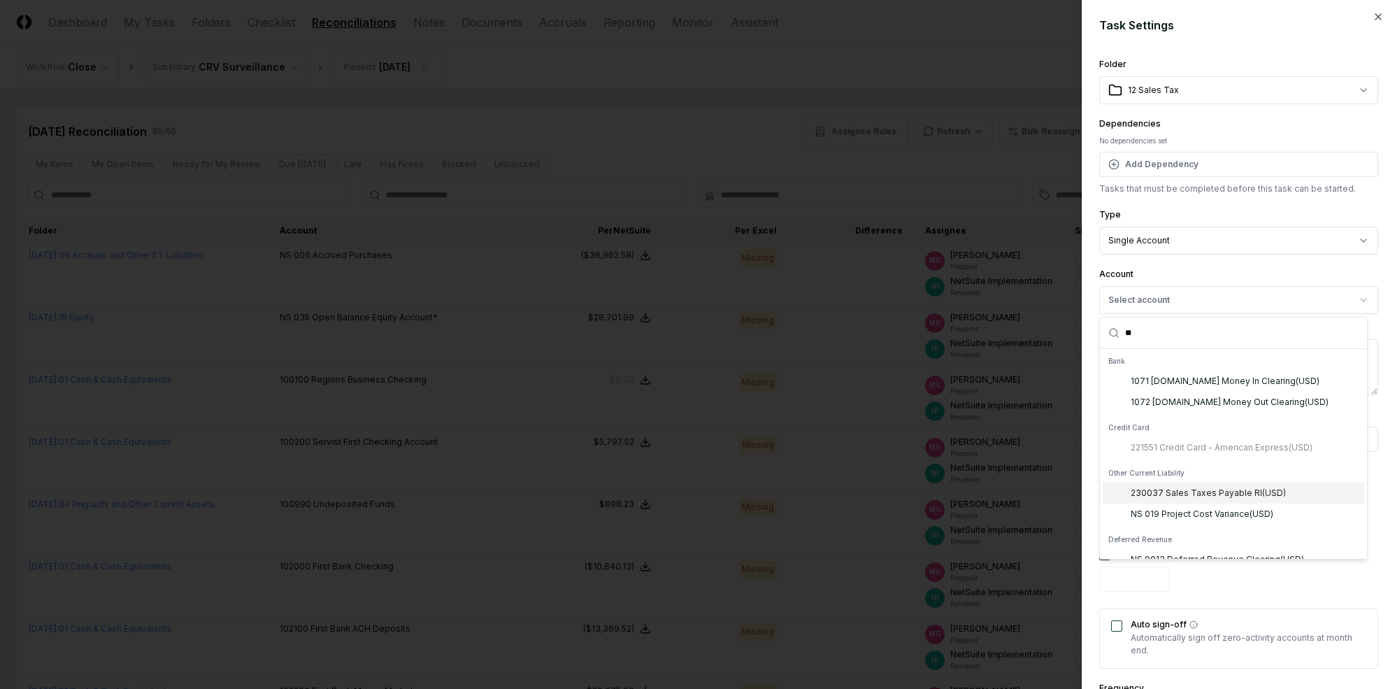
type input "**"
click at [1209, 495] on div "230037 Sales Taxes Payable RI ( USD )" at bounding box center [1208, 493] width 155 height 13
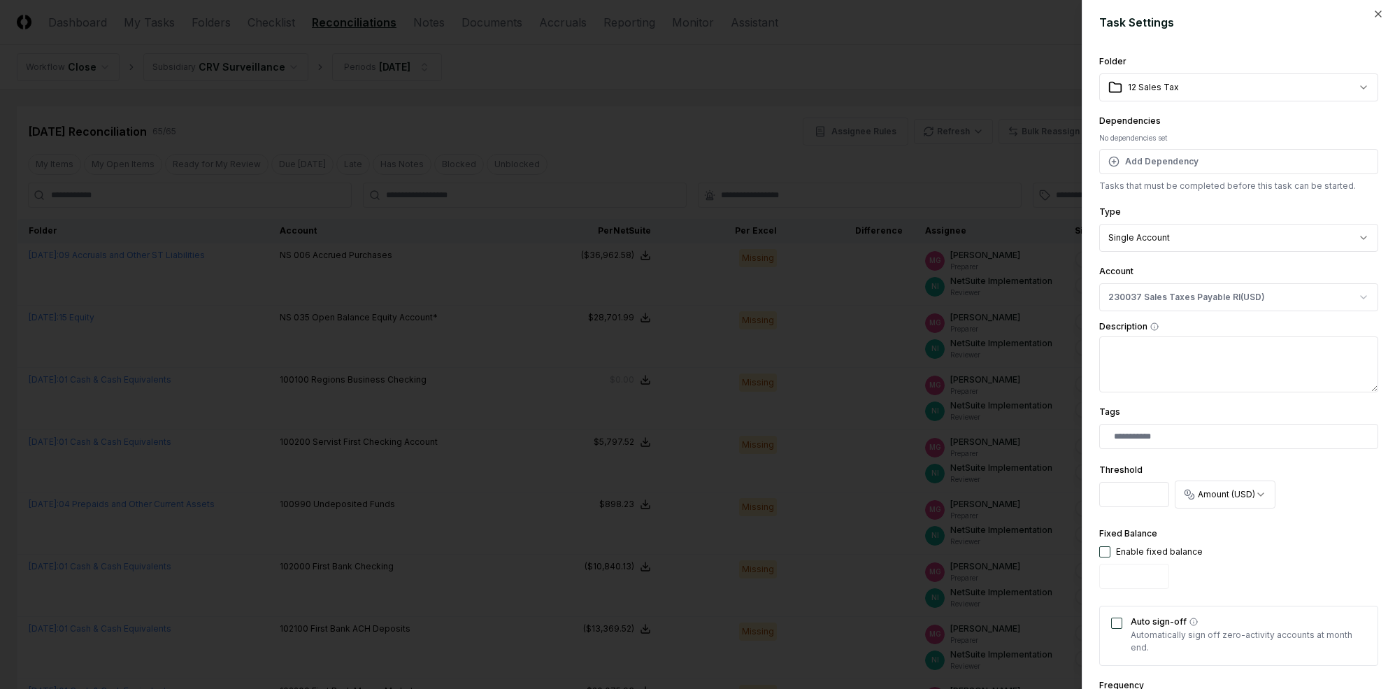
scroll to position [220, 0]
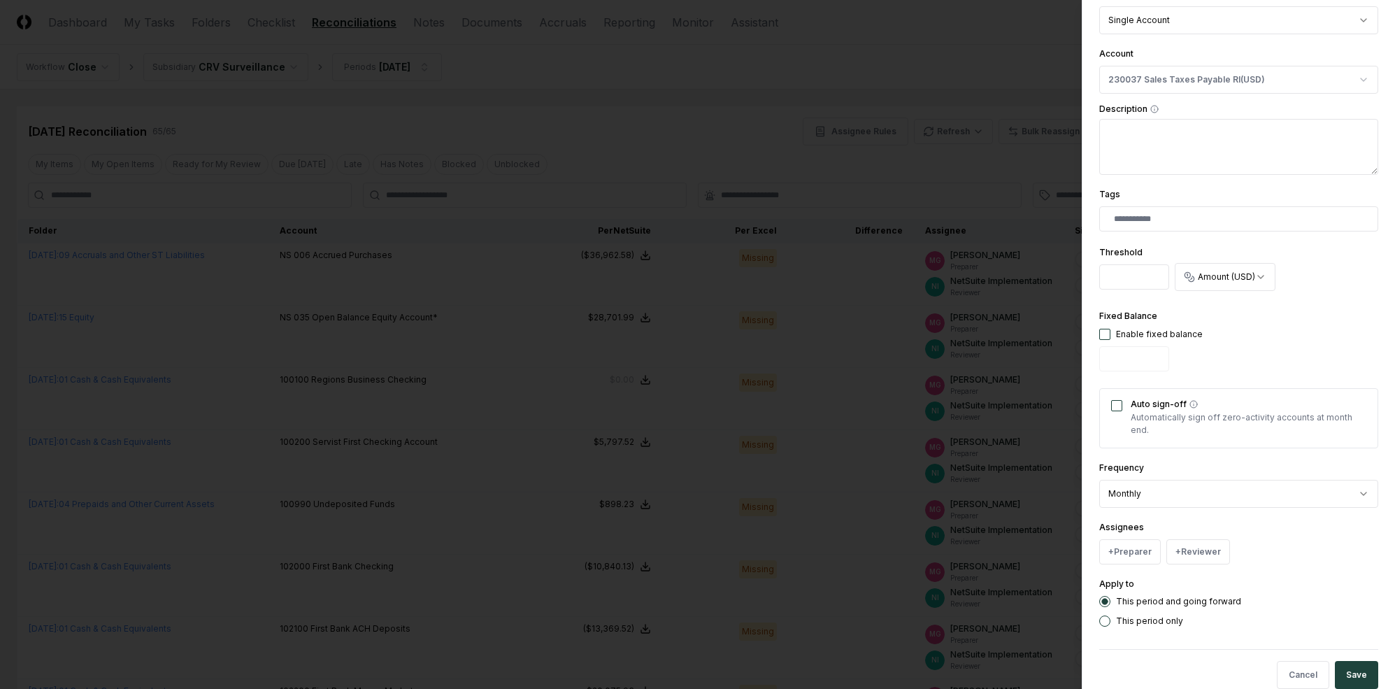
click at [1105, 330] on button "button" at bounding box center [1105, 334] width 11 height 11
type input "*"
click at [1119, 406] on button "Auto sign-off" at bounding box center [1116, 405] width 11 height 11
click at [1137, 541] on button "+ Preparer" at bounding box center [1131, 551] width 62 height 25
click at [1165, 472] on div "NetSuite Implementation" at bounding box center [1182, 470] width 102 height 13
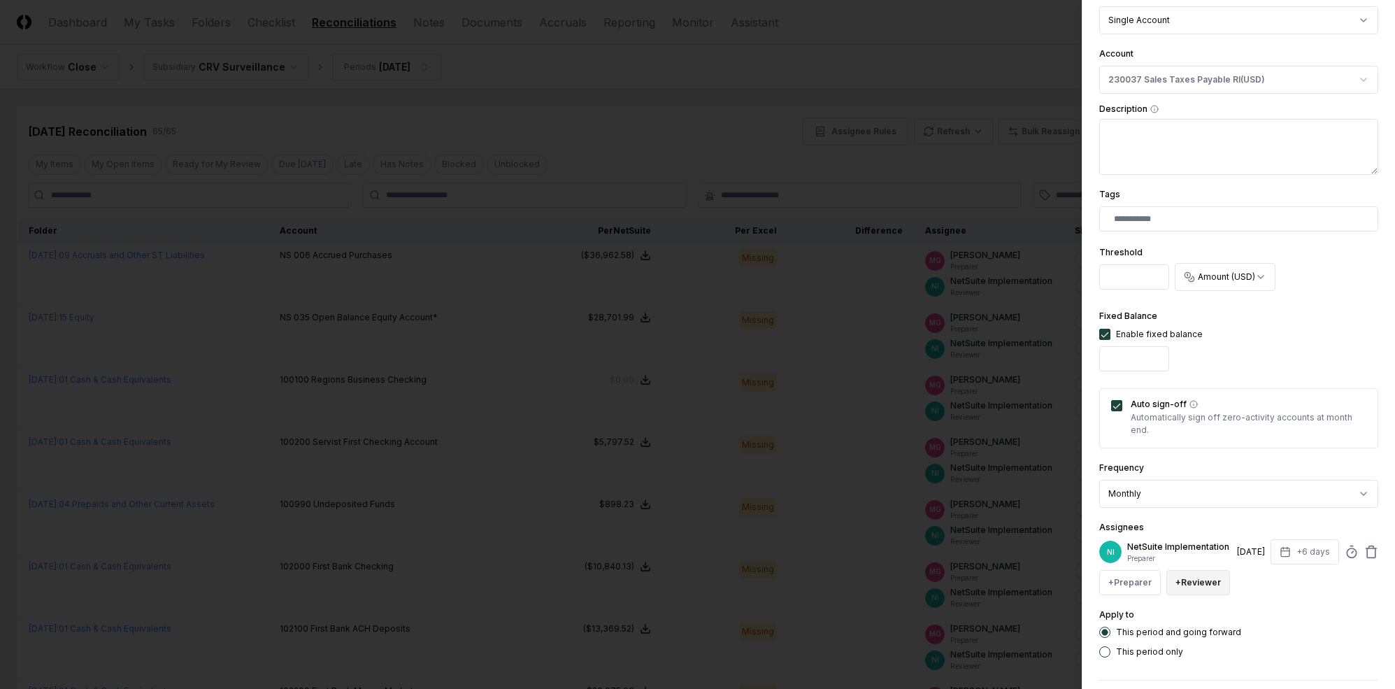
click at [1209, 588] on button "+ Reviewer" at bounding box center [1199, 582] width 64 height 25
click at [1209, 518] on div "MG [PERSON_NAME]" at bounding box center [1266, 511] width 194 height 25
click at [1209, 558] on icon at bounding box center [1372, 552] width 14 height 14
click at [1209, 556] on icon at bounding box center [1372, 552] width 14 height 14
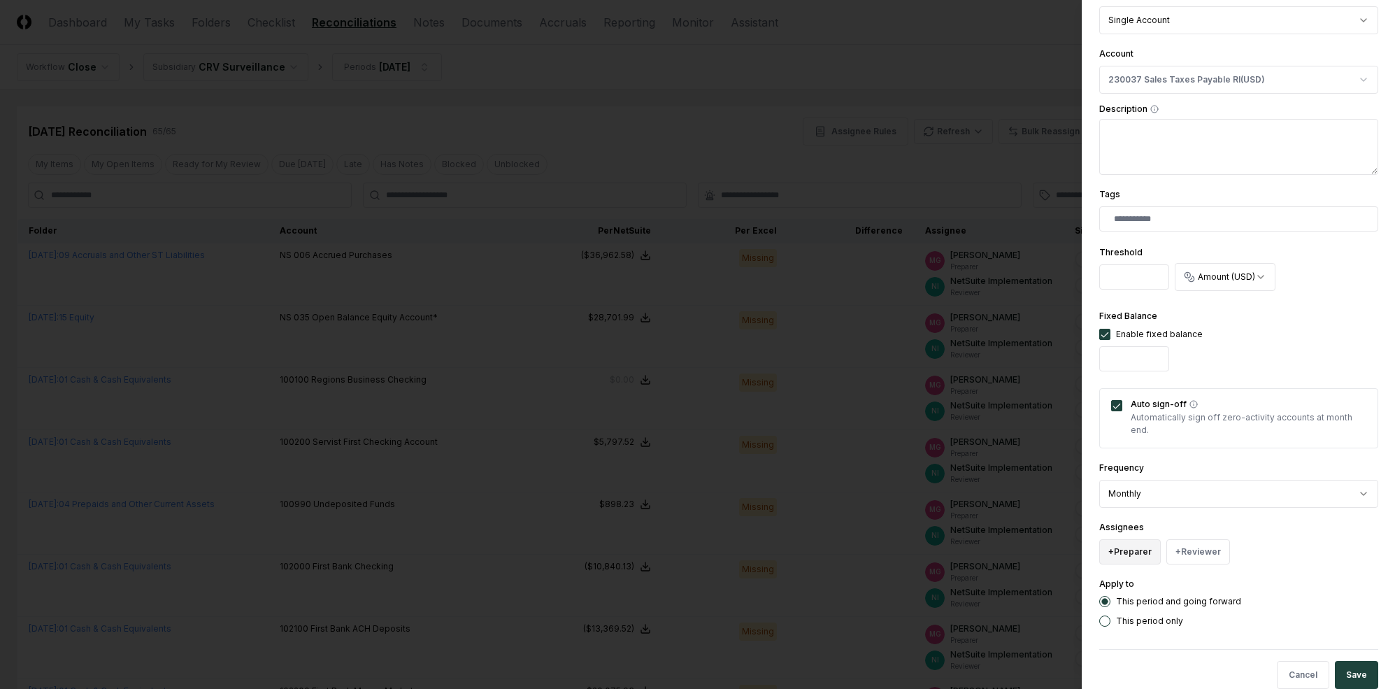
click at [1144, 547] on button "+ Preparer" at bounding box center [1131, 551] width 62 height 25
click at [1179, 453] on div "MG [PERSON_NAME]" at bounding box center [1200, 444] width 194 height 25
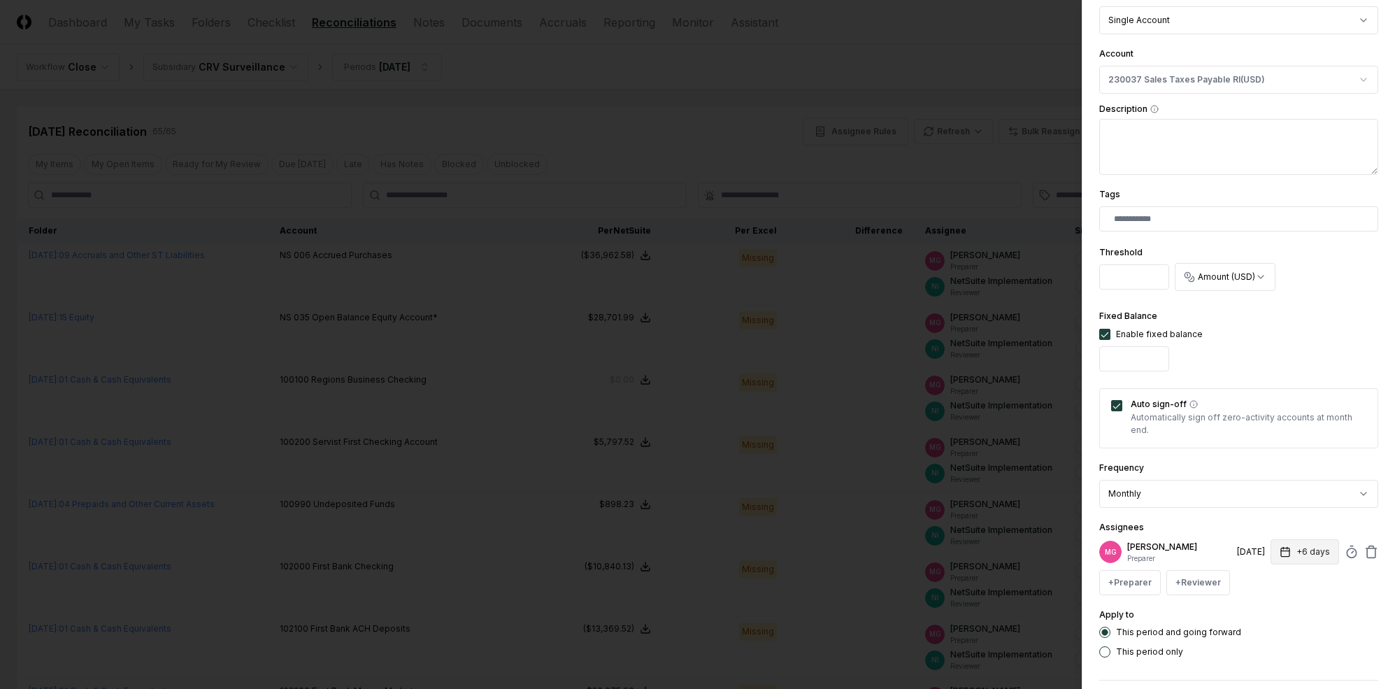
click at [1209, 552] on button "+6 days" at bounding box center [1305, 551] width 69 height 25
type input "*"
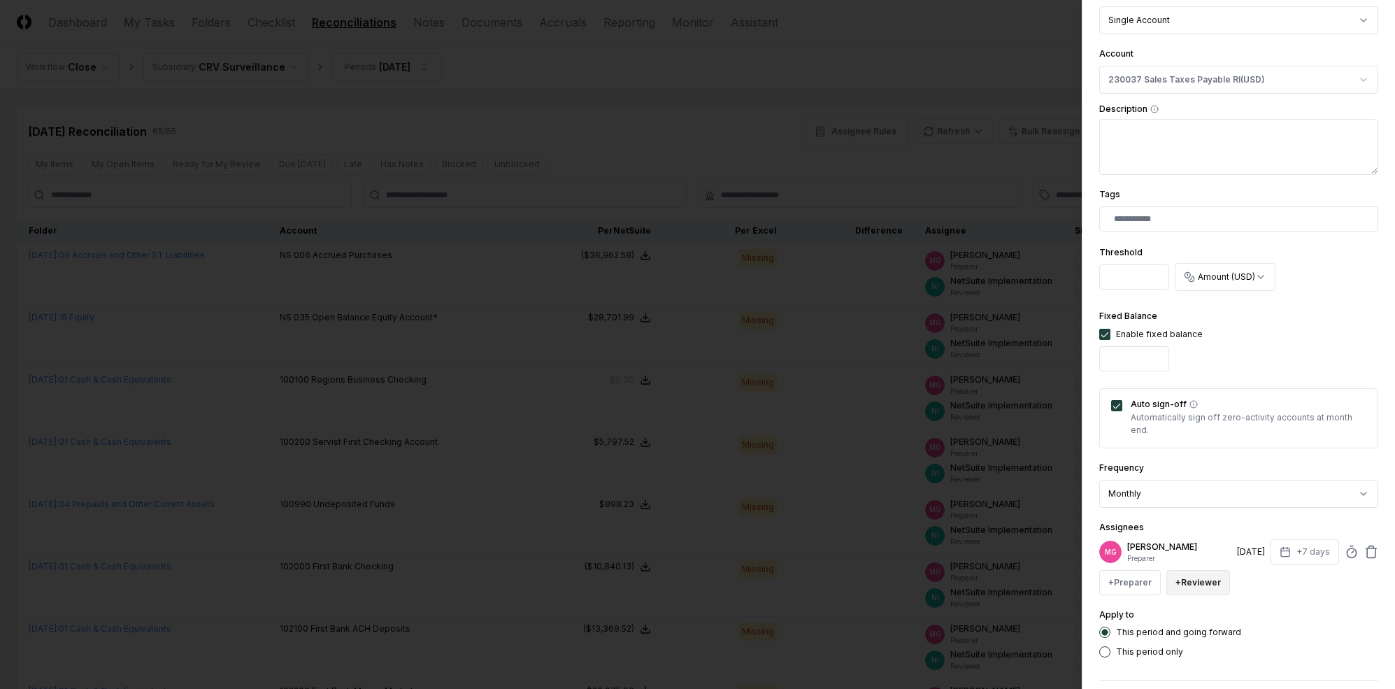
click at [1183, 580] on button "+ Reviewer" at bounding box center [1199, 582] width 64 height 25
click at [1209, 506] on div "NetSuite Implementation" at bounding box center [1248, 501] width 102 height 13
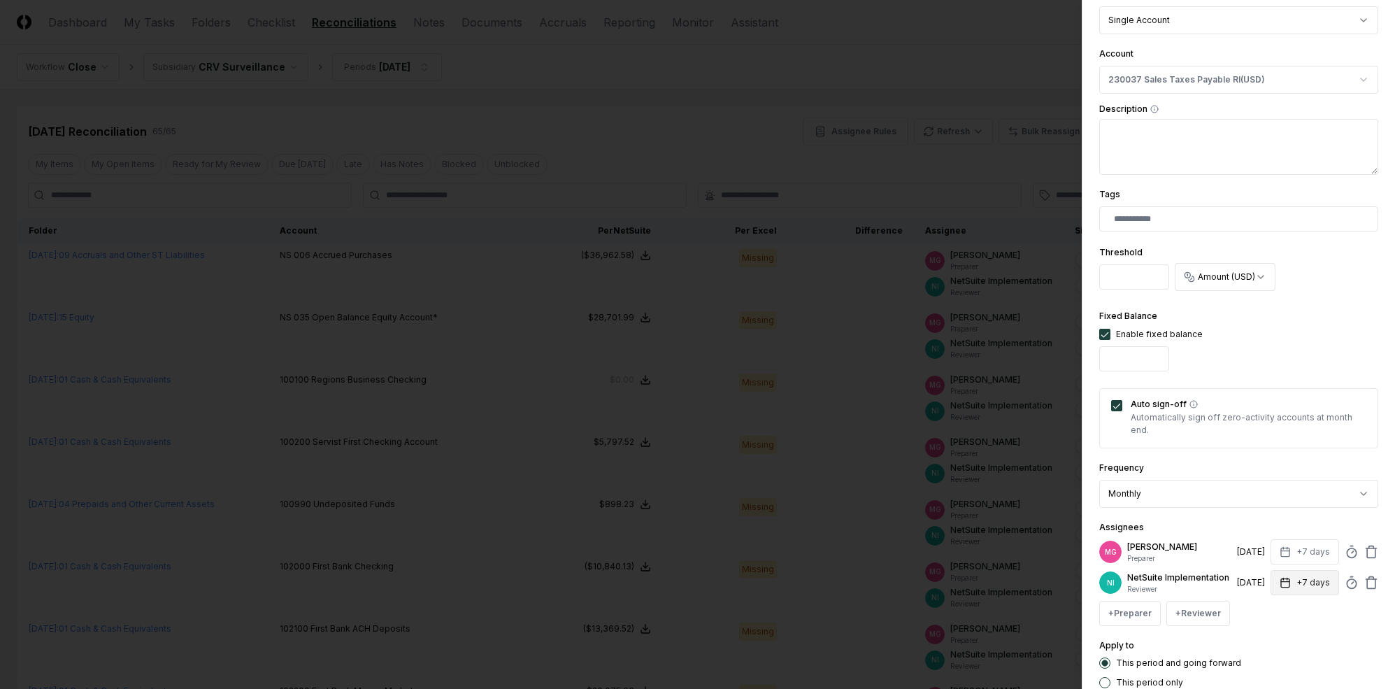
click at [1209, 588] on button "+7 days" at bounding box center [1305, 582] width 69 height 25
type input "*"
click at [1209, 525] on div "Assignees MG [PERSON_NAME] Preparer [DATE] +7 days NI NetSuite Implementation R…" at bounding box center [1239, 572] width 279 height 107
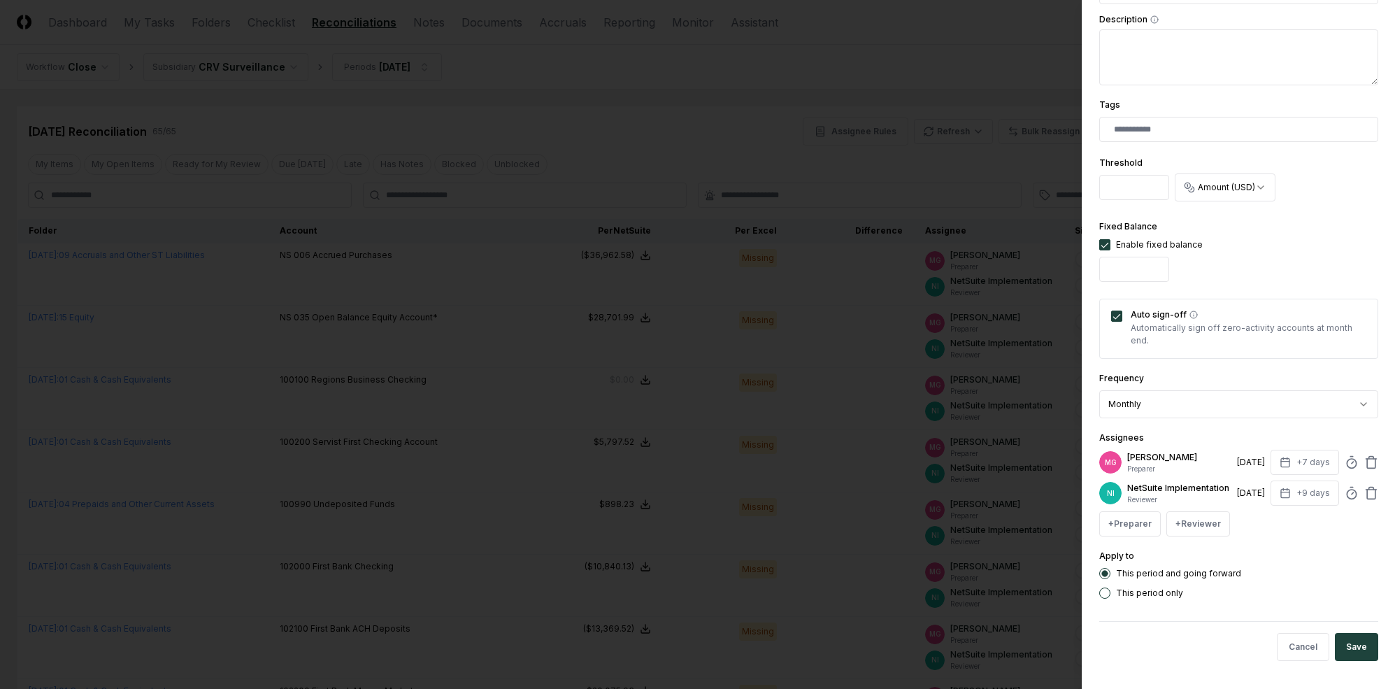
scroll to position [308, 0]
click at [1209, 645] on button "Save" at bounding box center [1356, 648] width 43 height 28
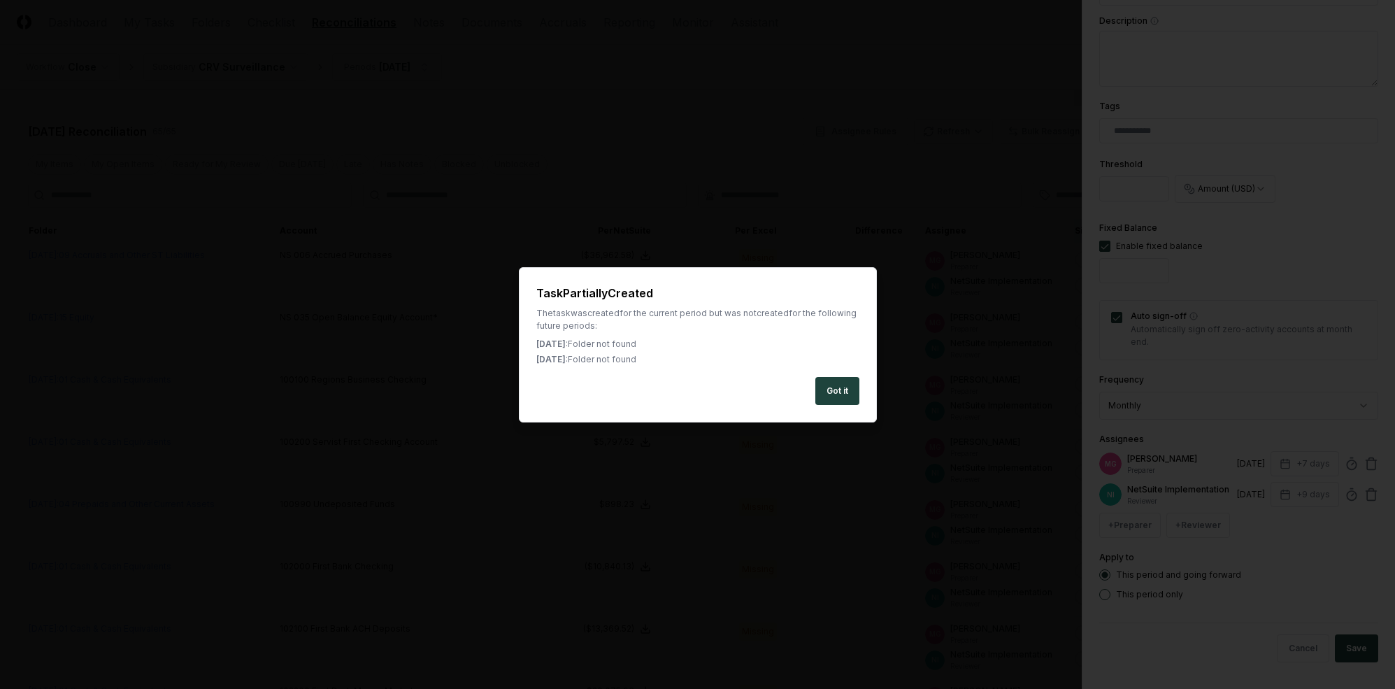
drag, startPoint x: 844, startPoint y: 401, endPoint x: 660, endPoint y: 402, distance: 184.0
click at [844, 401] on button "Got it" at bounding box center [838, 391] width 44 height 28
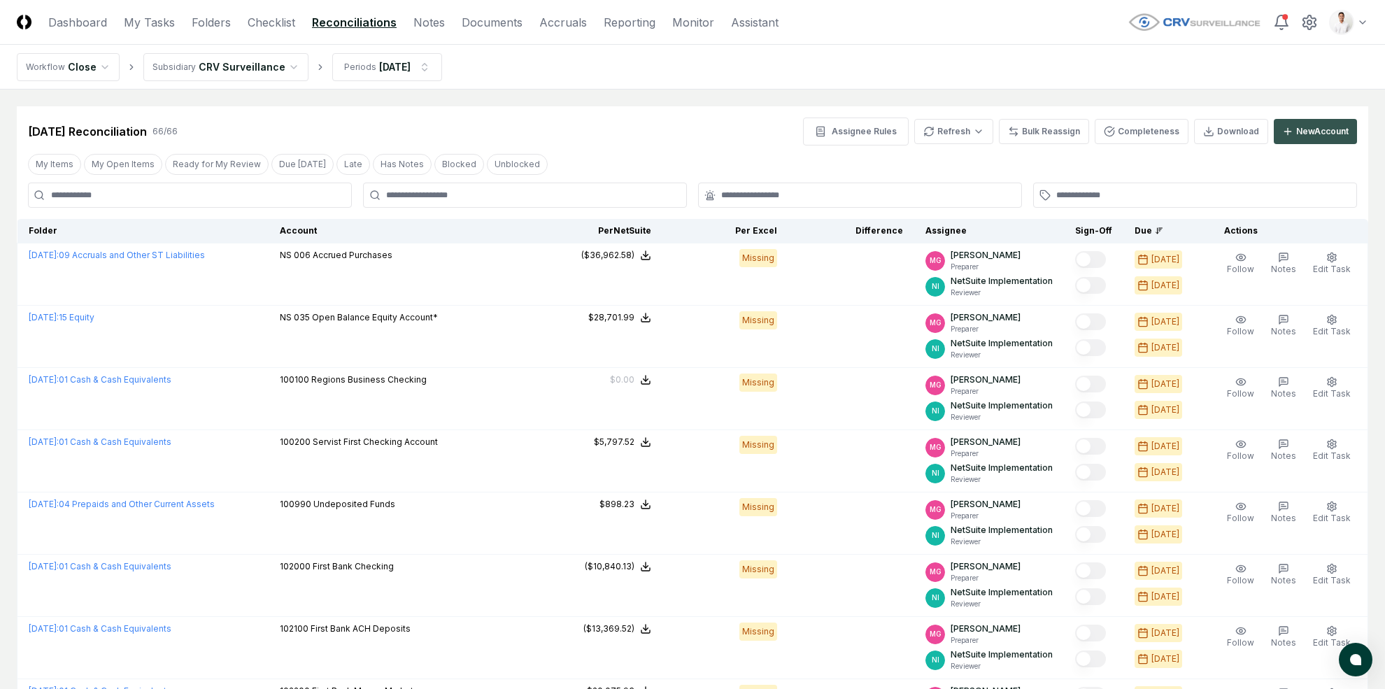
click at [1209, 136] on div "New Account" at bounding box center [1322, 131] width 52 height 13
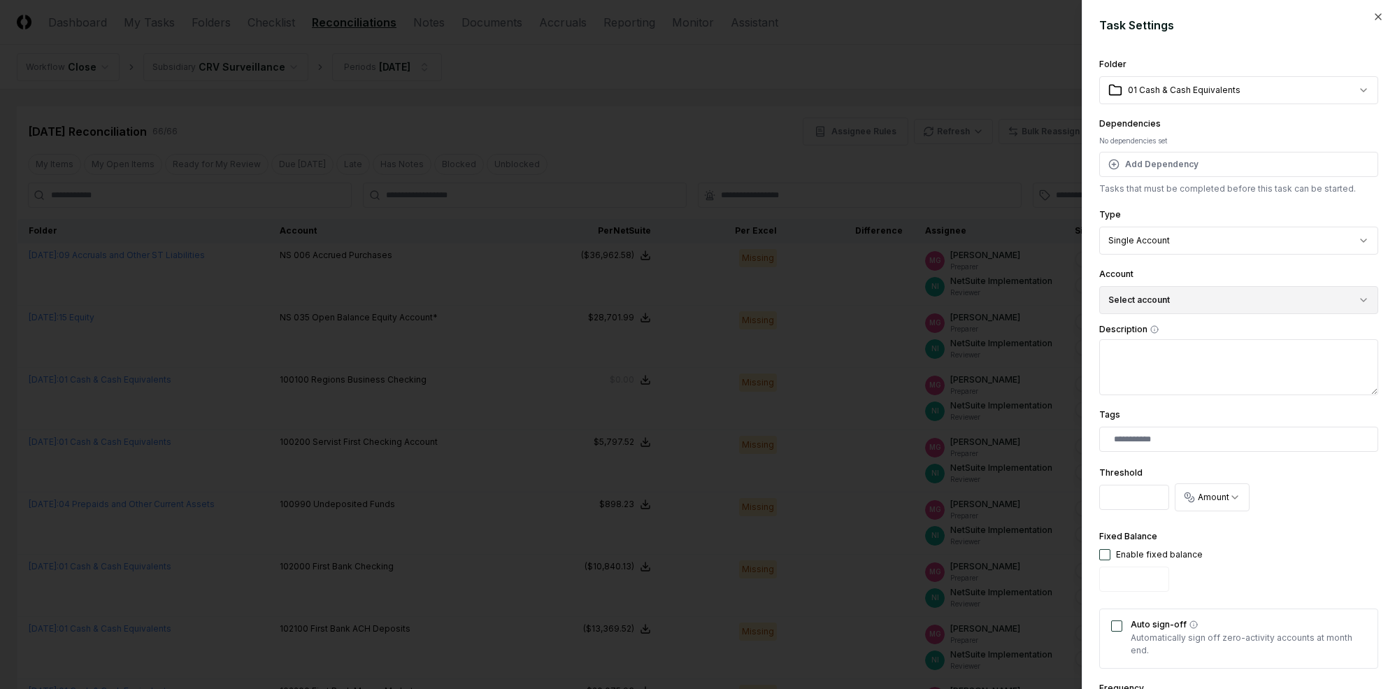
click at [1188, 304] on button "Select account" at bounding box center [1239, 300] width 279 height 28
type input "**"
click at [1196, 374] on div "230039 Sales Taxes Payable SD ( USD )" at bounding box center [1234, 381] width 262 height 21
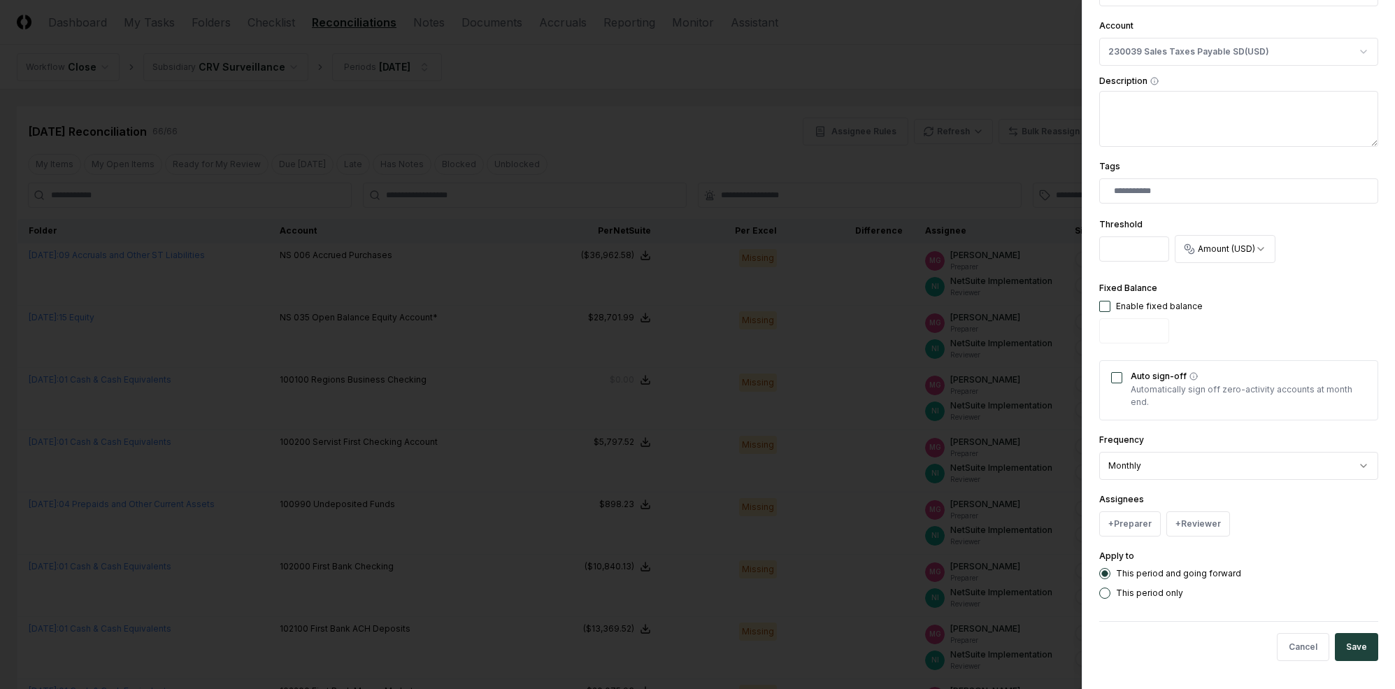
click at [1105, 308] on button "button" at bounding box center [1105, 306] width 11 height 11
type input "*"
click at [1118, 379] on button "Auto sign-off" at bounding box center [1116, 377] width 11 height 11
click at [1133, 526] on button "+ Preparer" at bounding box center [1131, 523] width 62 height 25
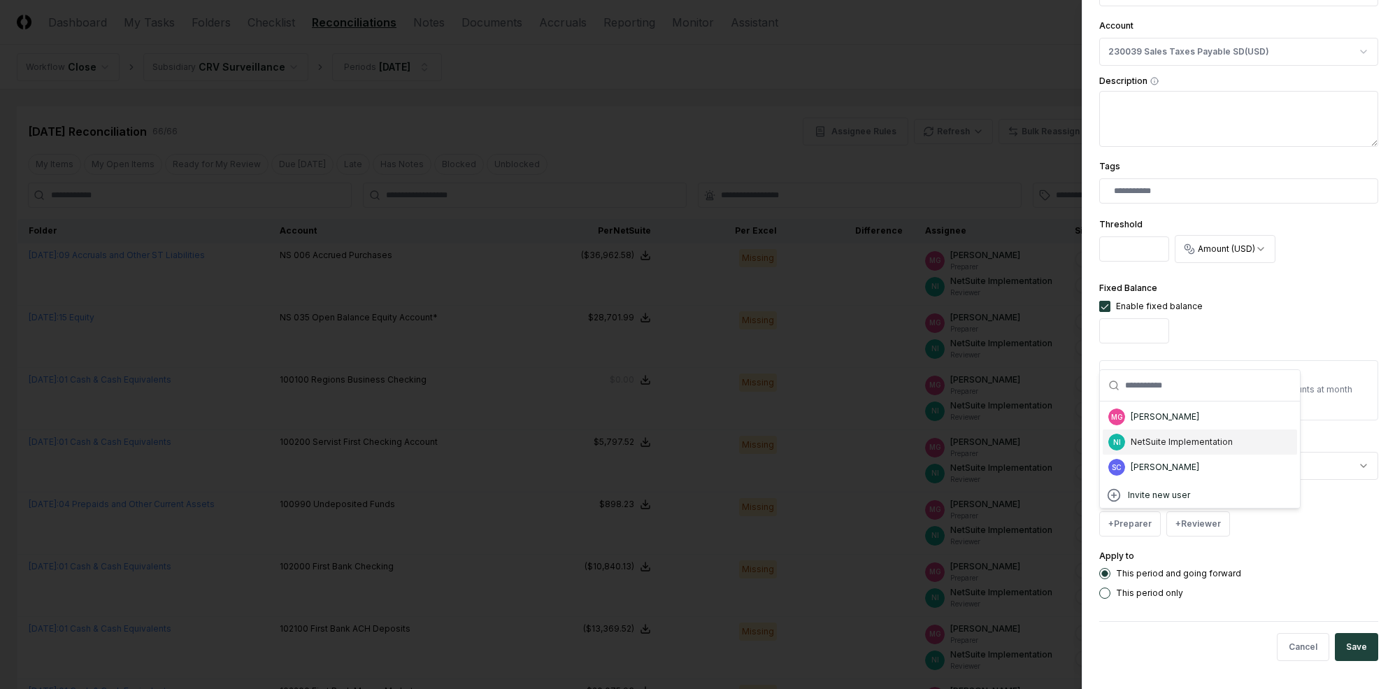
click at [1157, 420] on div "[PERSON_NAME]" at bounding box center [1165, 417] width 69 height 13
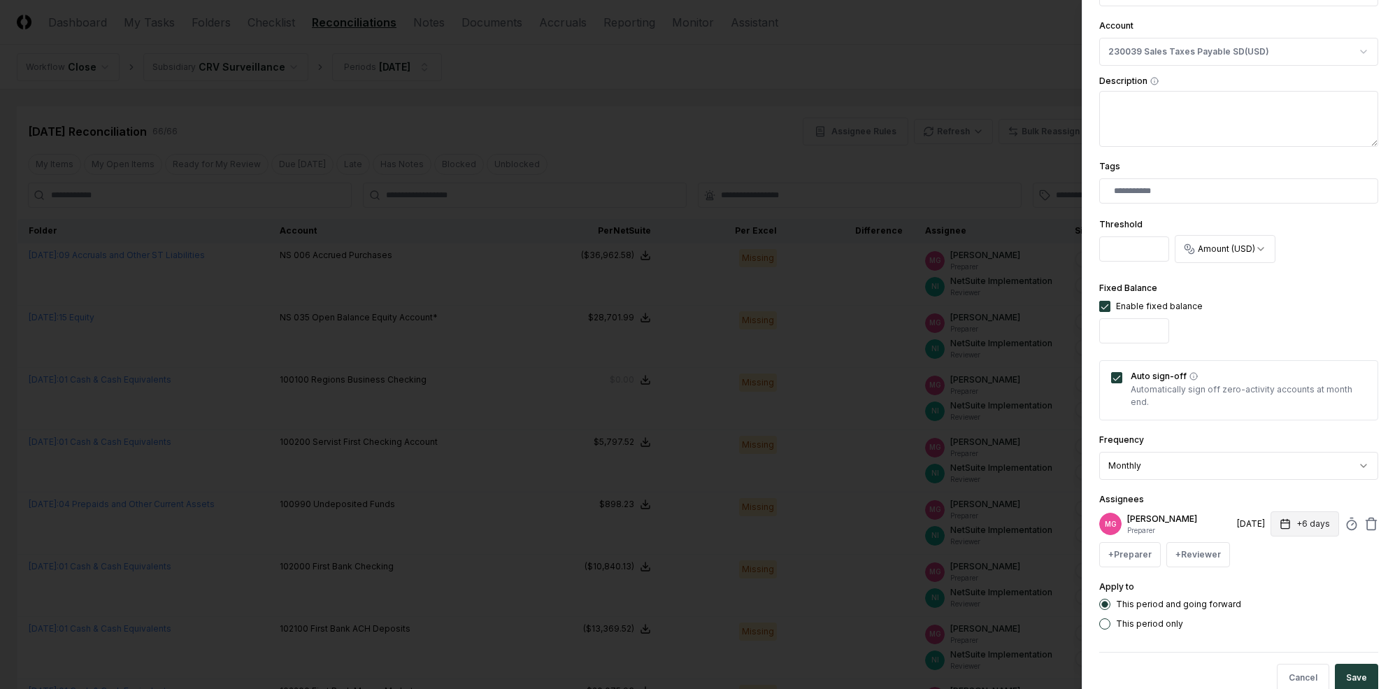
click at [1209, 520] on icon "button" at bounding box center [1288, 520] width 0 height 2
type input "*"
click at [1209, 483] on div "**********" at bounding box center [1239, 219] width 279 height 822
click at [1188, 549] on button "+ Reviewer" at bounding box center [1199, 554] width 64 height 25
click at [1198, 475] on div "NetSuite Implementation" at bounding box center [1248, 473] width 102 height 13
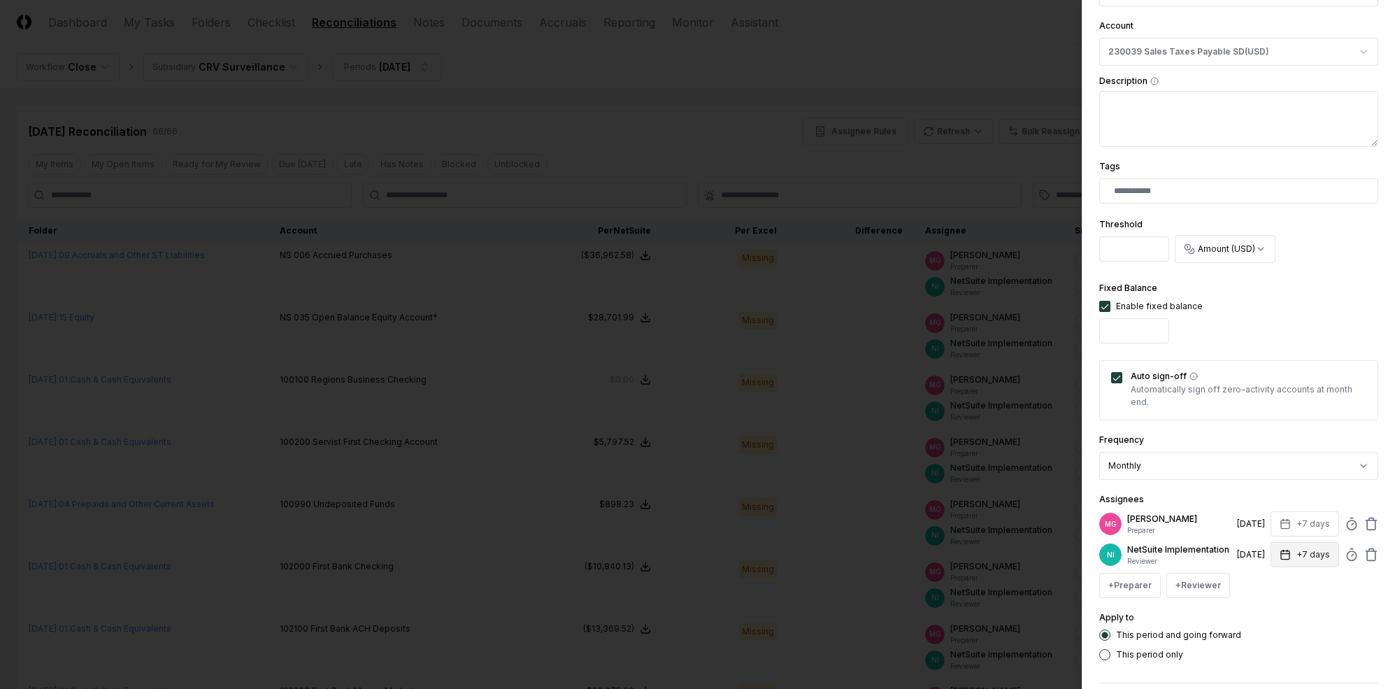
click at [1209, 550] on button "+7 days" at bounding box center [1305, 554] width 69 height 25
type input "*"
click at [1209, 485] on div "**********" at bounding box center [1239, 234] width 279 height 853
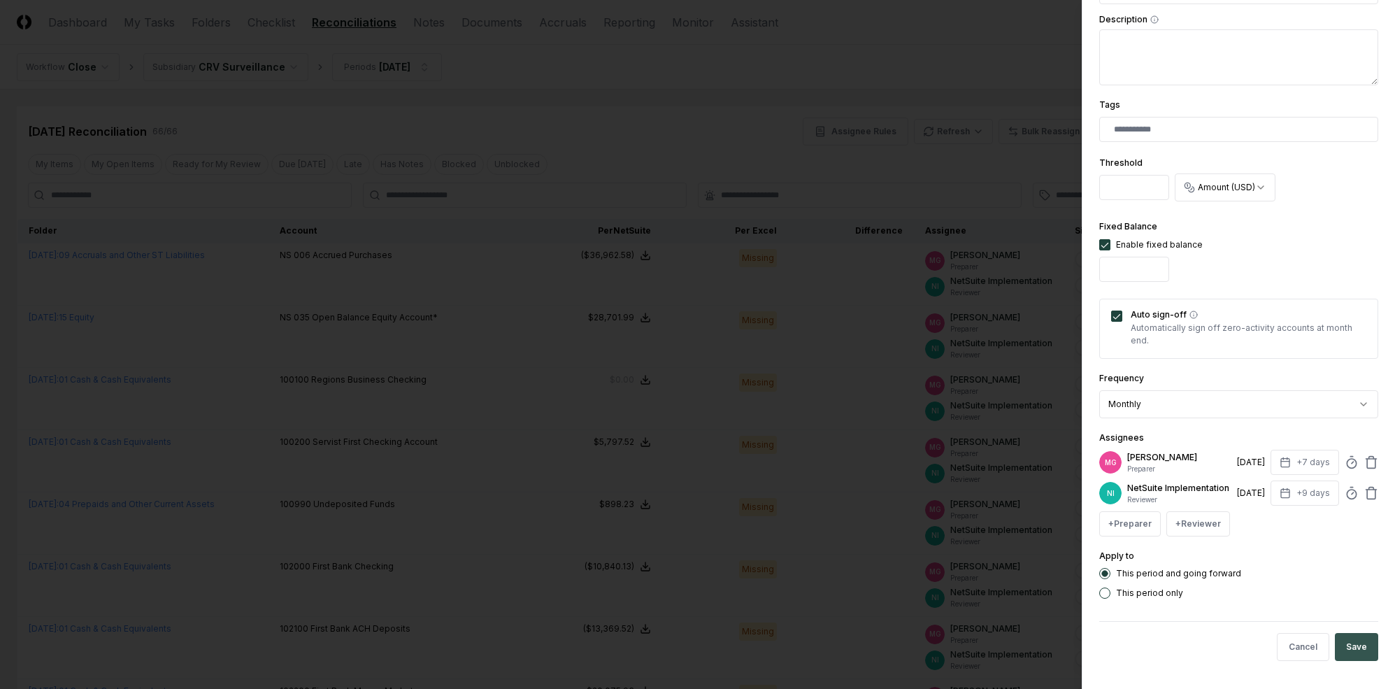
click at [1209, 641] on button "Save" at bounding box center [1356, 647] width 43 height 28
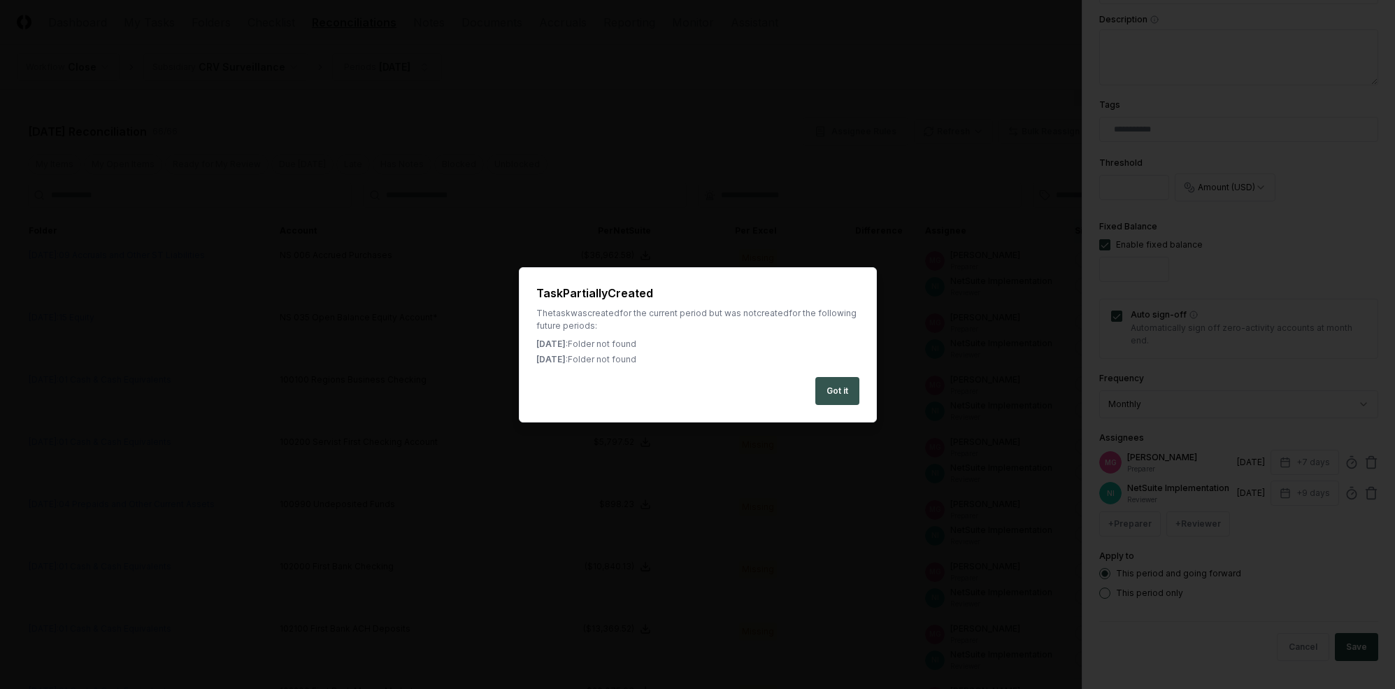
click at [826, 390] on button "Got it" at bounding box center [838, 391] width 44 height 28
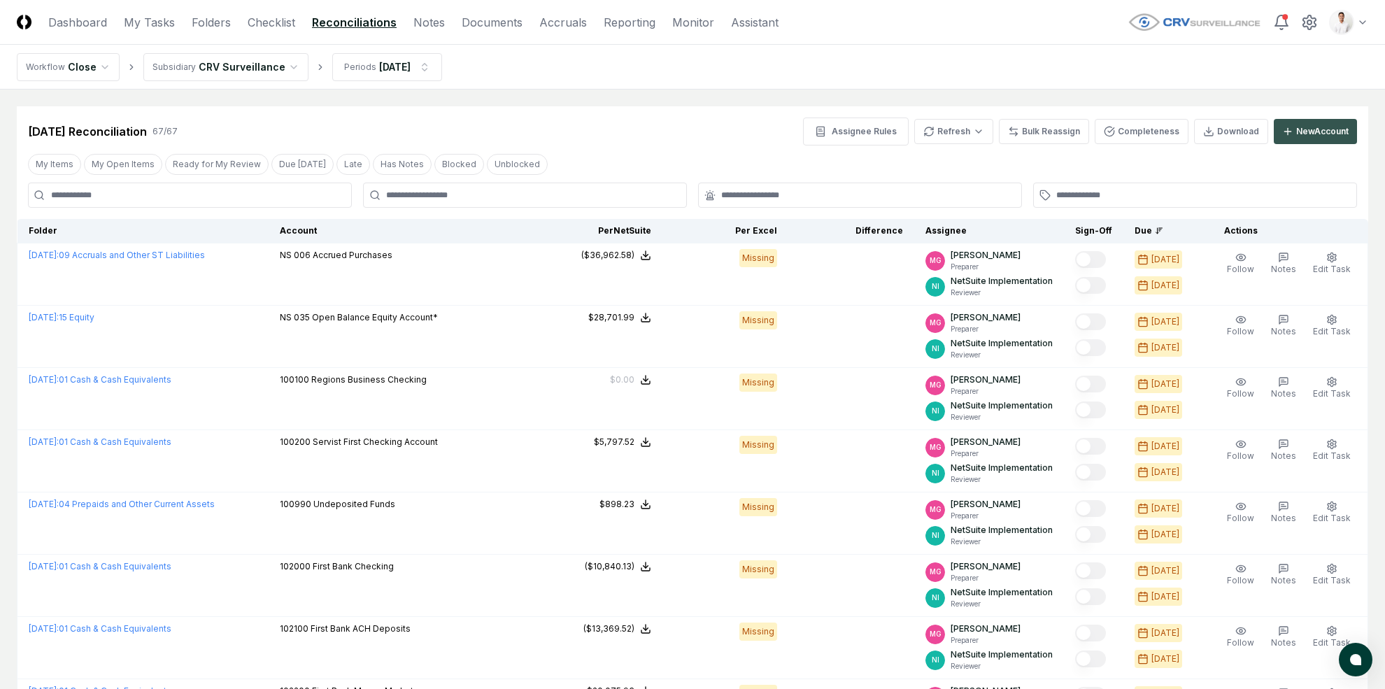
click at [1209, 139] on button "New Account" at bounding box center [1315, 131] width 83 height 25
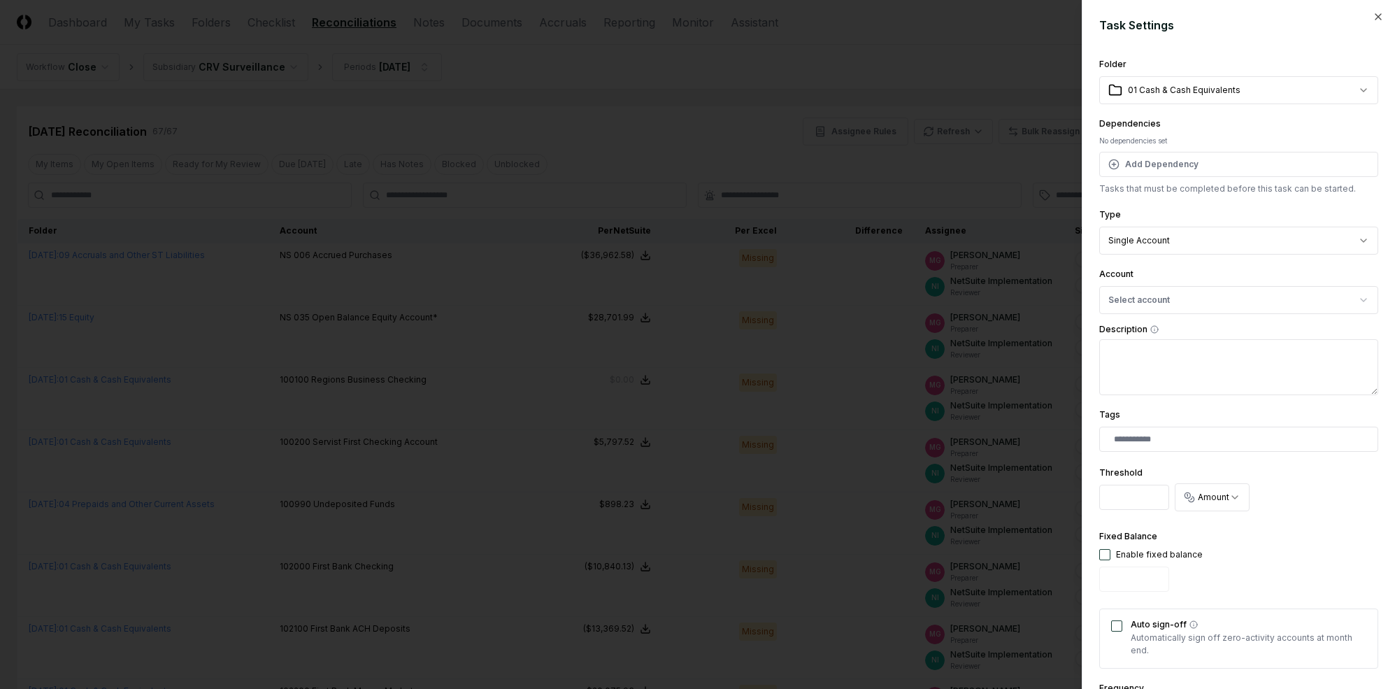
click at [1185, 108] on div "**********" at bounding box center [1239, 451] width 279 height 791
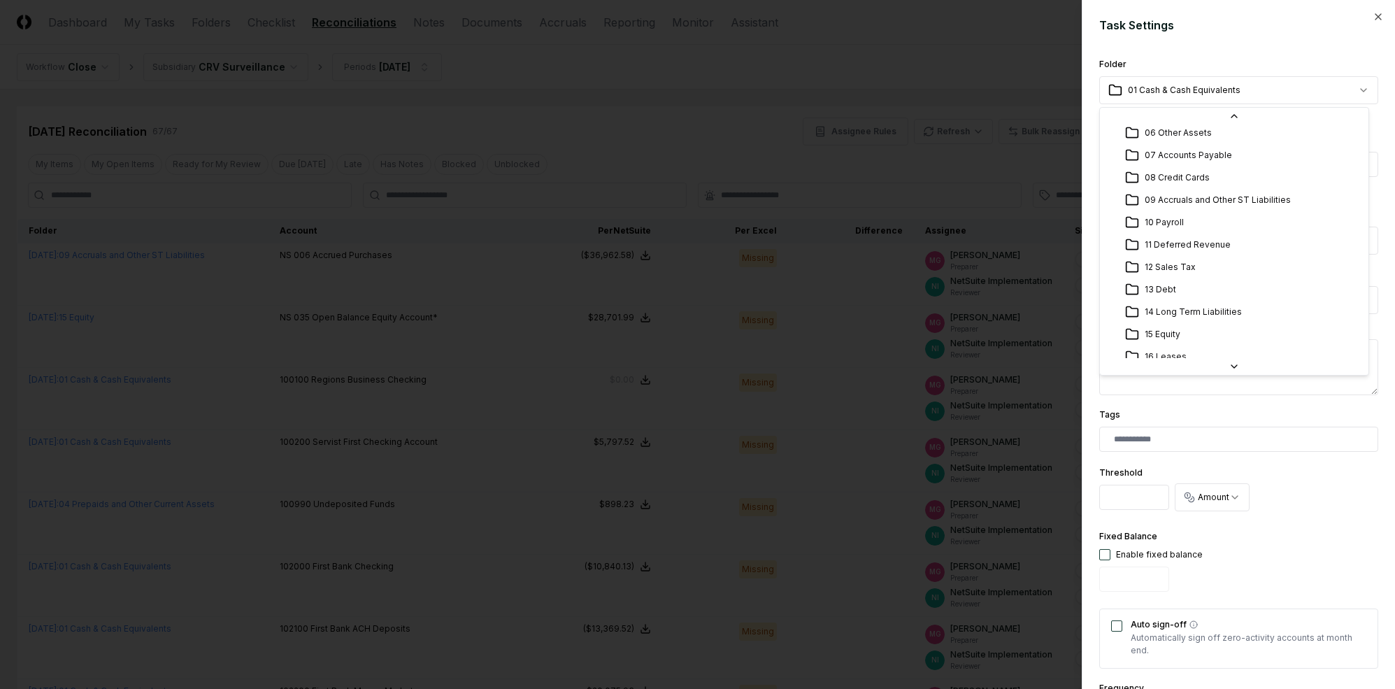
select select "**********"
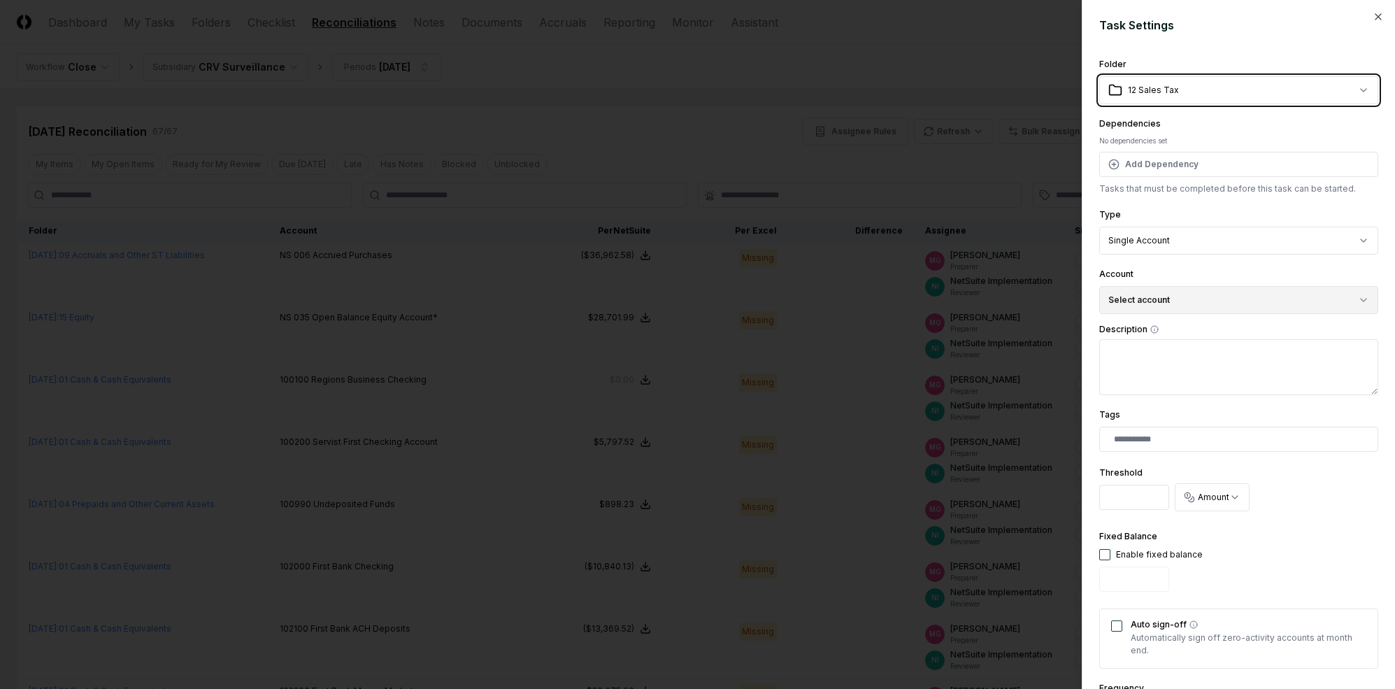
scroll to position [24, 0]
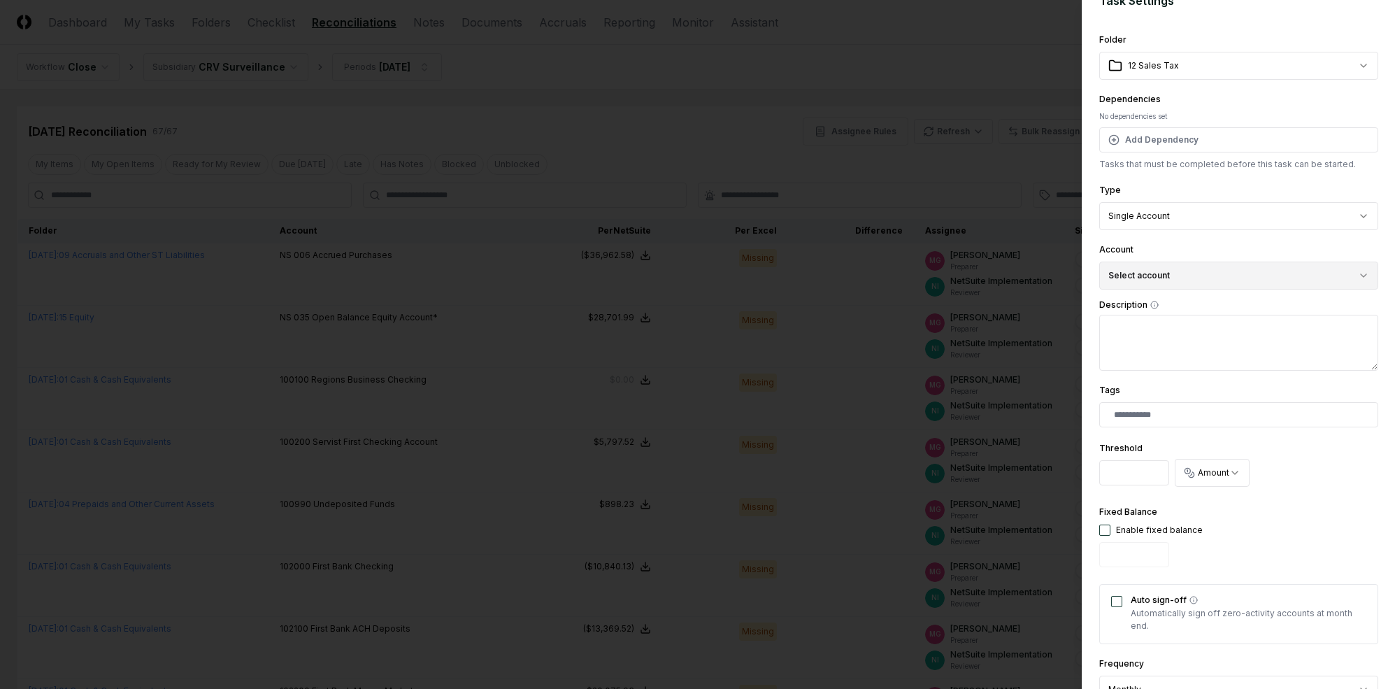
click at [1209, 284] on button "Select account" at bounding box center [1239, 276] width 279 height 28
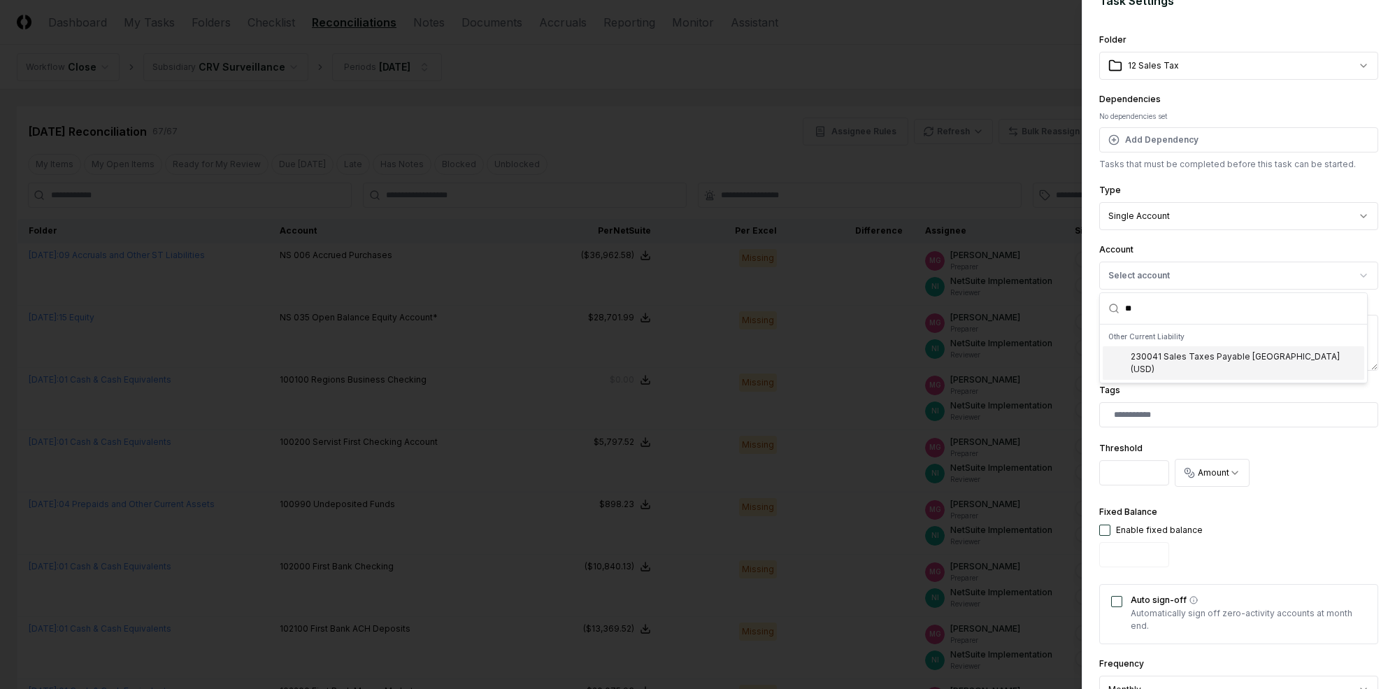
type input "**"
click at [1209, 355] on div "230041 Sales Taxes Payable TX ( USD )" at bounding box center [1245, 362] width 228 height 25
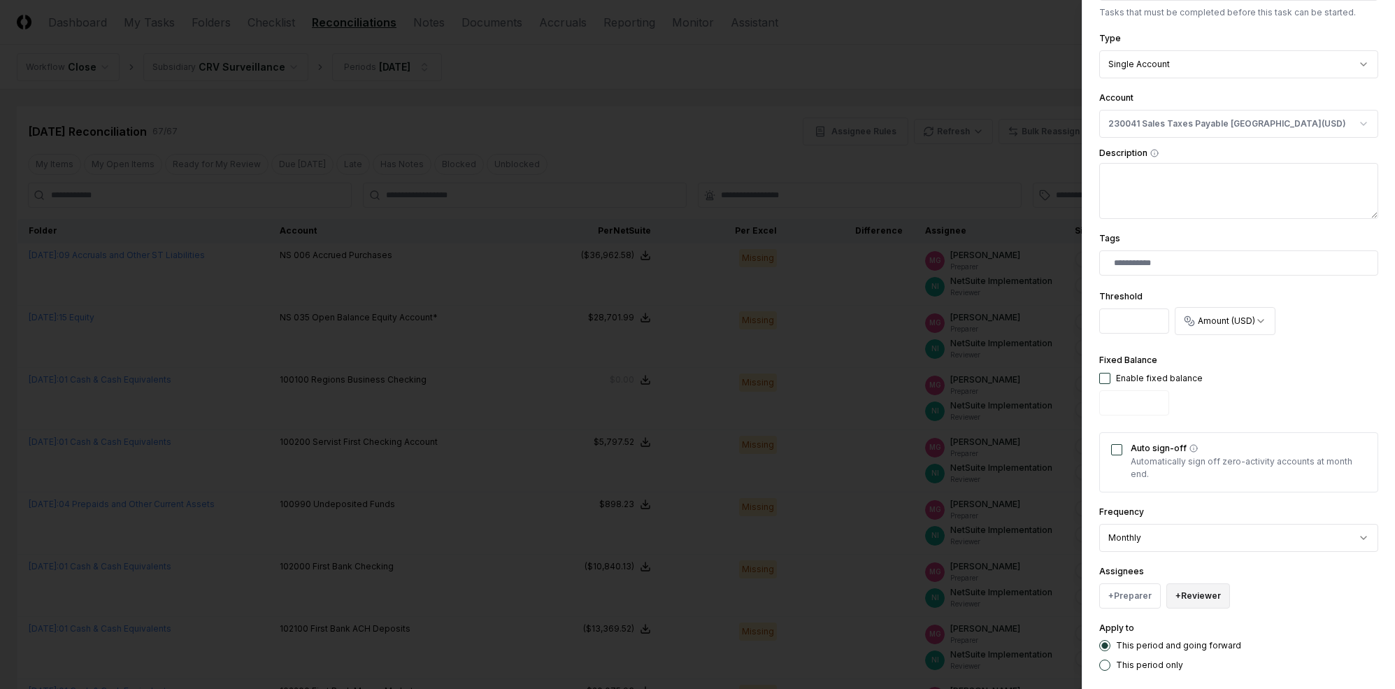
scroll to position [248, 0]
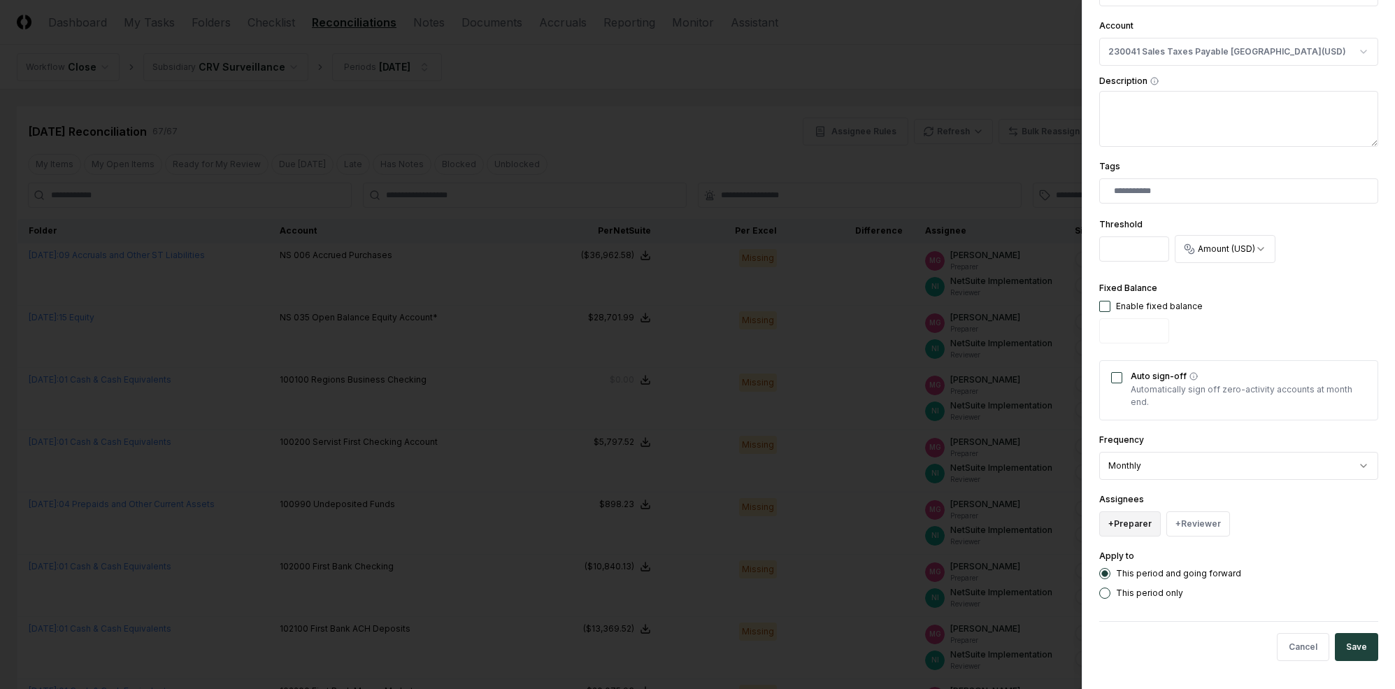
click at [1112, 529] on button "+ Preparer" at bounding box center [1131, 523] width 62 height 25
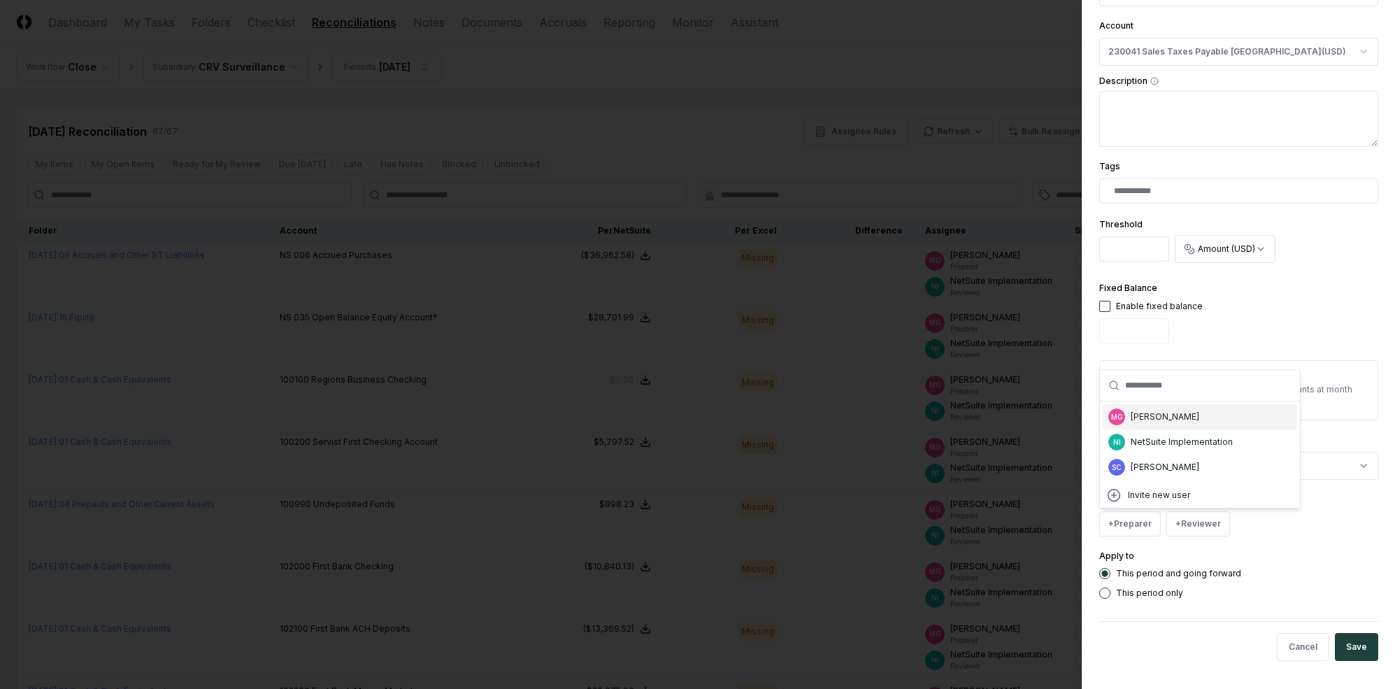
drag, startPoint x: 1150, startPoint y: 413, endPoint x: 1155, endPoint y: 420, distance: 8.0
click at [1150, 413] on div "[PERSON_NAME]" at bounding box center [1165, 417] width 69 height 13
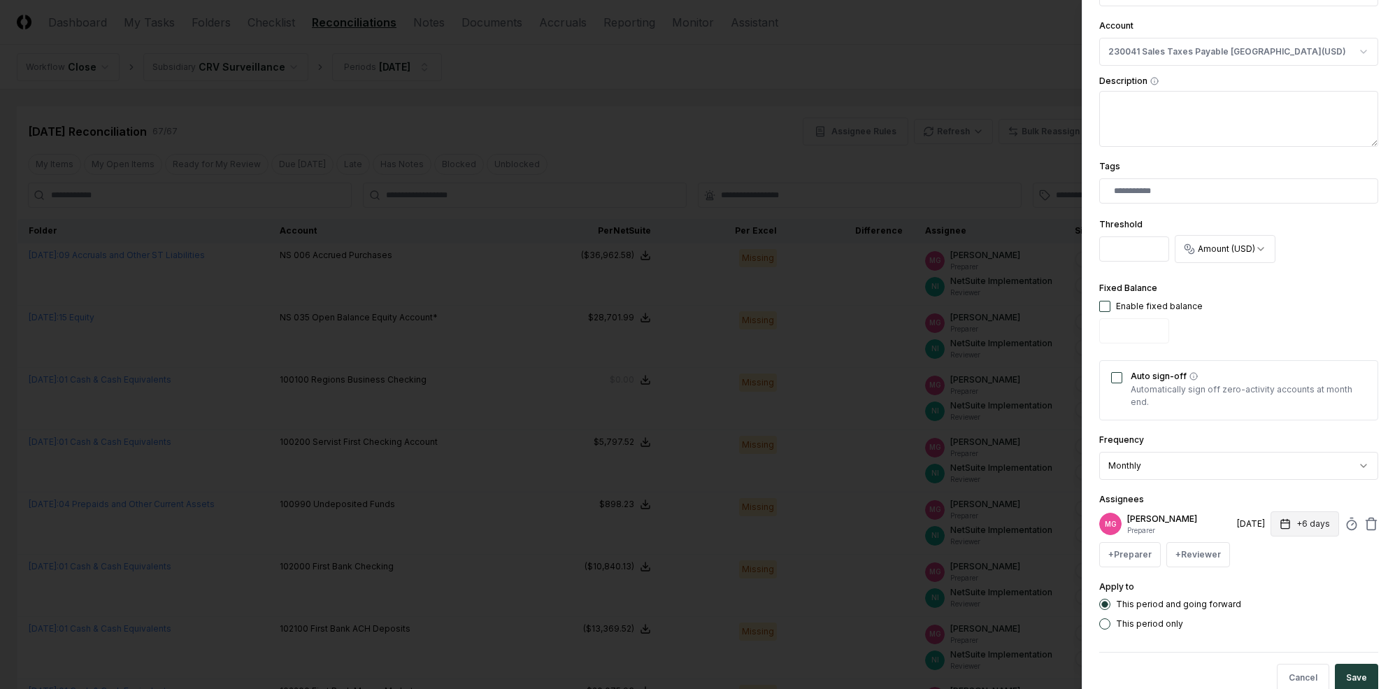
click at [1209, 522] on icon "button" at bounding box center [1285, 523] width 11 height 11
type input "*"
click at [1193, 560] on button "+ Reviewer" at bounding box center [1199, 554] width 64 height 25
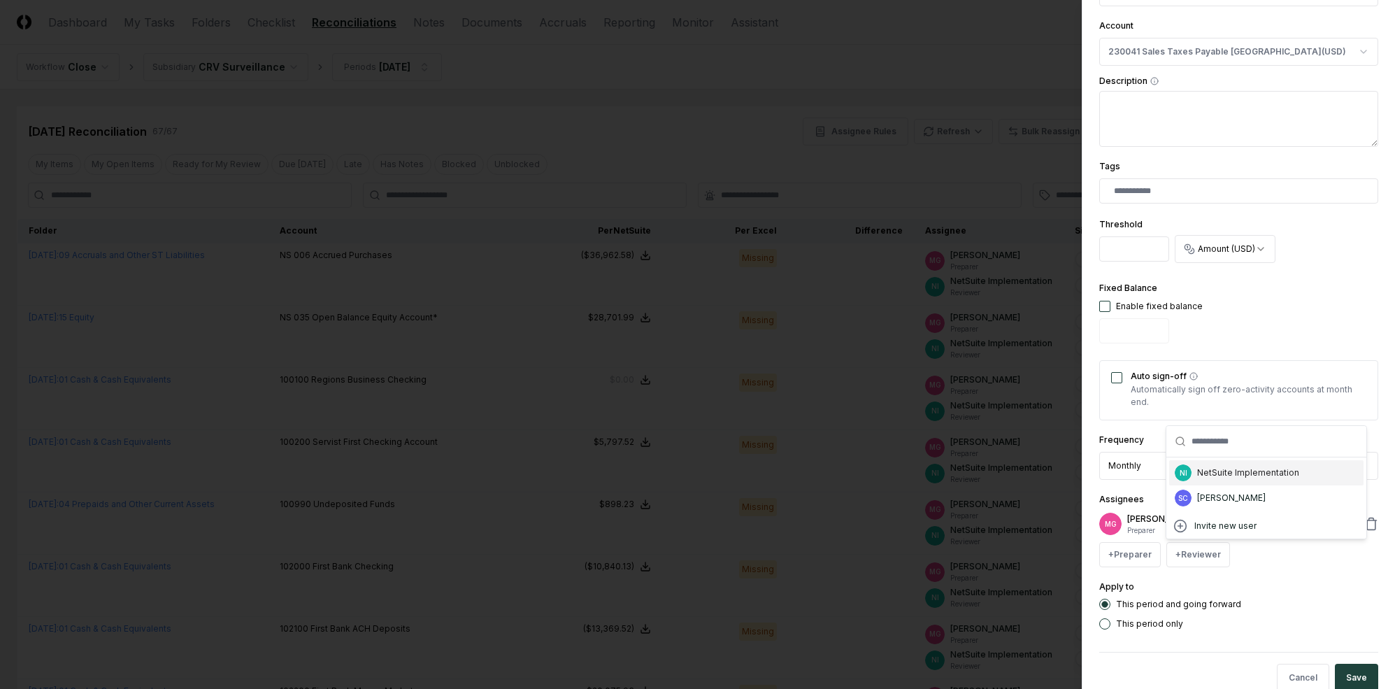
click at [1209, 477] on div "NetSuite Implementation" at bounding box center [1248, 473] width 102 height 13
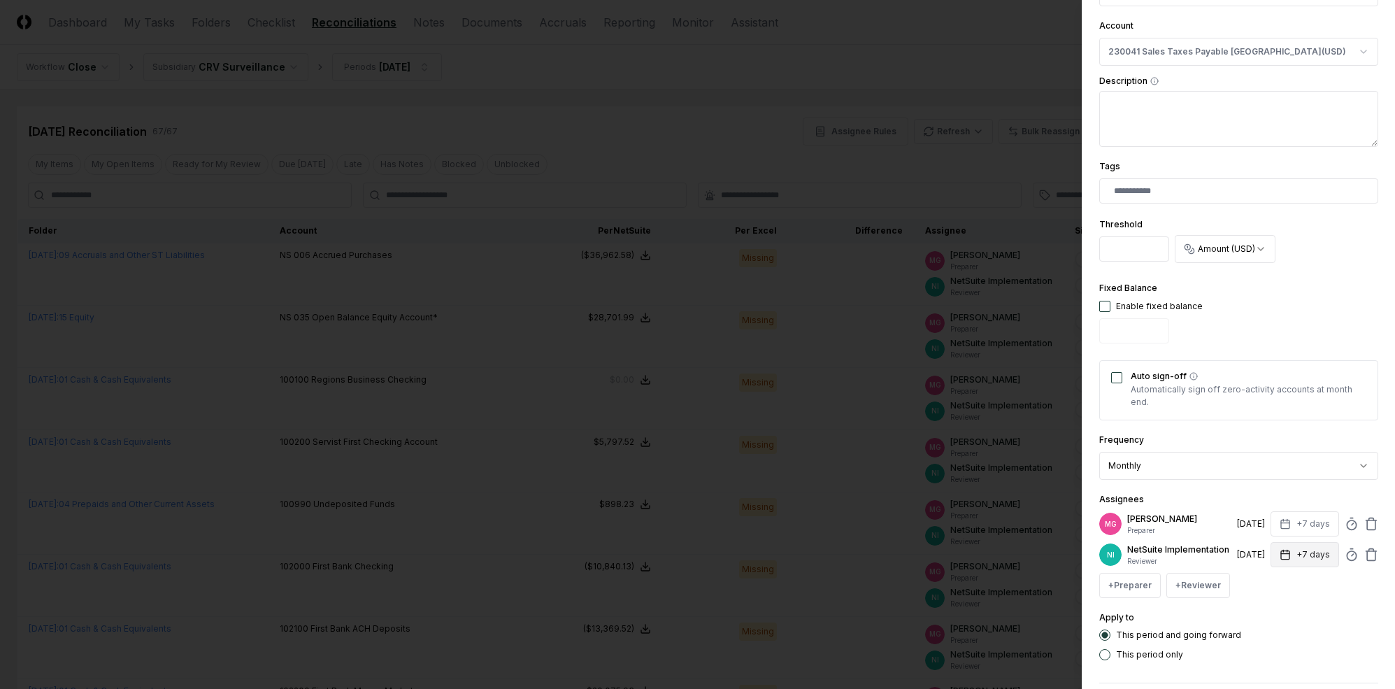
click at [1209, 551] on button "+7 days" at bounding box center [1305, 554] width 69 height 25
type input "*"
click at [1209, 489] on div "**********" at bounding box center [1239, 234] width 279 height 853
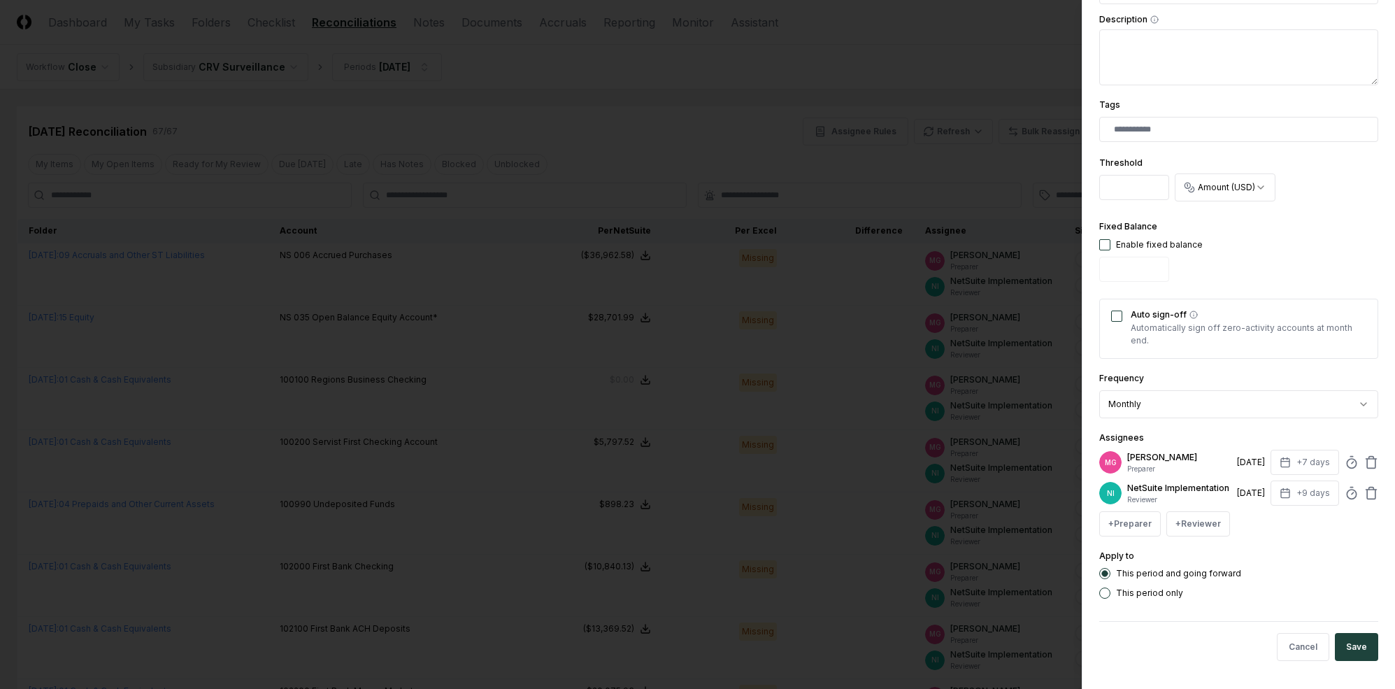
click at [1209, 645] on div "**********" at bounding box center [1238, 344] width 313 height 689
click at [1209, 645] on button "Save" at bounding box center [1356, 647] width 43 height 28
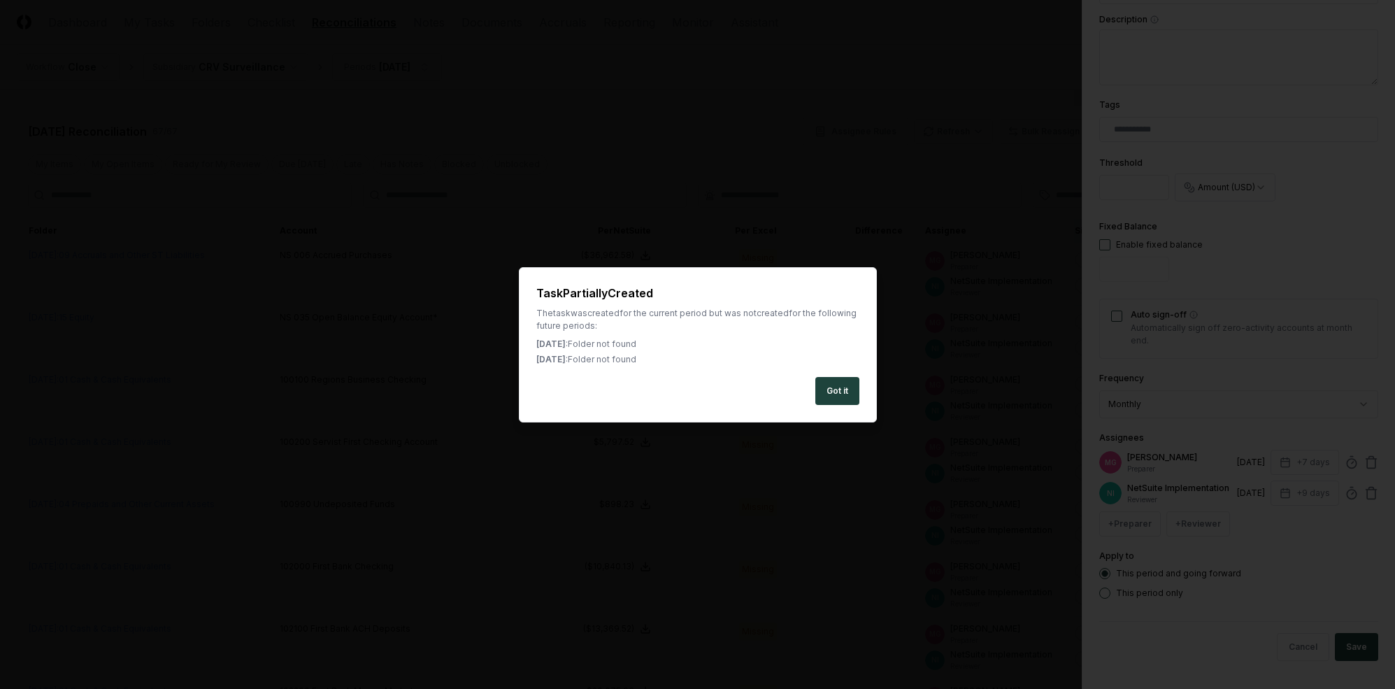
click at [879, 392] on div at bounding box center [697, 344] width 1395 height 689
click at [848, 388] on button "Got it" at bounding box center [838, 391] width 44 height 28
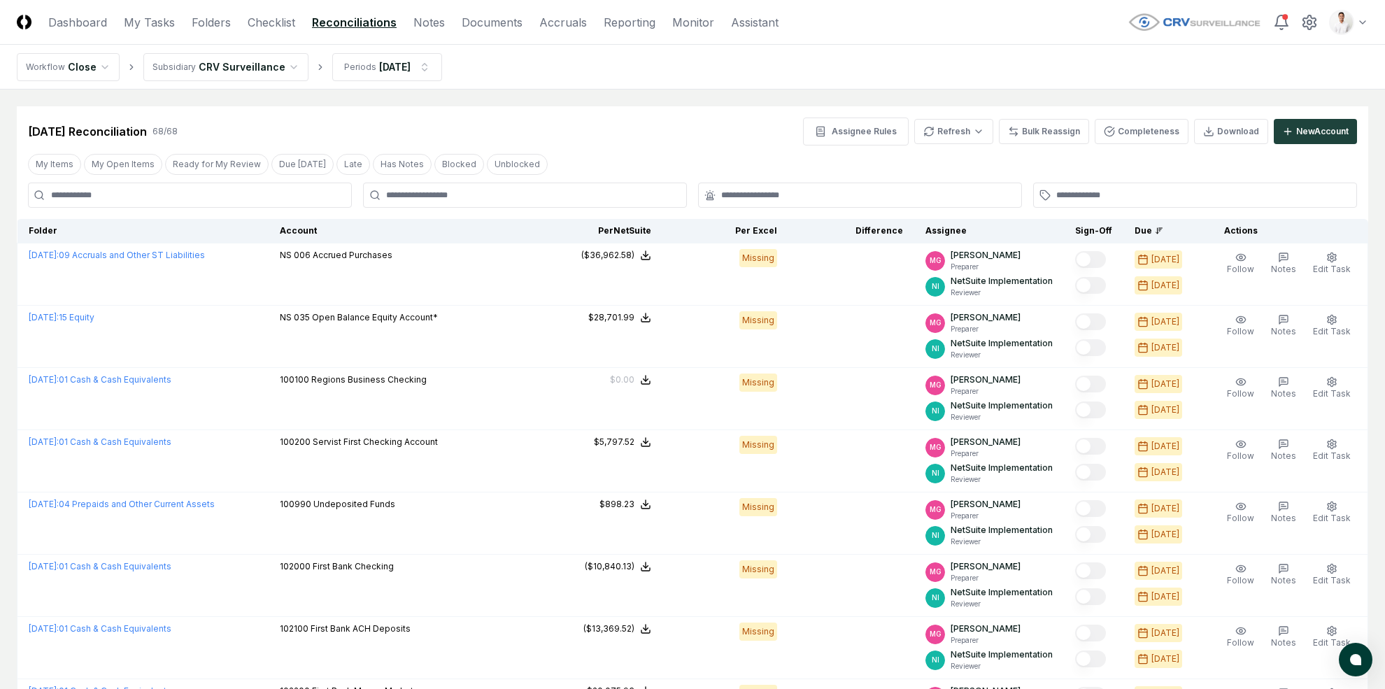
click at [1209, 151] on div "Clear Filter" at bounding box center [1319, 164] width 75 height 26
click at [1209, 138] on button "New Account" at bounding box center [1315, 131] width 83 height 25
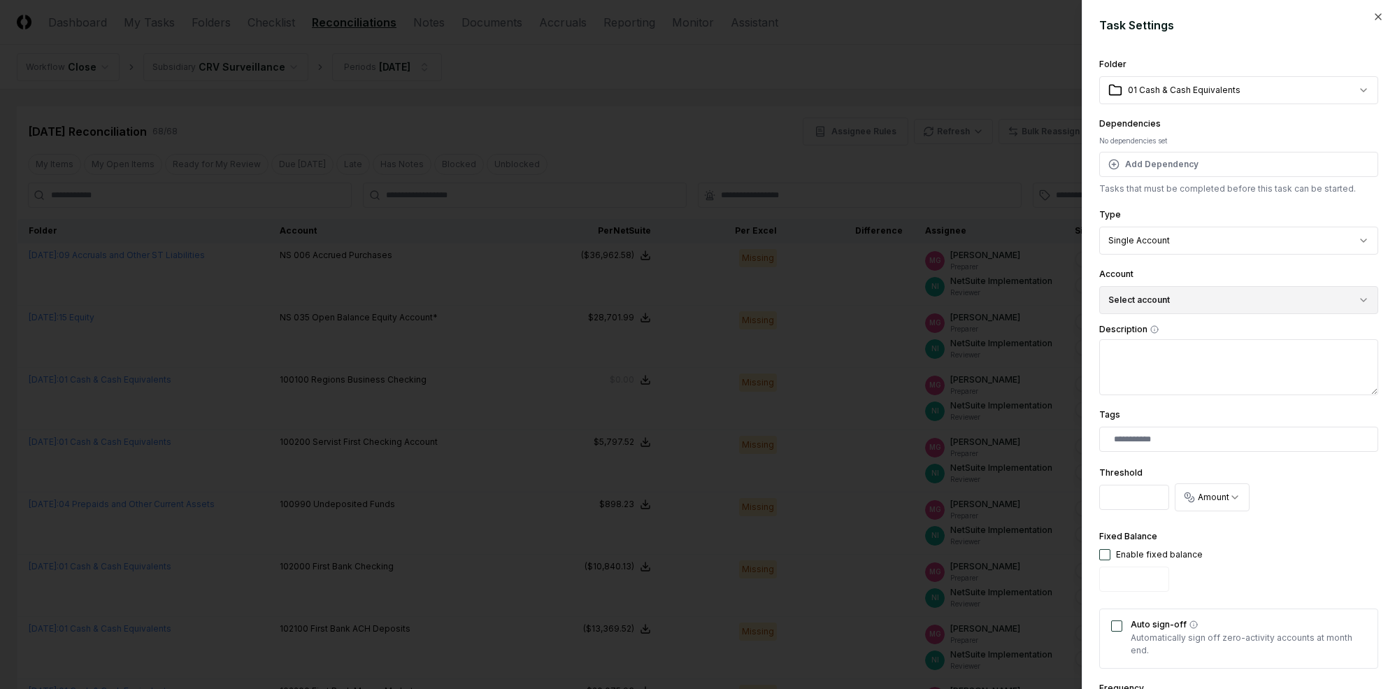
click at [1202, 304] on button "Select account" at bounding box center [1239, 300] width 279 height 28
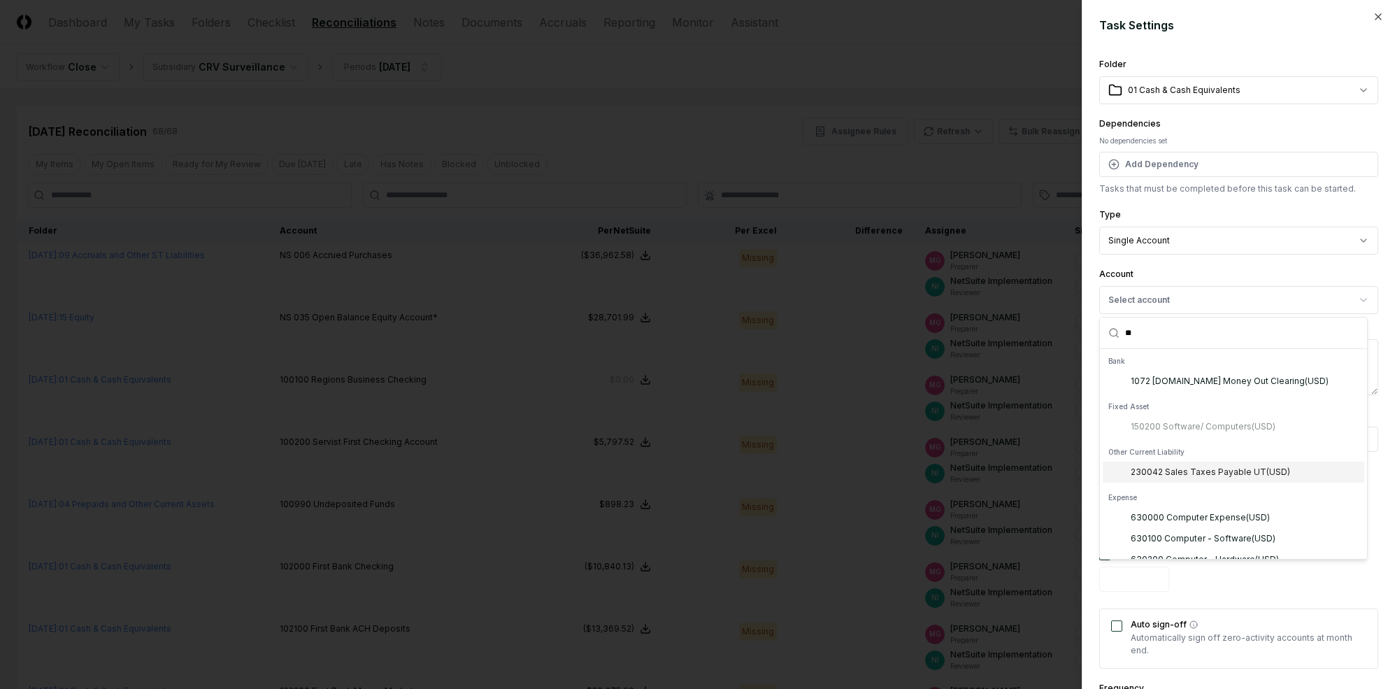
type input "**"
click at [1209, 469] on div "230042 Sales Taxes Payable UT ( USD )" at bounding box center [1210, 472] width 159 height 13
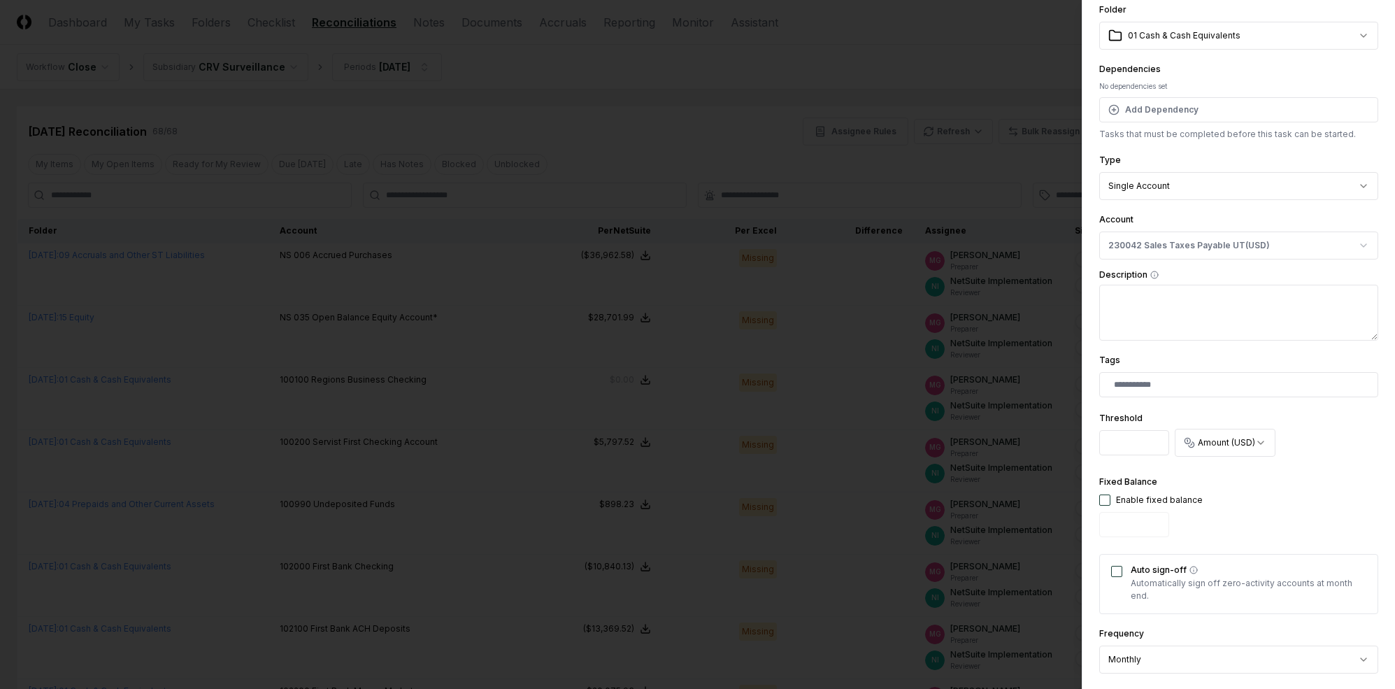
scroll to position [0, 0]
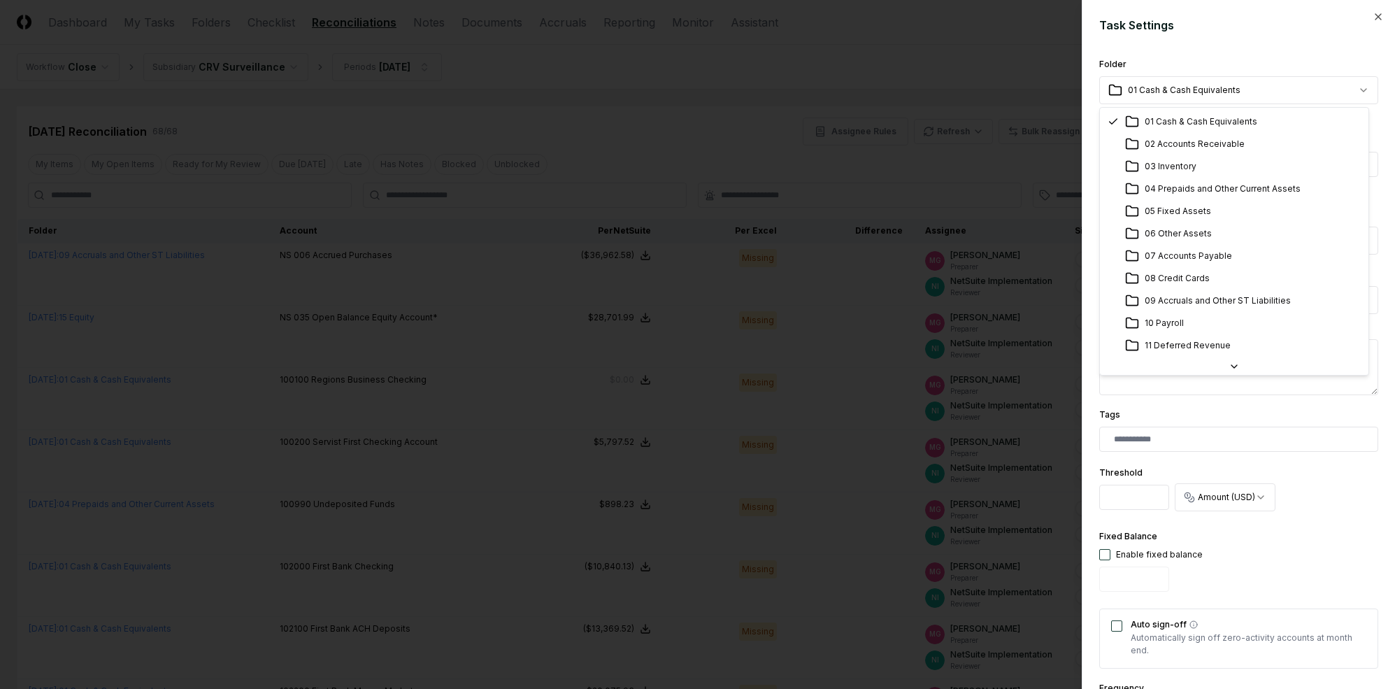
select select "**********"
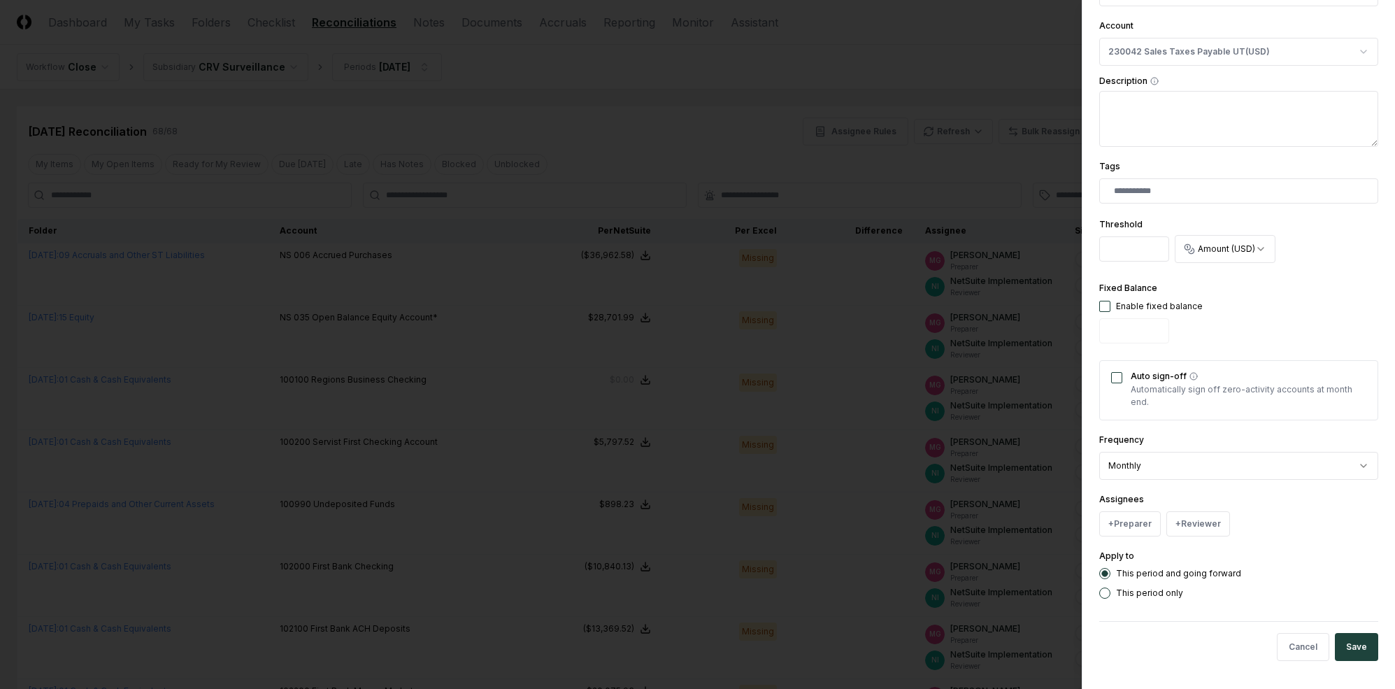
scroll to position [236, 0]
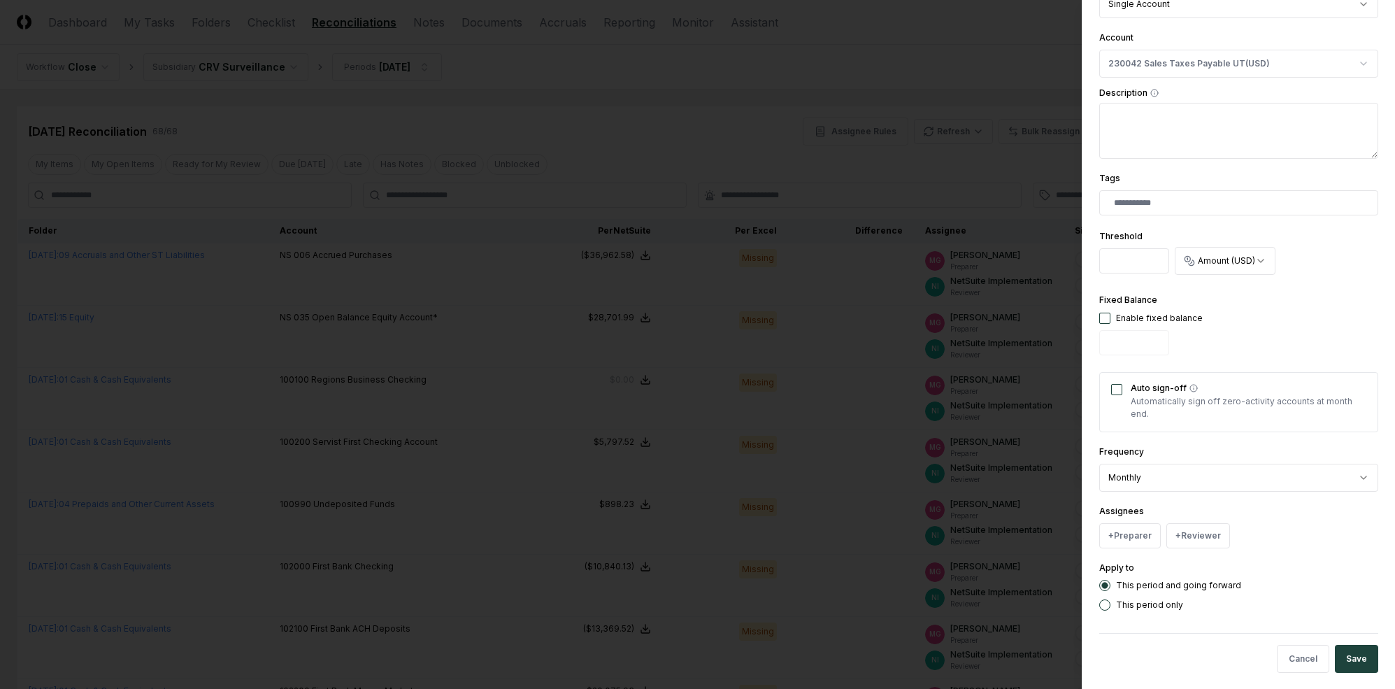
click at [1116, 316] on div "Enable fixed balance" at bounding box center [1159, 318] width 87 height 13
click at [1104, 322] on button "button" at bounding box center [1105, 318] width 11 height 11
type input "*"
click at [1113, 390] on button "Auto sign-off" at bounding box center [1116, 389] width 11 height 11
click at [1151, 529] on button "+ Preparer" at bounding box center [1131, 535] width 62 height 25
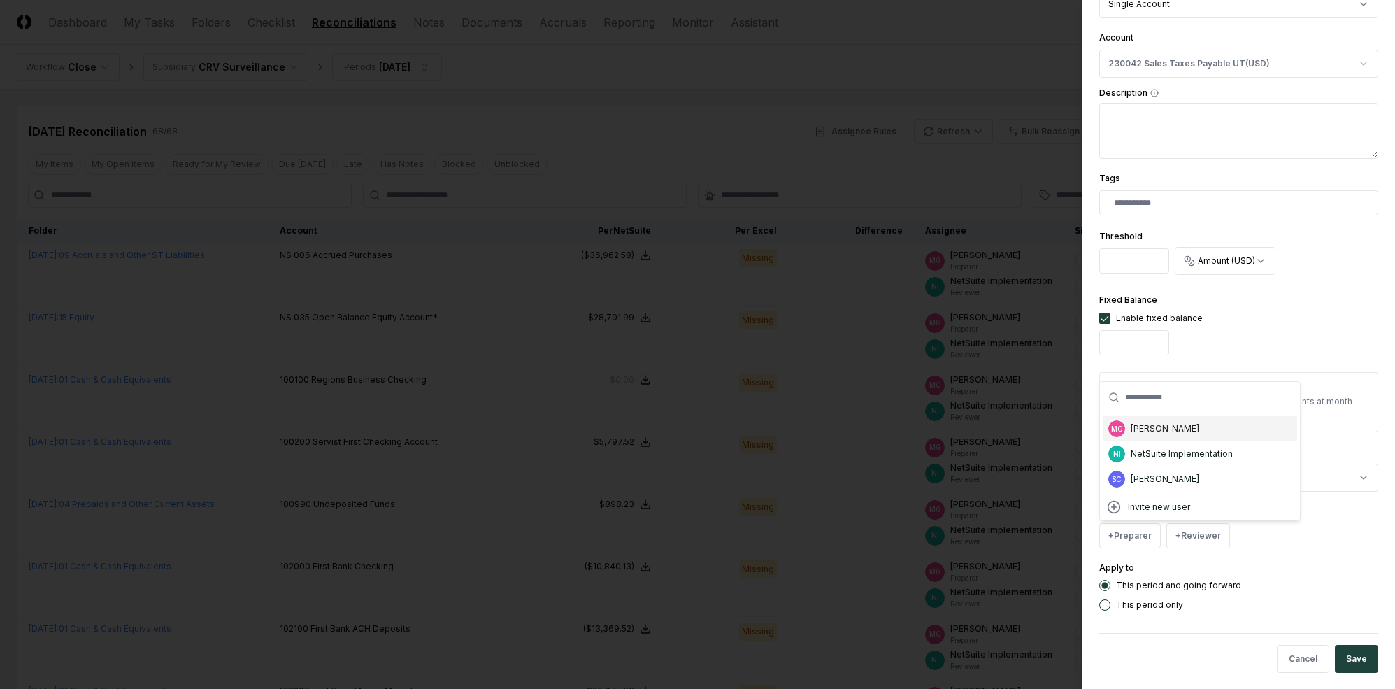
click at [1155, 429] on div "[PERSON_NAME]" at bounding box center [1165, 428] width 69 height 13
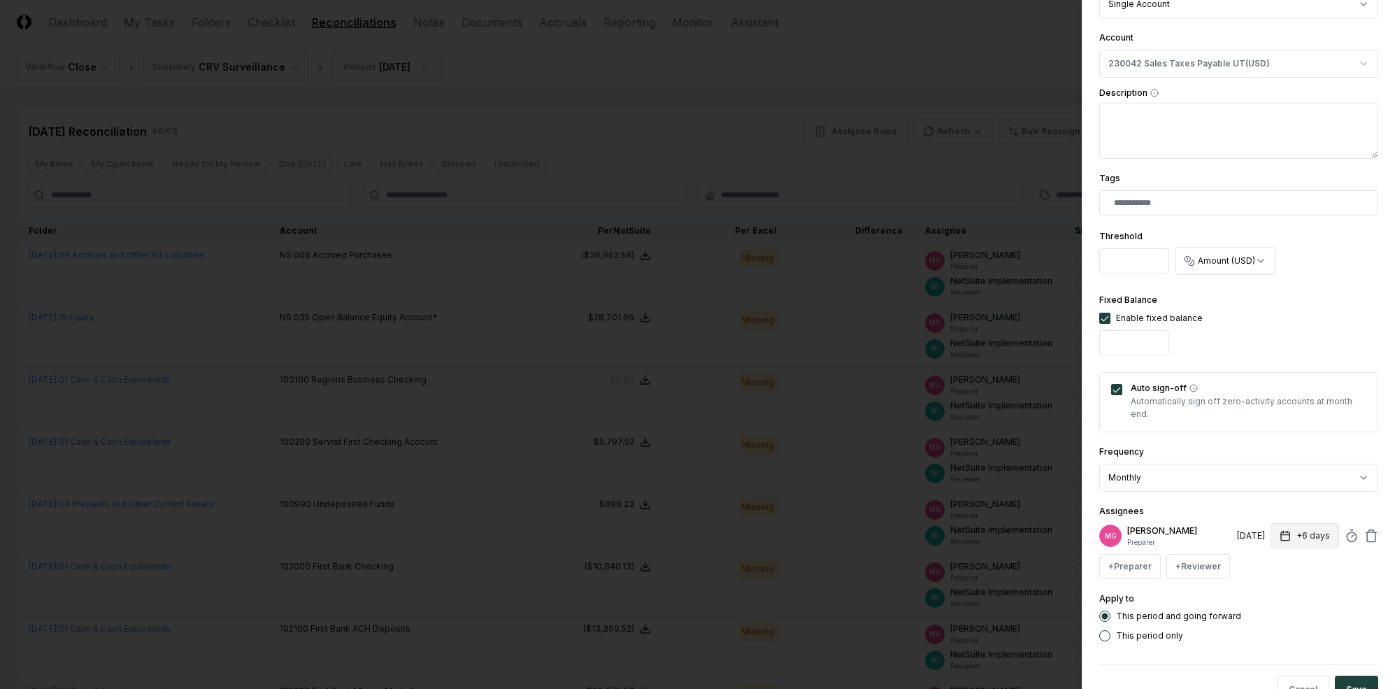
click at [1209, 534] on button "+6 days" at bounding box center [1305, 535] width 69 height 25
type input "*"
click at [1209, 497] on div "**********" at bounding box center [1239, 231] width 279 height 822
click at [1195, 560] on button "+ Reviewer" at bounding box center [1199, 566] width 64 height 25
click at [1209, 482] on div "NetSuite Implementation" at bounding box center [1248, 484] width 102 height 13
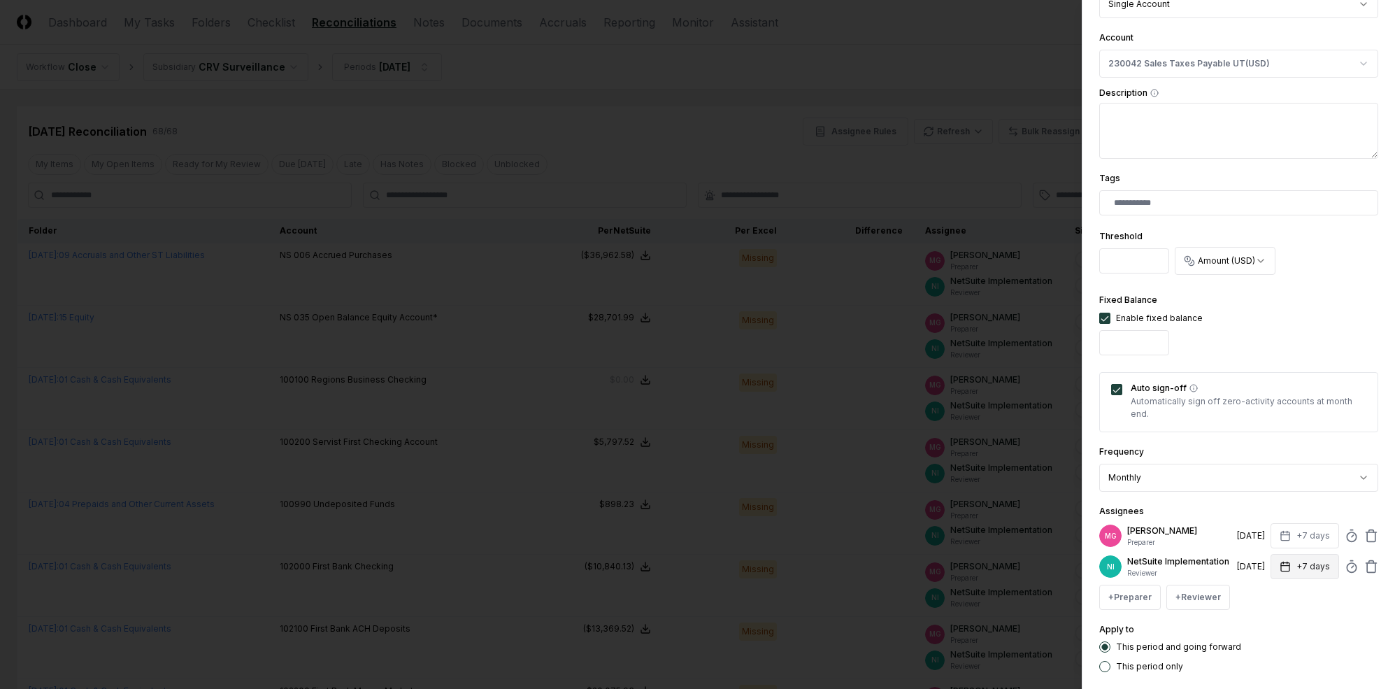
click at [1209, 569] on button "+7 days" at bounding box center [1305, 566] width 69 height 25
type input "*"
click at [1209, 516] on div "Assignees MG [PERSON_NAME] Preparer [DATE] +7 days NI NetSuite Implementation R…" at bounding box center [1239, 556] width 279 height 107
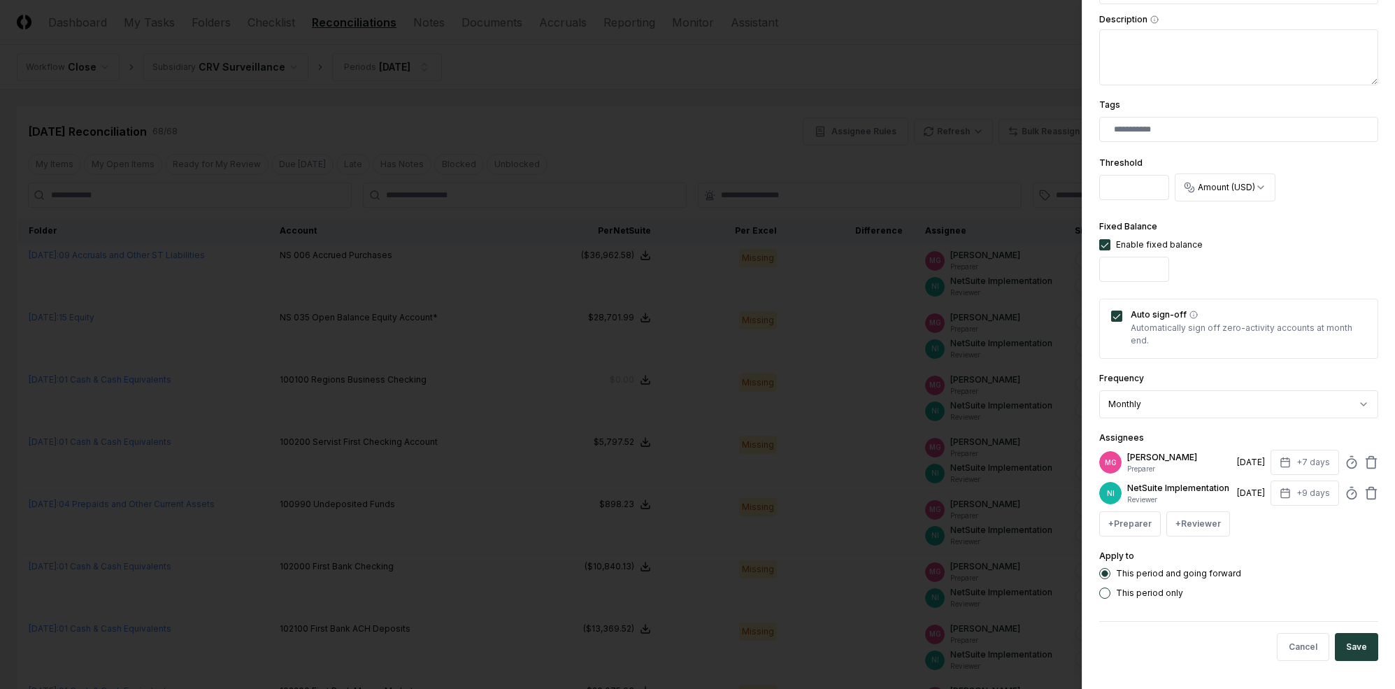
click at [1209, 638] on button "Save" at bounding box center [1356, 647] width 43 height 28
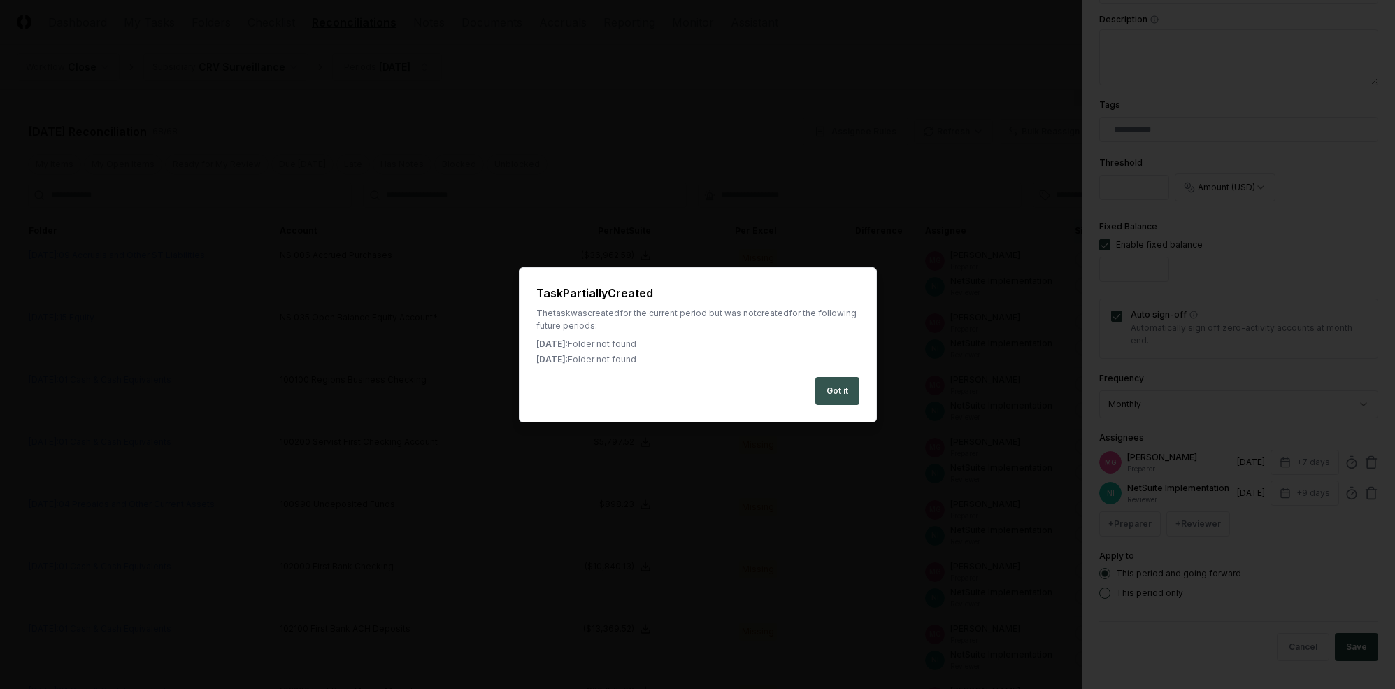
click at [832, 401] on button "Got it" at bounding box center [838, 391] width 44 height 28
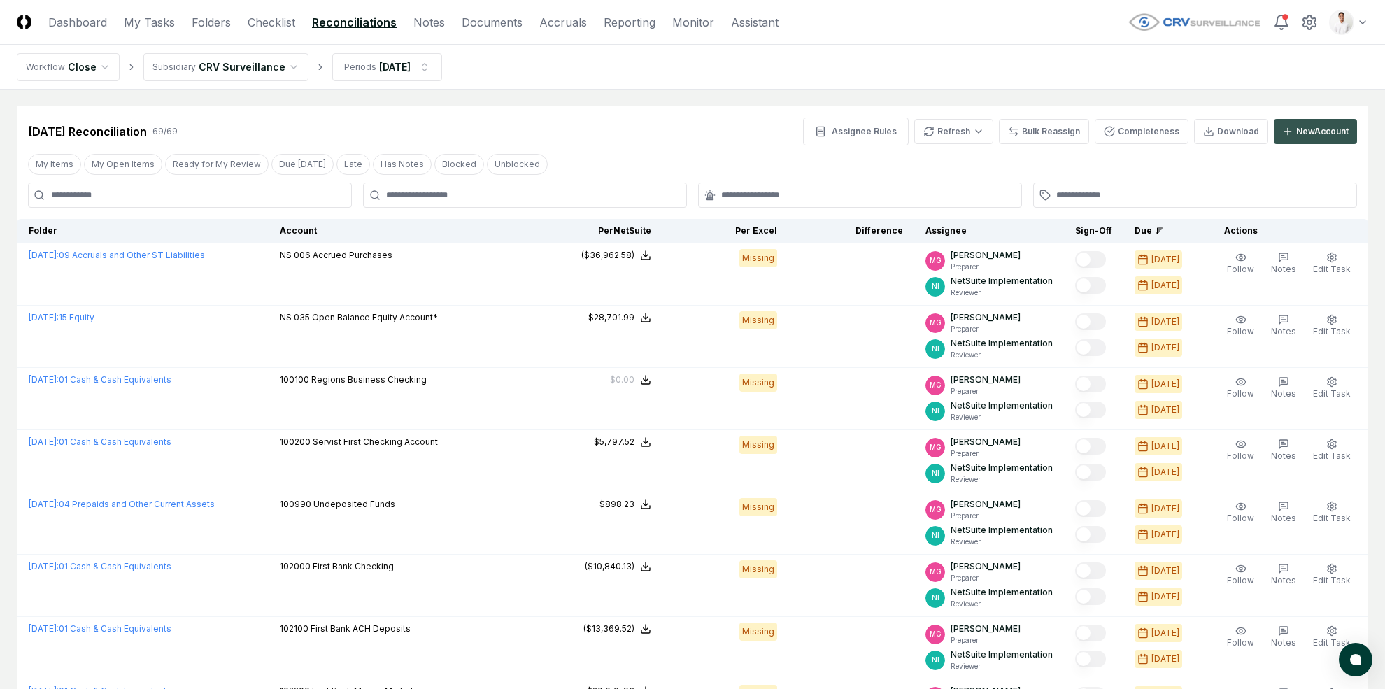
click at [1209, 127] on div "New Account" at bounding box center [1322, 131] width 52 height 13
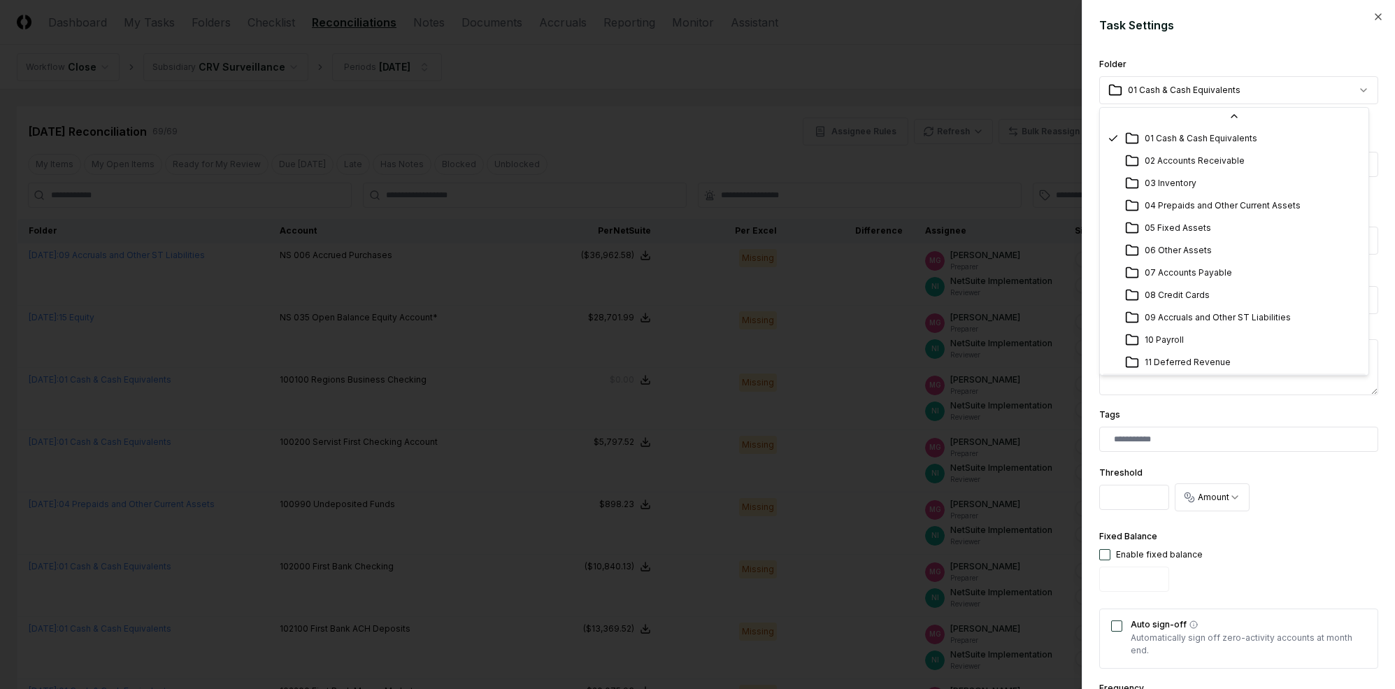
scroll to position [180, 0]
select select "**********"
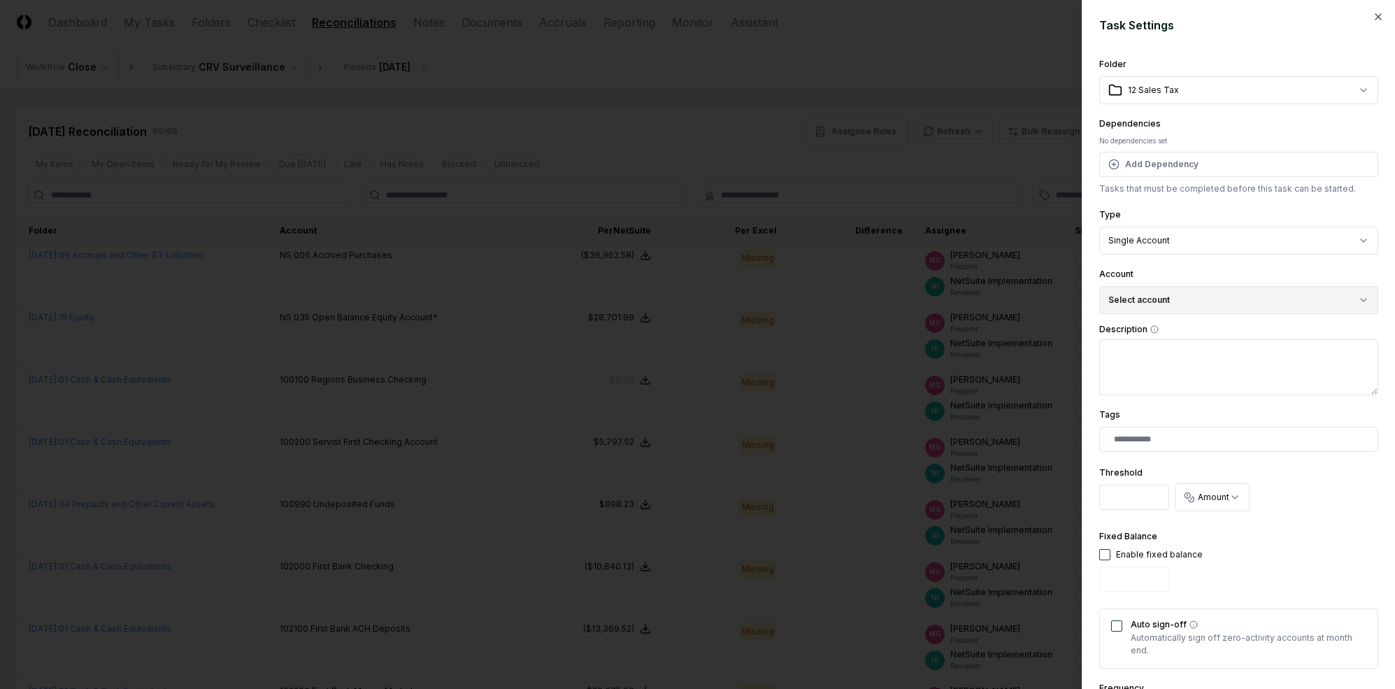
click at [1201, 311] on button "Select account" at bounding box center [1239, 300] width 279 height 28
type input "**"
click at [1198, 376] on div "230044 Sales Taxes Payable VT ( USD )" at bounding box center [1210, 381] width 159 height 13
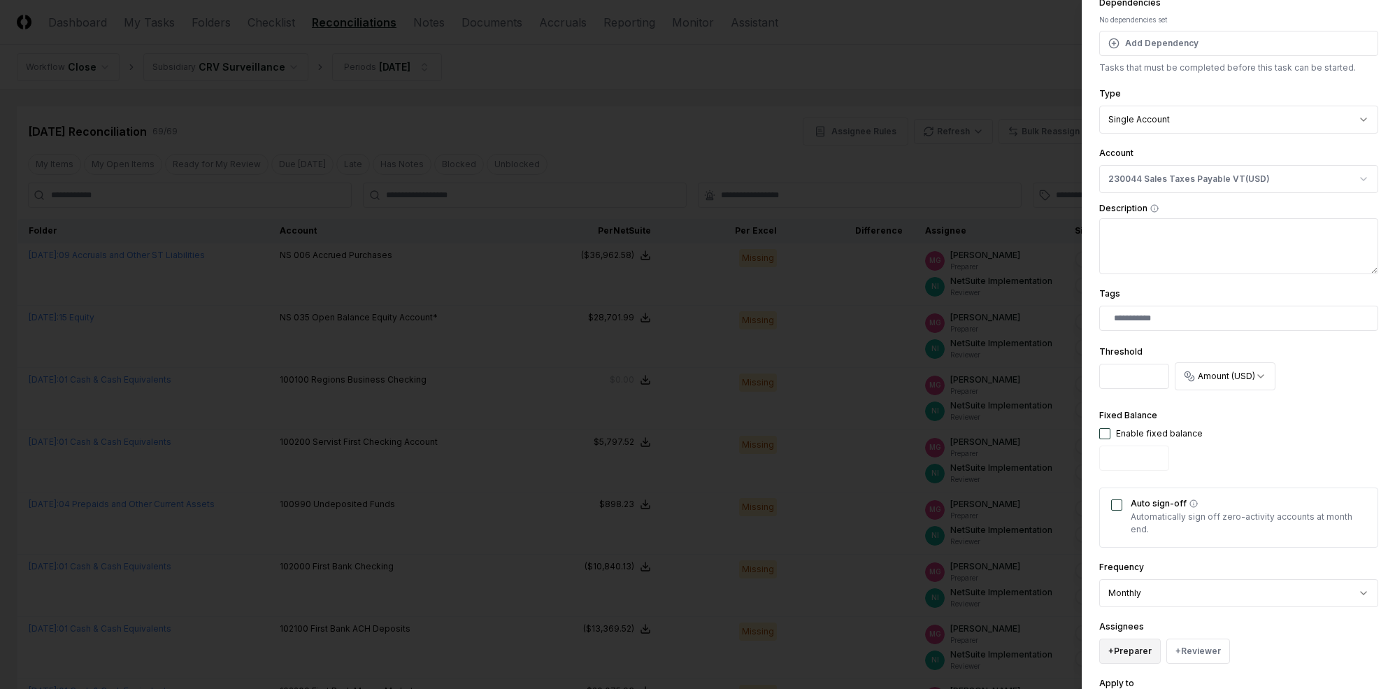
scroll to position [248, 0]
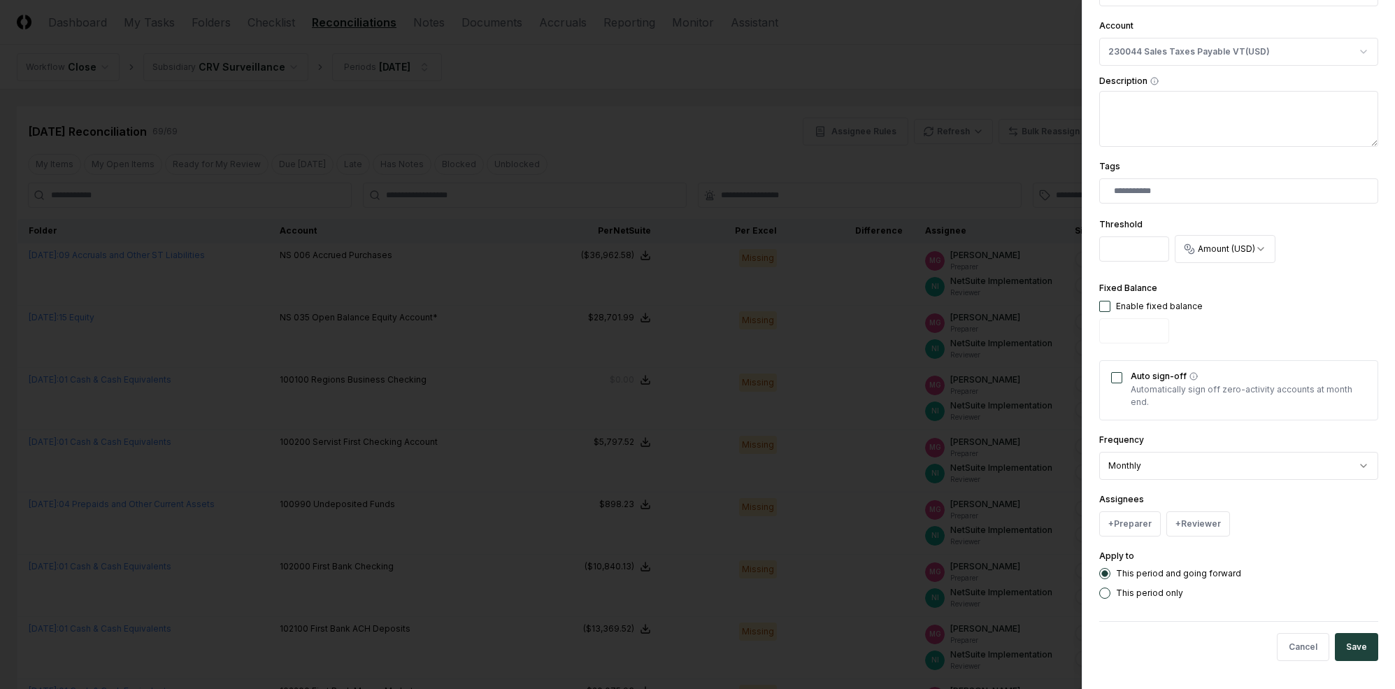
click at [1100, 304] on button "button" at bounding box center [1105, 306] width 11 height 11
type input "*"
click at [1120, 381] on button "Auto sign-off" at bounding box center [1116, 377] width 11 height 11
click at [1137, 518] on button "+ Preparer" at bounding box center [1131, 523] width 62 height 25
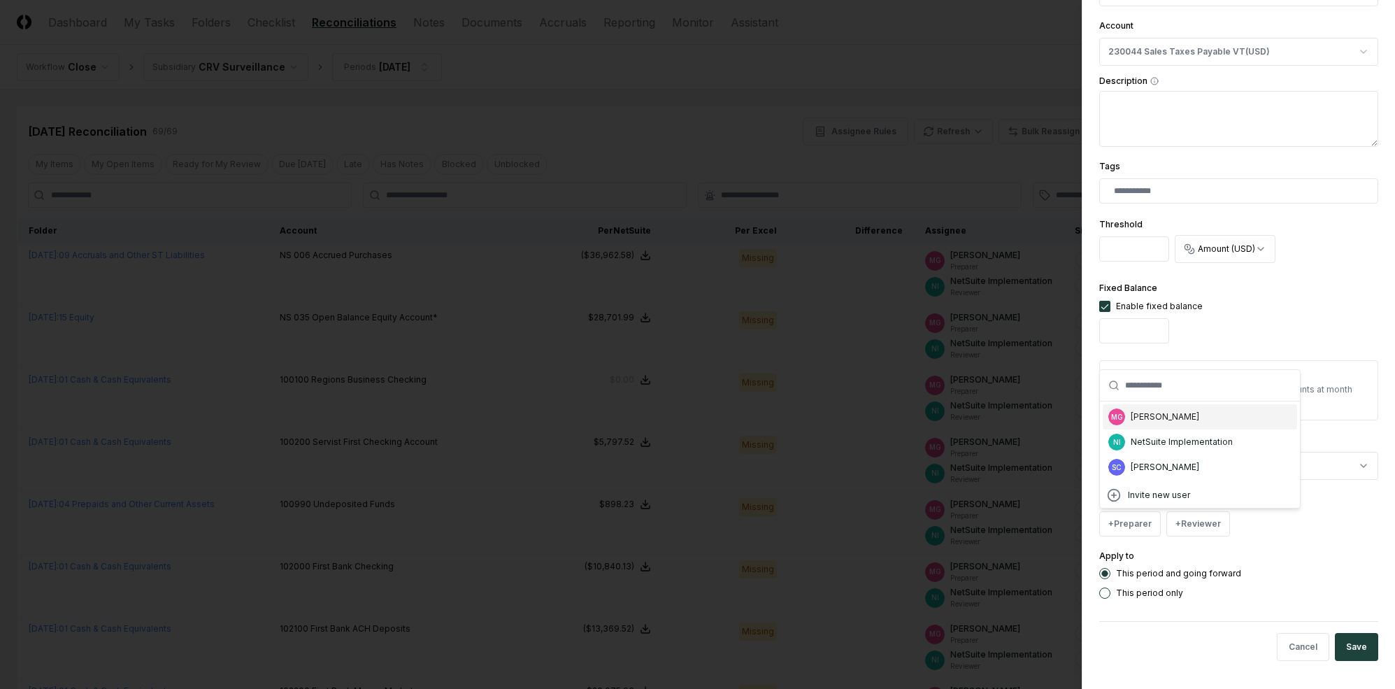
drag, startPoint x: 1157, startPoint y: 419, endPoint x: 1195, endPoint y: 487, distance: 78.0
click at [1157, 419] on div "[PERSON_NAME]" at bounding box center [1165, 417] width 69 height 13
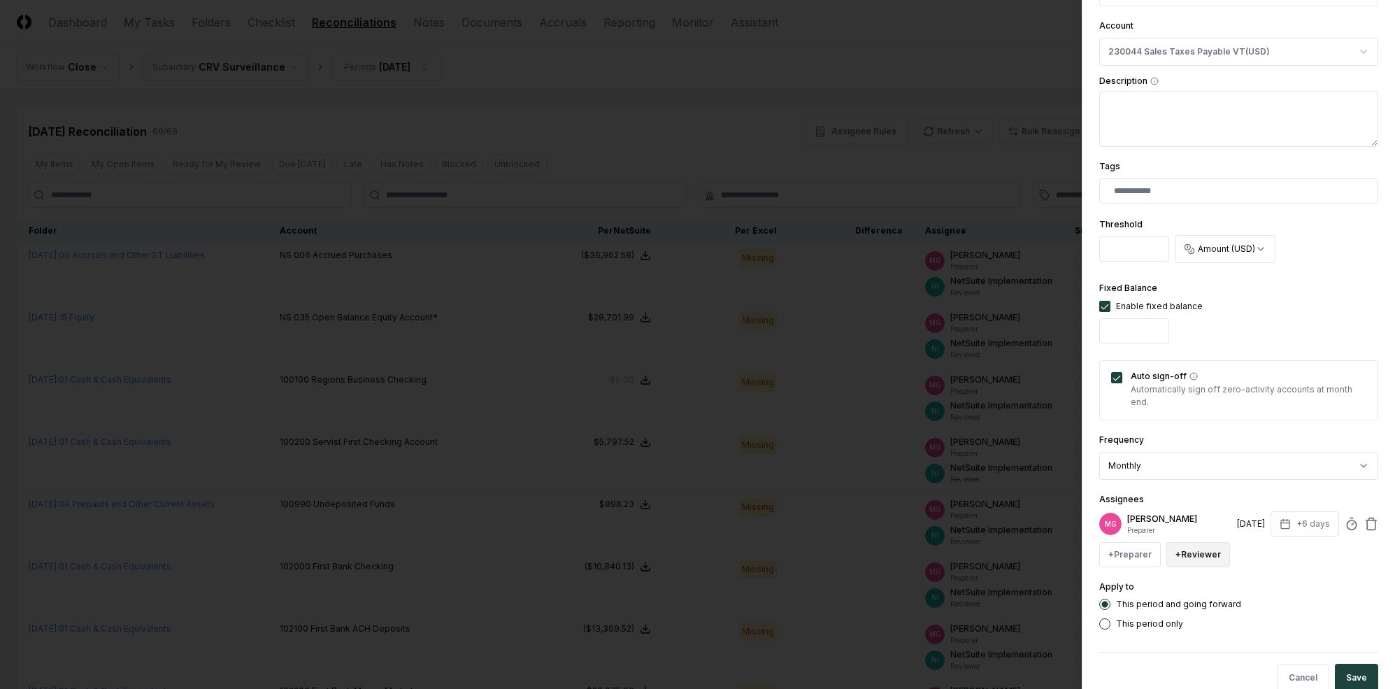
click at [1195, 554] on button "+ Reviewer" at bounding box center [1199, 554] width 64 height 25
click at [1209, 474] on div "NetSuite Implementation" at bounding box center [1248, 473] width 102 height 13
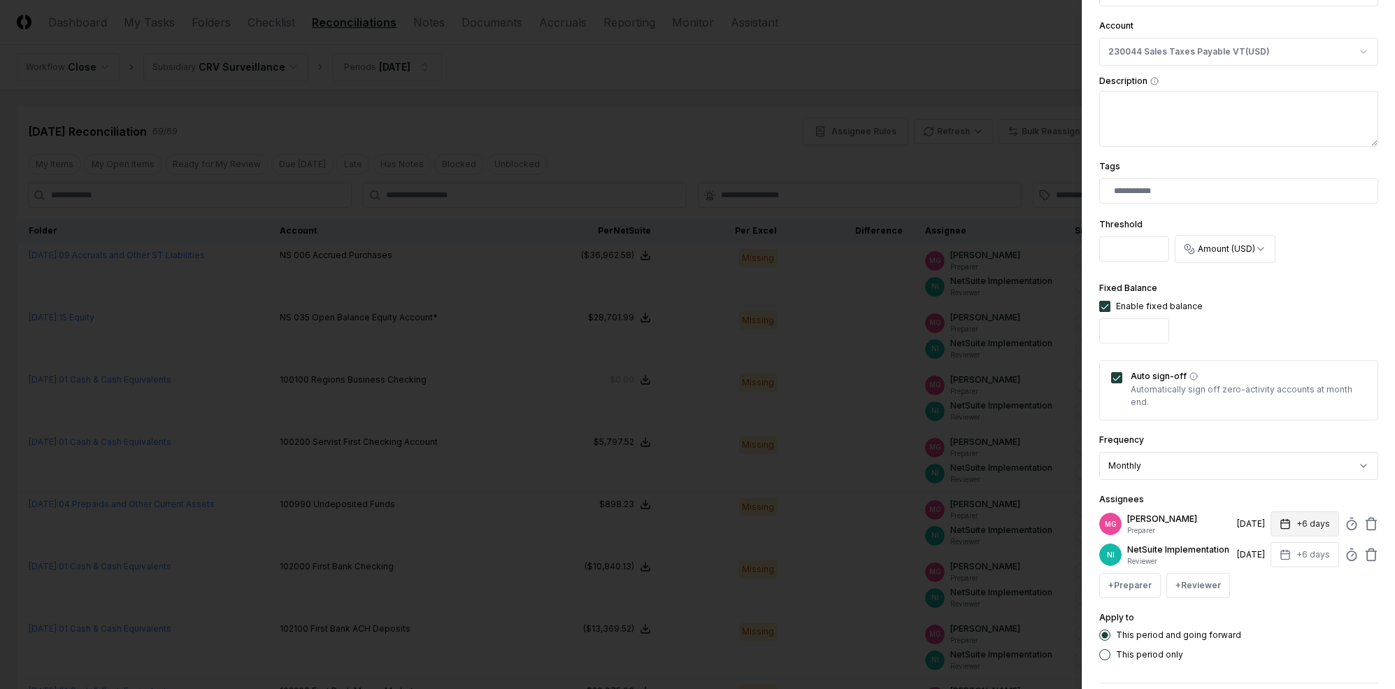
click at [1209, 525] on button "+6 days" at bounding box center [1305, 523] width 69 height 25
type input "*"
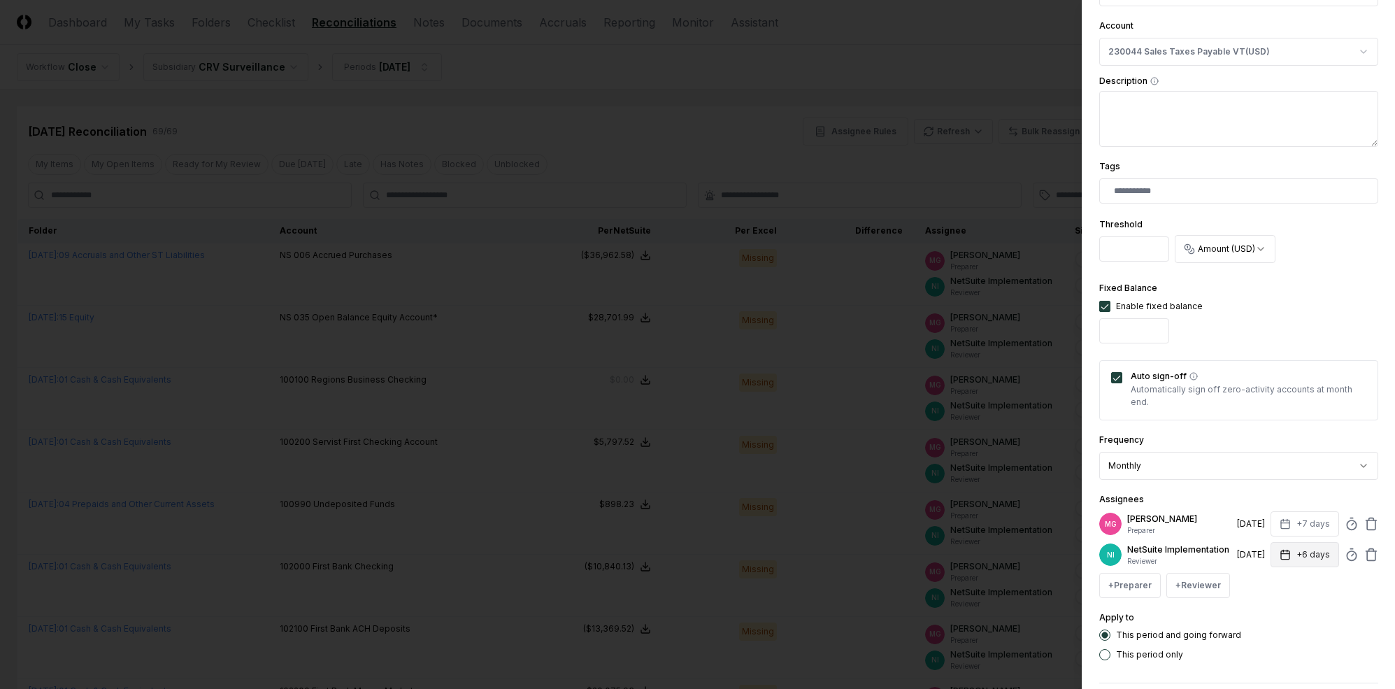
click at [1209, 557] on button "+6 days" at bounding box center [1305, 554] width 69 height 25
type input "*"
click at [1209, 444] on div "**********" at bounding box center [1239, 456] width 279 height 48
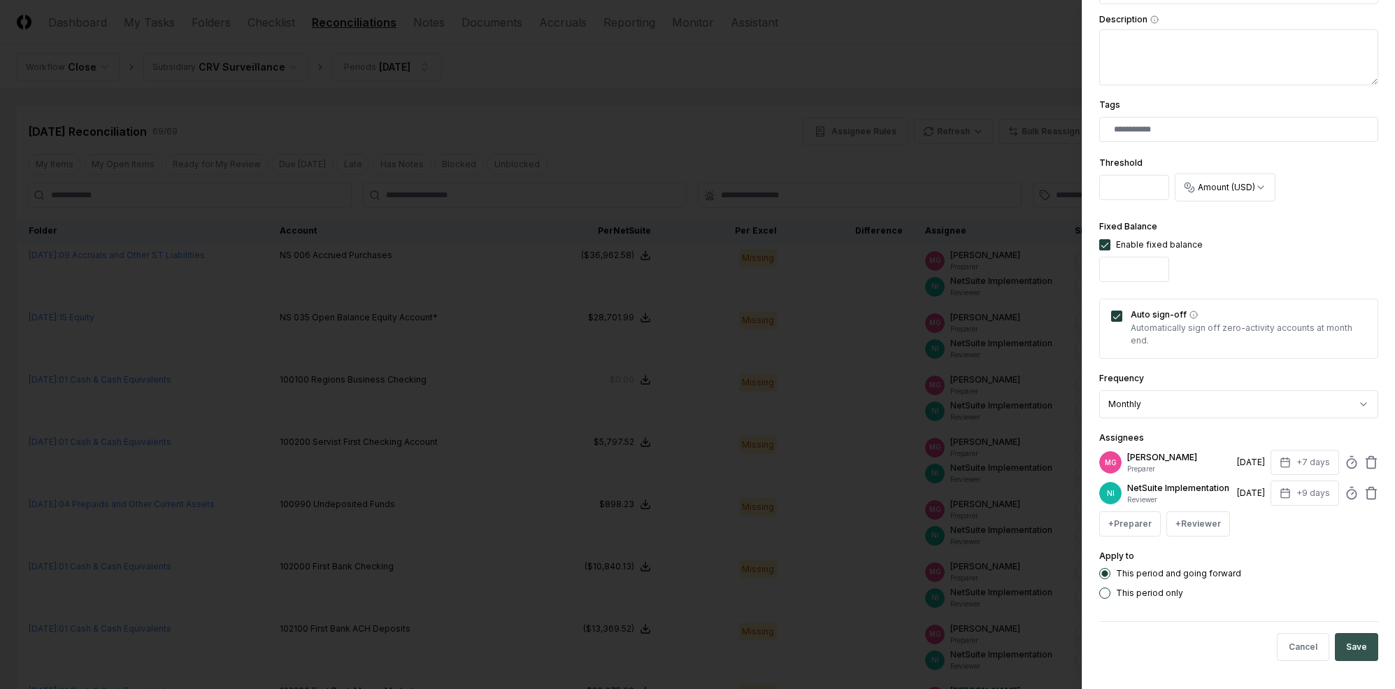
click at [1209, 645] on button "Save" at bounding box center [1356, 647] width 43 height 28
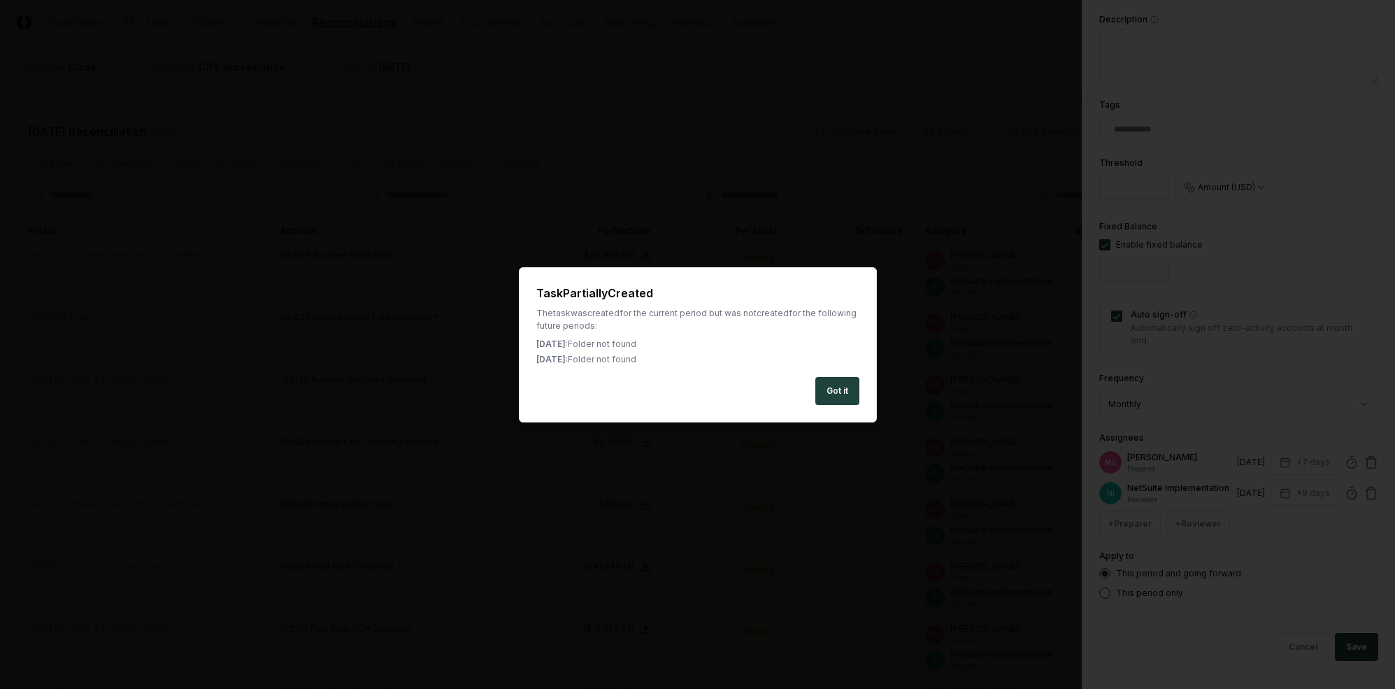
click at [867, 394] on div "Task Partially Created The task was created for the current period but was not …" at bounding box center [698, 344] width 358 height 155
click at [848, 391] on button "Got it" at bounding box center [838, 391] width 44 height 28
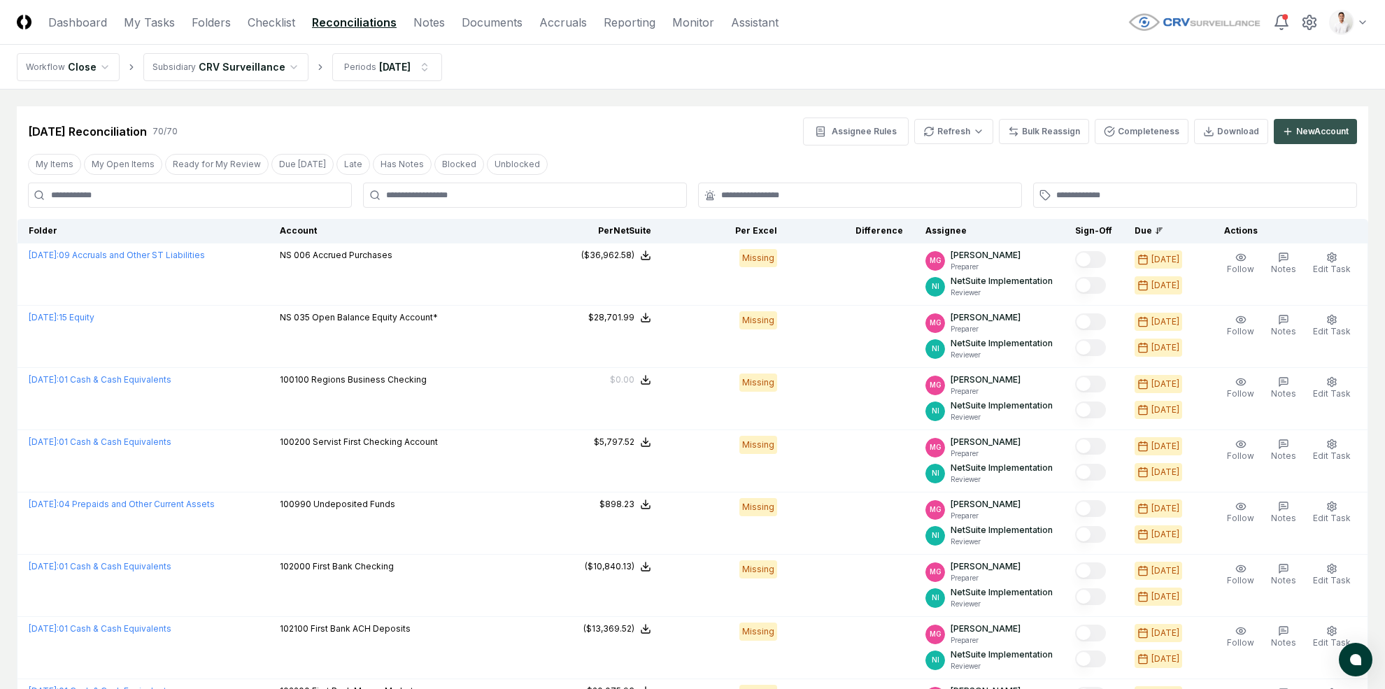
click at [1209, 125] on div "New Account" at bounding box center [1322, 131] width 52 height 13
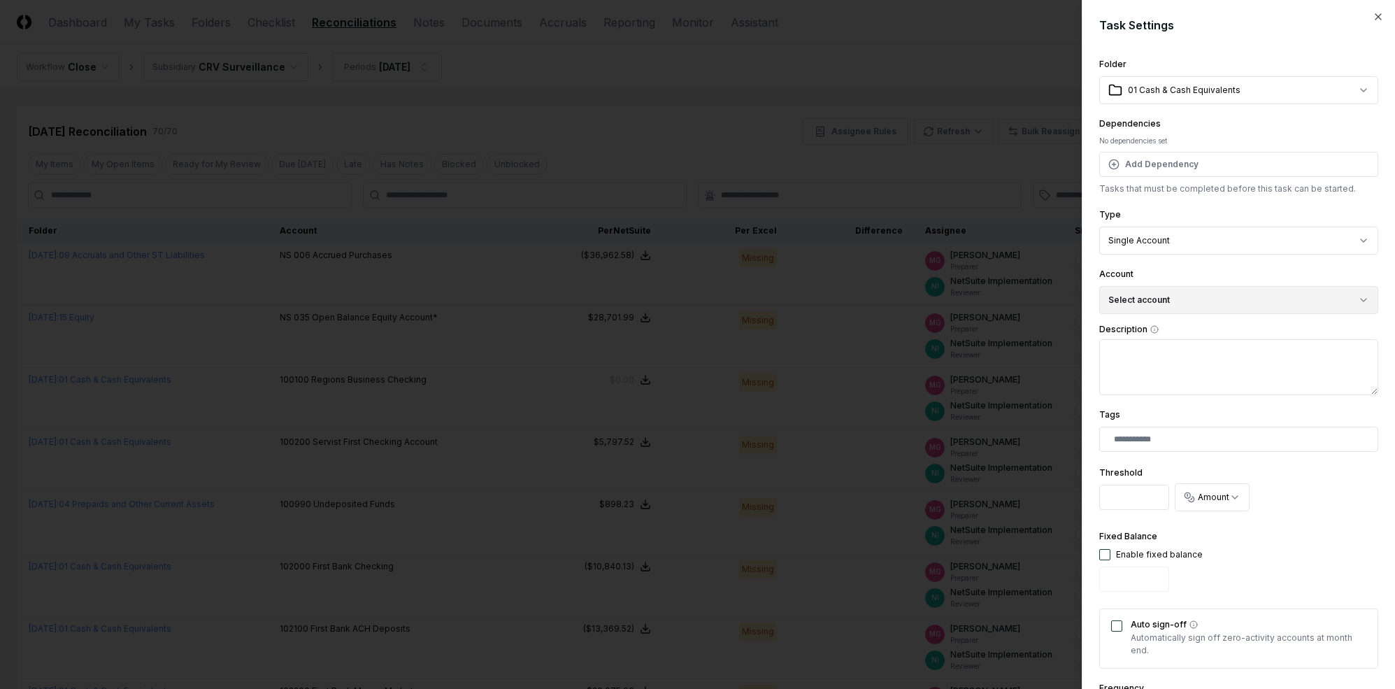
click at [1176, 309] on button "Select account" at bounding box center [1239, 300] width 279 height 28
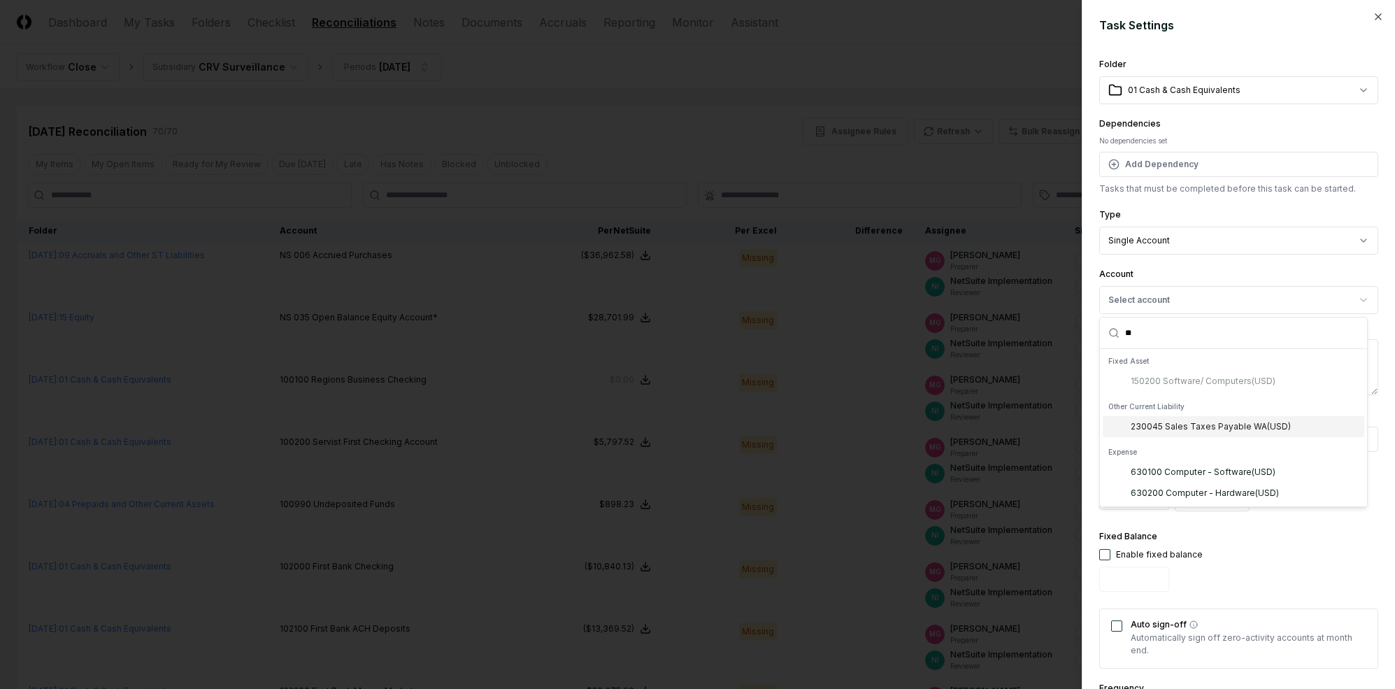
type input "**"
click at [1209, 429] on div "230045 Sales Taxes Payable WA ( USD )" at bounding box center [1211, 426] width 160 height 13
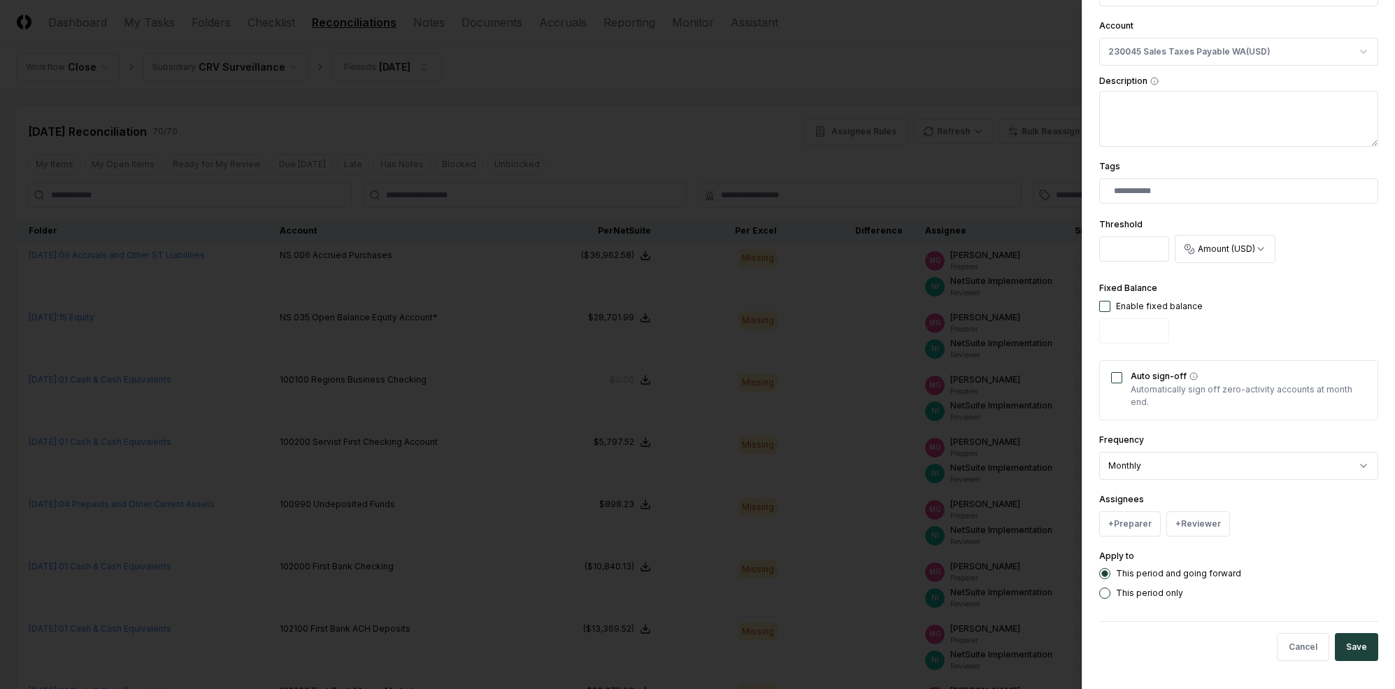
scroll to position [243, 0]
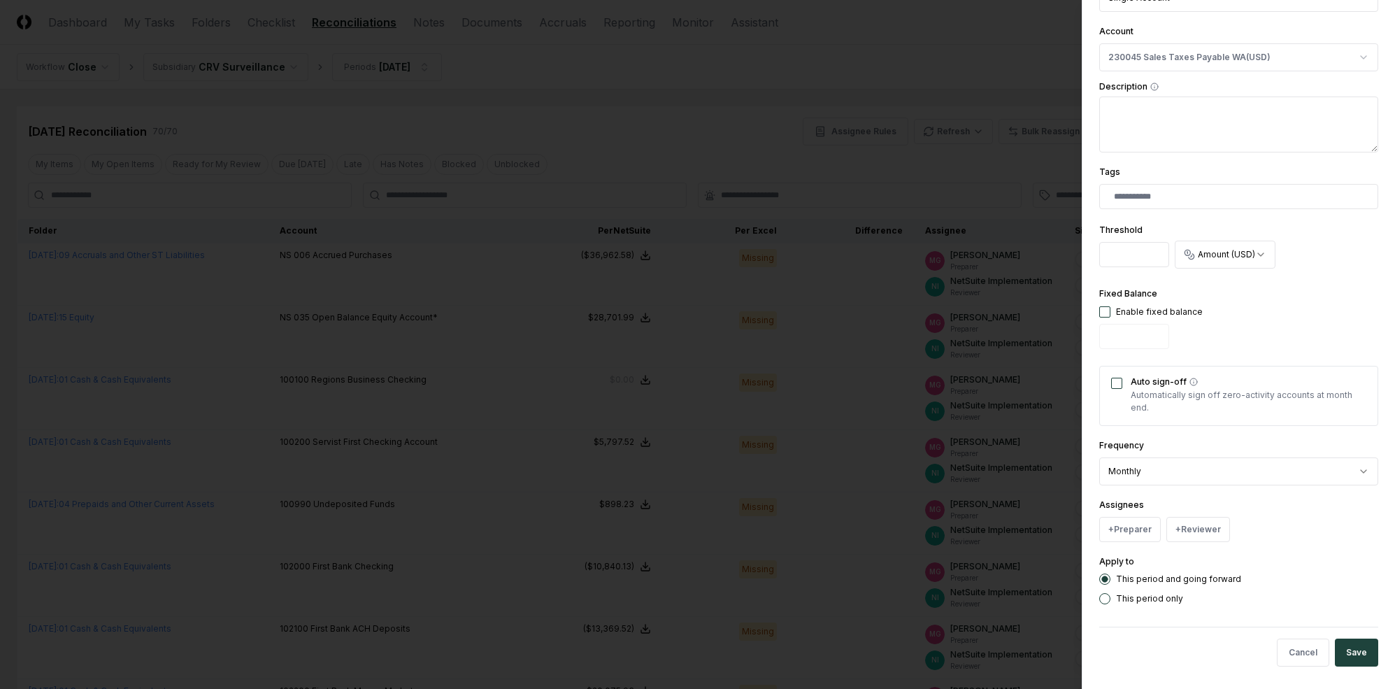
click at [1141, 545] on div "**********" at bounding box center [1239, 208] width 279 height 791
click at [1152, 520] on button "+ Preparer" at bounding box center [1131, 529] width 62 height 25
click at [1176, 420] on div "[PERSON_NAME]" at bounding box center [1165, 422] width 69 height 13
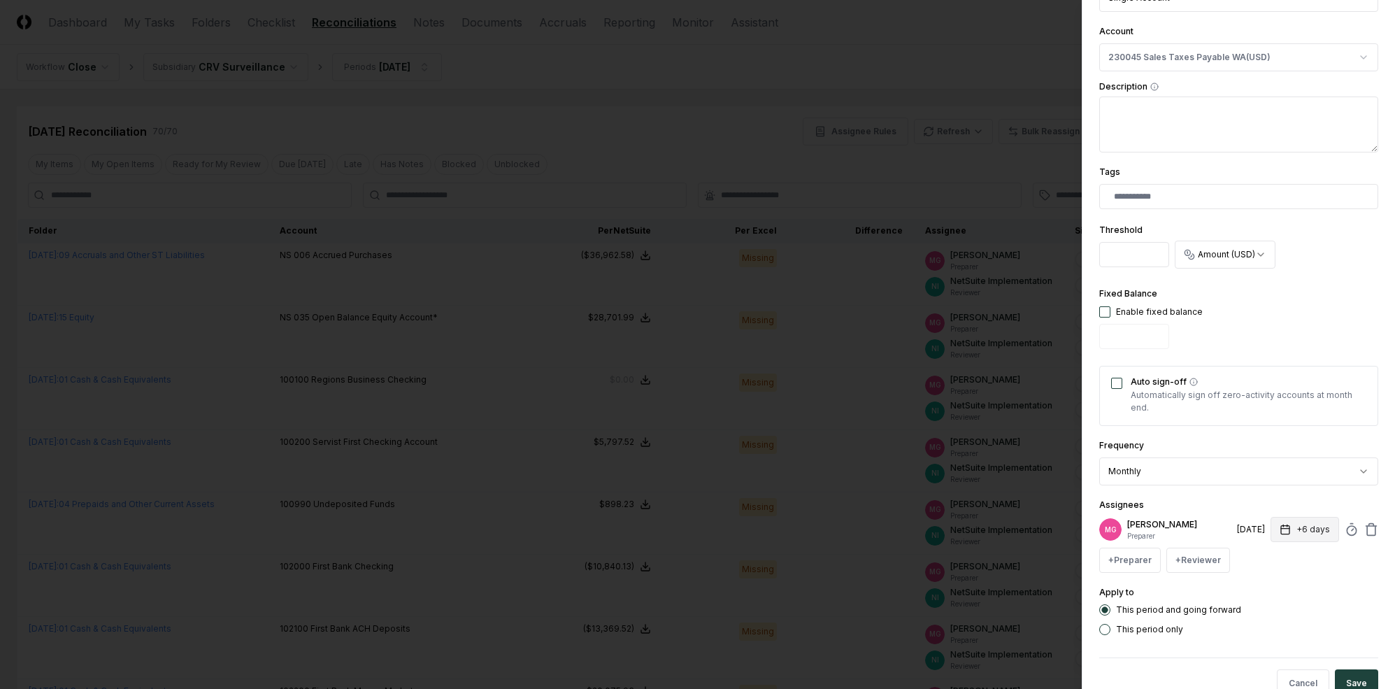
click at [1209, 521] on button "+6 days" at bounding box center [1305, 529] width 69 height 25
type input "*"
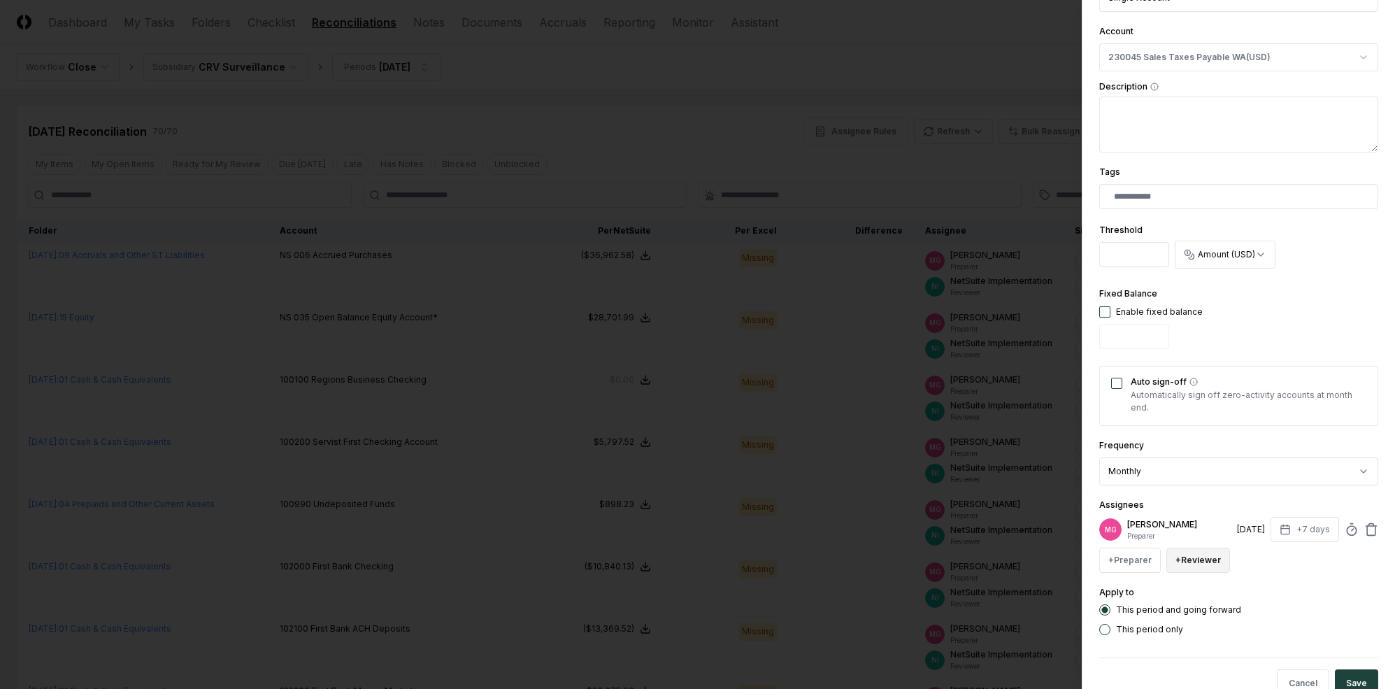
click at [1196, 559] on button "+ Reviewer" at bounding box center [1199, 560] width 64 height 25
click at [1209, 482] on div "NetSuite Implementation" at bounding box center [1248, 478] width 102 height 13
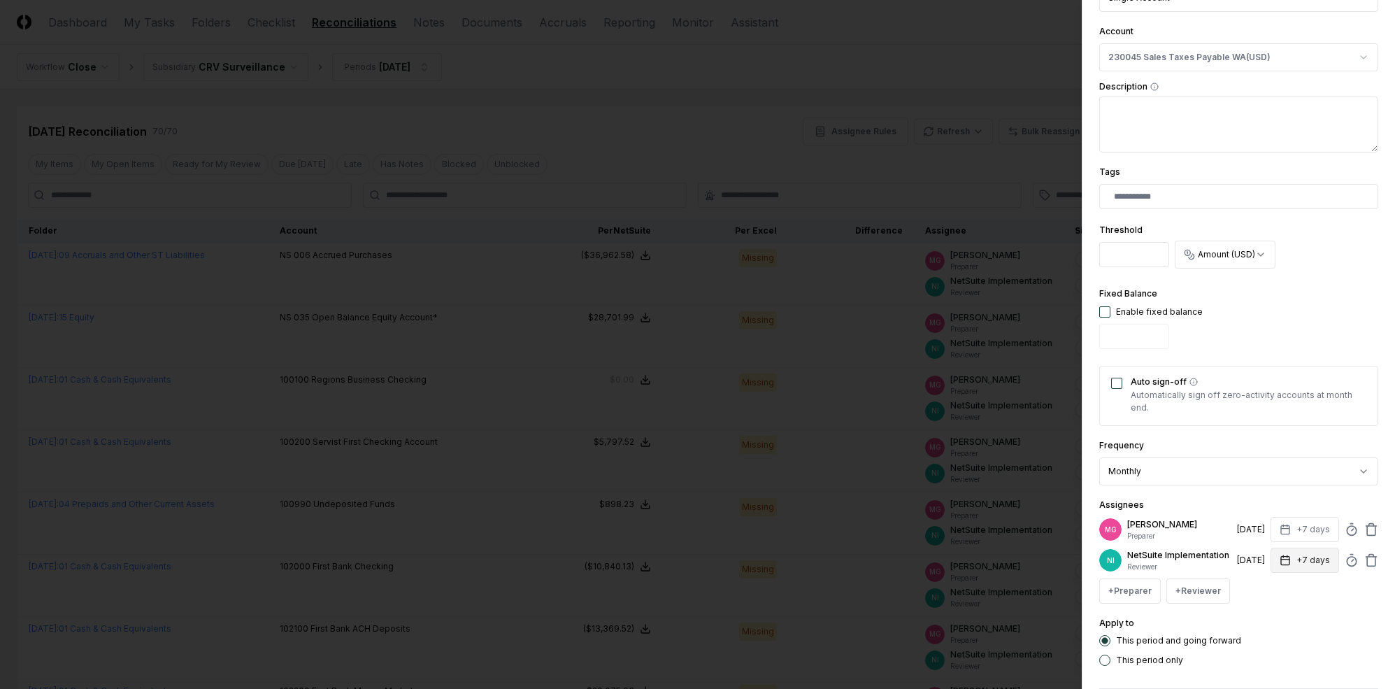
click at [1209, 572] on button "+7 days" at bounding box center [1305, 560] width 69 height 25
type input "*"
click at [1209, 506] on div "Assignees MG [PERSON_NAME] Preparer [DATE] +7 days NI NetSuite Implementation R…" at bounding box center [1239, 550] width 279 height 107
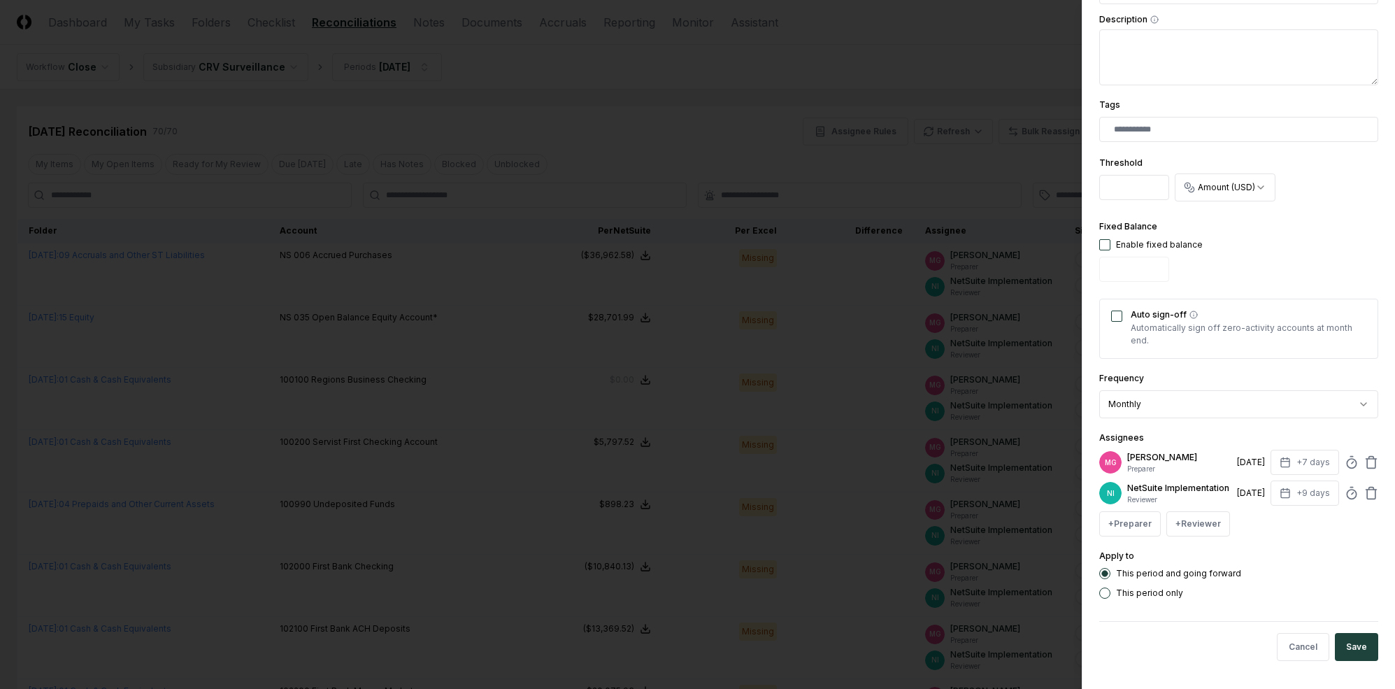
click at [1105, 239] on button "button" at bounding box center [1105, 244] width 11 height 11
type input "*"
click at [1112, 311] on button "Auto sign-off" at bounding box center [1116, 316] width 11 height 11
click at [1209, 645] on button "Save" at bounding box center [1356, 647] width 43 height 28
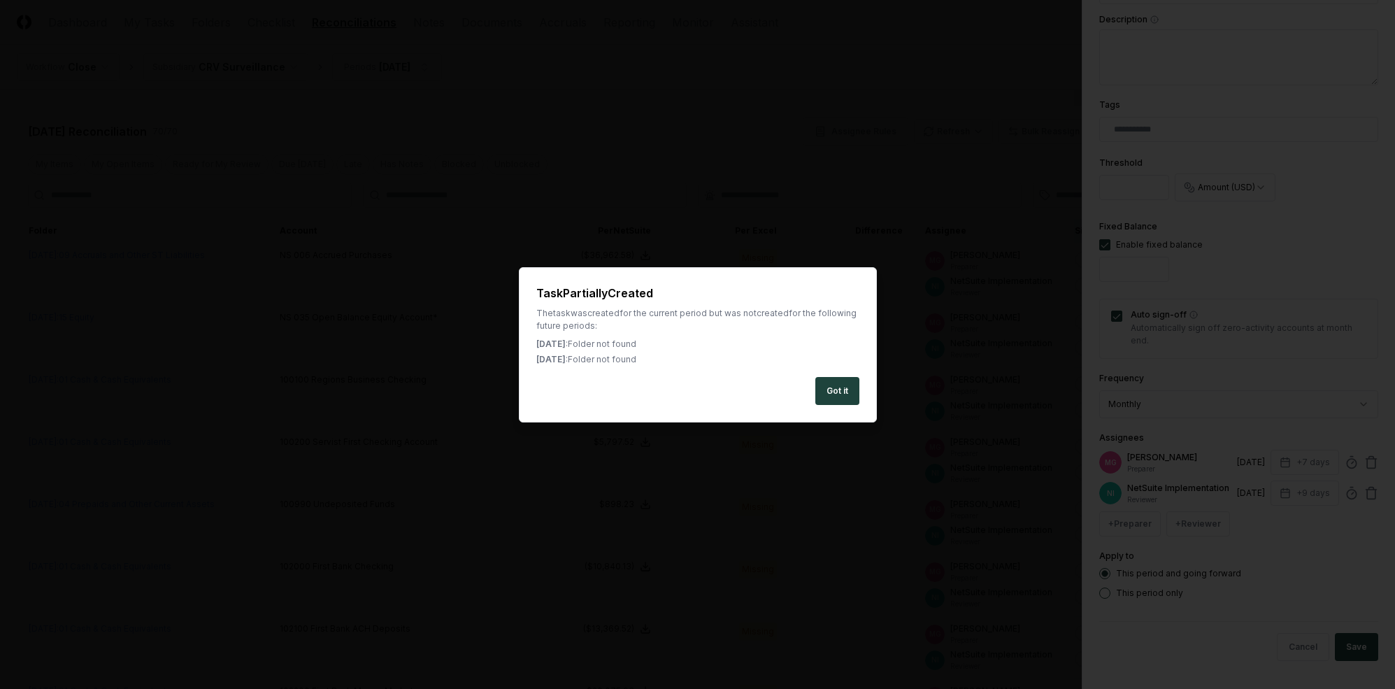
click at [826, 375] on div "Task Partially Created The task was created for the current period but was not …" at bounding box center [698, 344] width 358 height 155
click at [830, 379] on button "Got it" at bounding box center [838, 391] width 44 height 28
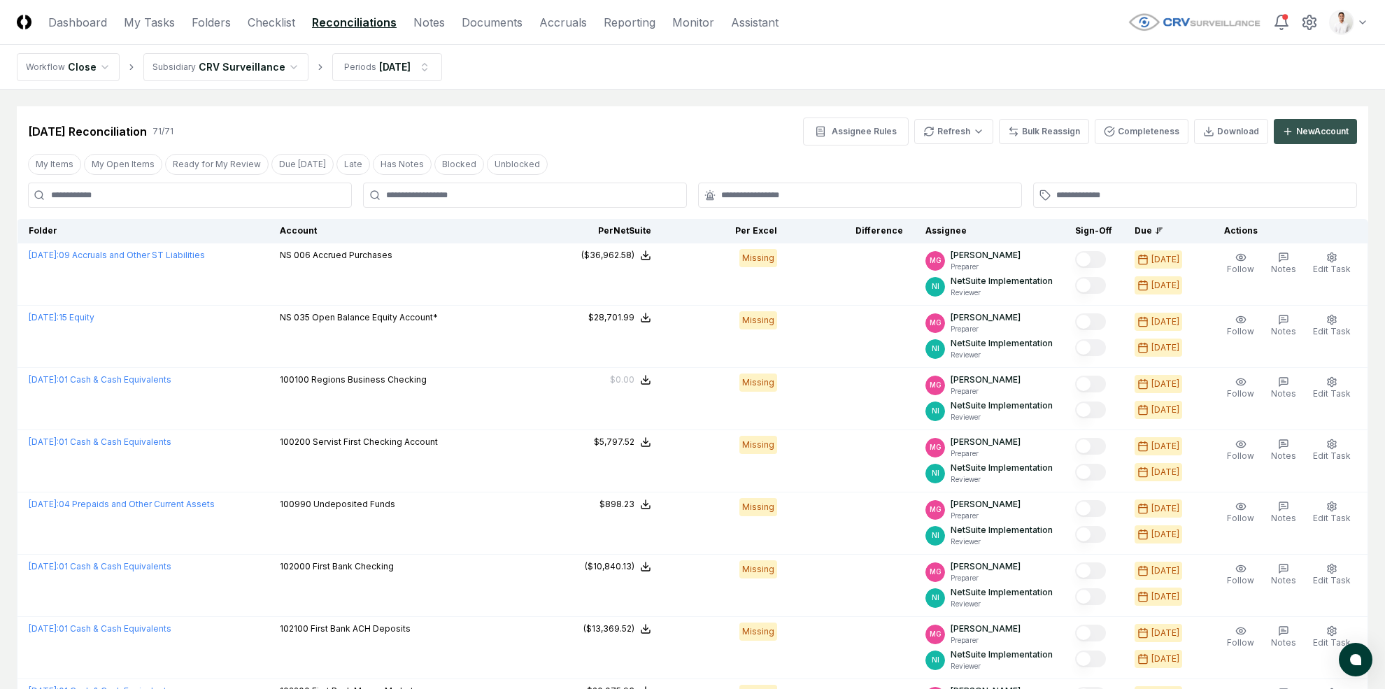
click at [1209, 139] on button "New Account" at bounding box center [1315, 131] width 83 height 25
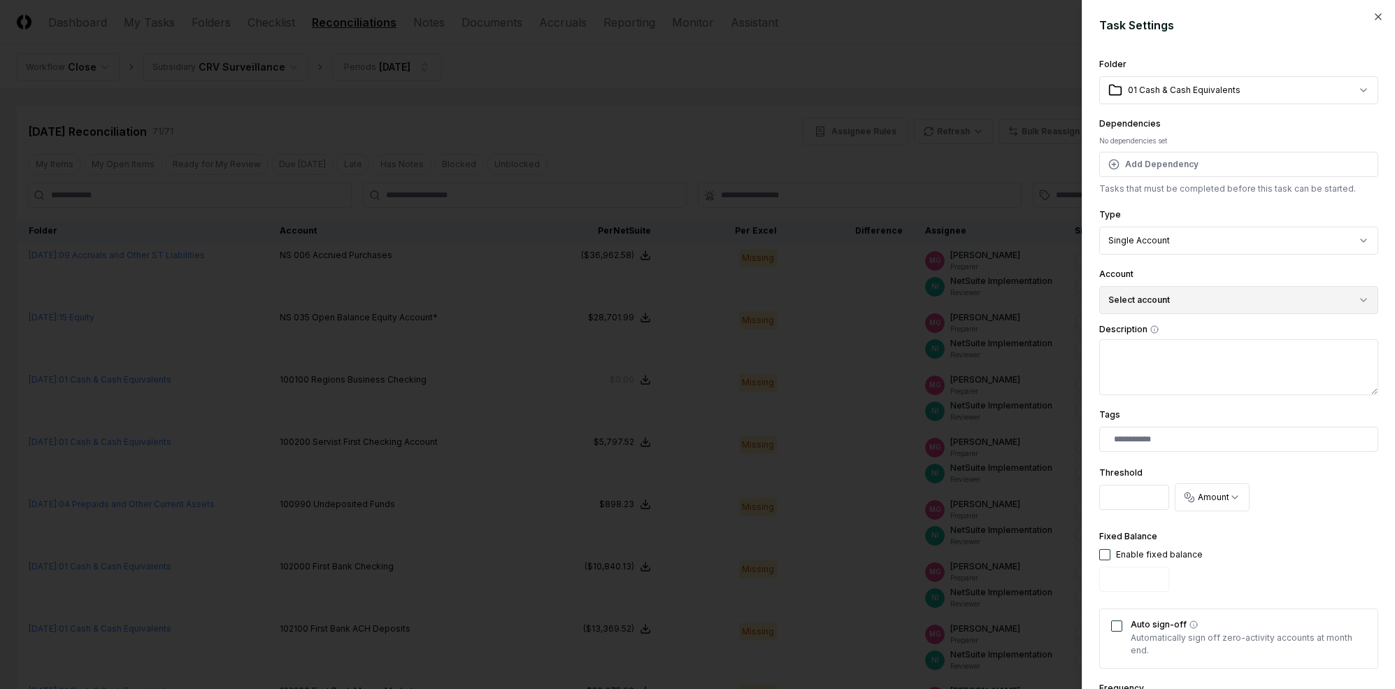
click at [1154, 296] on button "Select account" at bounding box center [1239, 300] width 279 height 28
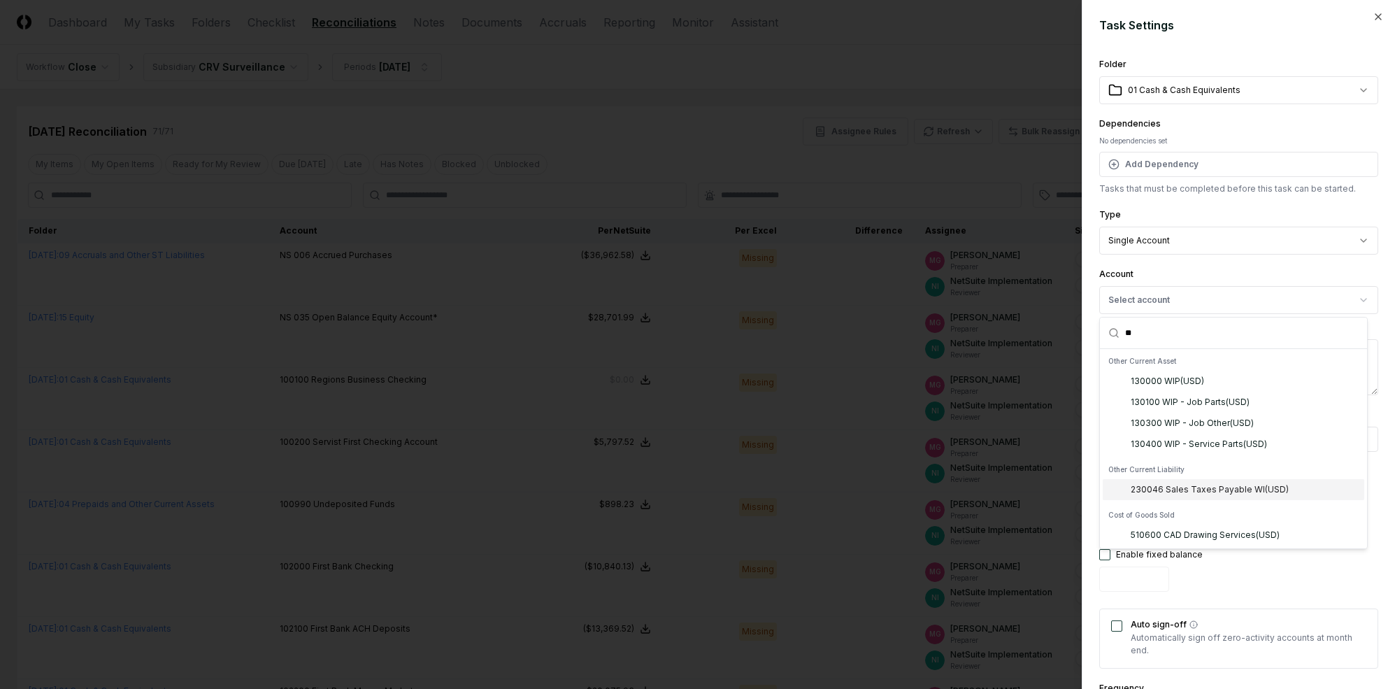
type input "**"
click at [1209, 500] on div "Other Current Liability 230046 Sales Taxes Payable WI ( USD )" at bounding box center [1233, 479] width 267 height 45
click at [1209, 484] on div "230046 Sales Taxes Payable WI ( USD )" at bounding box center [1210, 489] width 158 height 13
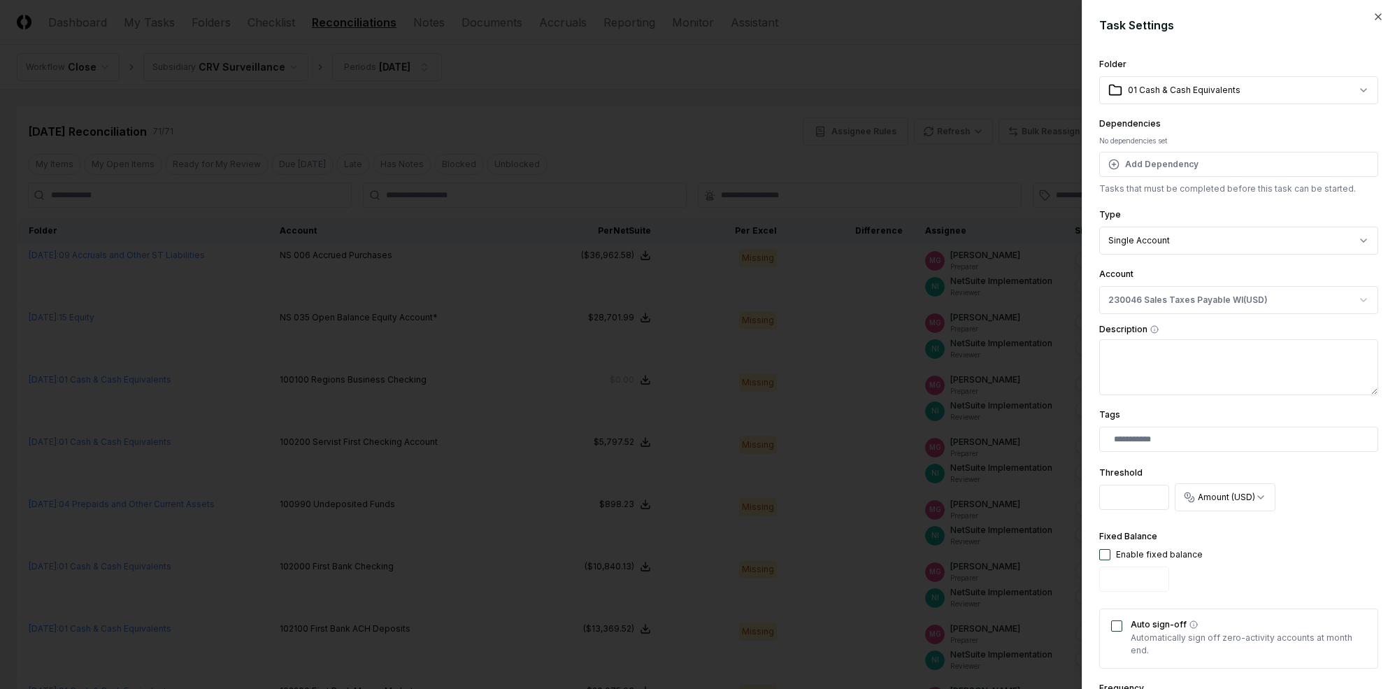
click at [1193, 111] on div "**********" at bounding box center [1239, 451] width 279 height 791
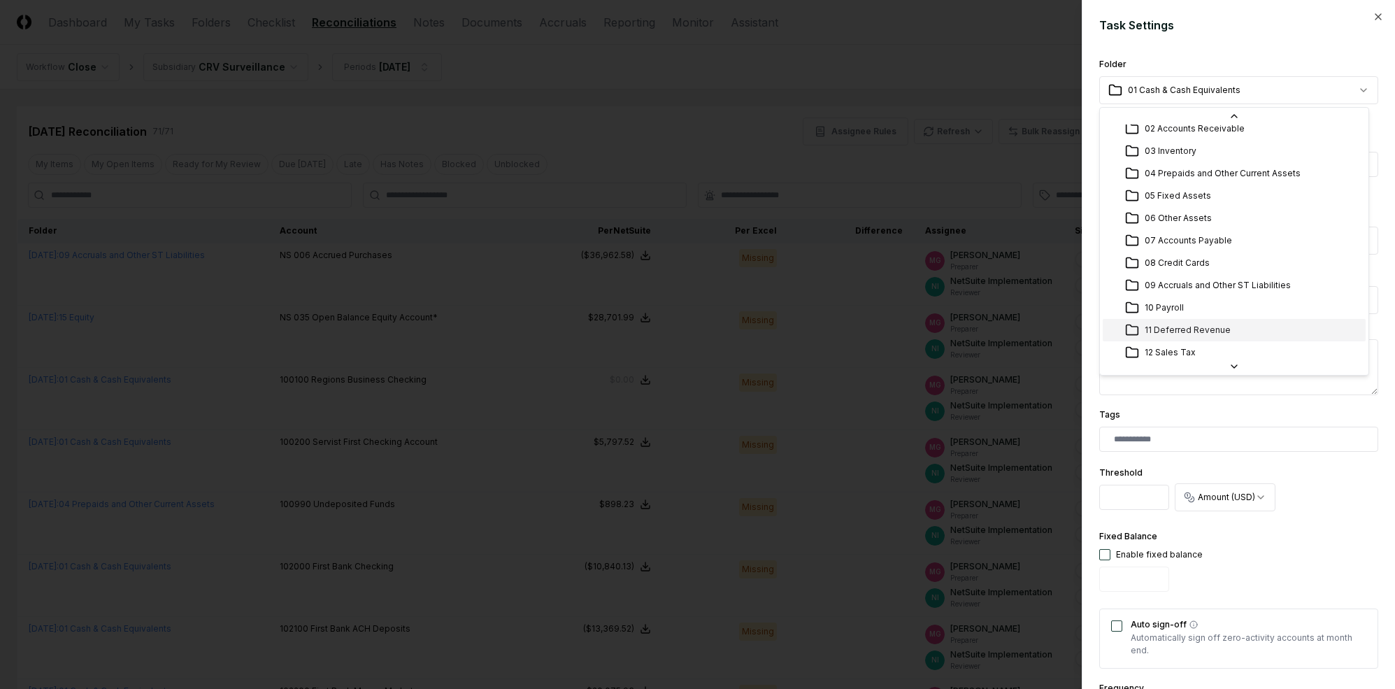
scroll to position [31, 0]
select select "**********"
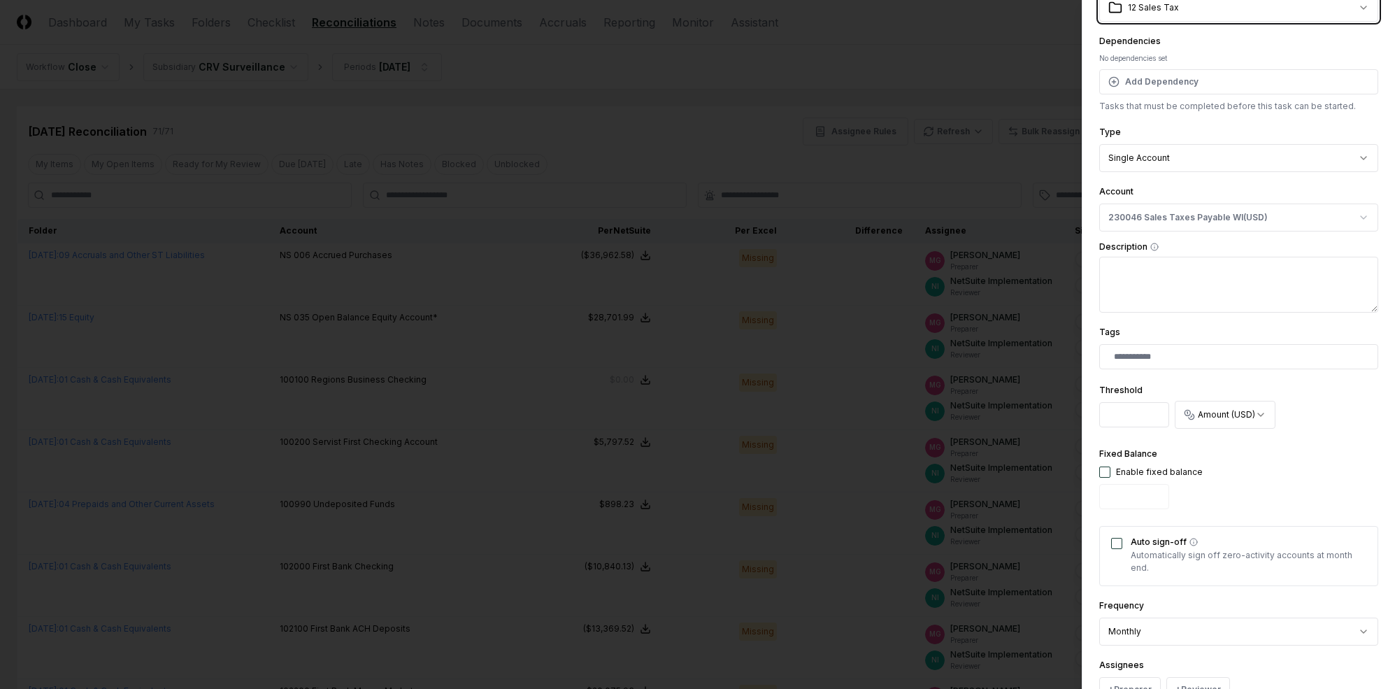
scroll to position [157, 0]
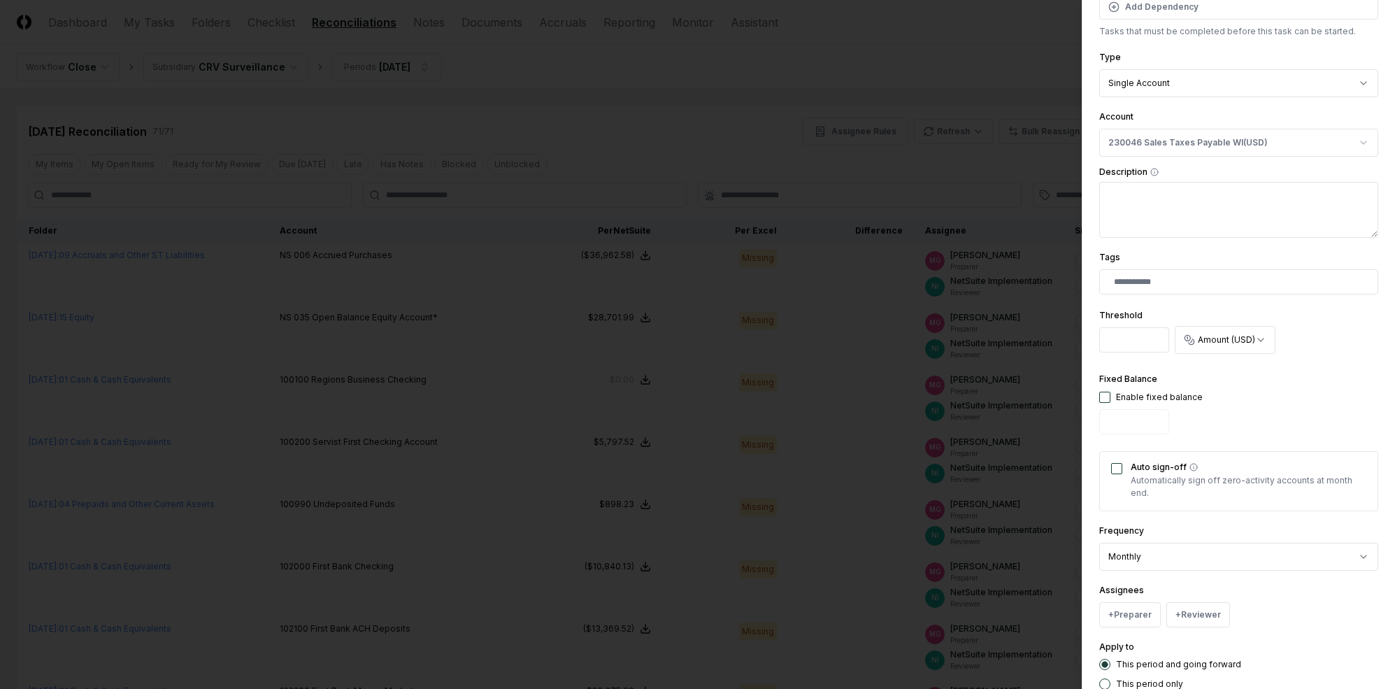
click at [1103, 396] on button "button" at bounding box center [1105, 397] width 11 height 11
type input "*"
click at [1114, 464] on button "Auto sign-off" at bounding box center [1116, 468] width 11 height 11
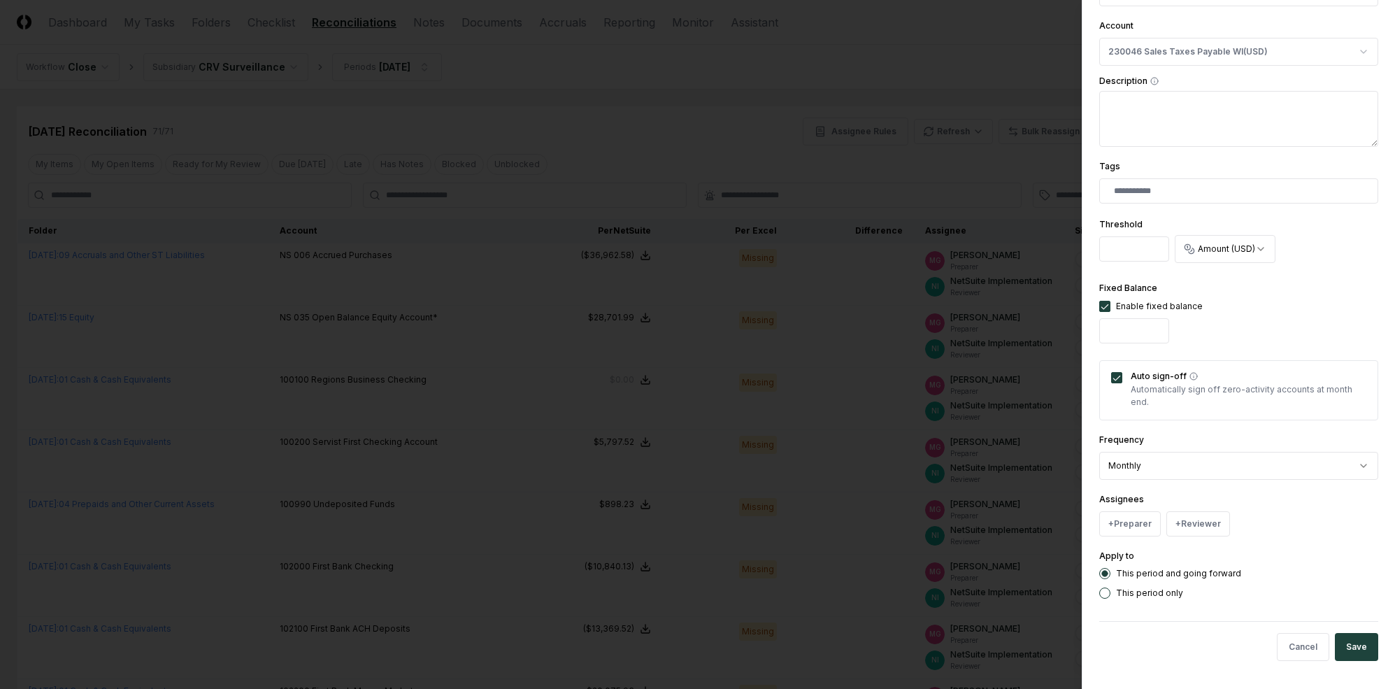
scroll to position [243, 0]
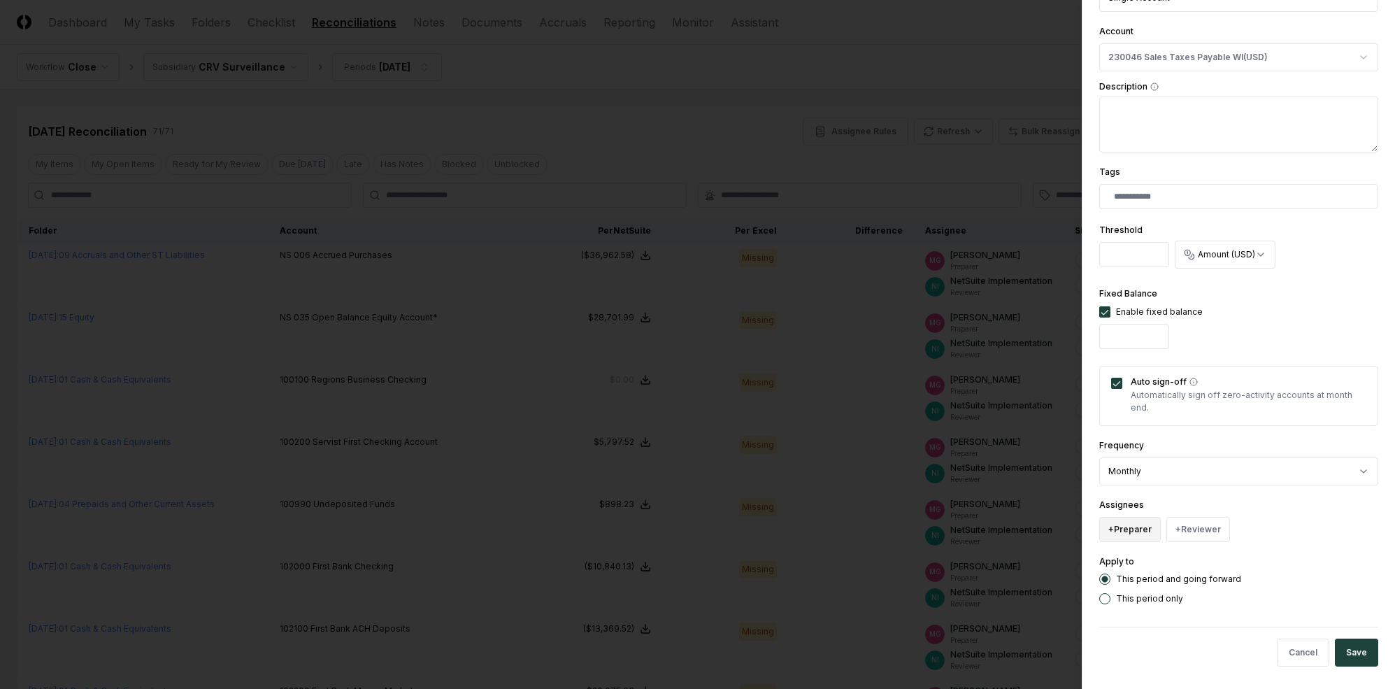
click at [1130, 524] on button "+ Preparer" at bounding box center [1131, 529] width 62 height 25
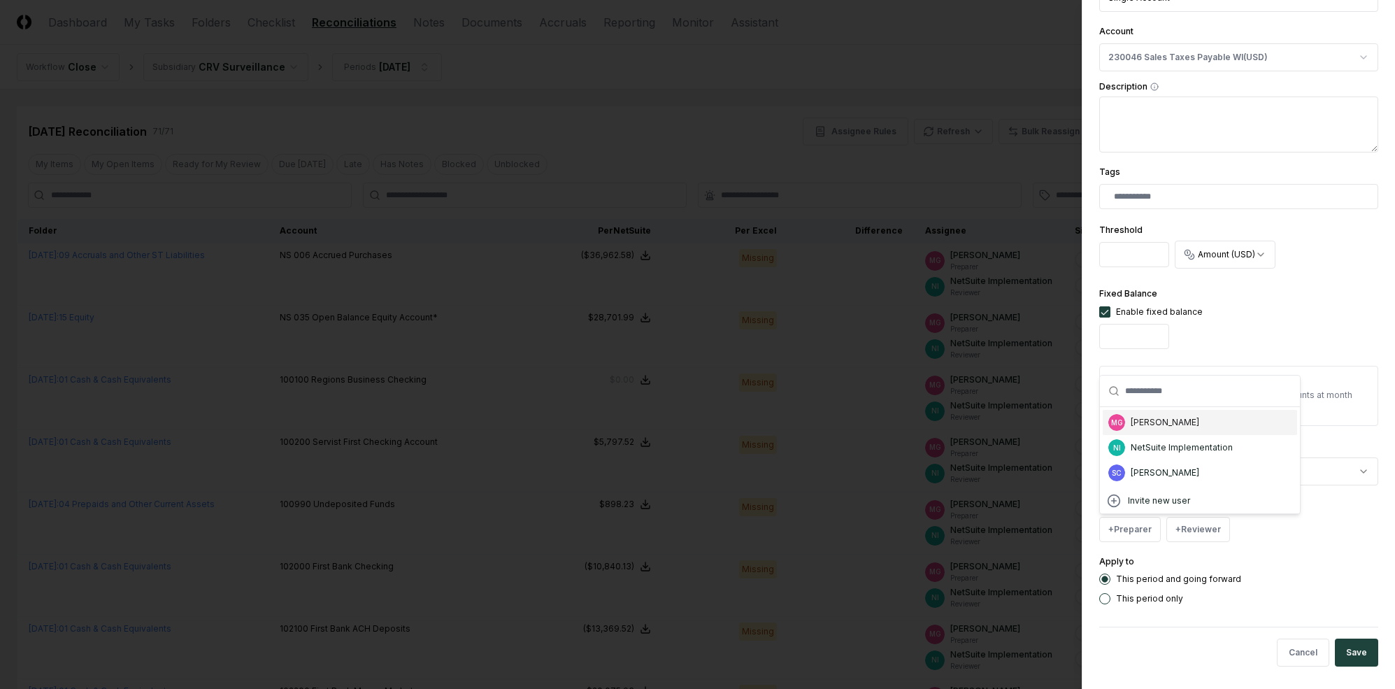
click at [1167, 427] on div "[PERSON_NAME]" at bounding box center [1165, 422] width 69 height 13
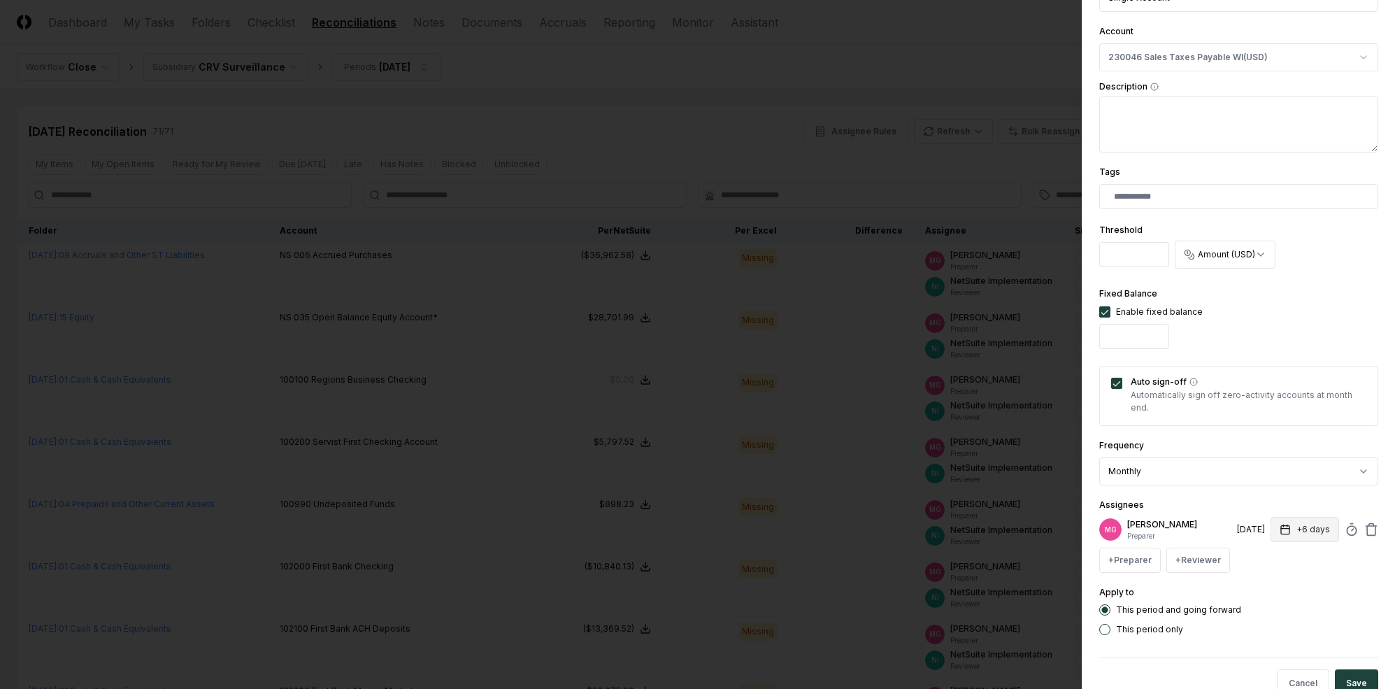
click at [1209, 537] on button "+6 days" at bounding box center [1305, 529] width 69 height 25
type input "*"
click at [1209, 494] on div "**********" at bounding box center [1239, 224] width 279 height 822
click at [1209, 564] on button "+ Reviewer" at bounding box center [1199, 560] width 64 height 25
drag, startPoint x: 1247, startPoint y: 485, endPoint x: 1271, endPoint y: 531, distance: 51.9
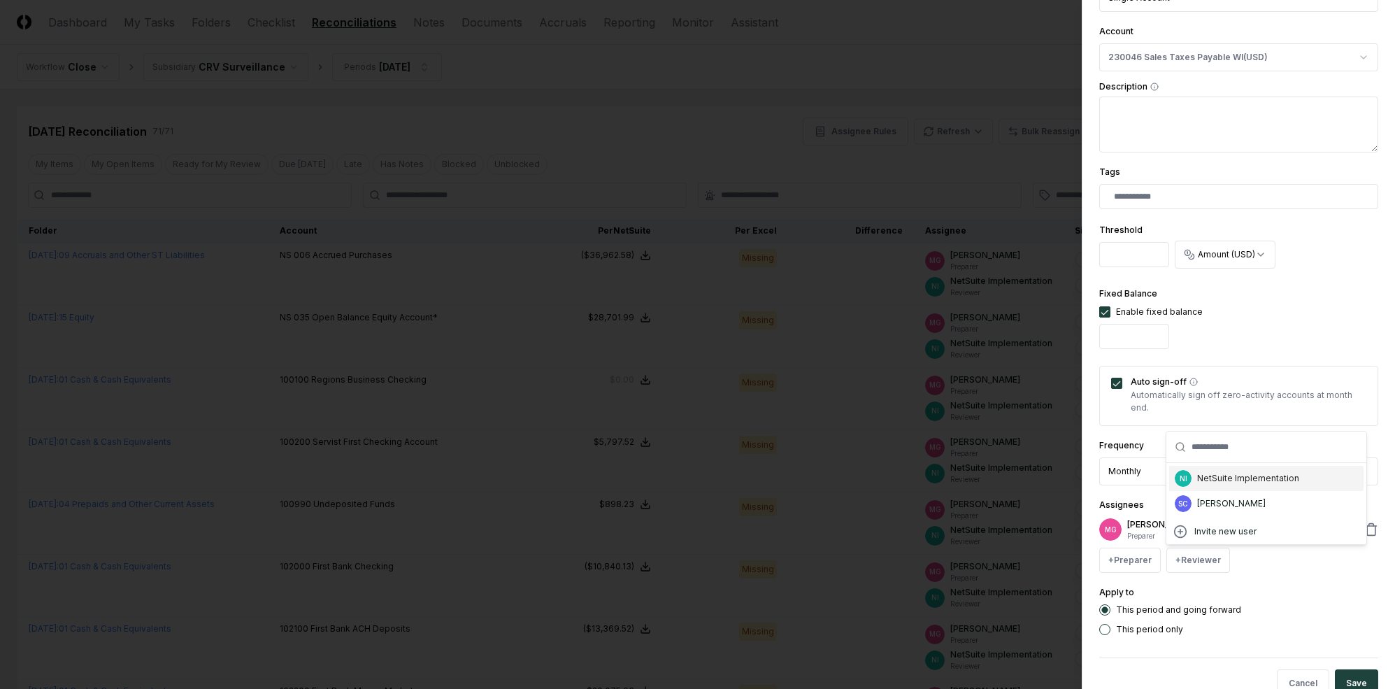
click at [1209, 485] on div "NI NetSuite Implementation" at bounding box center [1266, 478] width 194 height 25
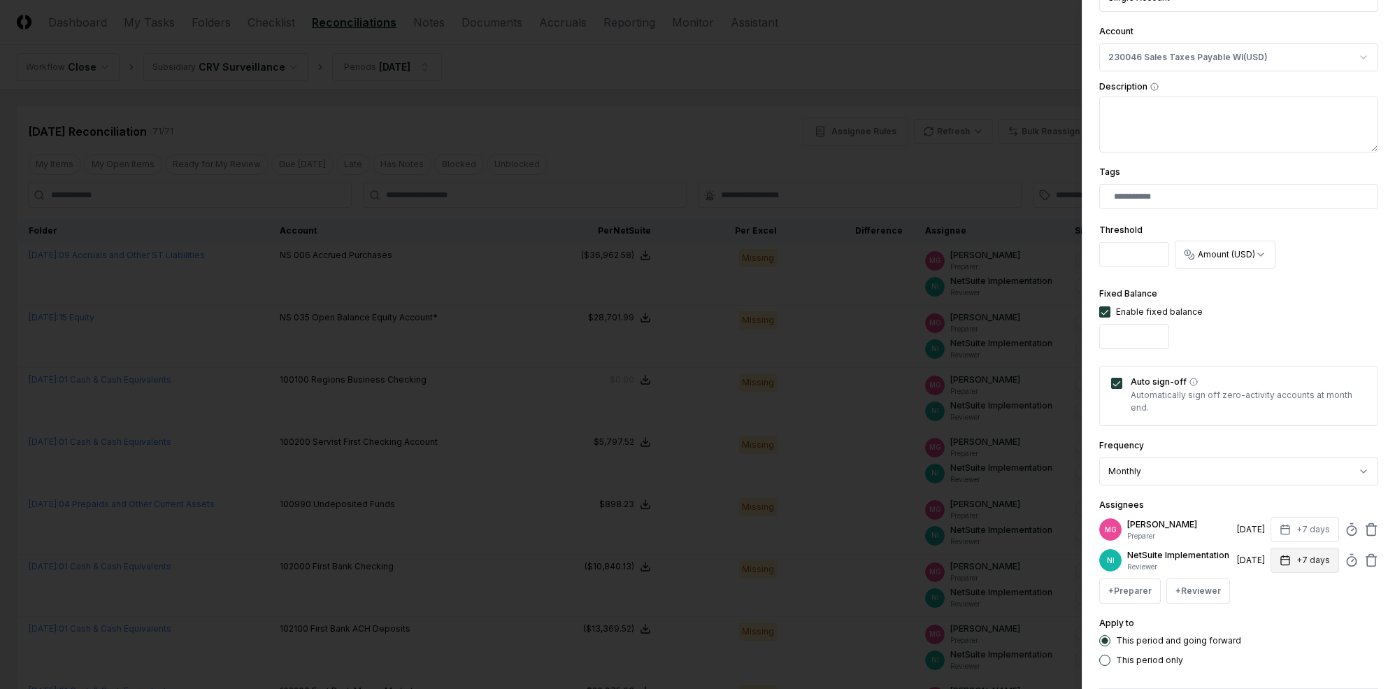
click at [1209, 562] on button "+7 days" at bounding box center [1305, 560] width 69 height 25
type input "*"
click at [1209, 486] on div "**********" at bounding box center [1239, 239] width 279 height 853
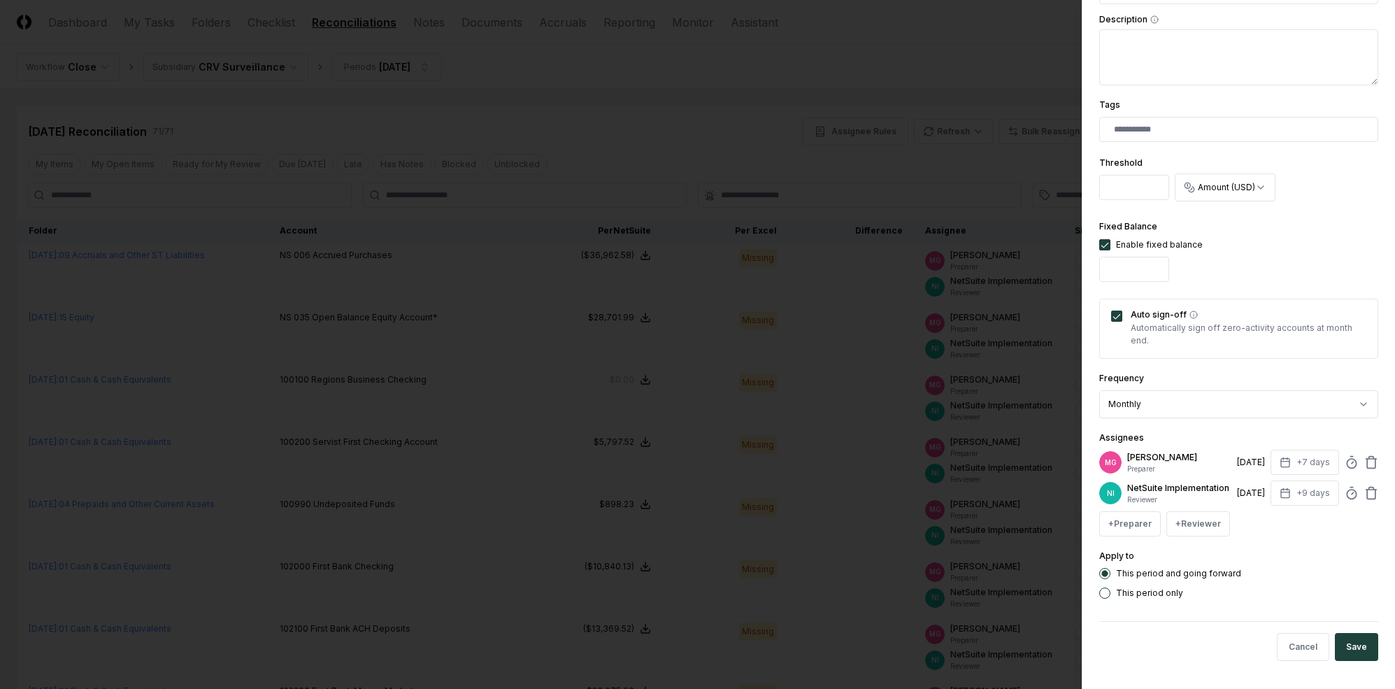
click at [1209, 645] on div "**********" at bounding box center [1238, 344] width 313 height 689
click at [1209, 645] on button "Save" at bounding box center [1356, 647] width 43 height 28
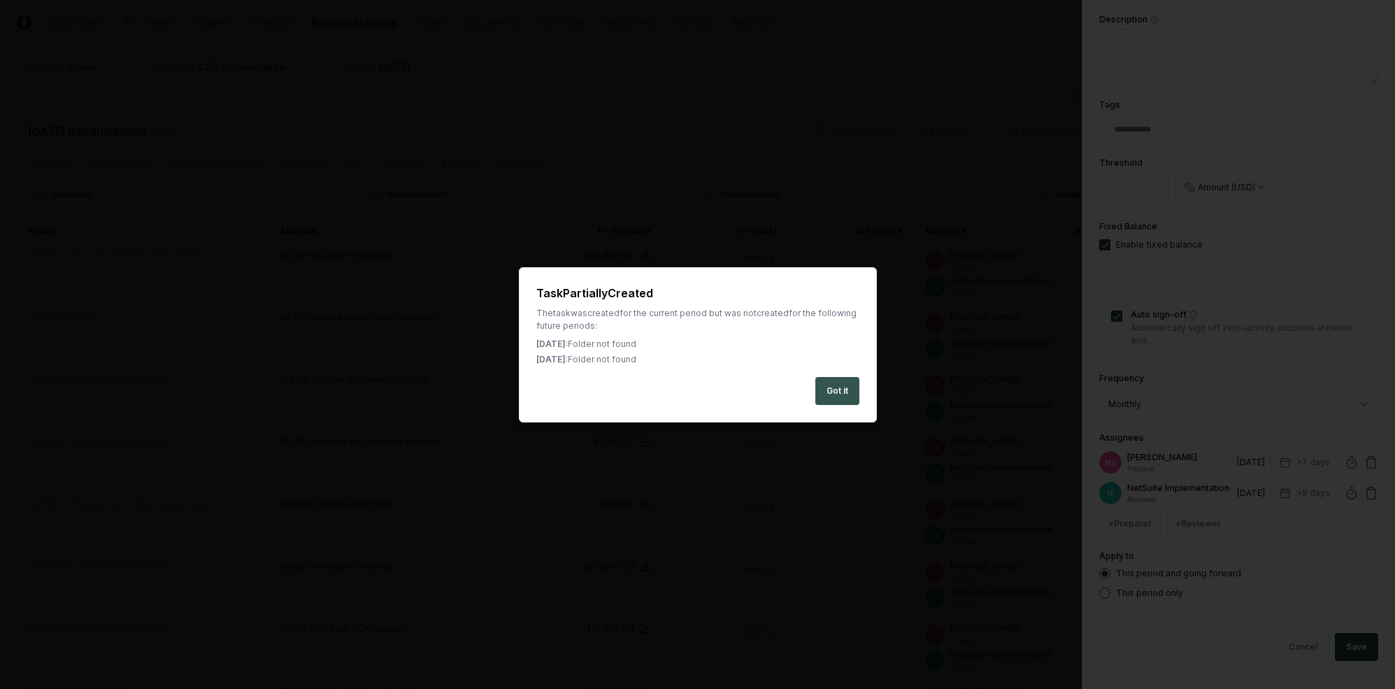
click at [840, 383] on button "Got it" at bounding box center [838, 391] width 44 height 28
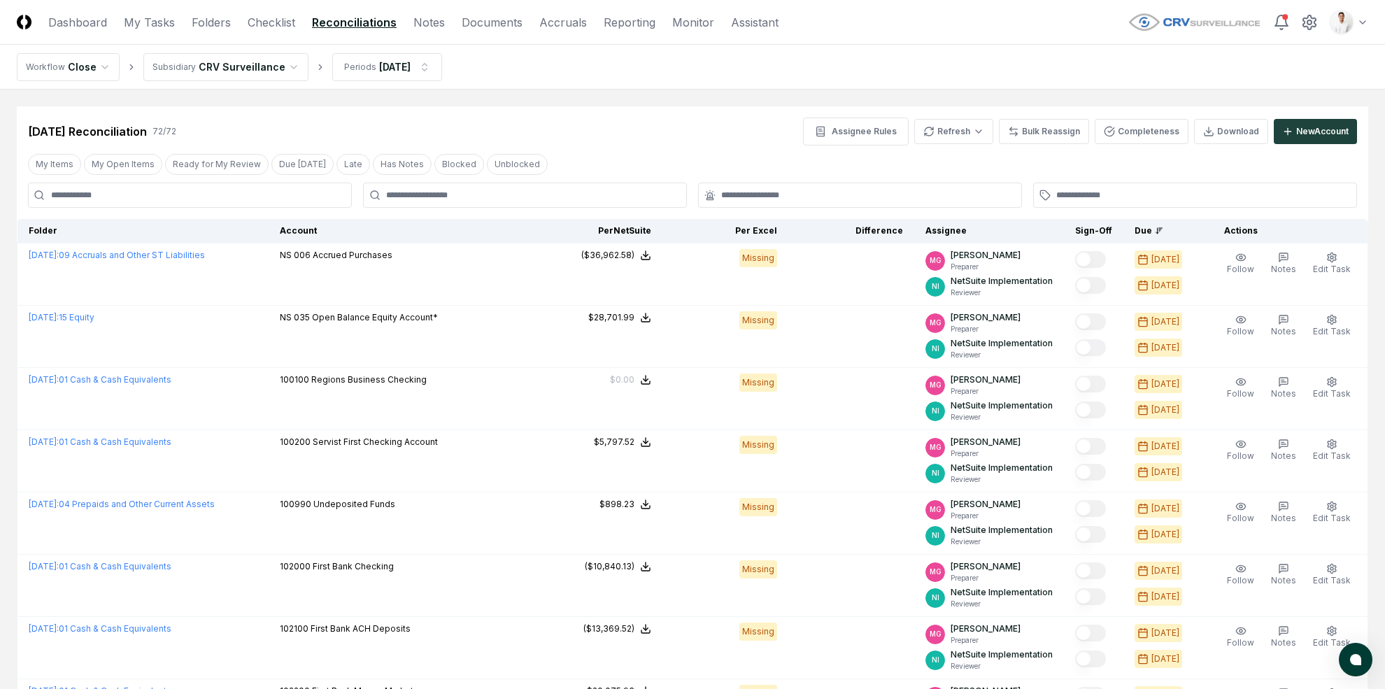
click at [1209, 115] on div "[DATE] Reconciliation 72 / 72 Assignee Rules Refresh Bulk Reassign Completeness…" at bounding box center [692, 125] width 1351 height 39
click at [1209, 125] on div "New Account" at bounding box center [1322, 131] width 52 height 13
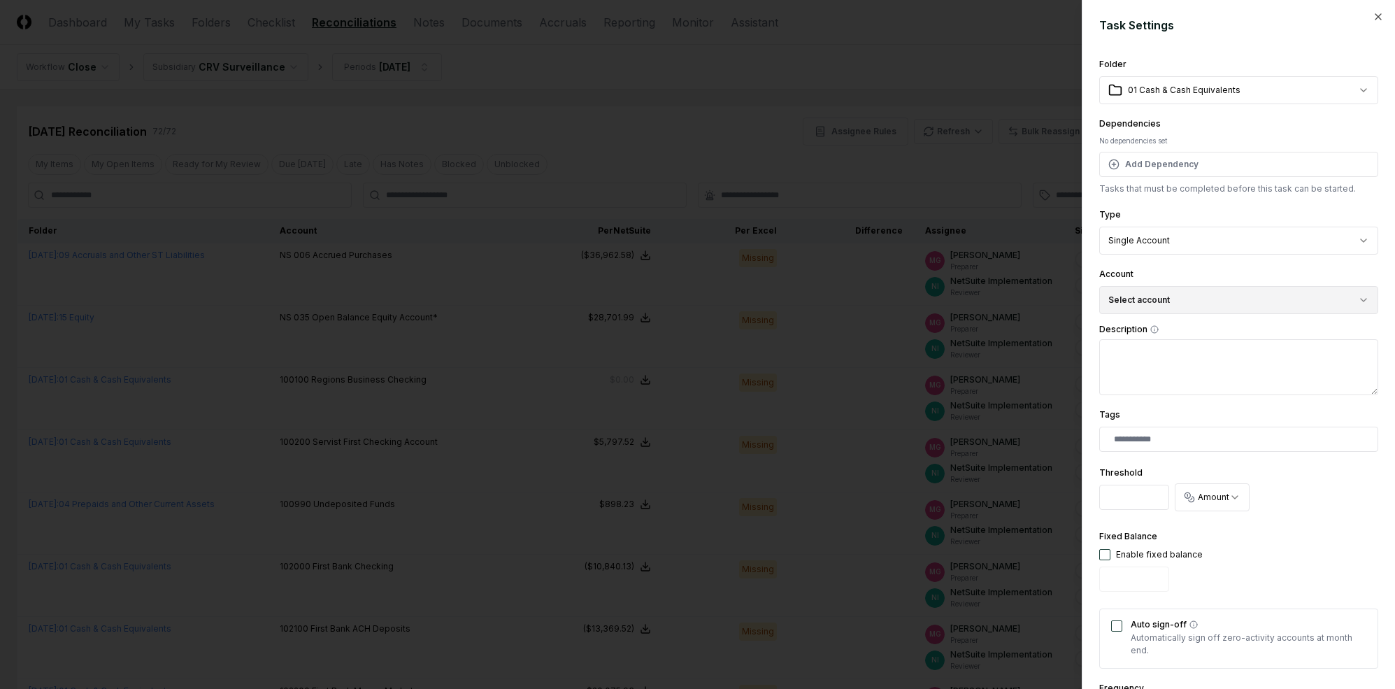
click at [1209, 300] on button "Select account" at bounding box center [1239, 300] width 279 height 28
type input "**"
click at [1196, 384] on div "230047 Sales Taxes Payable WV ( USD )" at bounding box center [1212, 381] width 162 height 13
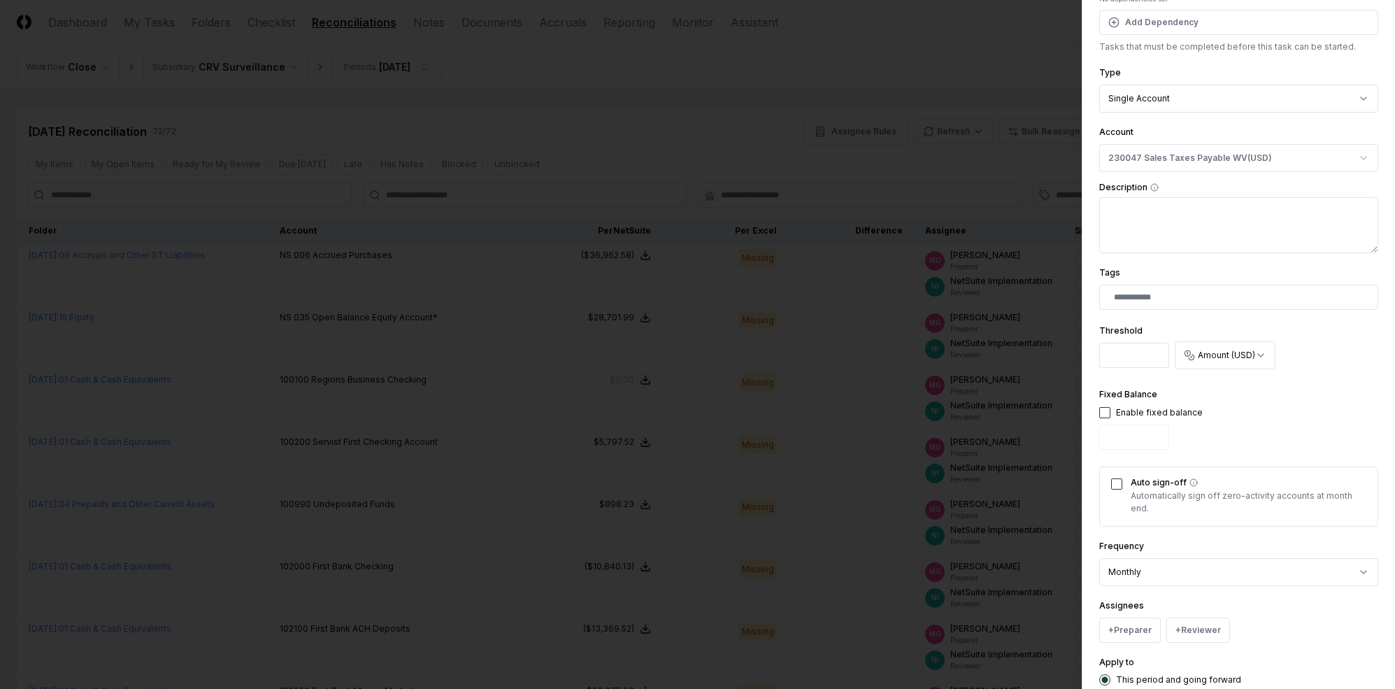
scroll to position [248, 0]
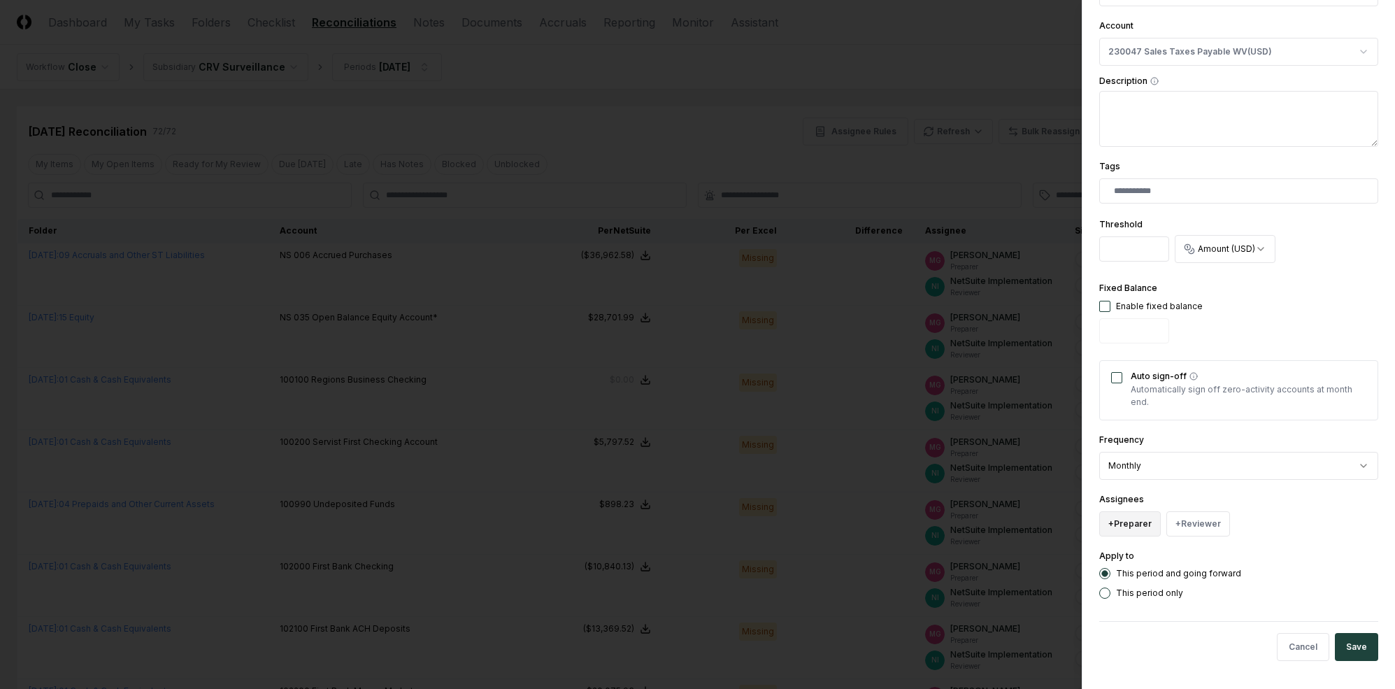
click at [1123, 526] on button "+ Preparer" at bounding box center [1131, 523] width 62 height 25
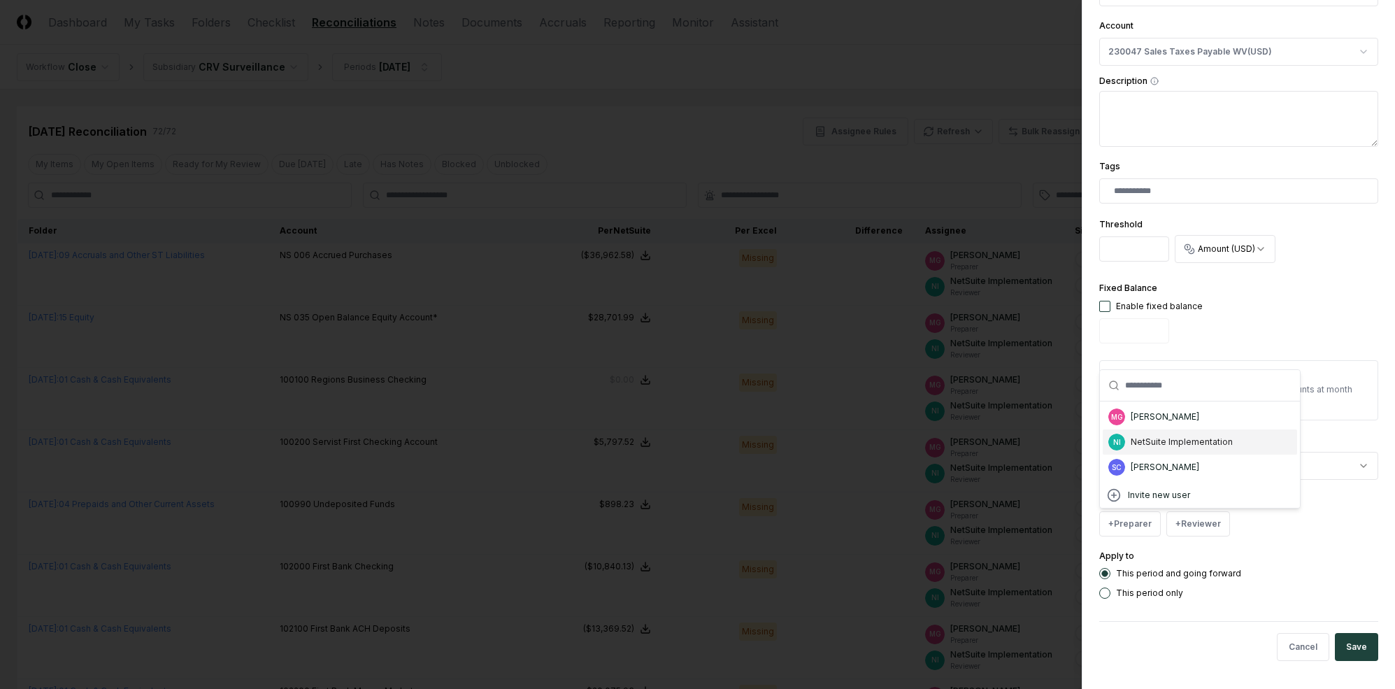
click at [1178, 420] on div "[PERSON_NAME]" at bounding box center [1165, 417] width 69 height 13
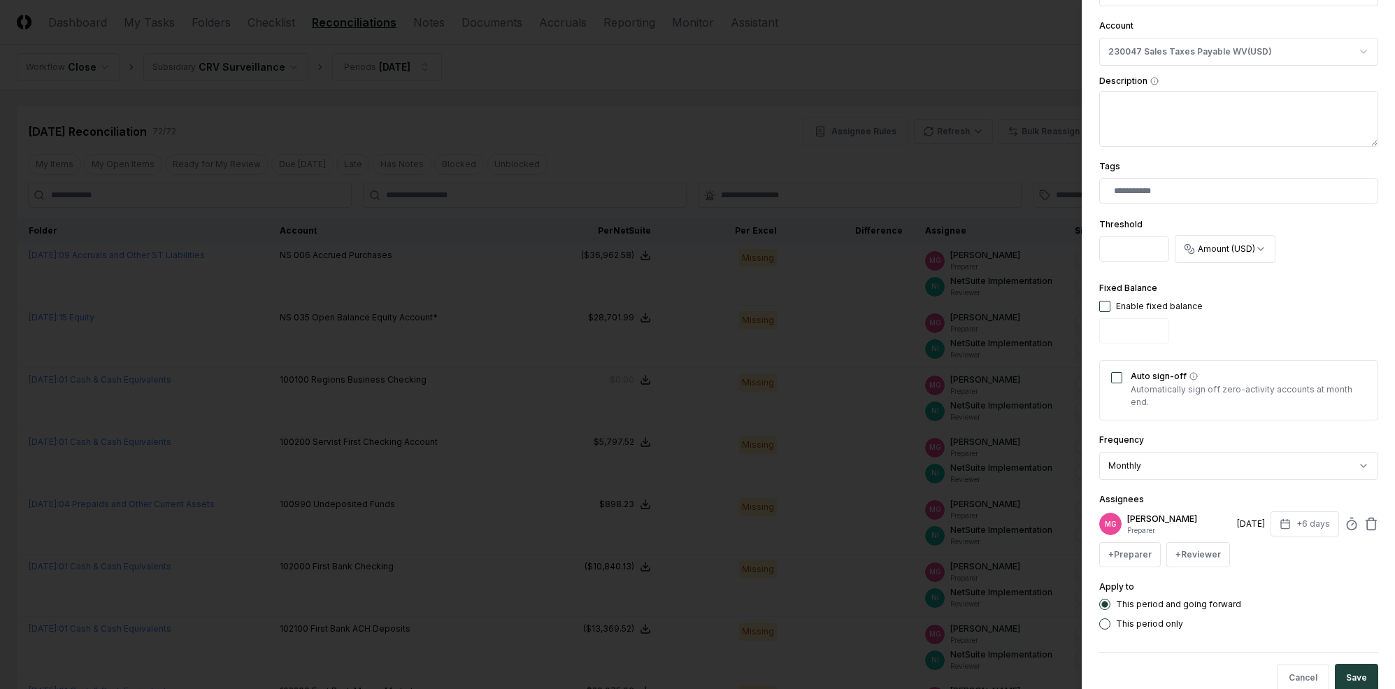
click at [1206, 568] on div "**********" at bounding box center [1239, 219] width 279 height 822
click at [1207, 544] on button "+ Reviewer" at bounding box center [1199, 554] width 64 height 25
click at [1209, 467] on div "NetSuite Implementation" at bounding box center [1248, 473] width 102 height 13
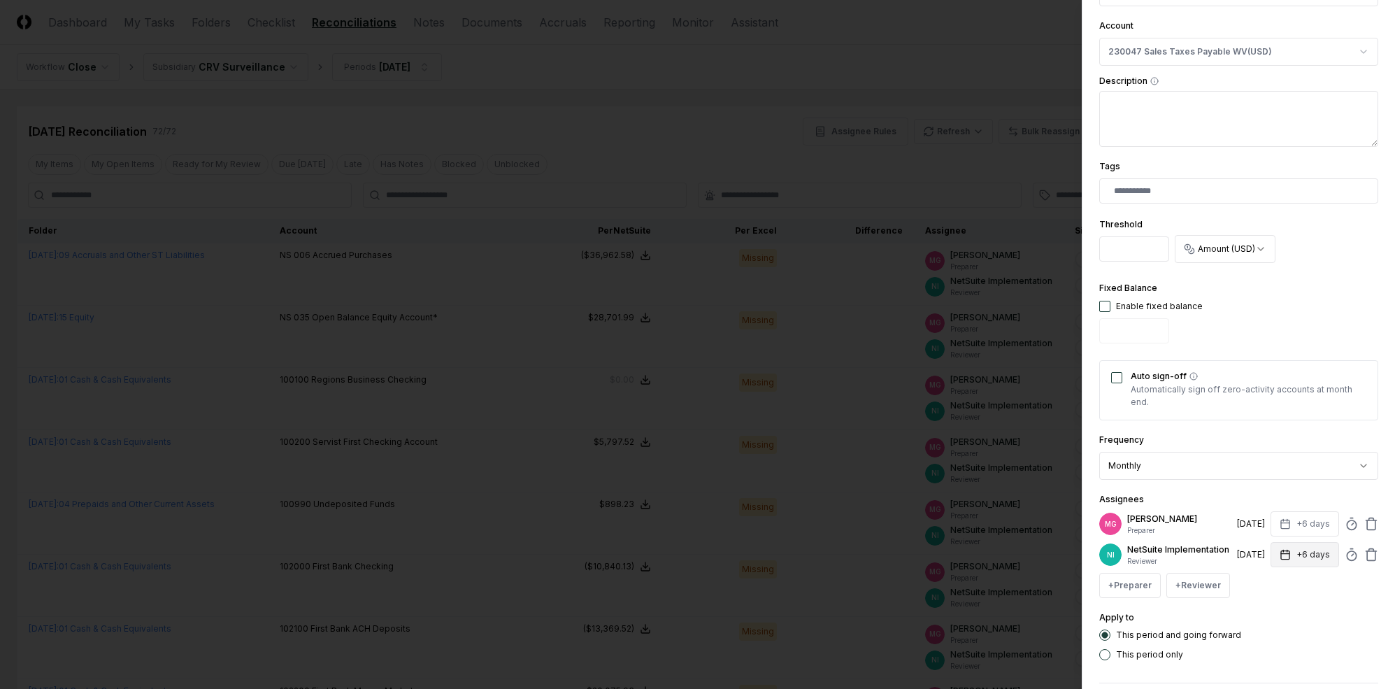
click at [1209, 557] on button "+6 days" at bounding box center [1305, 554] width 69 height 25
type input "*"
click at [1209, 501] on div "Assignees MG [PERSON_NAME] Preparer [DATE] +6 days NI NetSuite Implementation R…" at bounding box center [1239, 544] width 279 height 107
click at [1209, 511] on button "+6 days" at bounding box center [1305, 523] width 69 height 25
type input "*"
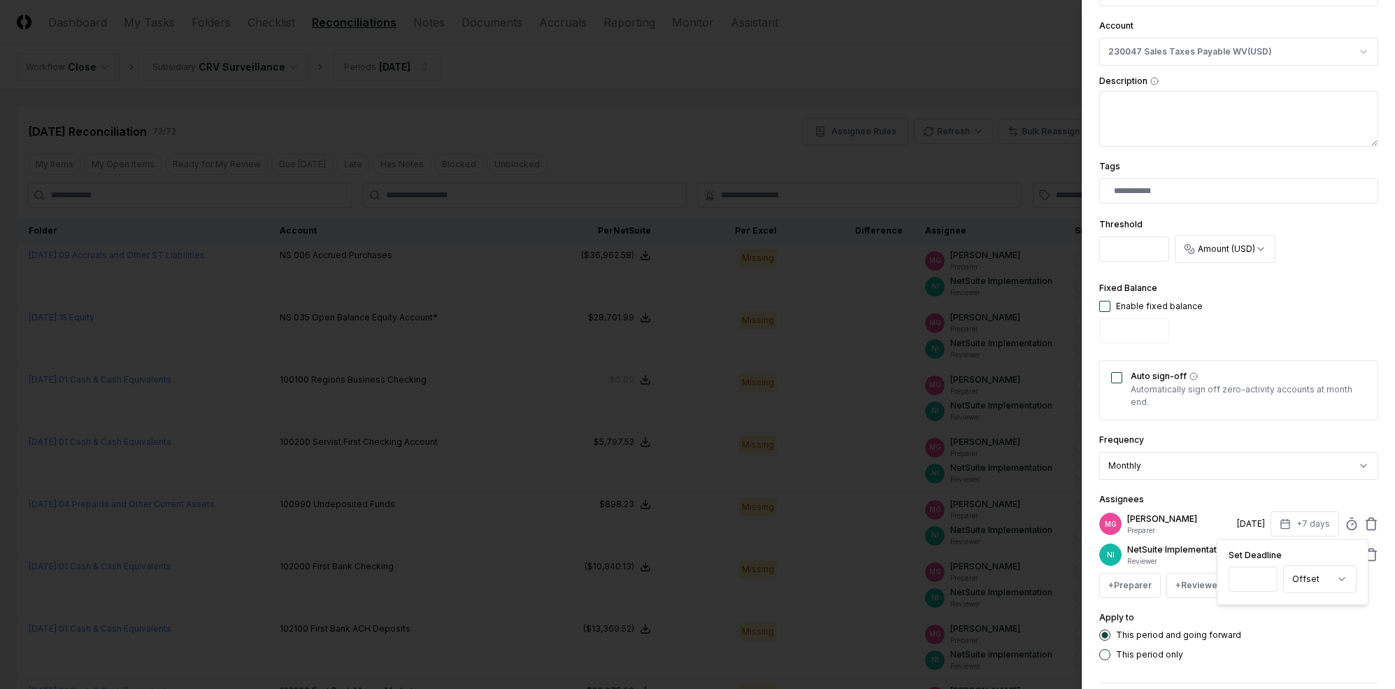
drag, startPoint x: 1285, startPoint y: 498, endPoint x: 1285, endPoint y: 506, distance: 8.4
click at [1209, 498] on div "Assignees MG [PERSON_NAME] Preparer [DATE] +7 days Set Deadline * Offset ******…" at bounding box center [1239, 544] width 279 height 107
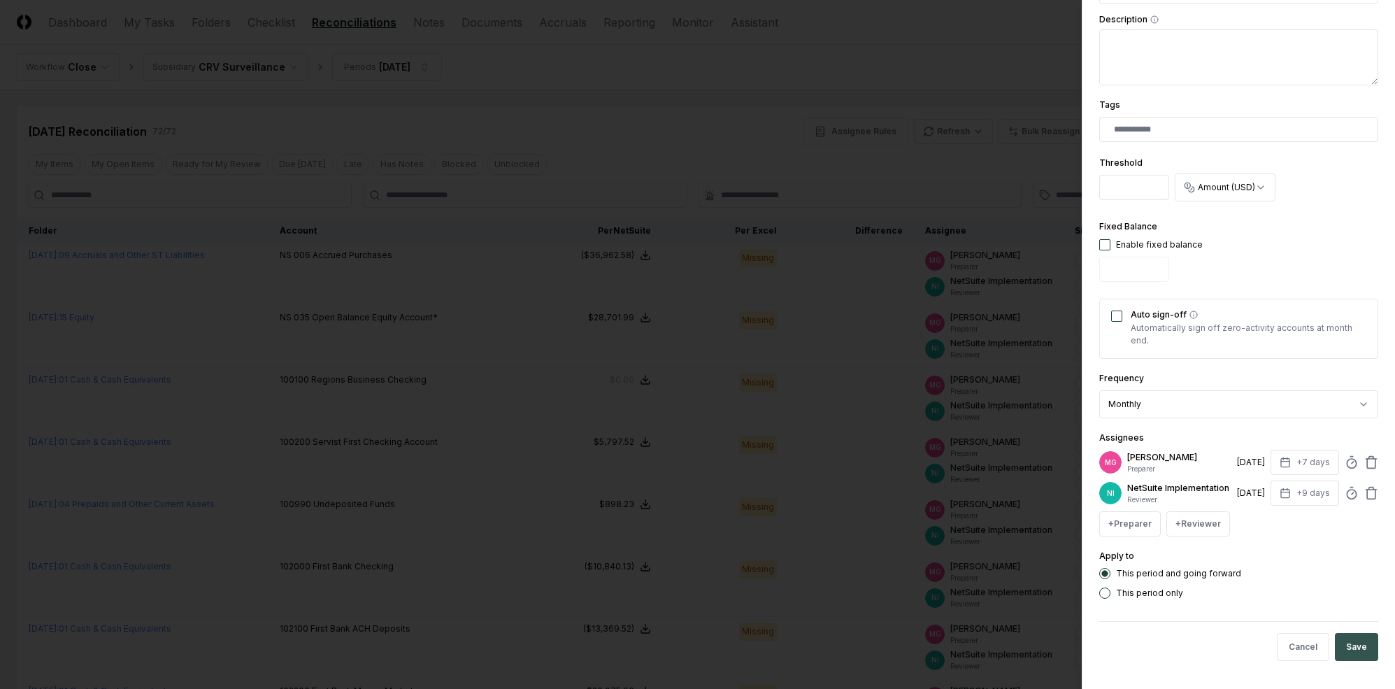
click at [1209, 645] on button "Save" at bounding box center [1356, 647] width 43 height 28
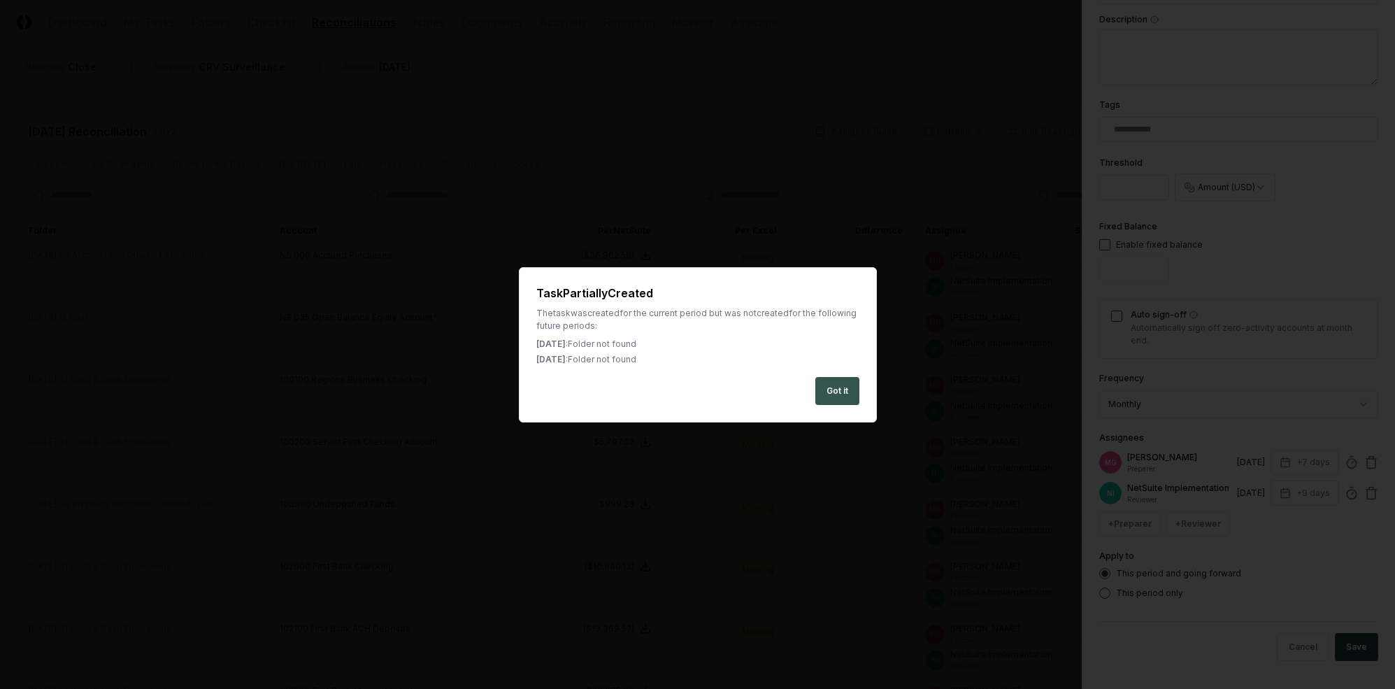
click at [838, 389] on button "Got it" at bounding box center [838, 391] width 44 height 28
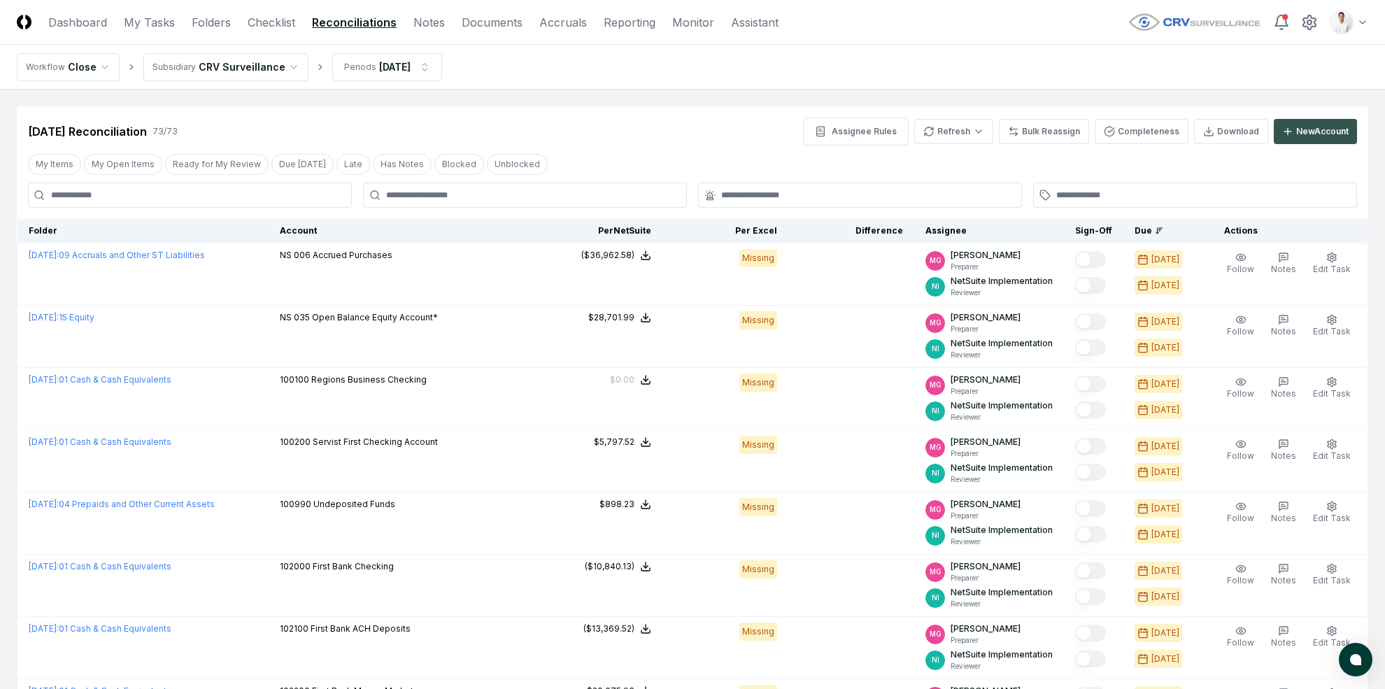
click at [1209, 125] on div "New Account" at bounding box center [1322, 131] width 52 height 13
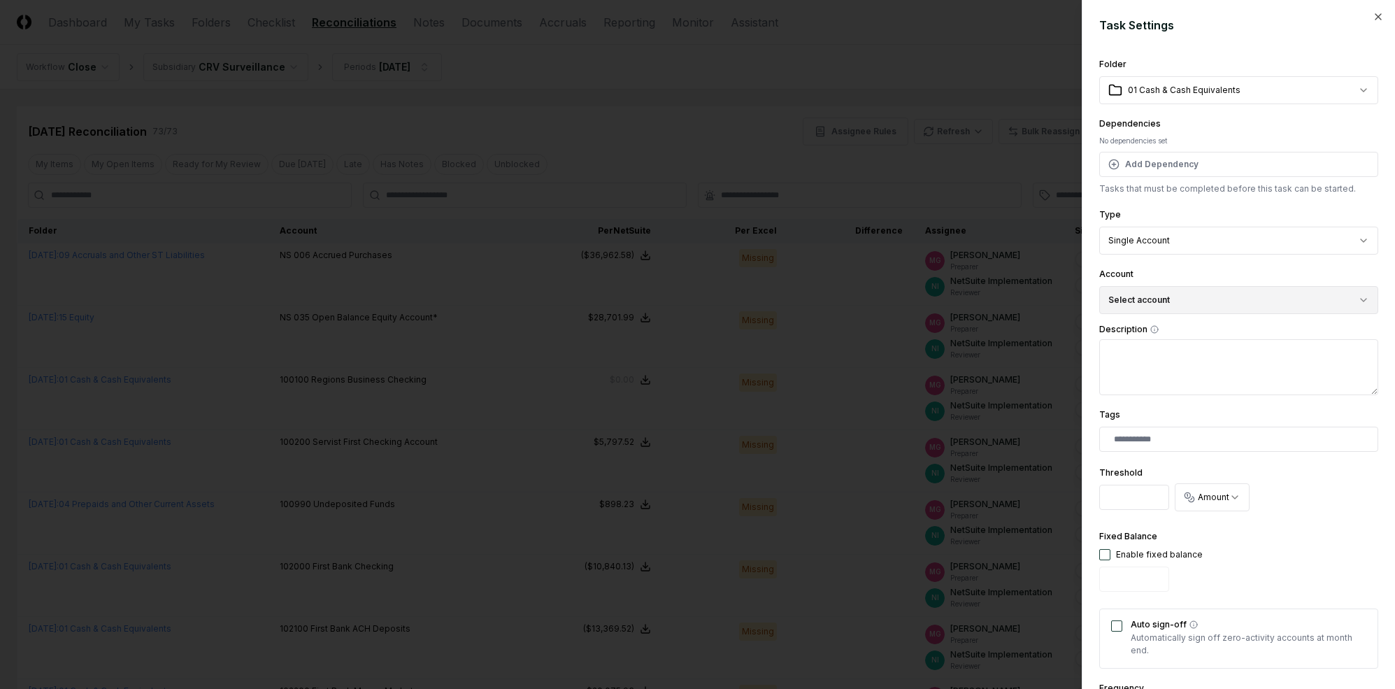
click at [1174, 299] on button "Select account" at bounding box center [1239, 300] width 279 height 28
type input "**"
click at [1202, 376] on div "230048 Sales Taxes Payable WY ( USD )" at bounding box center [1212, 381] width 162 height 13
click at [1118, 557] on div "Enable fixed balance" at bounding box center [1159, 554] width 87 height 13
click at [1101, 555] on button "button" at bounding box center [1105, 554] width 11 height 11
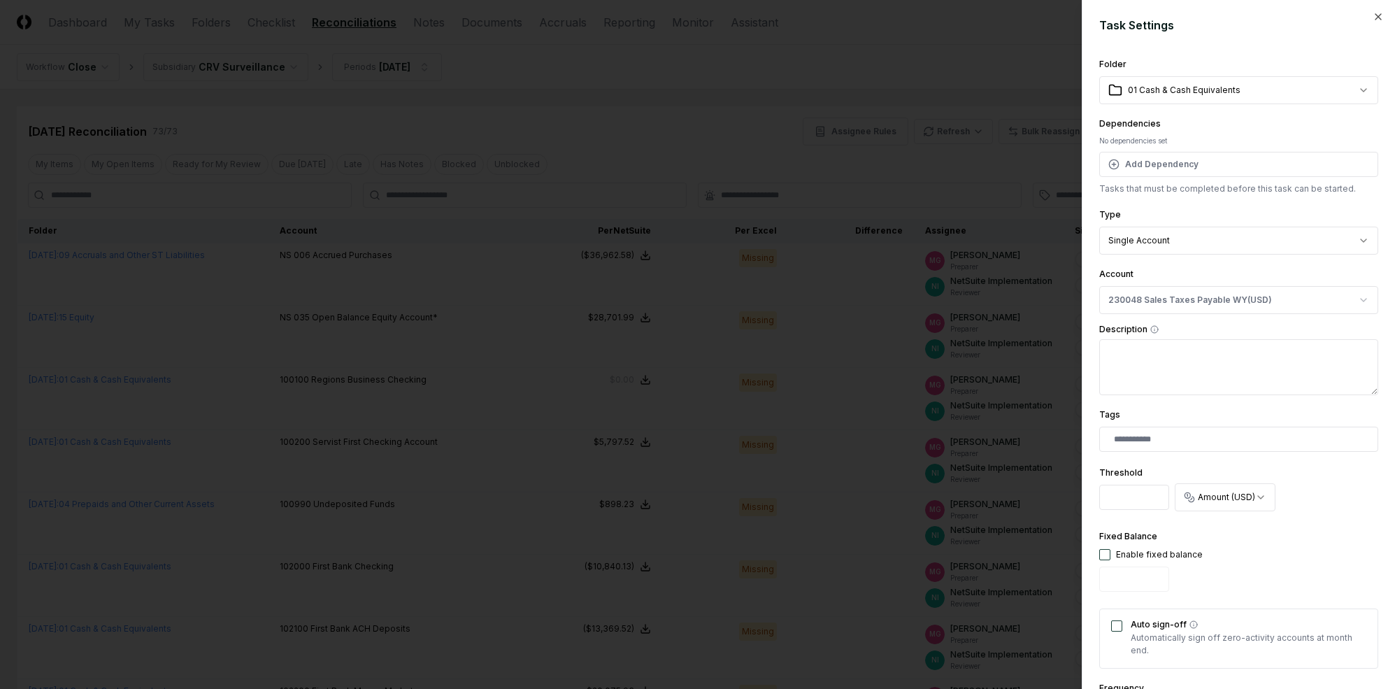
type input "*"
click at [1116, 621] on button "Auto sign-off" at bounding box center [1116, 625] width 11 height 11
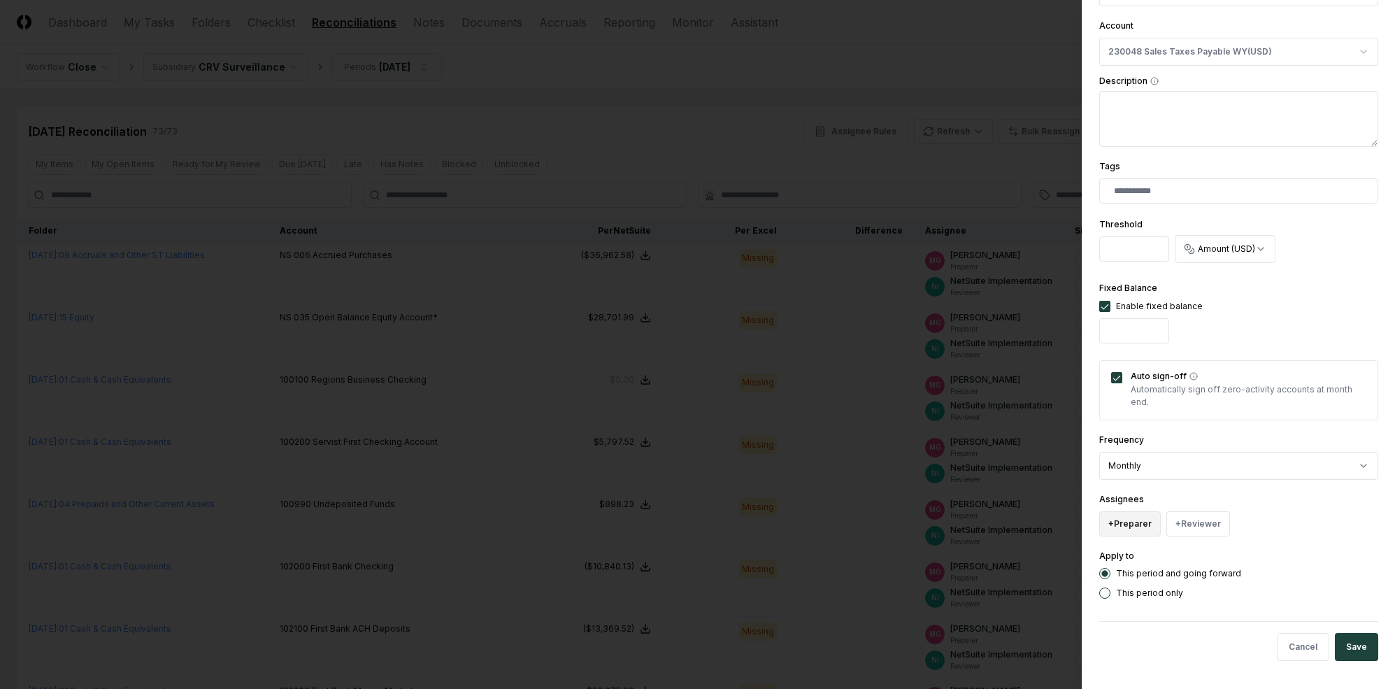
click at [1127, 529] on button "+ Preparer" at bounding box center [1131, 523] width 62 height 25
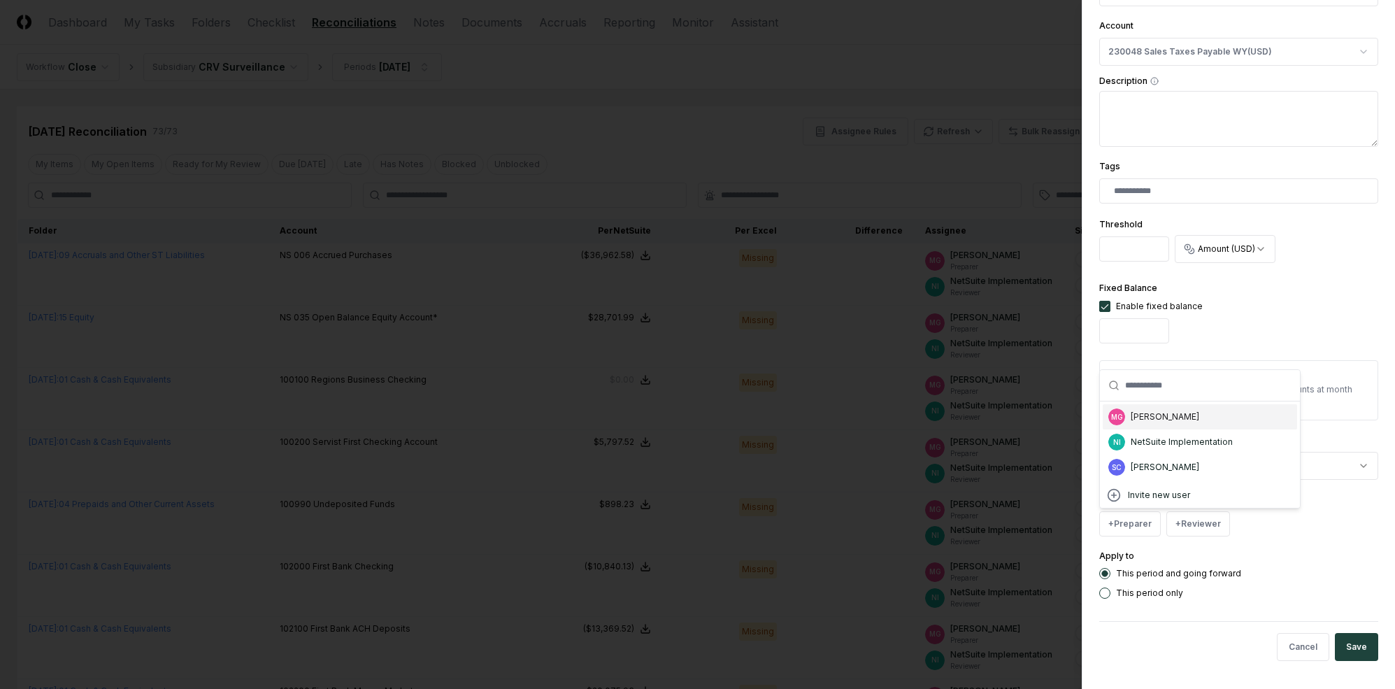
click at [1147, 421] on div "[PERSON_NAME]" at bounding box center [1165, 417] width 69 height 13
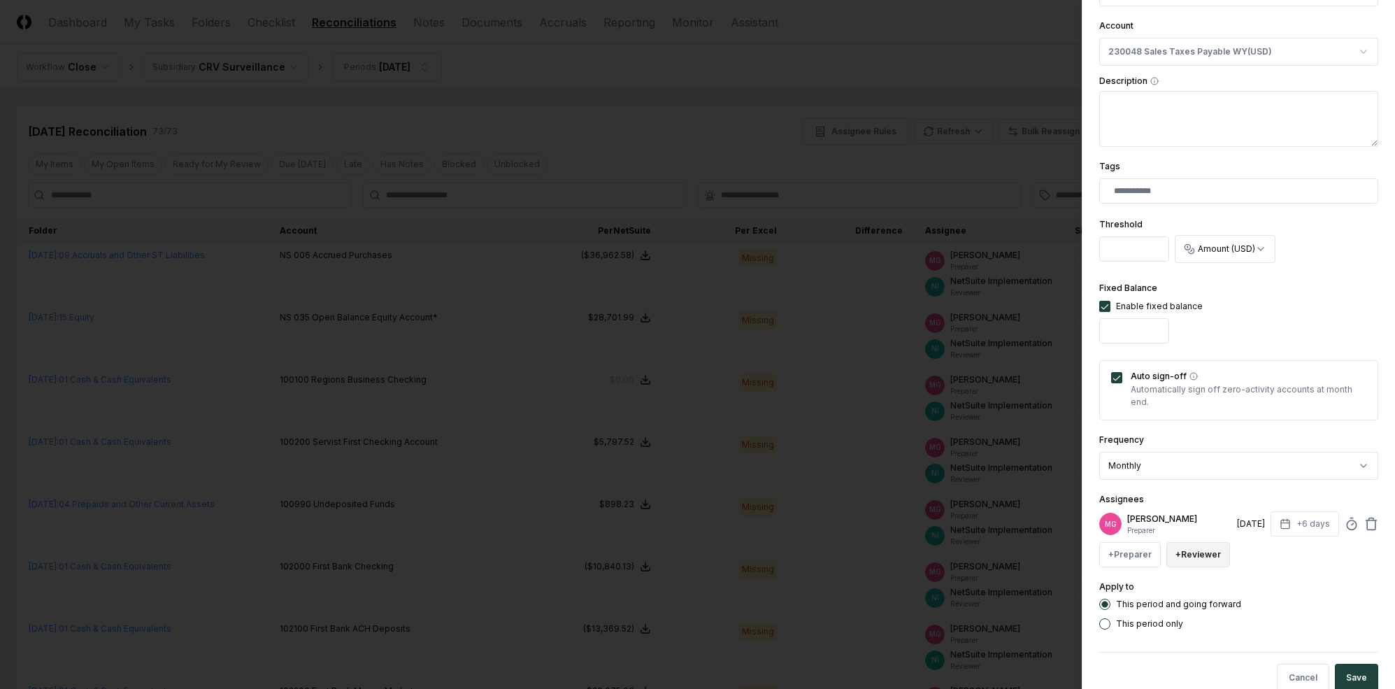
click at [1200, 548] on button "+ Reviewer" at bounding box center [1199, 554] width 64 height 25
click at [1209, 481] on div "NI NetSuite Implementation" at bounding box center [1266, 472] width 194 height 25
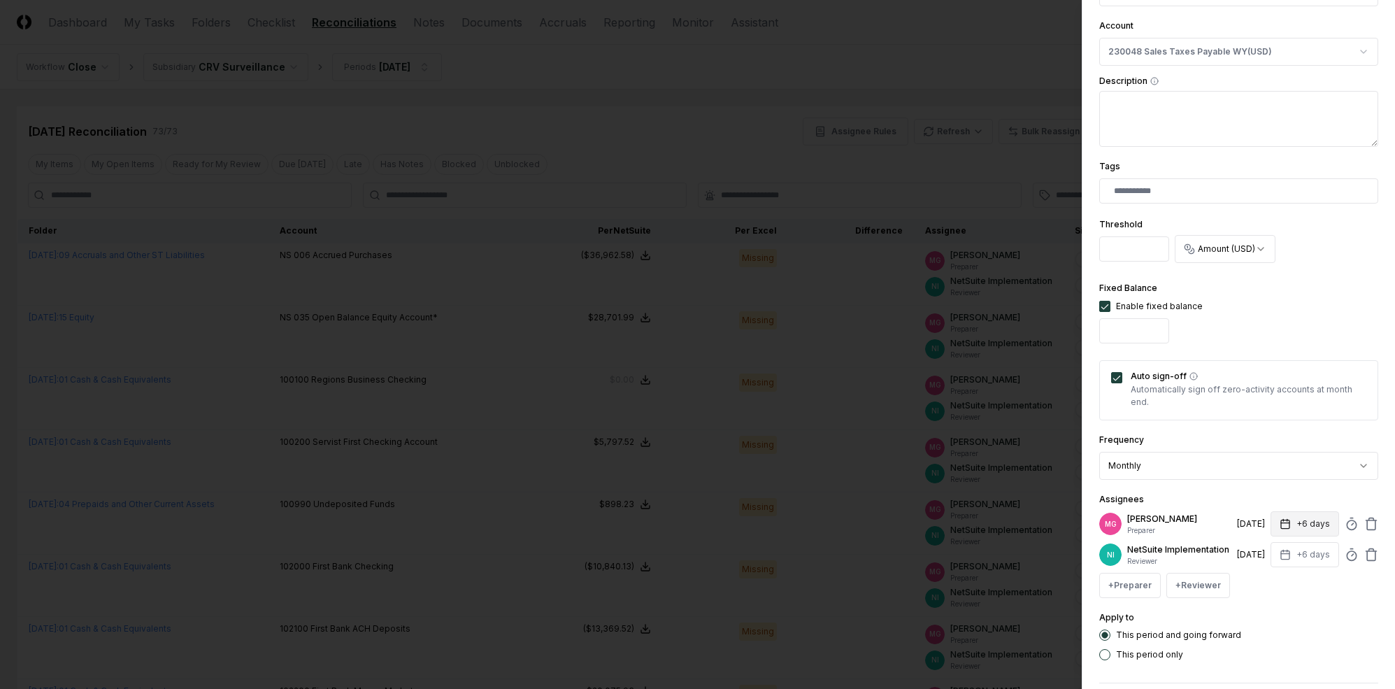
click at [1209, 527] on button "+6 days" at bounding box center [1305, 523] width 69 height 25
type input "*"
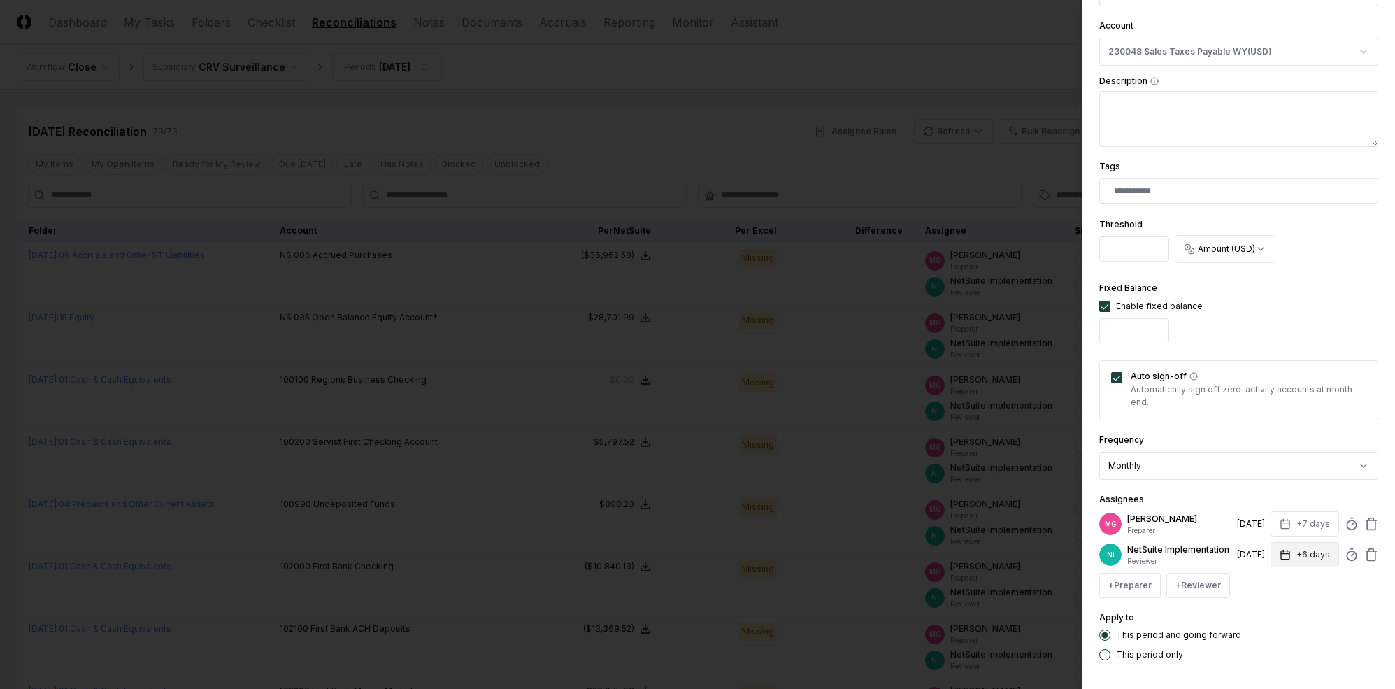
click at [1209, 564] on button "+6 days" at bounding box center [1305, 554] width 69 height 25
type input "*"
click at [1209, 511] on button "+7 days" at bounding box center [1305, 523] width 69 height 25
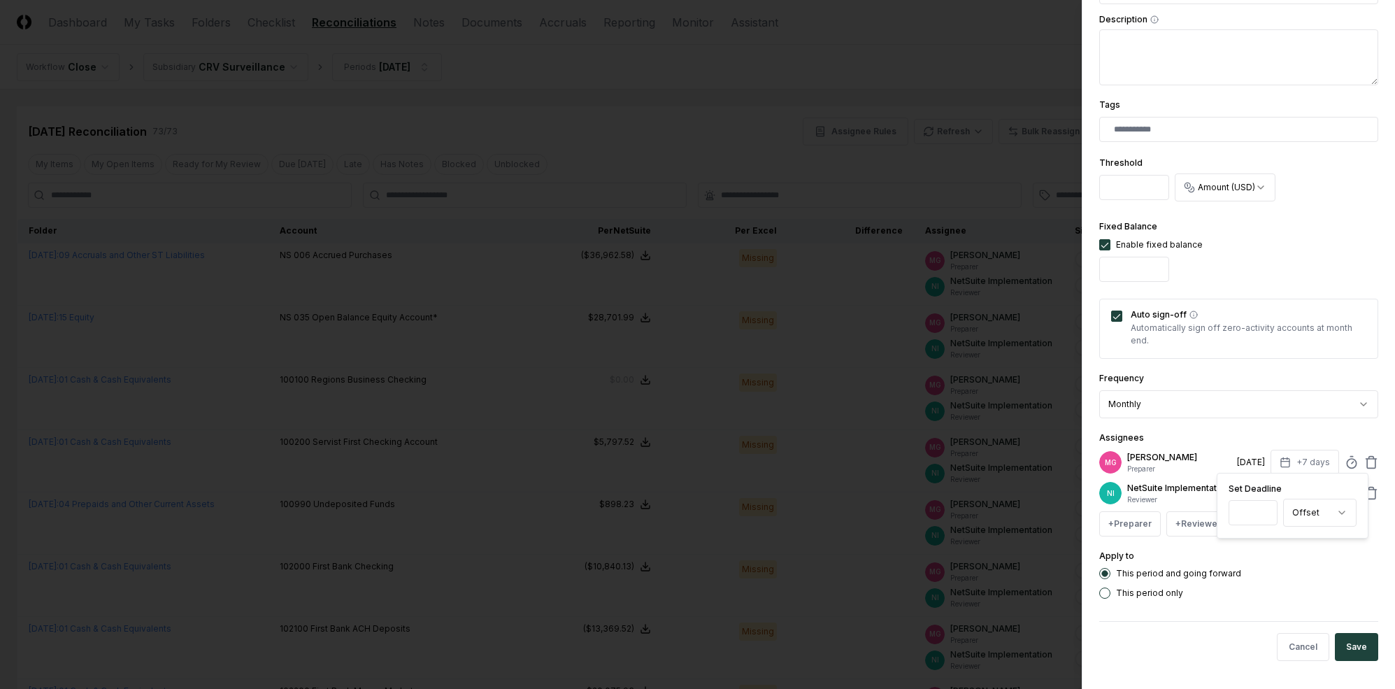
scroll to position [277, 0]
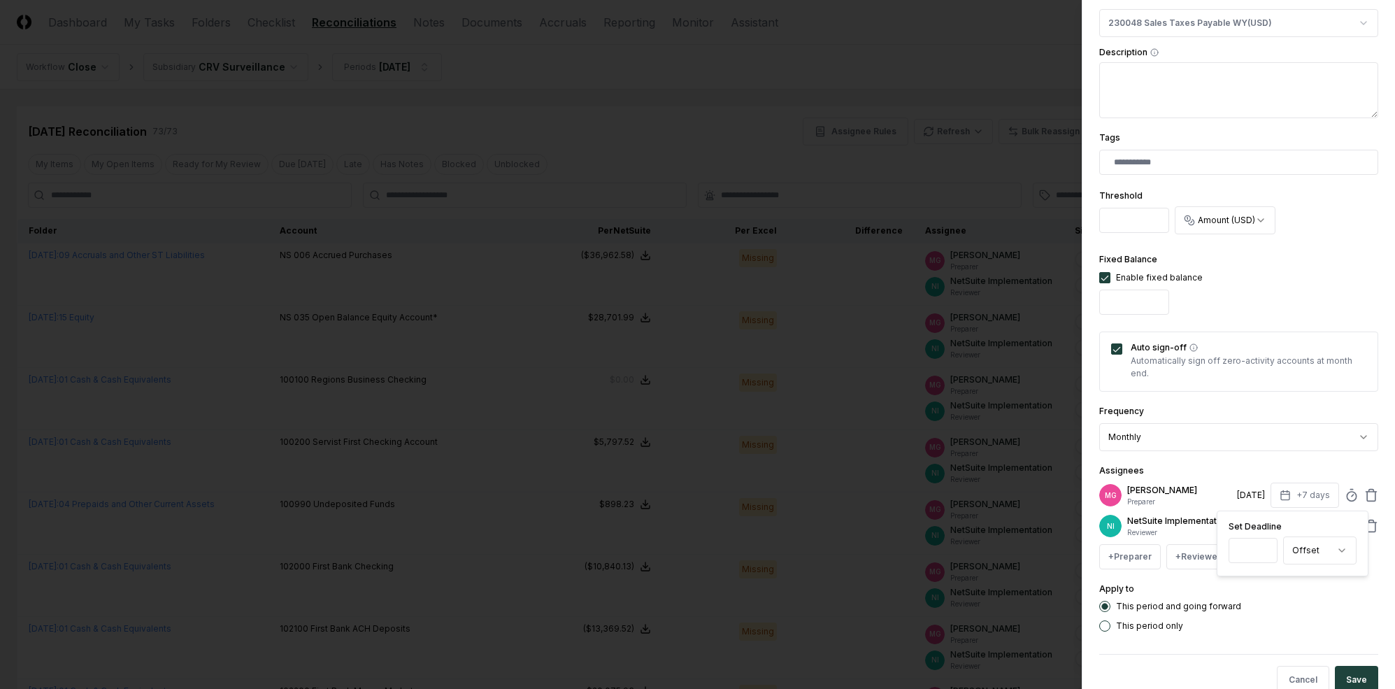
click at [1209, 612] on div "This period and going forward" at bounding box center [1239, 606] width 279 height 11
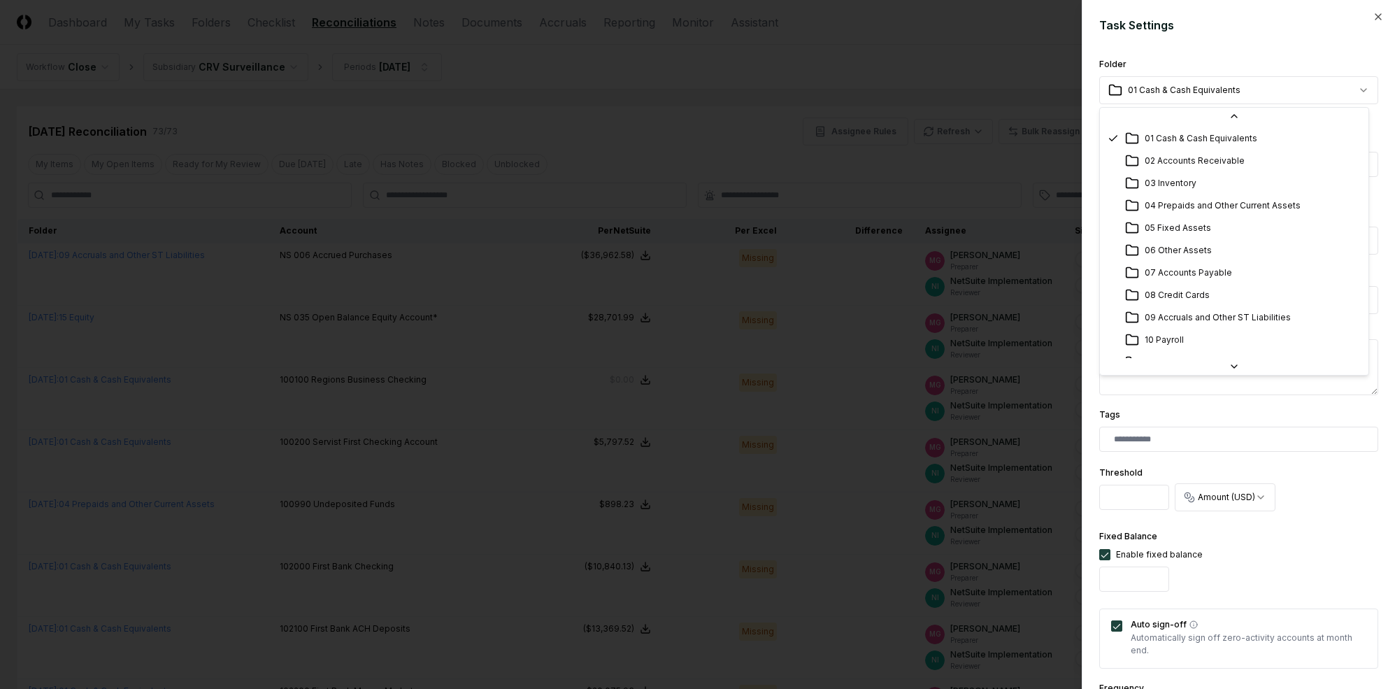
scroll to position [180, 0]
select select "**********"
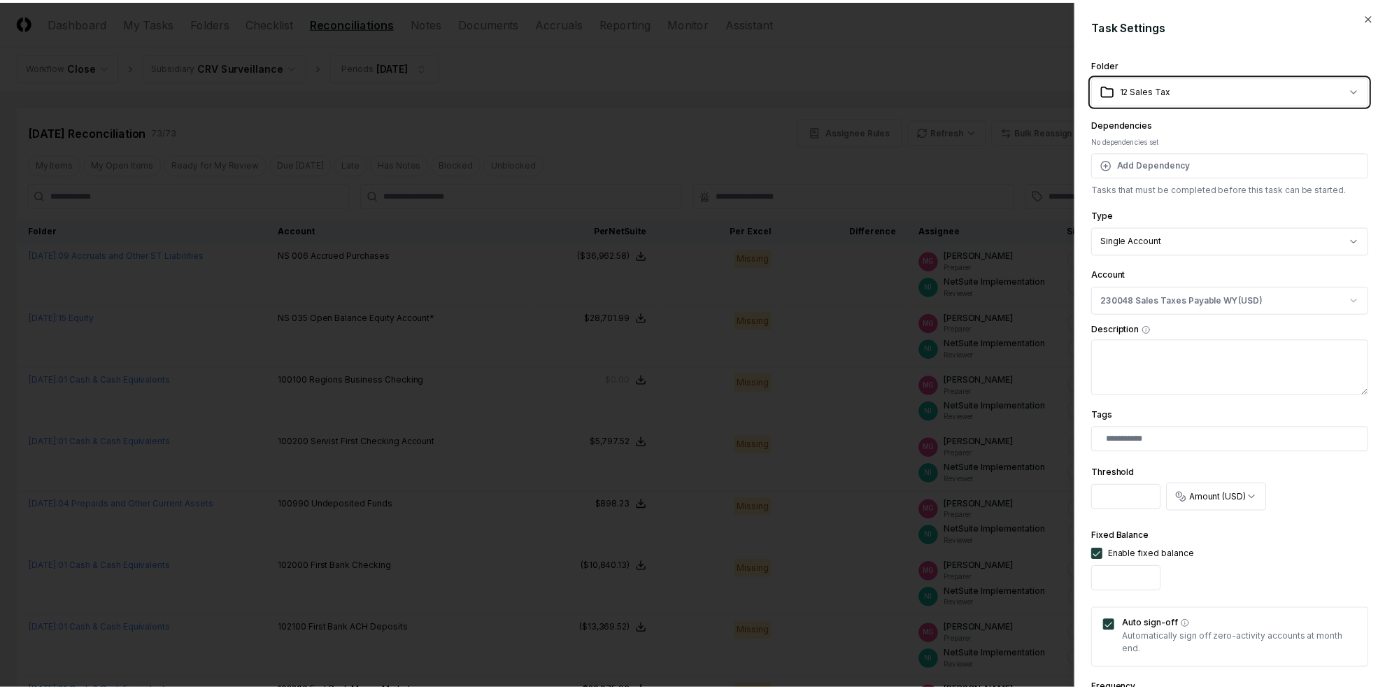
scroll to position [320, 0]
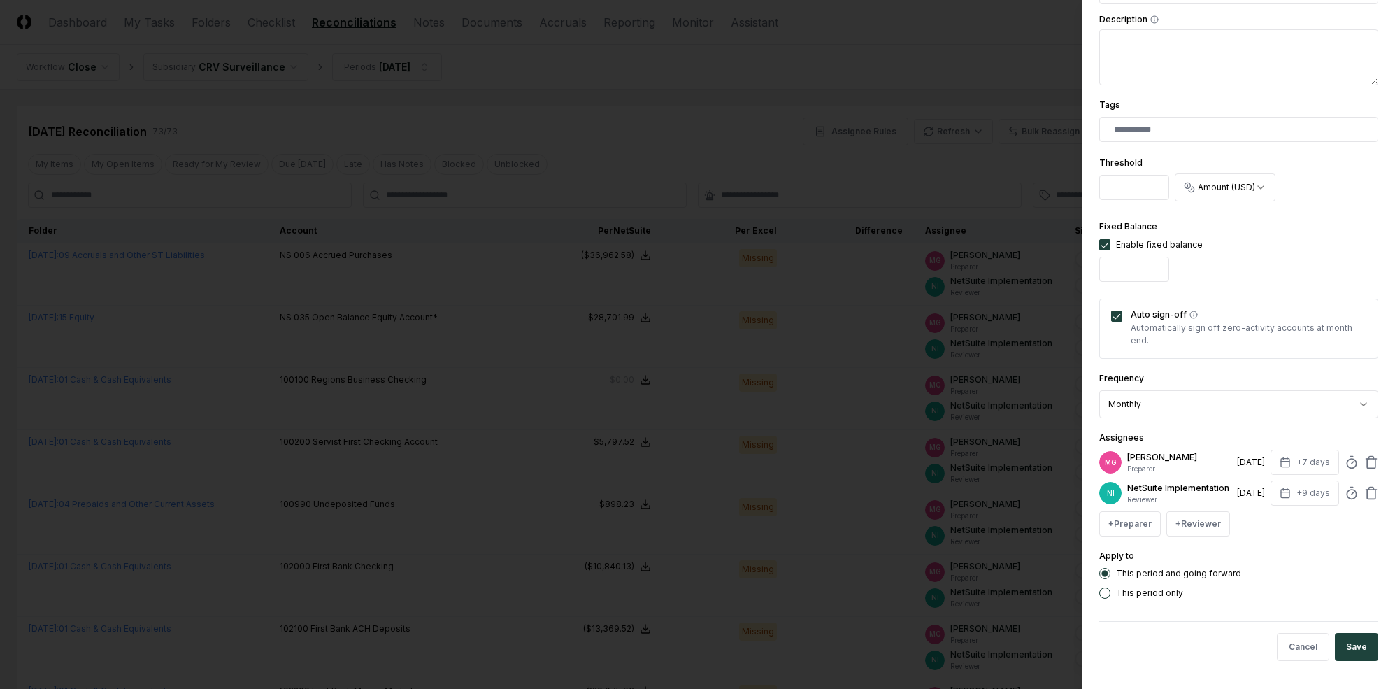
click at [1209, 645] on div "Cancel Save" at bounding box center [1239, 646] width 279 height 51
click at [1209, 645] on button "Save" at bounding box center [1356, 647] width 43 height 28
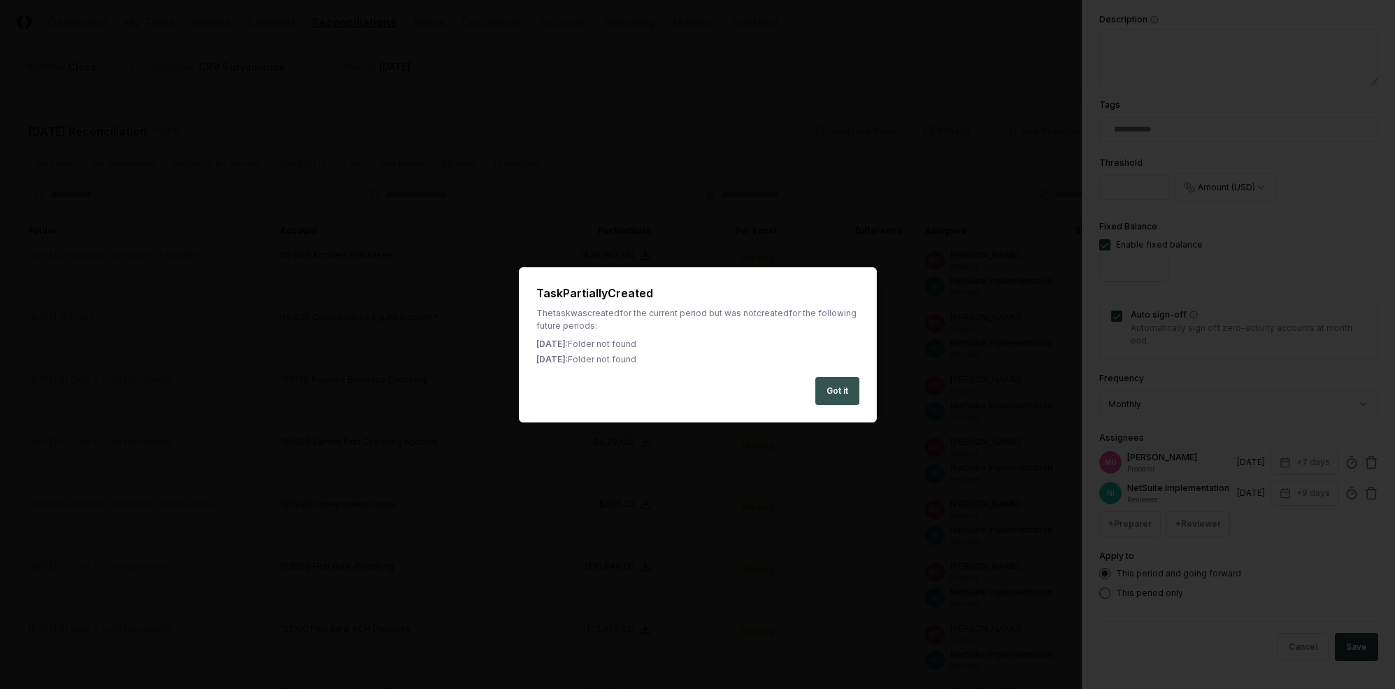
click at [840, 390] on button "Got it" at bounding box center [838, 391] width 44 height 28
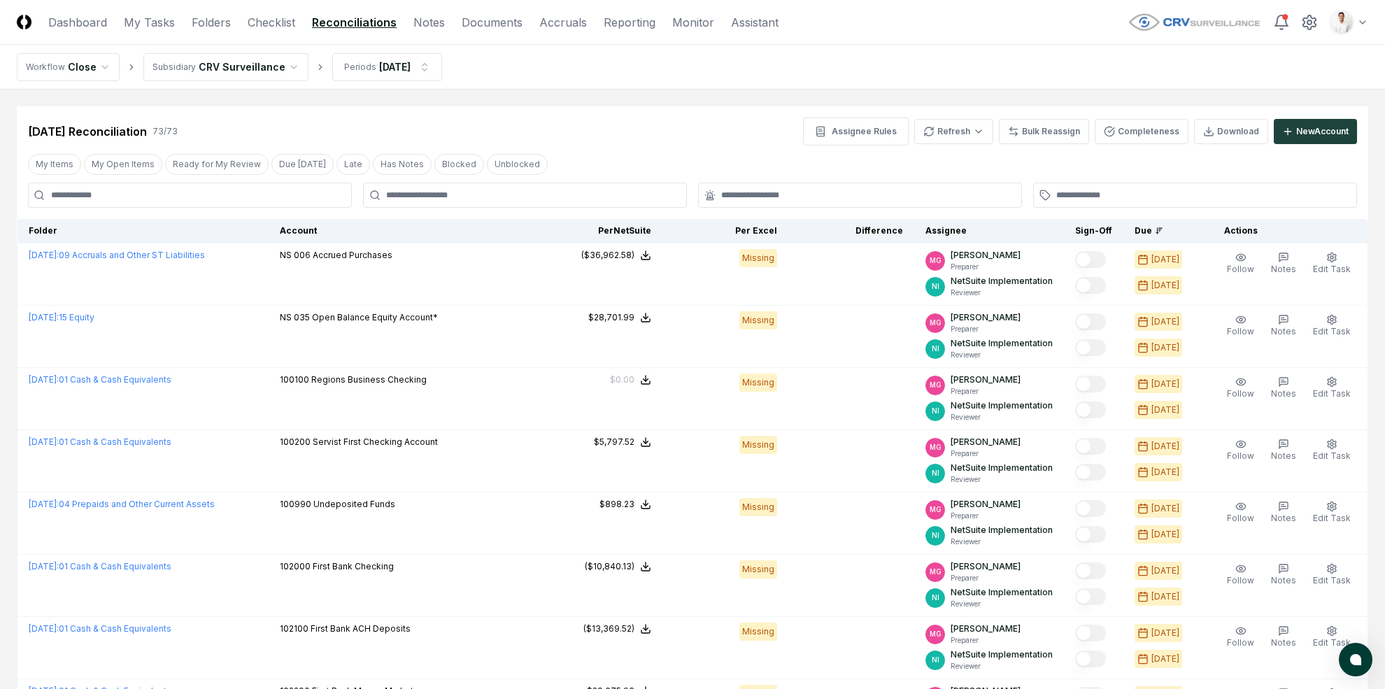
click at [187, 25] on nav "CloseCore Dashboard My Tasks Folders Checklist Reconciliations Notes Documents …" at bounding box center [398, 22] width 762 height 17
click at [194, 21] on link "Folders" at bounding box center [211, 22] width 39 height 17
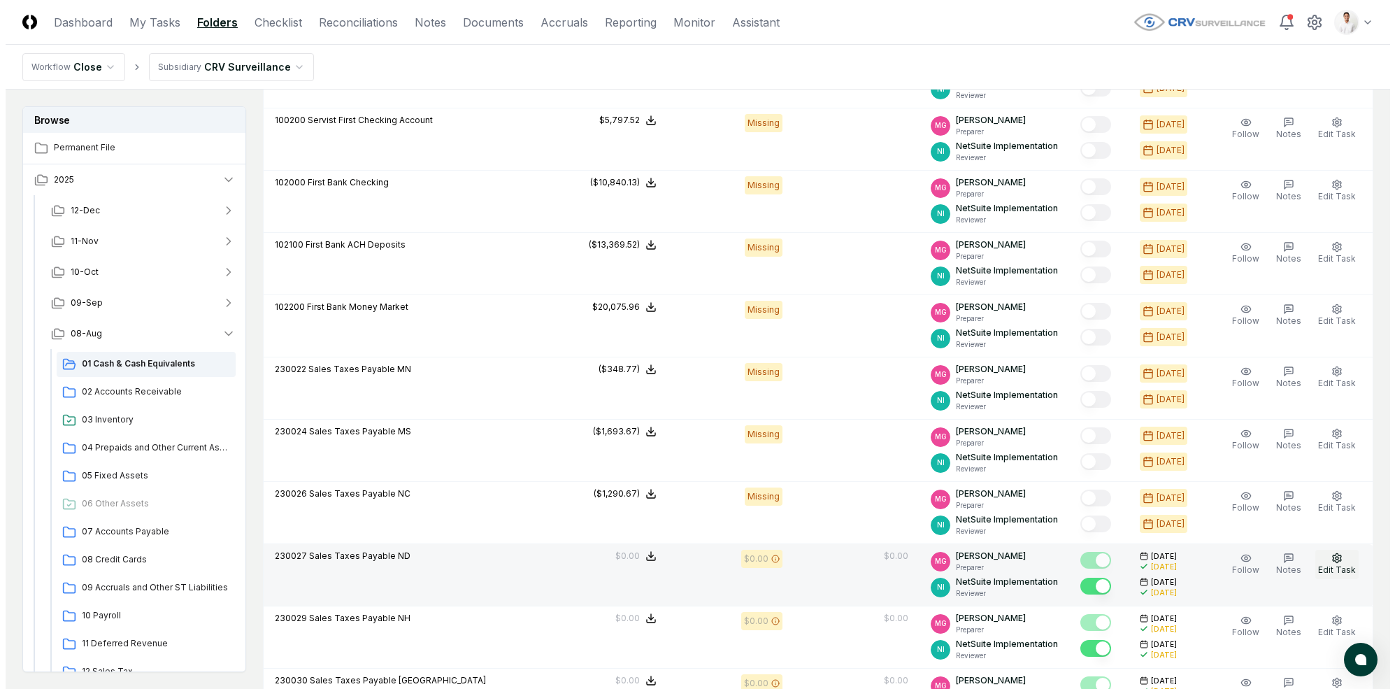
scroll to position [380, 0]
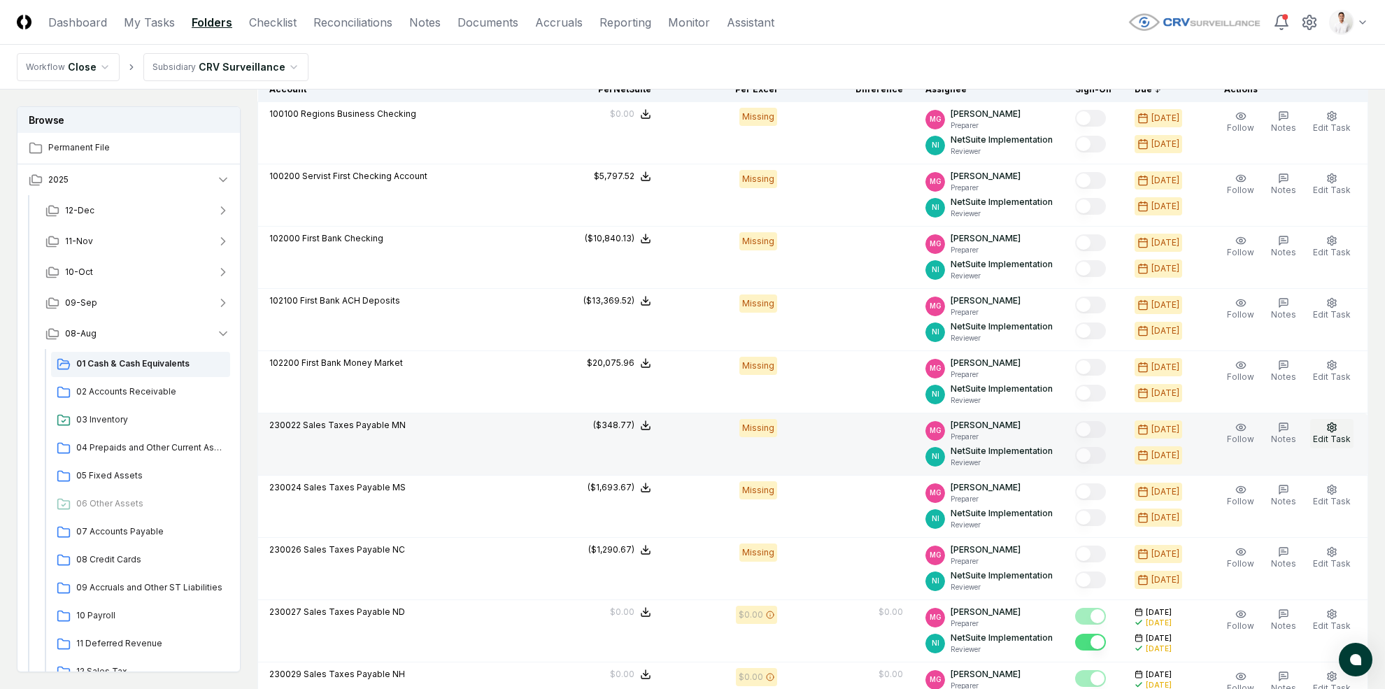
click at [1209, 441] on span "Edit Task" at bounding box center [1332, 439] width 38 height 10
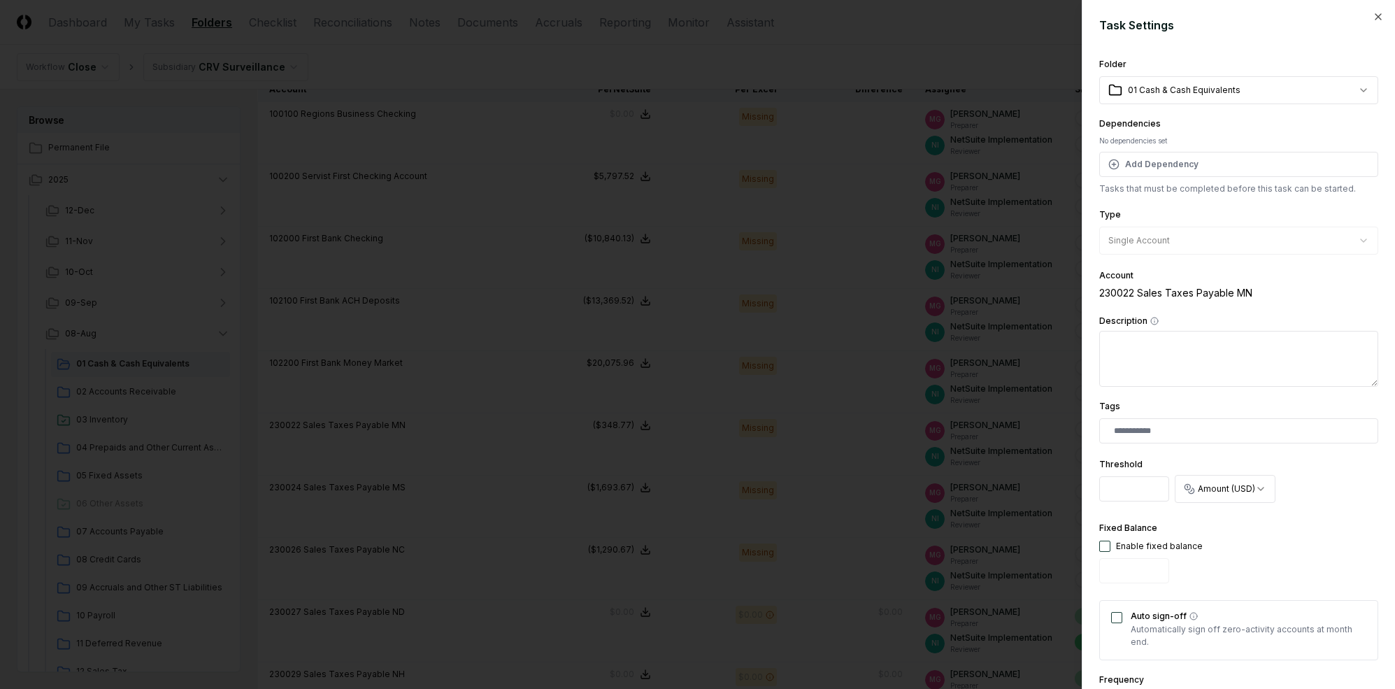
click at [1209, 99] on body "CloseCore Dashboard My Tasks Folders Checklist Reconciliations Notes Documents …" at bounding box center [692, 510] width 1385 height 1781
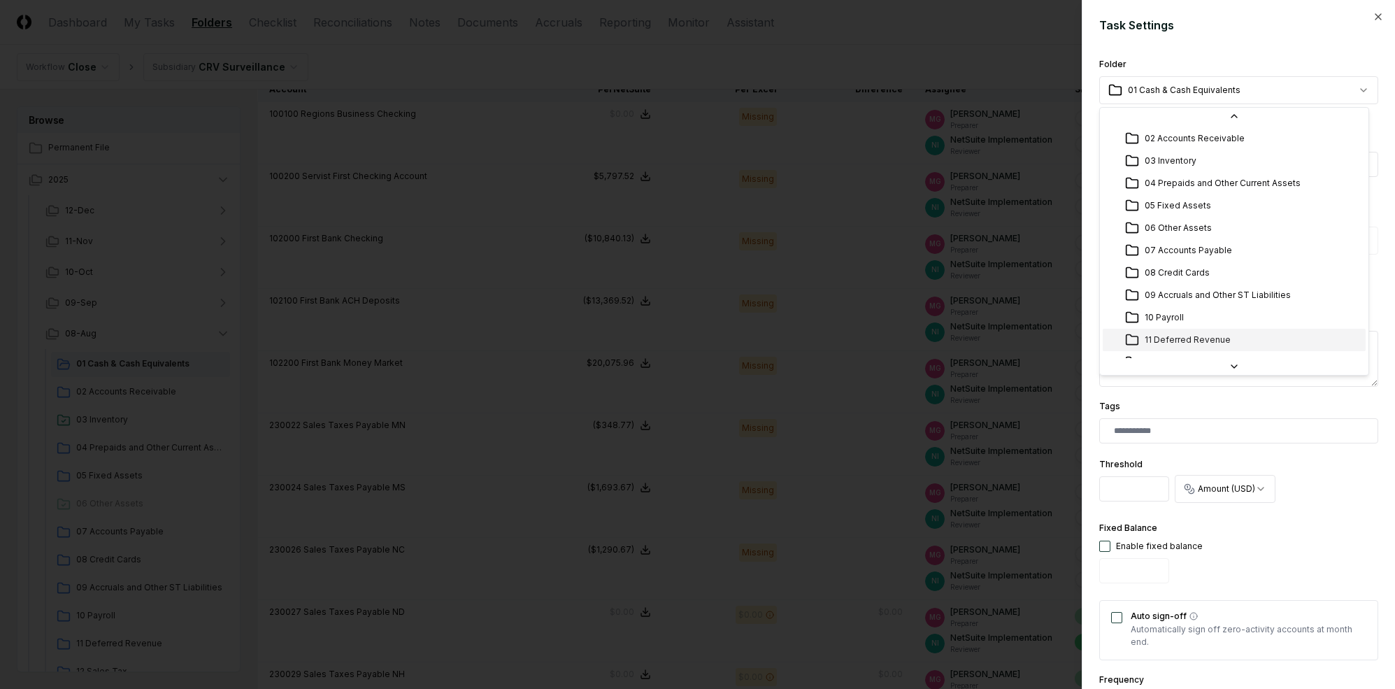
scroll to position [66, 0]
select select "**********"
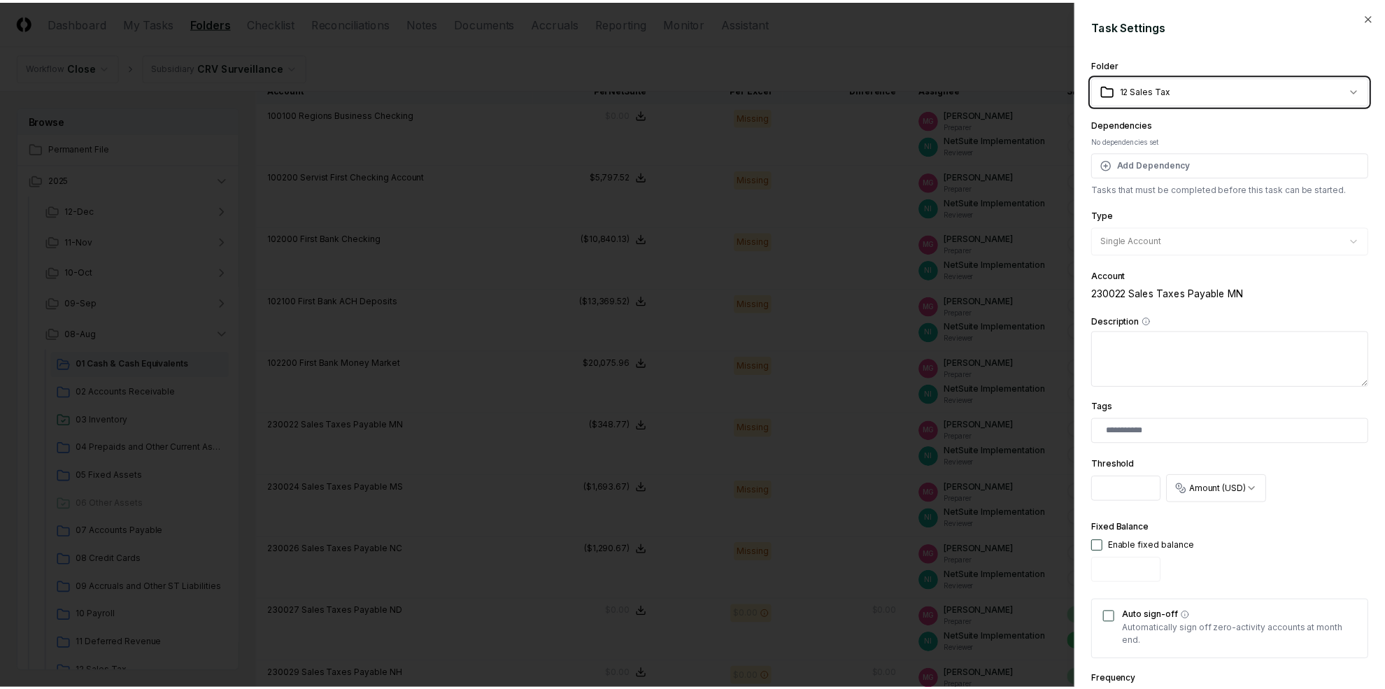
scroll to position [312, 0]
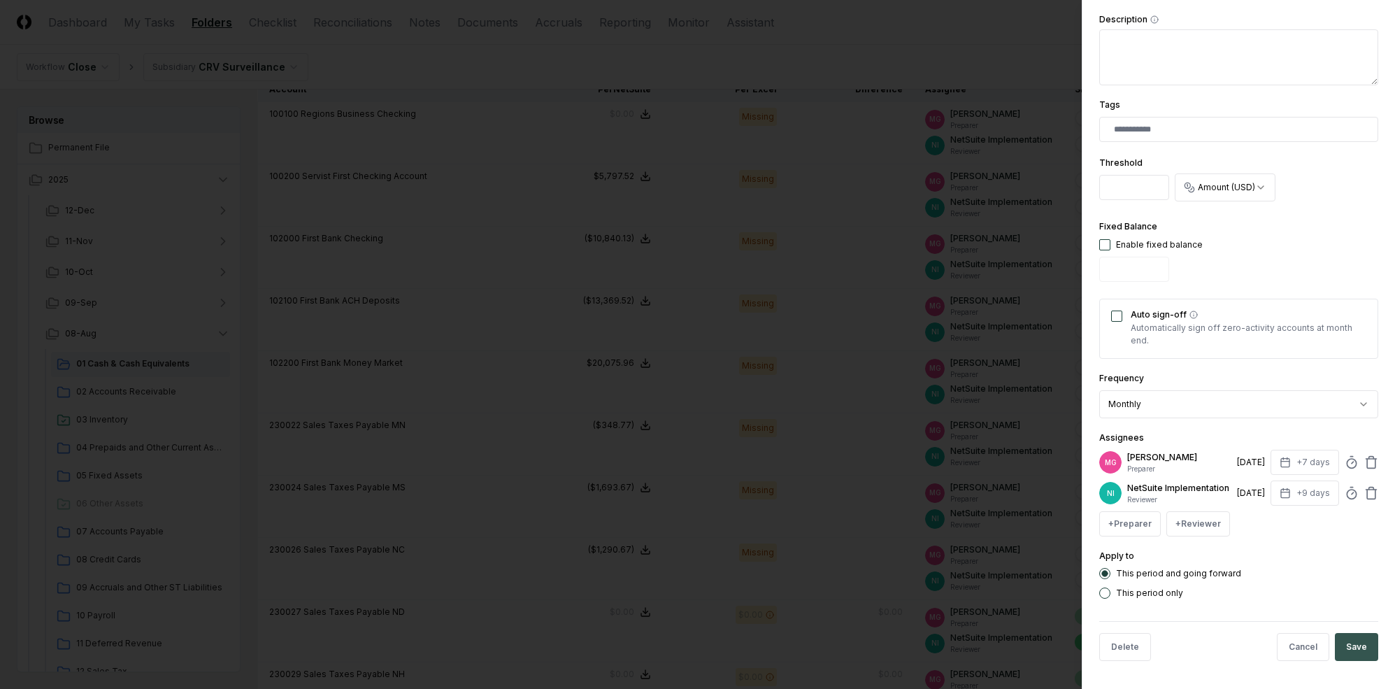
click at [1209, 645] on button "Save" at bounding box center [1356, 647] width 43 height 28
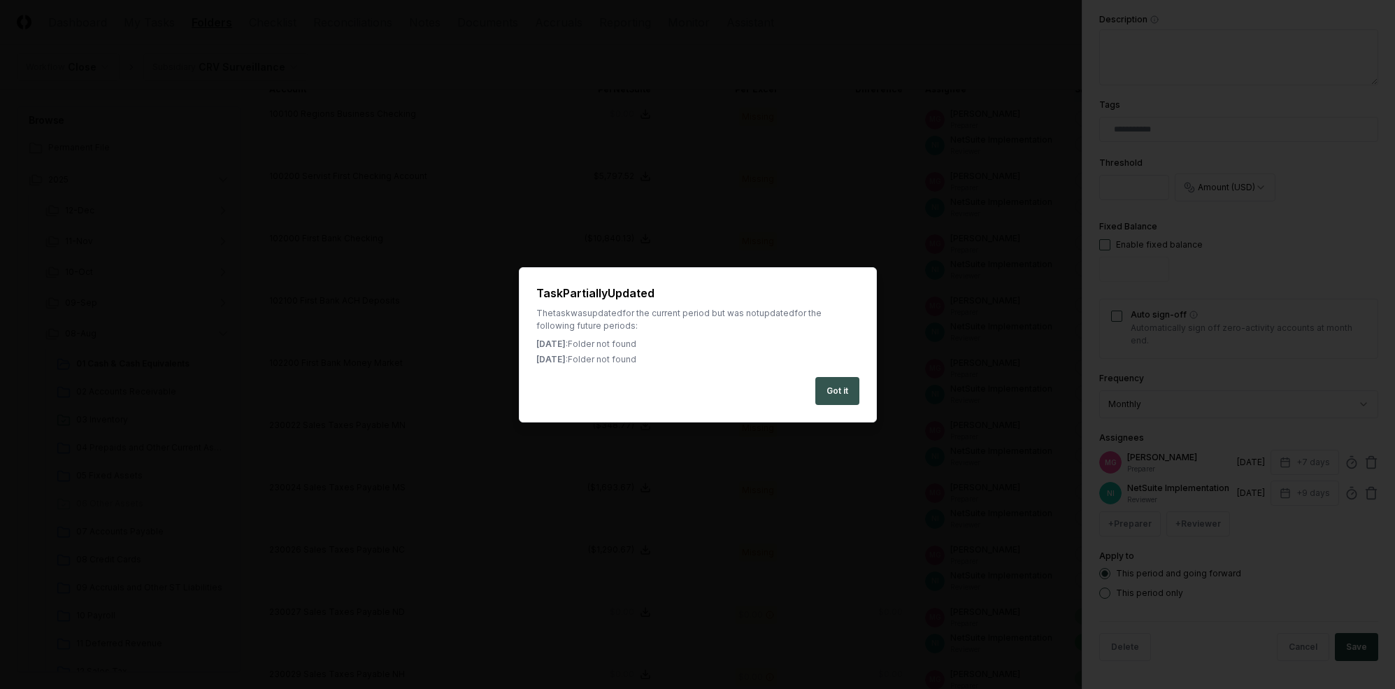
click at [857, 375] on div "Task Partially Updated The task was updated for the current period but was not …" at bounding box center [698, 344] width 358 height 155
click at [851, 387] on button "Got it" at bounding box center [838, 391] width 44 height 28
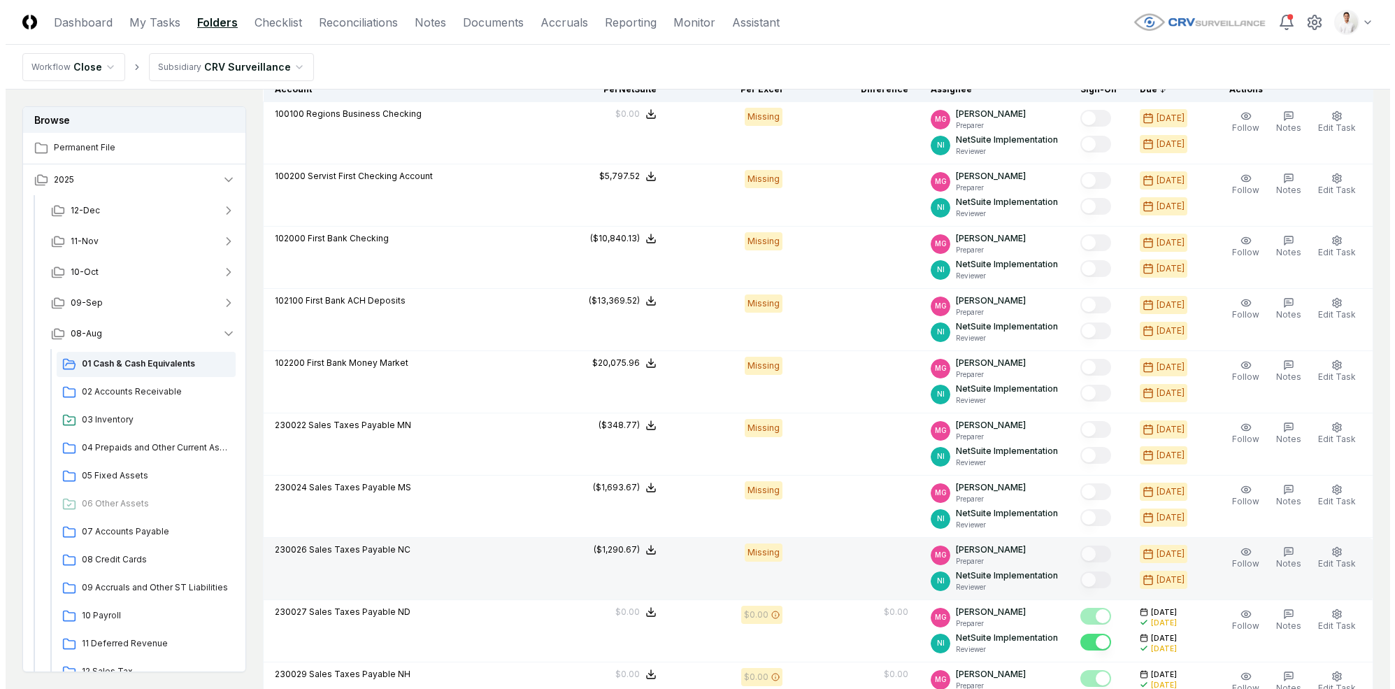
scroll to position [422, 0]
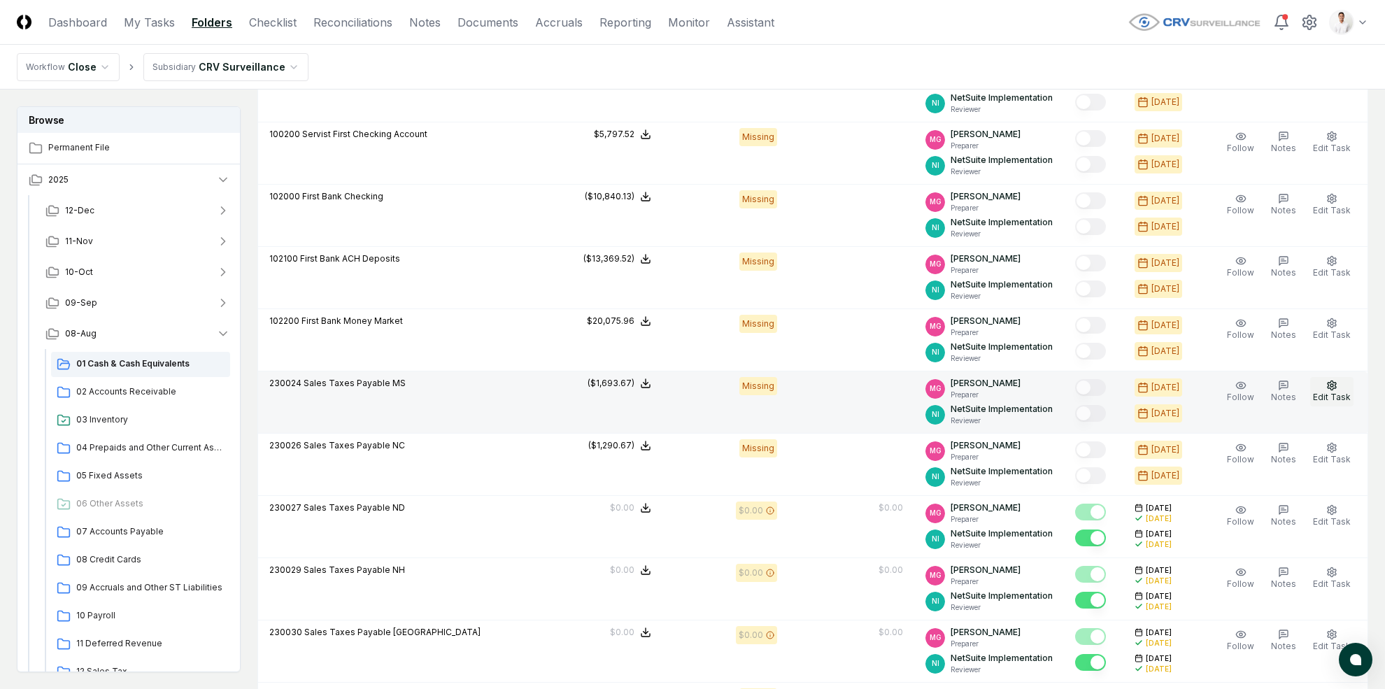
click at [1209, 390] on button "Edit Task" at bounding box center [1331, 391] width 43 height 29
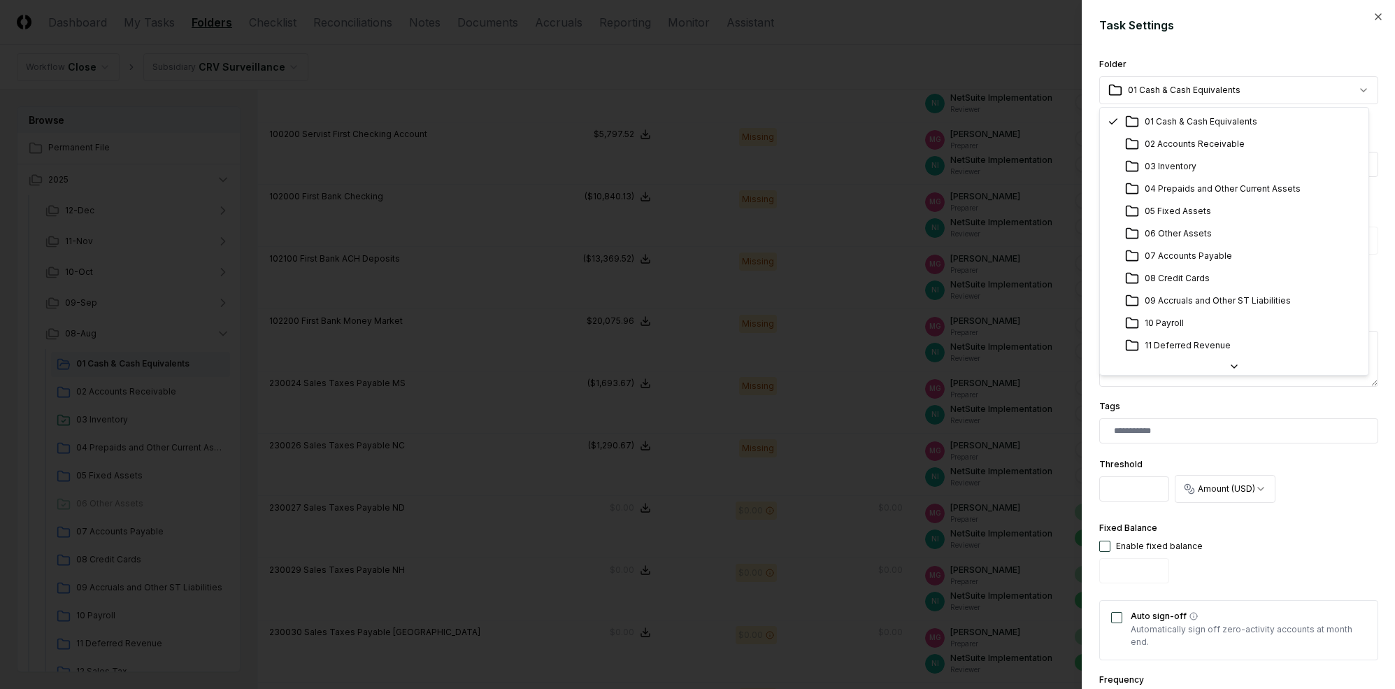
click at [1209, 100] on body "CloseCore Dashboard My Tasks Folders Checklist Reconciliations Notes Documents …" at bounding box center [692, 437] width 1385 height 1719
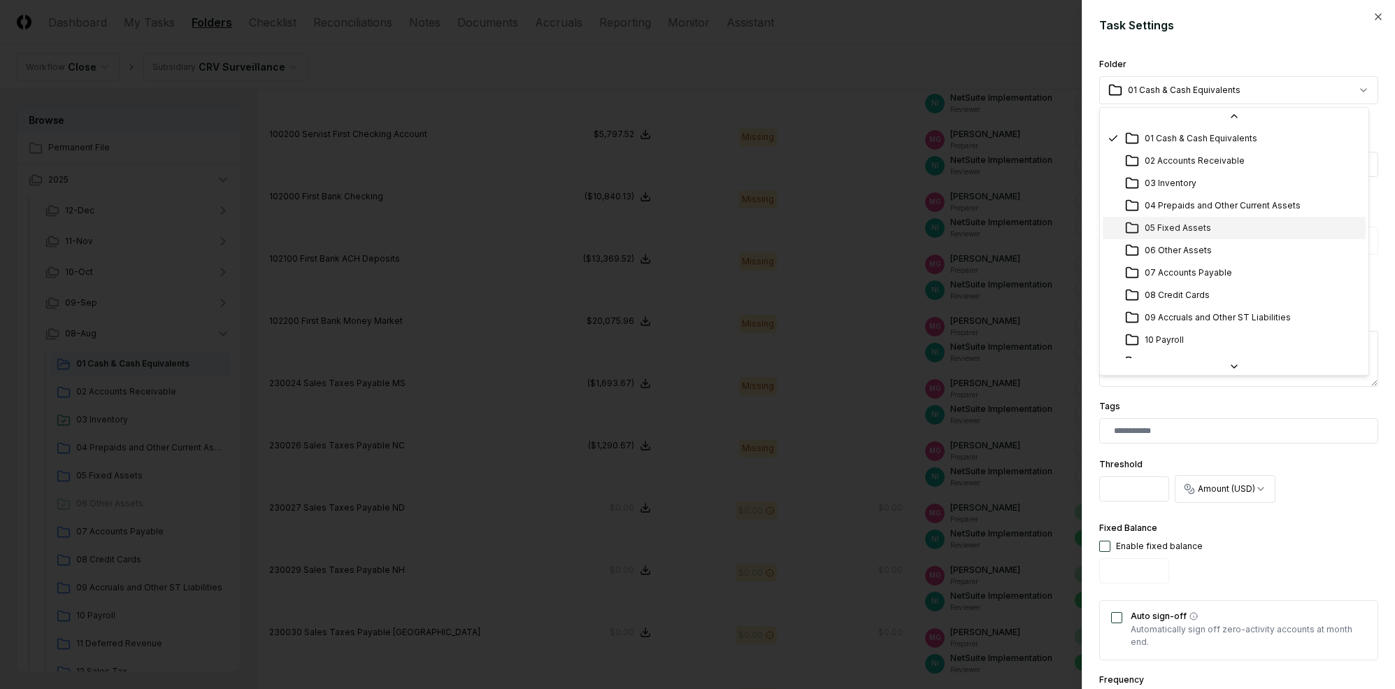
scroll to position [136, 0]
select select "**********"
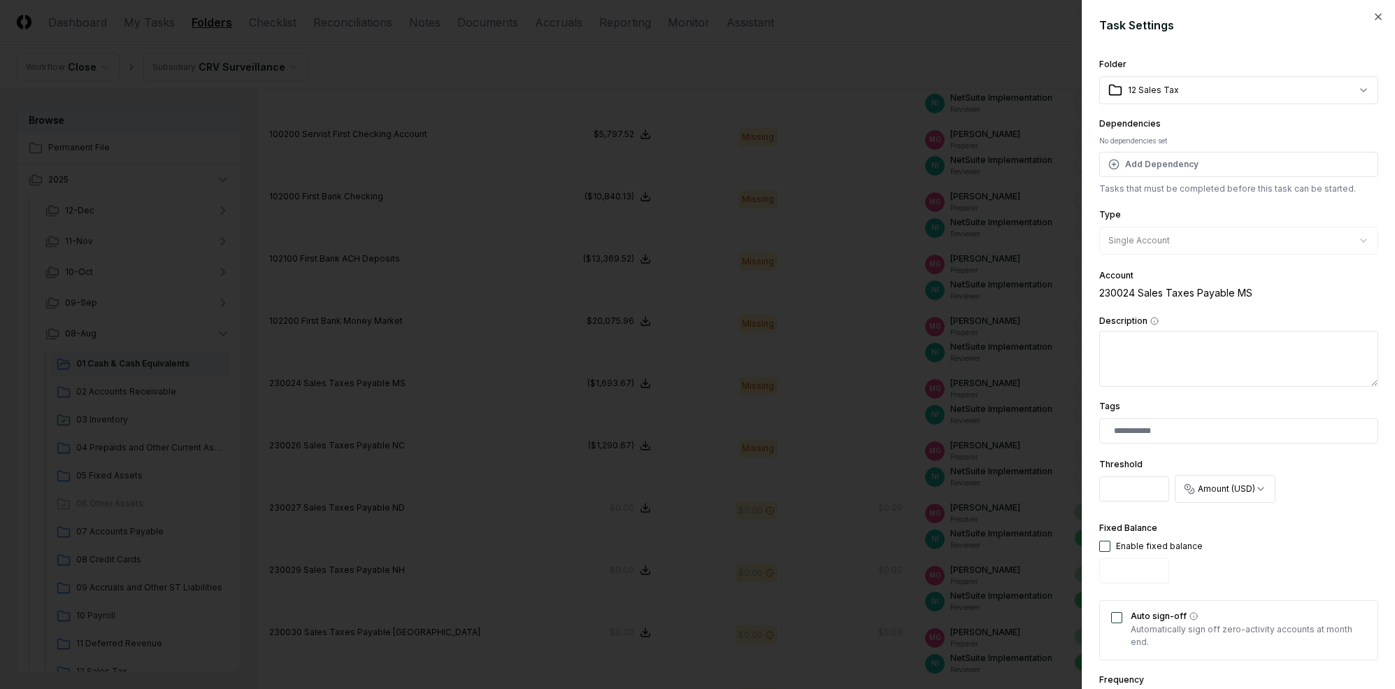
click at [1209, 405] on div "Tags" at bounding box center [1239, 420] width 279 height 45
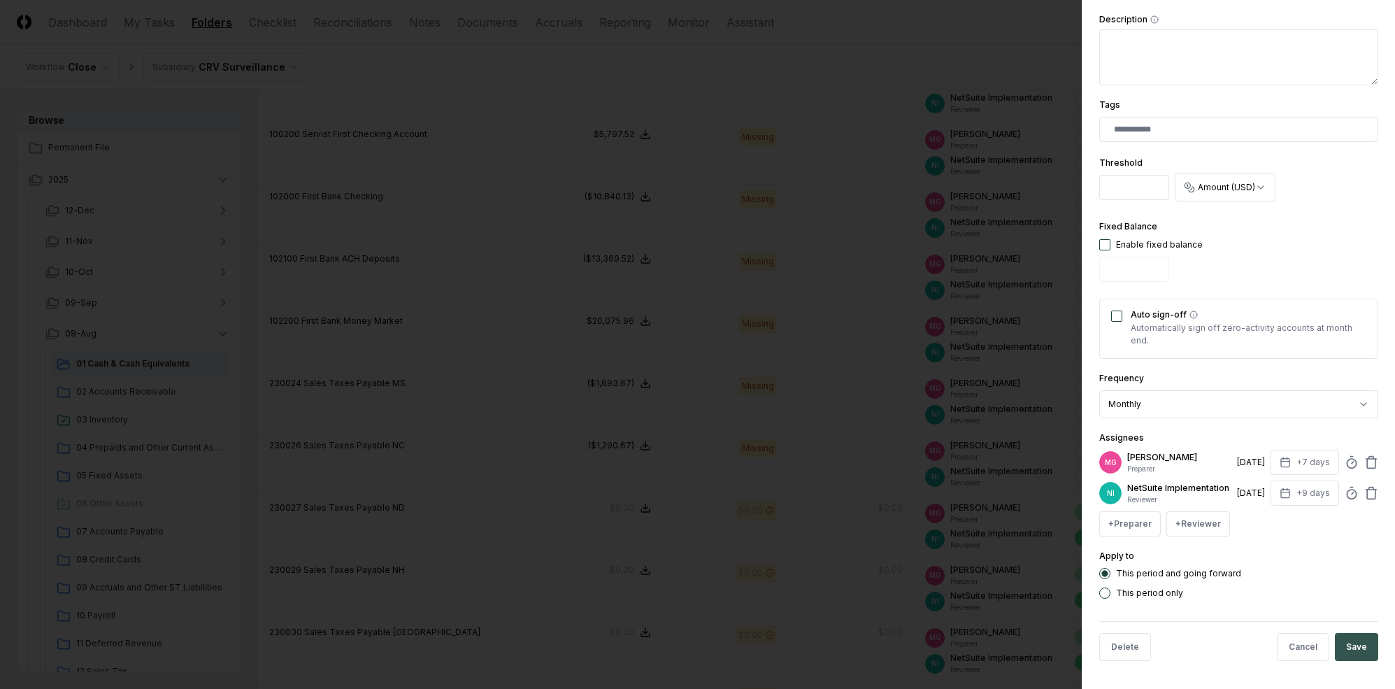
click at [1209, 645] on button "Save" at bounding box center [1356, 647] width 43 height 28
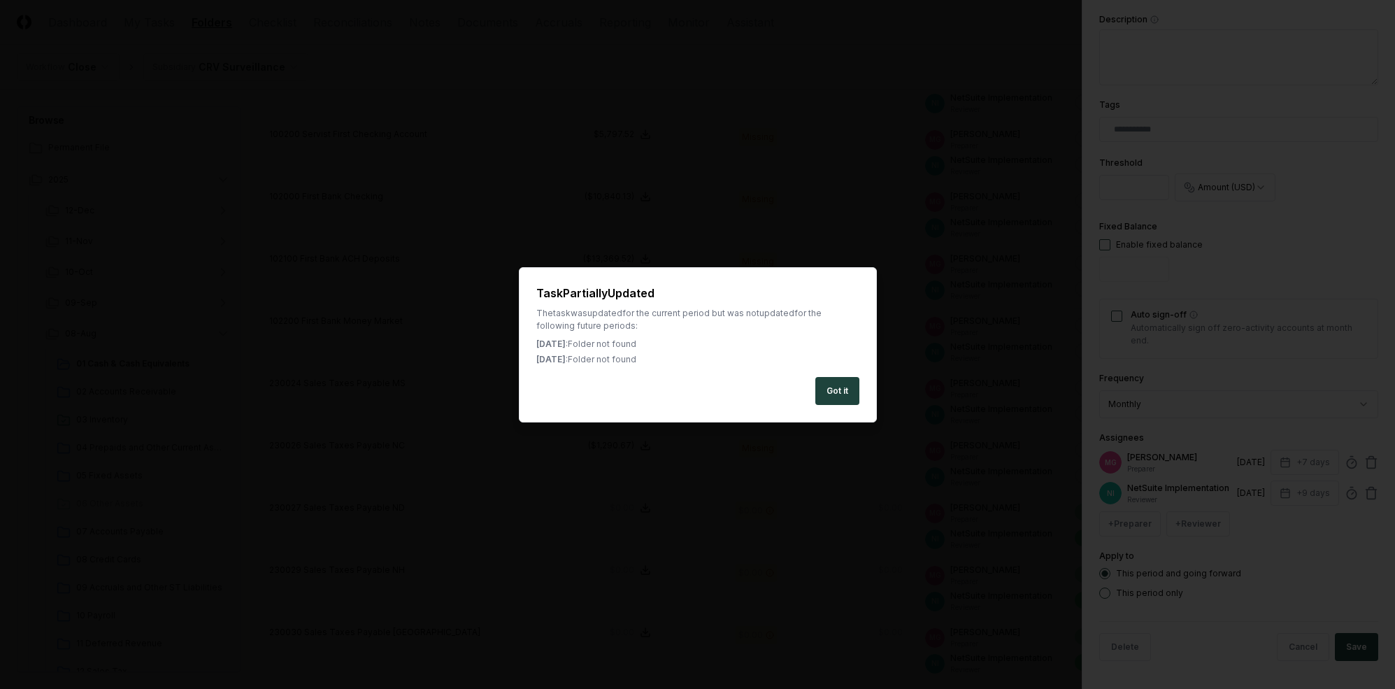
click at [862, 423] on div at bounding box center [697, 344] width 1395 height 689
click at [861, 397] on div "Task Partially Updated The task was updated for the current period but was not …" at bounding box center [698, 344] width 358 height 155
click at [852, 395] on button "Got it" at bounding box center [838, 391] width 44 height 28
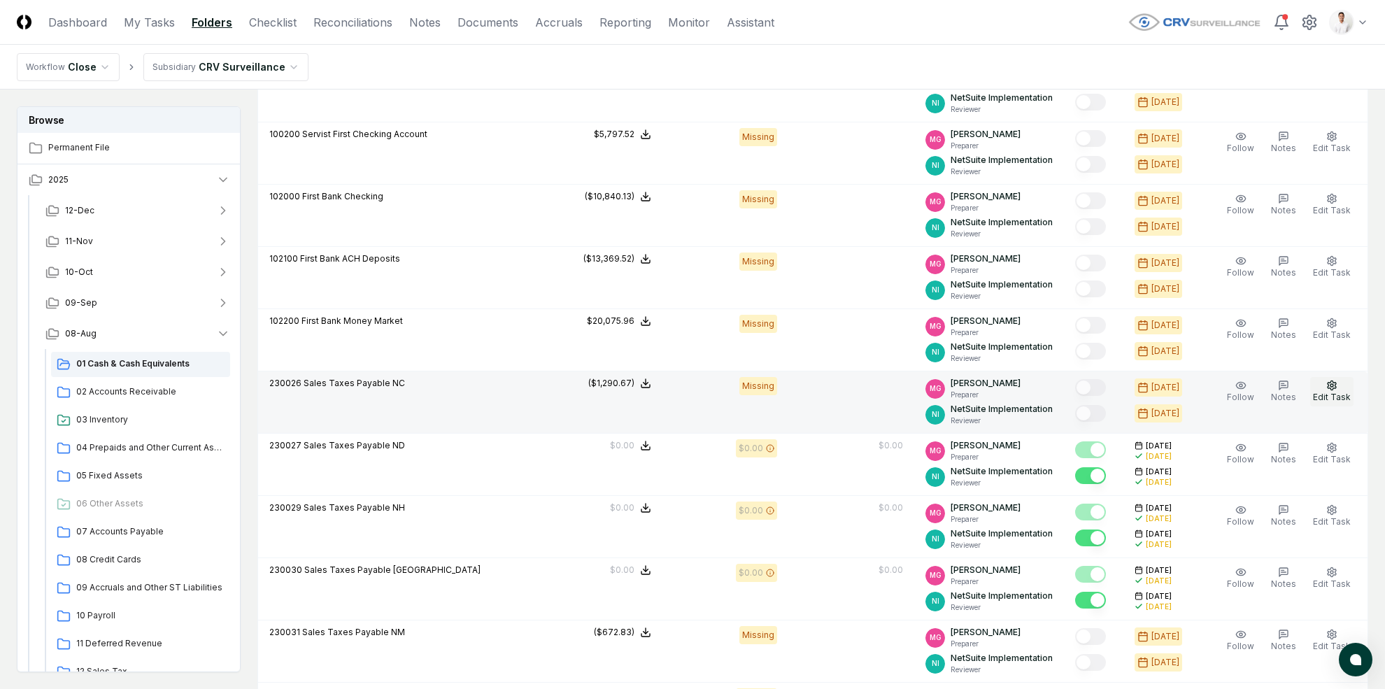
click at [1209, 382] on icon "button" at bounding box center [1332, 385] width 8 height 9
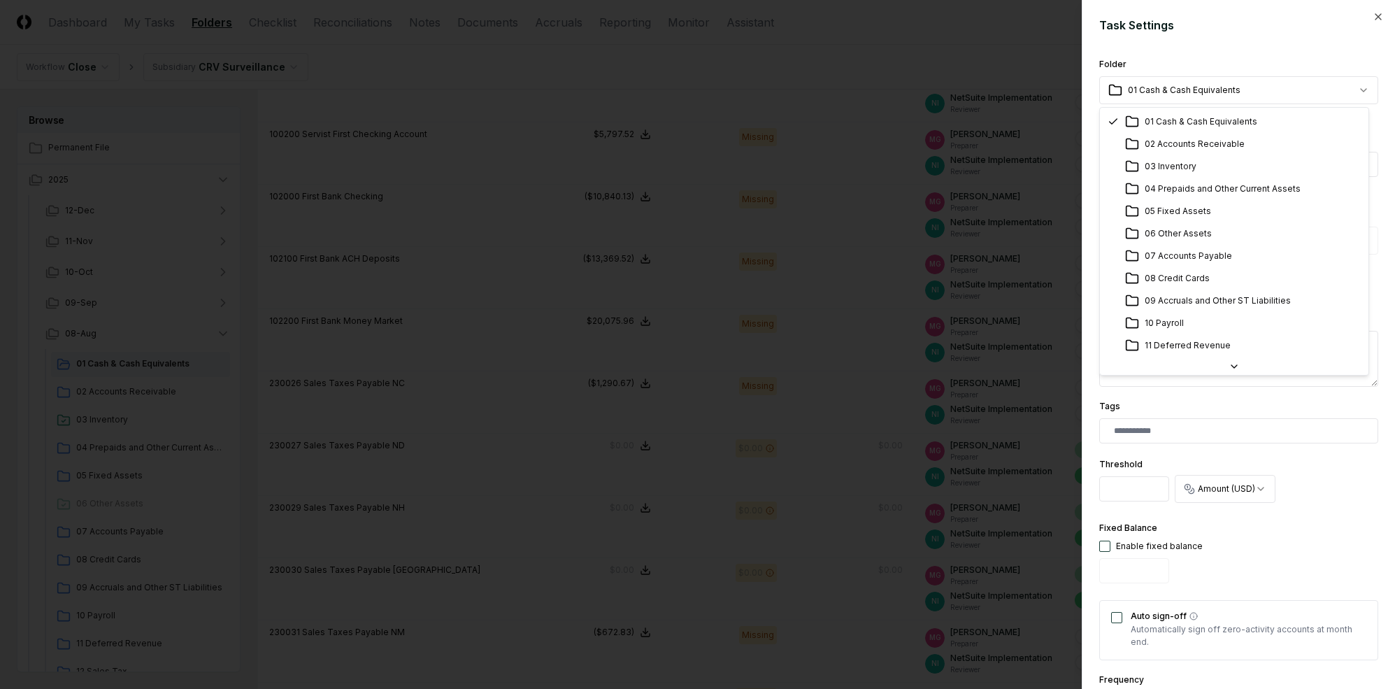
click at [1209, 79] on body "CloseCore Dashboard My Tasks Folders Checklist Reconciliations Notes Documents …" at bounding box center [692, 406] width 1385 height 1656
select select "**********"
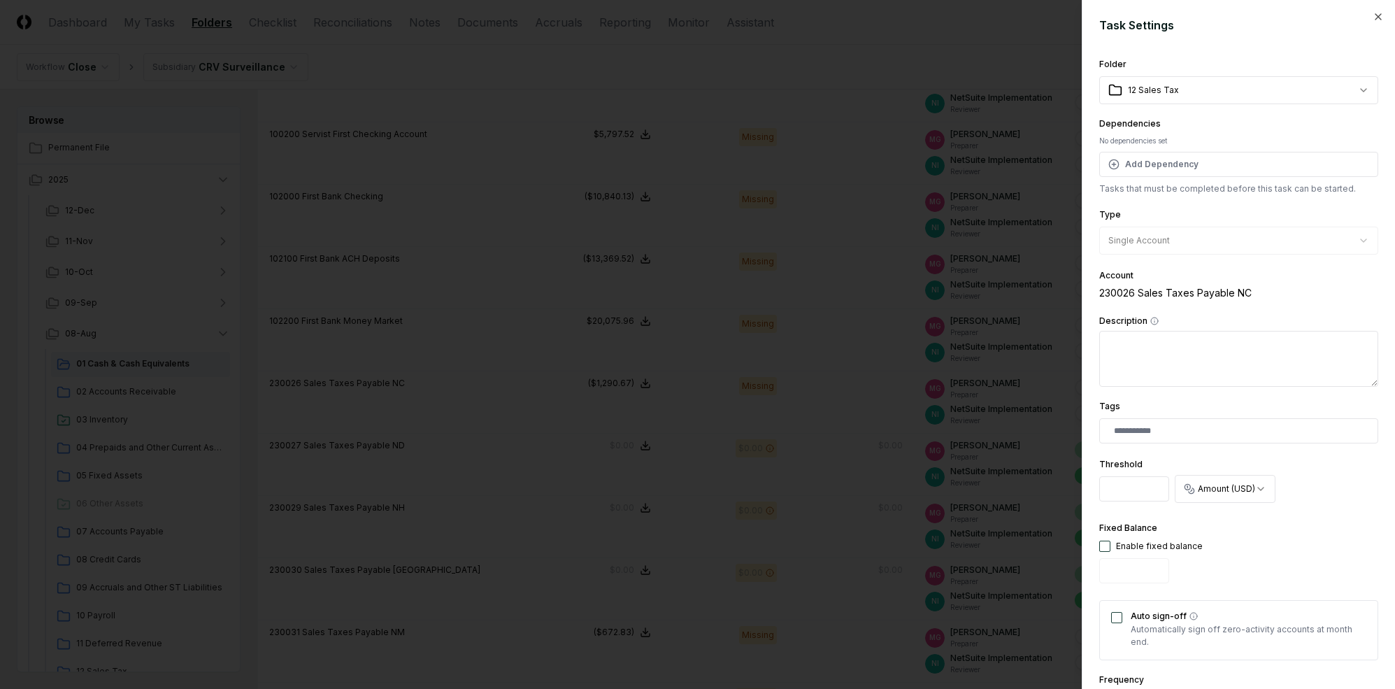
click at [1209, 53] on form "**********" at bounding box center [1239, 495] width 279 height 957
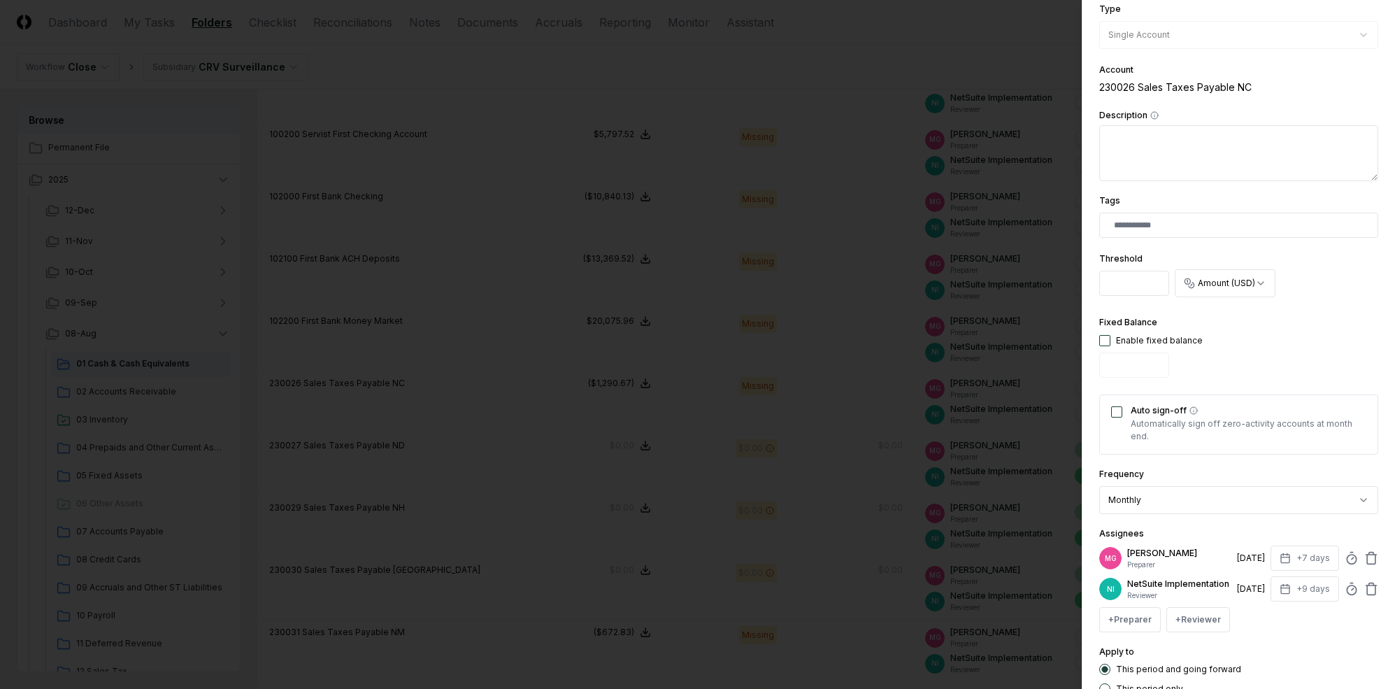
scroll to position [312, 0]
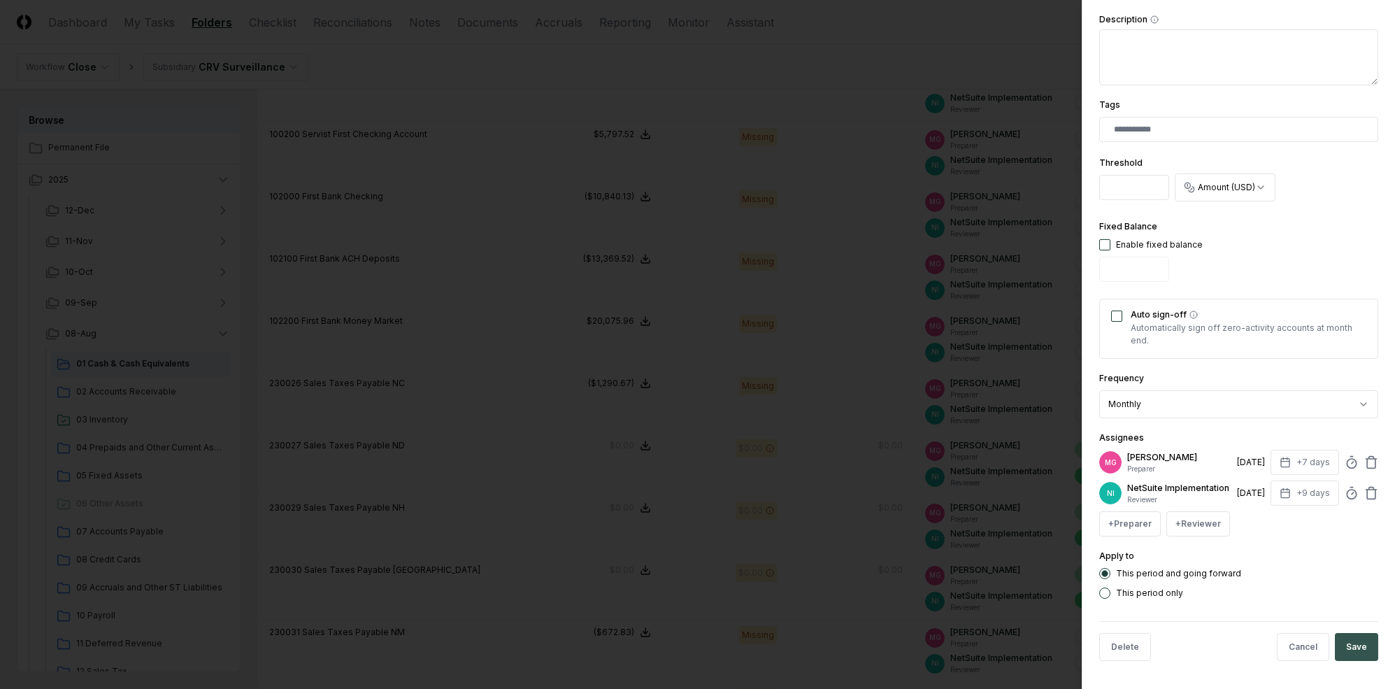
click at [1209, 645] on button "Save" at bounding box center [1356, 647] width 43 height 28
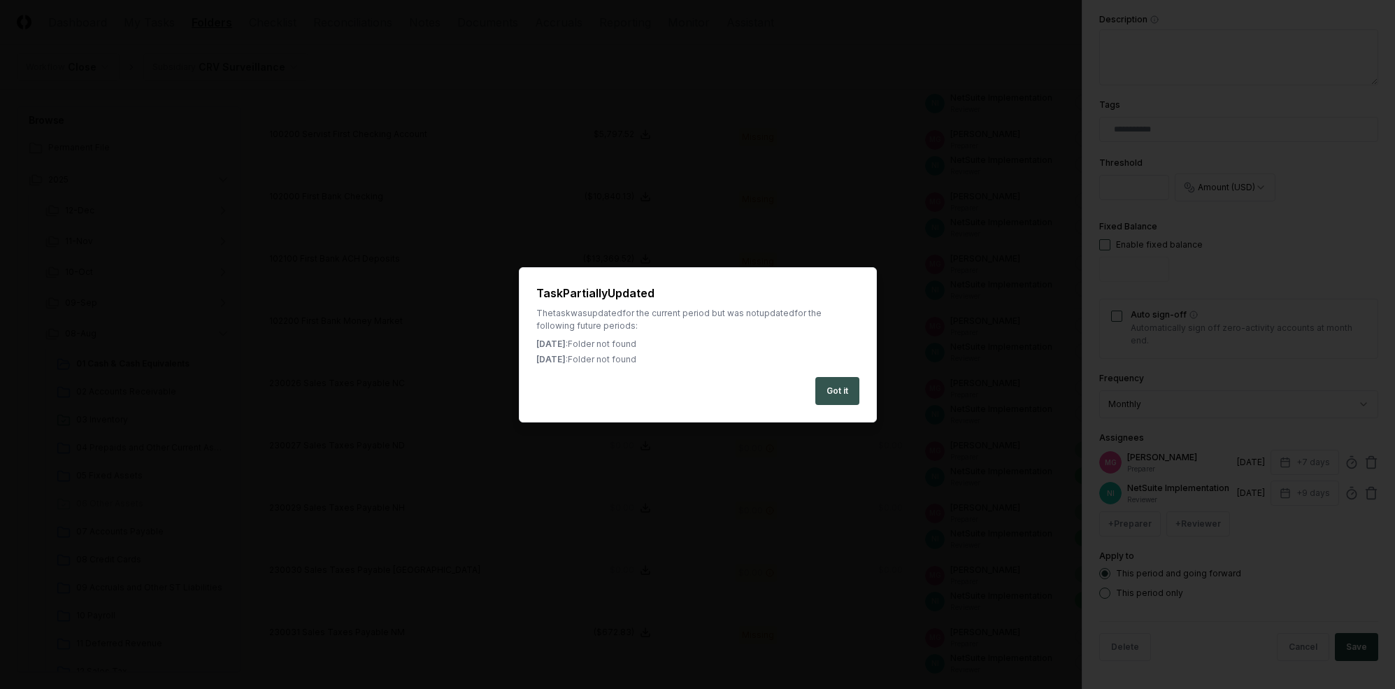
click at [837, 393] on button "Got it" at bounding box center [838, 391] width 44 height 28
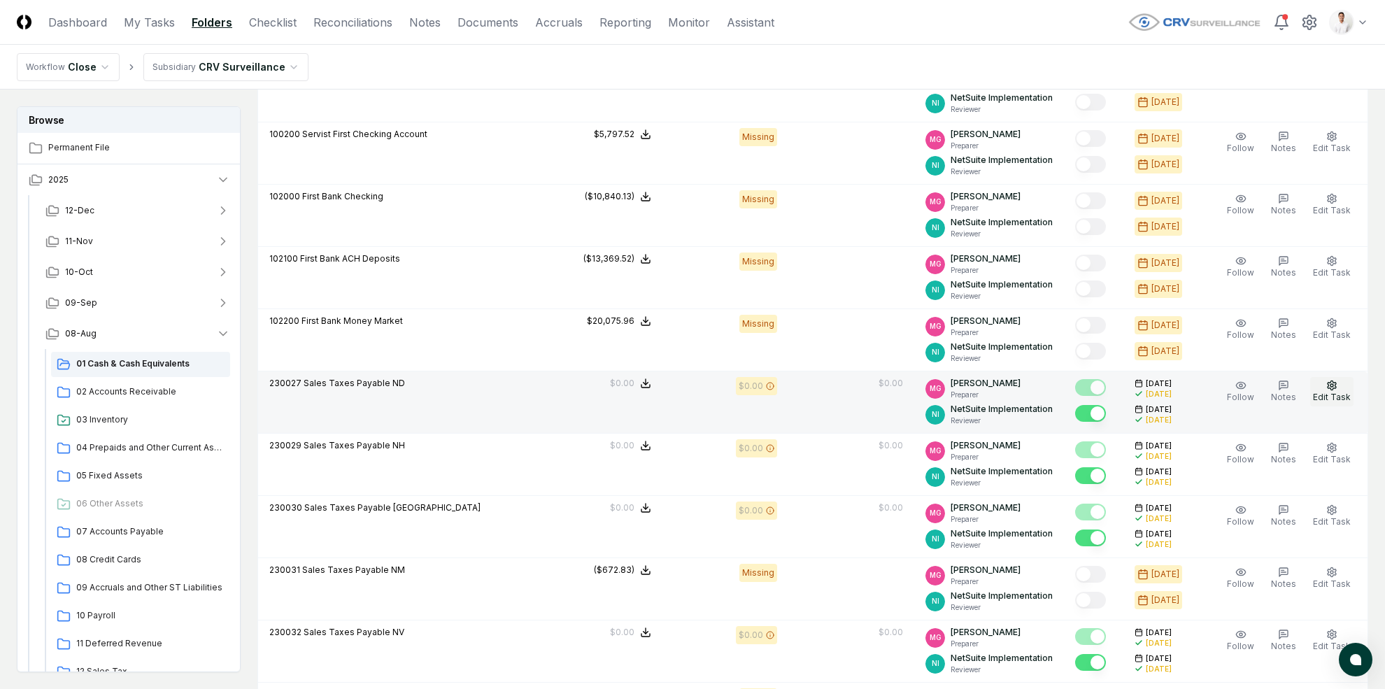
click at [1209, 381] on icon "button" at bounding box center [1332, 385] width 8 height 9
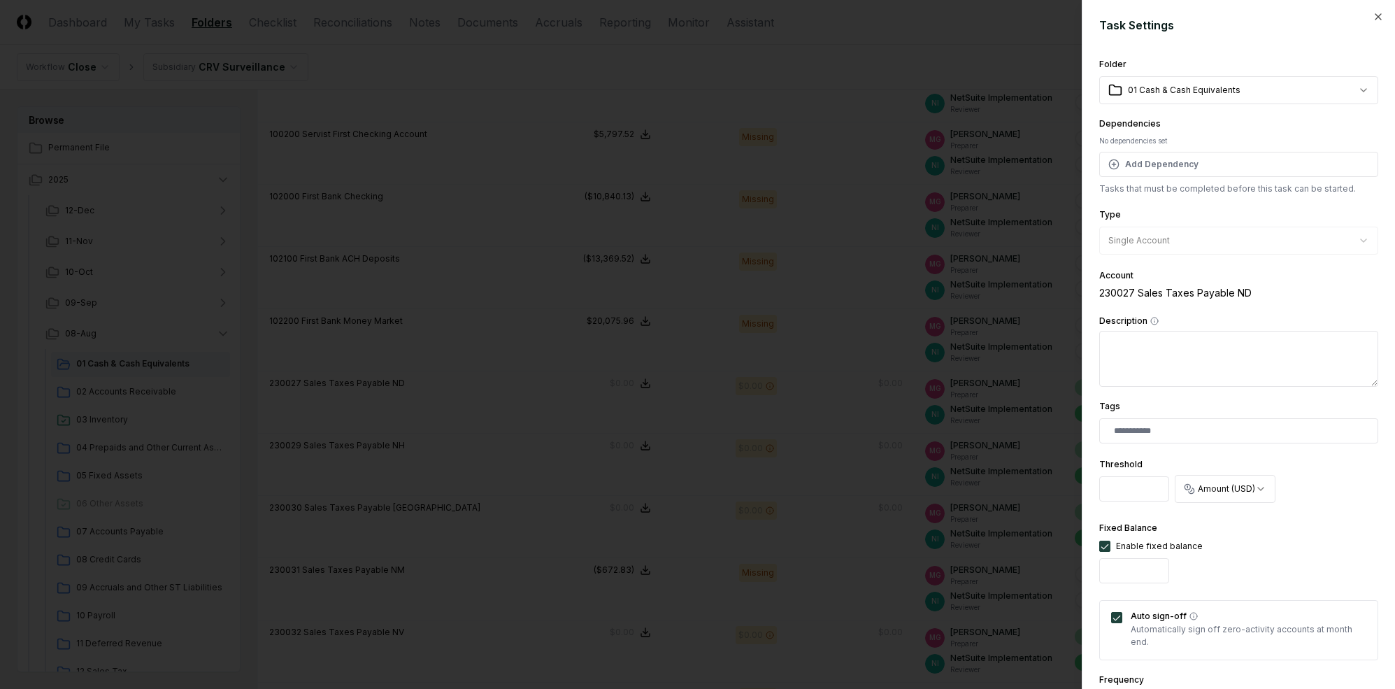
click at [1209, 94] on body "CloseCore Dashboard My Tasks Folders Checklist Reconciliations Notes Documents …" at bounding box center [692, 375] width 1385 height 1594
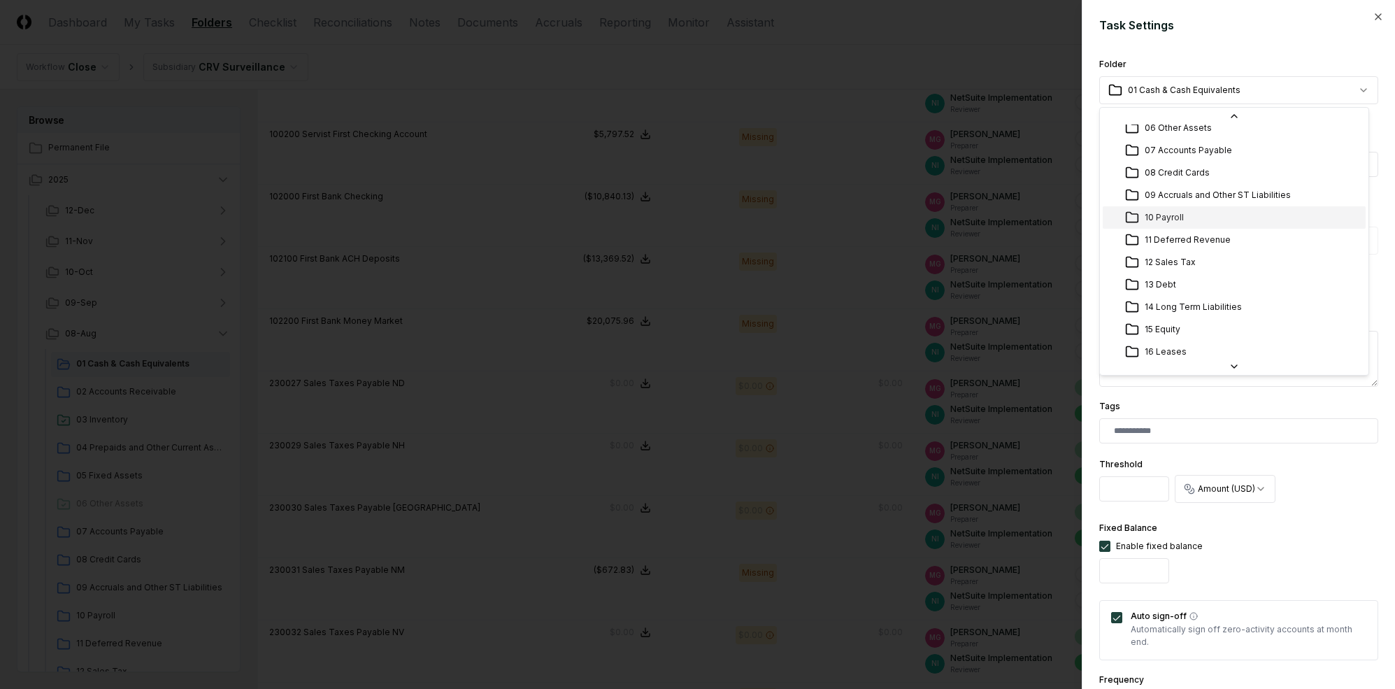
scroll to position [141, 0]
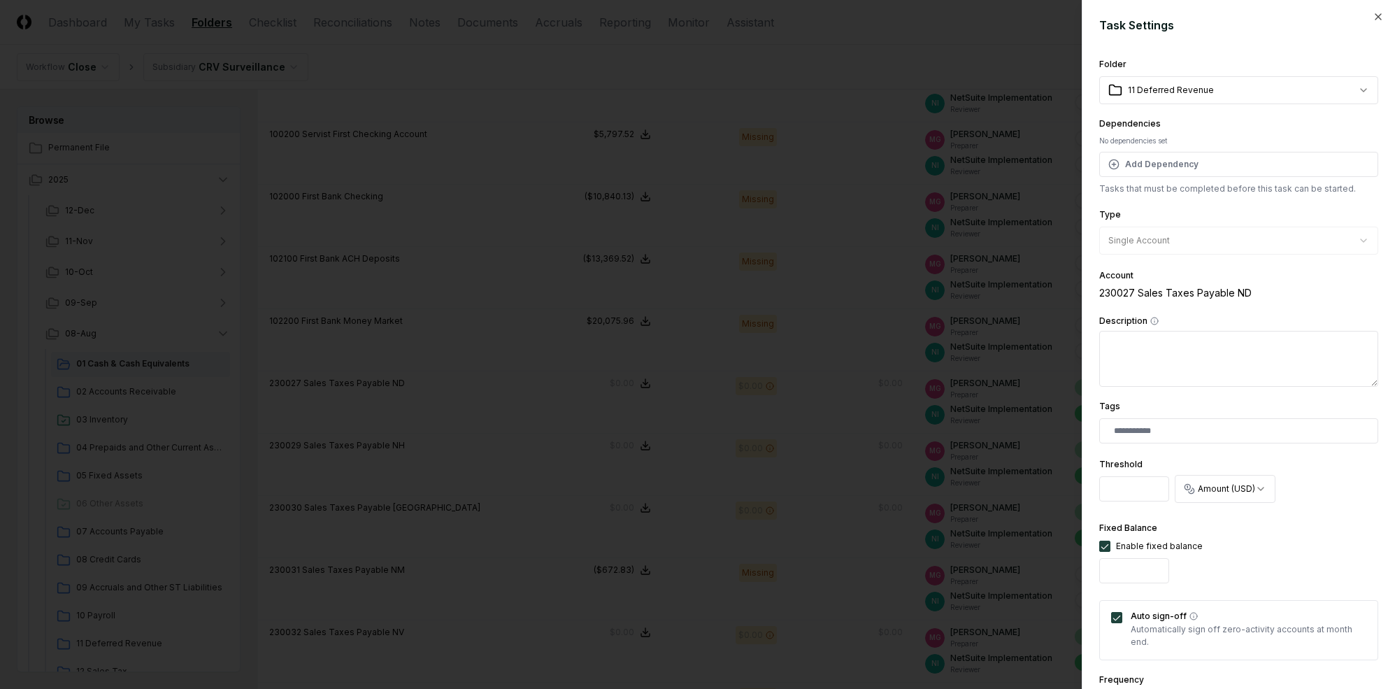
click at [1173, 82] on body "CloseCore Dashboard My Tasks Folders Checklist Reconciliations Notes Documents …" at bounding box center [692, 375] width 1385 height 1594
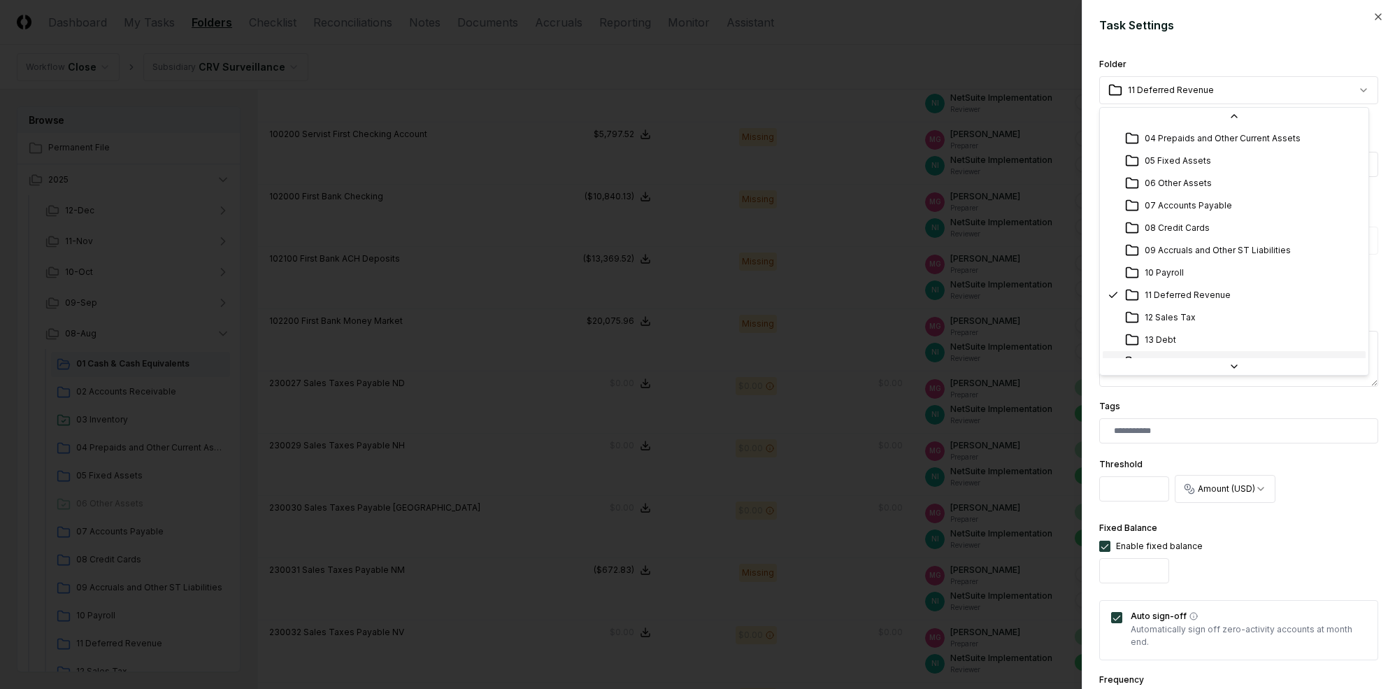
scroll to position [69, 0]
select select "**********"
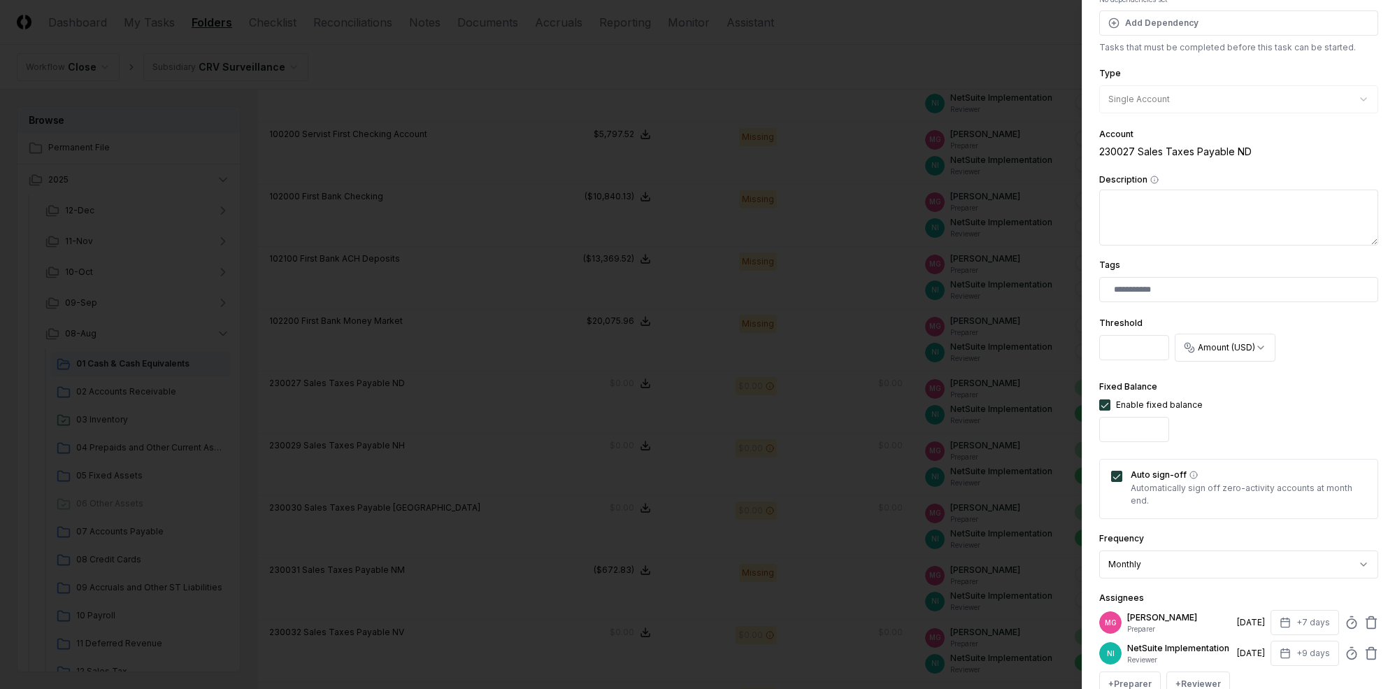
scroll to position [312, 0]
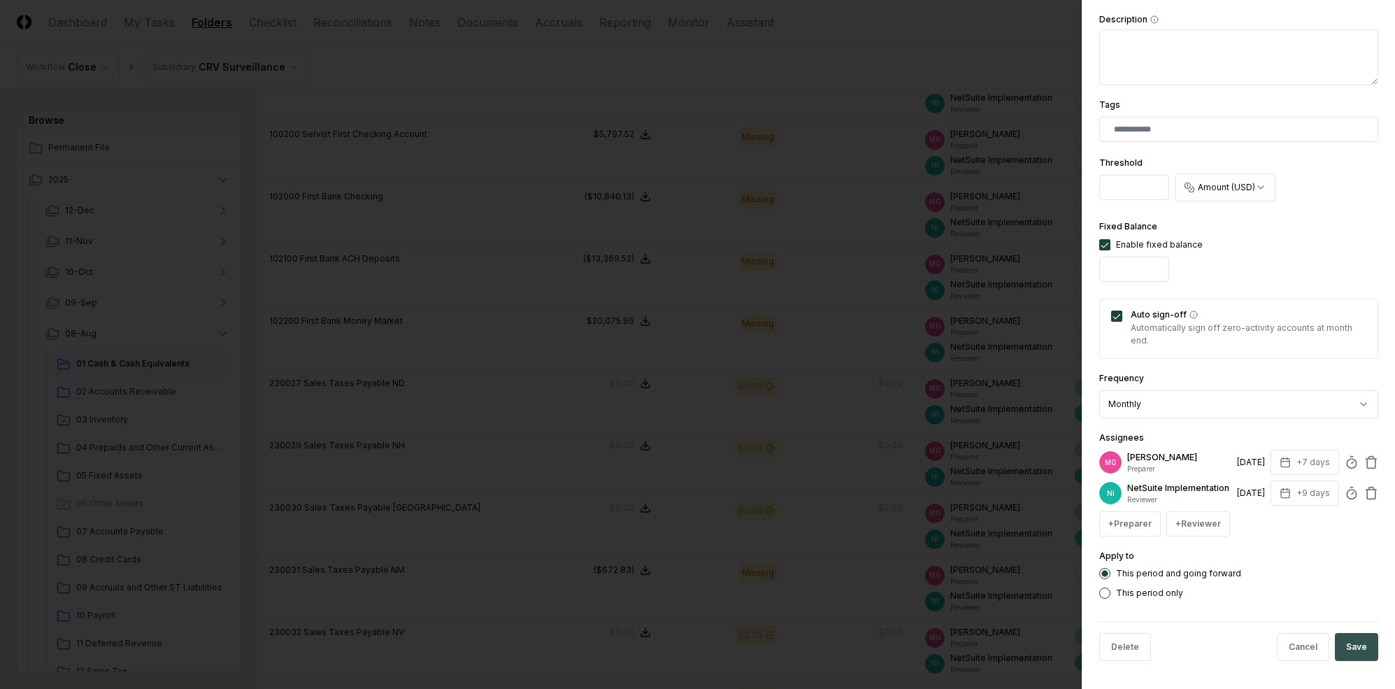
click at [1209, 645] on button "Save" at bounding box center [1356, 647] width 43 height 28
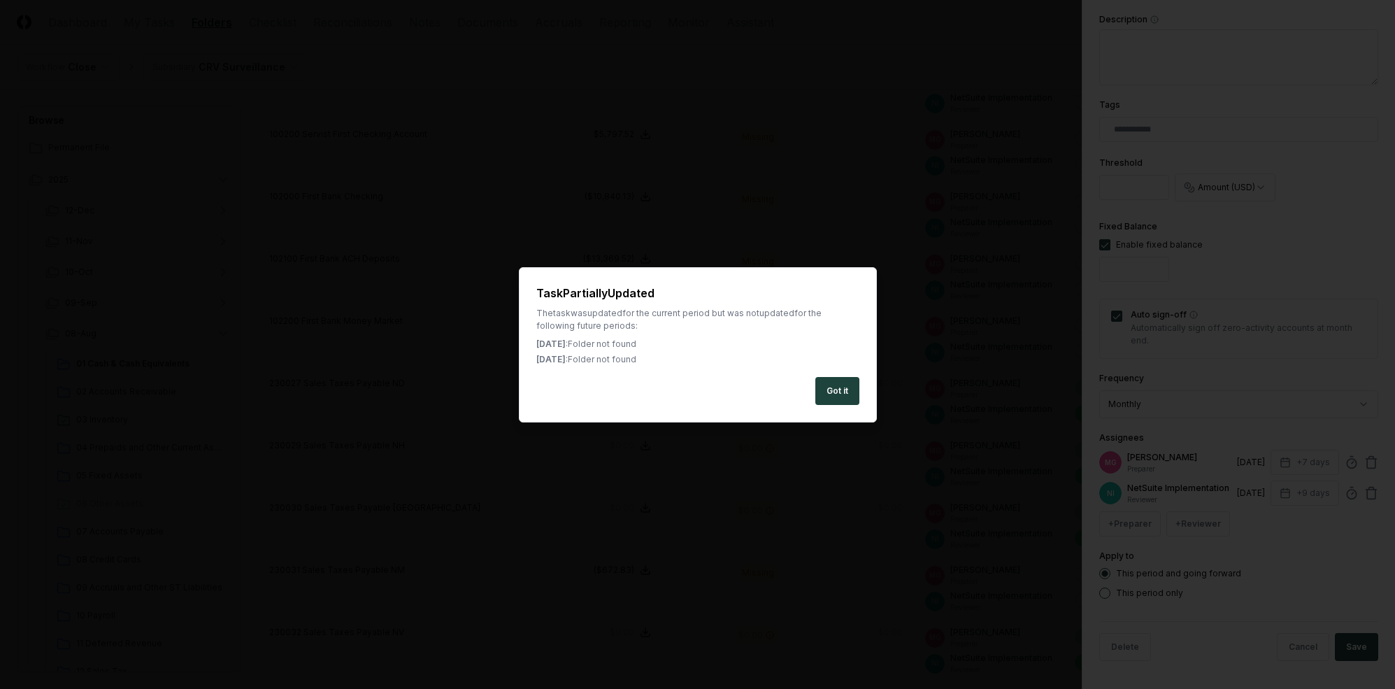
click at [837, 374] on div "Task Partially Updated The task was updated for the current period but was not …" at bounding box center [698, 344] width 358 height 155
click at [837, 384] on button "Got it" at bounding box center [838, 391] width 44 height 28
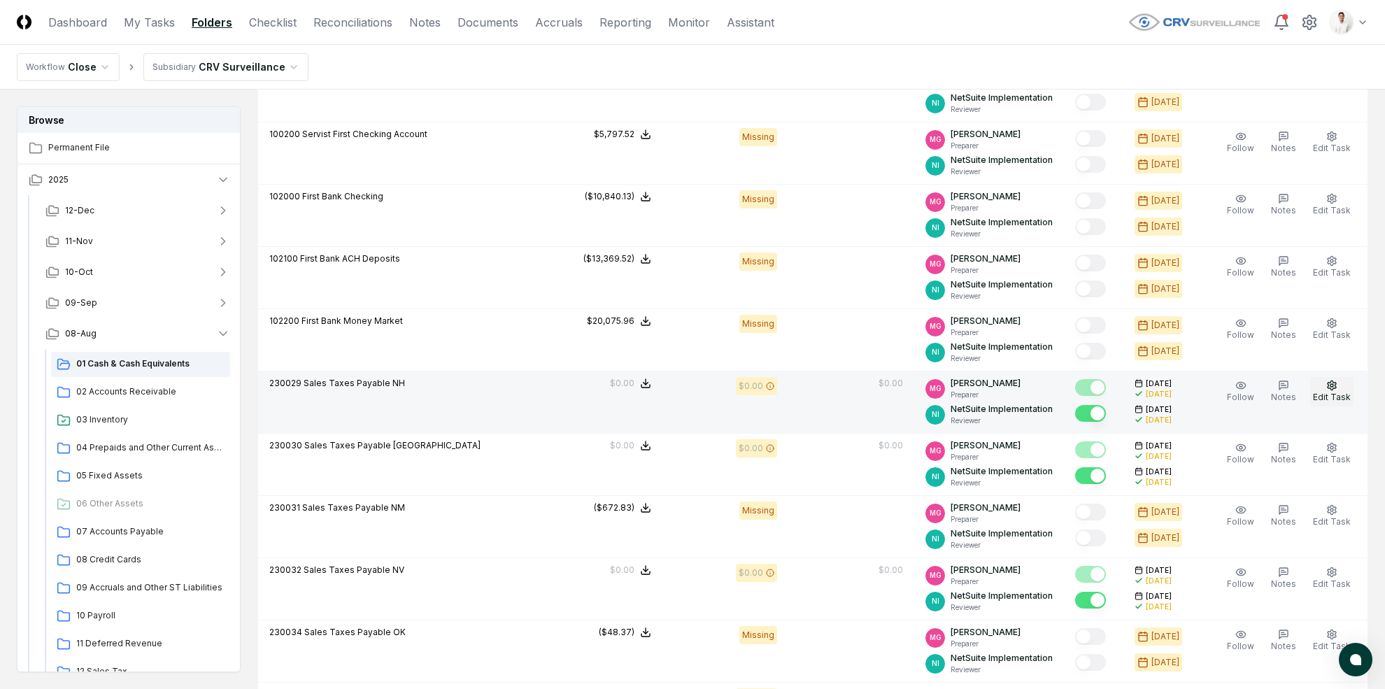
click at [1209, 394] on span "Edit Task" at bounding box center [1332, 397] width 38 height 10
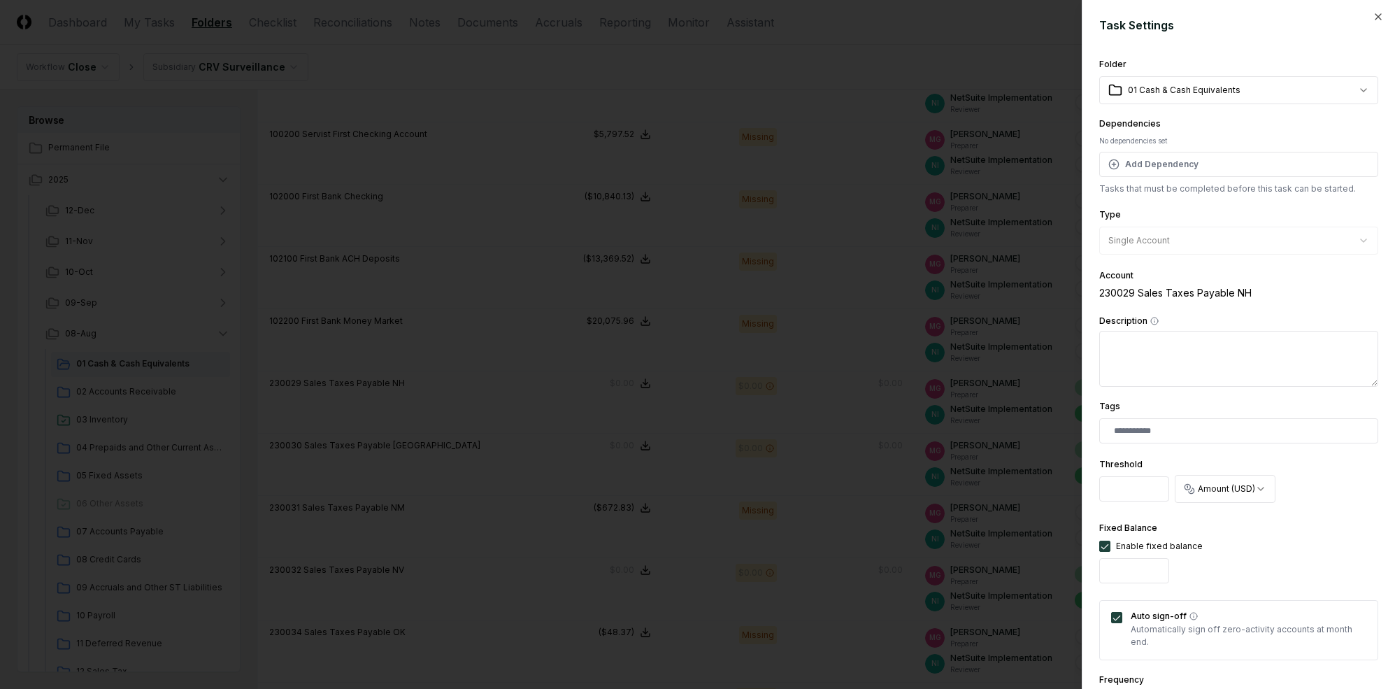
click at [1195, 99] on body "CloseCore Dashboard My Tasks Folders Checklist Reconciliations Notes Documents …" at bounding box center [692, 344] width 1385 height 1532
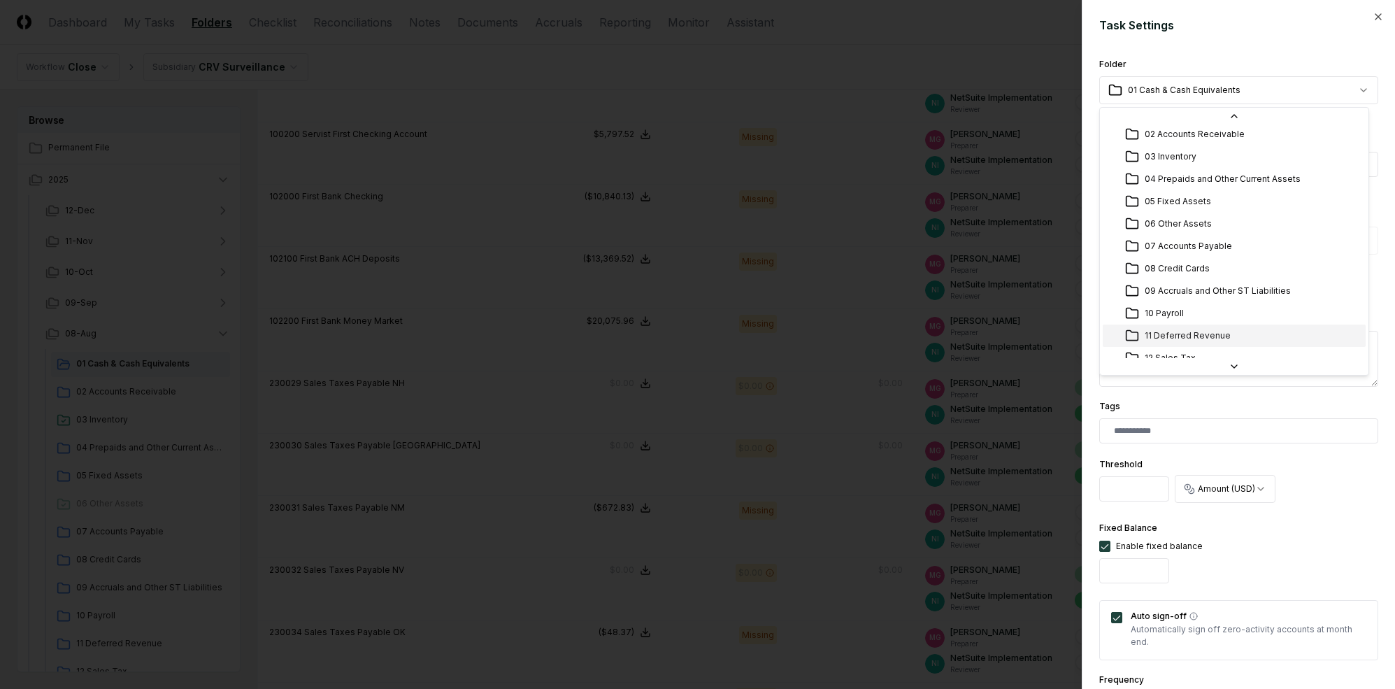
scroll to position [30, 0]
select select "**********"
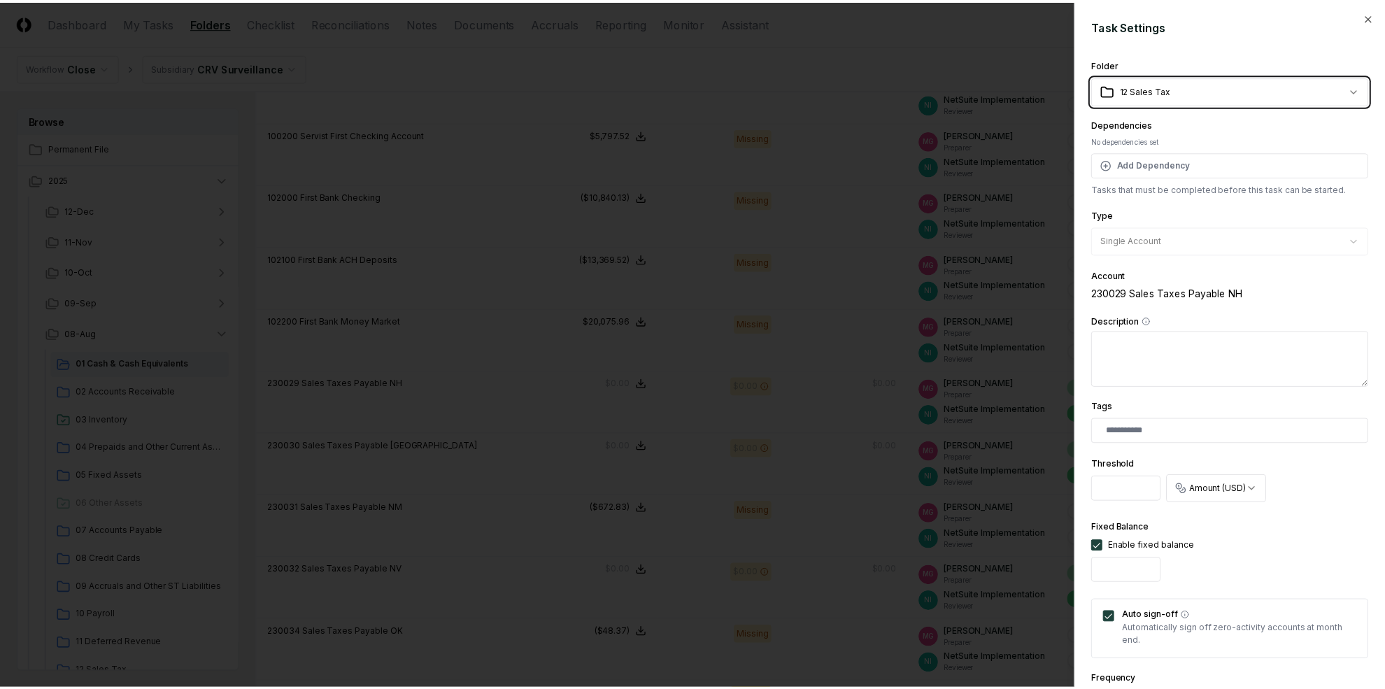
scroll to position [312, 0]
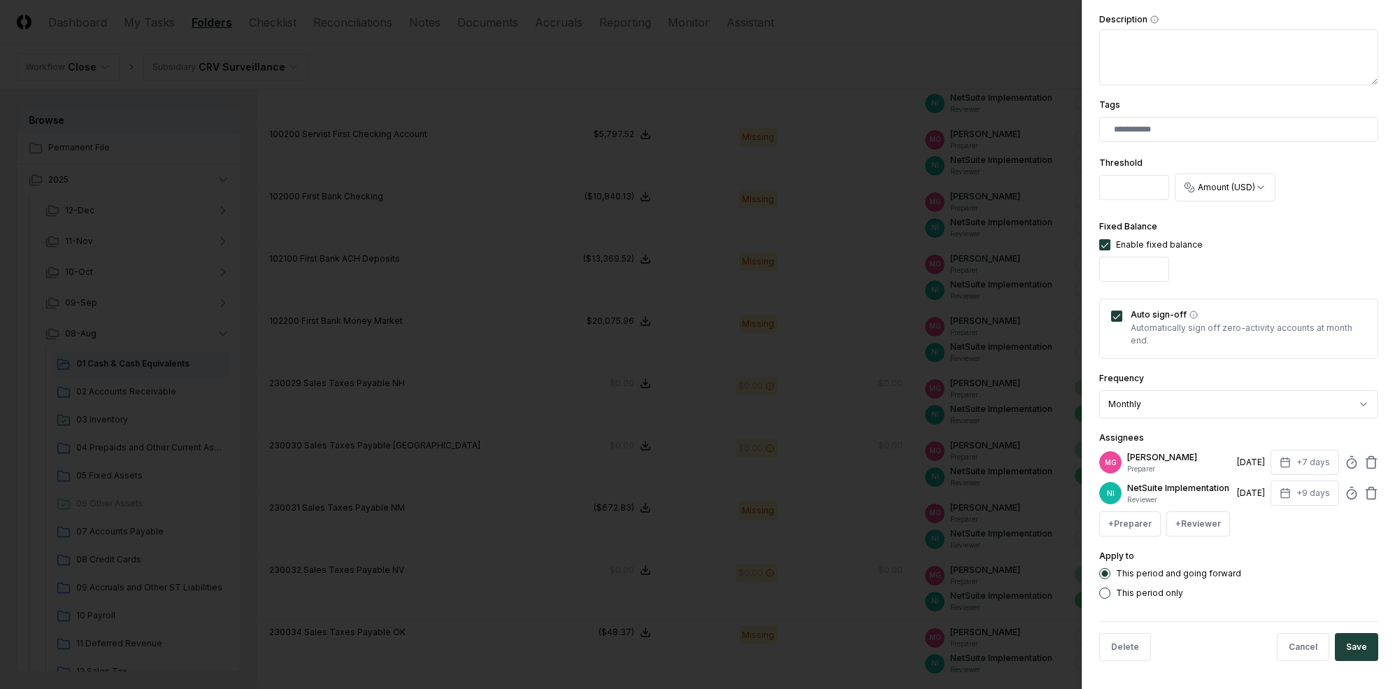
click at [1209, 645] on div "**********" at bounding box center [1238, 344] width 313 height 689
click at [1209, 645] on div "Delete Cancel Save" at bounding box center [1239, 646] width 279 height 51
click at [1209, 645] on button "Save" at bounding box center [1356, 647] width 43 height 28
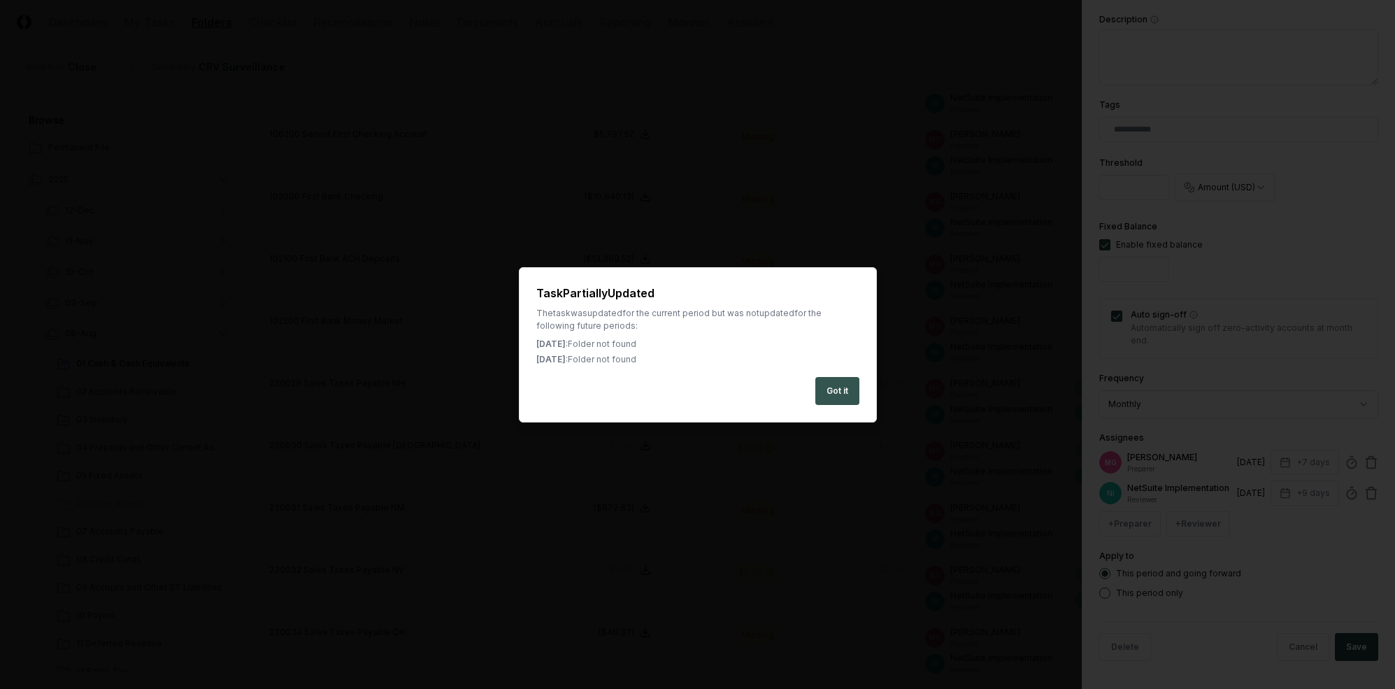
click at [843, 388] on button "Got it" at bounding box center [838, 391] width 44 height 28
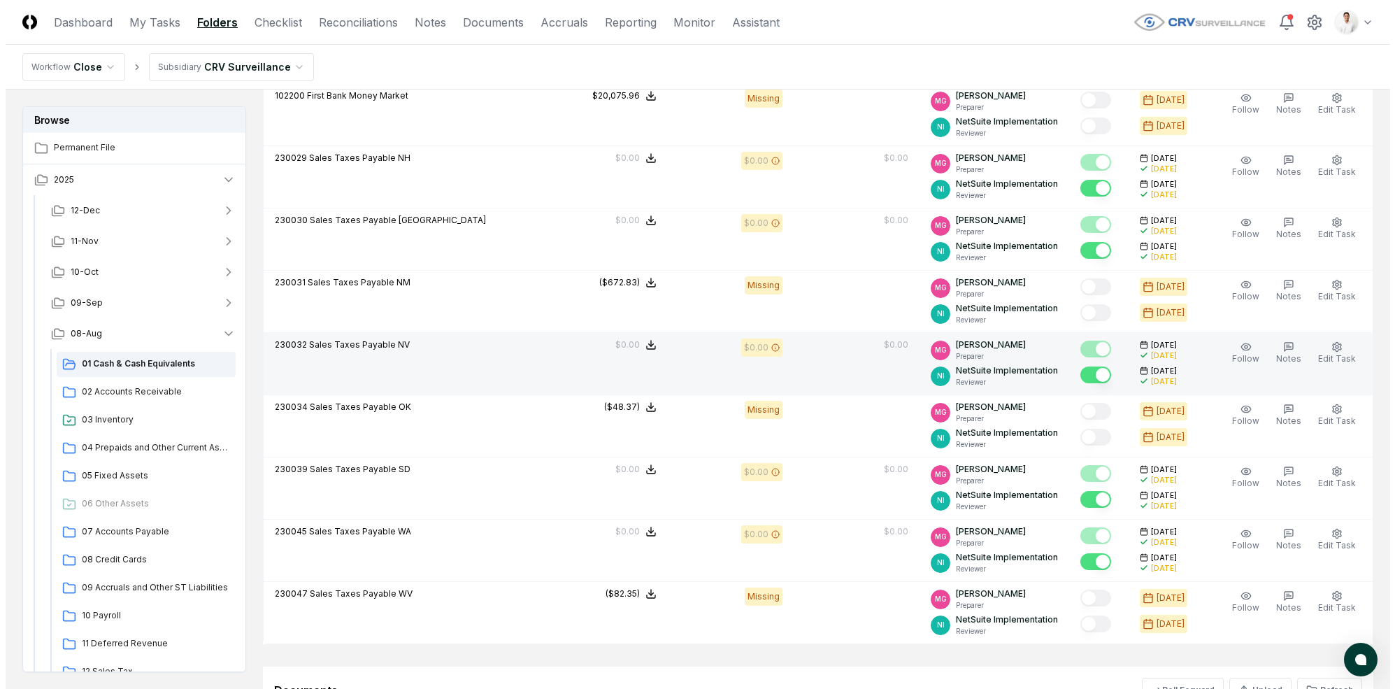
scroll to position [667, 0]
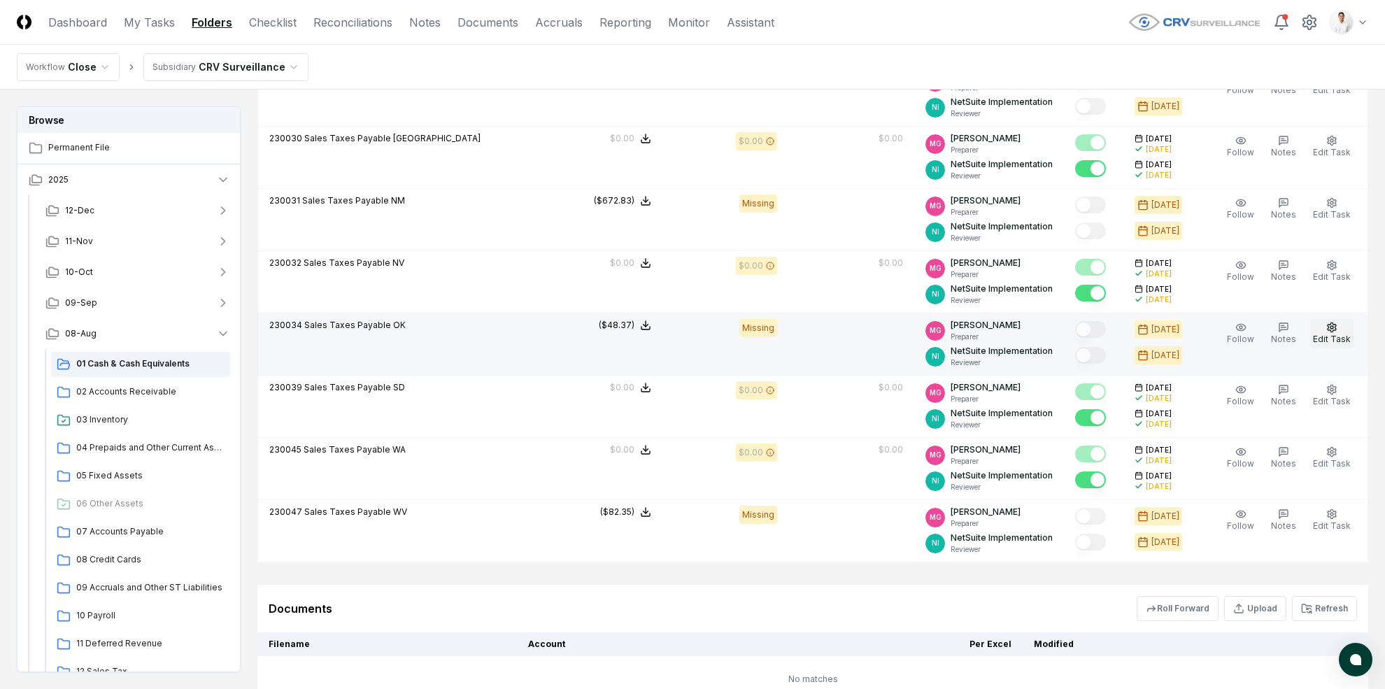
click at [1209, 322] on icon "button" at bounding box center [1331, 327] width 11 height 11
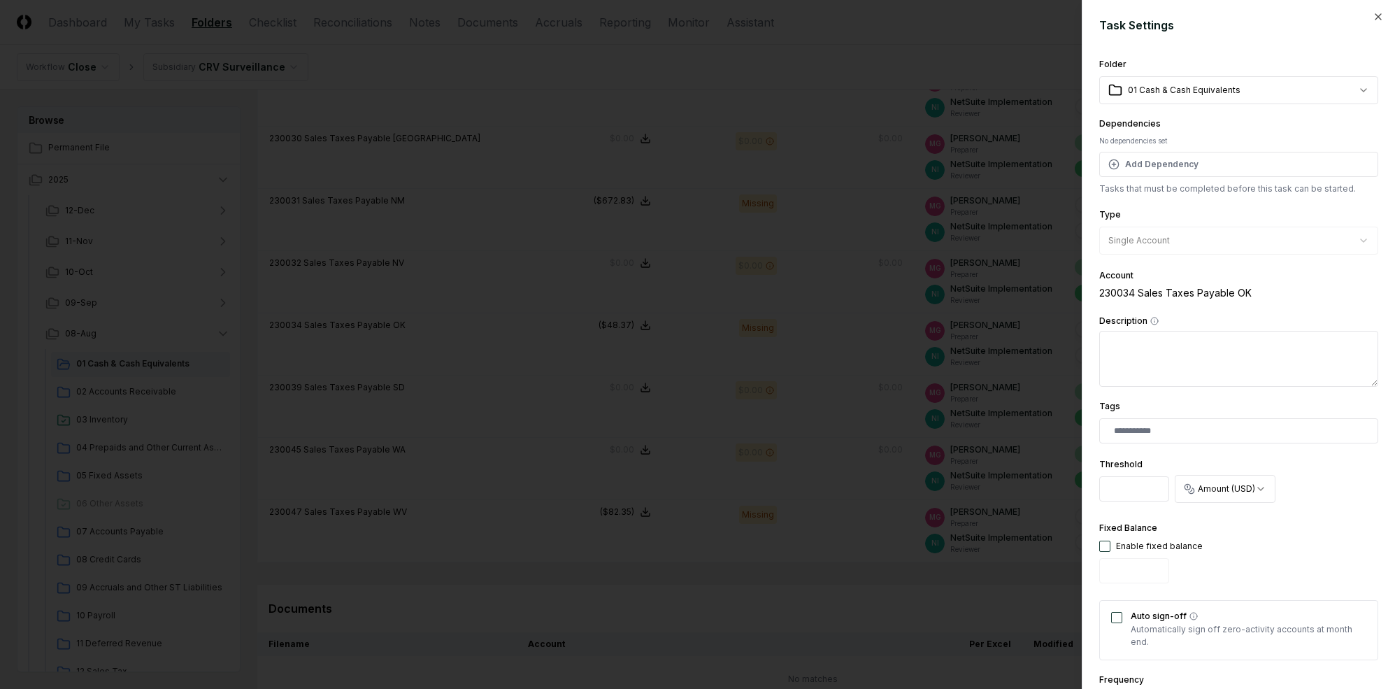
click at [1209, 85] on body "CloseCore Dashboard My Tasks Folders Checklist Reconciliations Notes Documents …" at bounding box center [692, 68] width 1385 height 1470
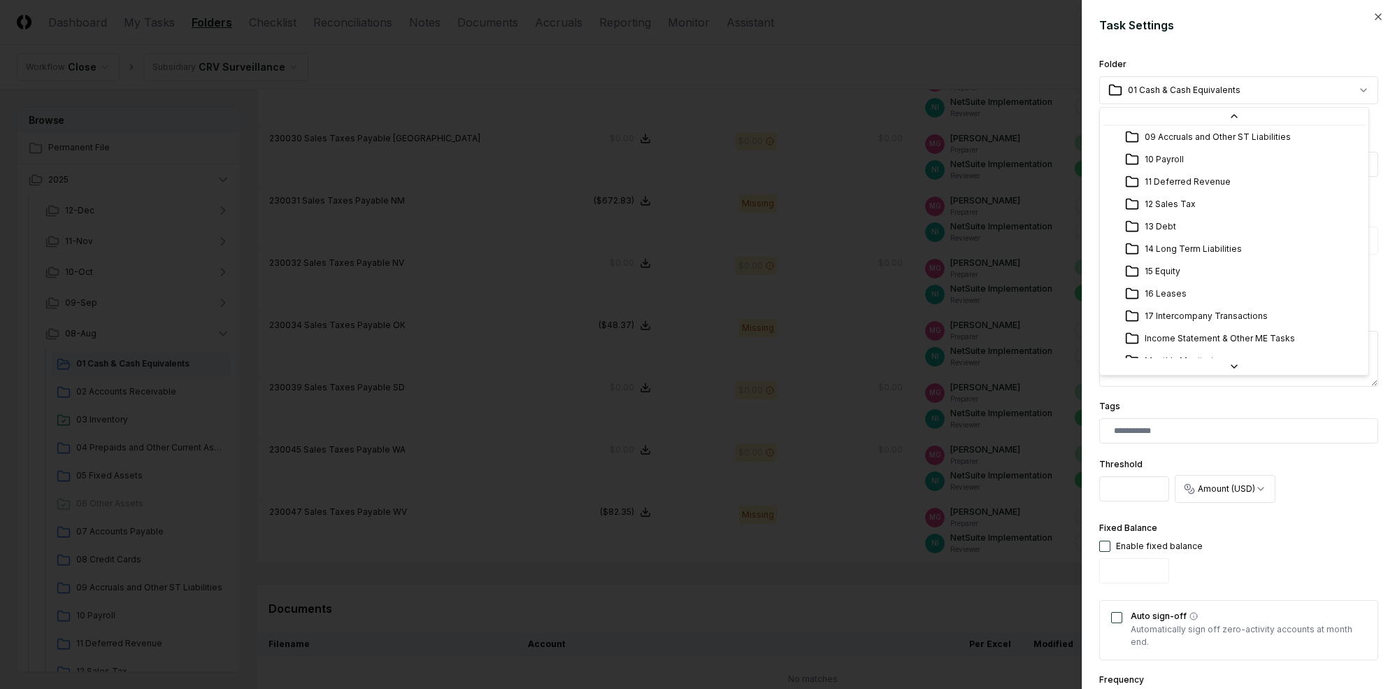
scroll to position [138, 0]
select select "**********"
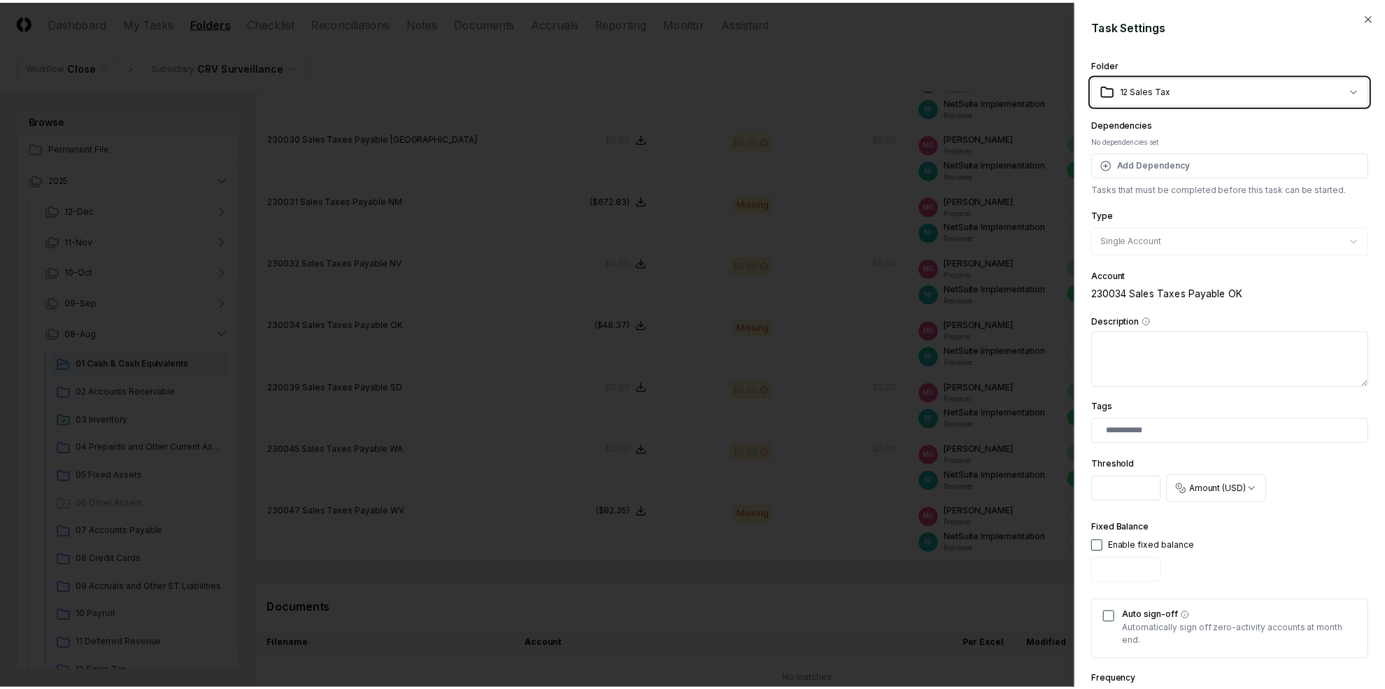
scroll to position [312, 0]
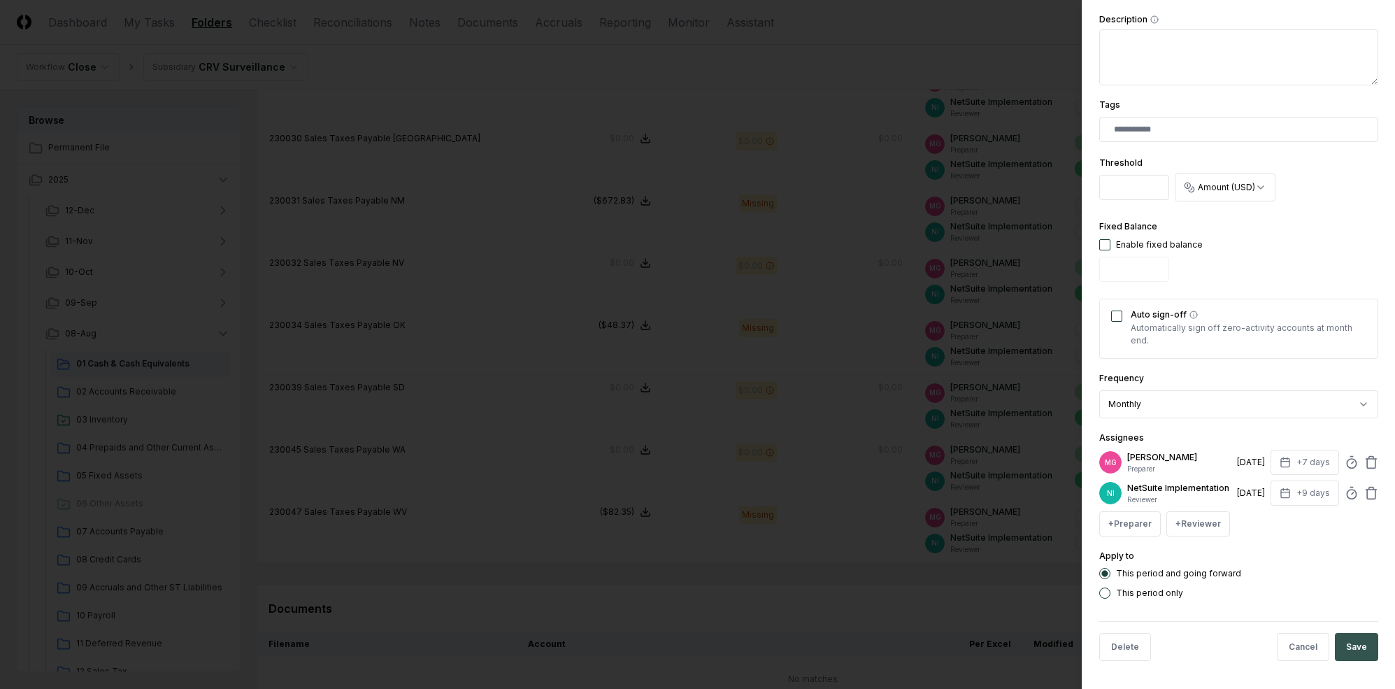
click at [1209, 644] on button "Save" at bounding box center [1356, 647] width 43 height 28
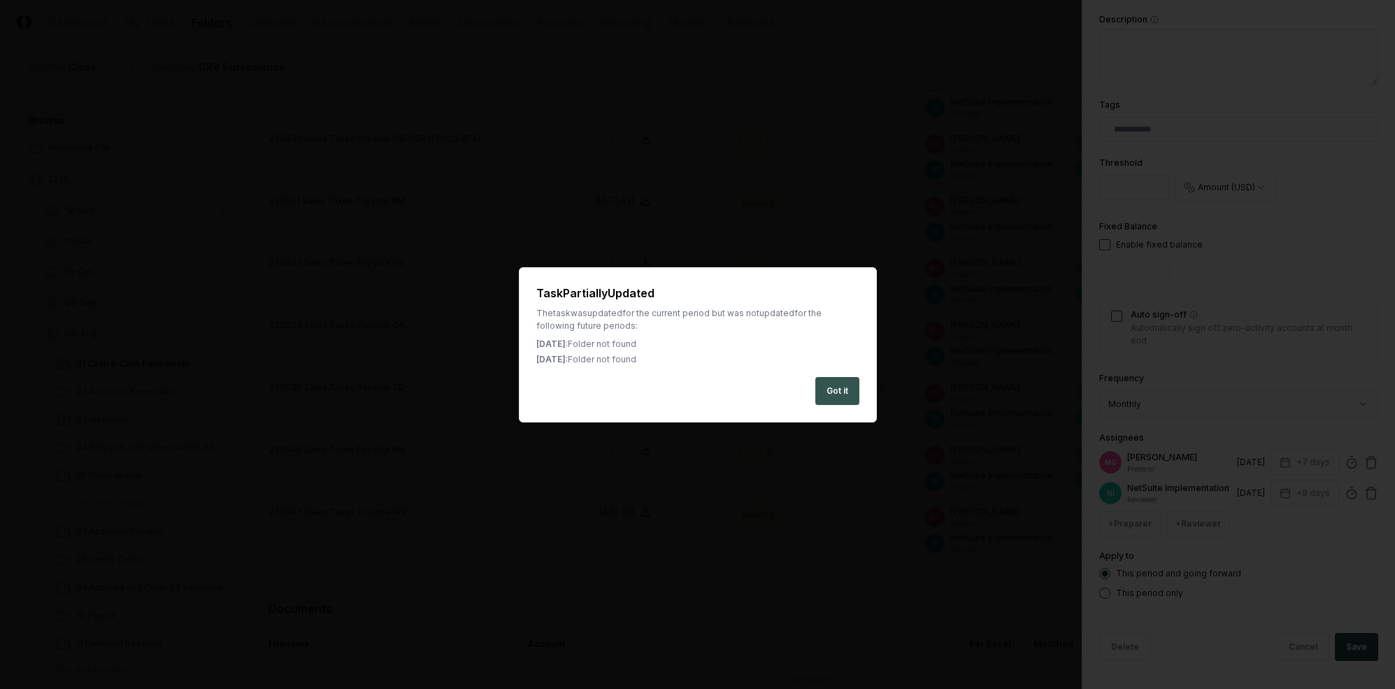
click at [826, 385] on button "Got it" at bounding box center [838, 391] width 44 height 28
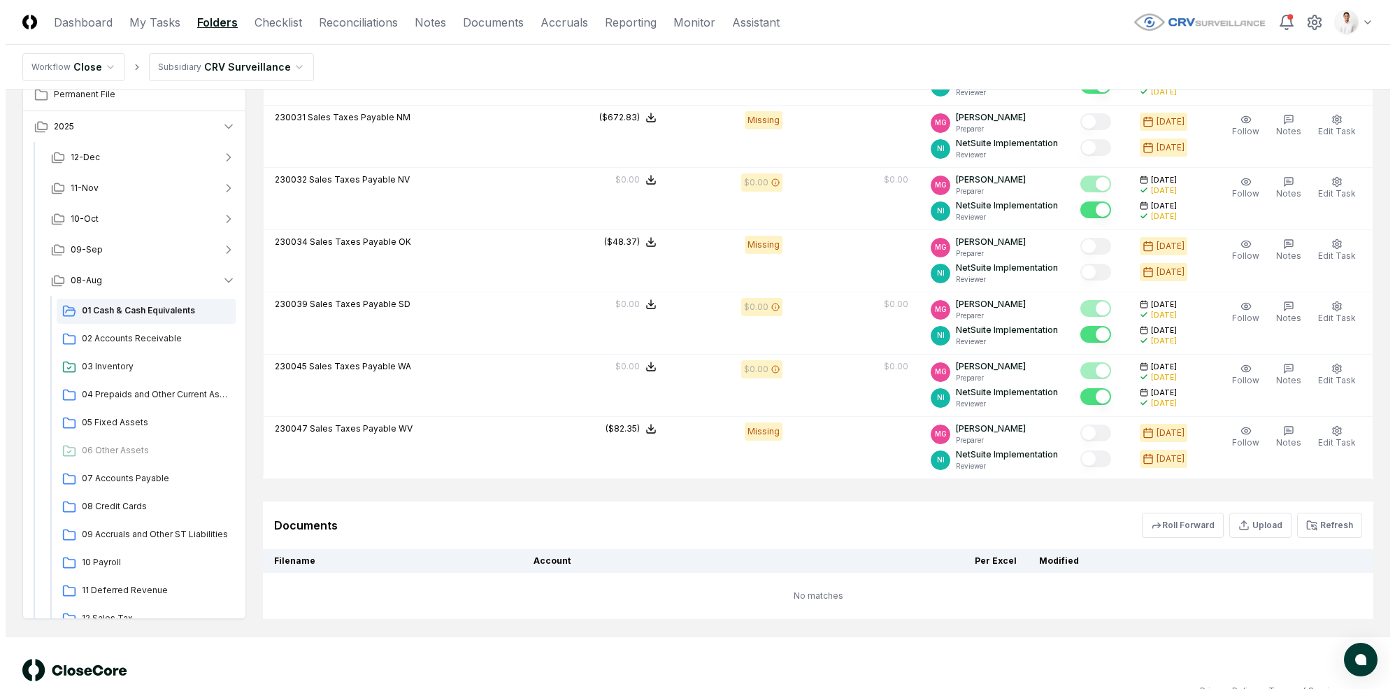
scroll to position [718, 0]
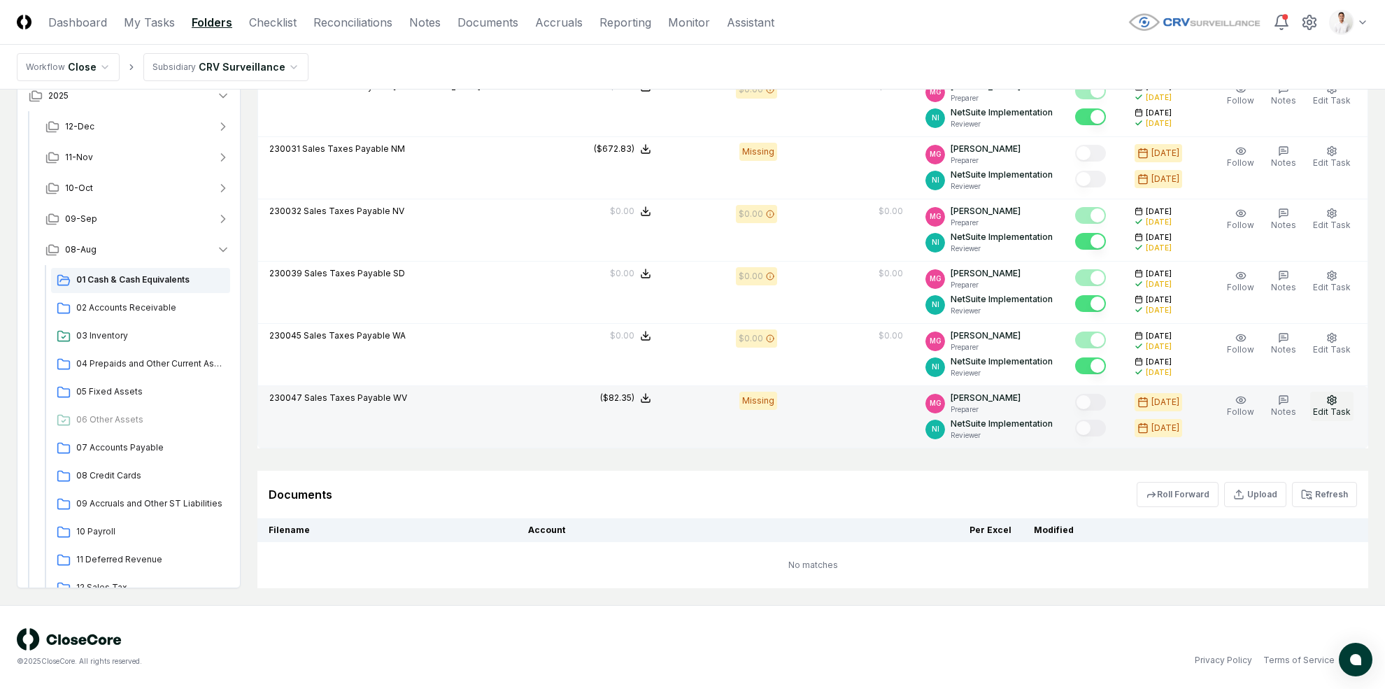
click at [1209, 399] on button "Edit Task" at bounding box center [1331, 406] width 43 height 29
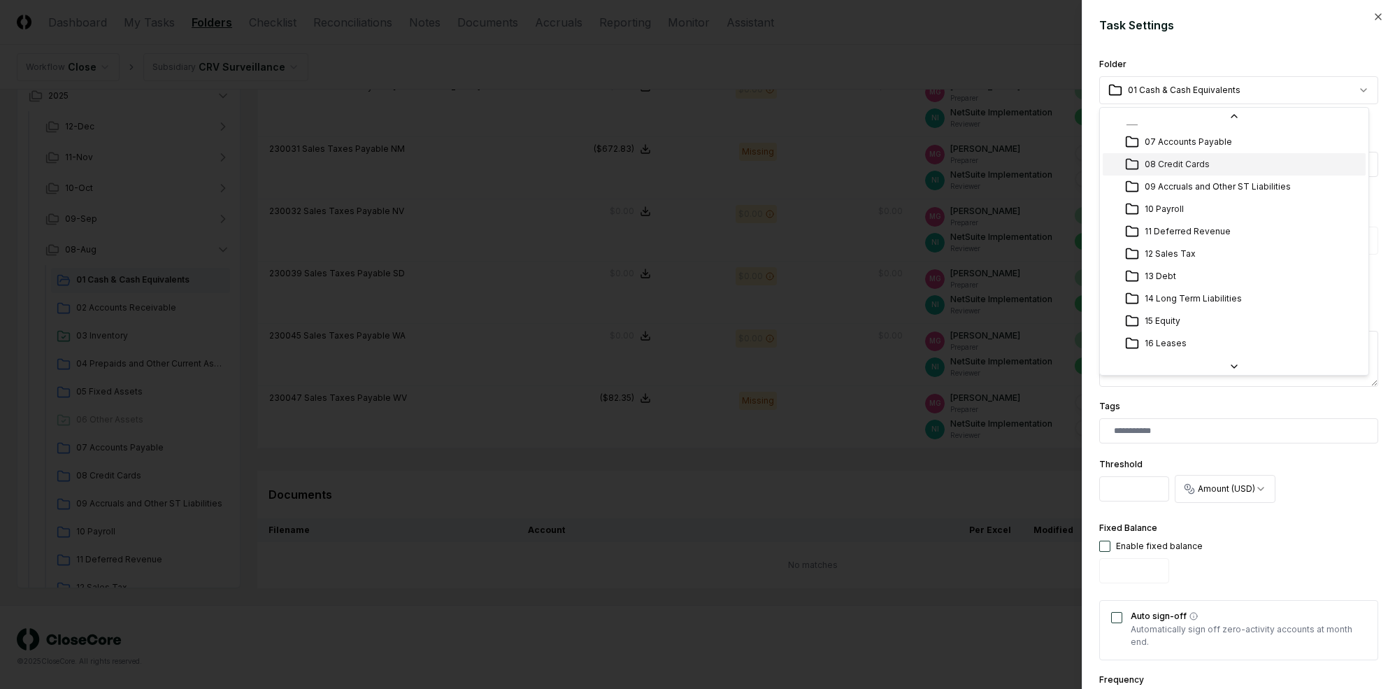
scroll to position [125, 0]
select select "**********"
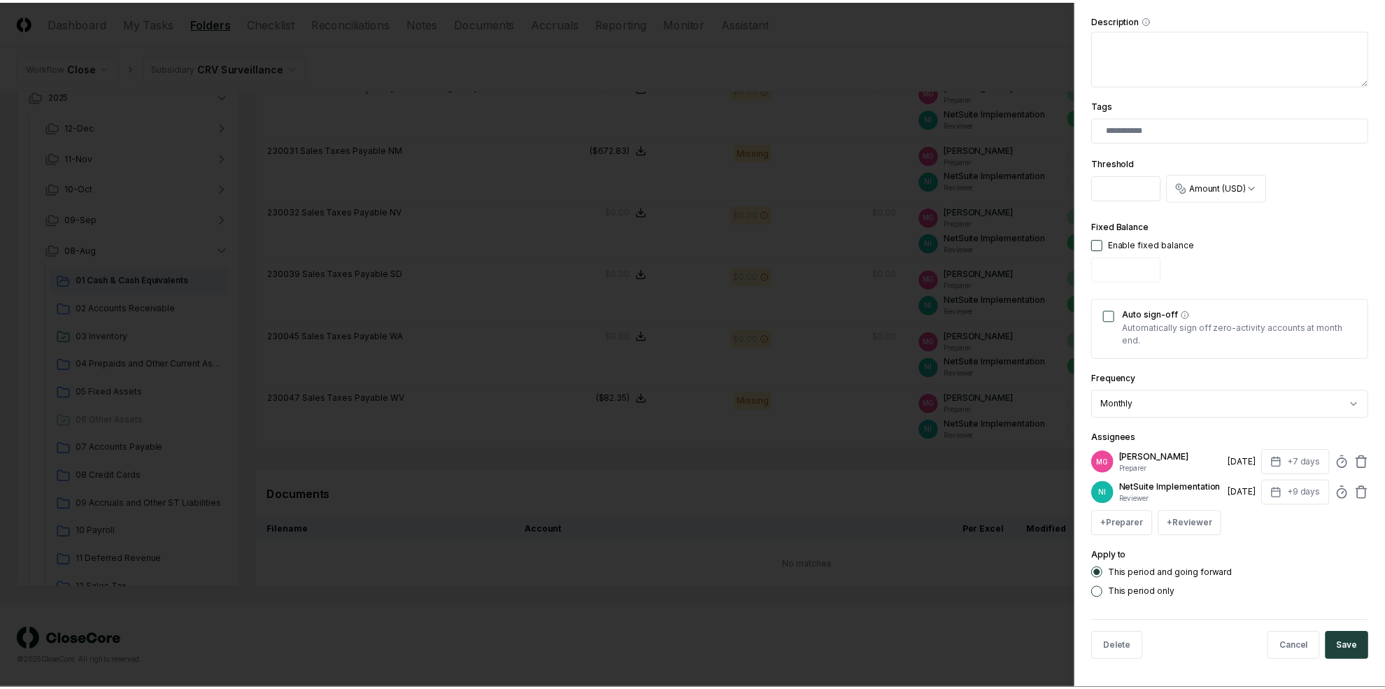
scroll to position [300, 0]
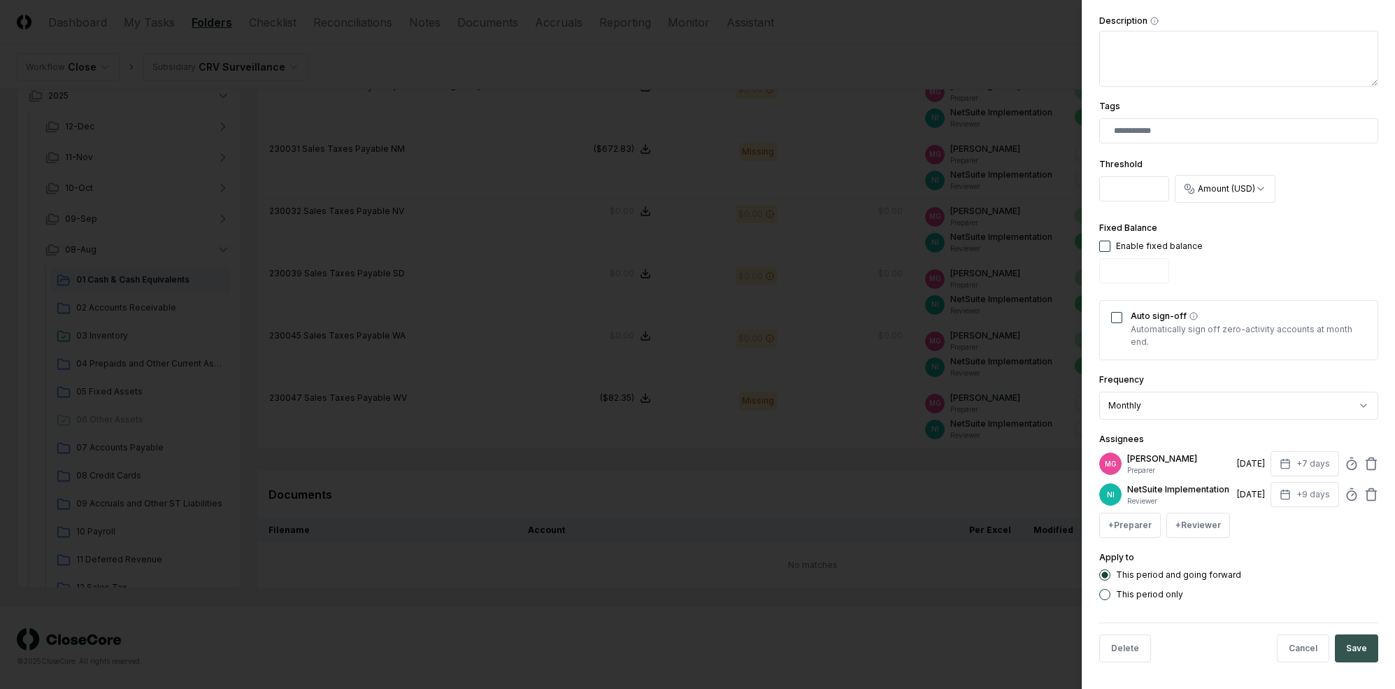
click at [1209, 645] on button "Save" at bounding box center [1356, 648] width 43 height 28
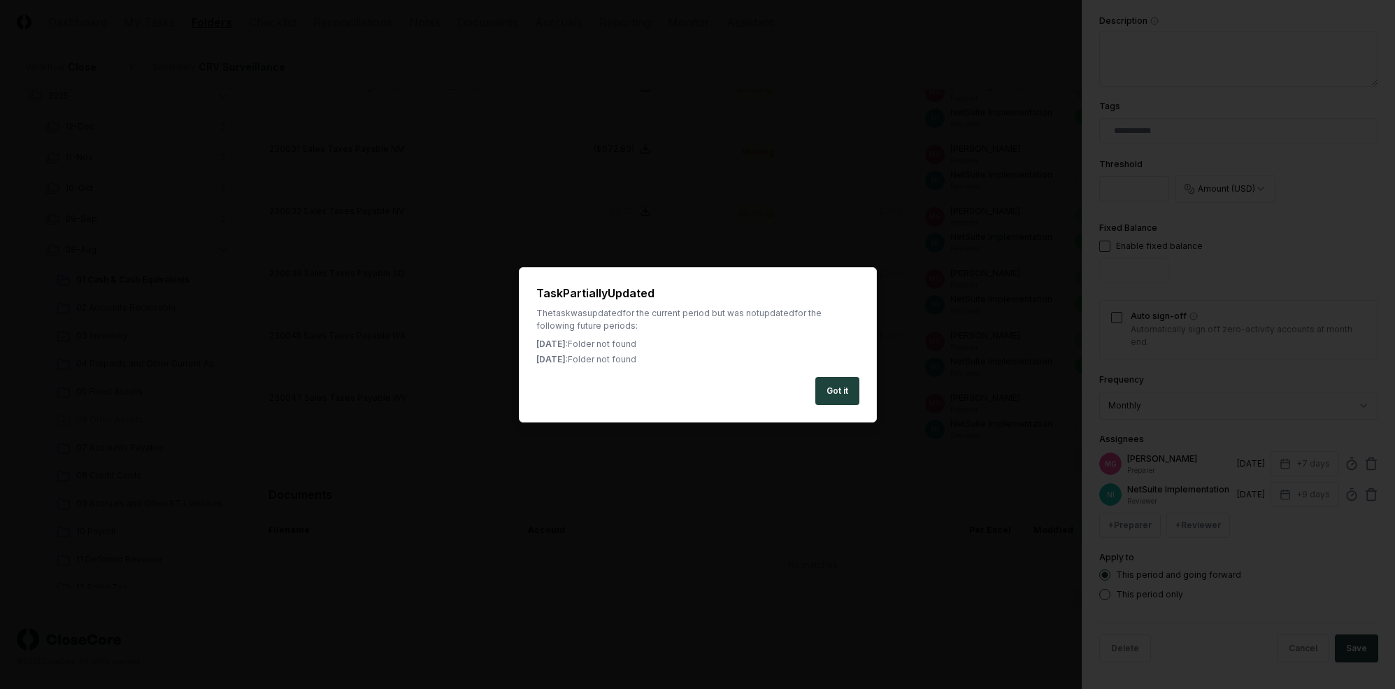
click at [809, 395] on div "Got it" at bounding box center [697, 391] width 323 height 28
click at [811, 396] on div "Got it" at bounding box center [697, 391] width 323 height 28
click at [812, 396] on div "Got it" at bounding box center [697, 391] width 323 height 28
click at [816, 396] on button "Got it" at bounding box center [838, 391] width 44 height 28
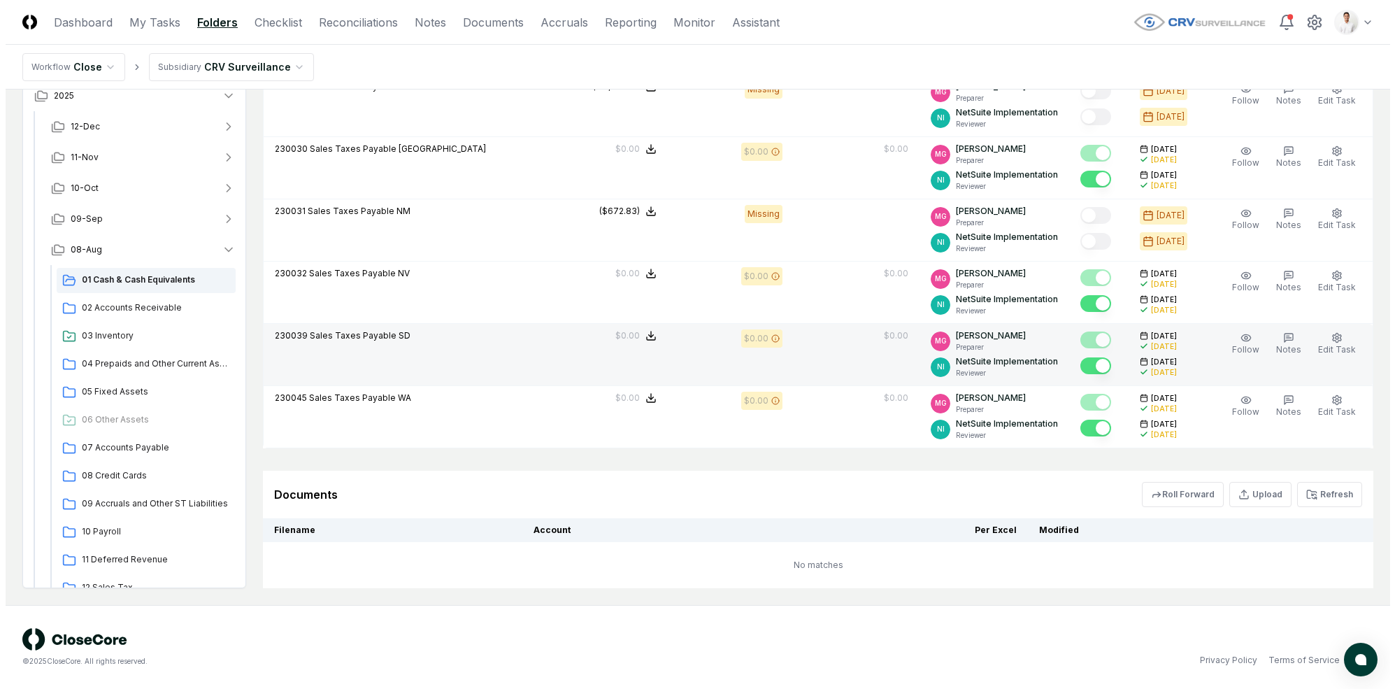
scroll to position [656, 0]
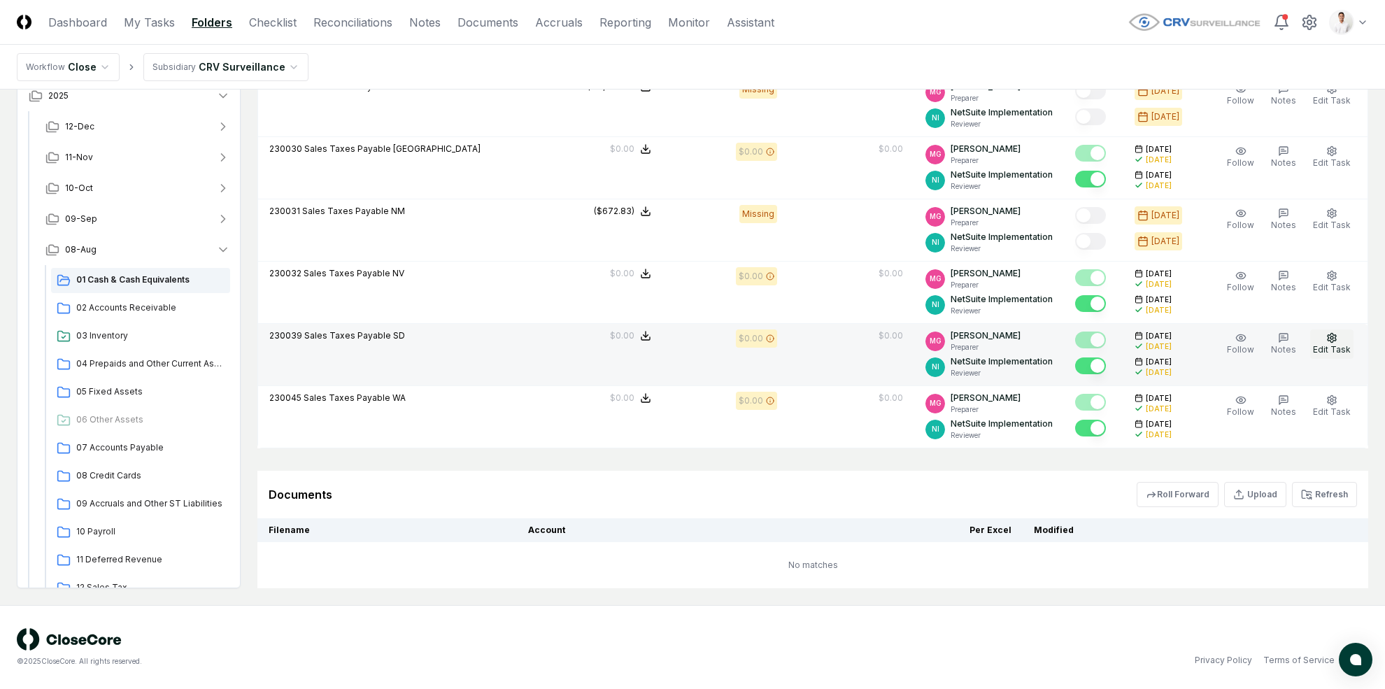
click at [1209, 348] on span "Edit Task" at bounding box center [1332, 349] width 38 height 10
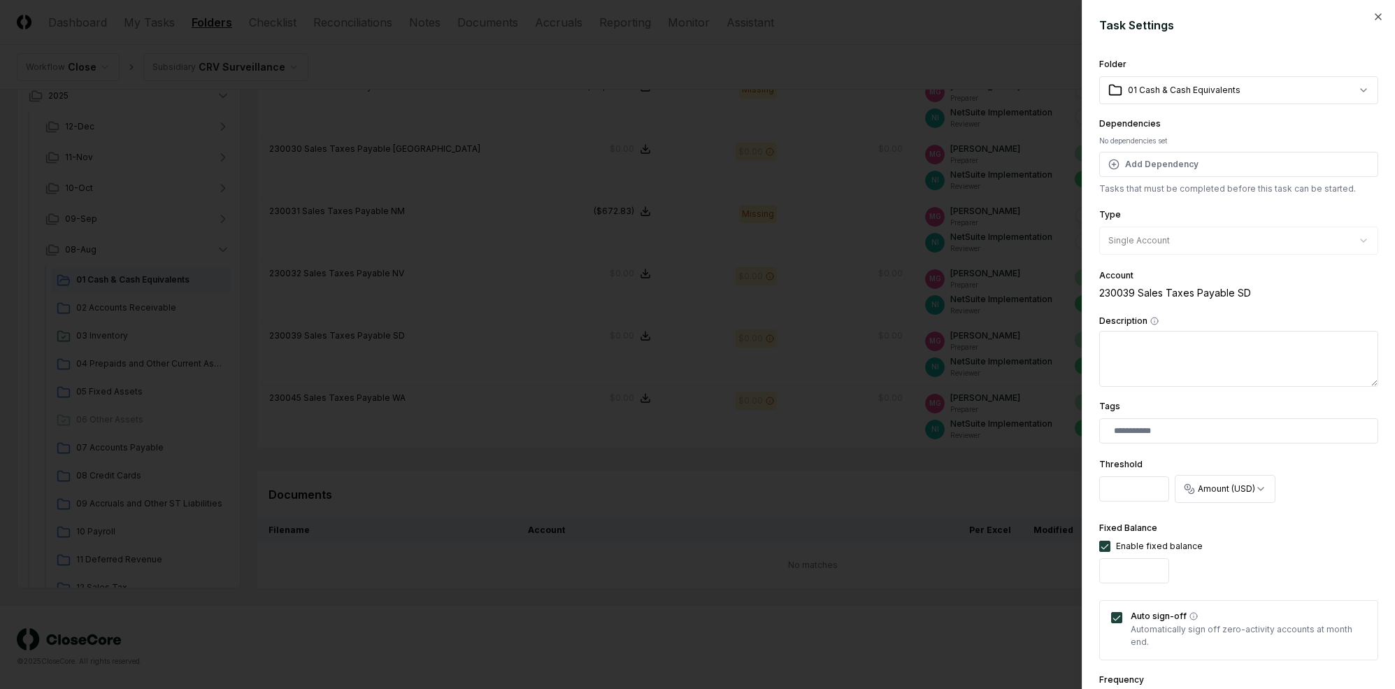
click at [1209, 84] on body "CloseCore Dashboard My Tasks Folders Checklist Reconciliations Notes Documents …" at bounding box center [692, 16] width 1385 height 1345
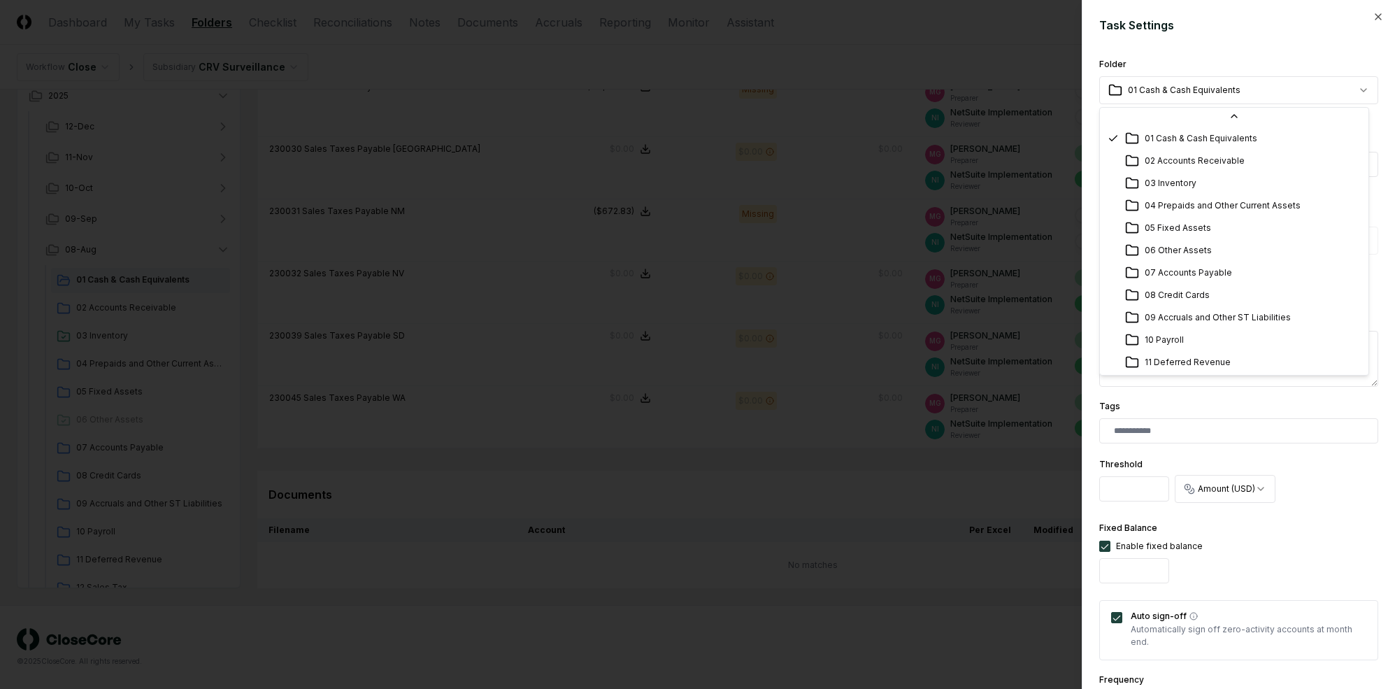
scroll to position [180, 0]
select select "**********"
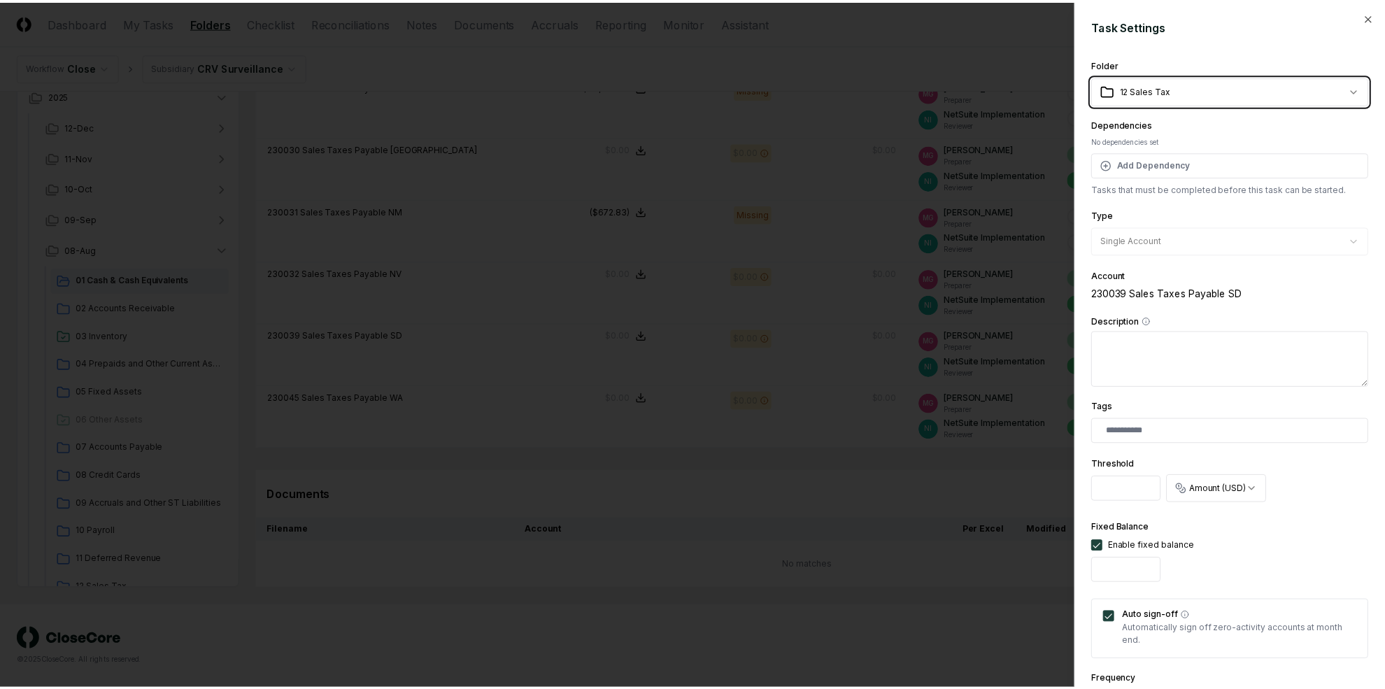
scroll to position [312, 0]
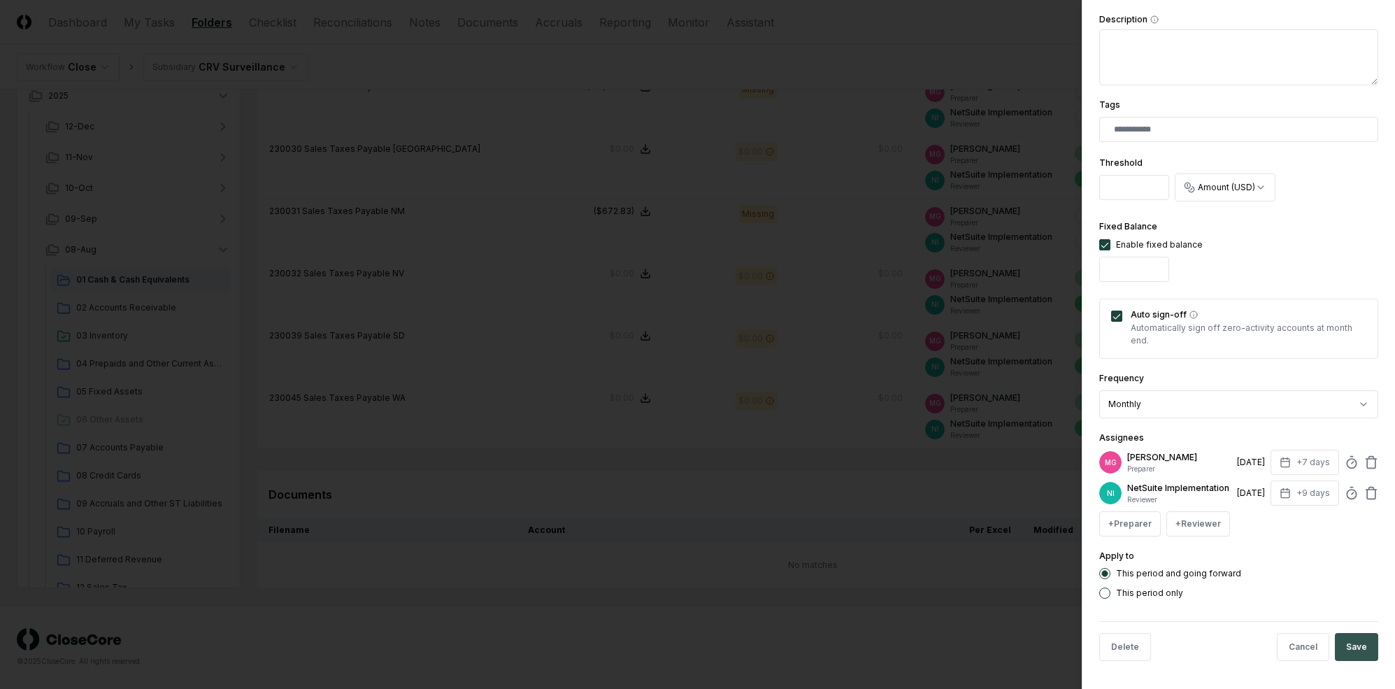
click at [1209, 645] on button "Save" at bounding box center [1356, 647] width 43 height 28
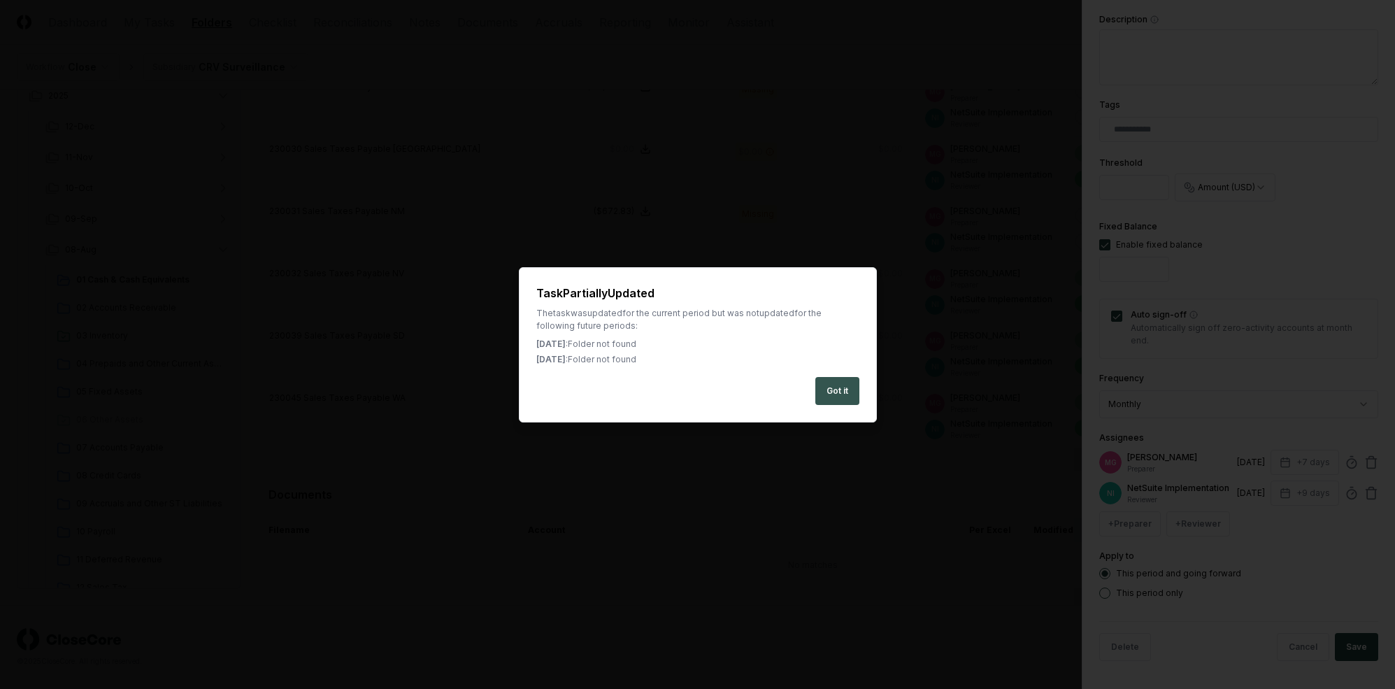
click at [848, 394] on button "Got it" at bounding box center [838, 391] width 44 height 28
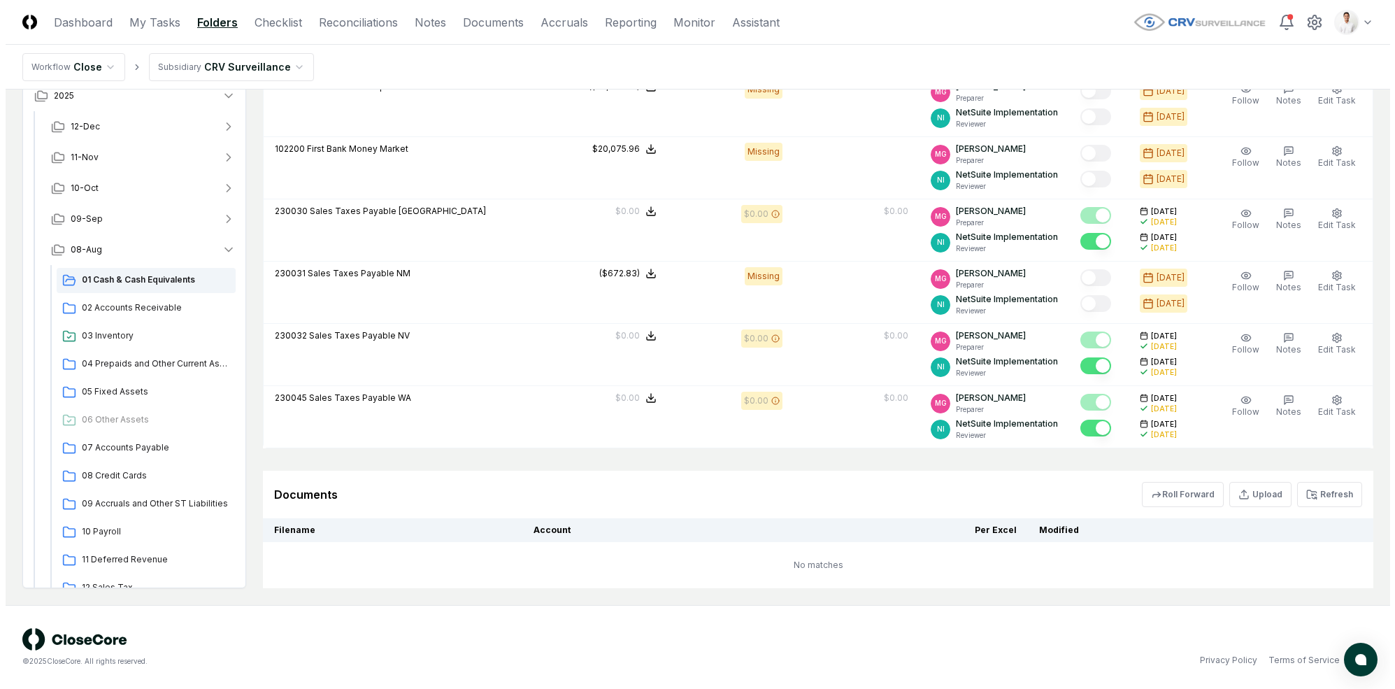
scroll to position [594, 0]
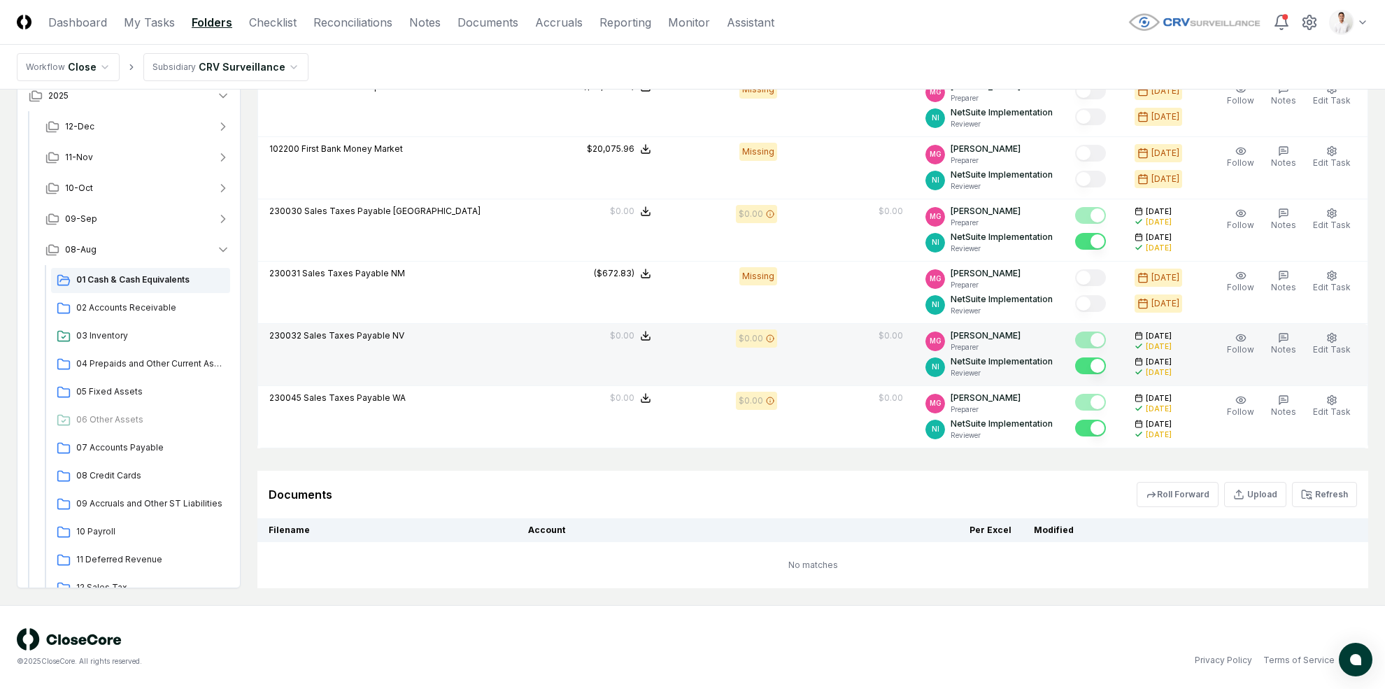
click at [1209, 328] on td "Follow Notes Edit Task More" at bounding box center [1285, 355] width 166 height 62
click at [1209, 344] on span "Edit Task" at bounding box center [1332, 349] width 38 height 10
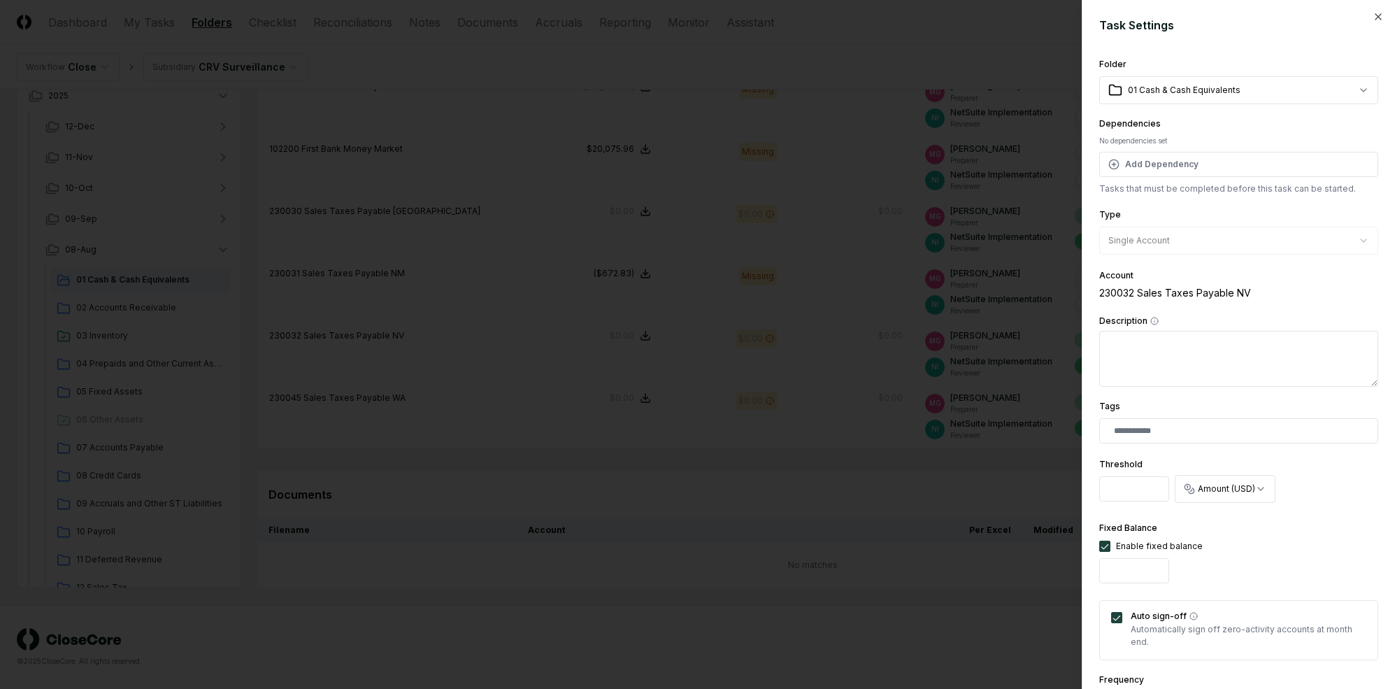
click at [1187, 97] on body "CloseCore Dashboard My Tasks Folders Checklist Reconciliations Notes Documents …" at bounding box center [692, 47] width 1385 height 1283
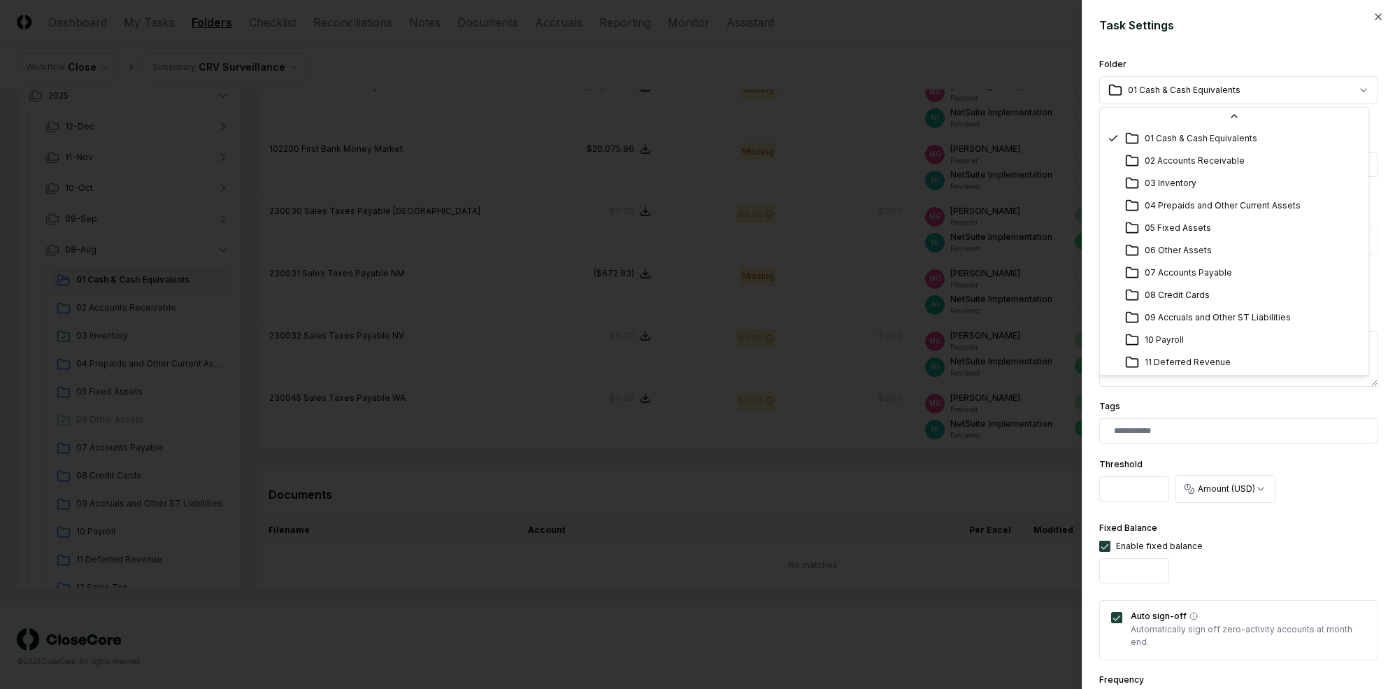
scroll to position [180, 0]
select select "**********"
drag, startPoint x: 1213, startPoint y: 212, endPoint x: 1225, endPoint y: 238, distance: 28.5
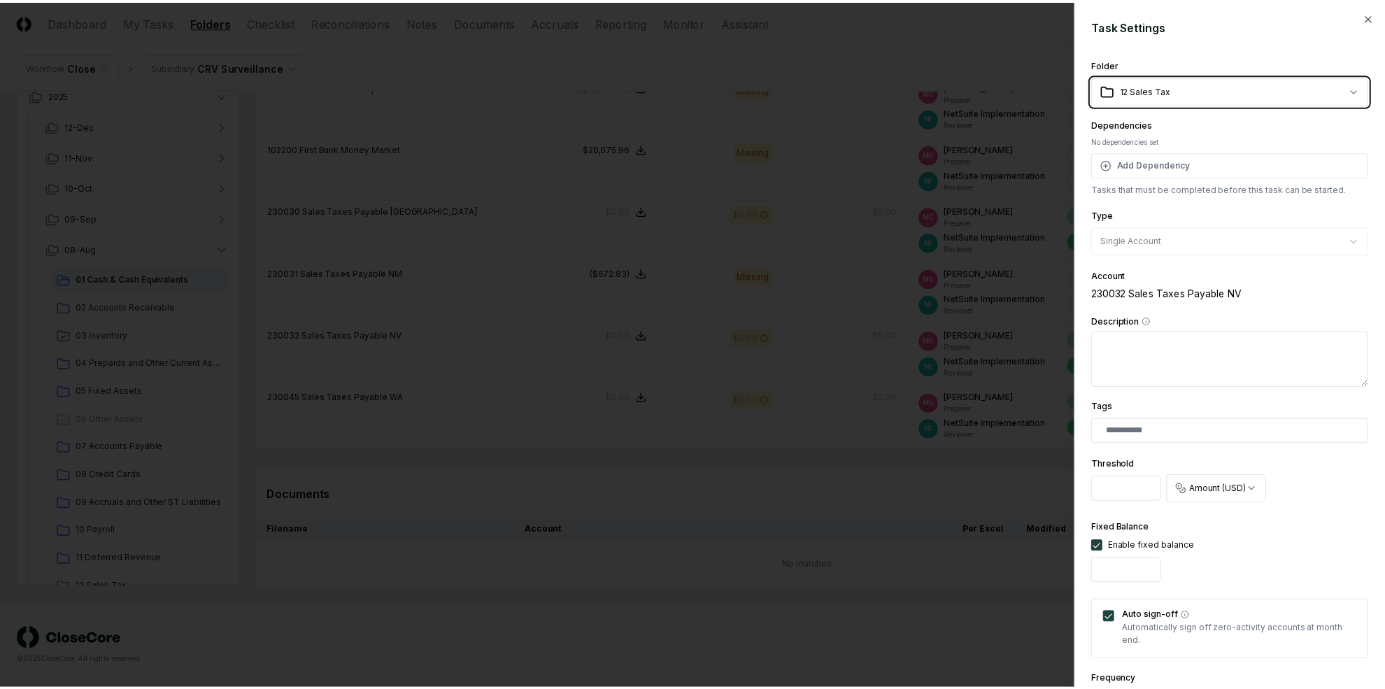
scroll to position [312, 0]
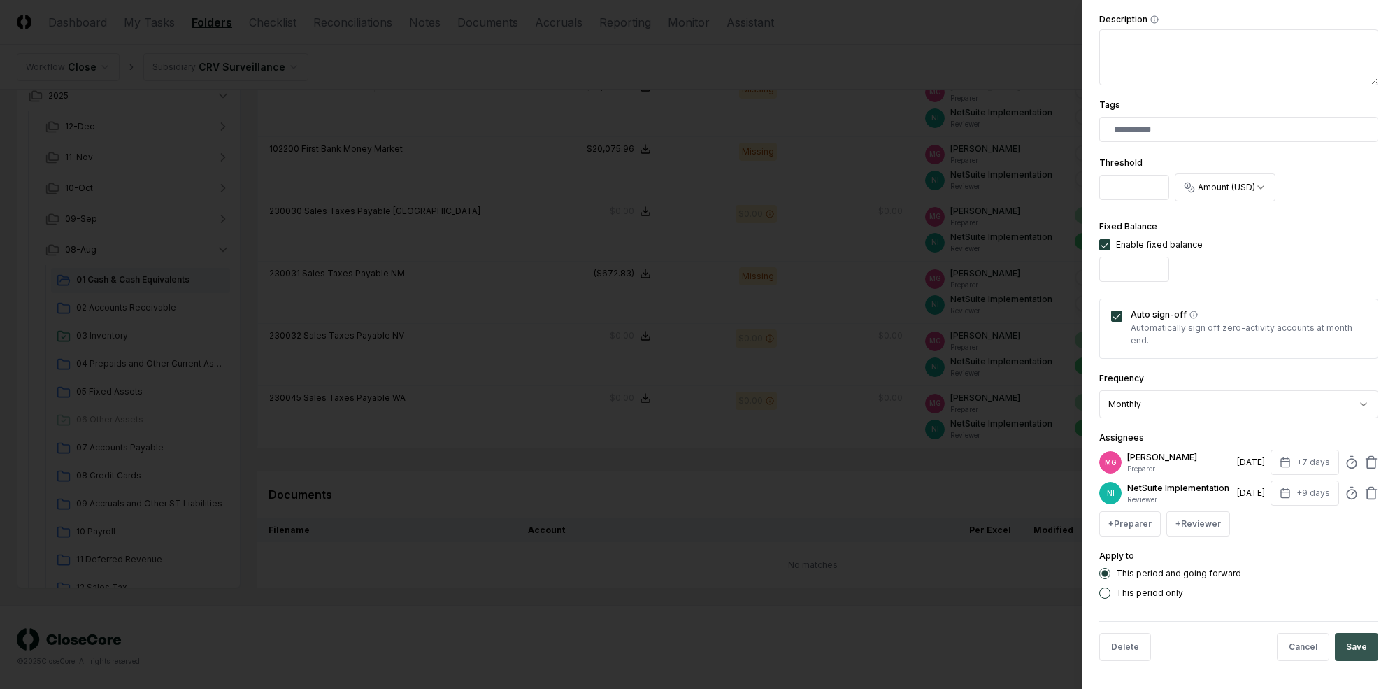
click at [1209, 645] on button "Save" at bounding box center [1356, 647] width 43 height 28
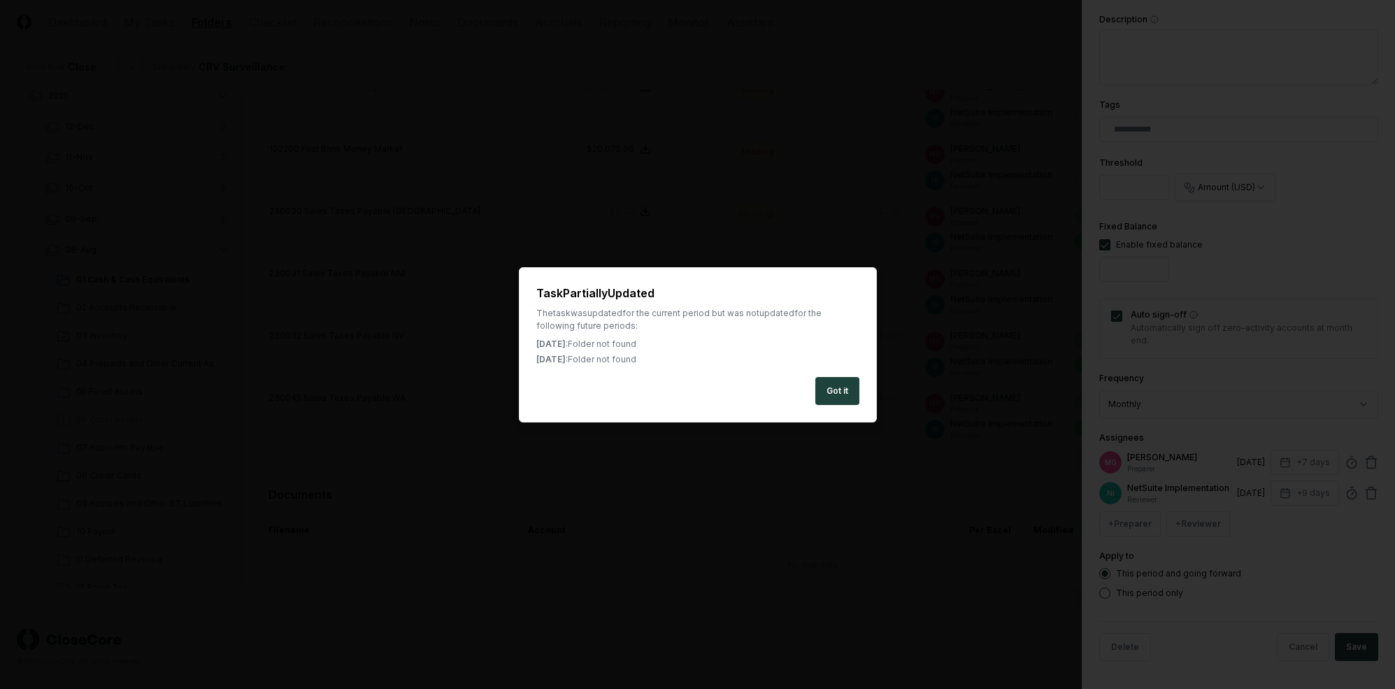
click at [816, 395] on button "Got it" at bounding box center [838, 391] width 44 height 28
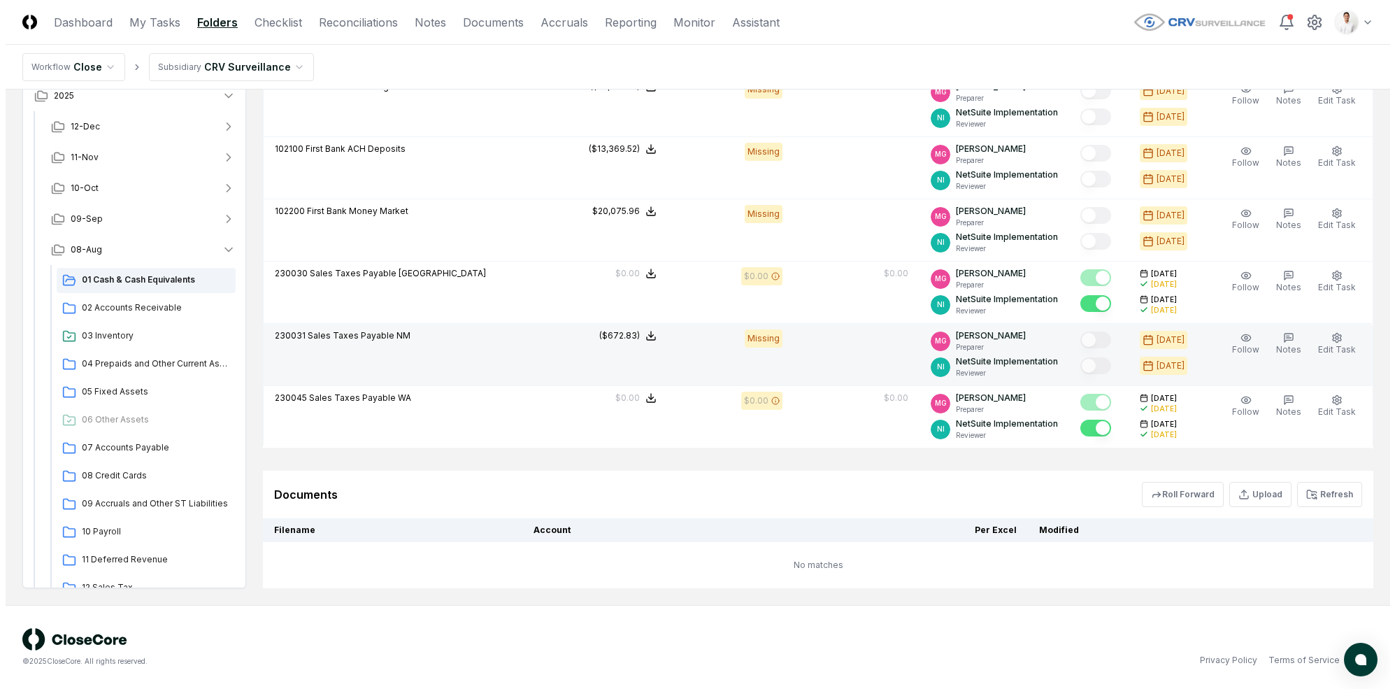
scroll to position [532, 0]
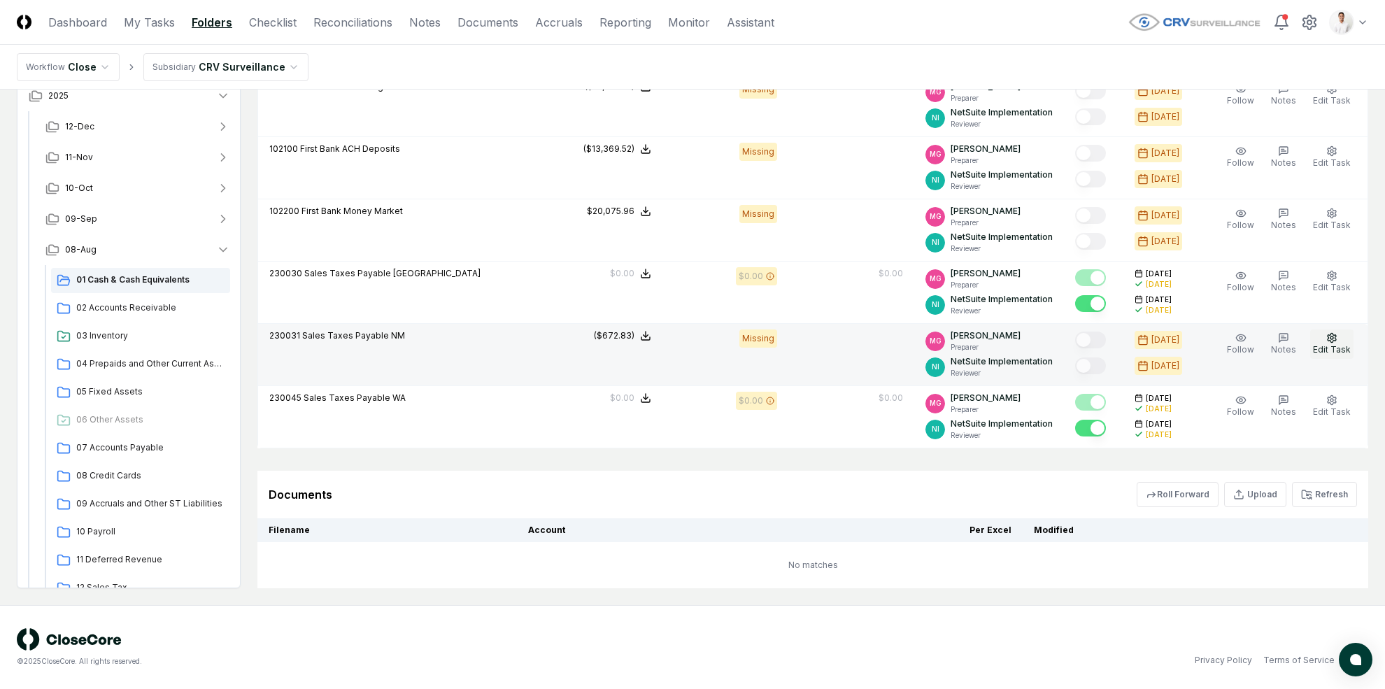
click at [1209, 344] on span "Edit Task" at bounding box center [1332, 349] width 38 height 10
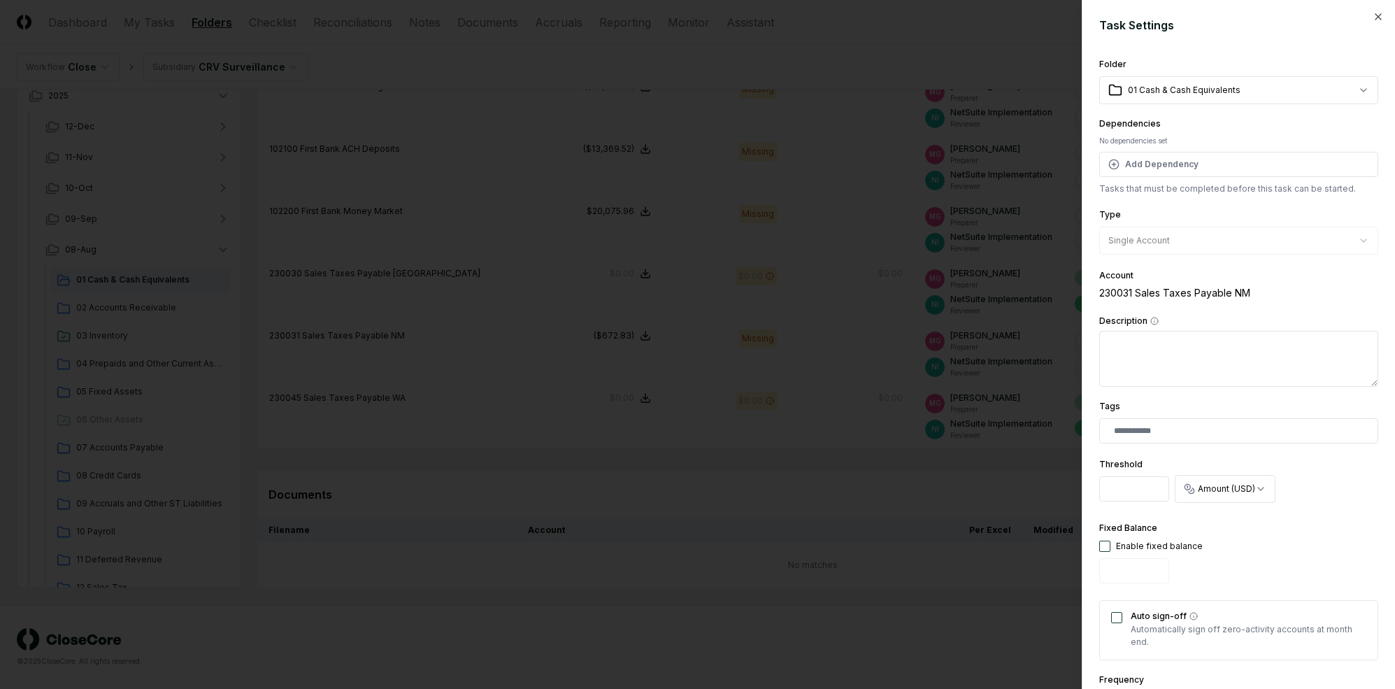
click at [1209, 94] on body "CloseCore Dashboard My Tasks Folders Checklist Reconciliations Notes Documents …" at bounding box center [692, 78] width 1385 height 1221
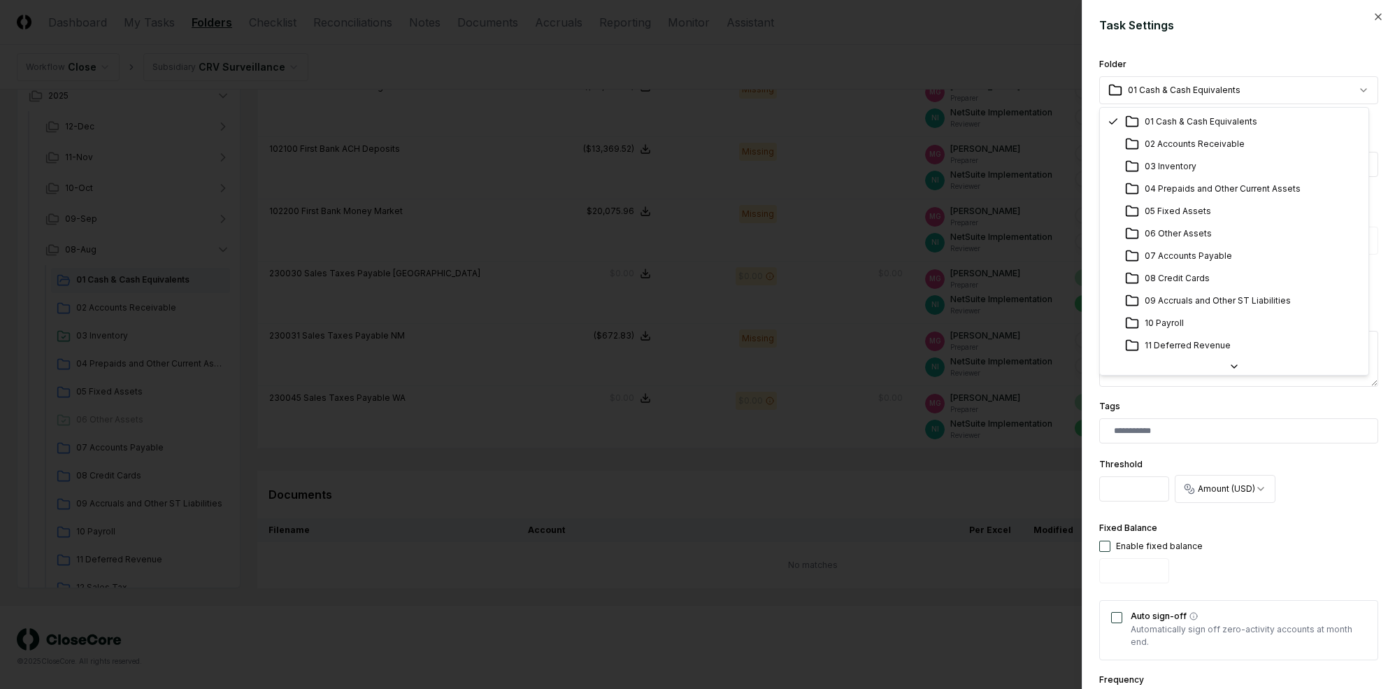
scroll to position [180, 0]
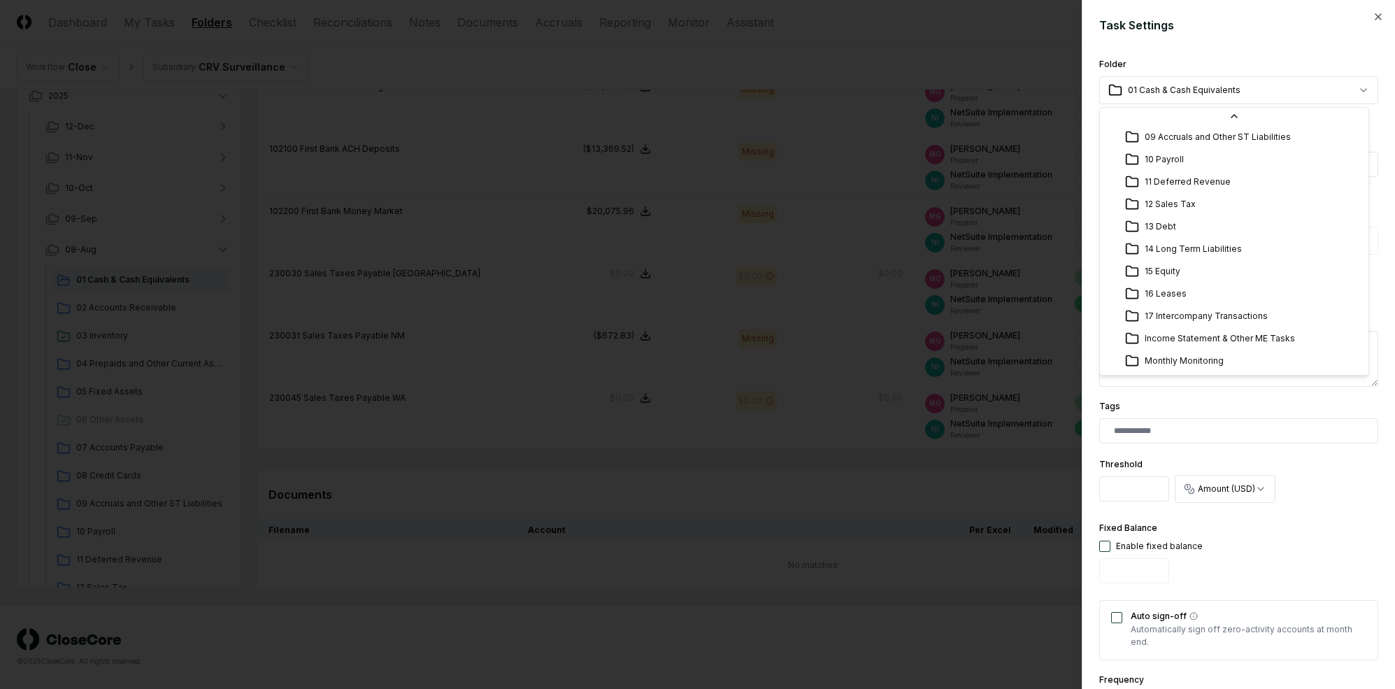
select select "**********"
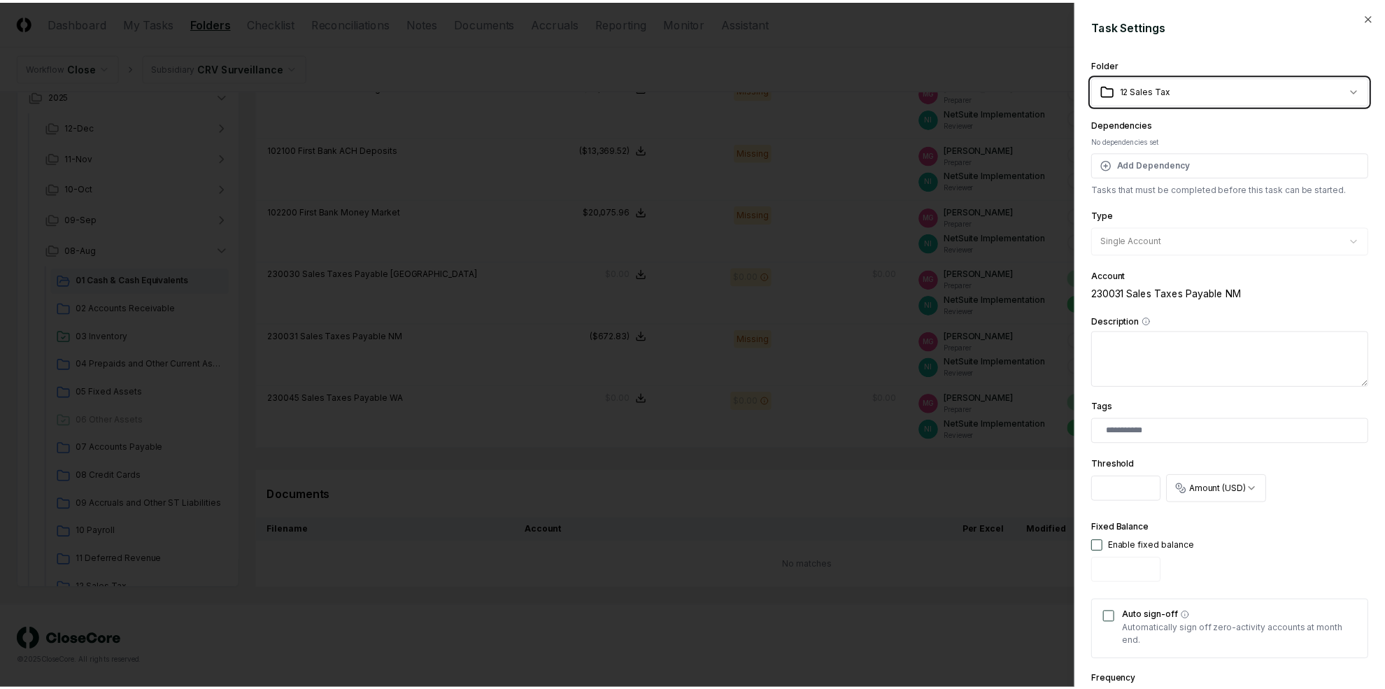
scroll to position [312, 0]
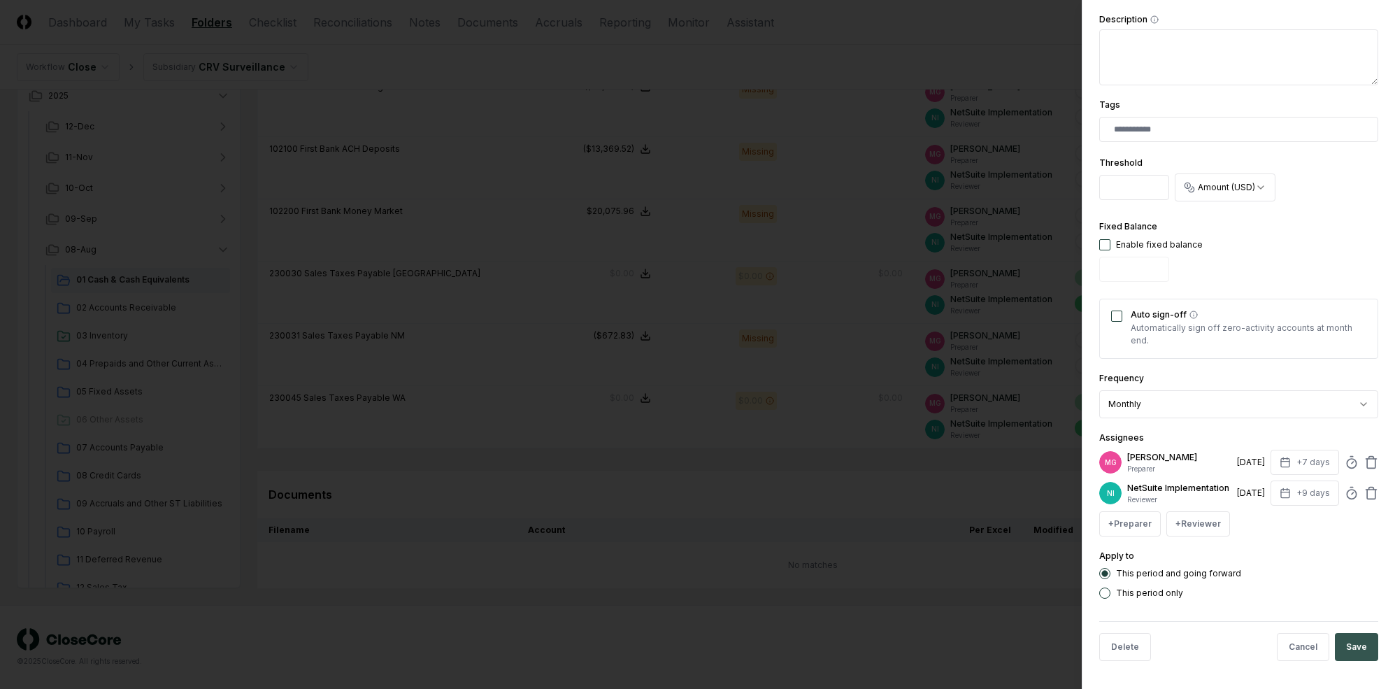
click at [1209, 645] on button "Save" at bounding box center [1356, 647] width 43 height 28
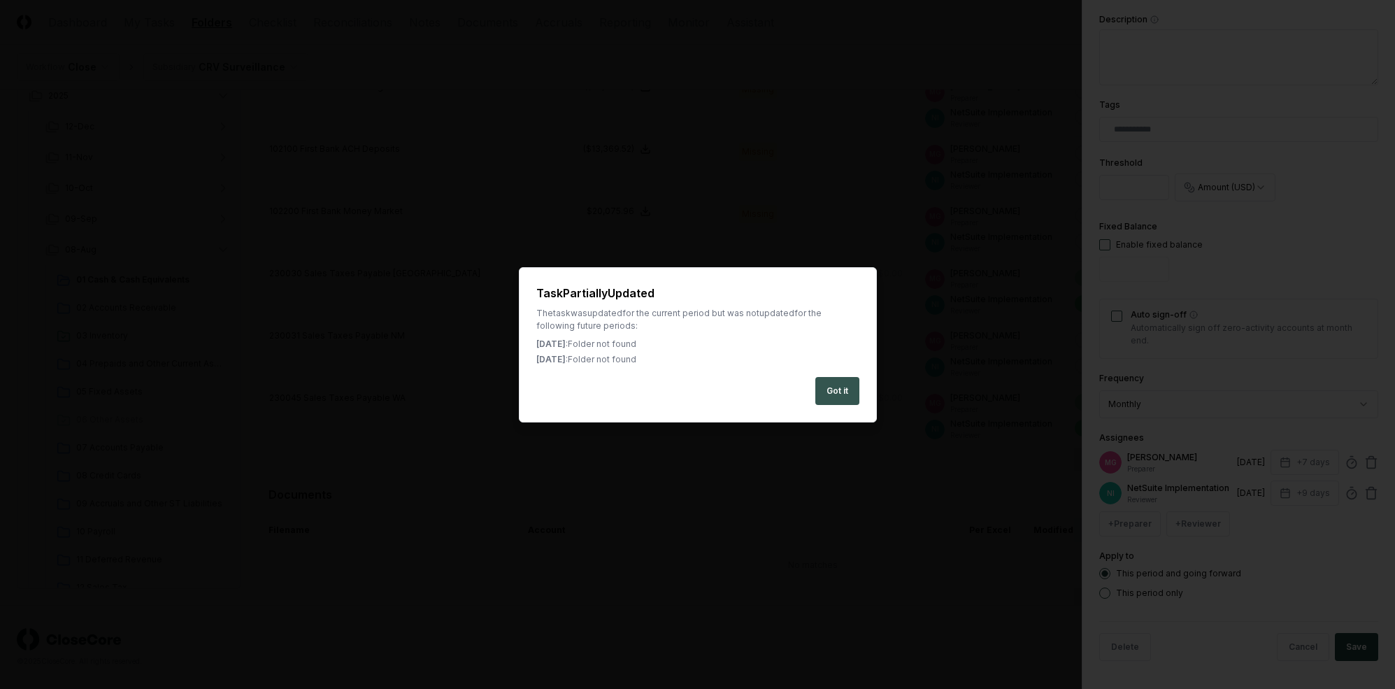
click at [832, 399] on button "Got it" at bounding box center [838, 391] width 44 height 28
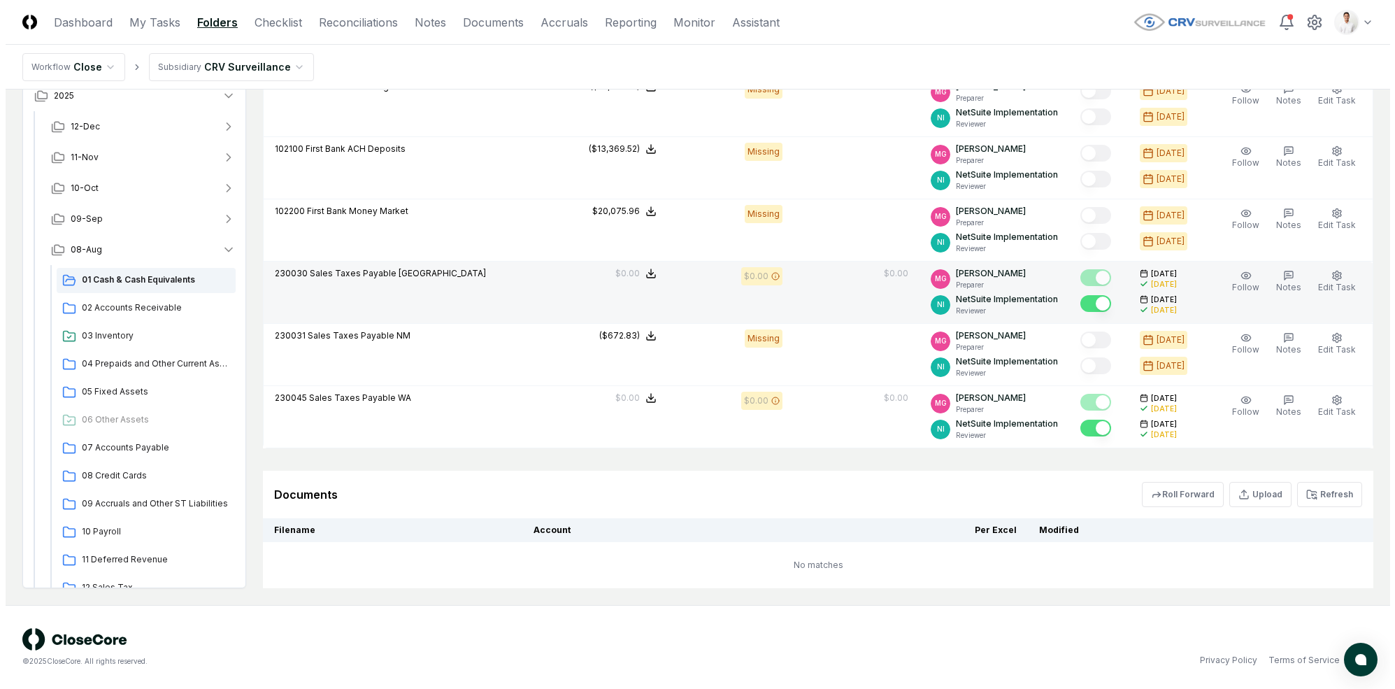
scroll to position [469, 0]
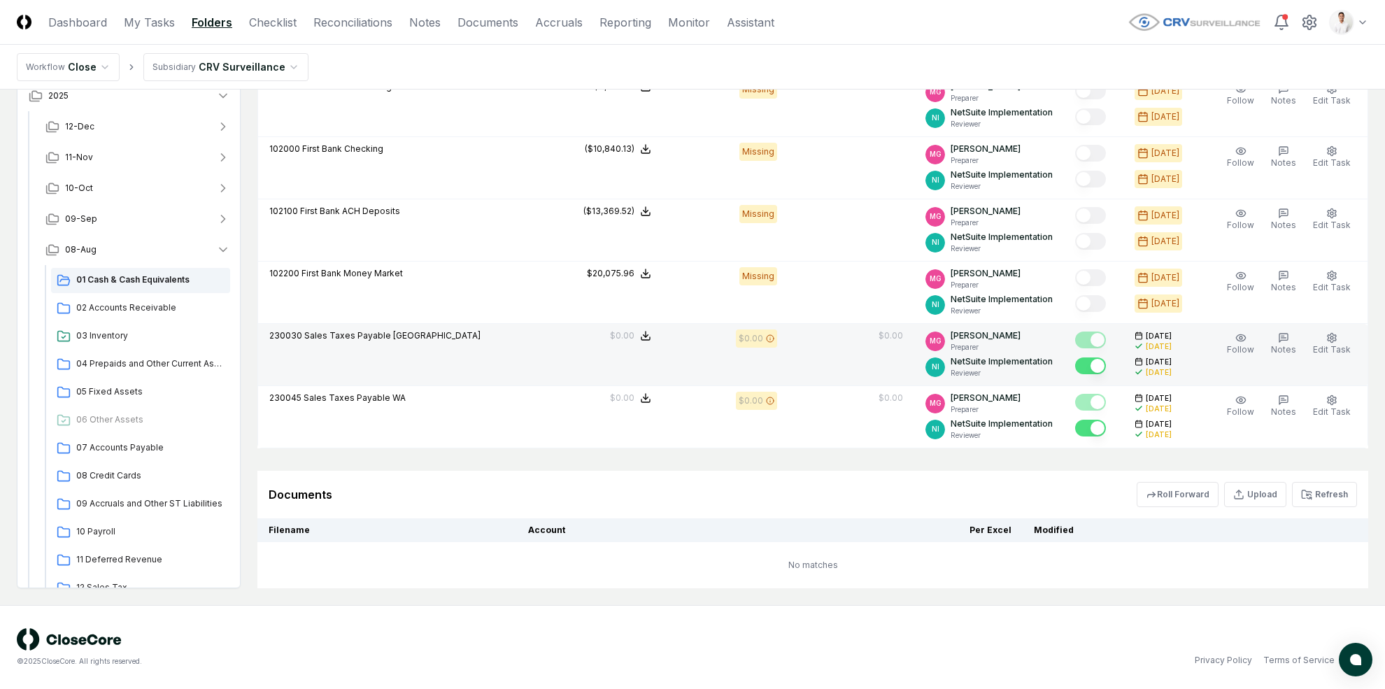
click at [1209, 332] on div "Follow Notes Edit Task More" at bounding box center [1289, 354] width 152 height 50
click at [1209, 336] on button "Edit Task" at bounding box center [1331, 343] width 43 height 29
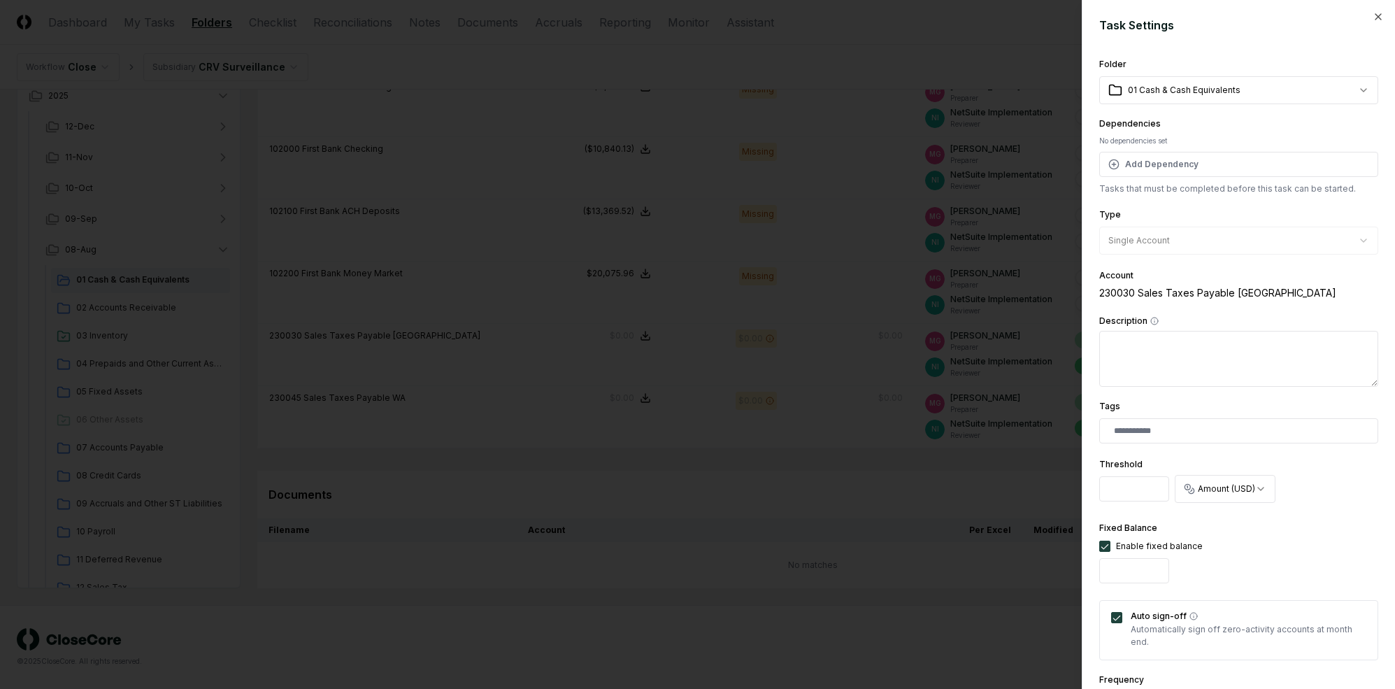
click at [1209, 90] on body "CloseCore Dashboard My Tasks Folders Checklist Reconciliations Notes Documents …" at bounding box center [692, 110] width 1385 height 1158
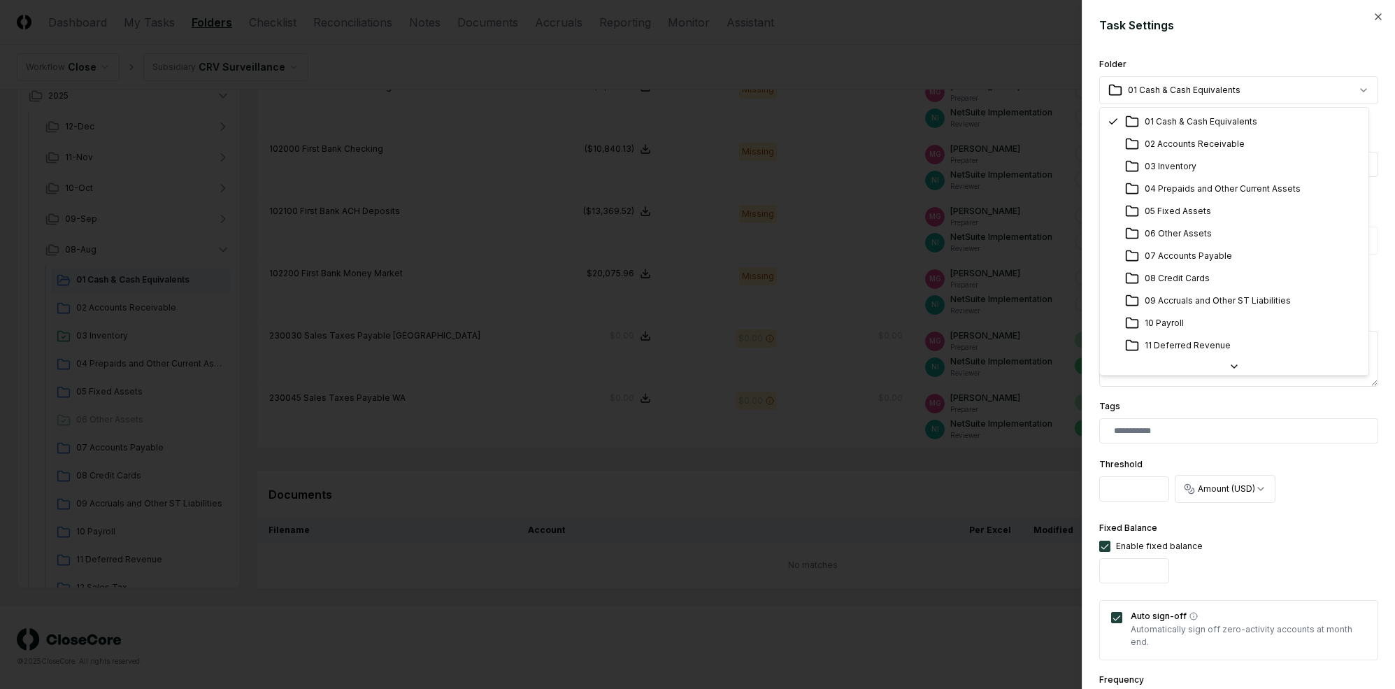
scroll to position [180, 0]
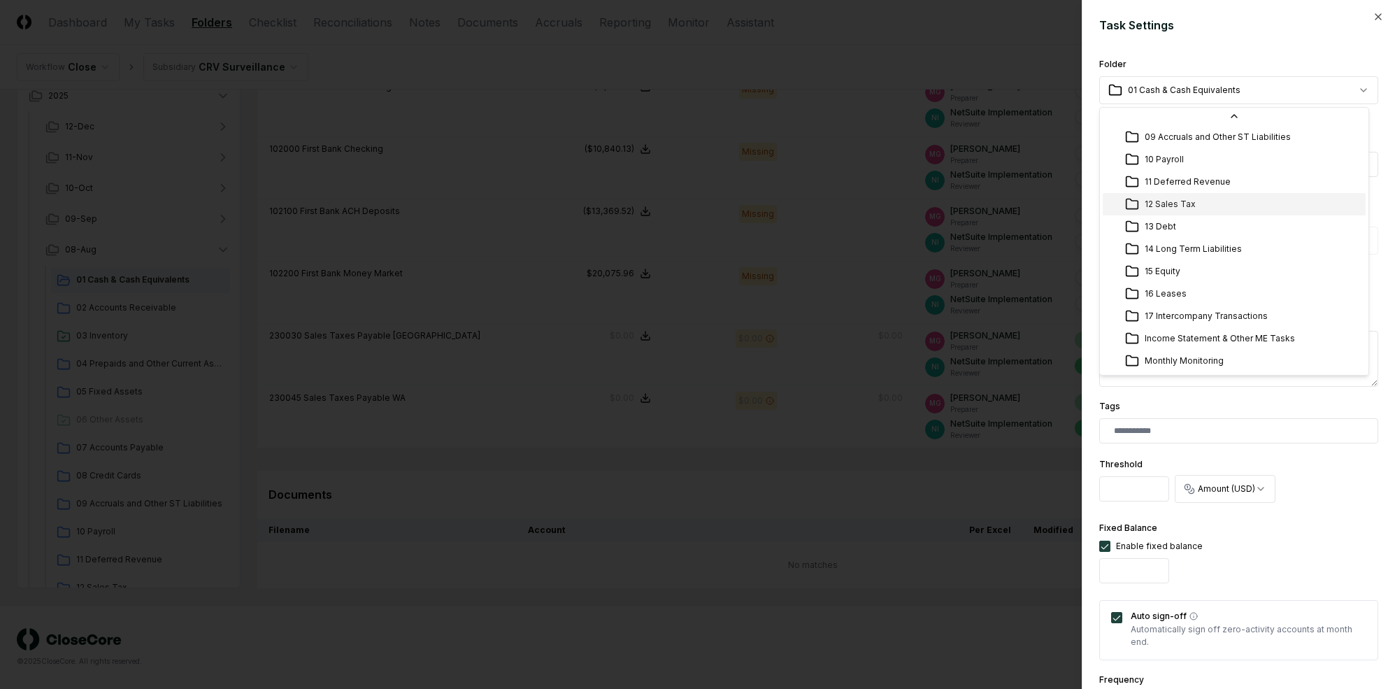
select select "**********"
drag, startPoint x: 1203, startPoint y: 211, endPoint x: 1256, endPoint y: 325, distance: 126.4
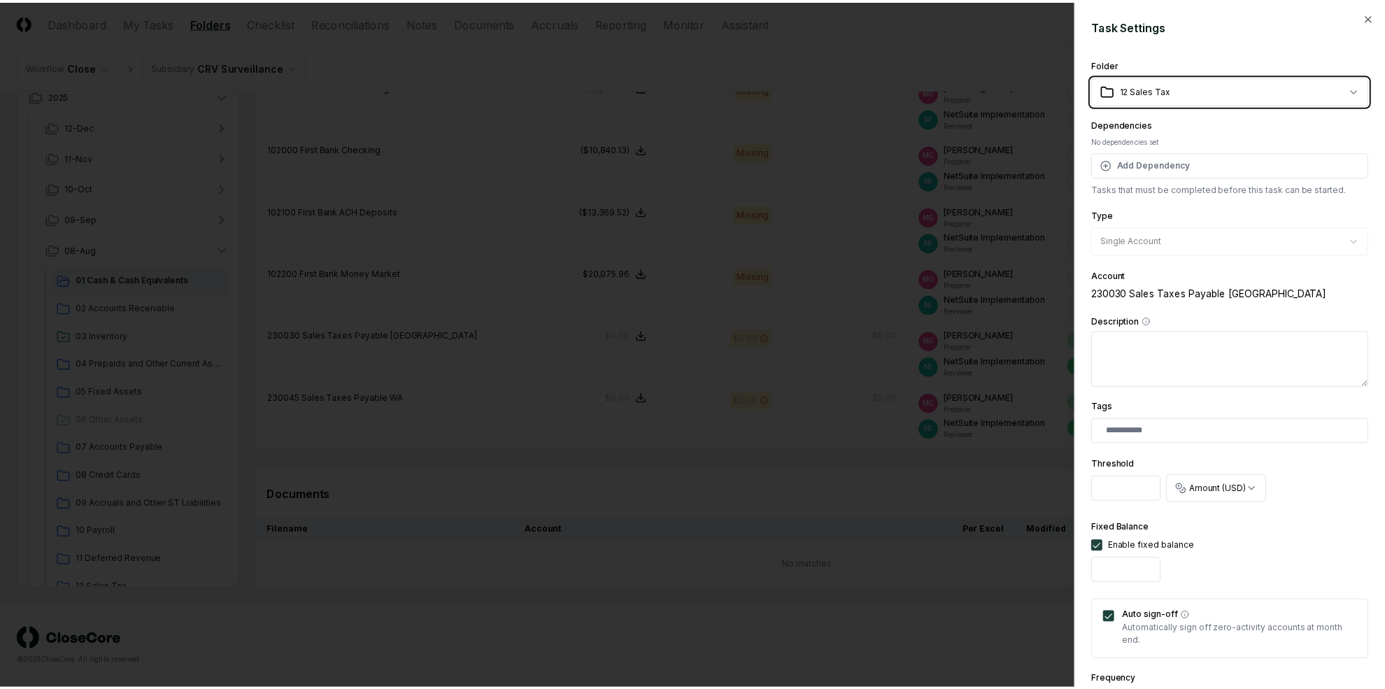
scroll to position [312, 0]
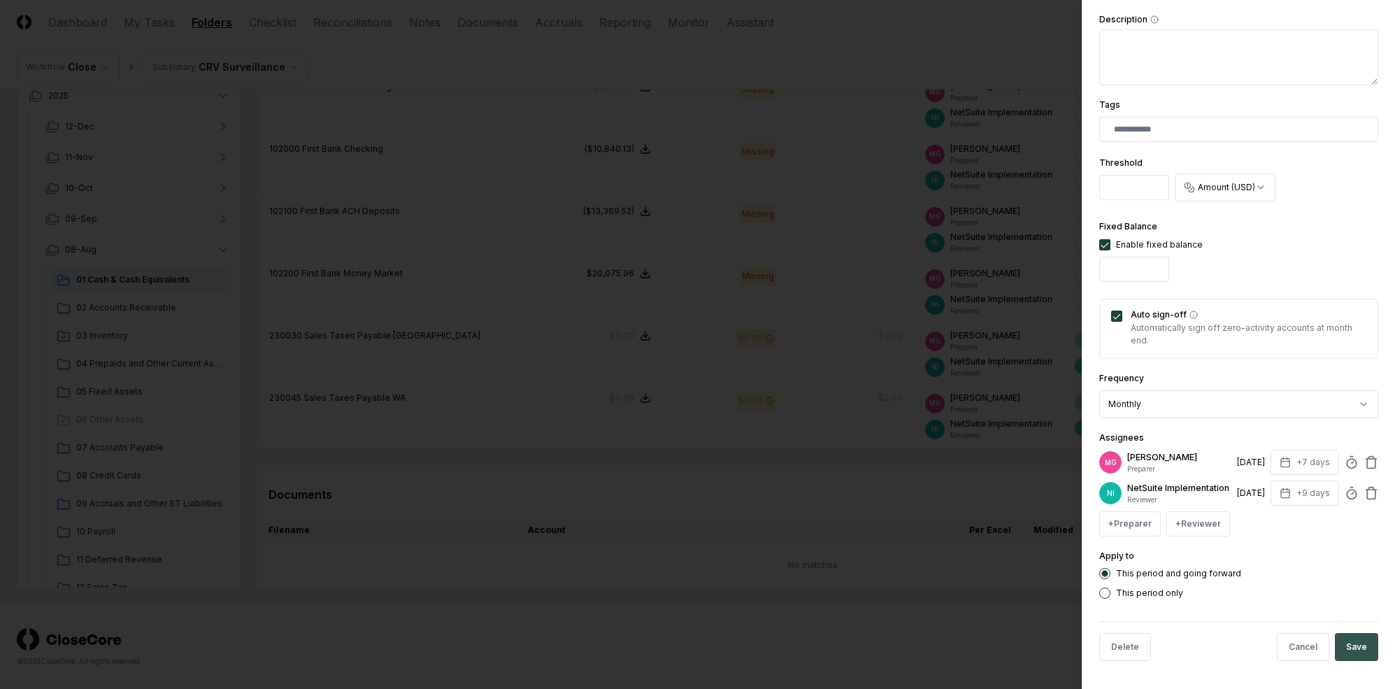
click at [1209, 645] on button "Save" at bounding box center [1356, 647] width 43 height 28
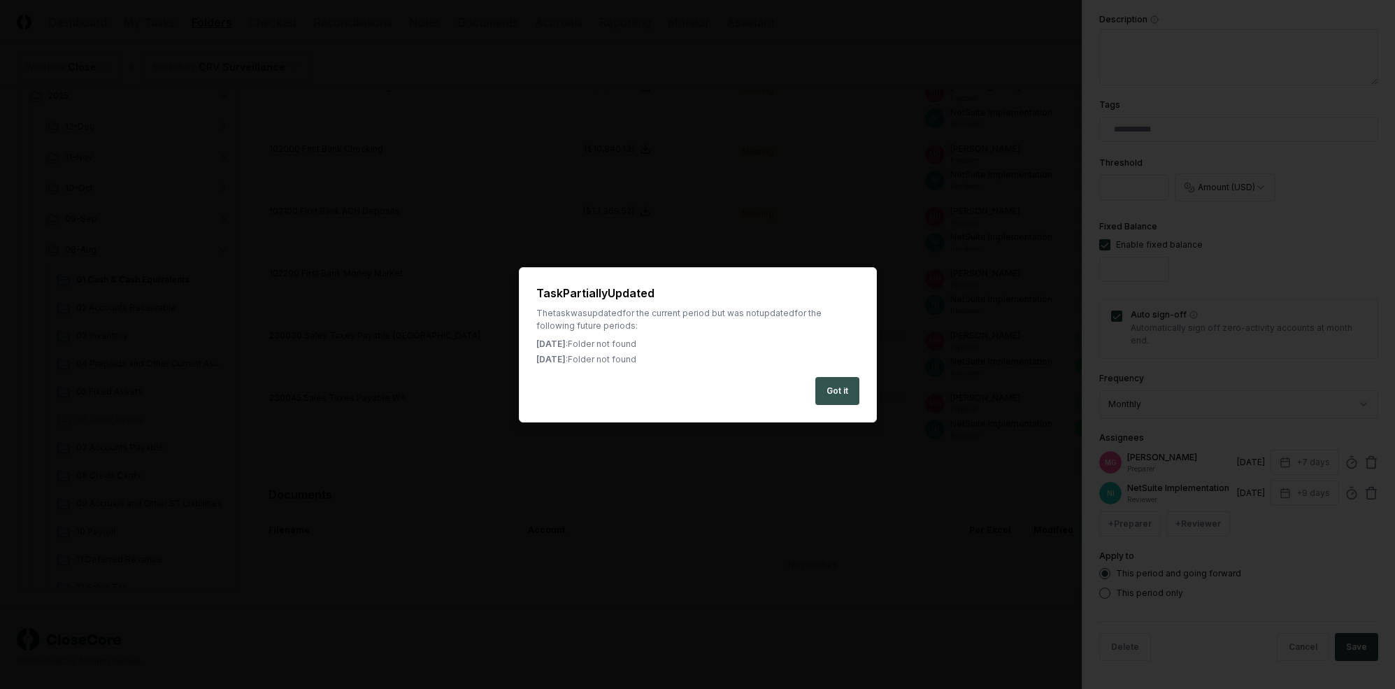
click at [842, 392] on button "Got it" at bounding box center [838, 391] width 44 height 28
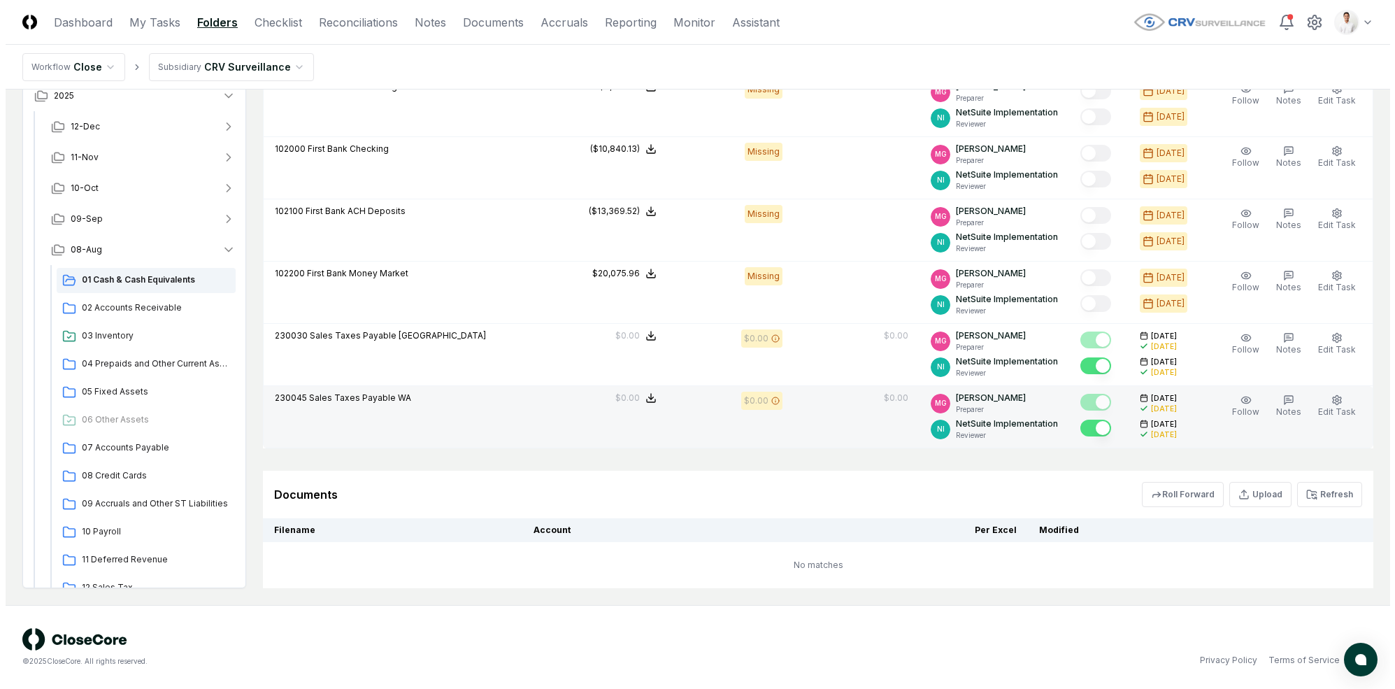
scroll to position [407, 0]
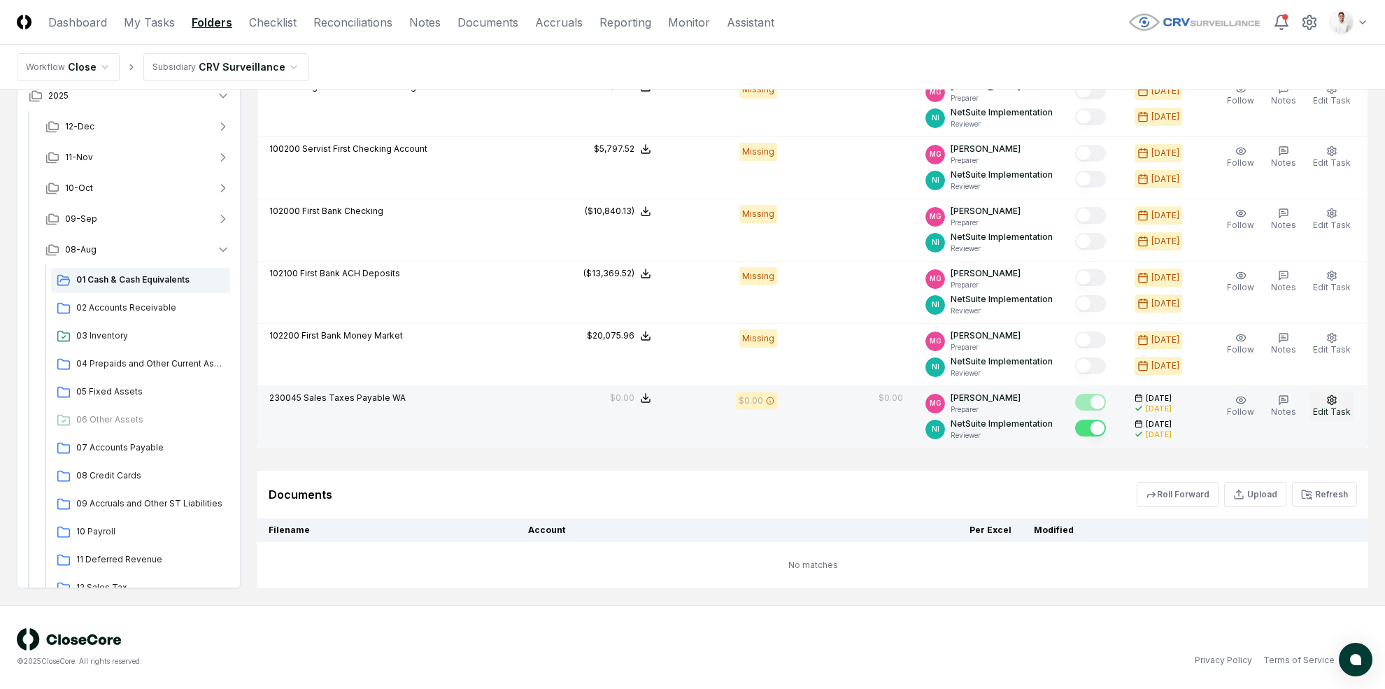
click at [1209, 409] on span "Edit Task" at bounding box center [1332, 411] width 38 height 10
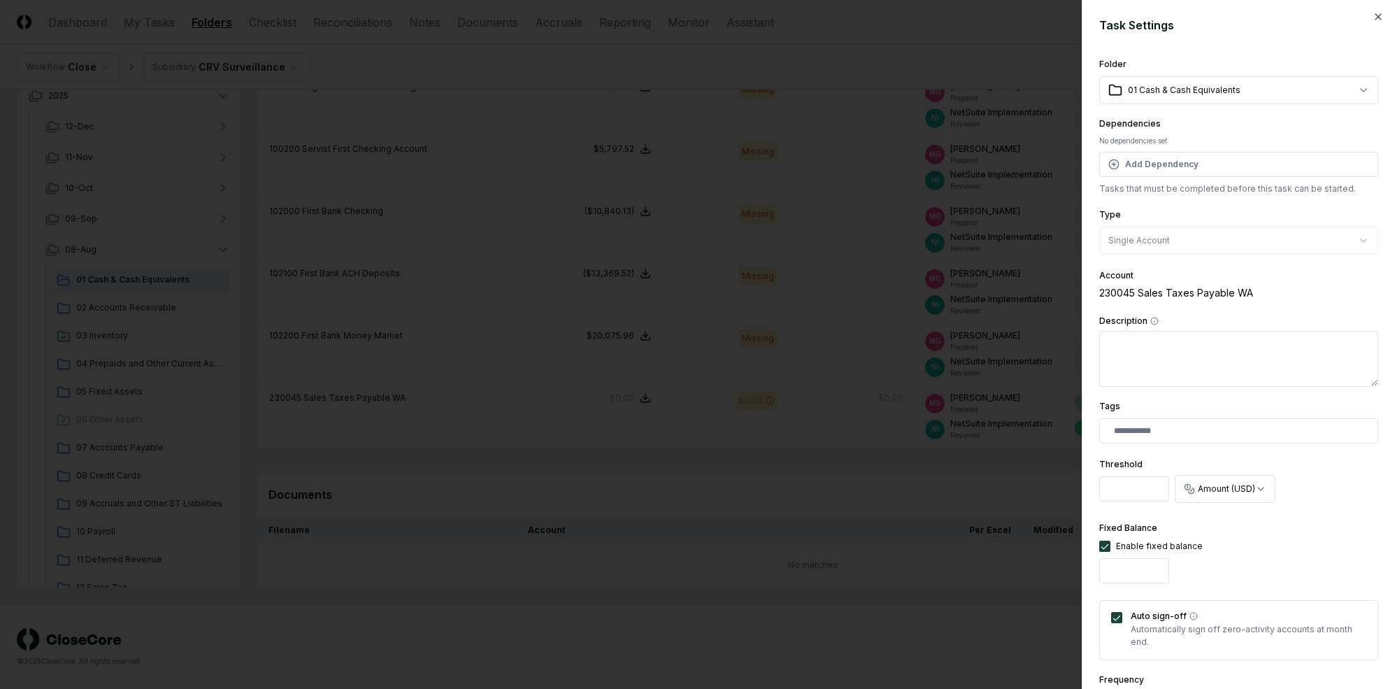
click at [1209, 89] on body "CloseCore Dashboard My Tasks Folders Checklist Reconciliations Notes Documents …" at bounding box center [692, 141] width 1385 height 1096
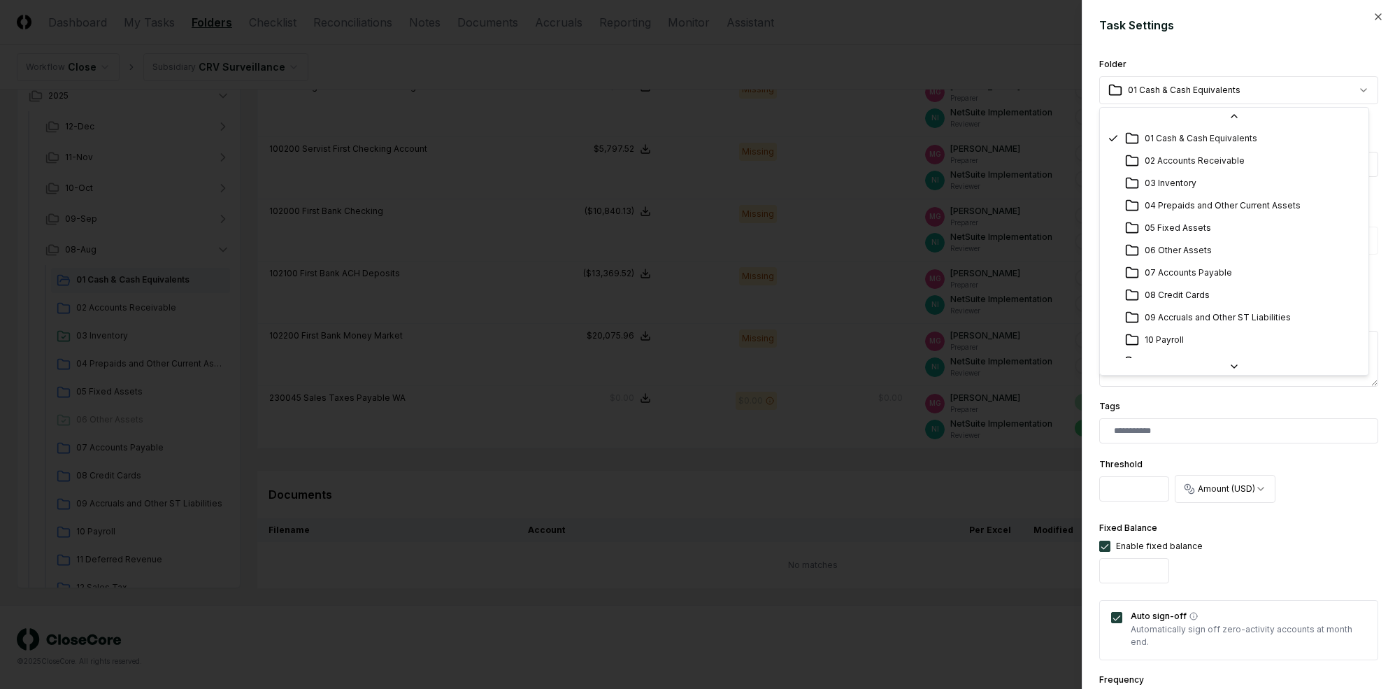
scroll to position [180, 0]
select select "**********"
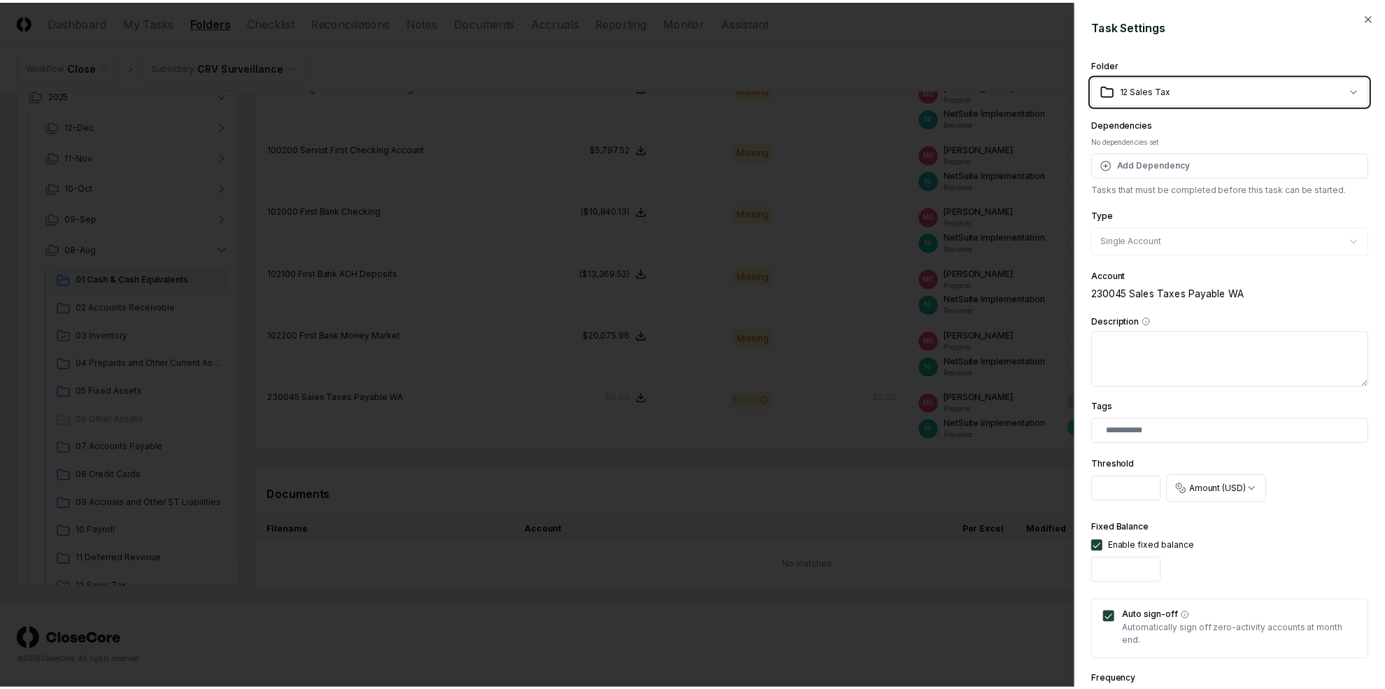
scroll to position [312, 0]
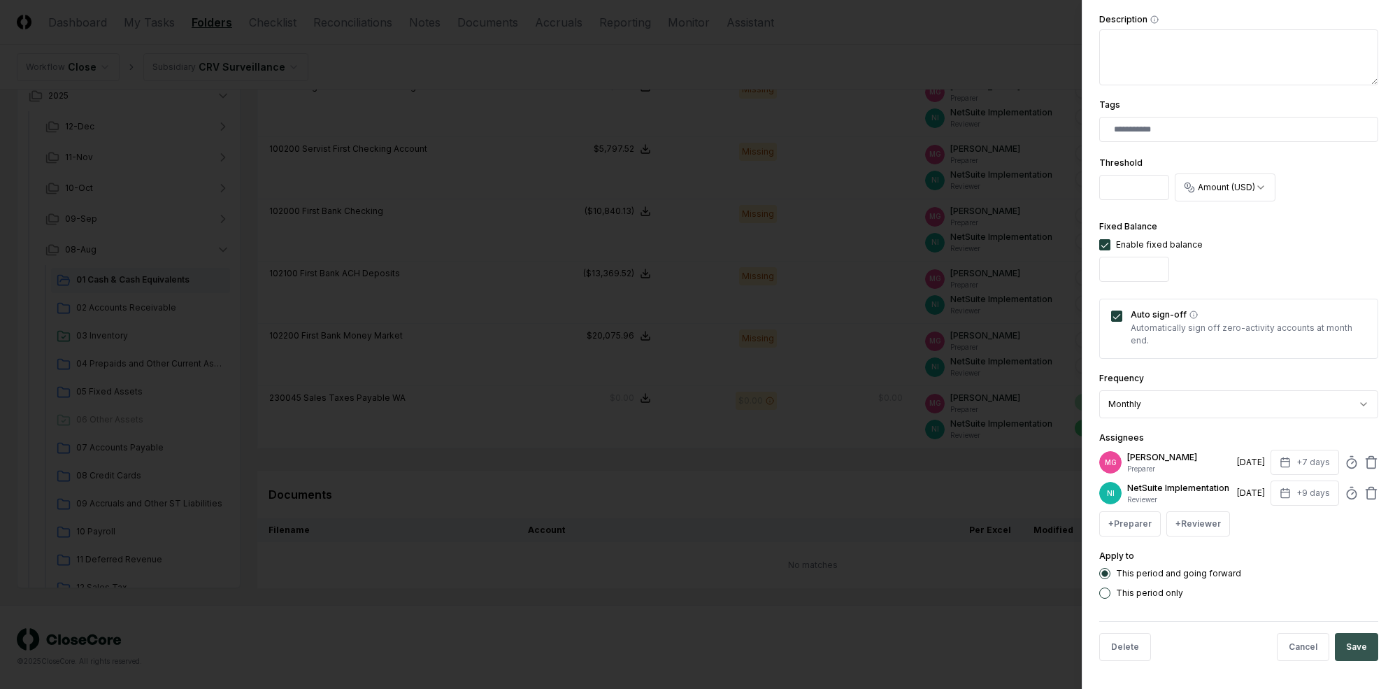
click at [1209, 645] on button "Save" at bounding box center [1356, 647] width 43 height 28
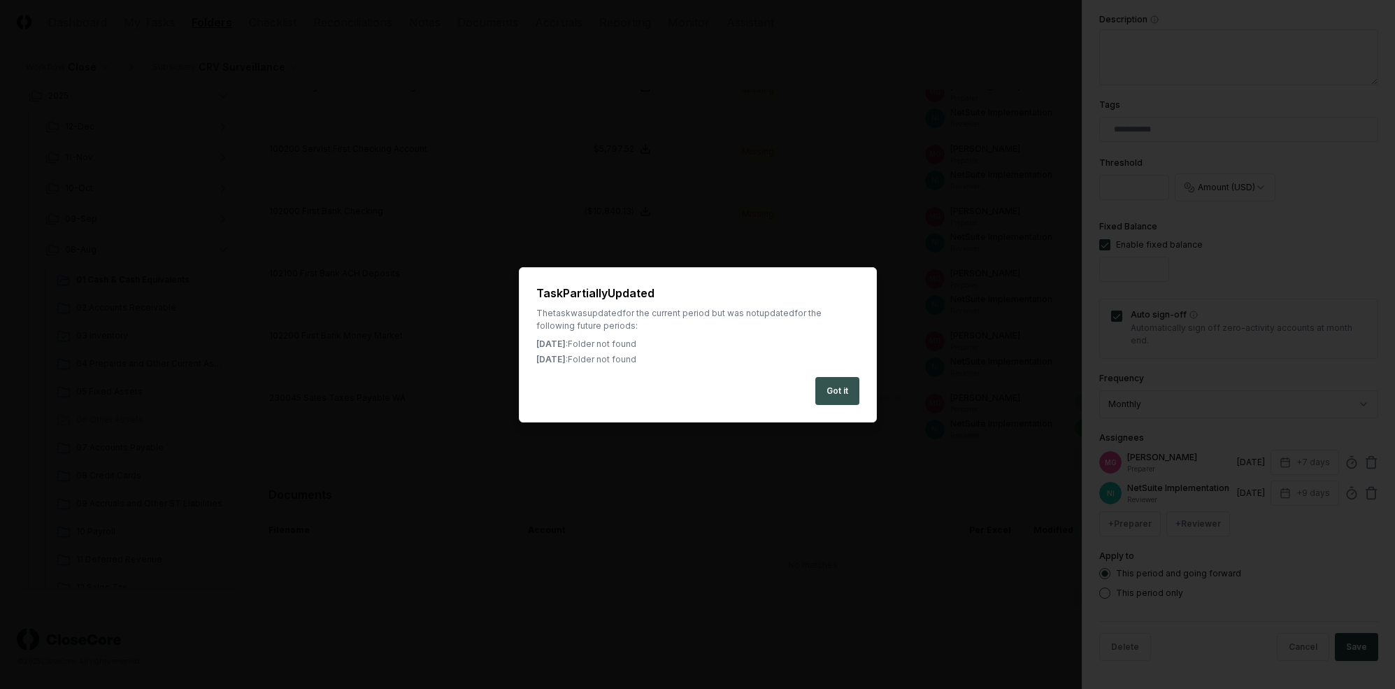
click at [834, 393] on button "Got it" at bounding box center [838, 391] width 44 height 28
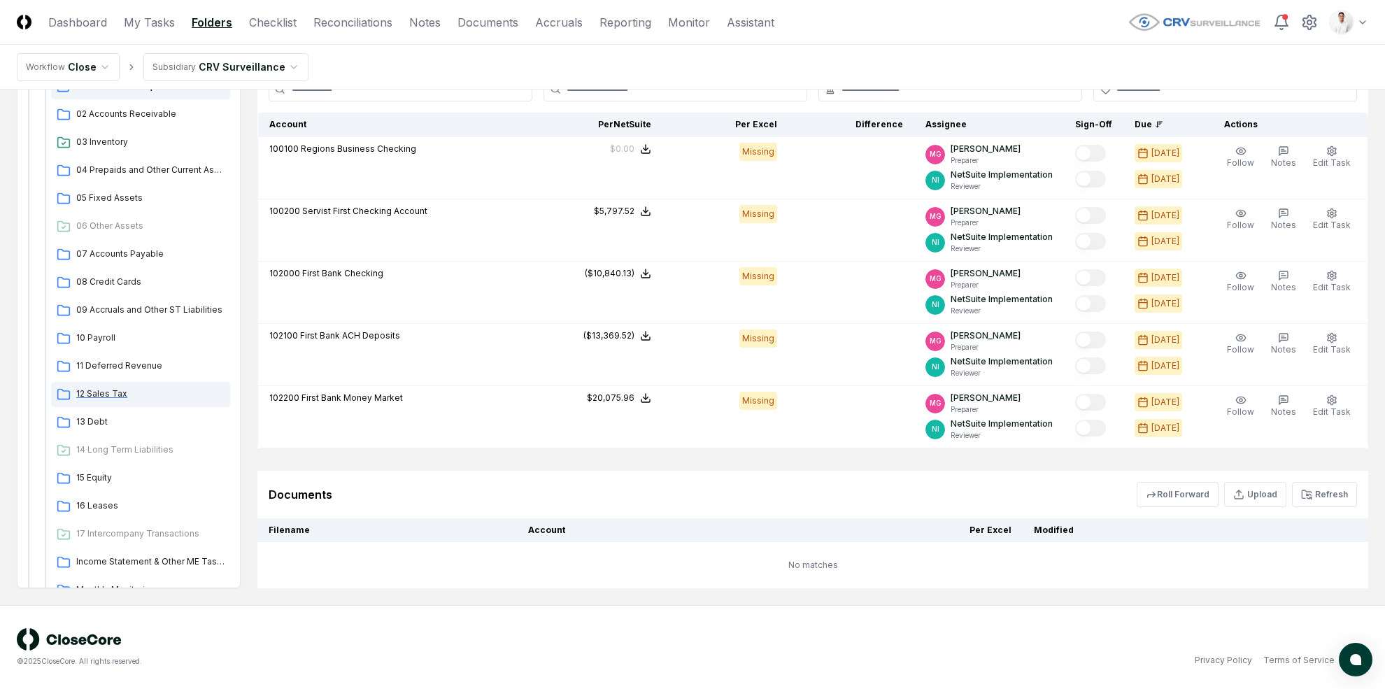
scroll to position [195, 0]
click at [134, 388] on span "12 Sales Tax" at bounding box center [150, 392] width 148 height 13
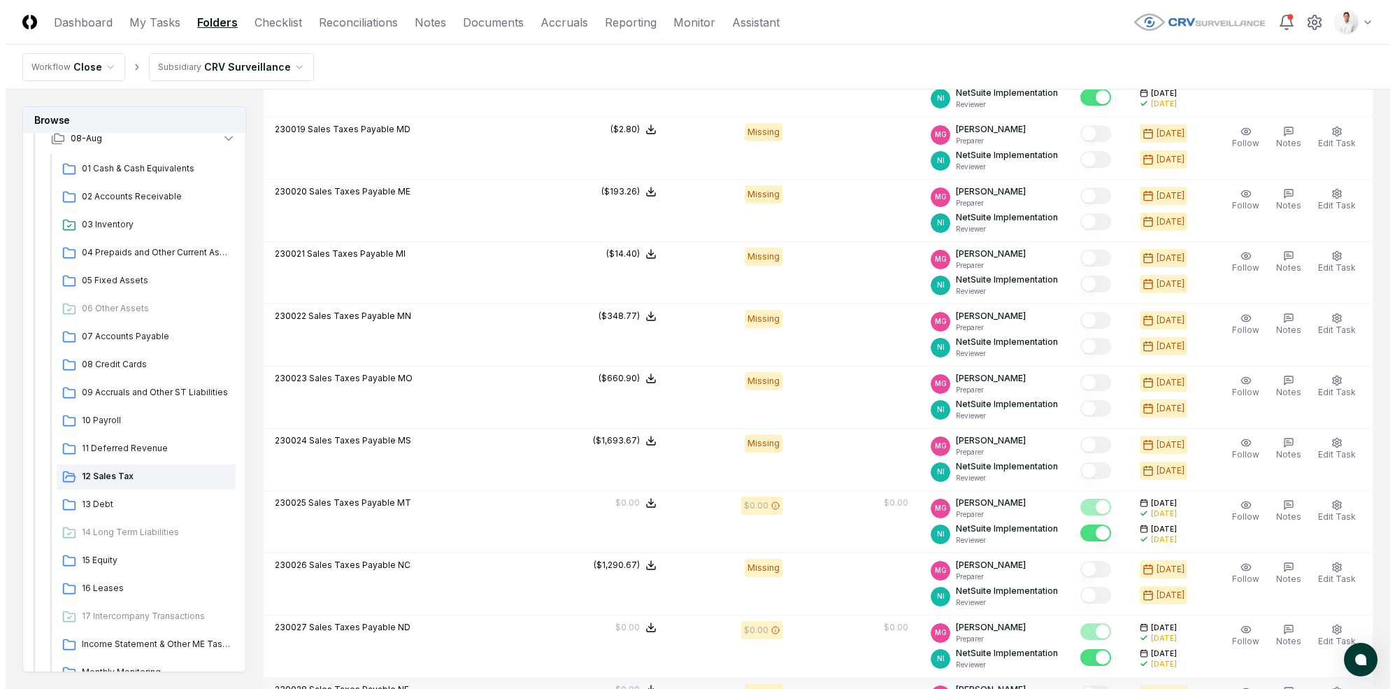
scroll to position [1356, 0]
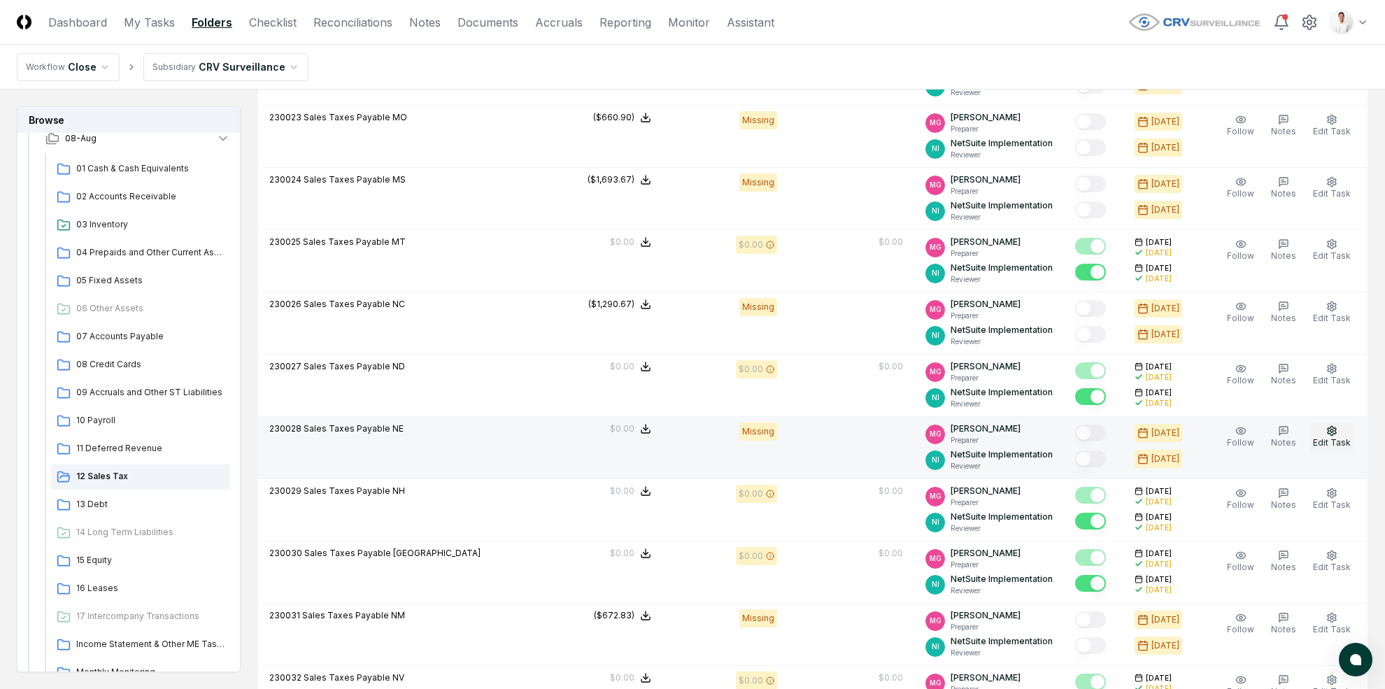
click at [1209, 439] on span "Edit Task" at bounding box center [1332, 442] width 38 height 10
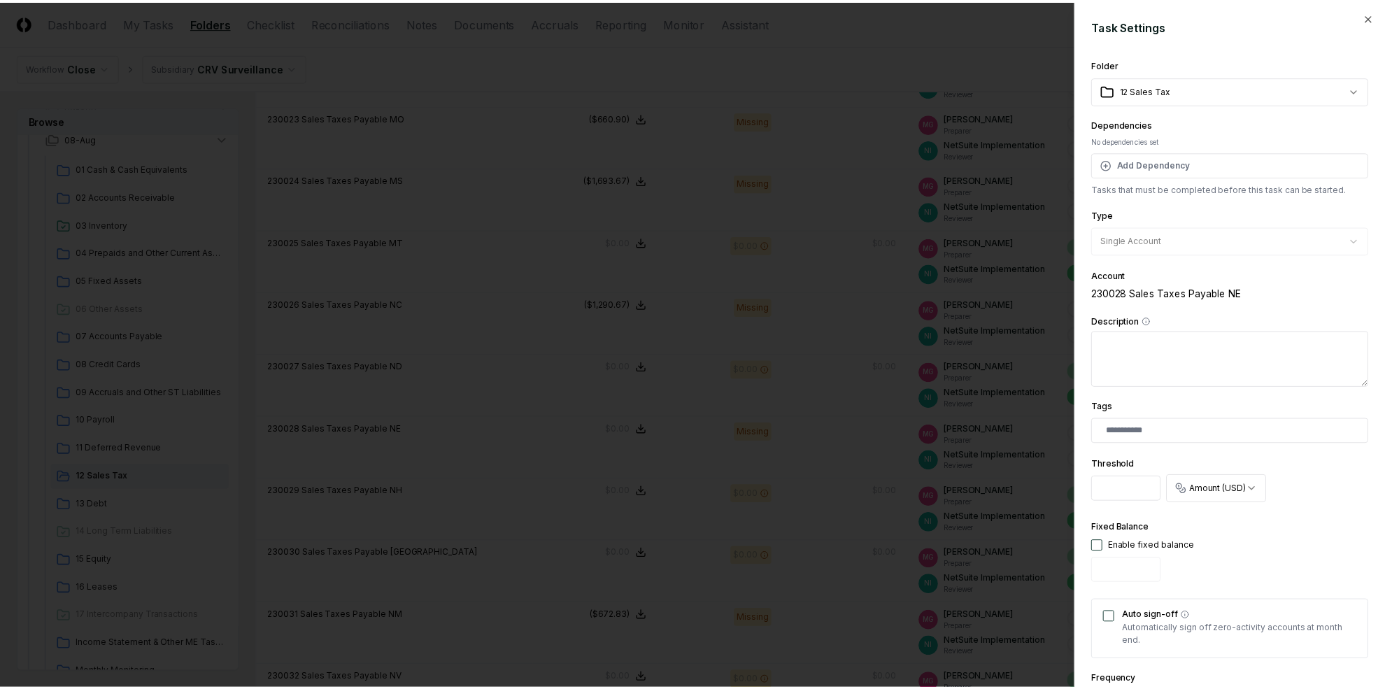
scroll to position [312, 0]
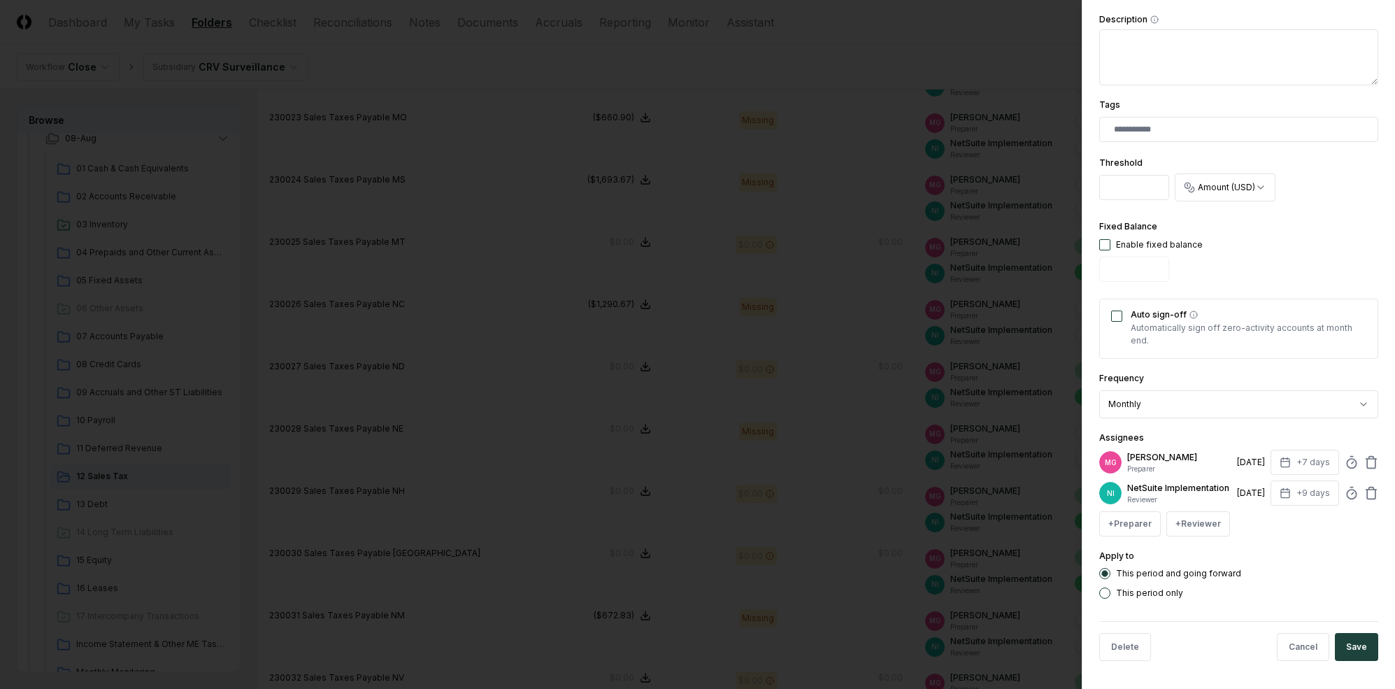
click at [1100, 225] on div "Fixed Balance Enable fixed balance" at bounding box center [1152, 252] width 104 height 69
click at [1100, 239] on button "button" at bounding box center [1105, 244] width 11 height 11
type input "*"
click at [1110, 308] on div "Auto sign-off Automatically sign off zero-activity accounts at month end." at bounding box center [1239, 329] width 279 height 60
click at [1112, 311] on button "Auto sign-off" at bounding box center [1116, 316] width 11 height 11
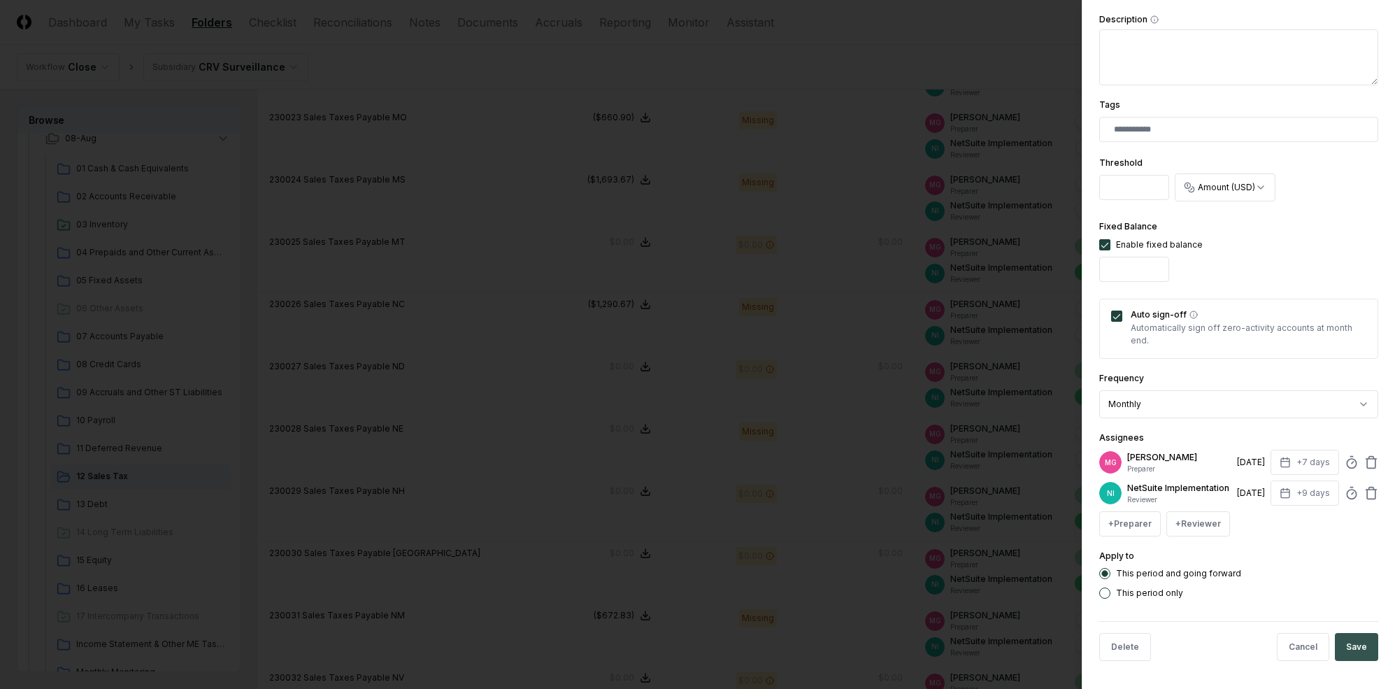
click at [1209, 639] on button "Save" at bounding box center [1356, 647] width 43 height 28
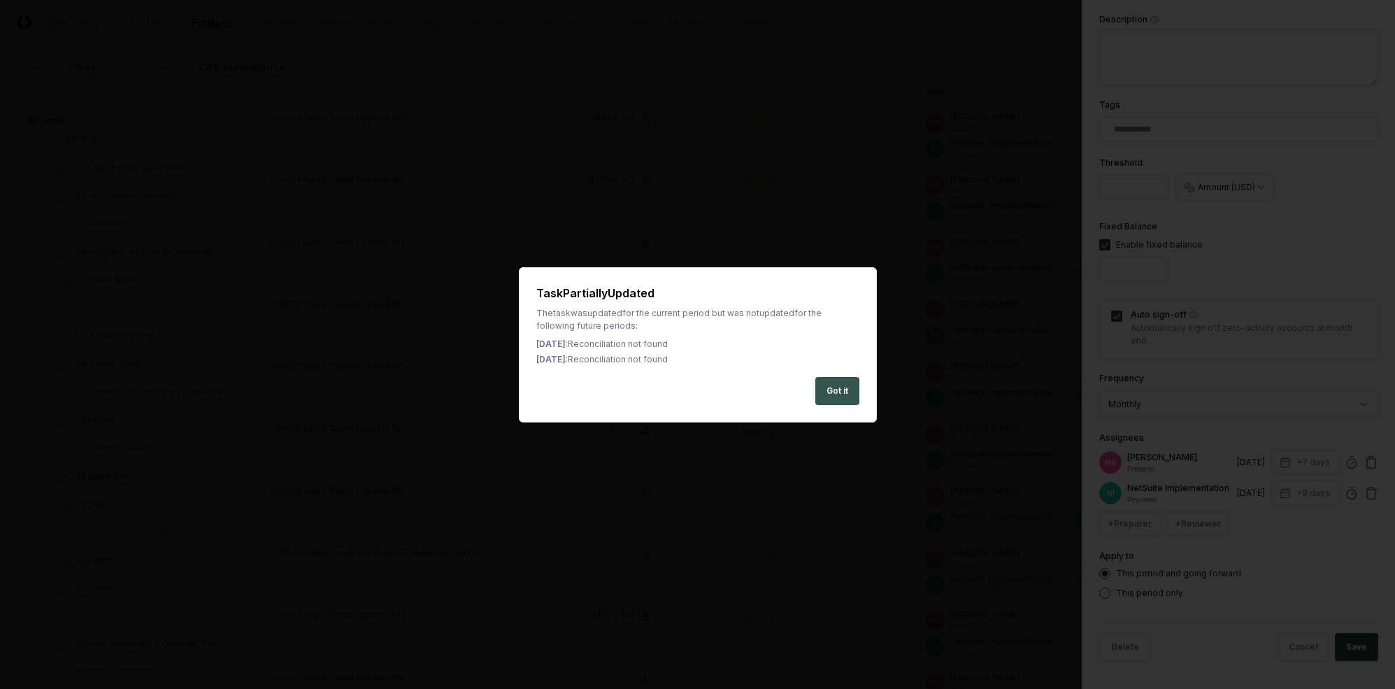
click at [843, 378] on button "Got it" at bounding box center [838, 391] width 44 height 28
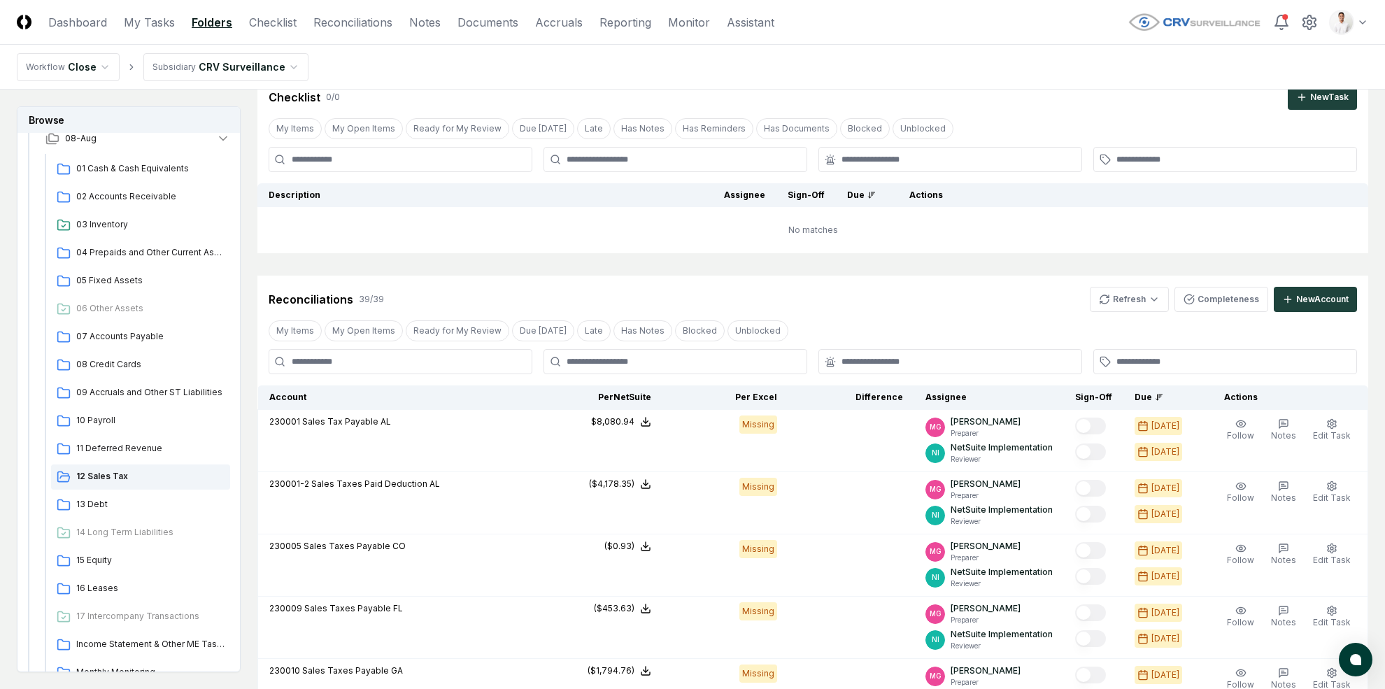
scroll to position [0, 0]
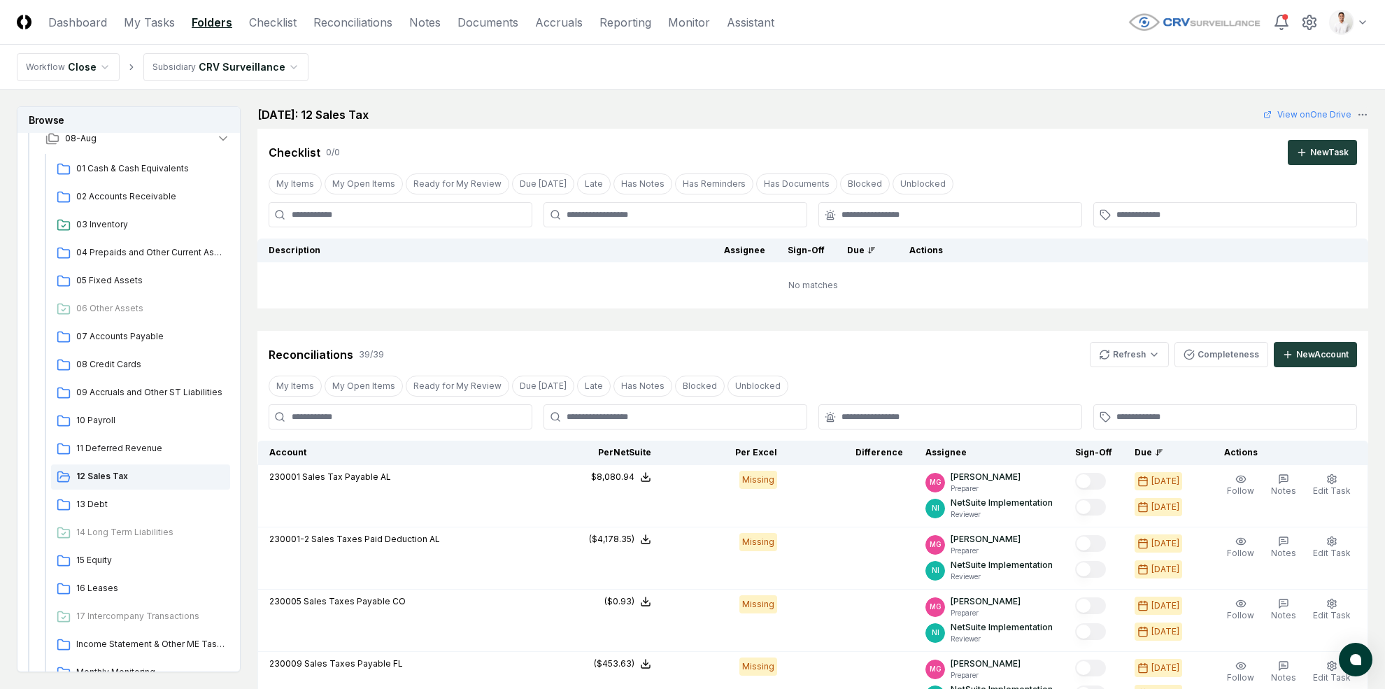
click at [686, 137] on div "Checklist 0 / 0 New Task" at bounding box center [812, 147] width 1111 height 36
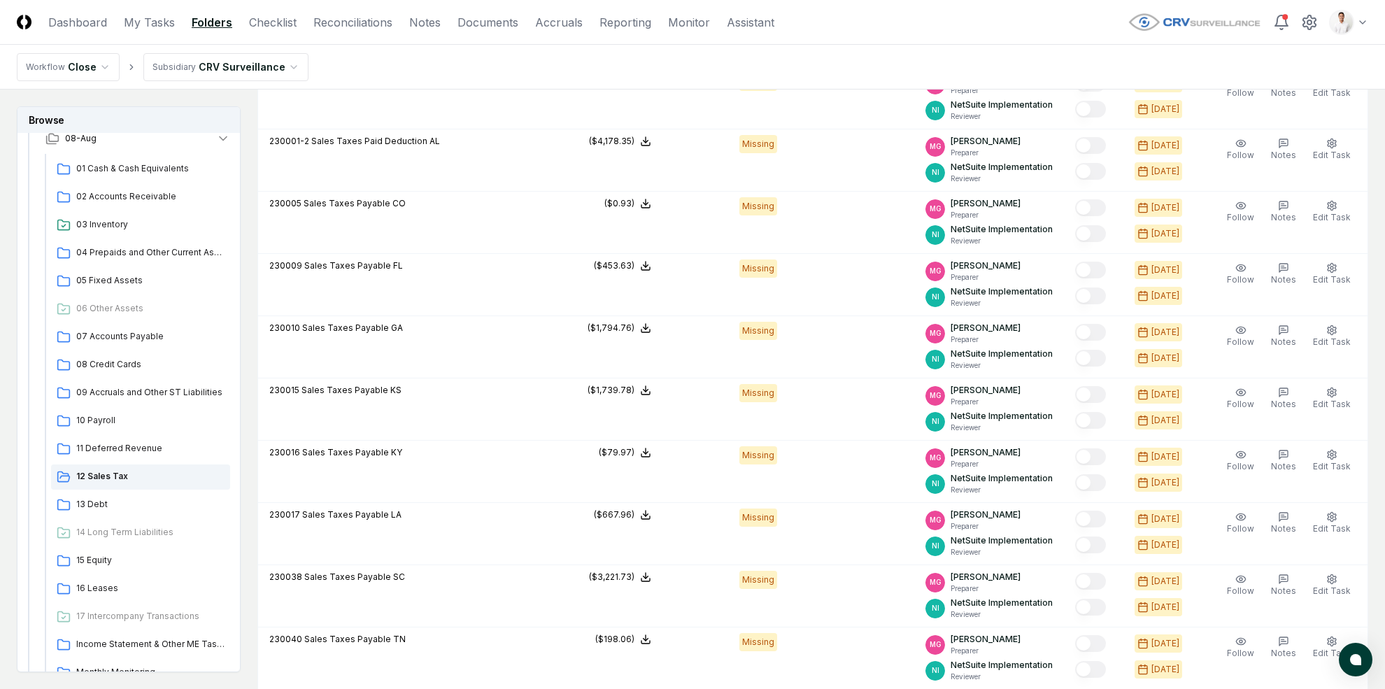
scroll to position [473, 0]
